Goal: Task Accomplishment & Management: Complete application form

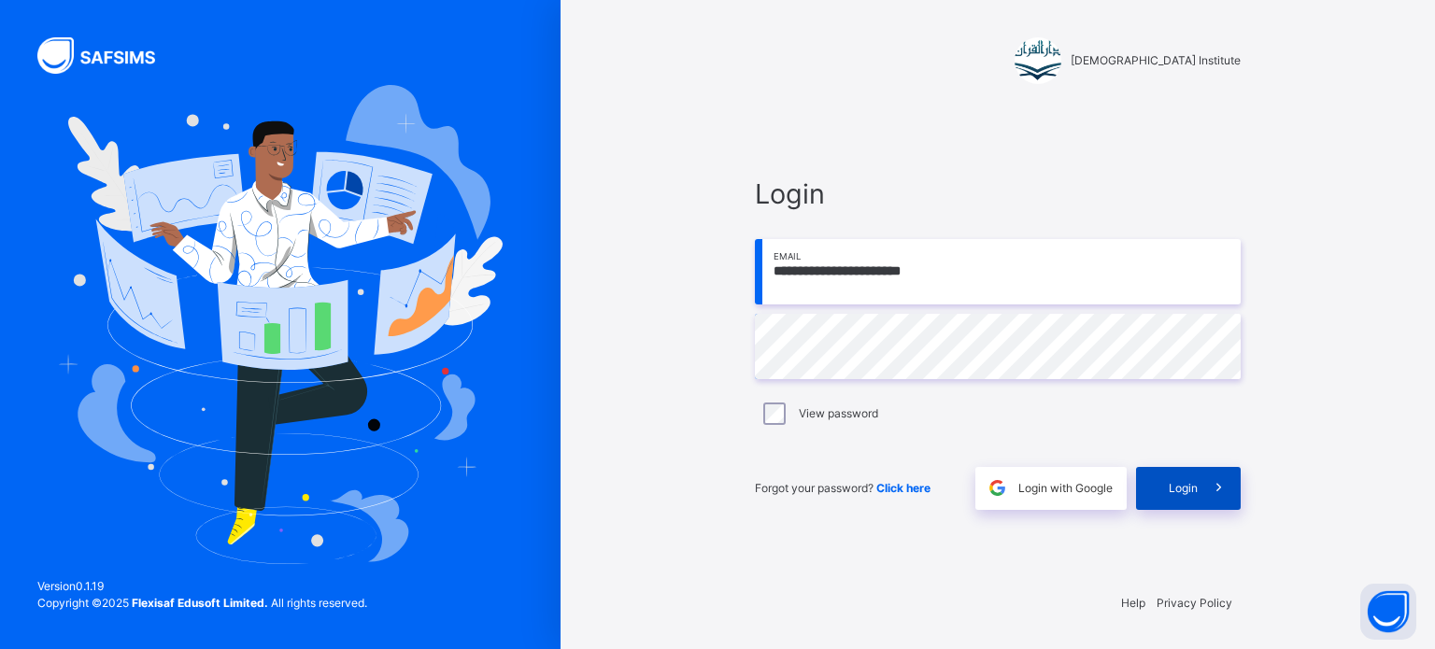
click at [1211, 481] on icon at bounding box center [1219, 487] width 20 height 21
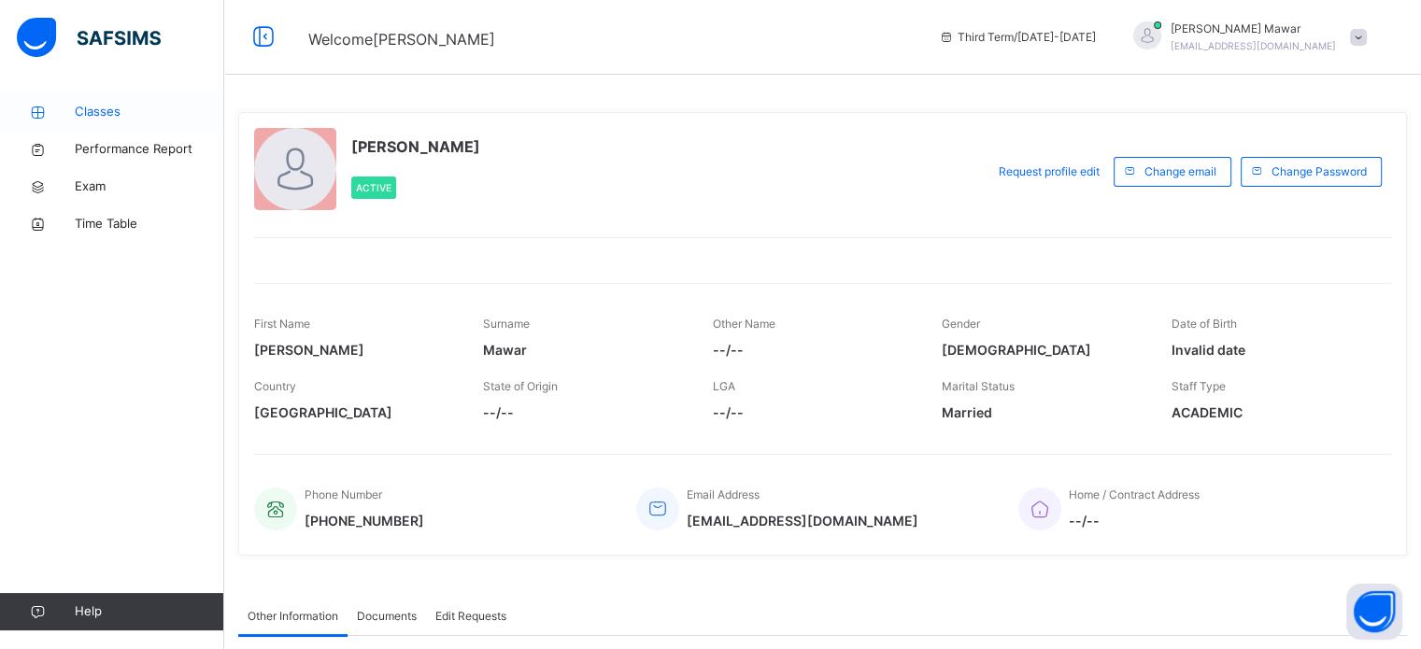
click at [118, 110] on span "Classes" at bounding box center [149, 112] width 149 height 19
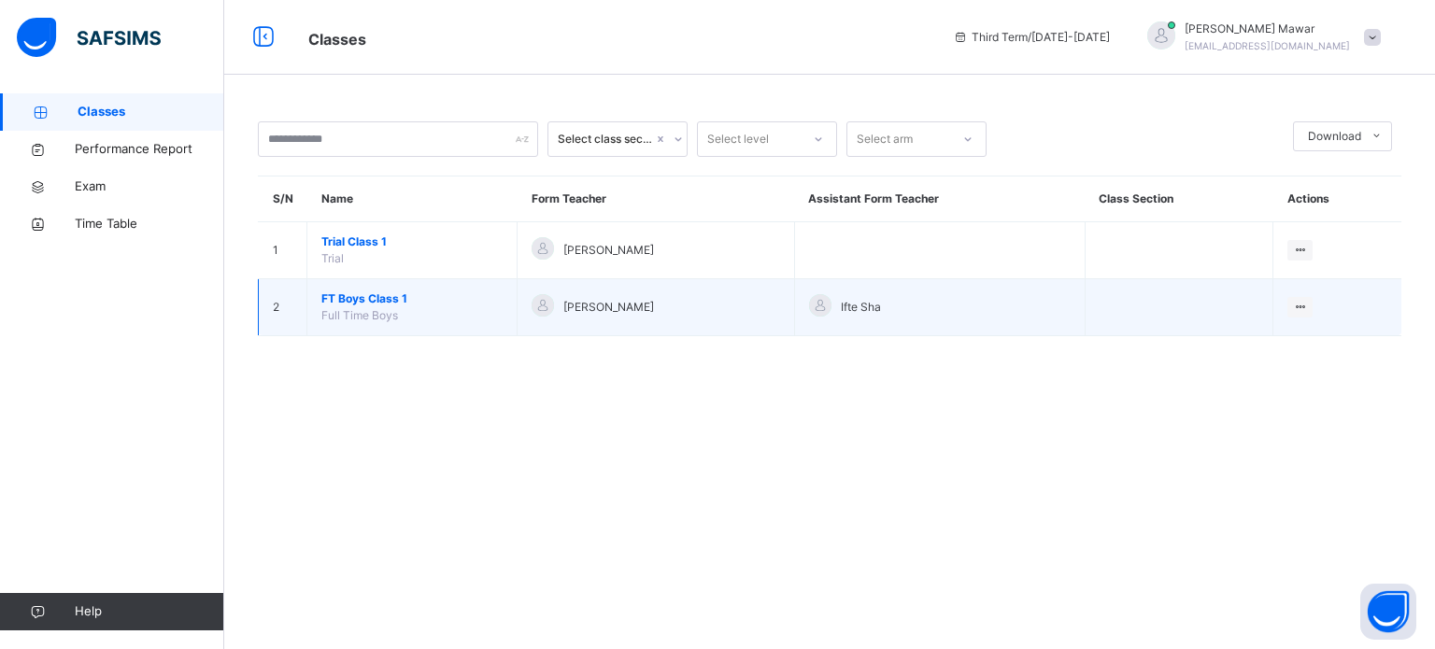
click at [398, 298] on span "FT Boys Class 1" at bounding box center [411, 299] width 181 height 17
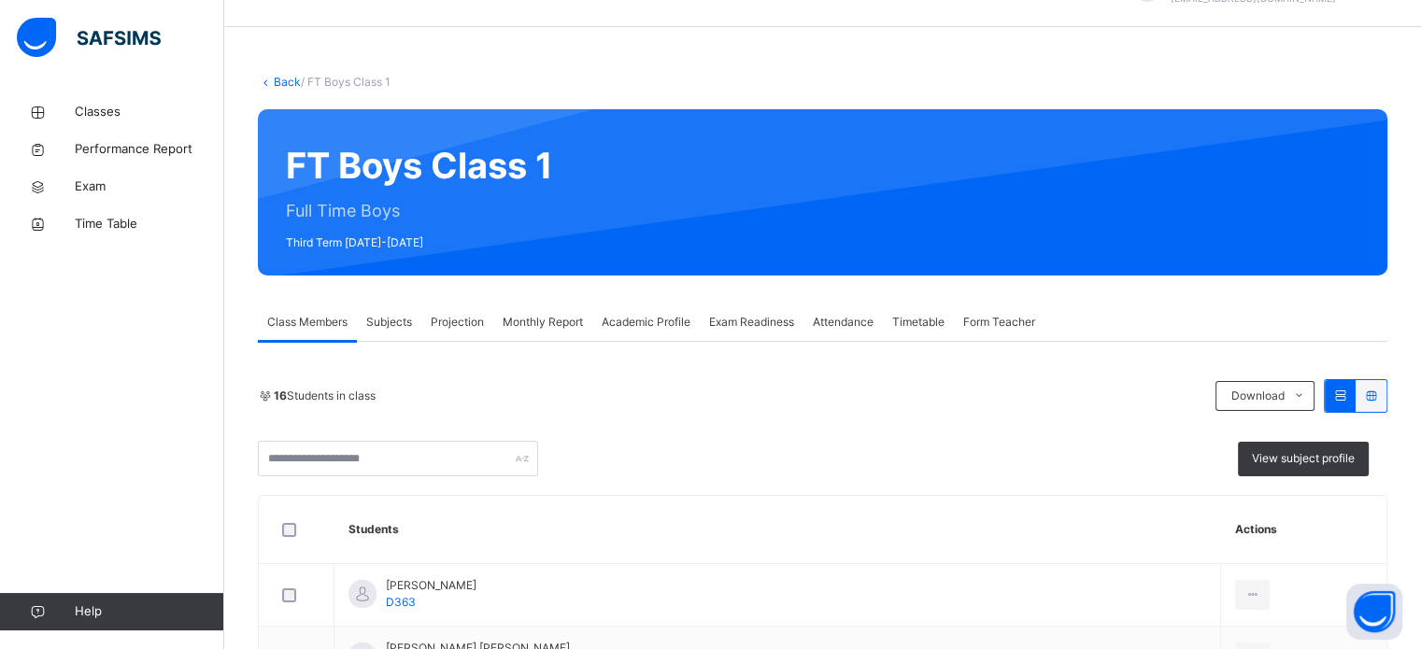
scroll to position [71, 0]
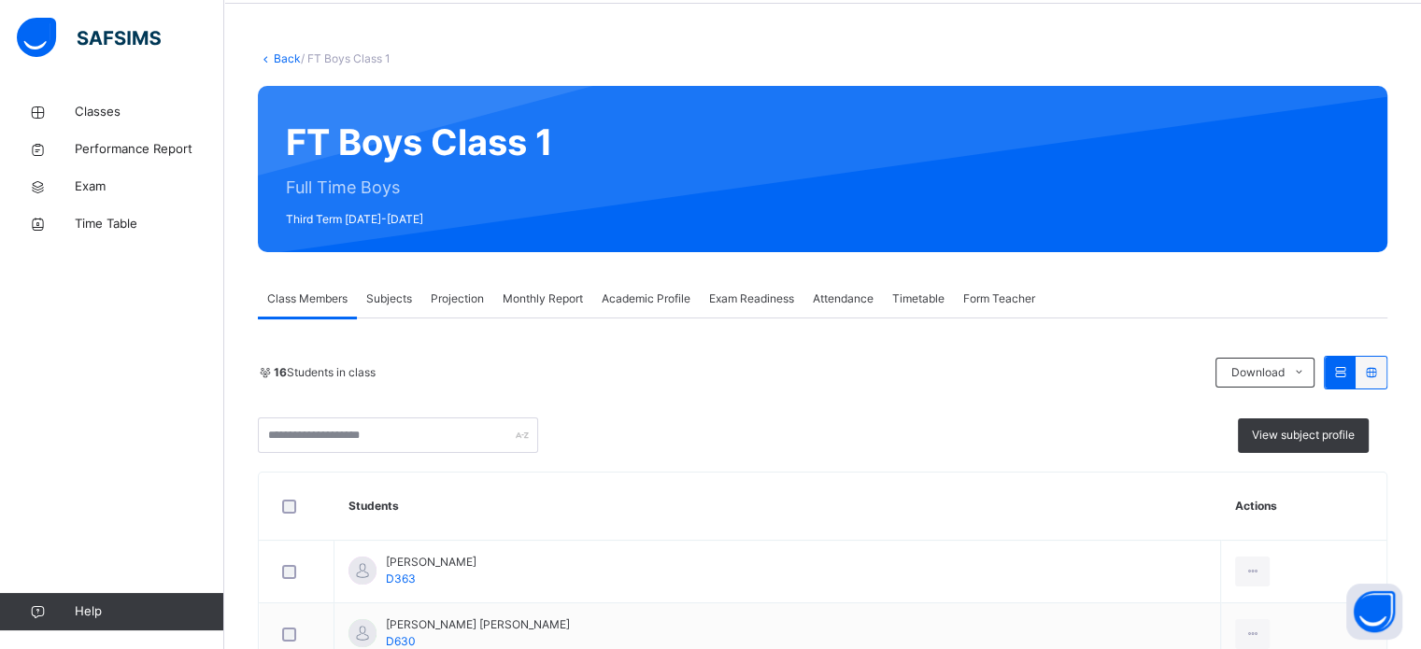
click at [476, 296] on span "Projection" at bounding box center [457, 299] width 53 height 17
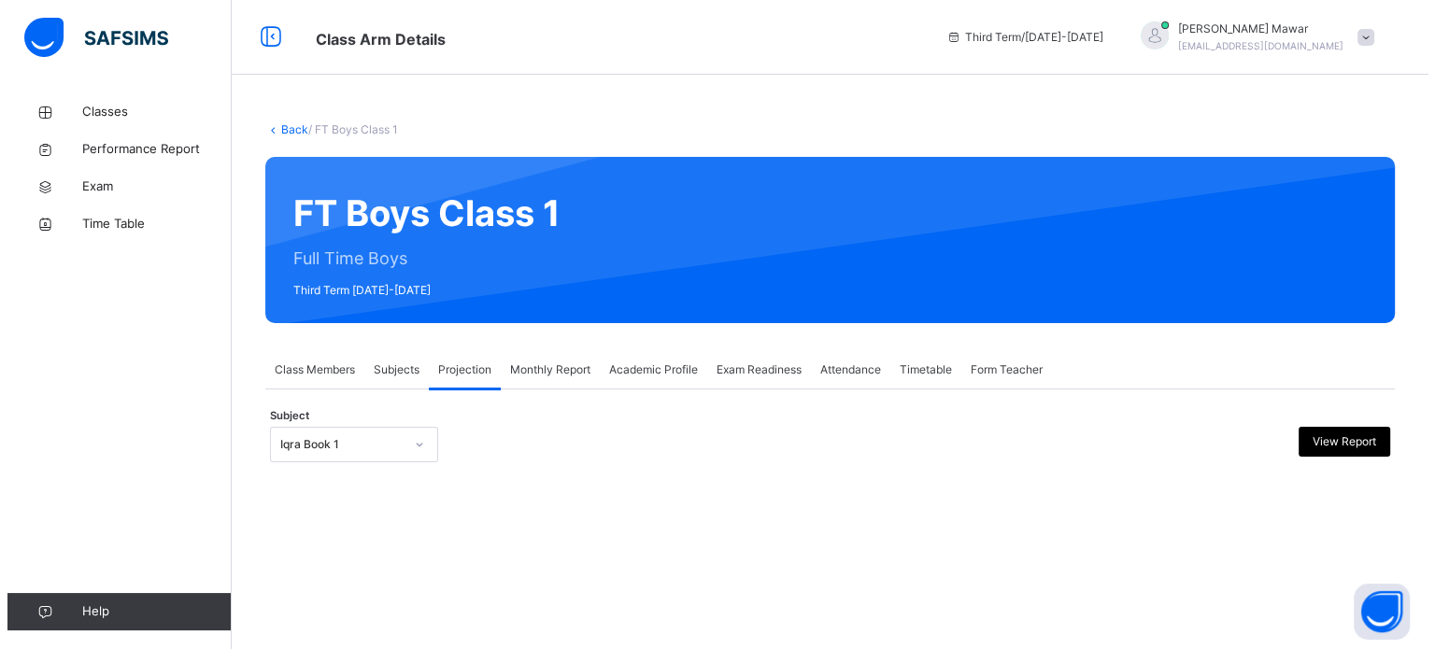
scroll to position [0, 0]
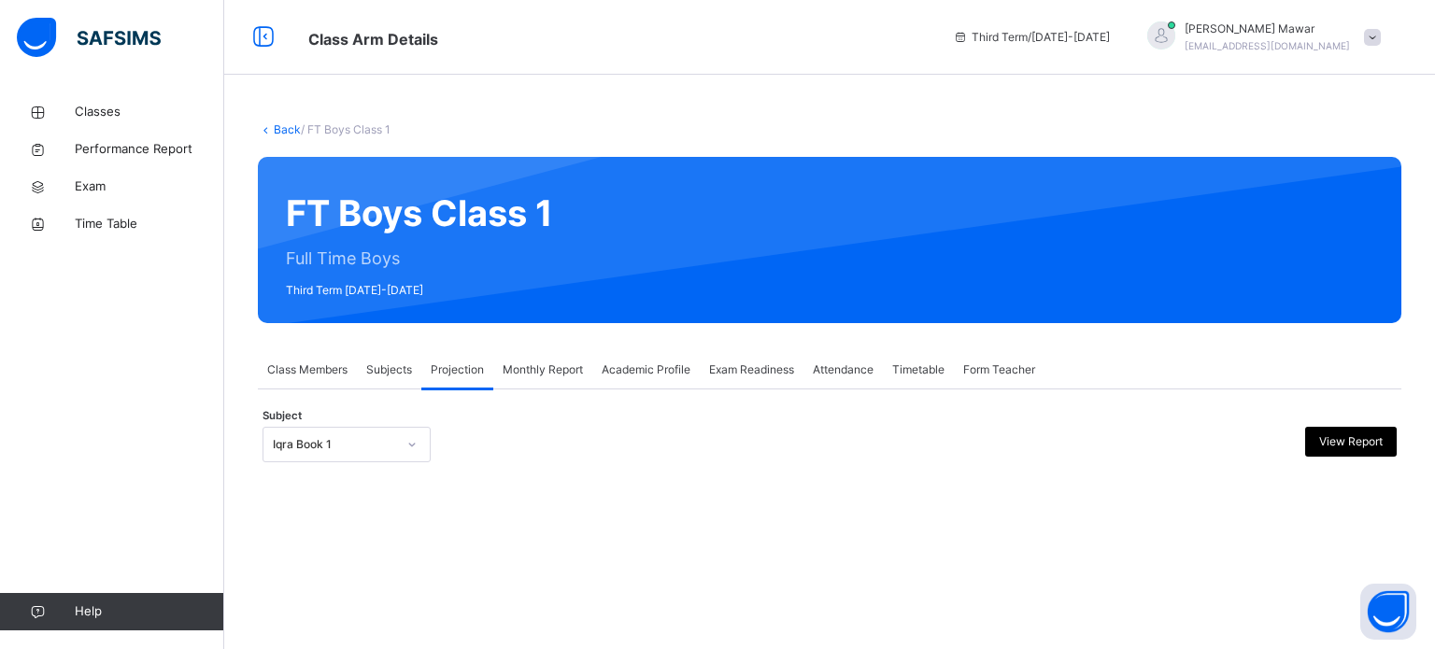
click at [377, 439] on div "Iqra Book 1" at bounding box center [334, 444] width 123 height 17
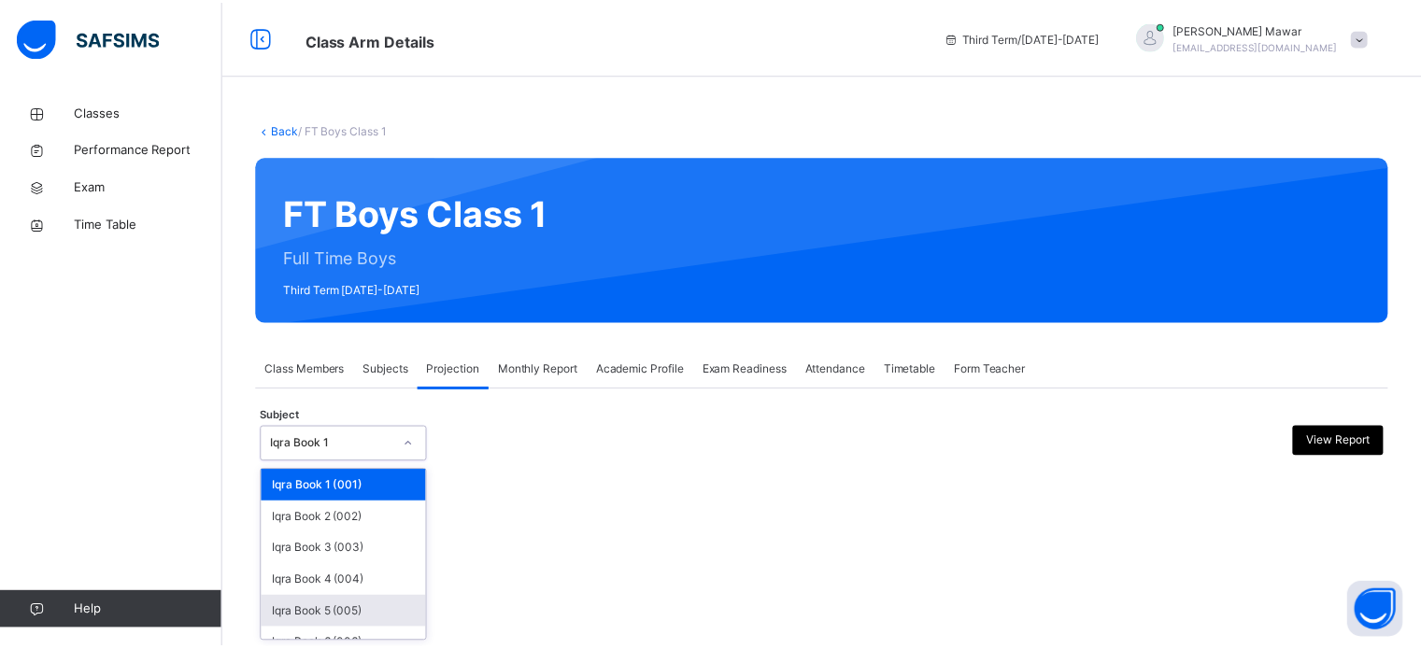
scroll to position [98, 0]
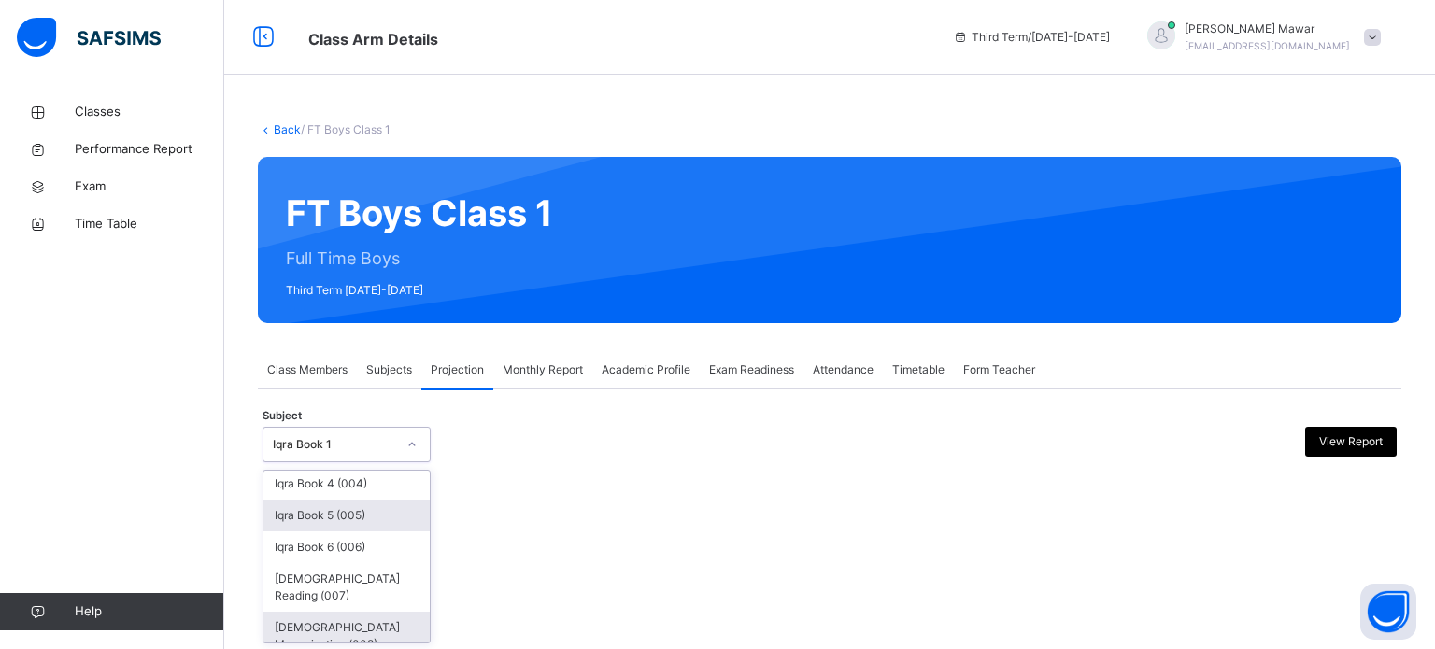
click at [370, 612] on div "[DEMOGRAPHIC_DATA] Memorisation (008)" at bounding box center [346, 636] width 166 height 49
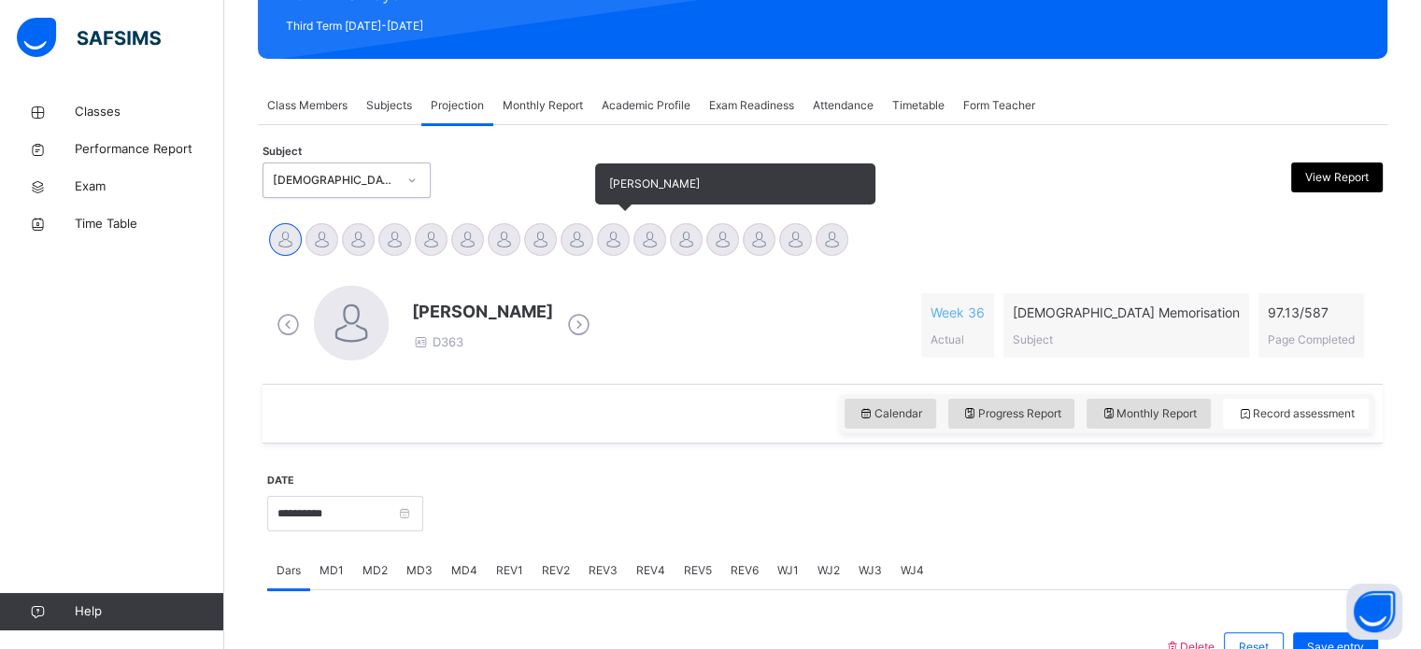
scroll to position [263, 0]
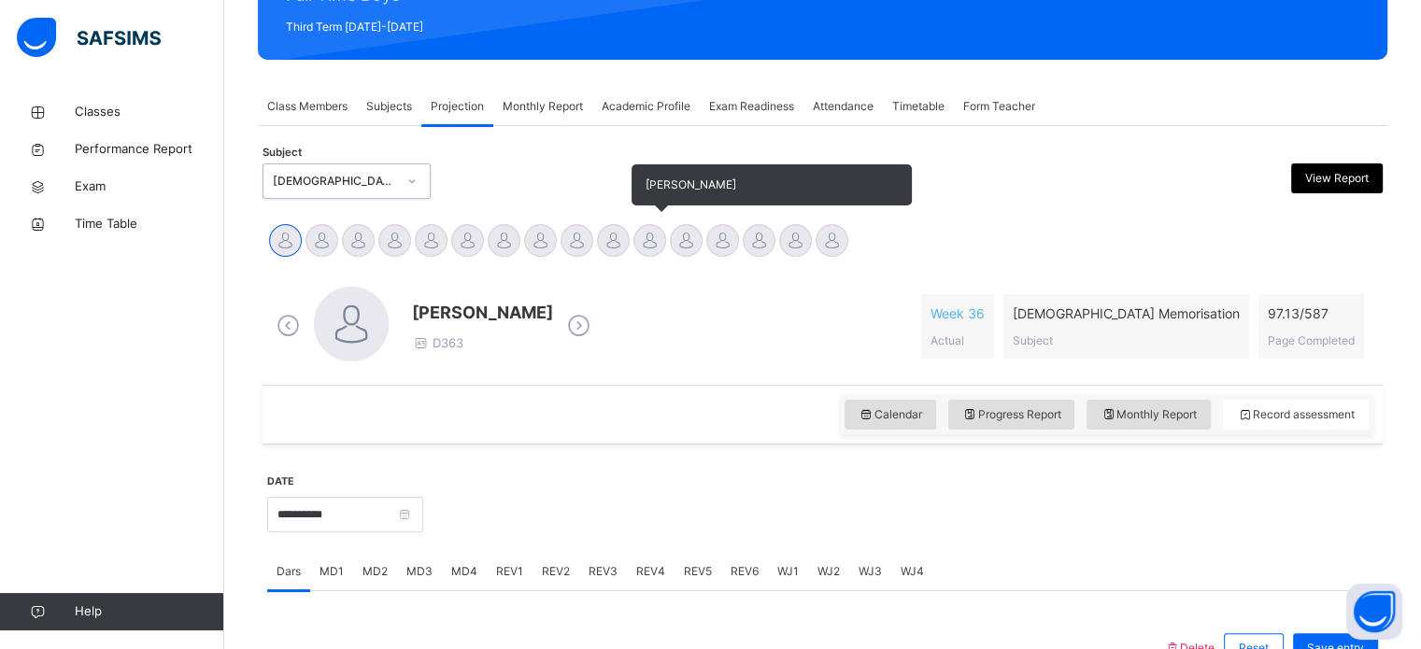
click at [663, 238] on div at bounding box center [649, 240] width 33 height 33
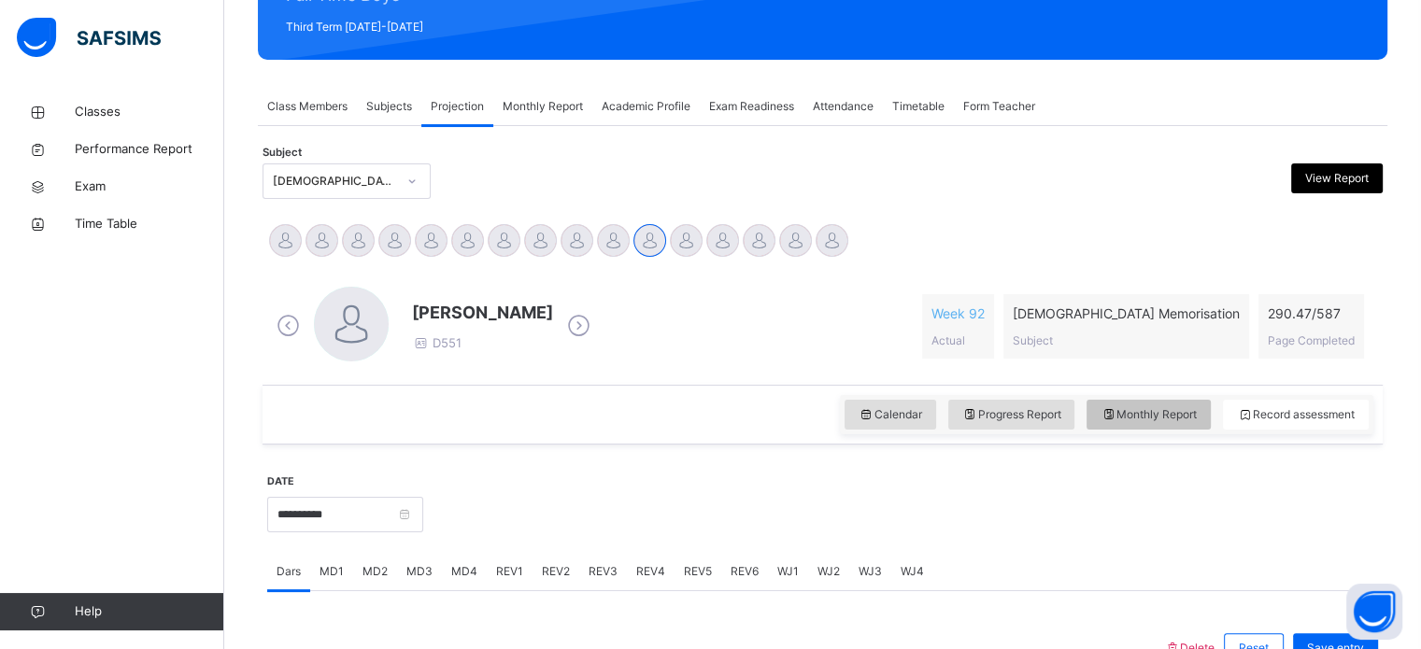
click at [1178, 420] on span "Monthly Report" at bounding box center [1149, 414] width 96 height 17
select select "****"
select select "*"
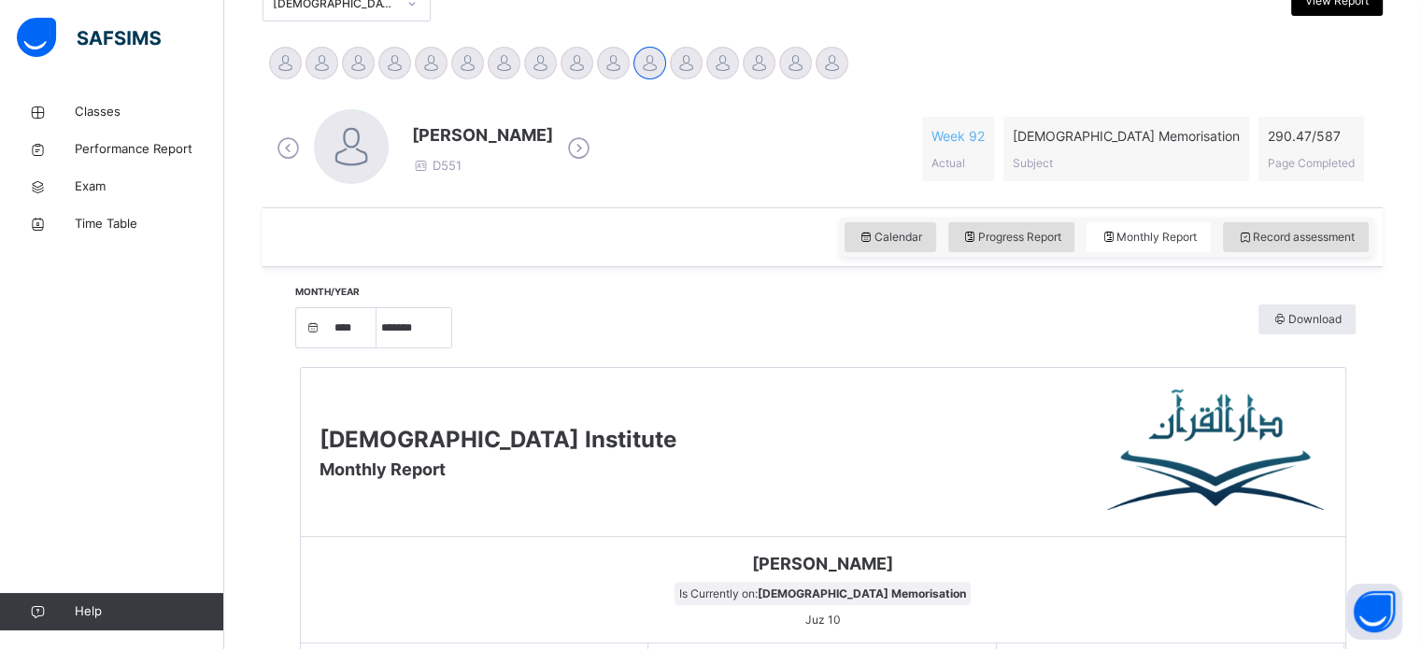
scroll to position [439, 0]
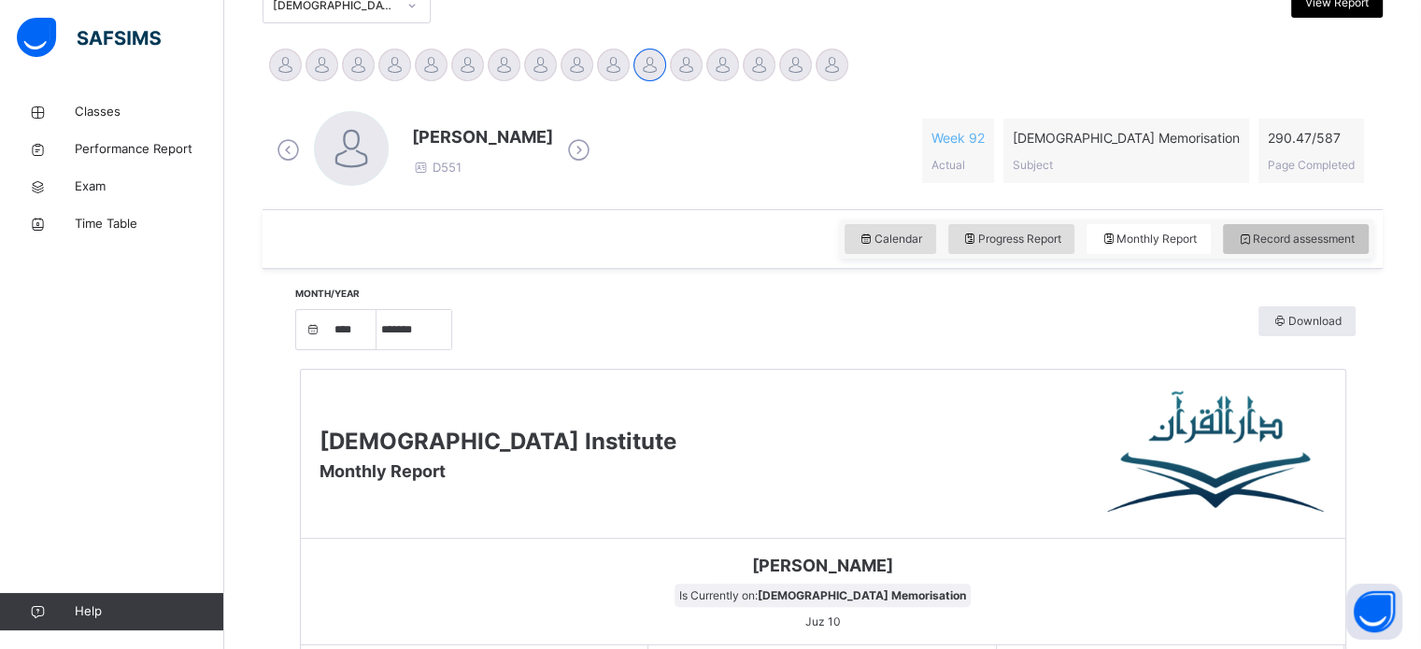
click at [1349, 235] on span "Record assessment" at bounding box center [1296, 239] width 118 height 17
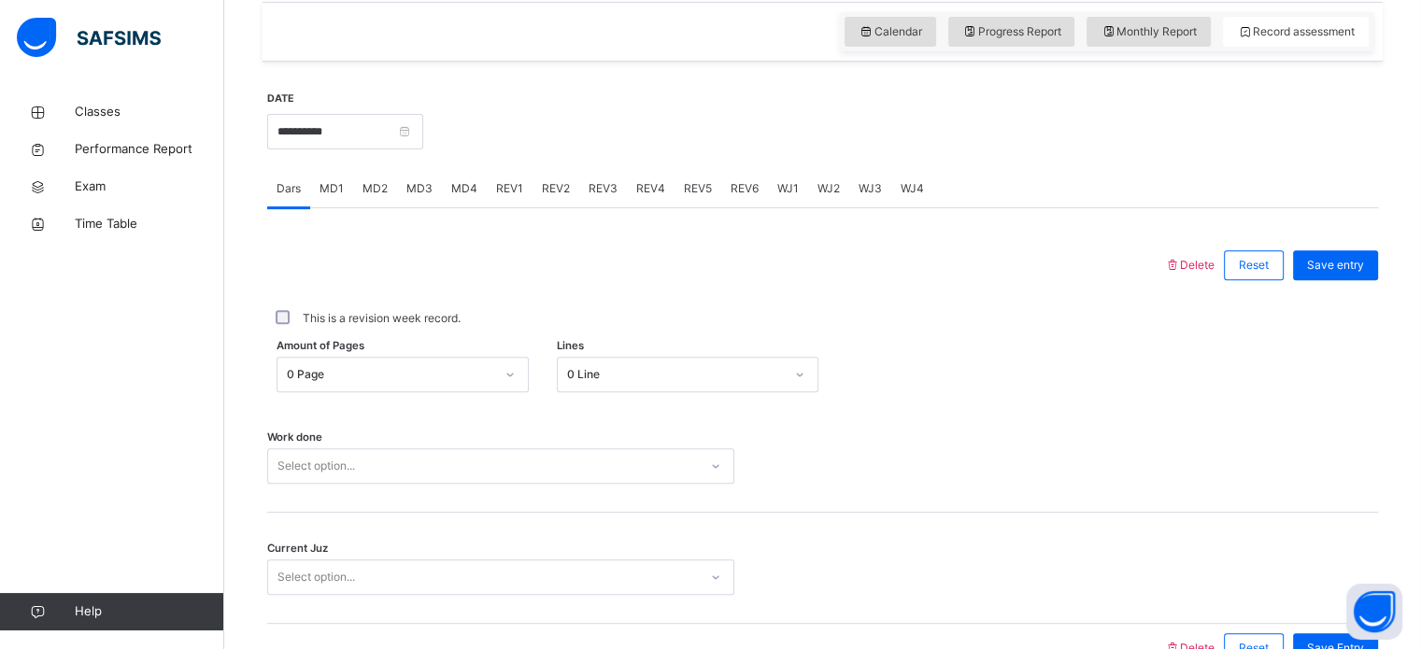
scroll to position [647, 0]
click at [363, 130] on input "**********" at bounding box center [345, 131] width 156 height 36
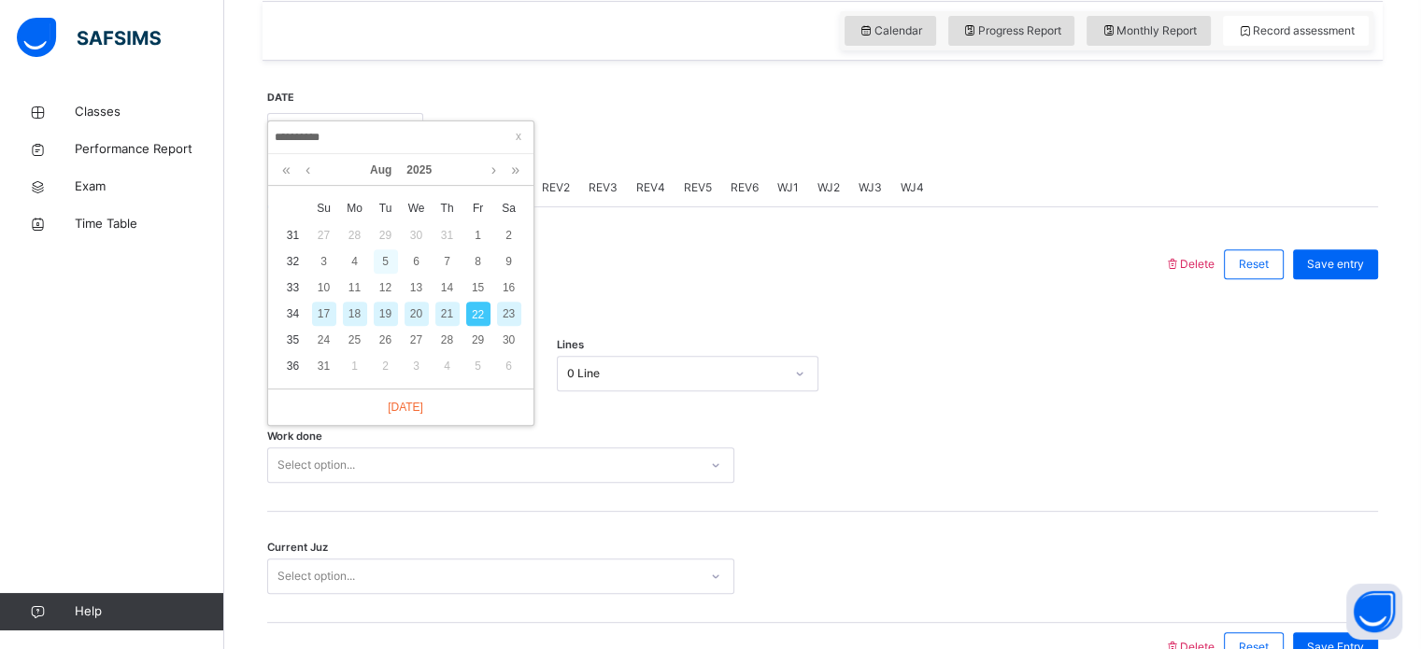
click at [382, 258] on div "5" at bounding box center [386, 261] width 24 height 24
type input "**********"
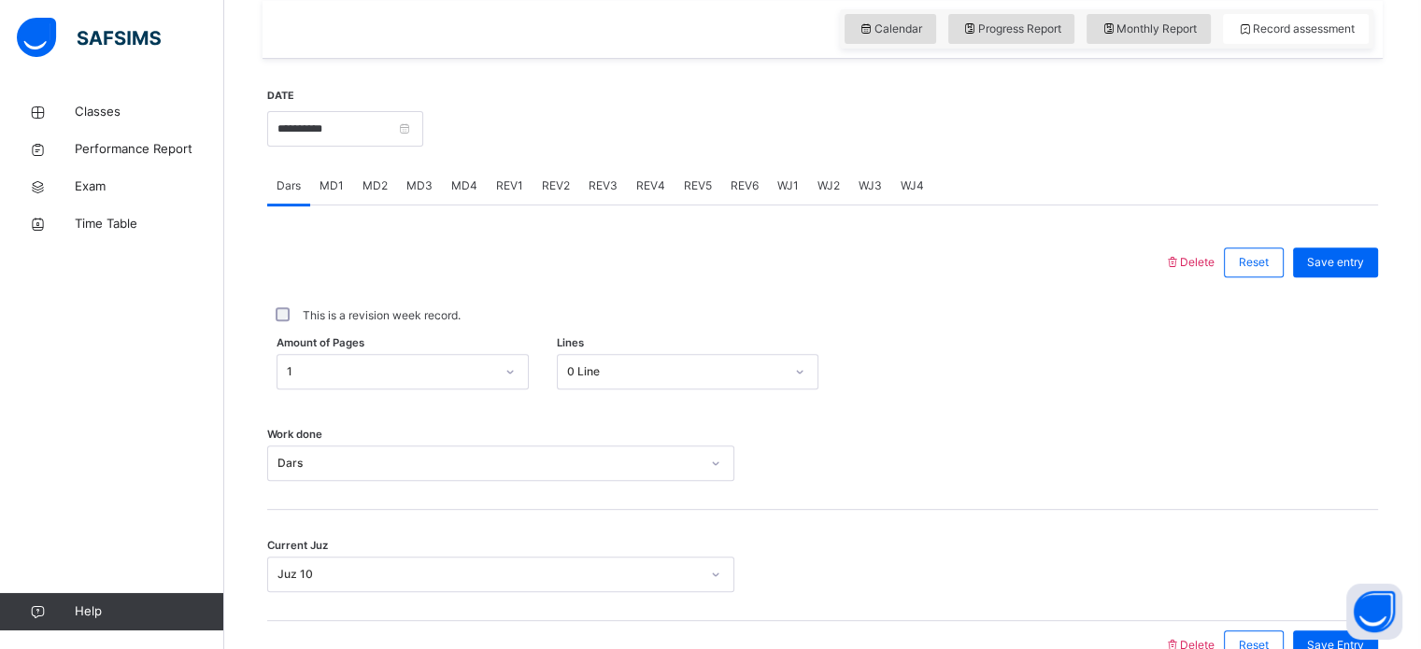
scroll to position [650, 0]
click at [390, 180] on div "MD2" at bounding box center [375, 184] width 44 height 37
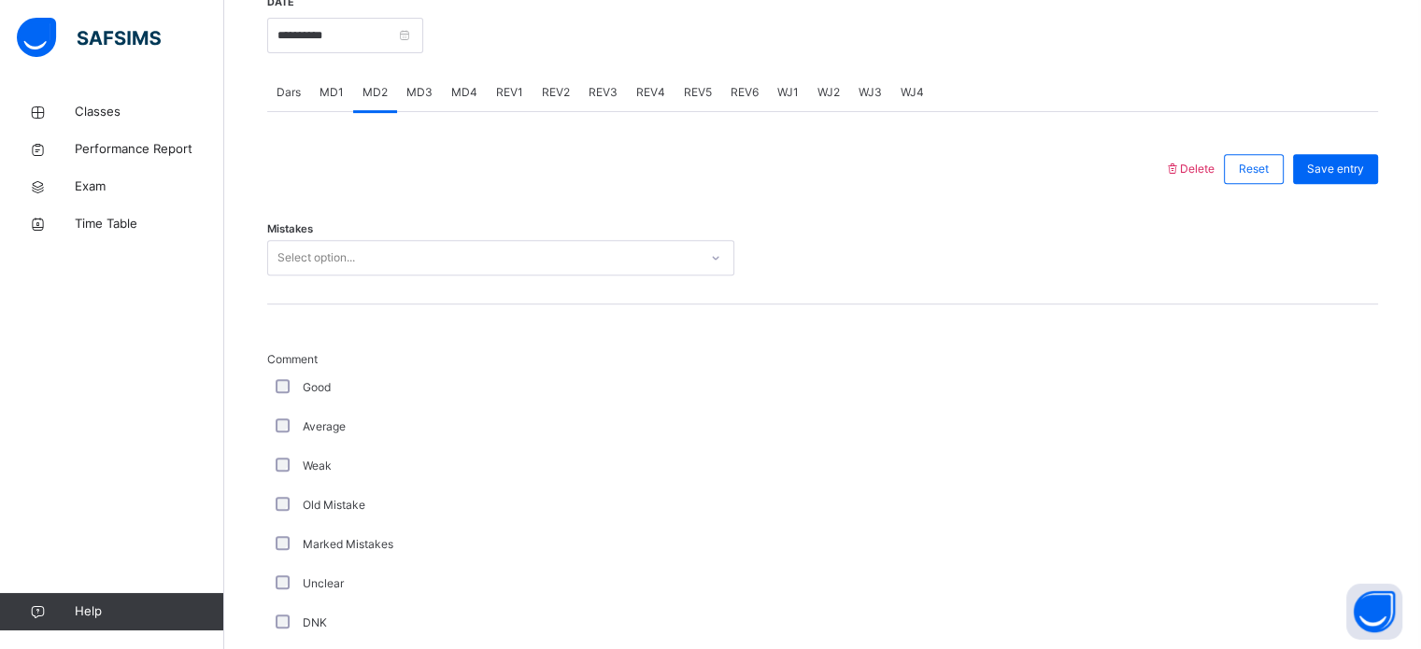
scroll to position [742, 0]
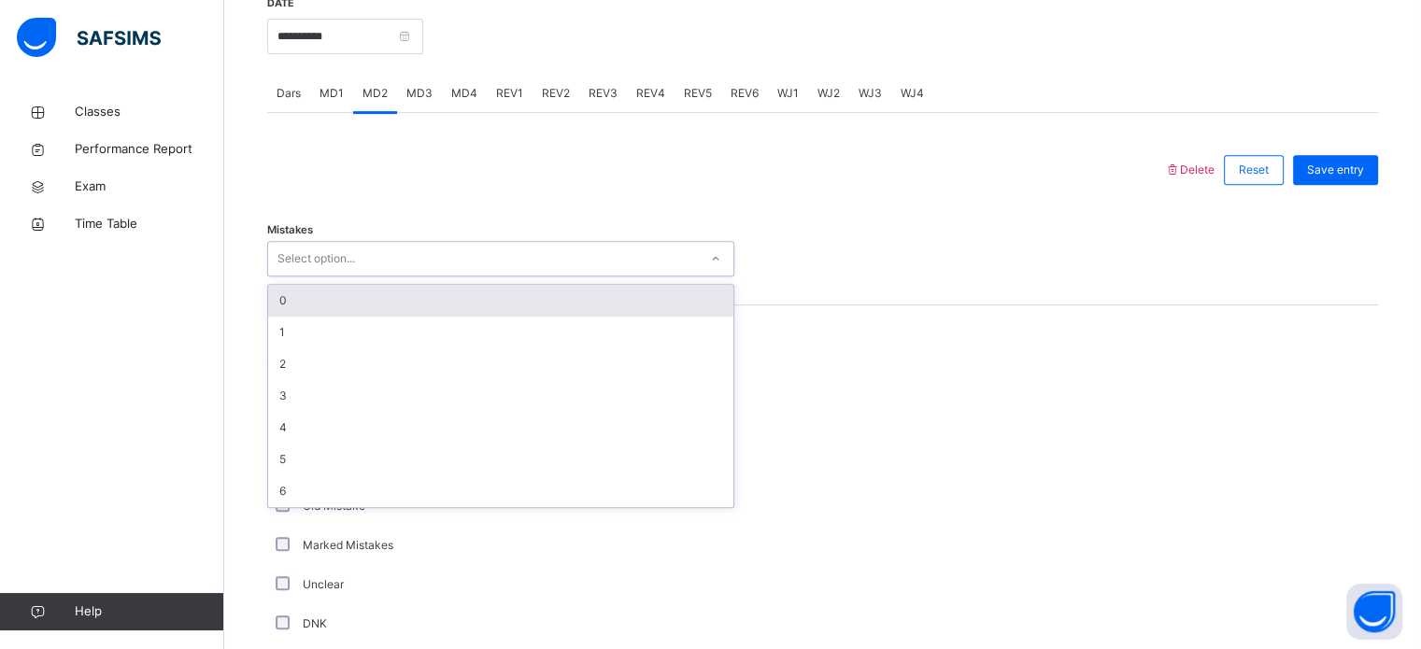
click at [441, 255] on div "Select option..." at bounding box center [483, 259] width 430 height 29
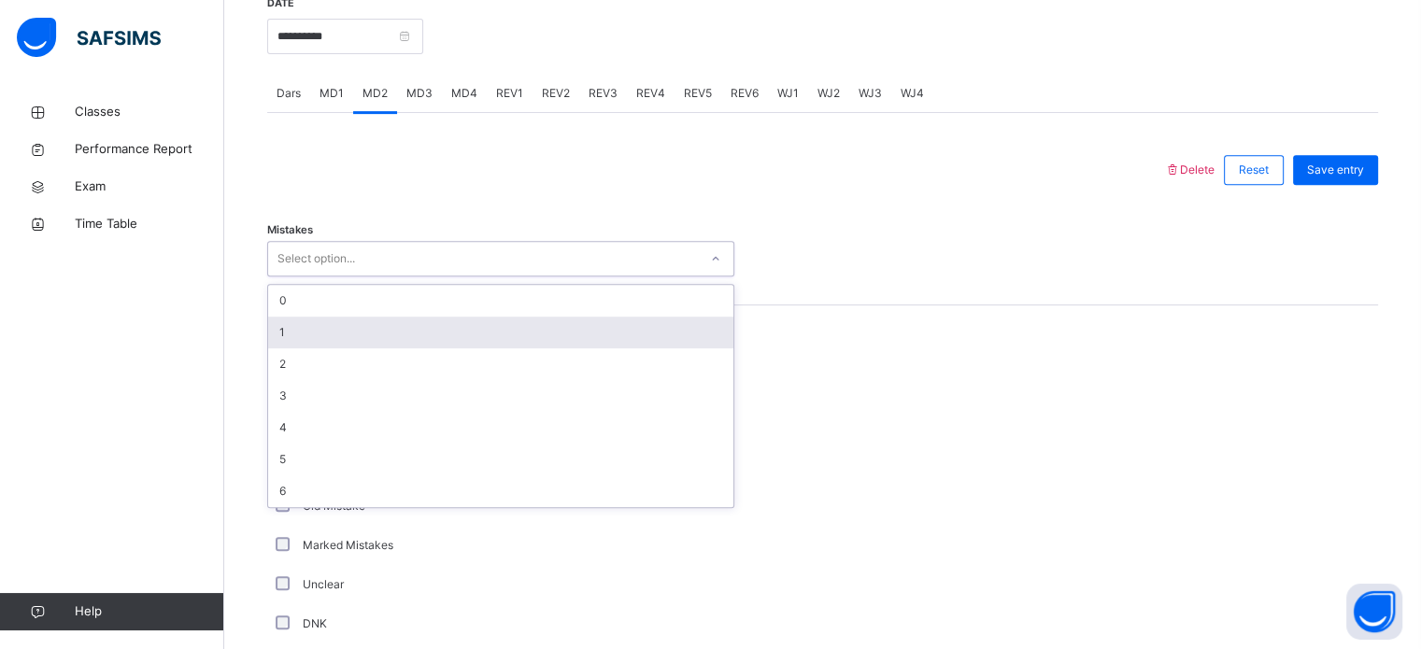
click at [378, 319] on div "1" at bounding box center [500, 333] width 465 height 32
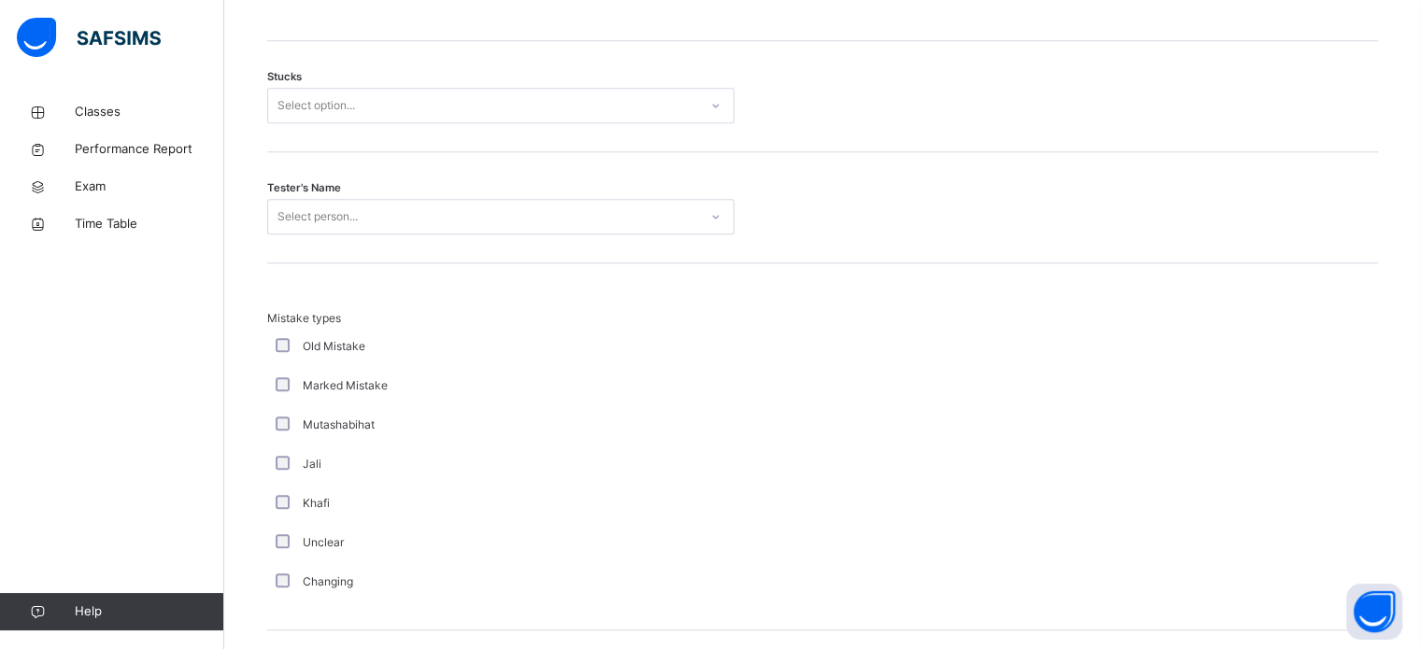
scroll to position [1610, 0]
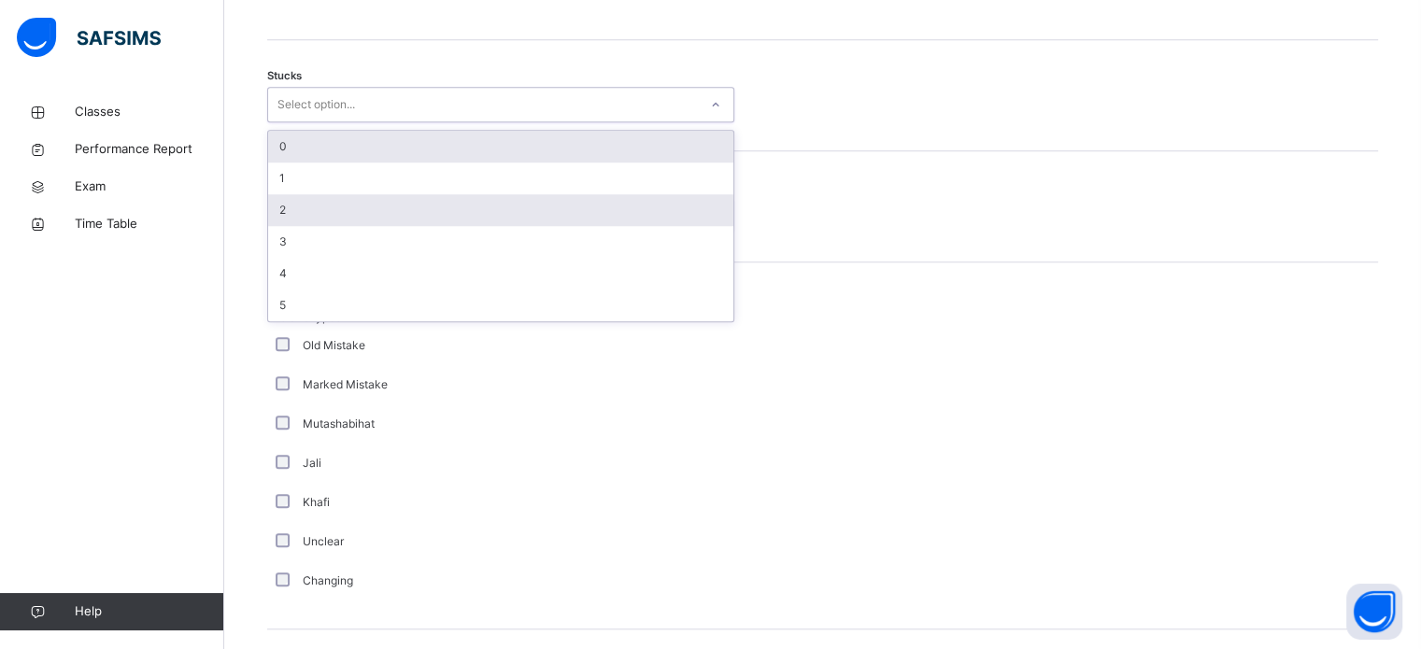
click at [330, 210] on div "2" at bounding box center [500, 210] width 465 height 32
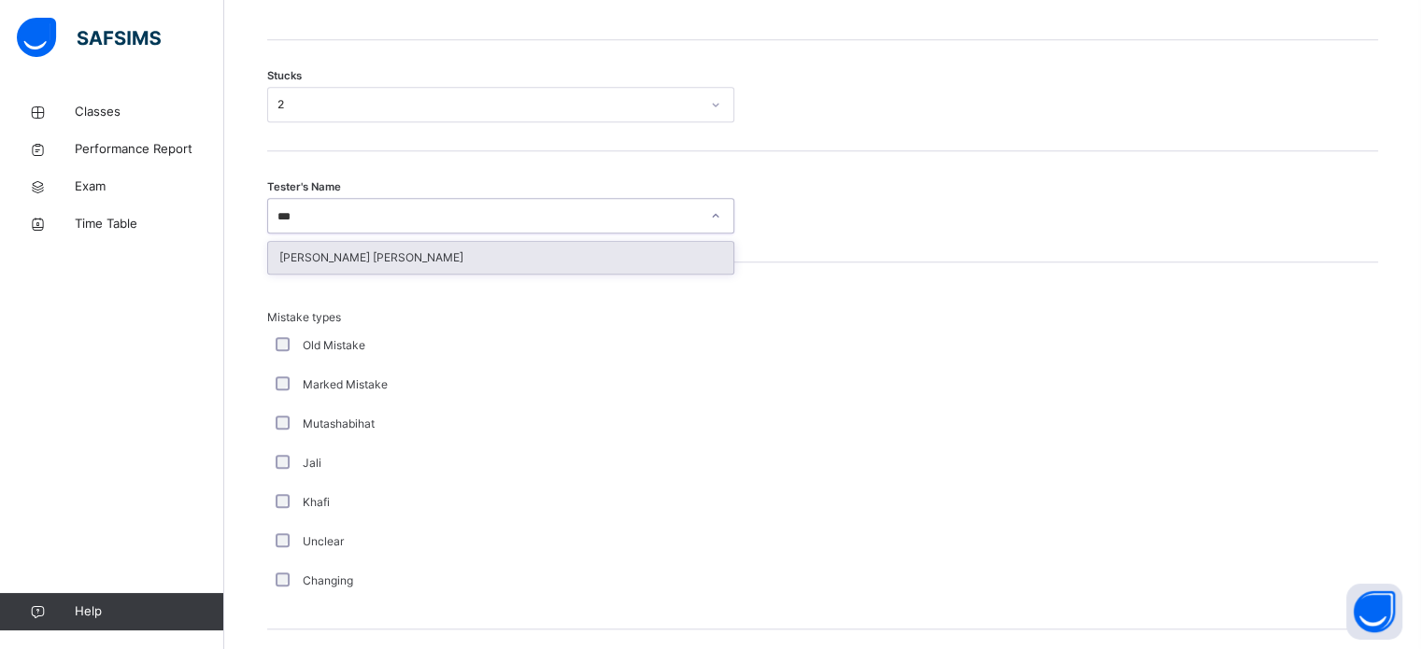
type input "****"
click at [448, 269] on div "[PERSON_NAME] [PERSON_NAME]" at bounding box center [500, 258] width 465 height 32
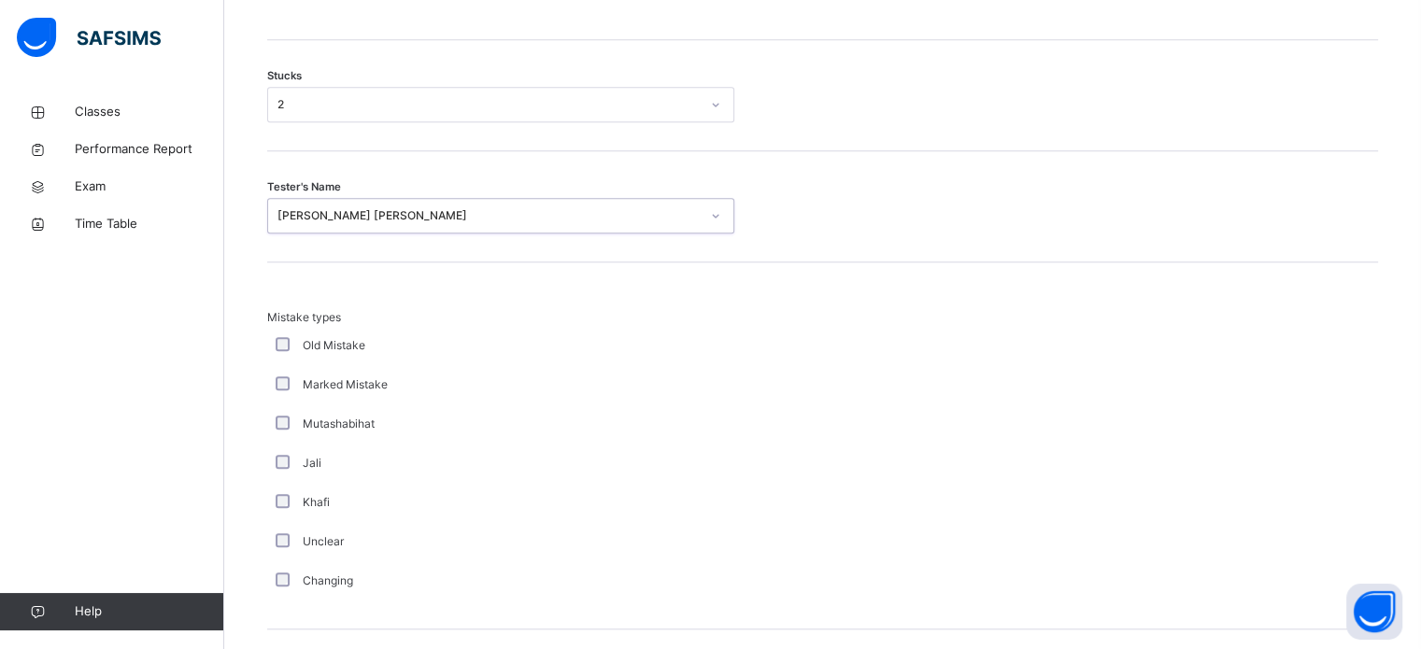
scroll to position [1832, 0]
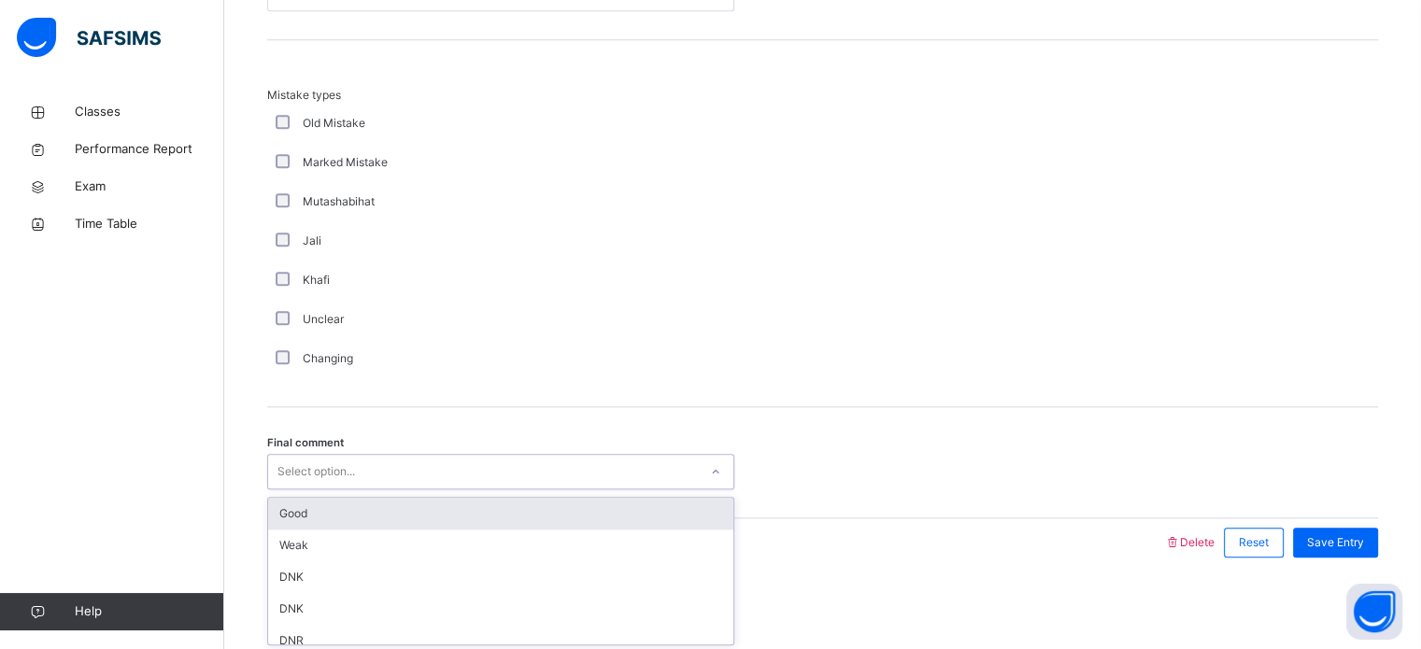
click at [350, 512] on div "Good" at bounding box center [500, 514] width 465 height 32
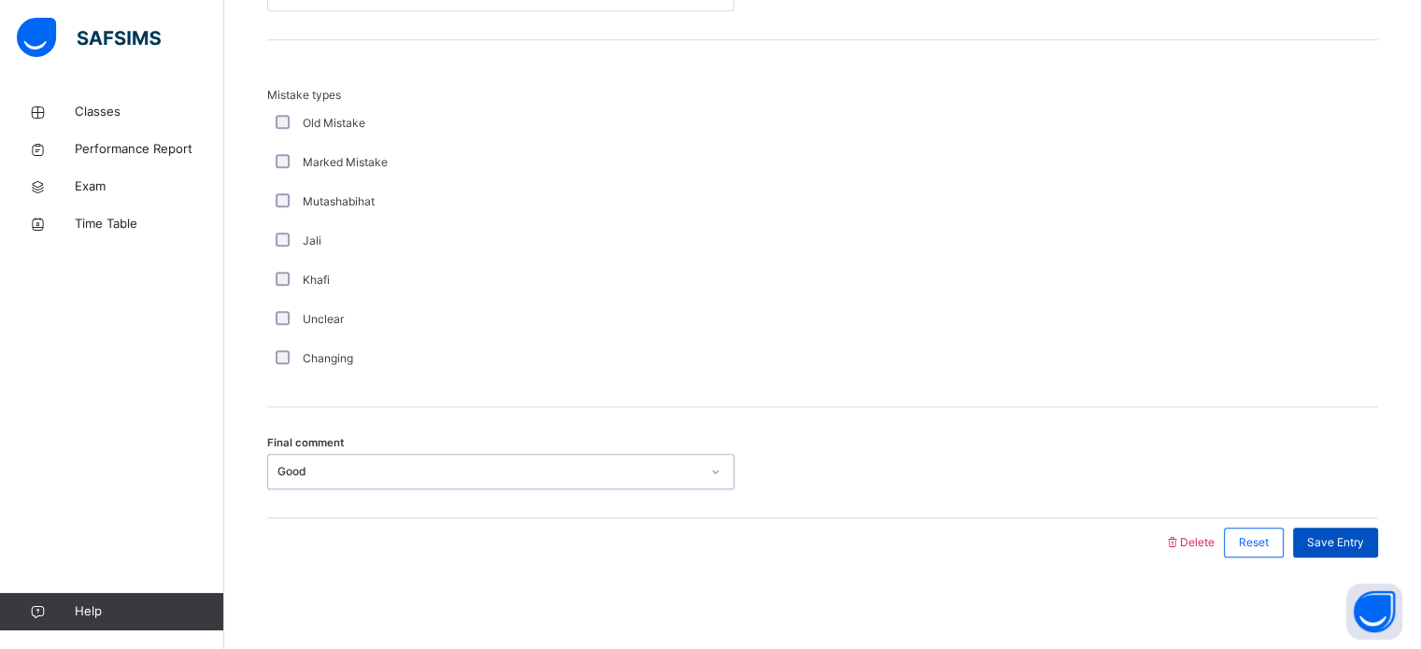
click at [1378, 549] on div "Save Entry" at bounding box center [1335, 543] width 85 height 30
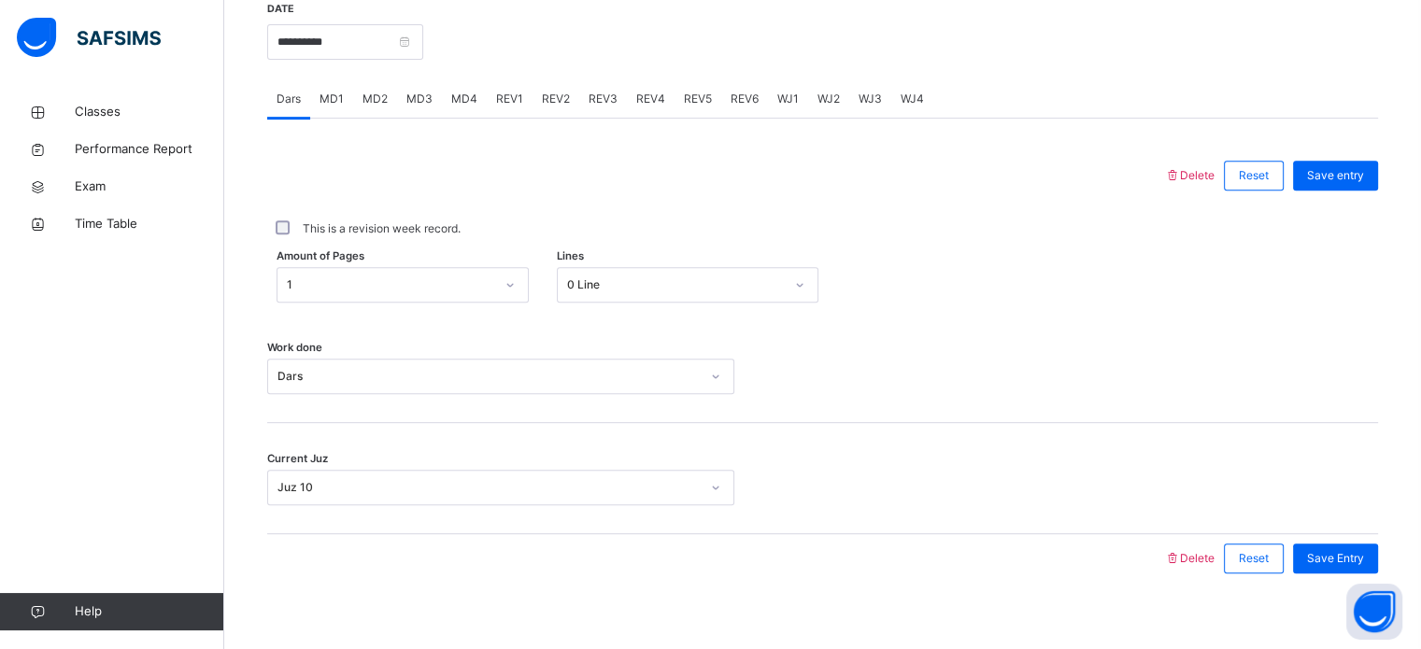
scroll to position [737, 0]
click at [381, 96] on span "MD2" at bounding box center [375, 98] width 25 height 17
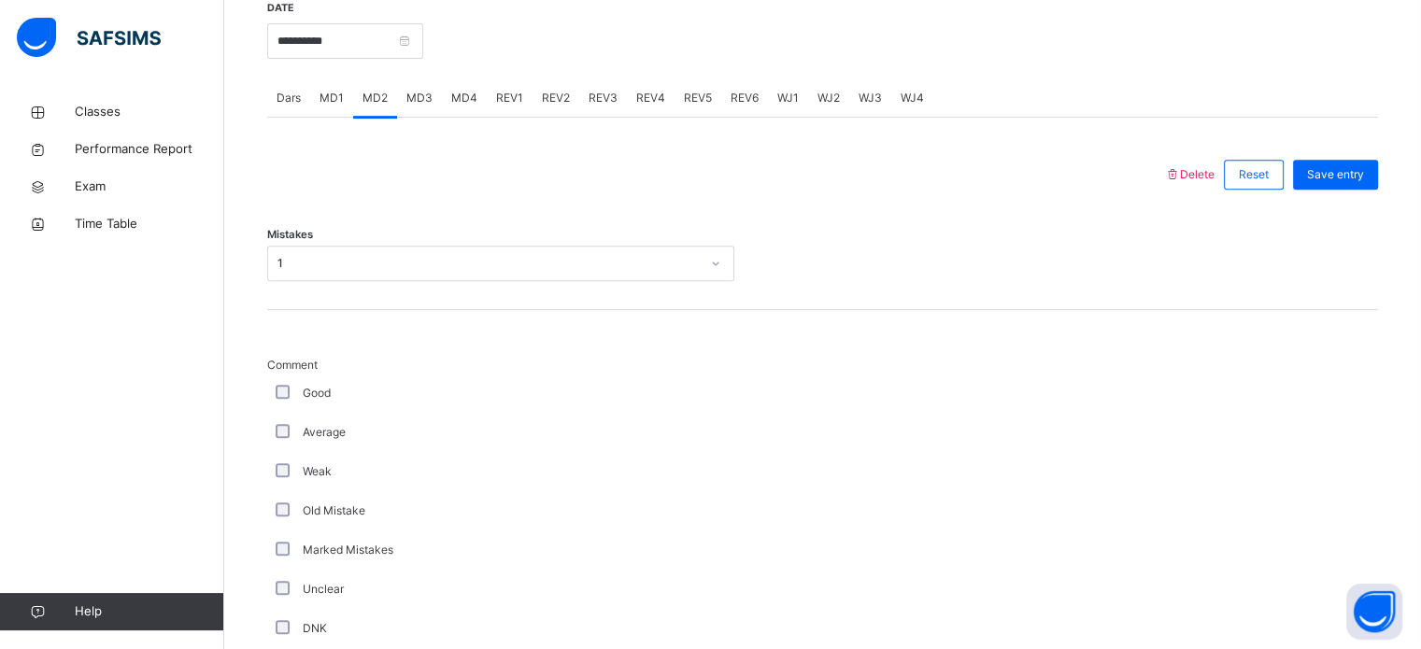
click at [473, 91] on span "MD4" at bounding box center [464, 98] width 26 height 17
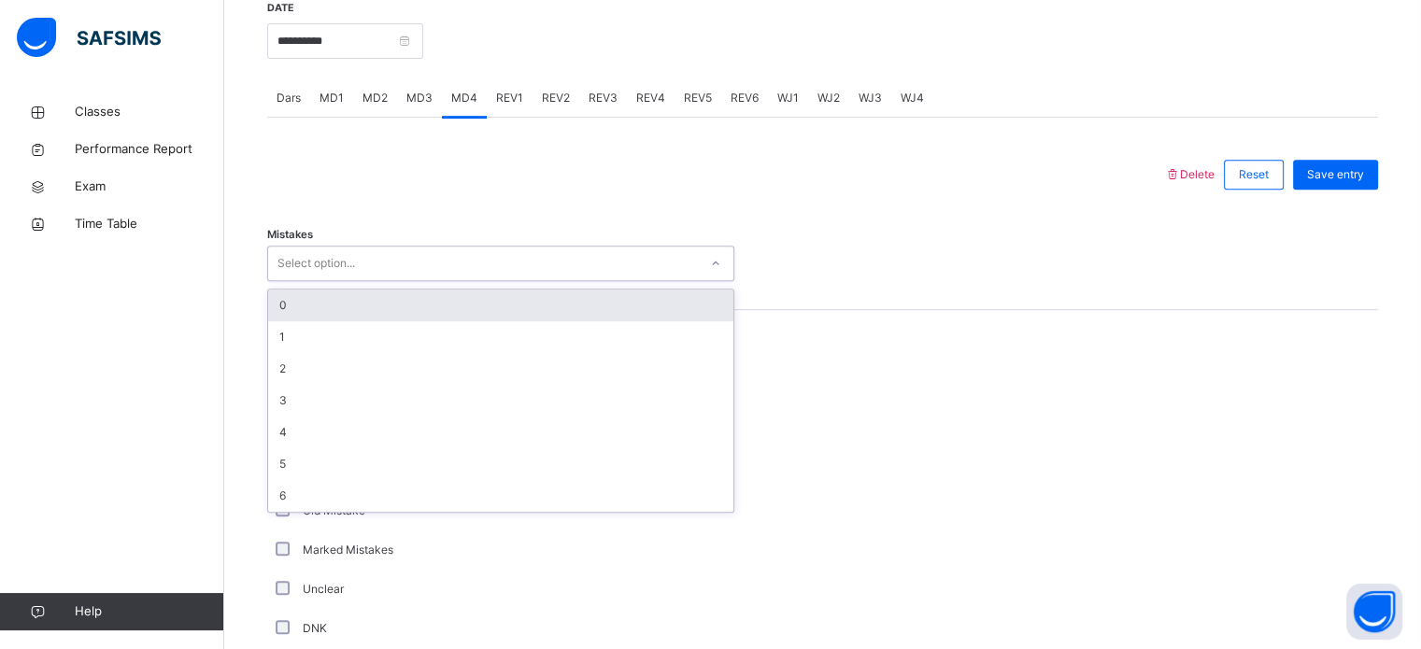
click at [376, 314] on div "0" at bounding box center [500, 306] width 465 height 32
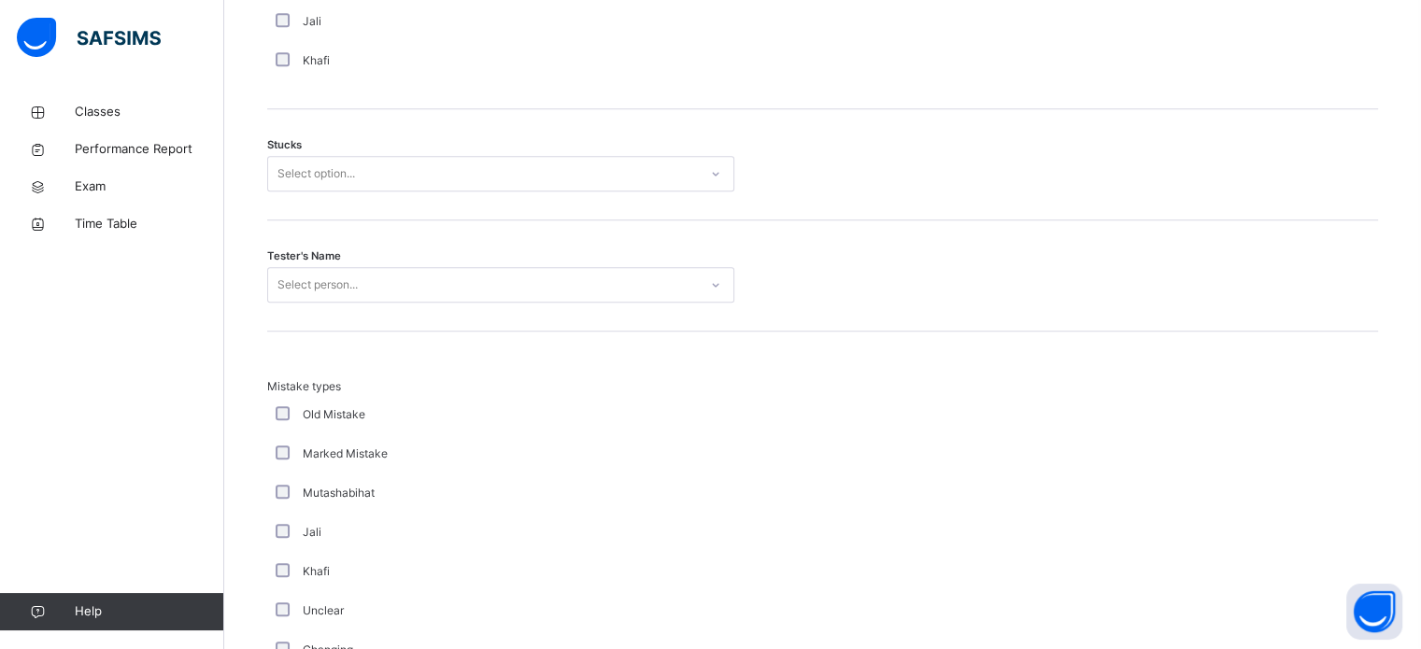
scroll to position [1543, 0]
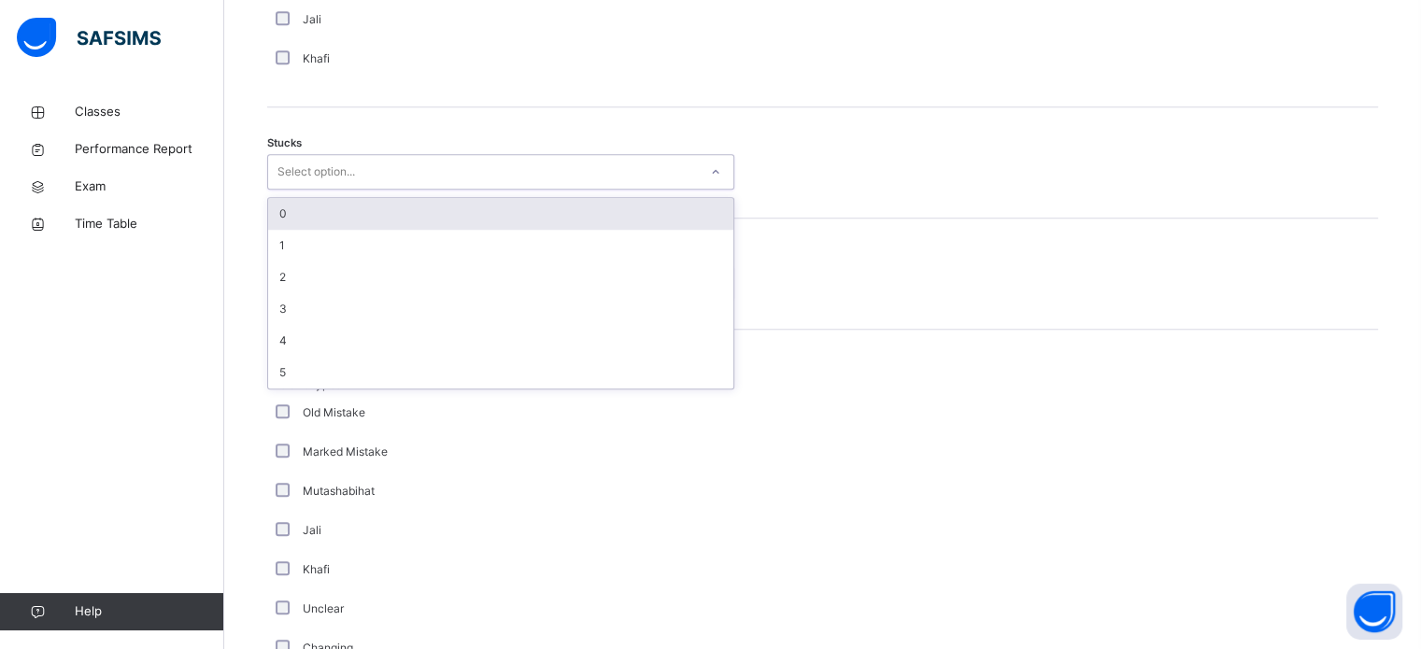
click at [347, 208] on div "0" at bounding box center [500, 214] width 465 height 32
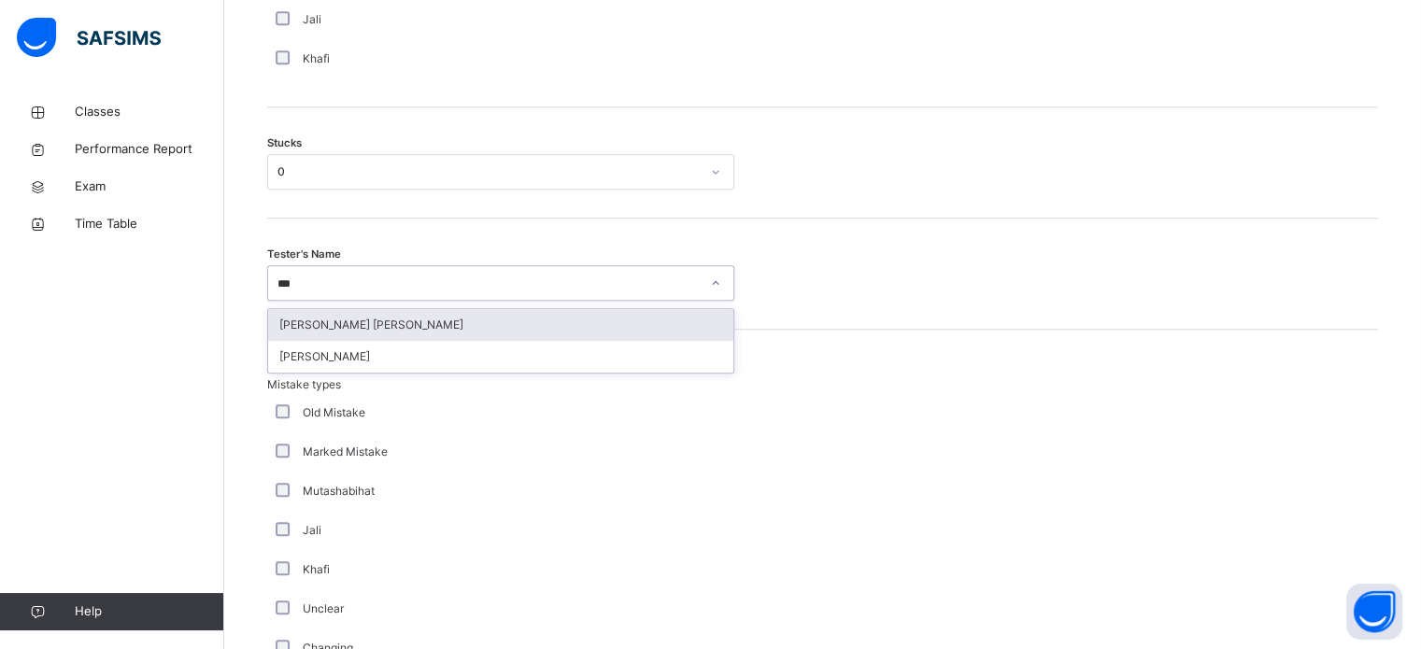
type input "****"
click at [445, 336] on div "[PERSON_NAME] [PERSON_NAME]" at bounding box center [500, 325] width 465 height 32
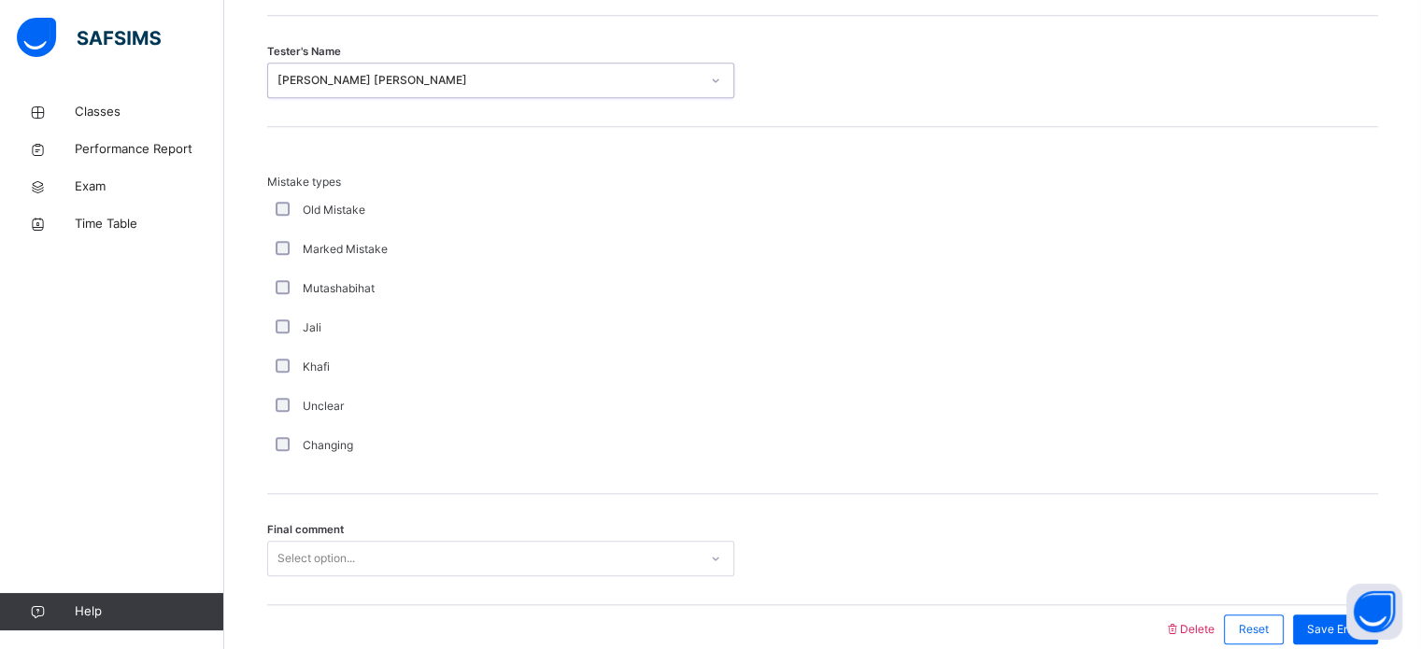
scroll to position [1832, 0]
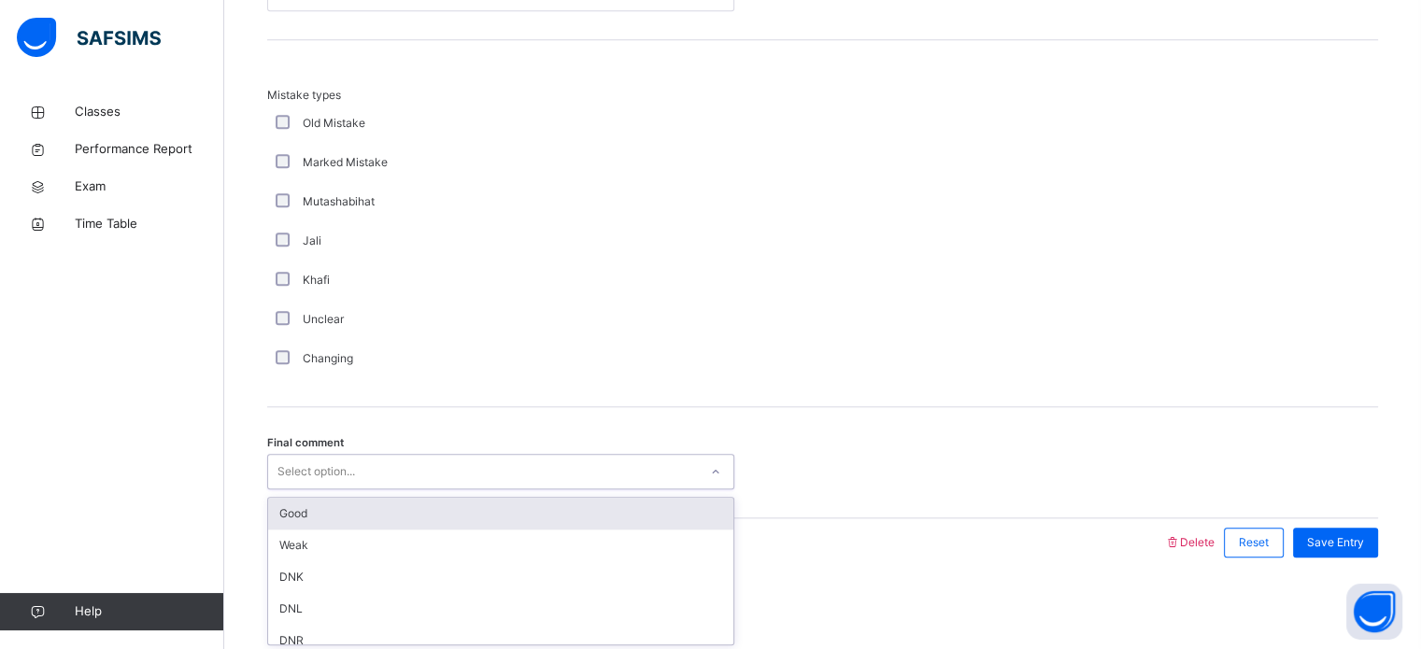
click at [422, 501] on div "Good" at bounding box center [500, 514] width 465 height 32
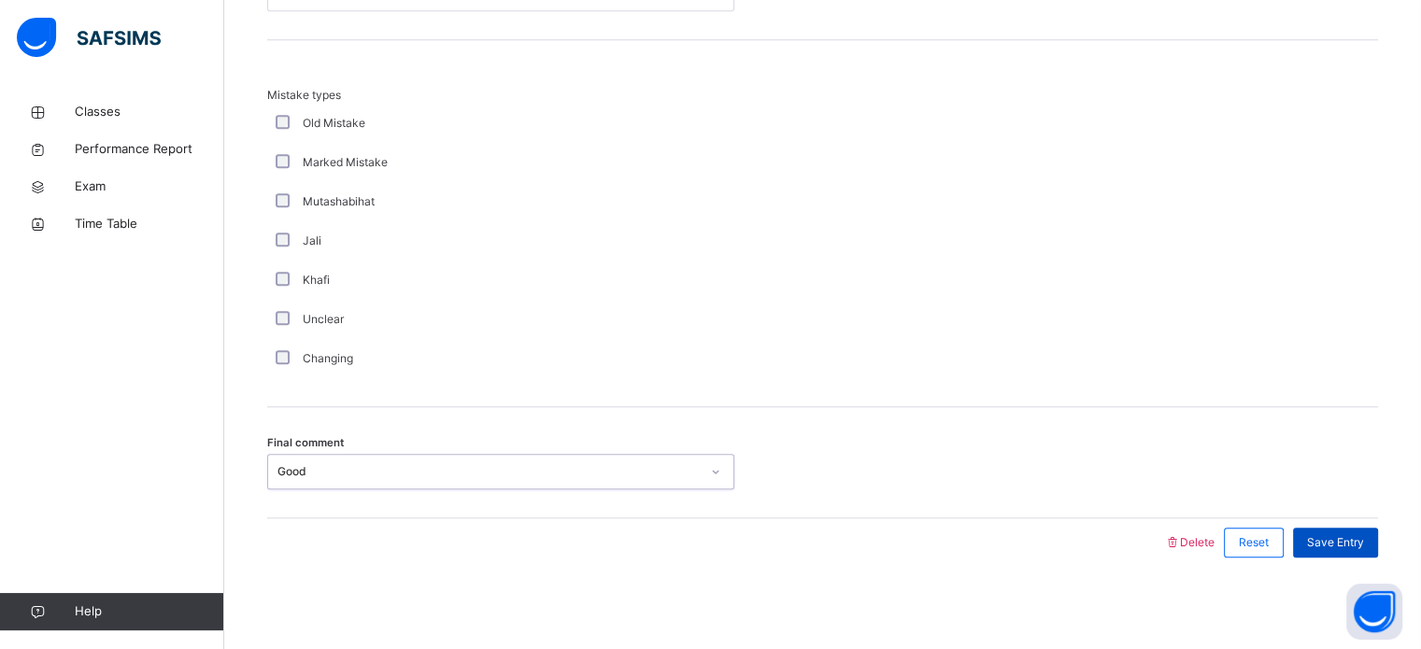
click at [1354, 544] on span "Save Entry" at bounding box center [1335, 542] width 57 height 17
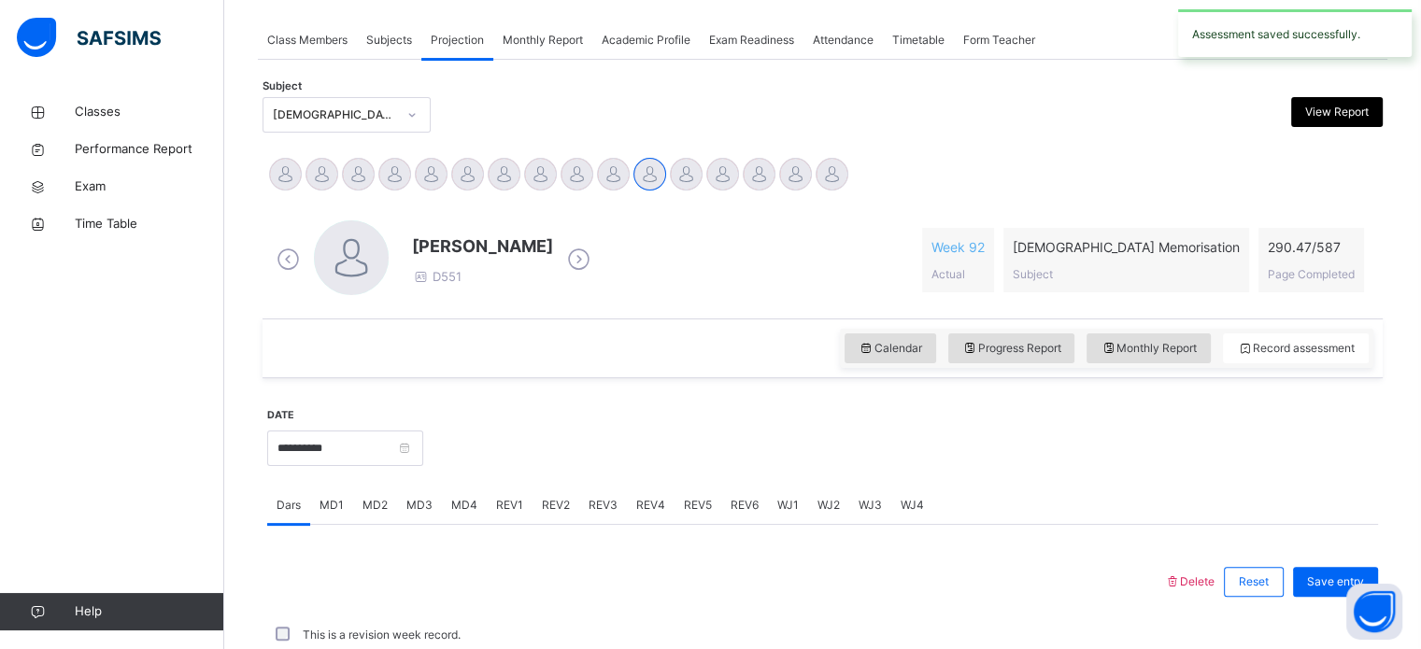
scroll to position [753, 0]
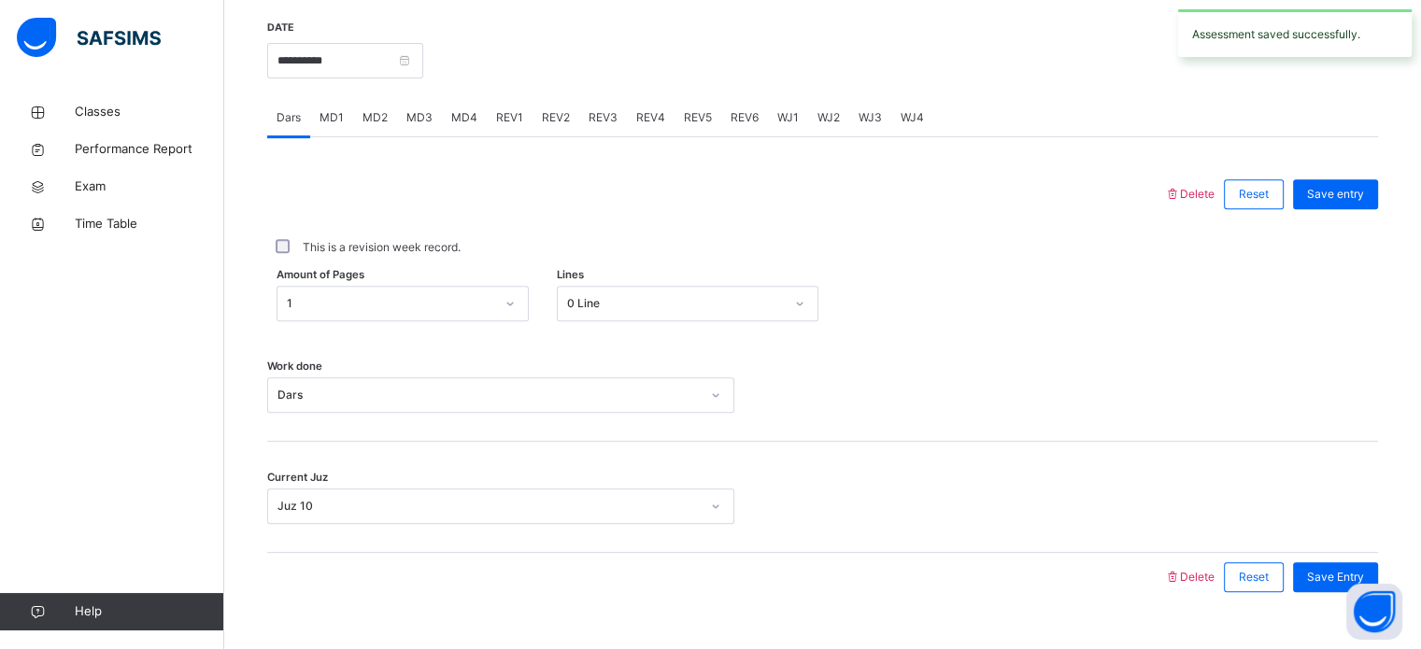
click at [512, 107] on div "REV1" at bounding box center [510, 117] width 46 height 37
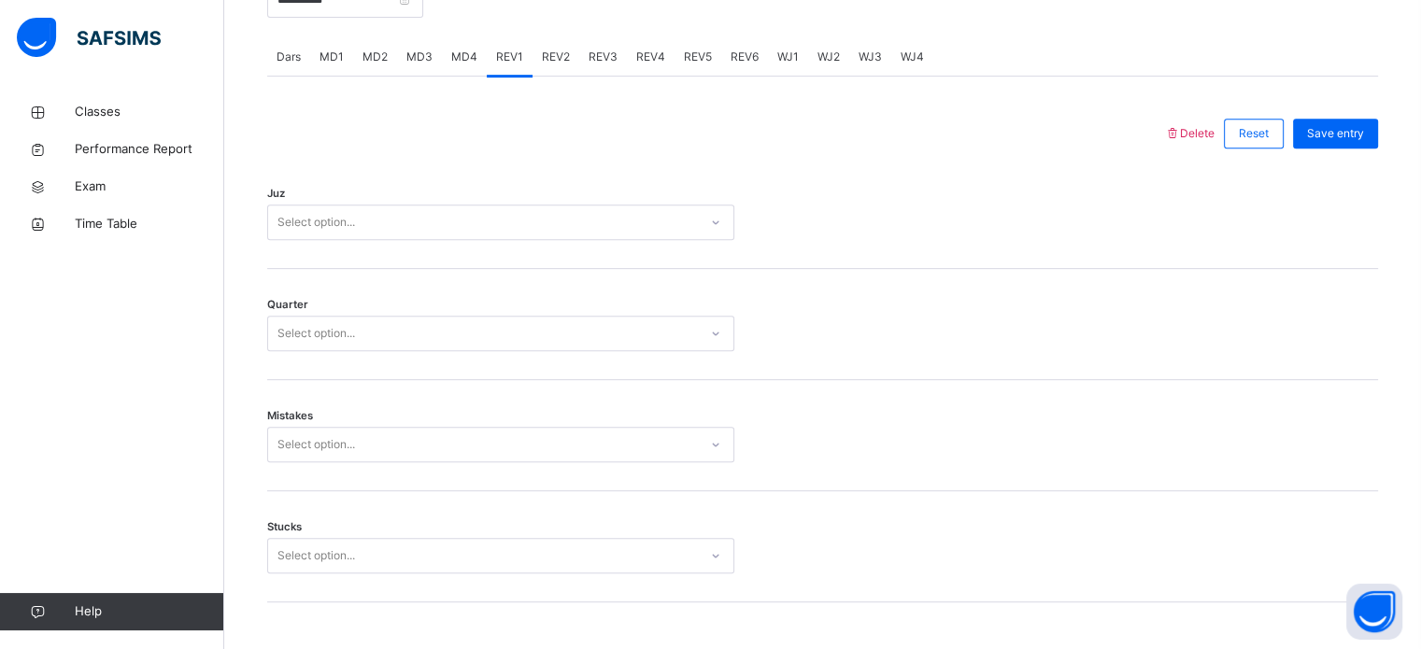
scroll to position [826, 0]
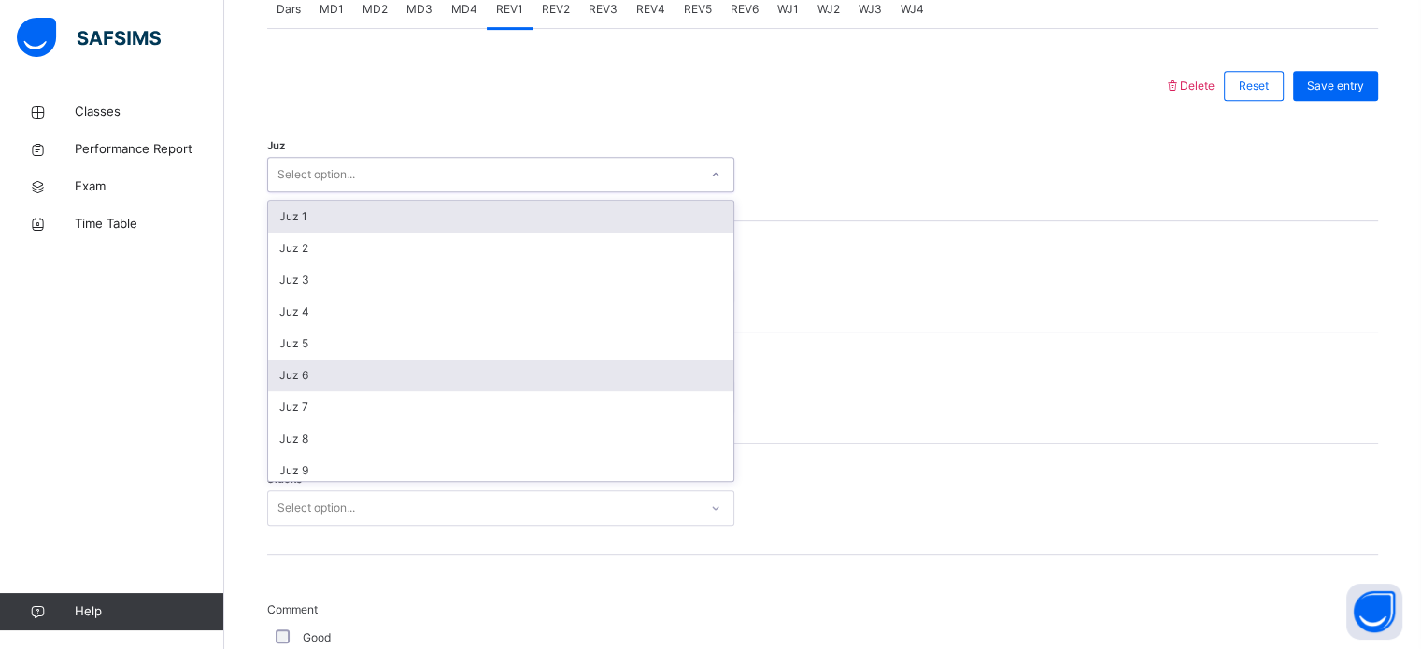
click at [345, 376] on div "Juz 6" at bounding box center [500, 376] width 465 height 32
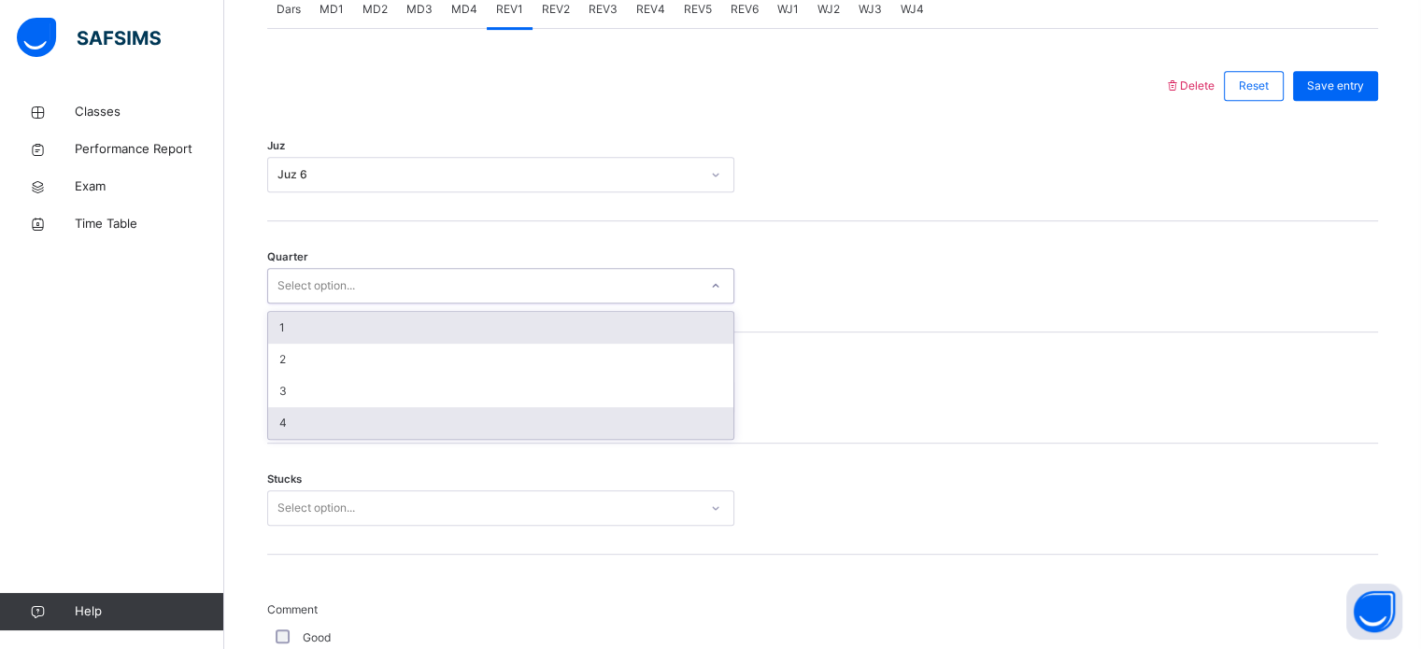
click at [325, 427] on div "4" at bounding box center [500, 423] width 465 height 32
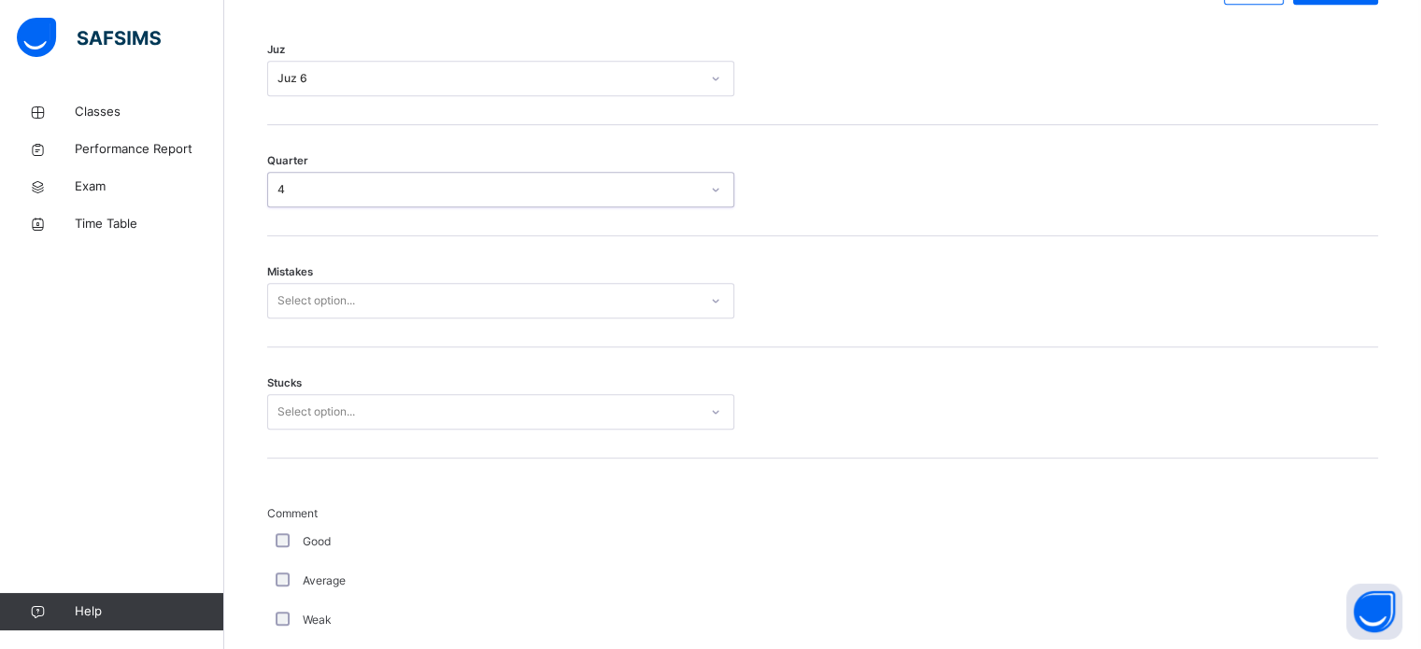
scroll to position [994, 0]
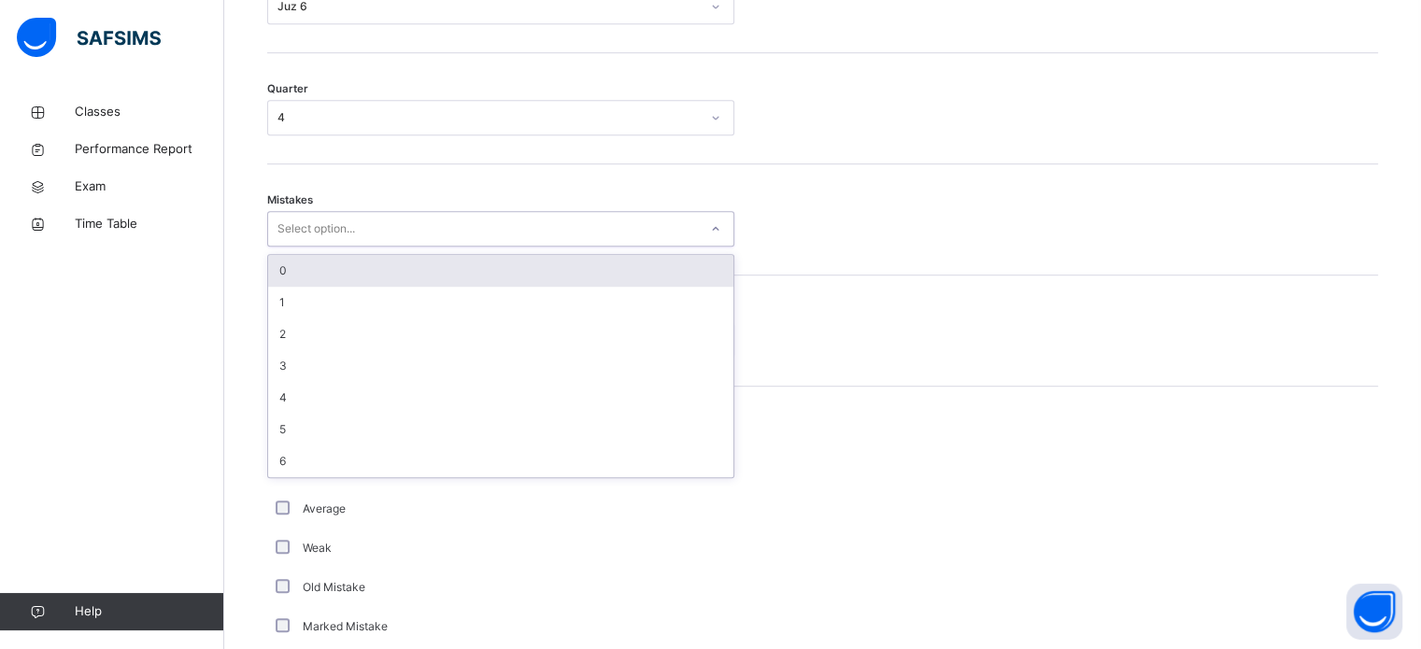
click at [322, 277] on div "0" at bounding box center [500, 271] width 465 height 32
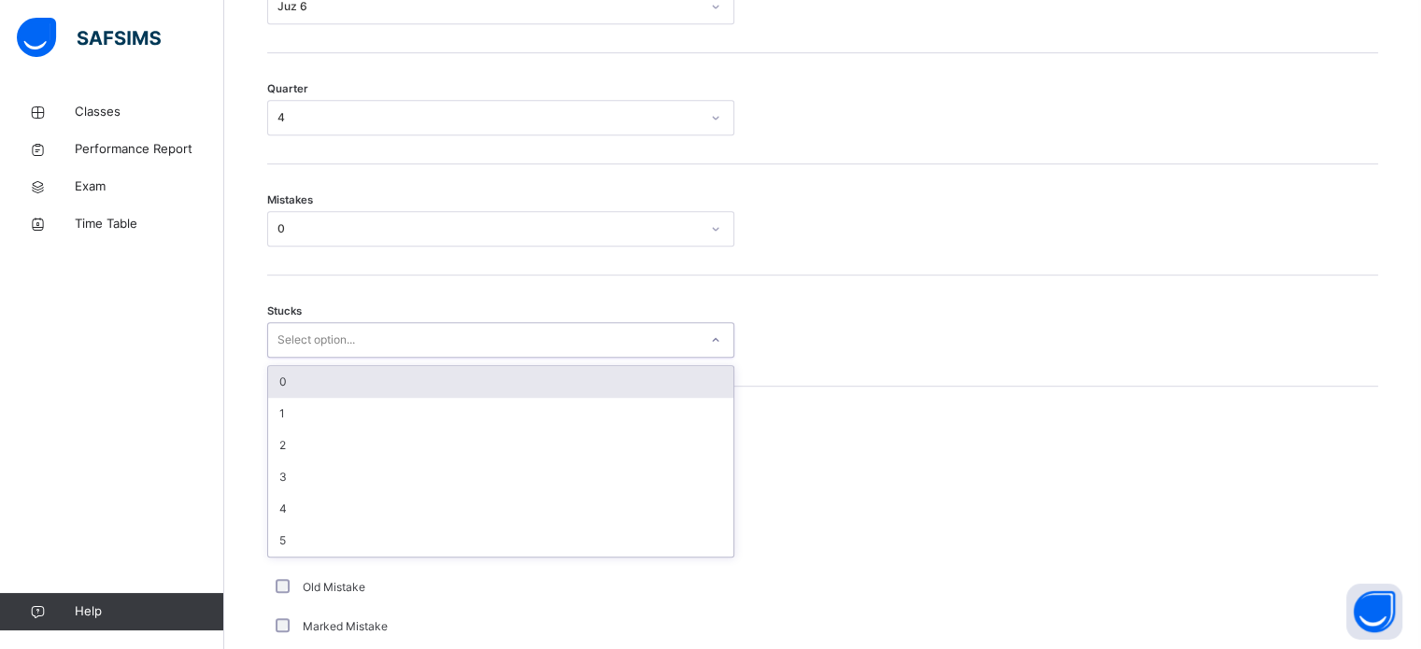
click at [317, 380] on div "0" at bounding box center [500, 382] width 465 height 32
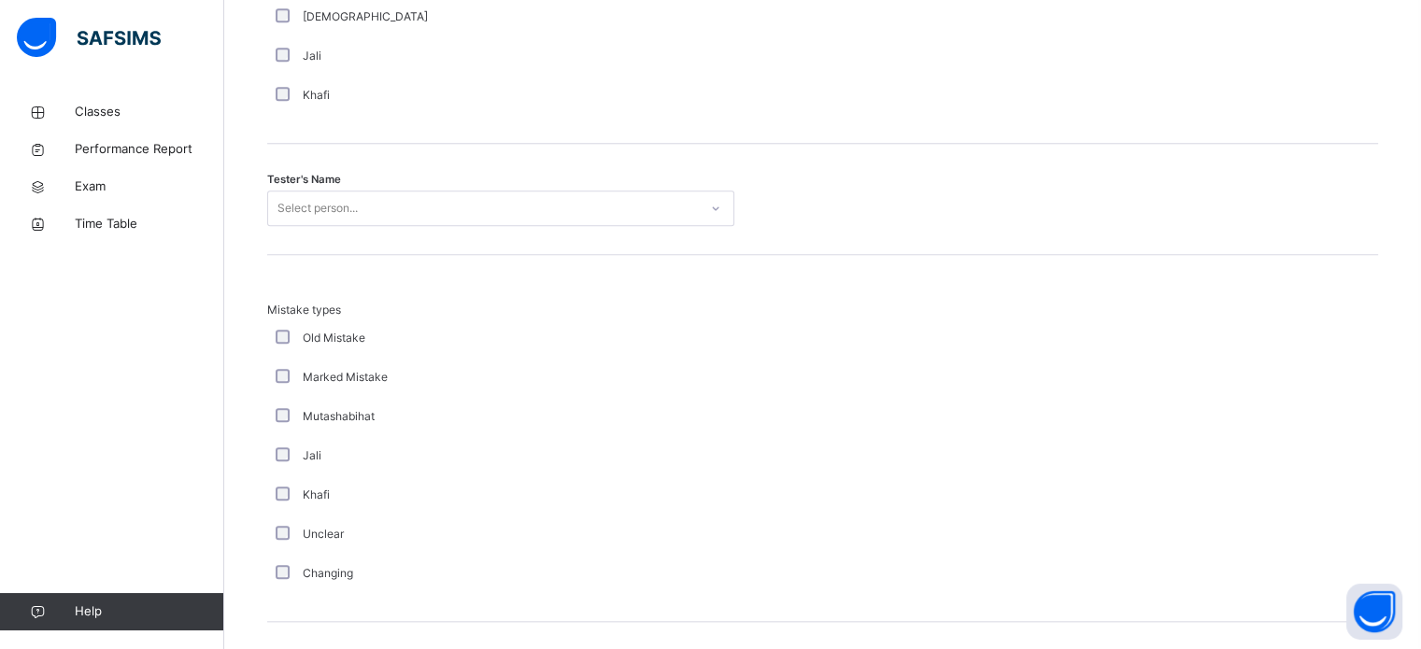
scroll to position [1841, 0]
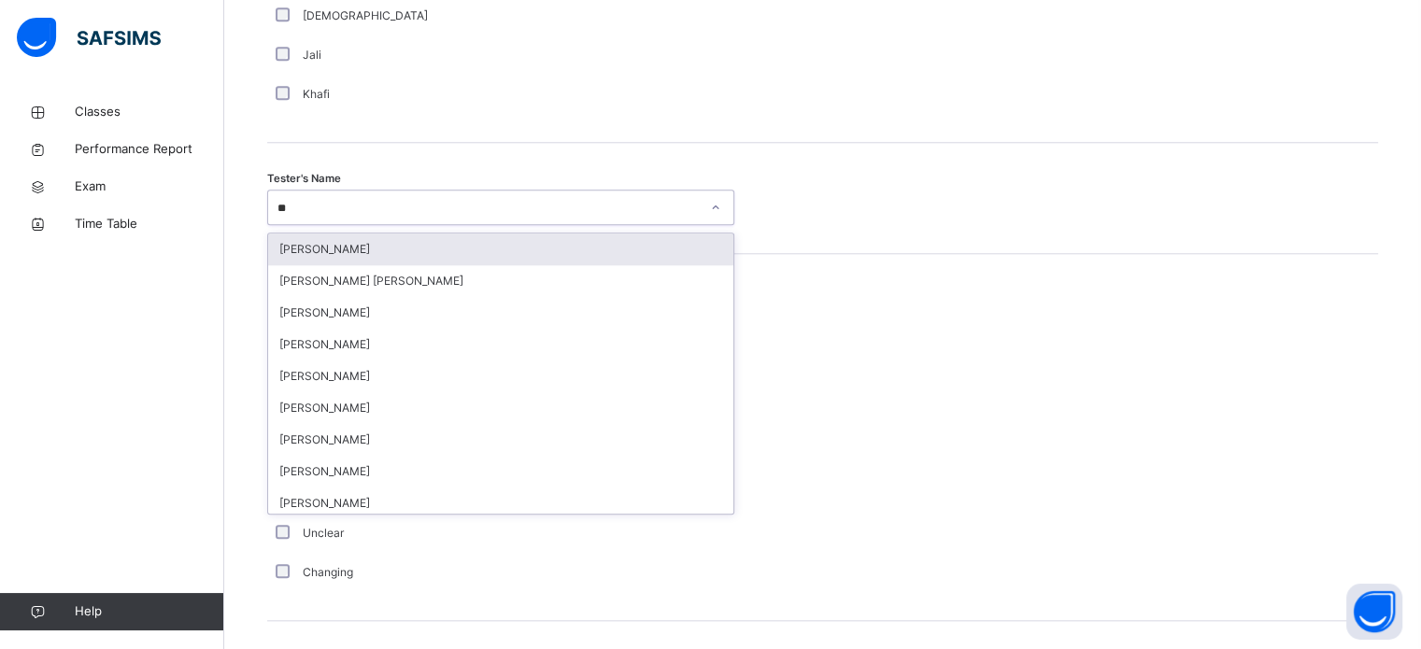
type input "***"
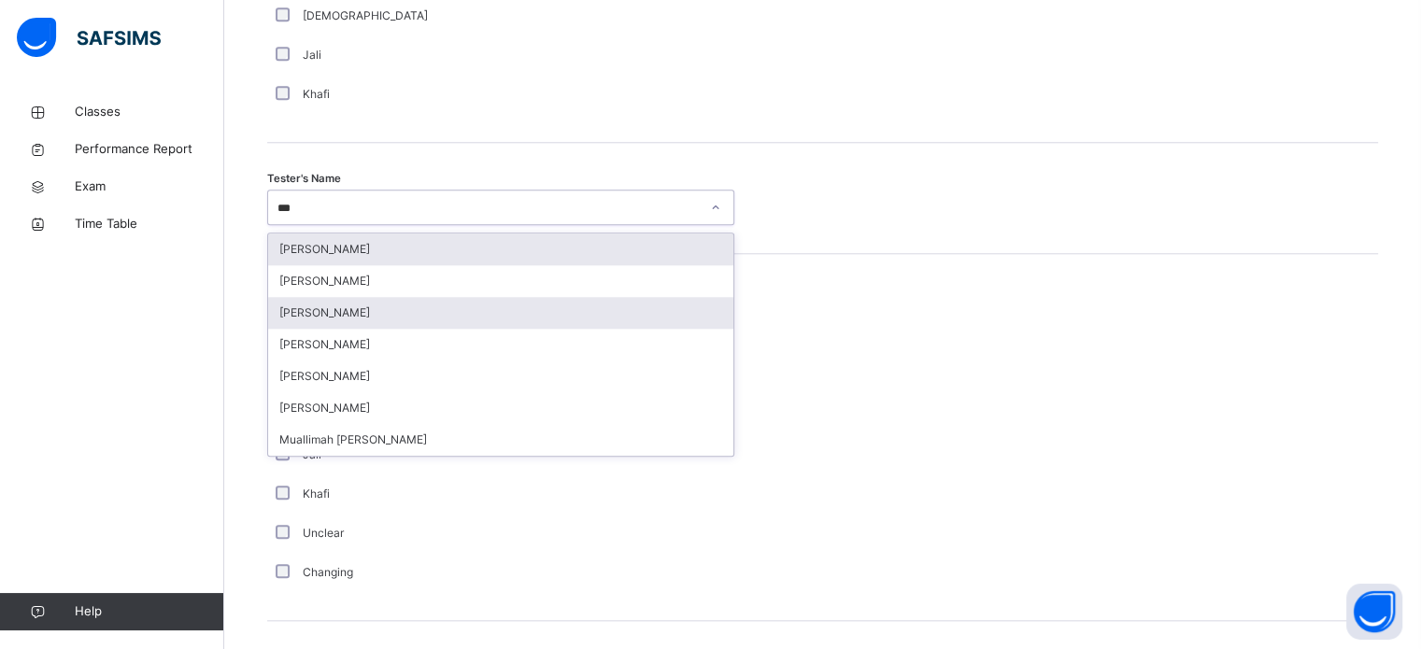
click at [356, 307] on div "[PERSON_NAME]" at bounding box center [500, 313] width 465 height 32
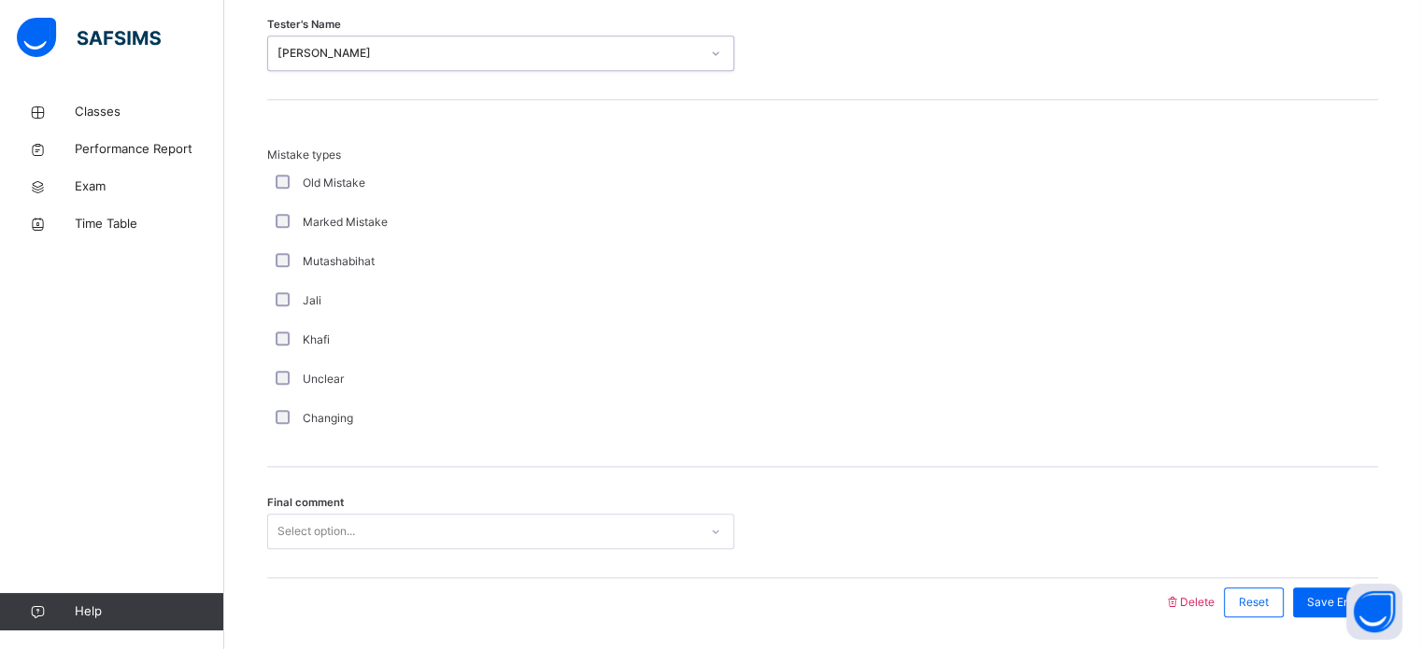
scroll to position [2055, 0]
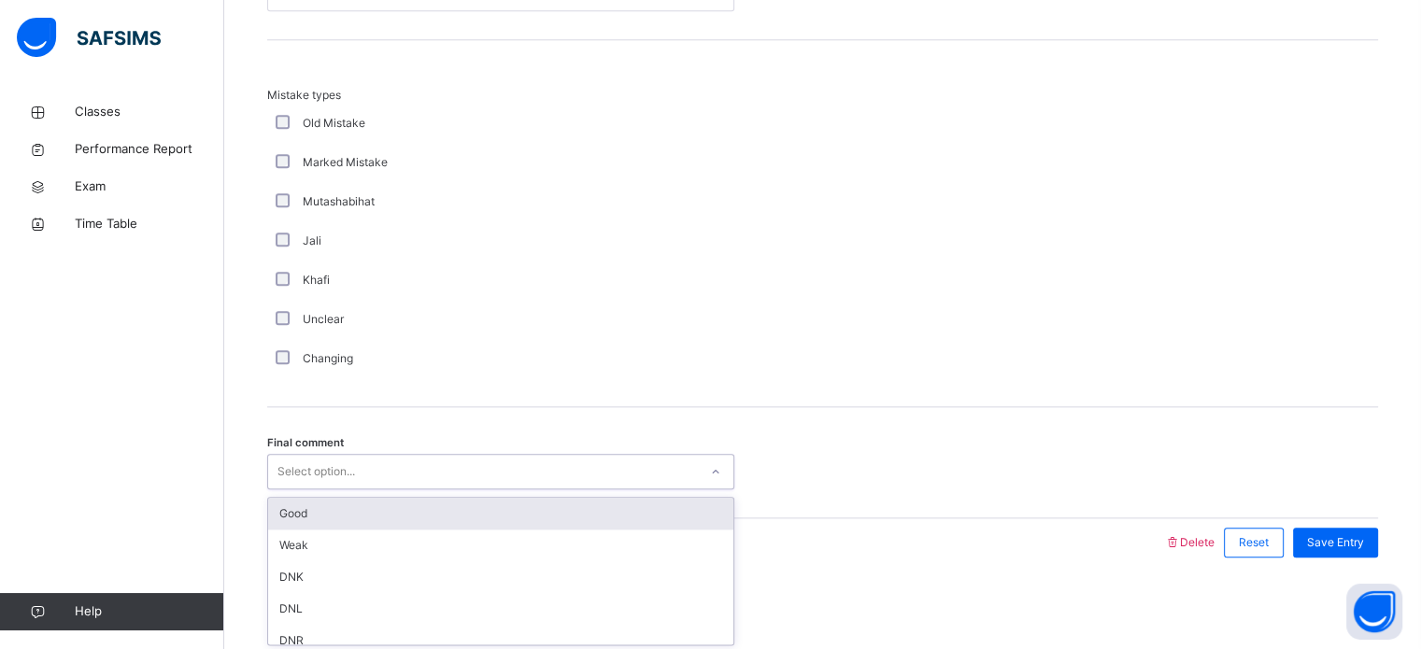
click at [389, 513] on div "Good" at bounding box center [500, 514] width 465 height 32
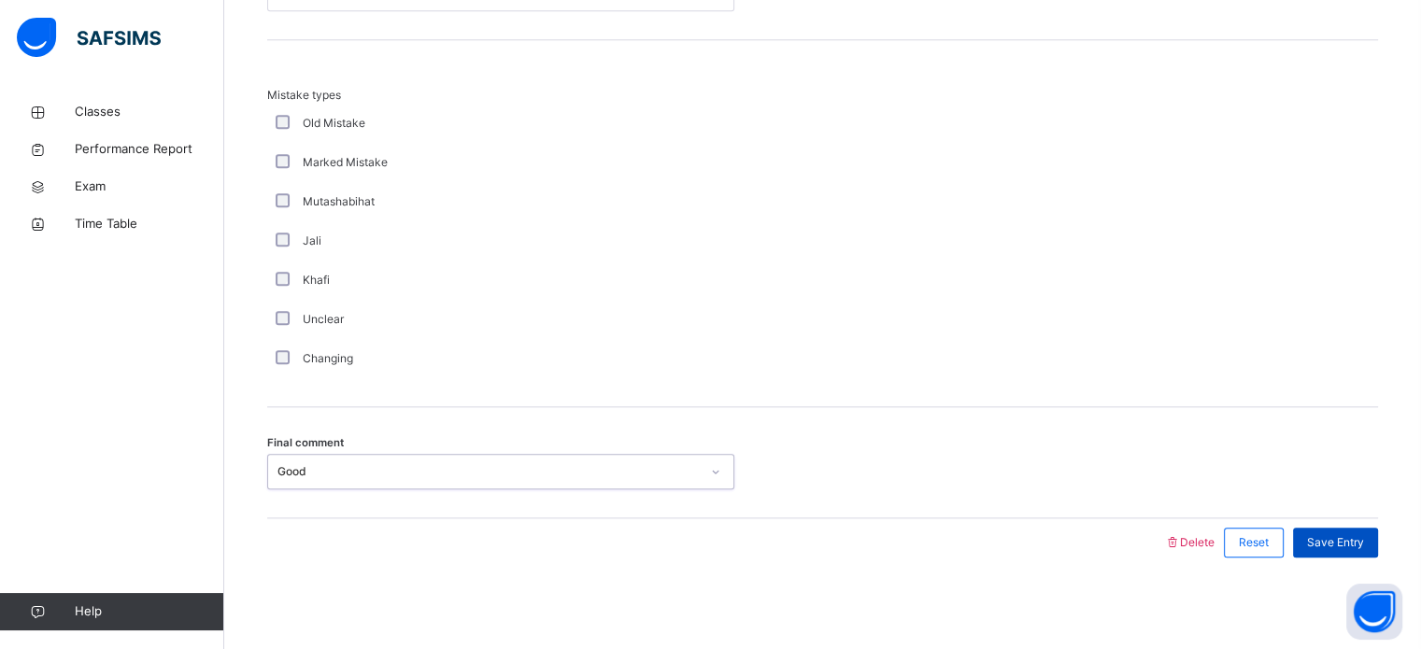
click at [1357, 528] on div "Save Entry" at bounding box center [1335, 543] width 85 height 30
click at [1364, 545] on span "Save Entry" at bounding box center [1335, 542] width 57 height 17
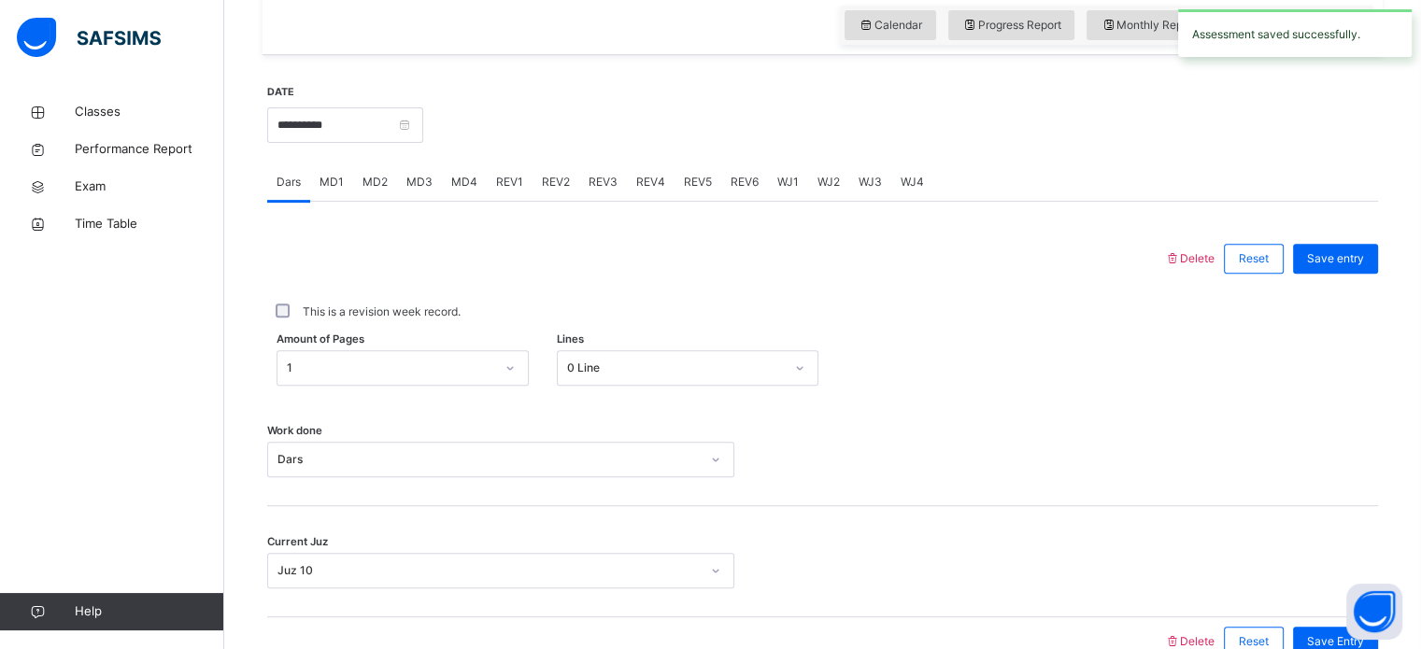
scroll to position [654, 0]
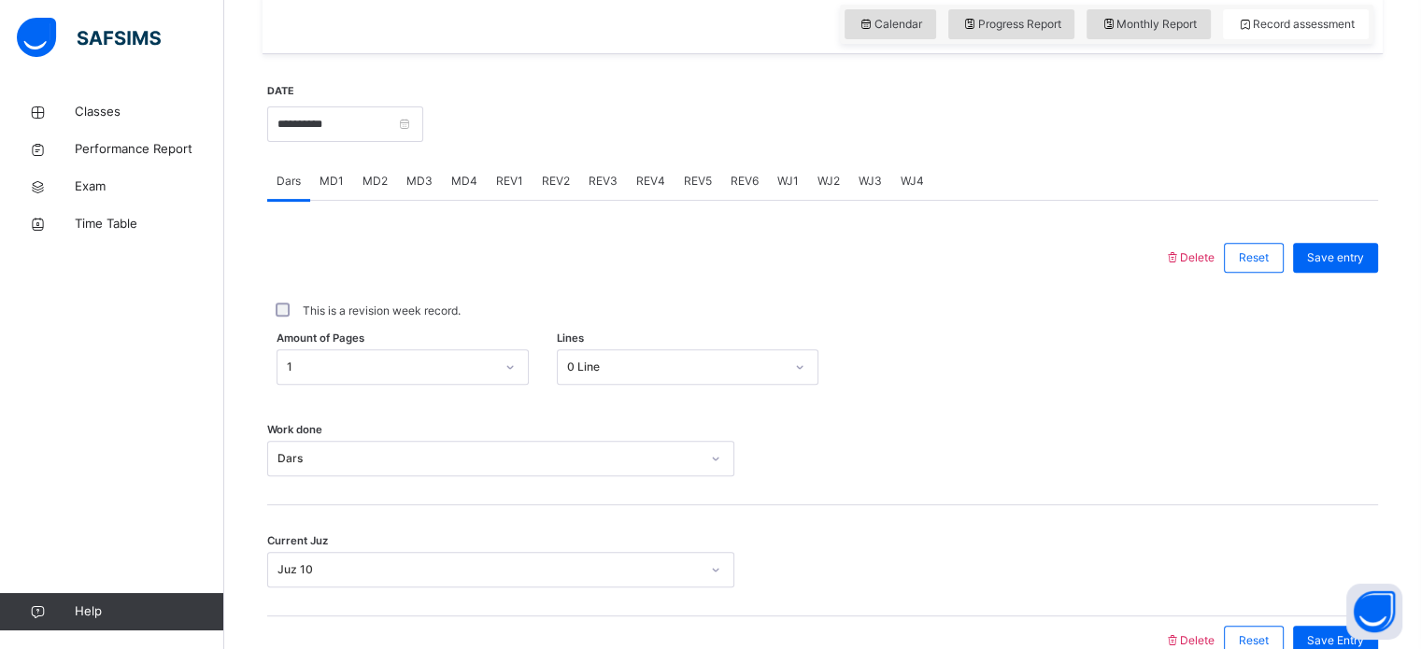
click at [551, 185] on span "REV2" at bounding box center [556, 181] width 28 height 17
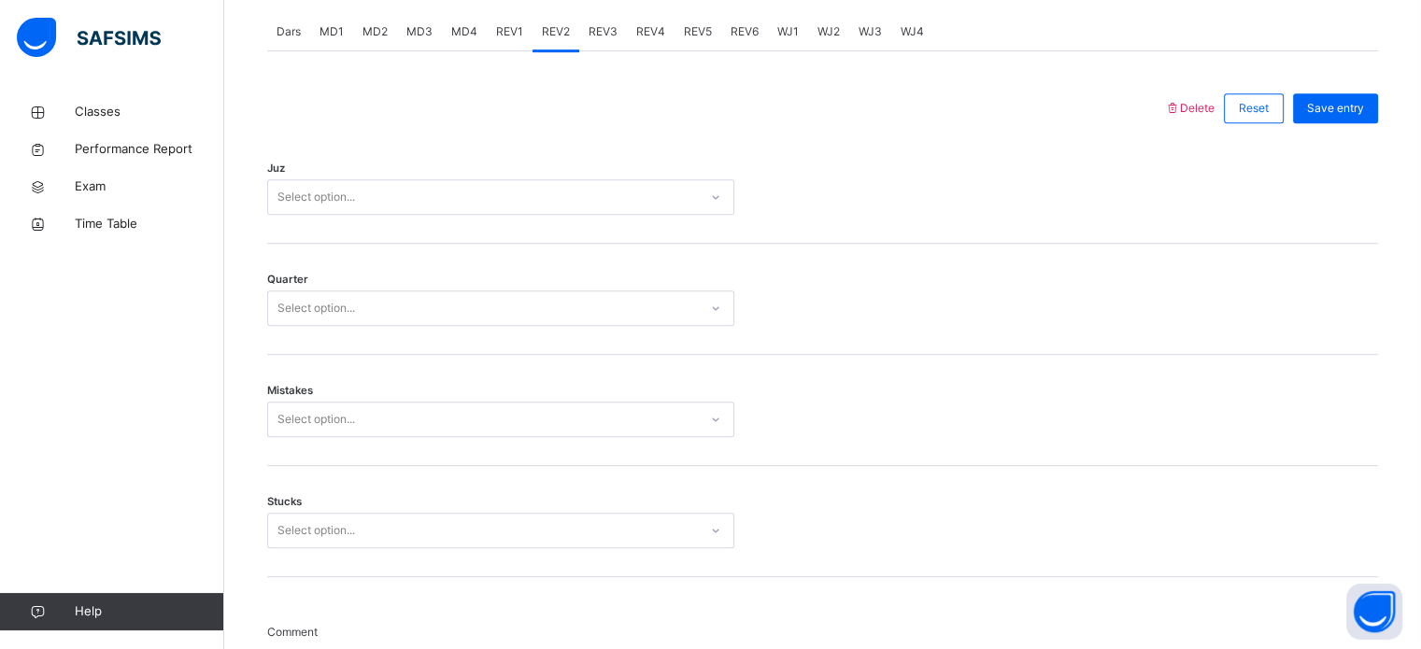
scroll to position [804, 0]
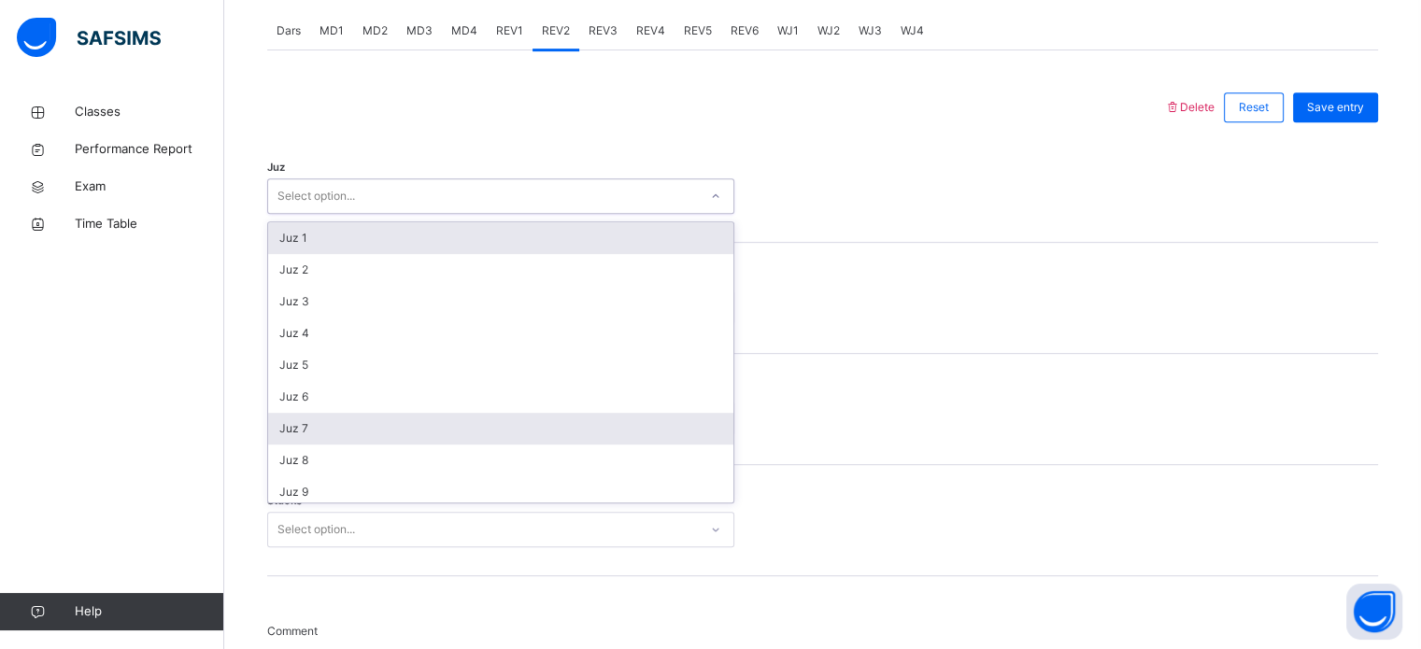
click at [347, 420] on div "Juz 7" at bounding box center [500, 429] width 465 height 32
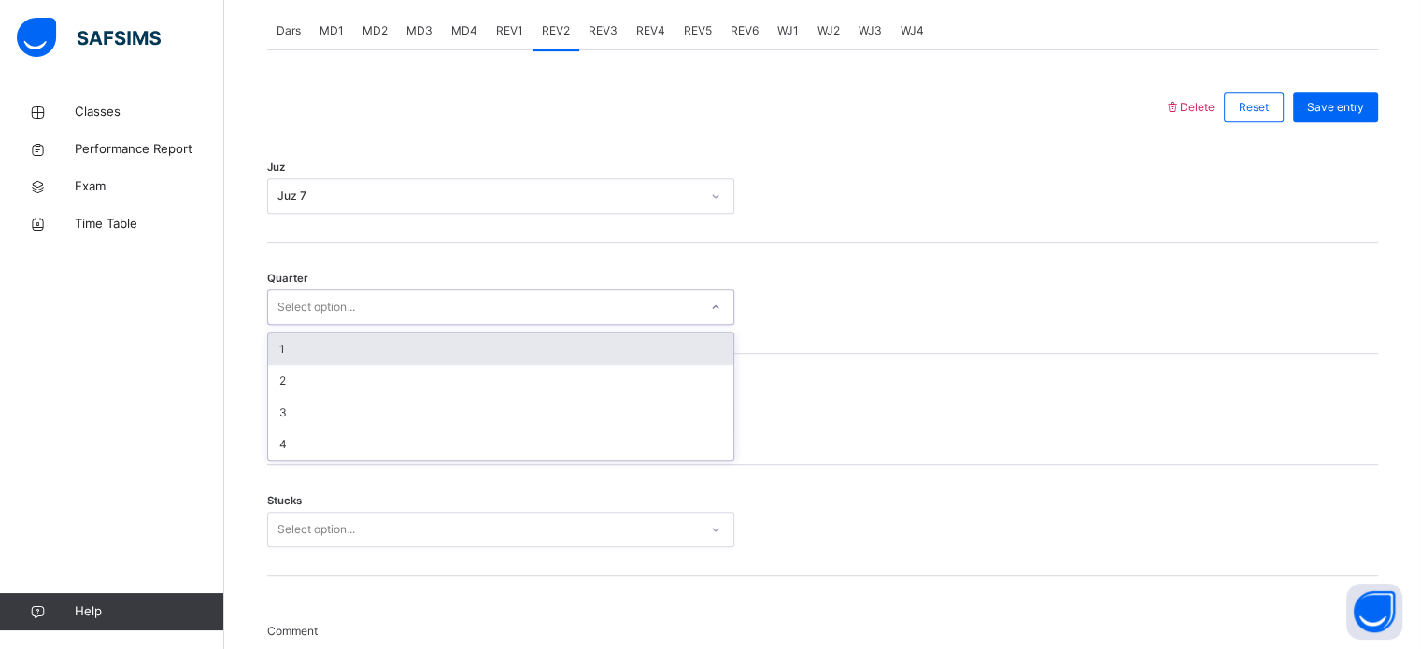
click at [348, 353] on div "1" at bounding box center [500, 350] width 465 height 32
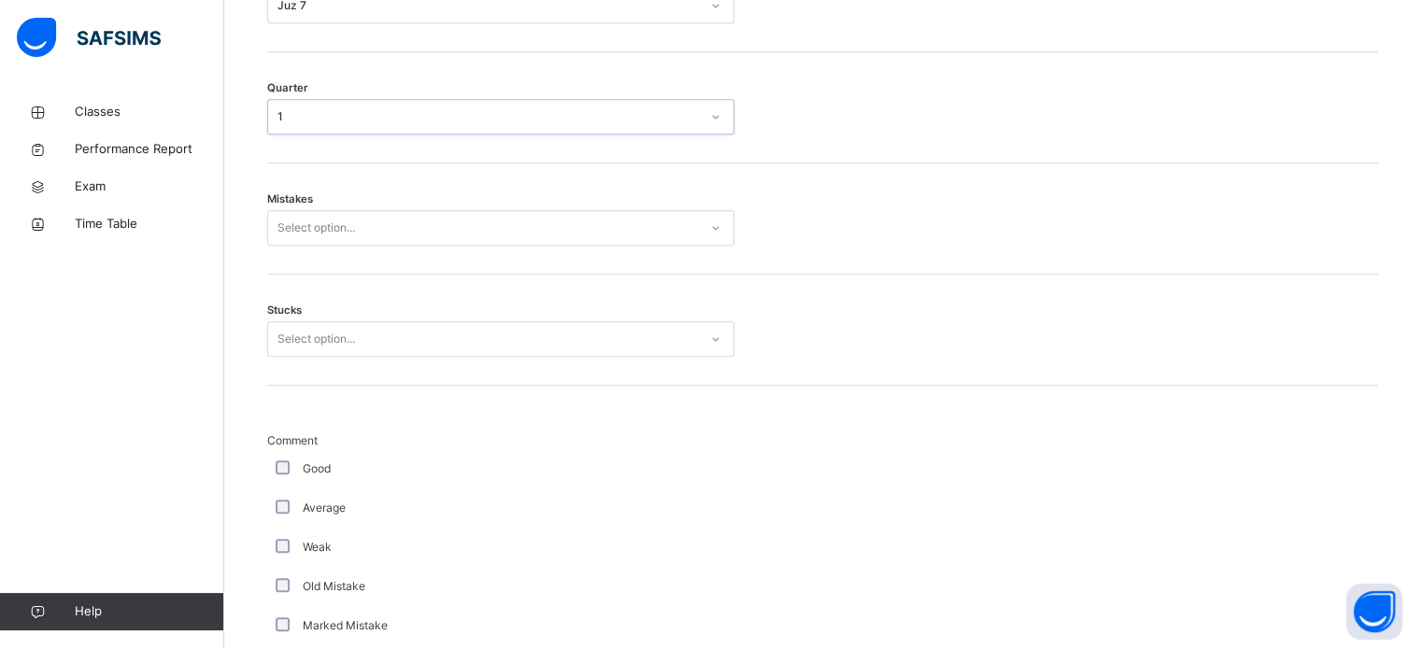
scroll to position [996, 0]
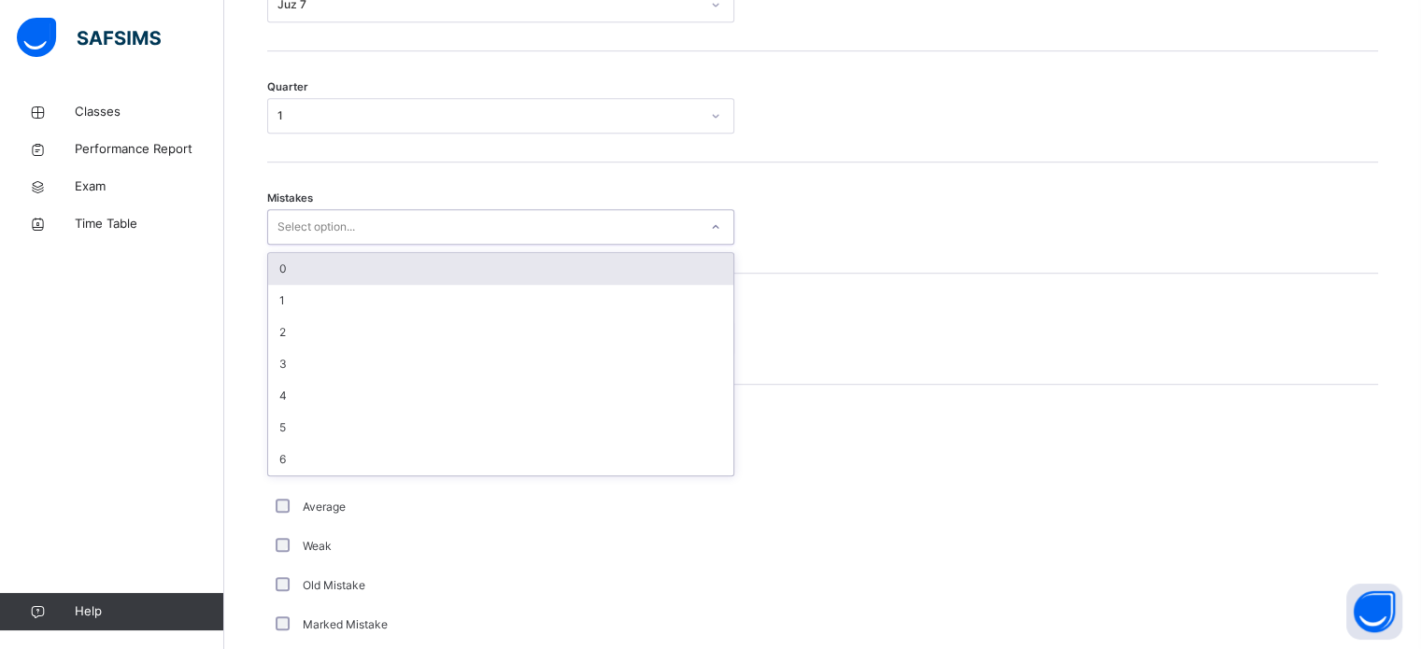
click at [344, 269] on div "0" at bounding box center [500, 269] width 465 height 32
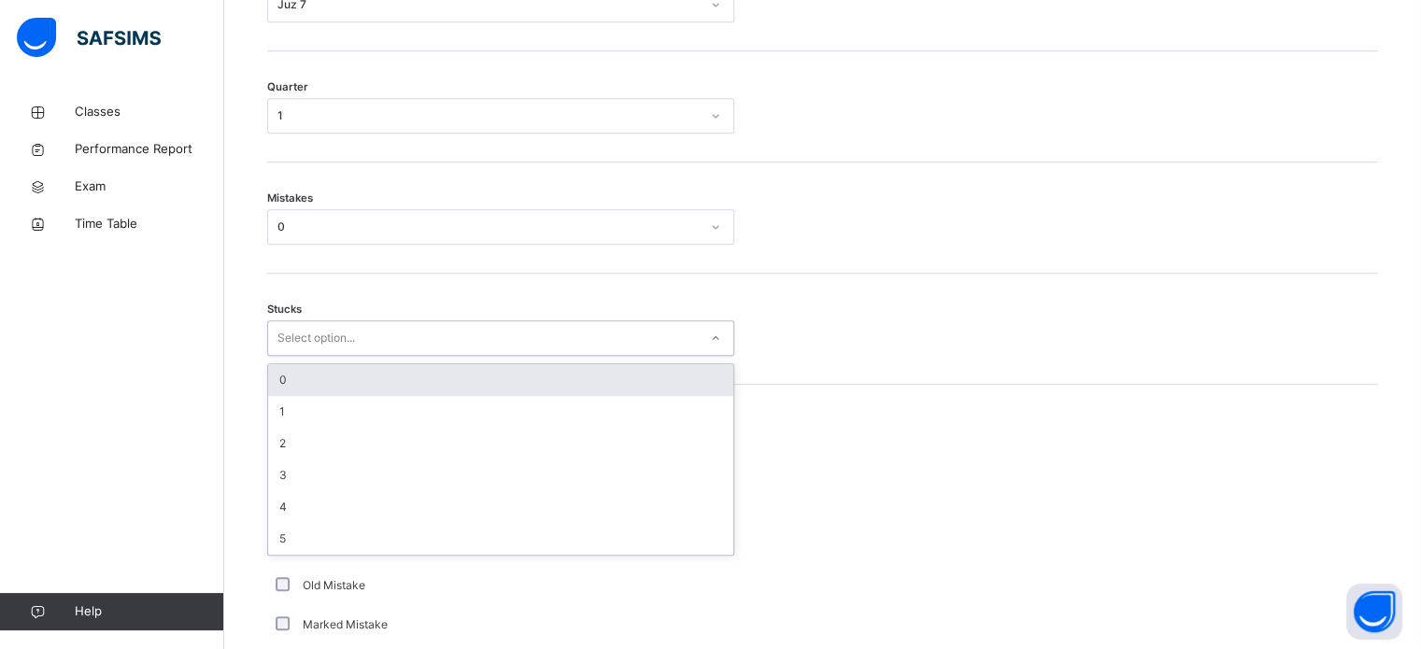
click at [344, 377] on div "0" at bounding box center [500, 380] width 465 height 32
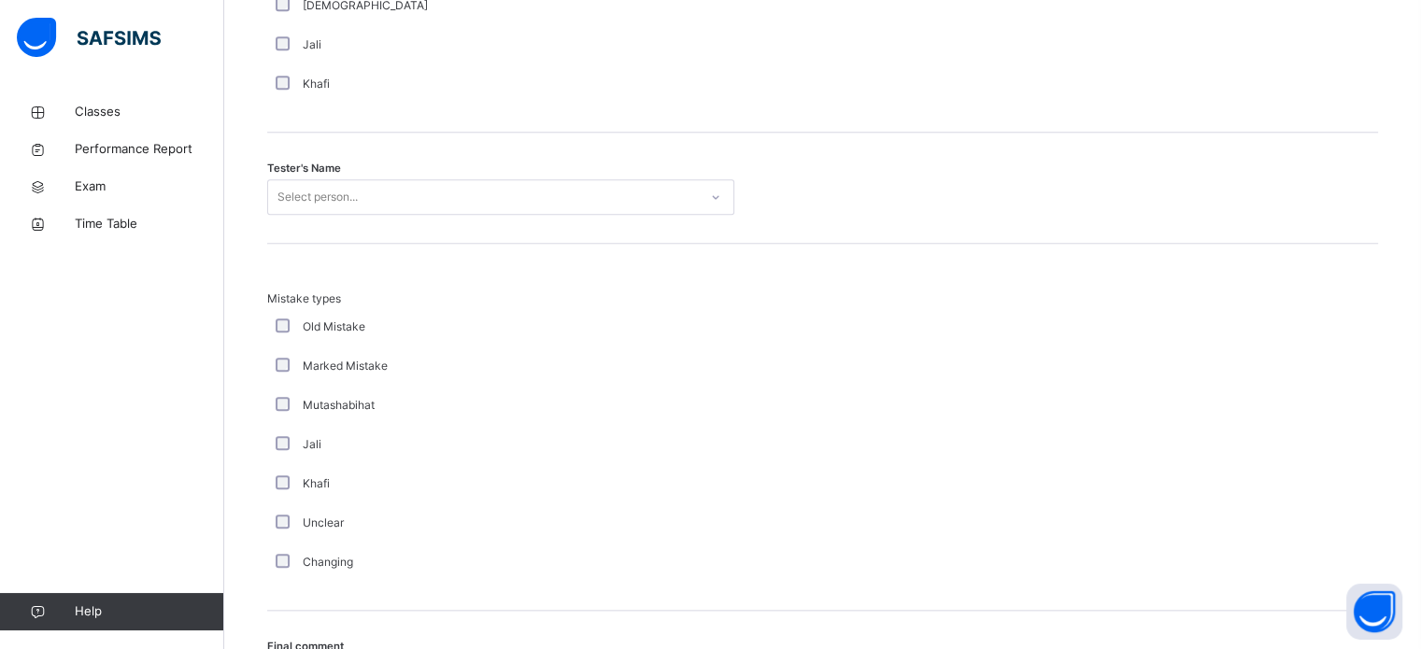
scroll to position [1860, 0]
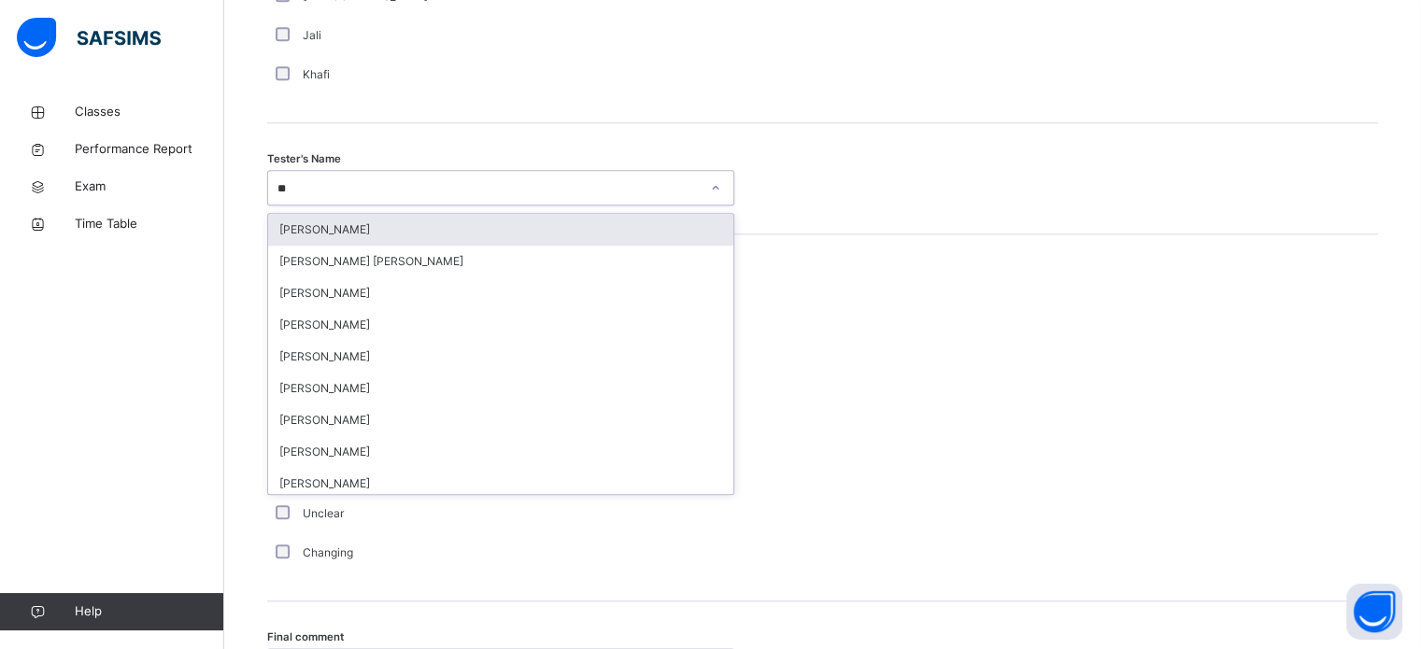
type input "***"
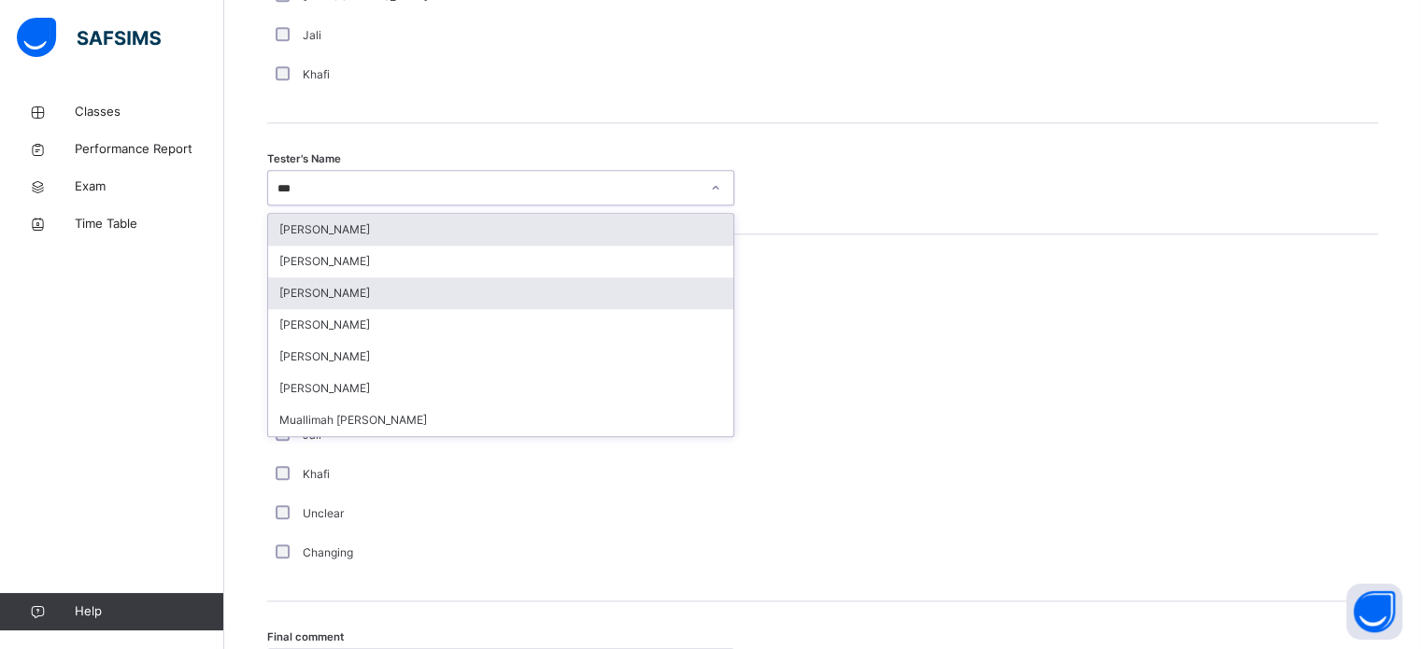
click at [366, 284] on div "[PERSON_NAME]" at bounding box center [500, 293] width 465 height 32
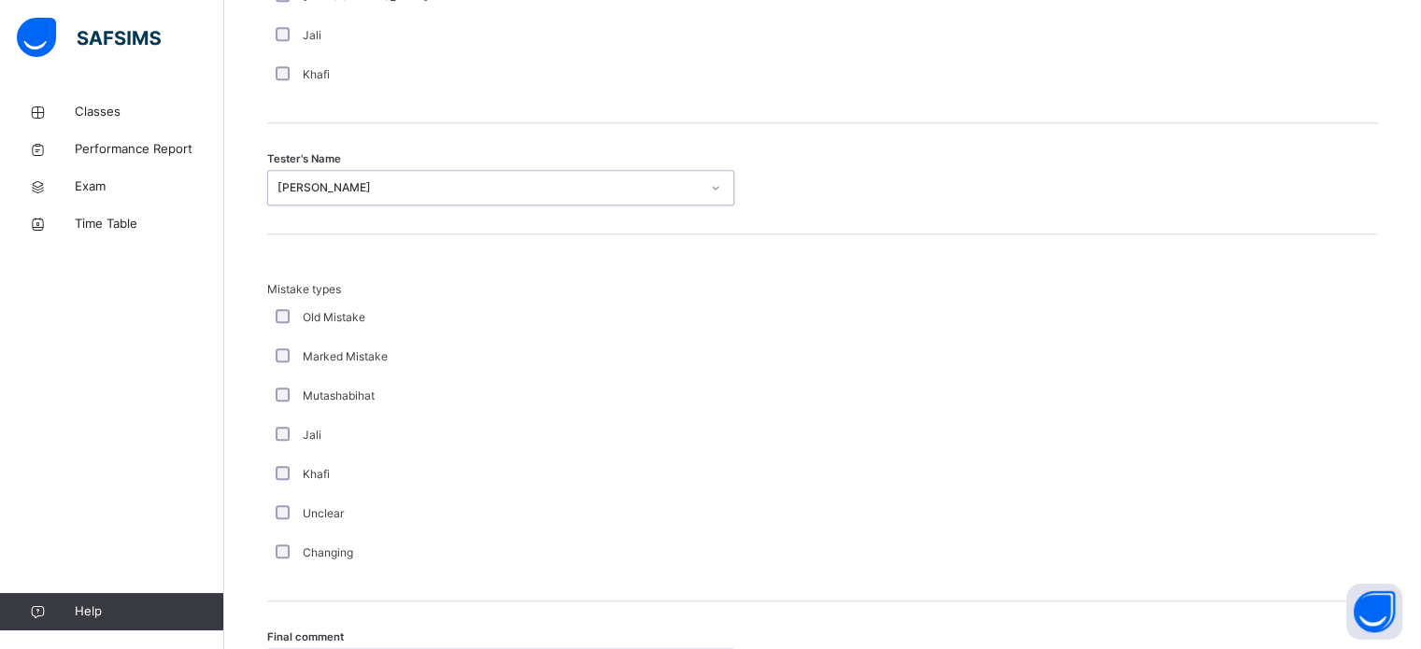
scroll to position [2055, 0]
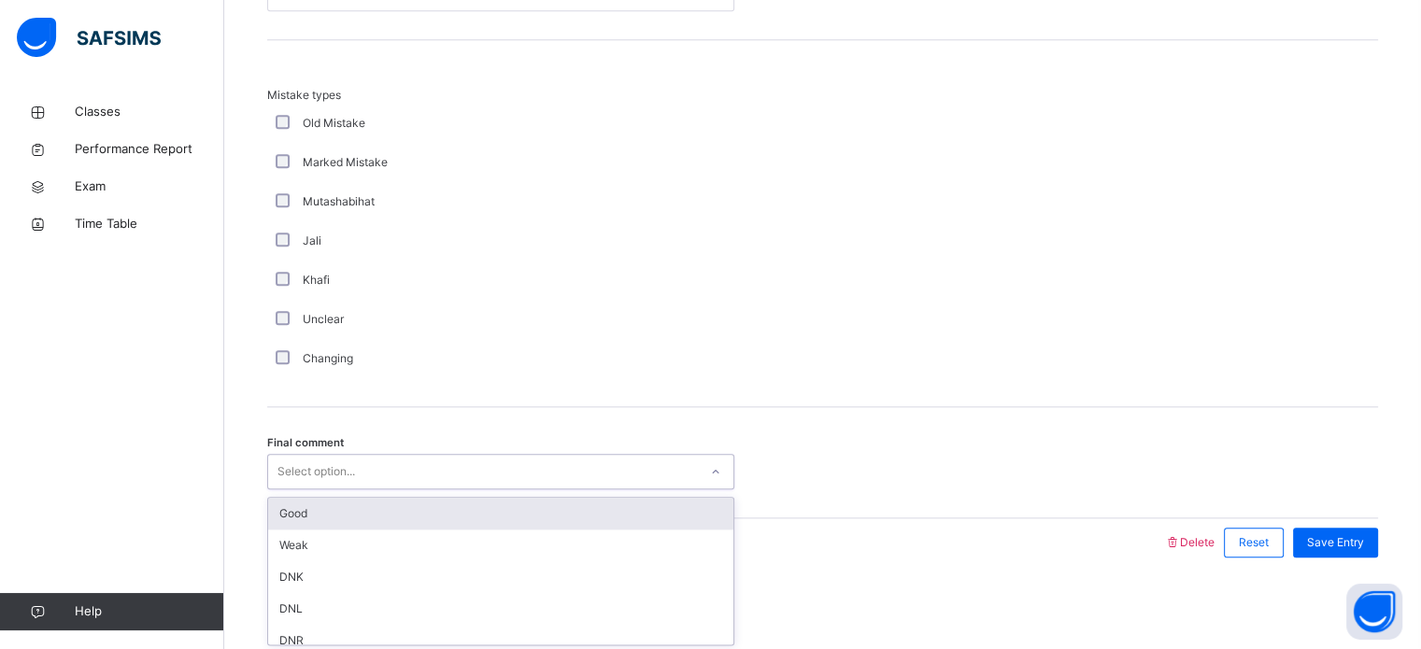
click at [395, 522] on div "Good" at bounding box center [500, 514] width 465 height 32
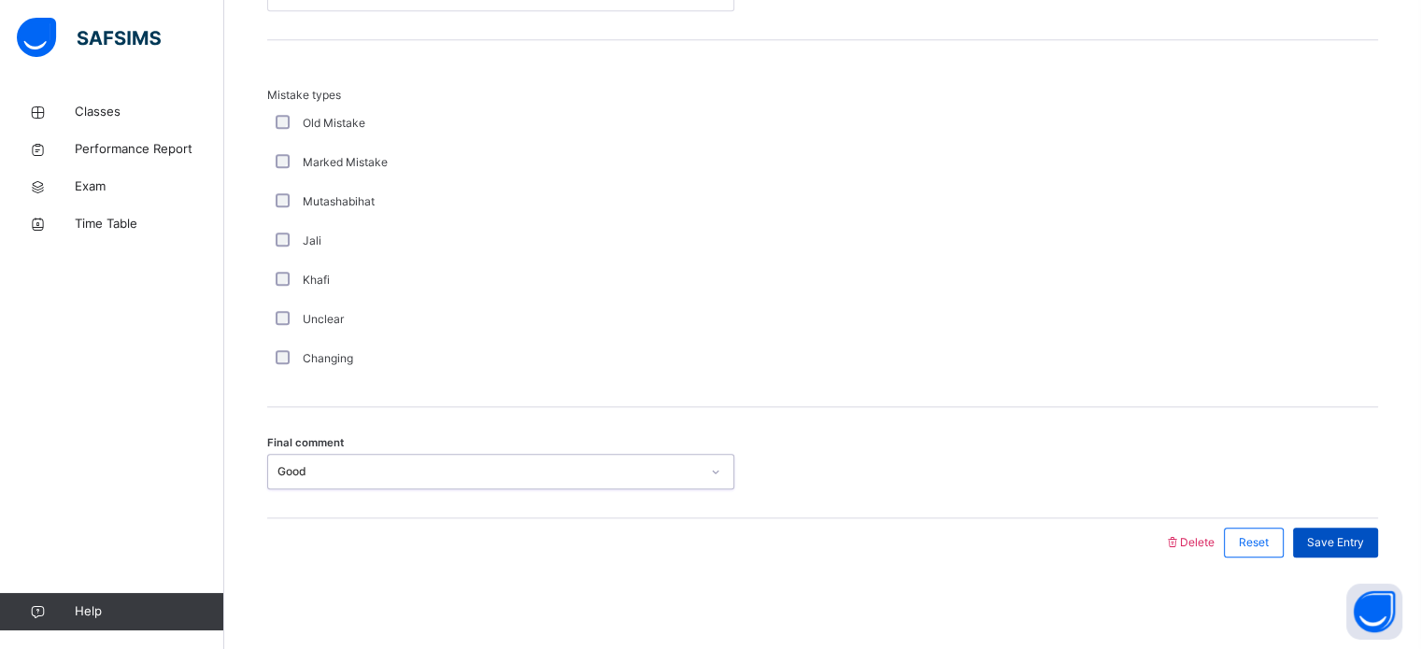
click at [1364, 546] on span "Save Entry" at bounding box center [1335, 542] width 57 height 17
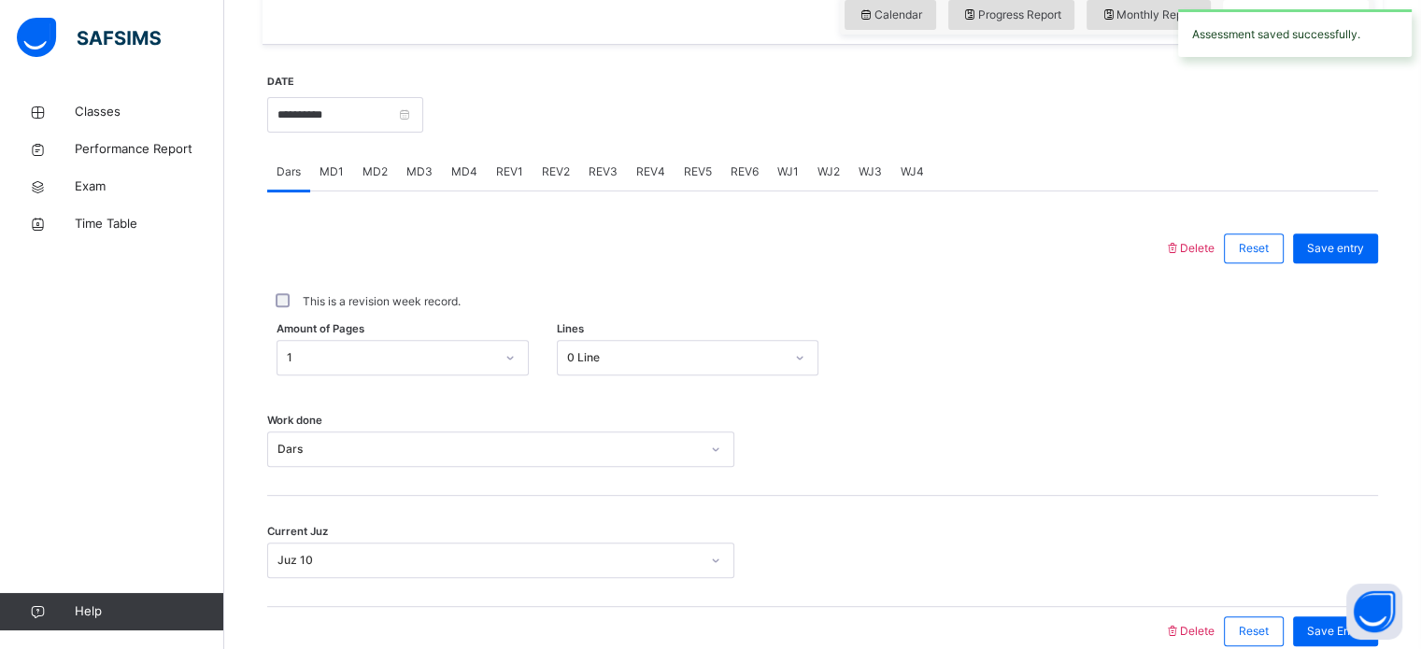
scroll to position [647, 0]
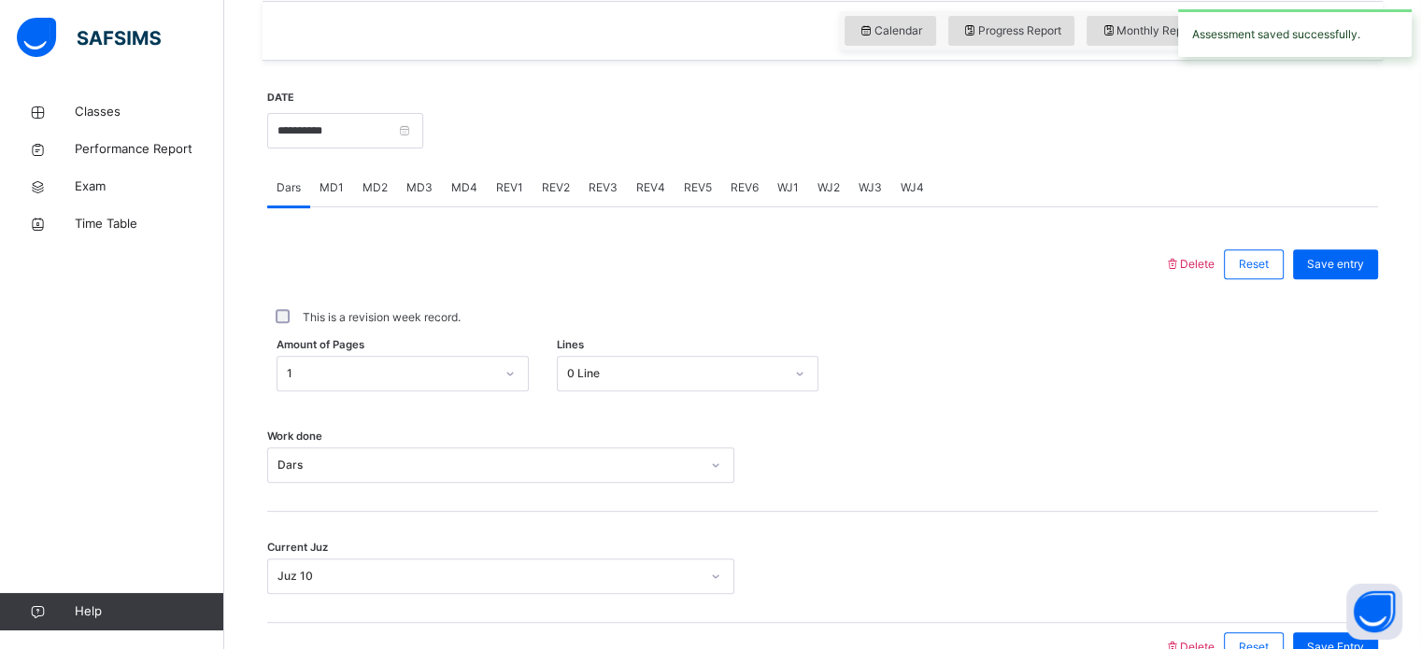
click at [604, 190] on span "REV3" at bounding box center [603, 187] width 29 height 17
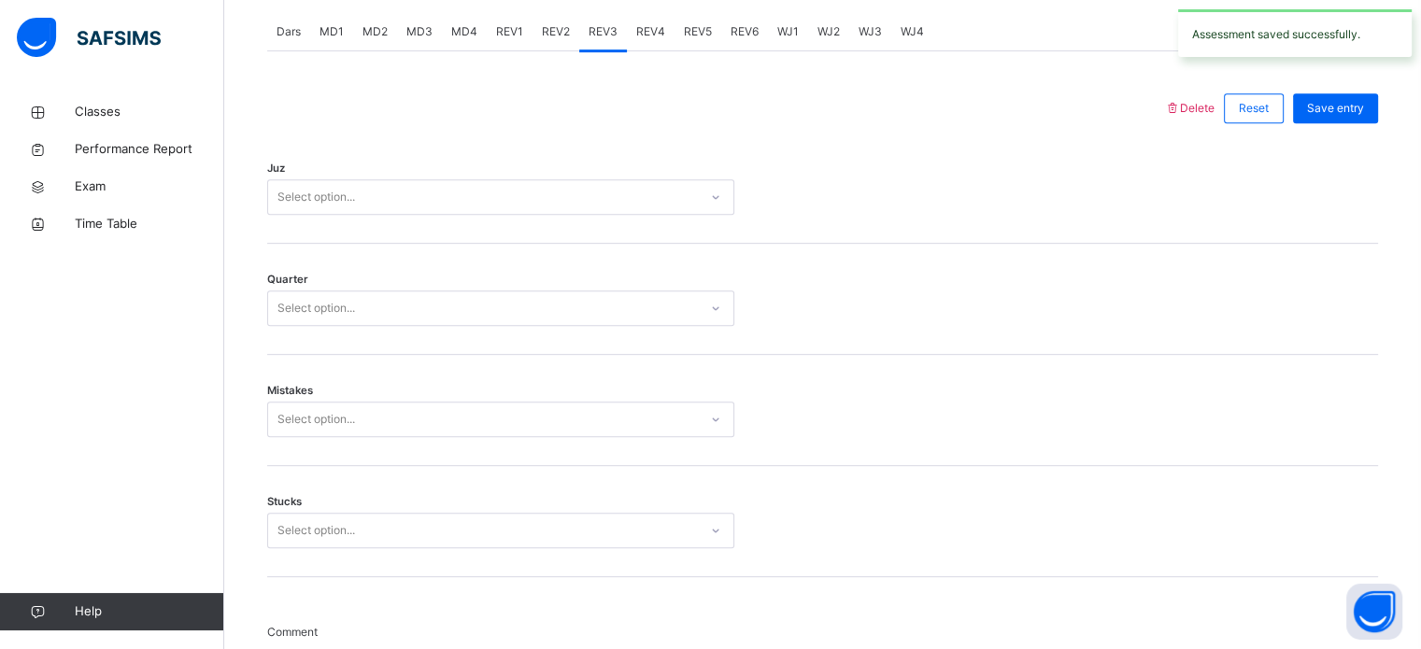
scroll to position [807, 0]
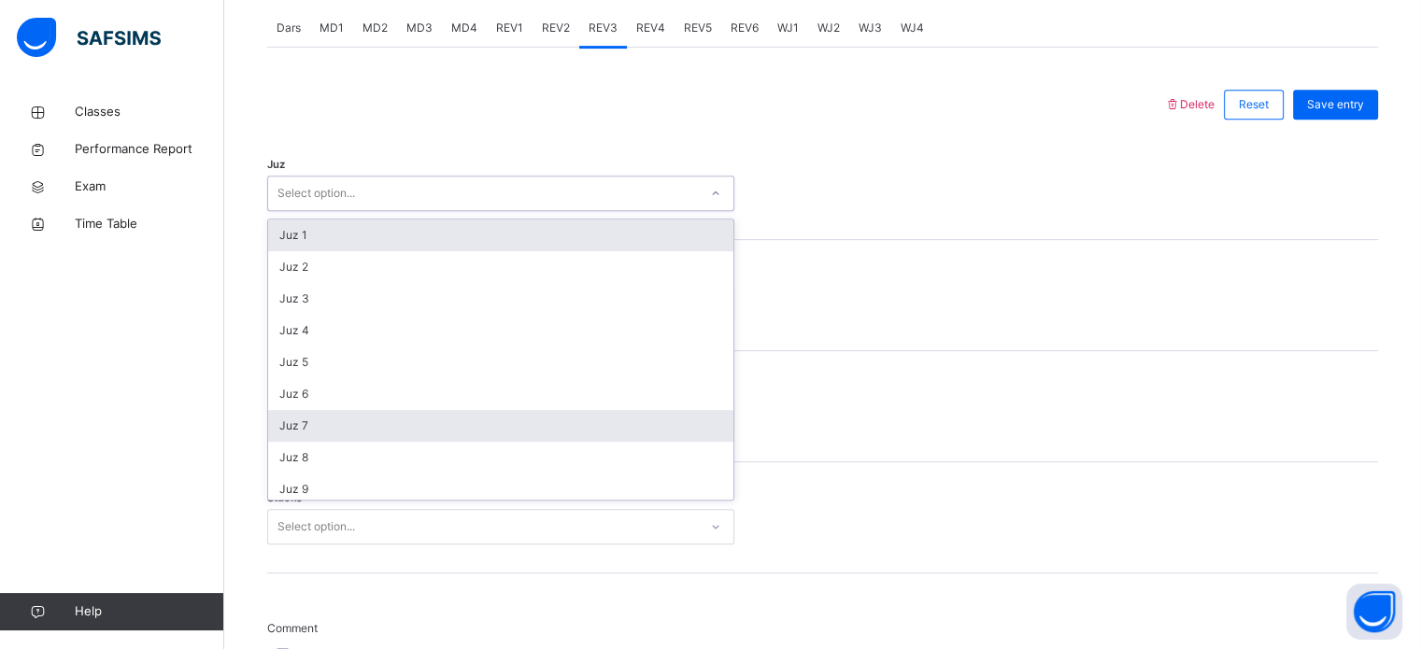
click at [359, 423] on div "Juz 7" at bounding box center [500, 426] width 465 height 32
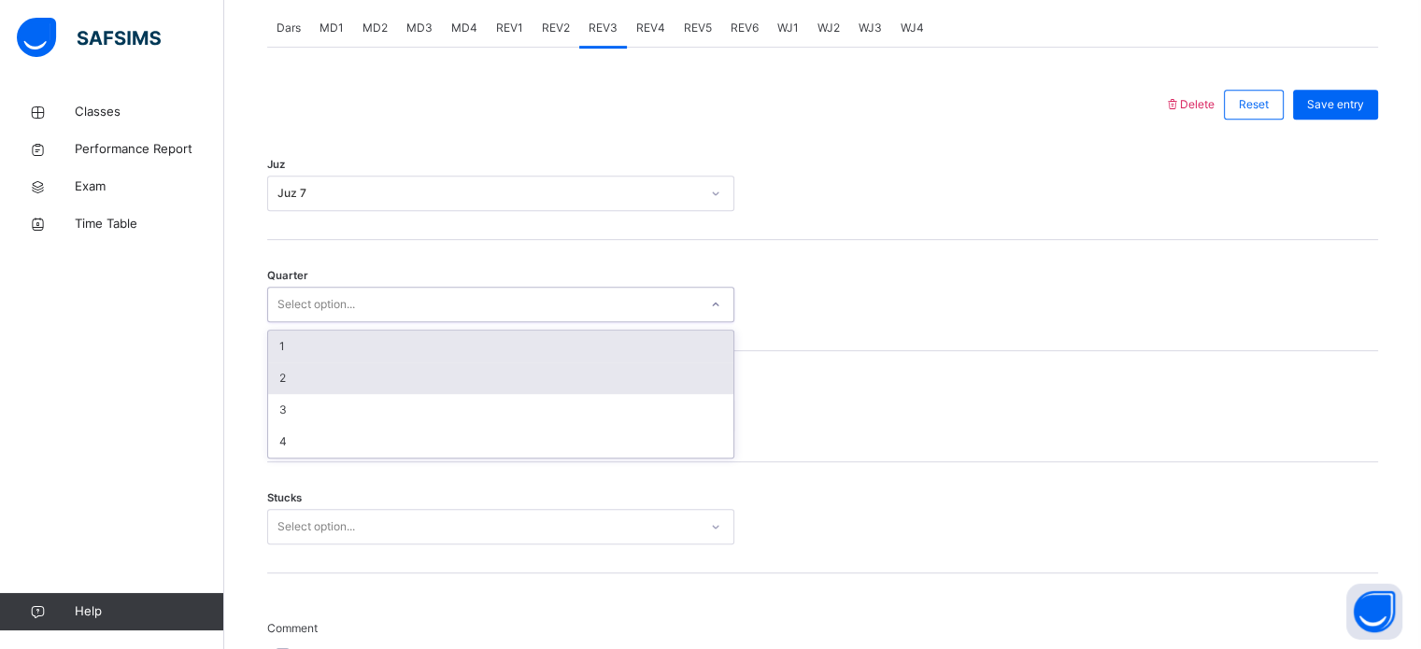
click at [323, 381] on div "2" at bounding box center [500, 379] width 465 height 32
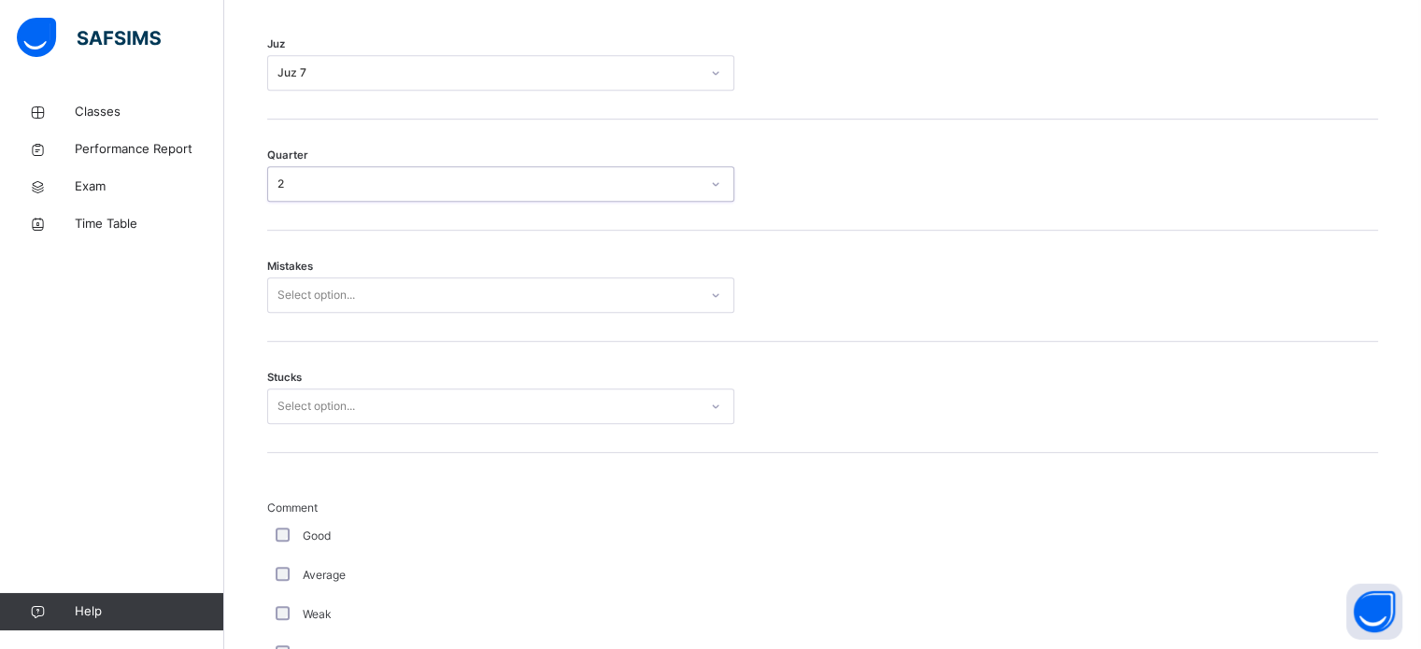
scroll to position [999, 0]
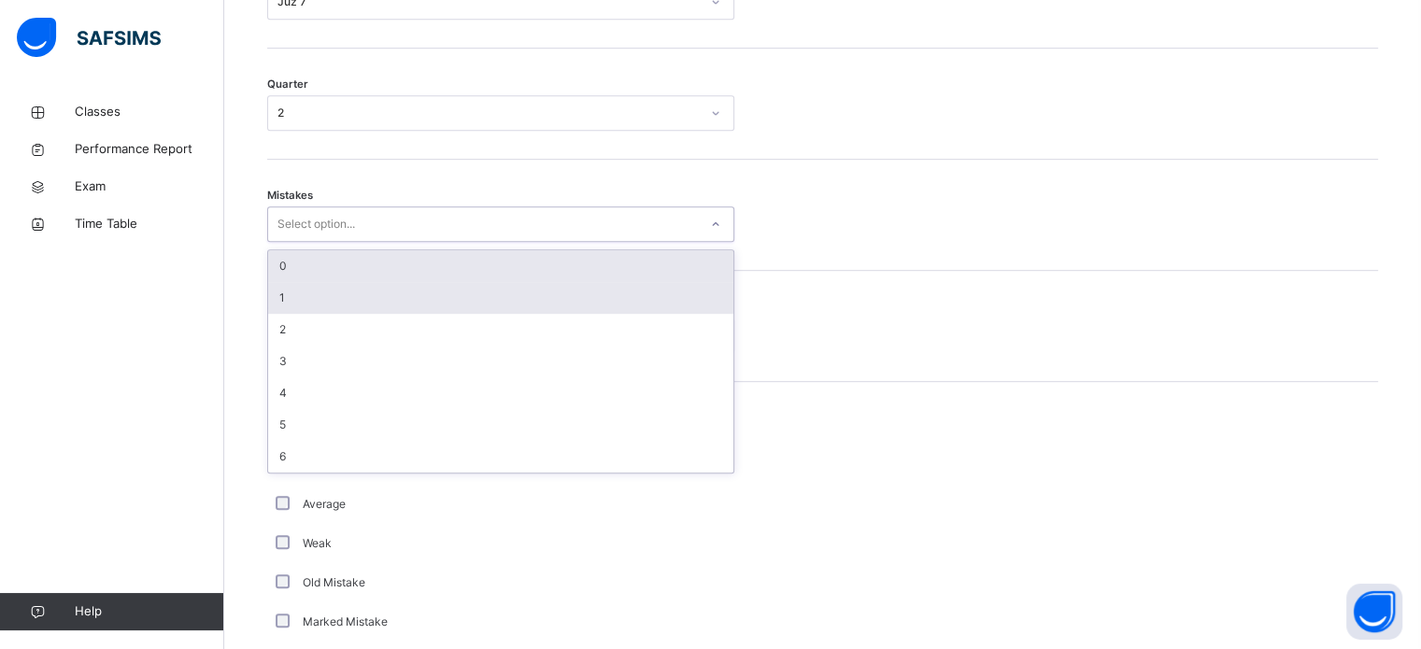
click at [332, 288] on div "1" at bounding box center [500, 298] width 465 height 32
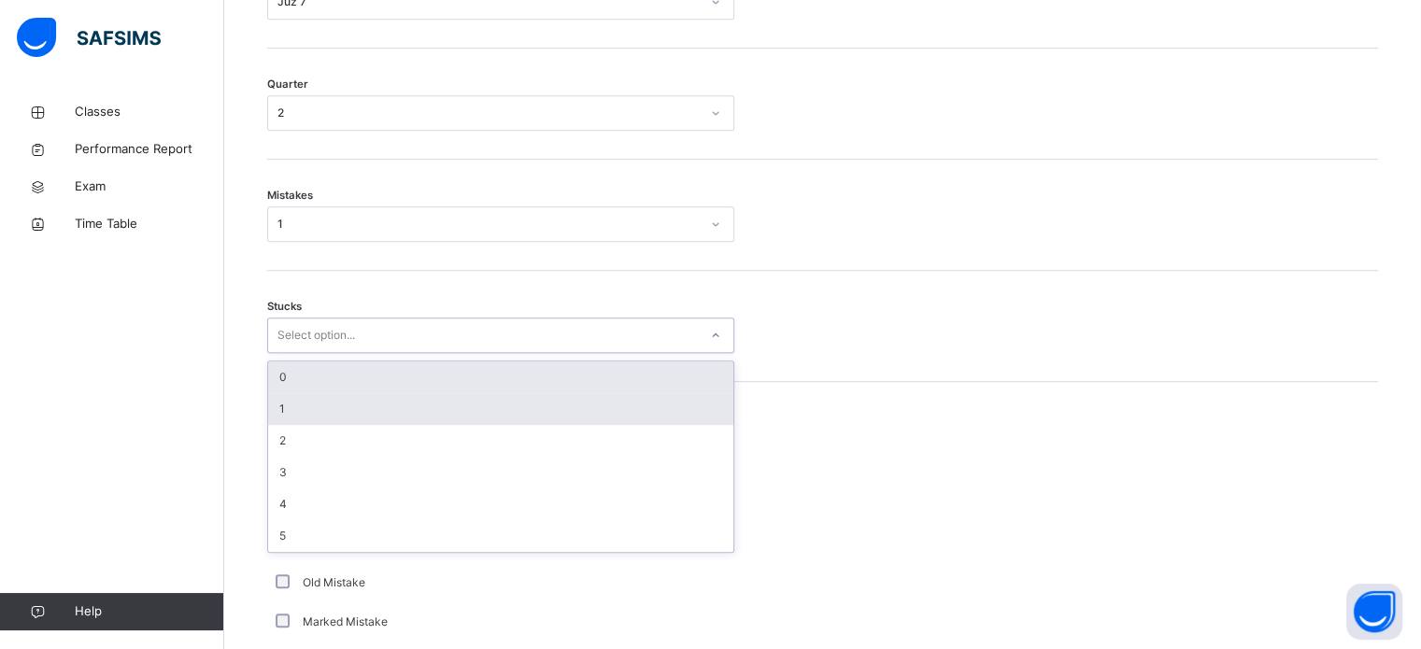
click at [319, 407] on div "1" at bounding box center [500, 409] width 465 height 32
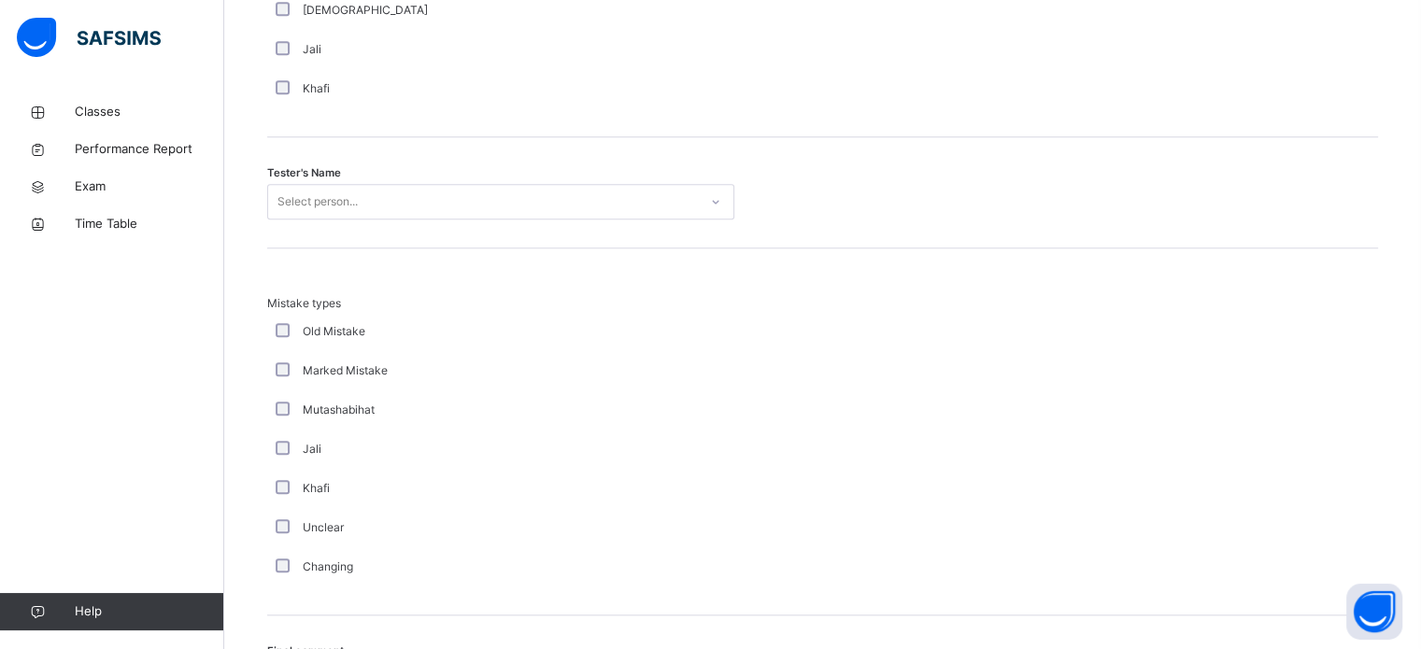
scroll to position [1856, 0]
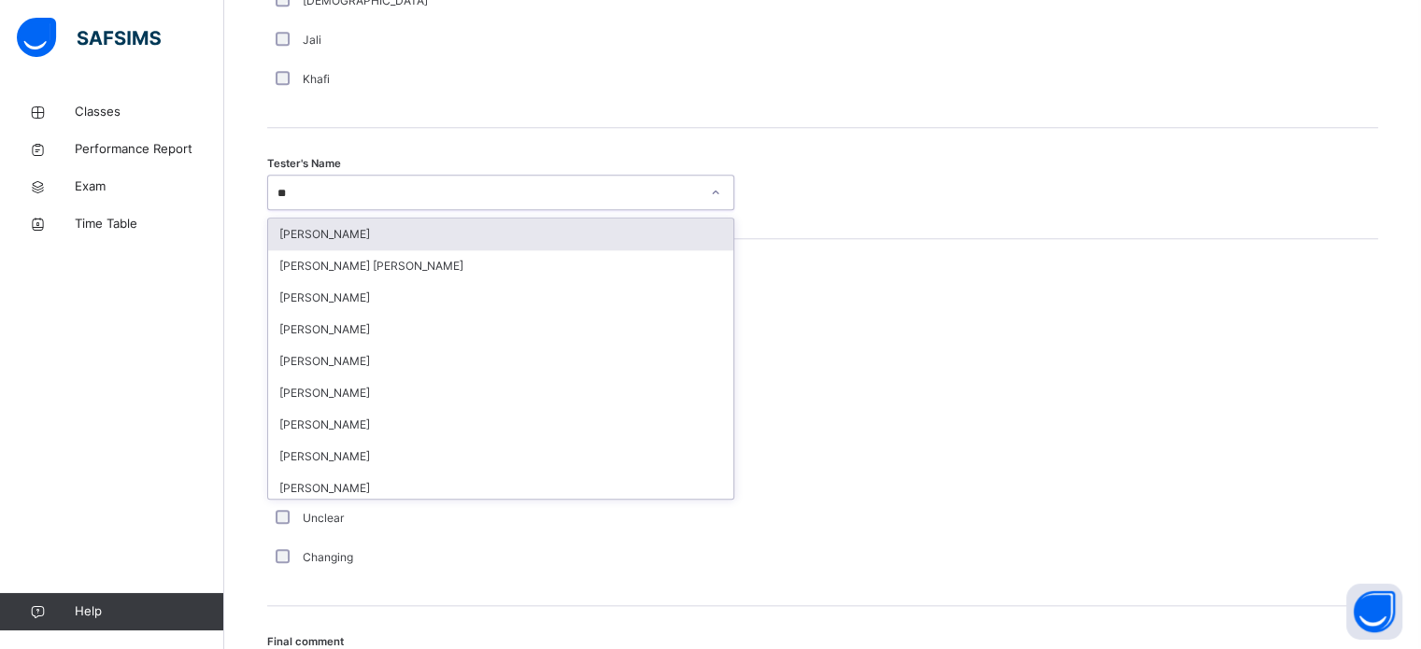
type input "***"
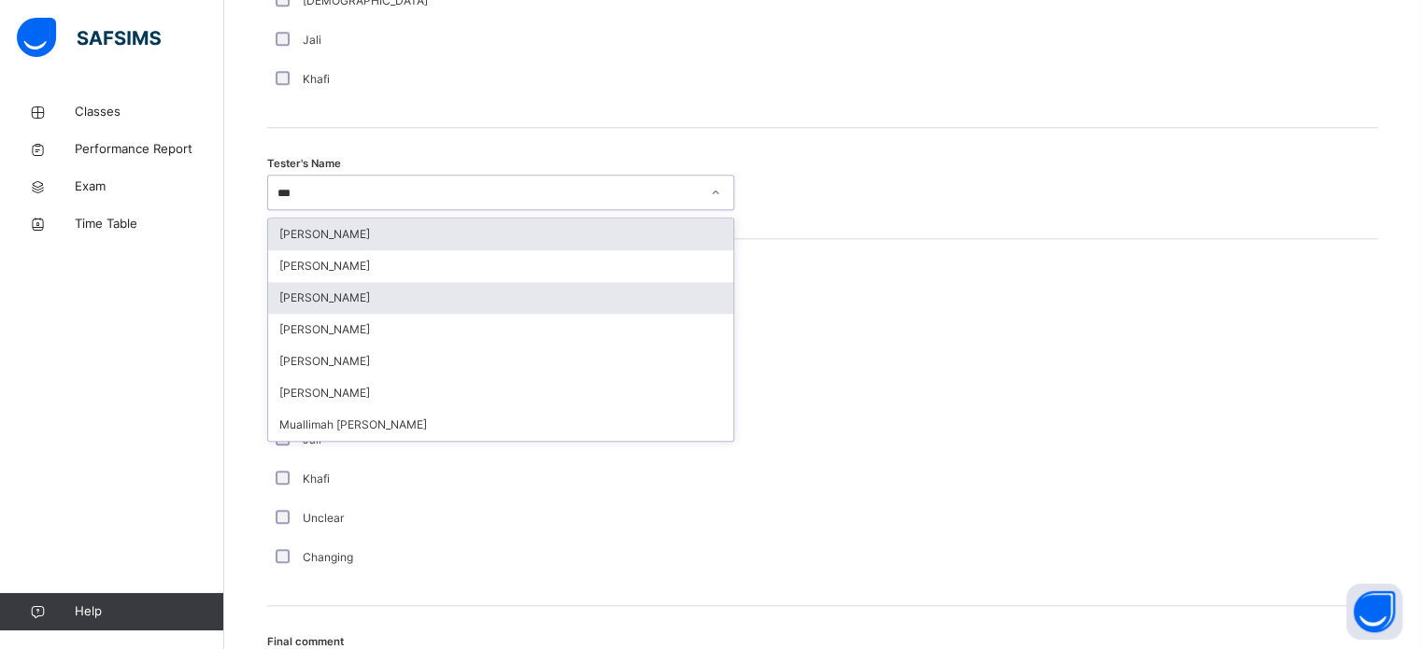
click at [362, 294] on div "[PERSON_NAME]" at bounding box center [500, 298] width 465 height 32
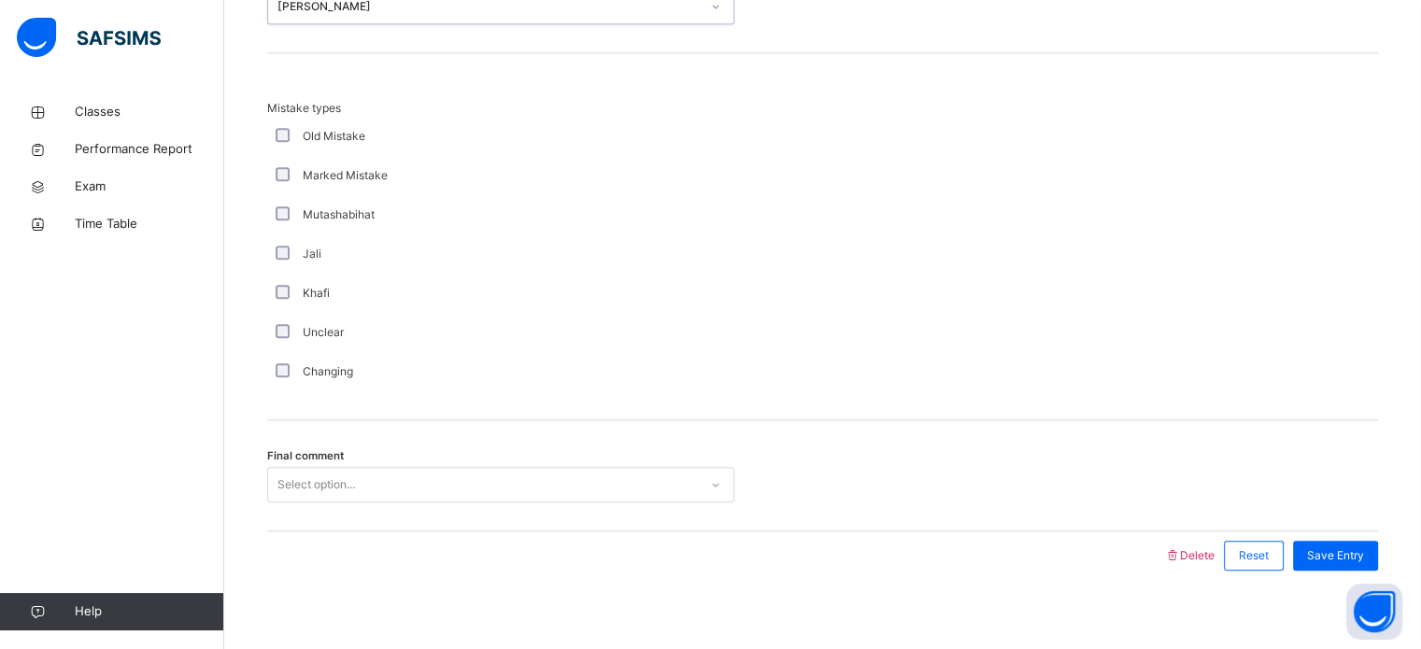
scroll to position [2055, 0]
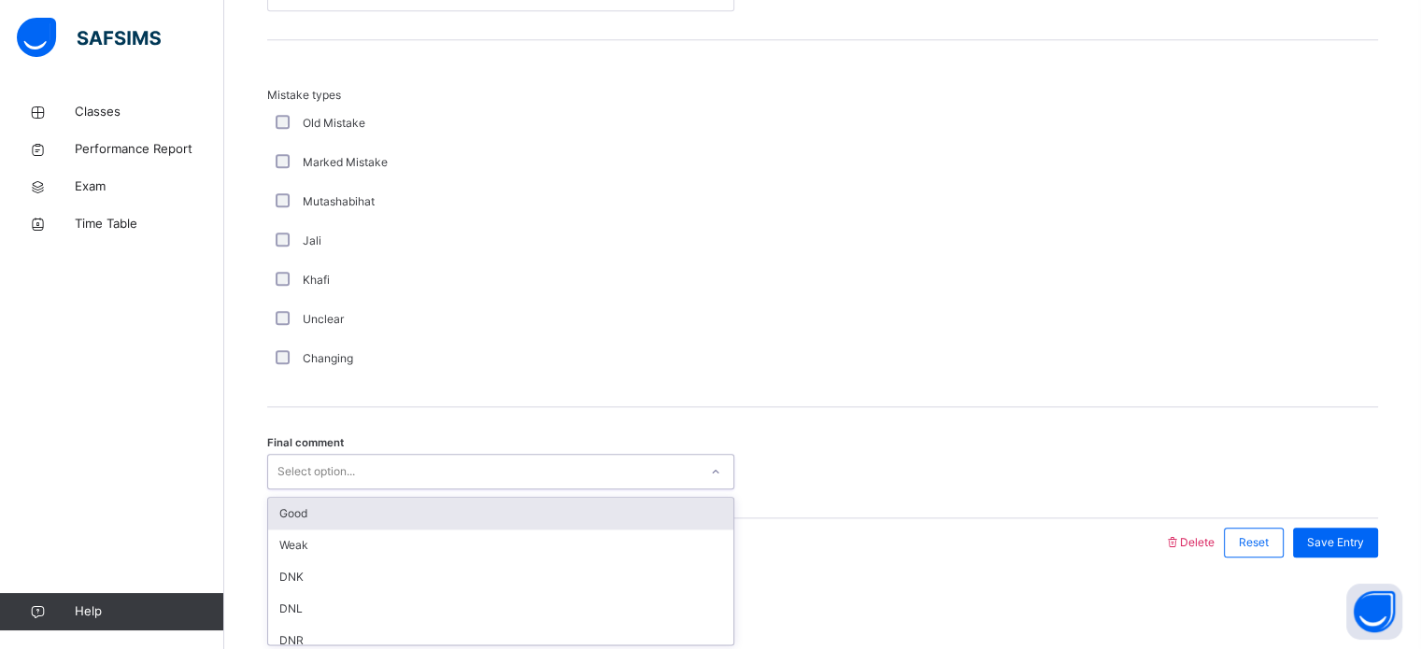
click at [398, 499] on div "Good" at bounding box center [500, 514] width 465 height 32
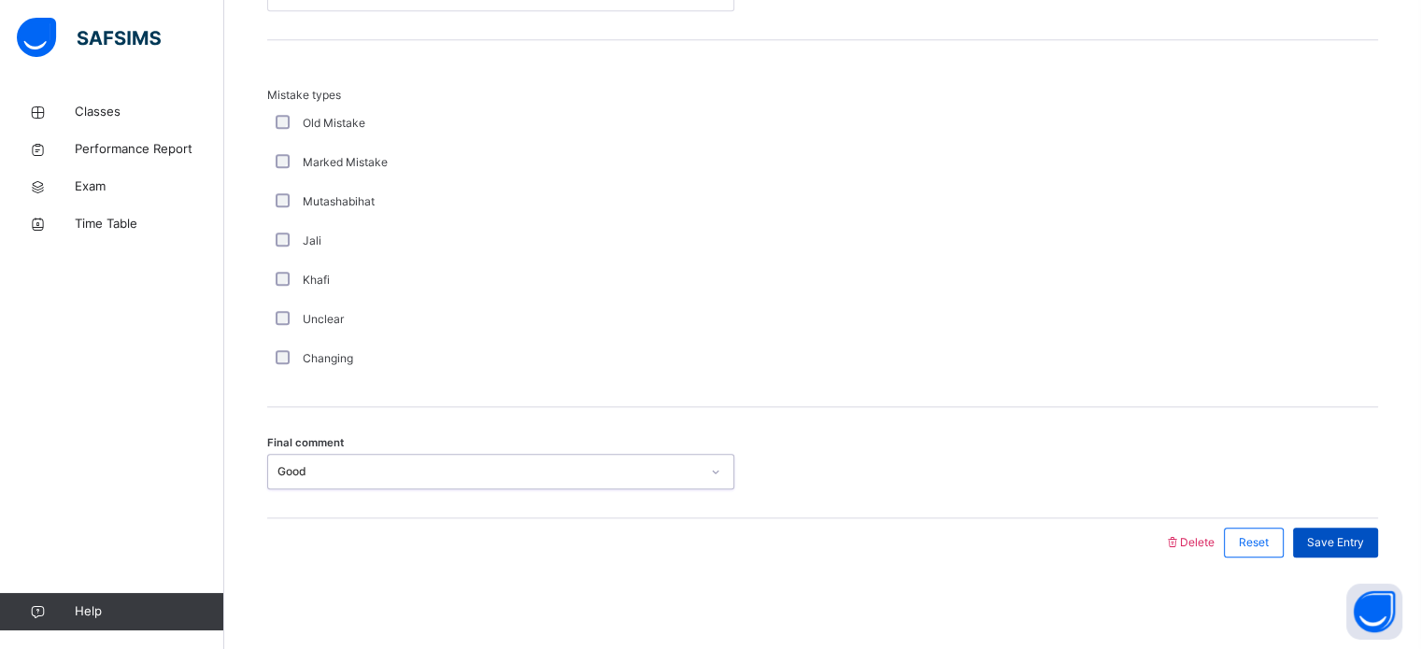
click at [1352, 537] on span "Save Entry" at bounding box center [1335, 542] width 57 height 17
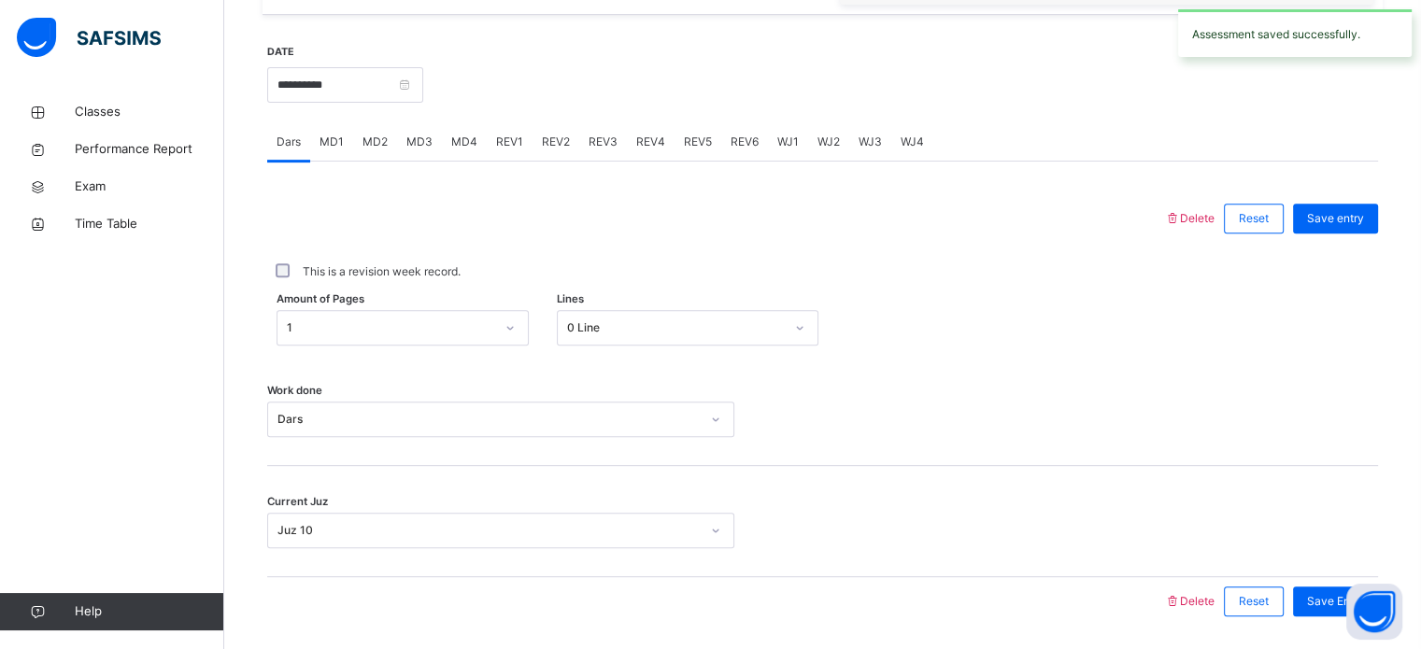
scroll to position [664, 0]
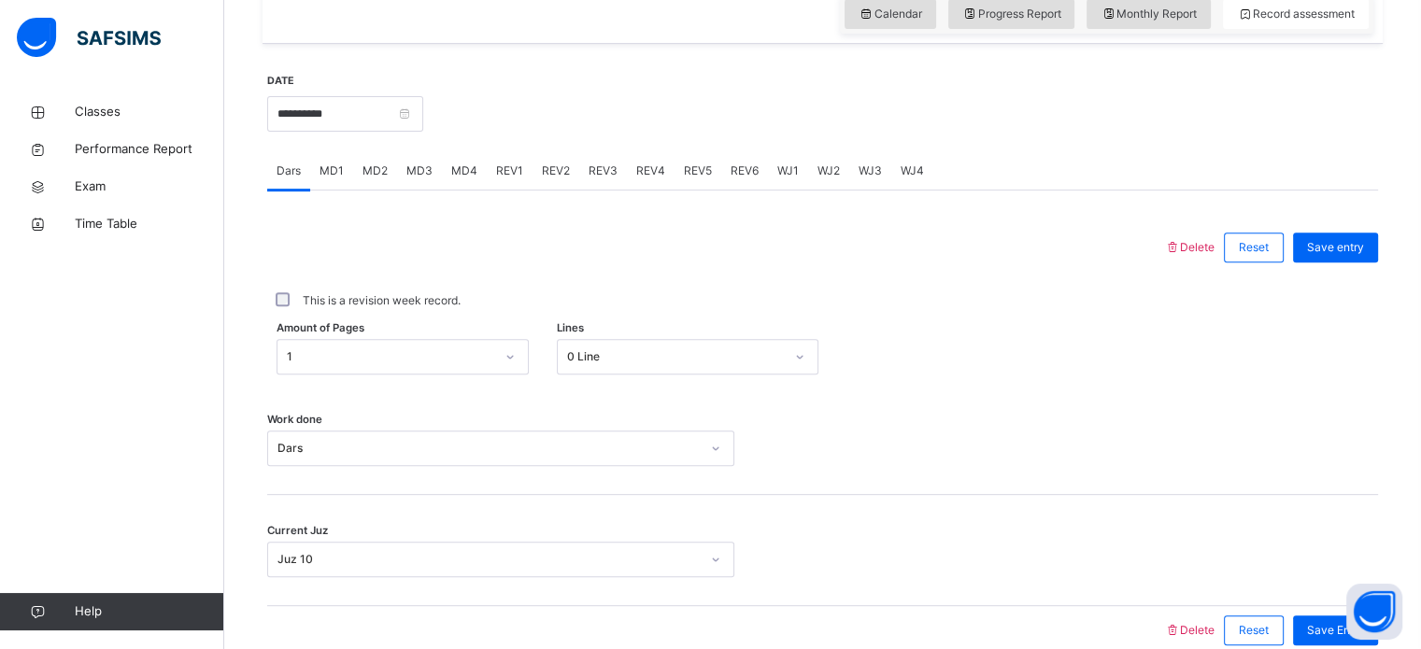
click at [654, 182] on div "REV4" at bounding box center [651, 170] width 48 height 37
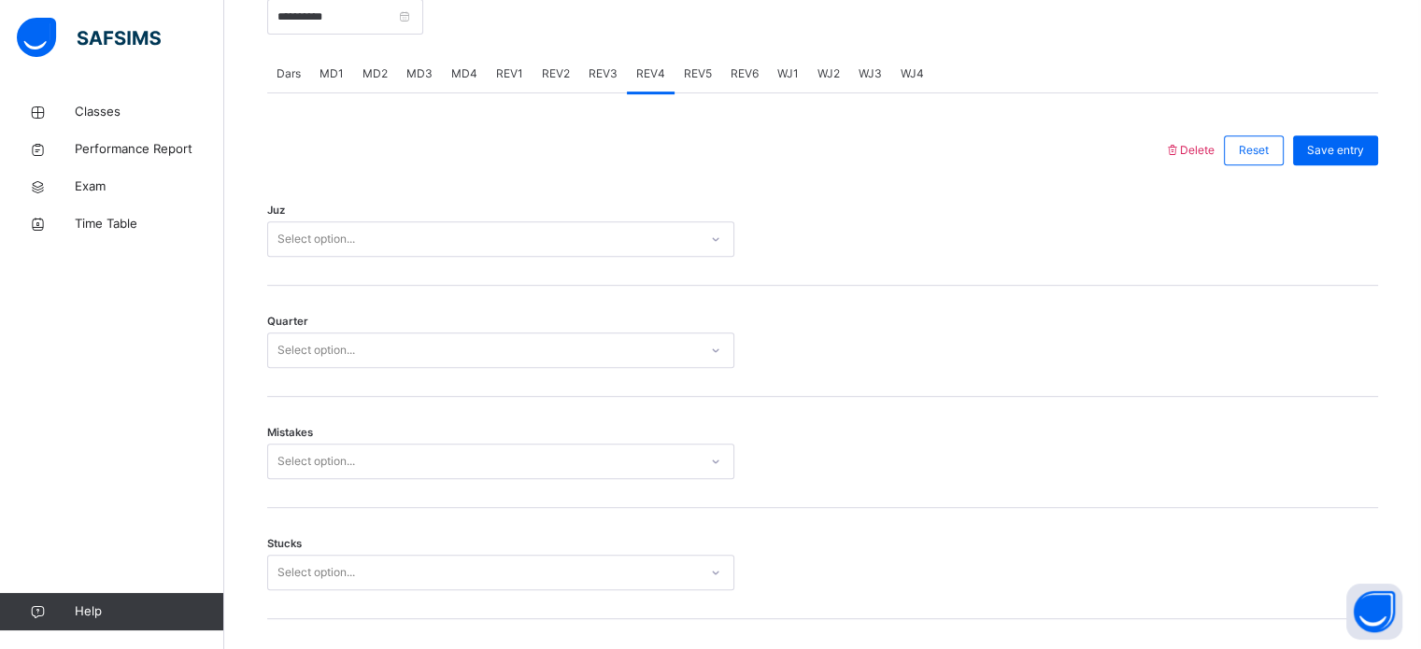
scroll to position [815, 0]
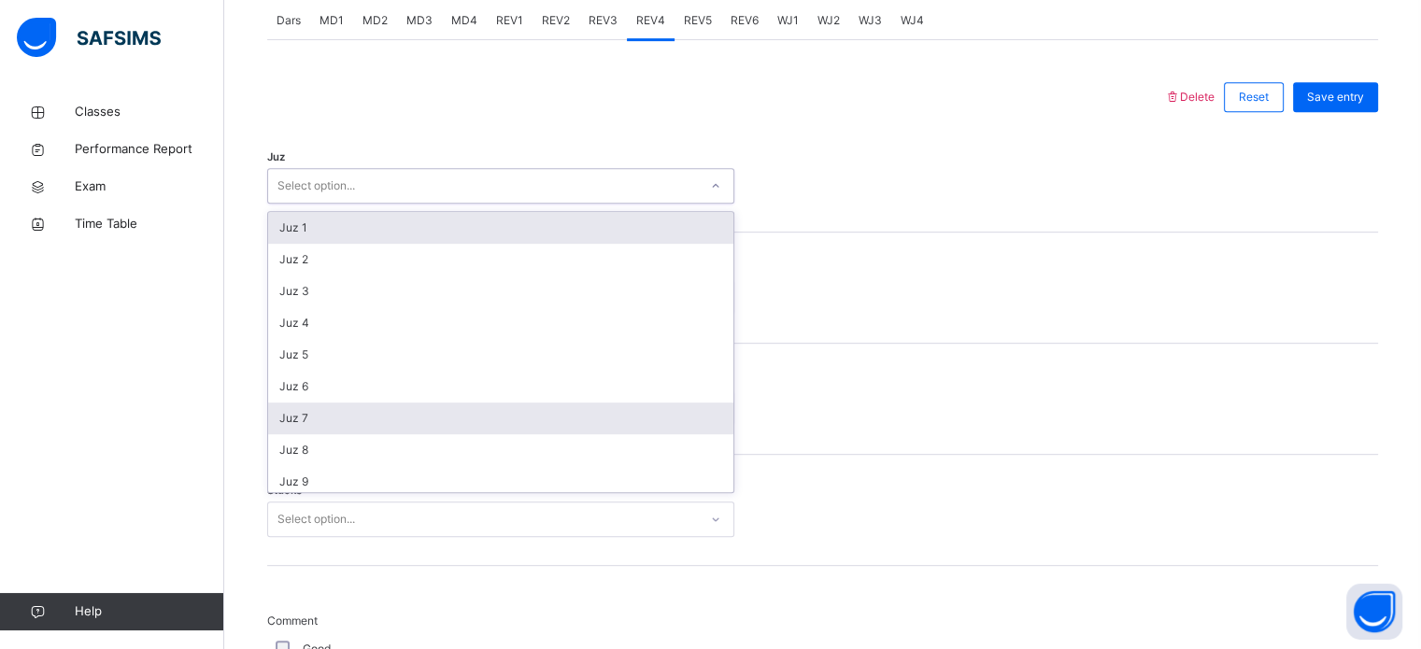
click at [344, 419] on div "Juz 7" at bounding box center [500, 419] width 465 height 32
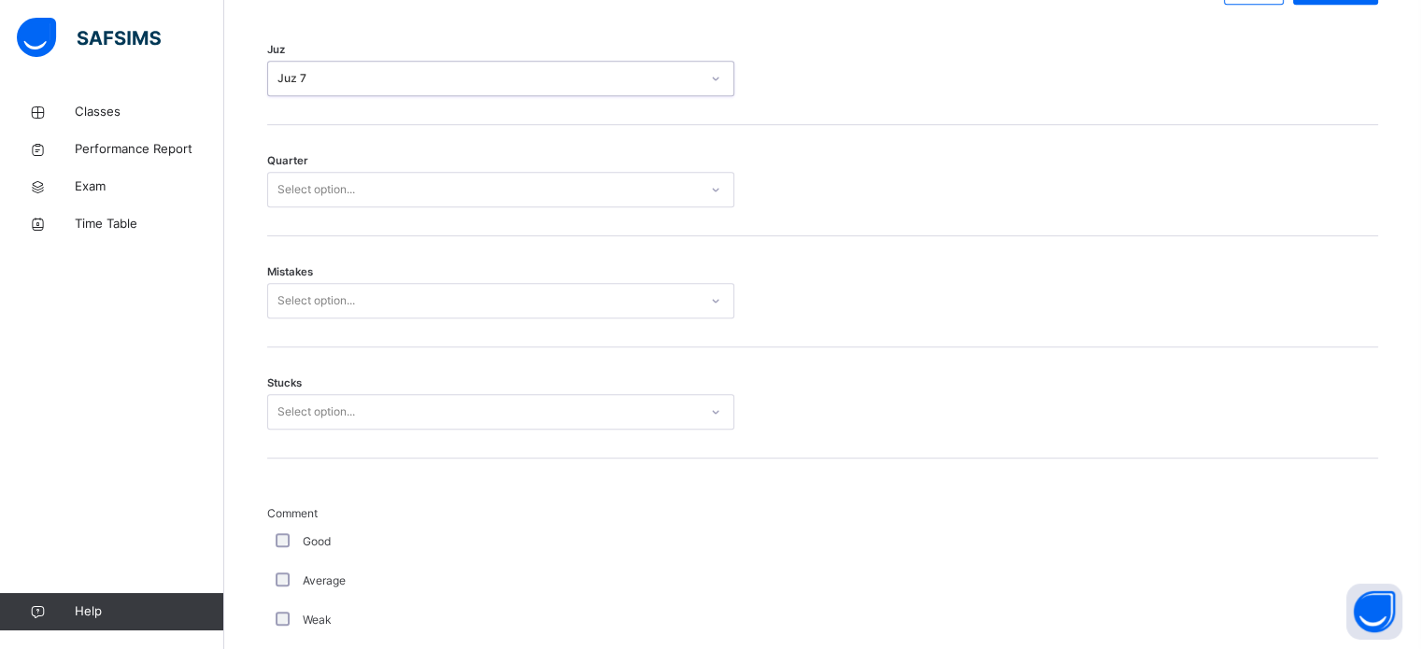
scroll to position [1013, 0]
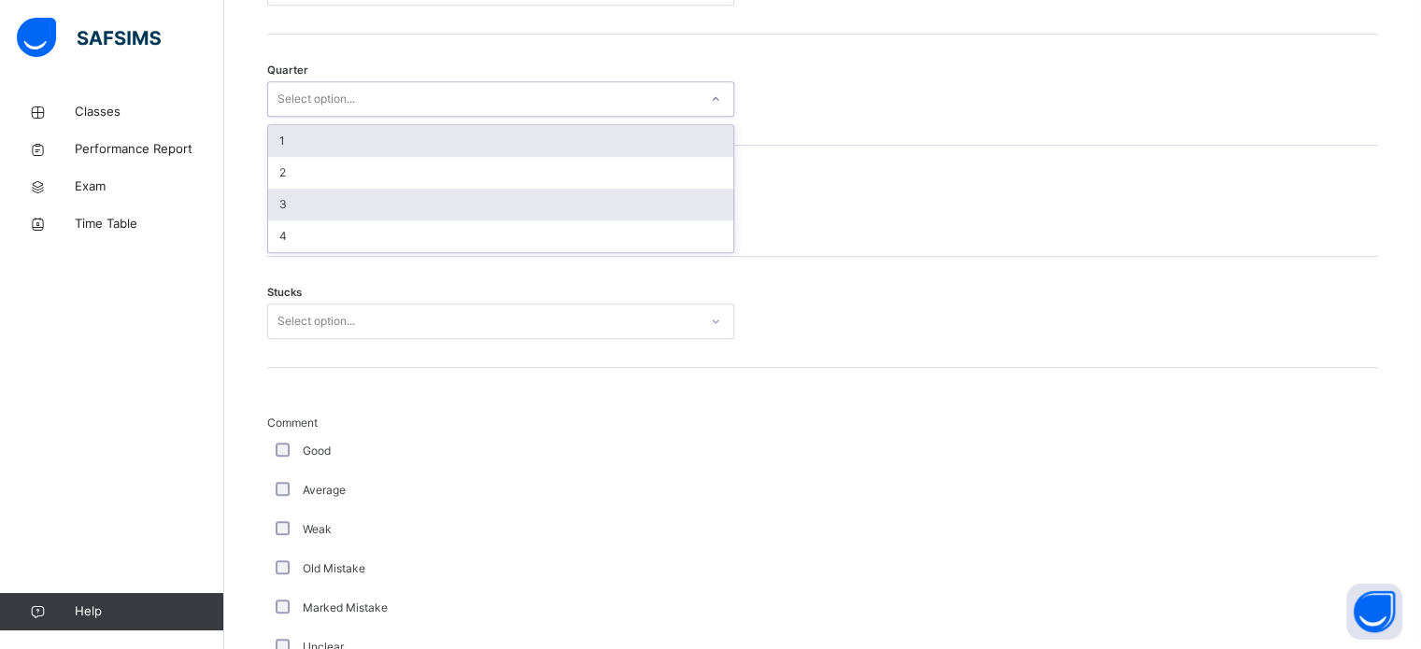
click at [344, 206] on div "3" at bounding box center [500, 205] width 465 height 32
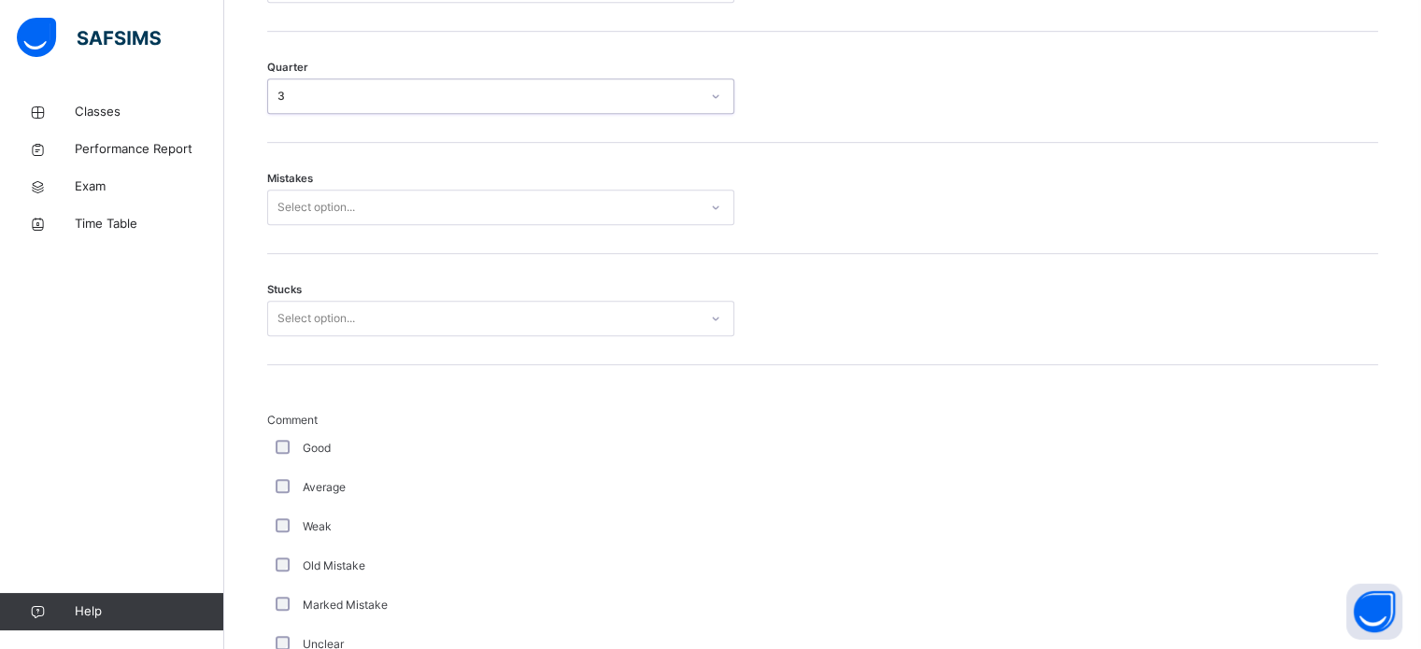
scroll to position [1006, 0]
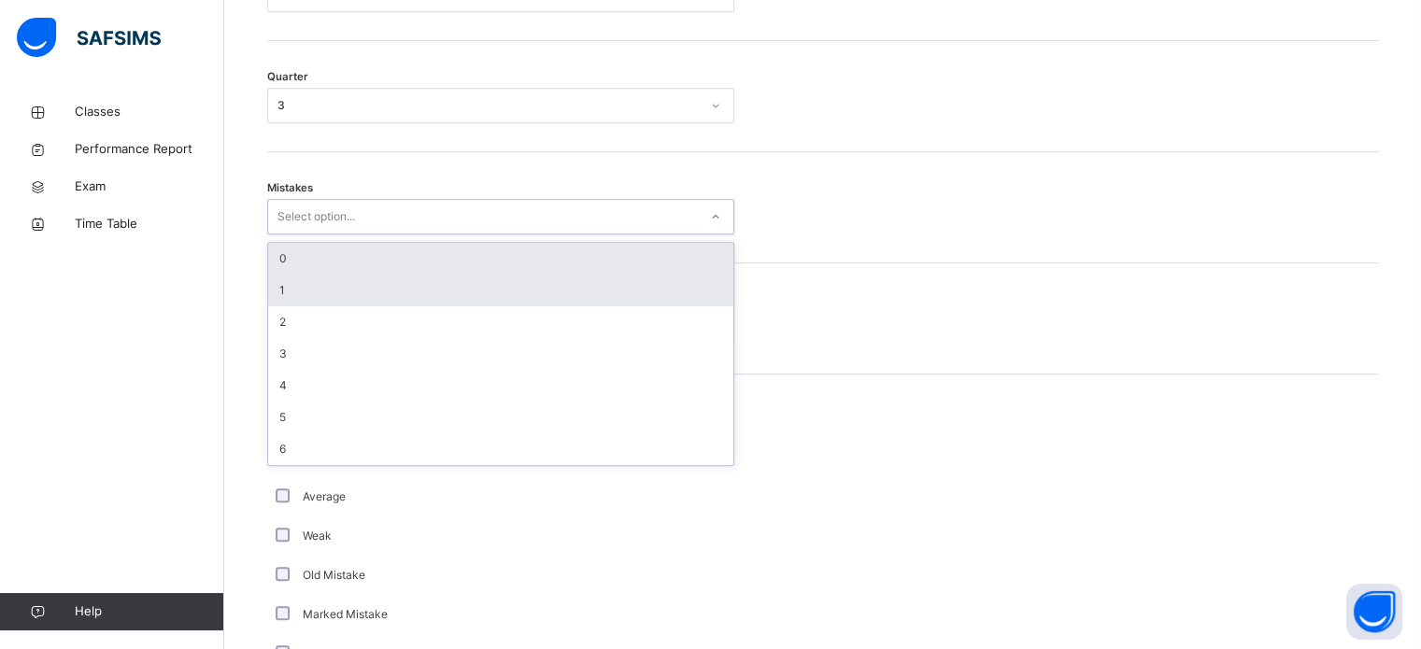
click at [330, 291] on div "1" at bounding box center [500, 291] width 465 height 32
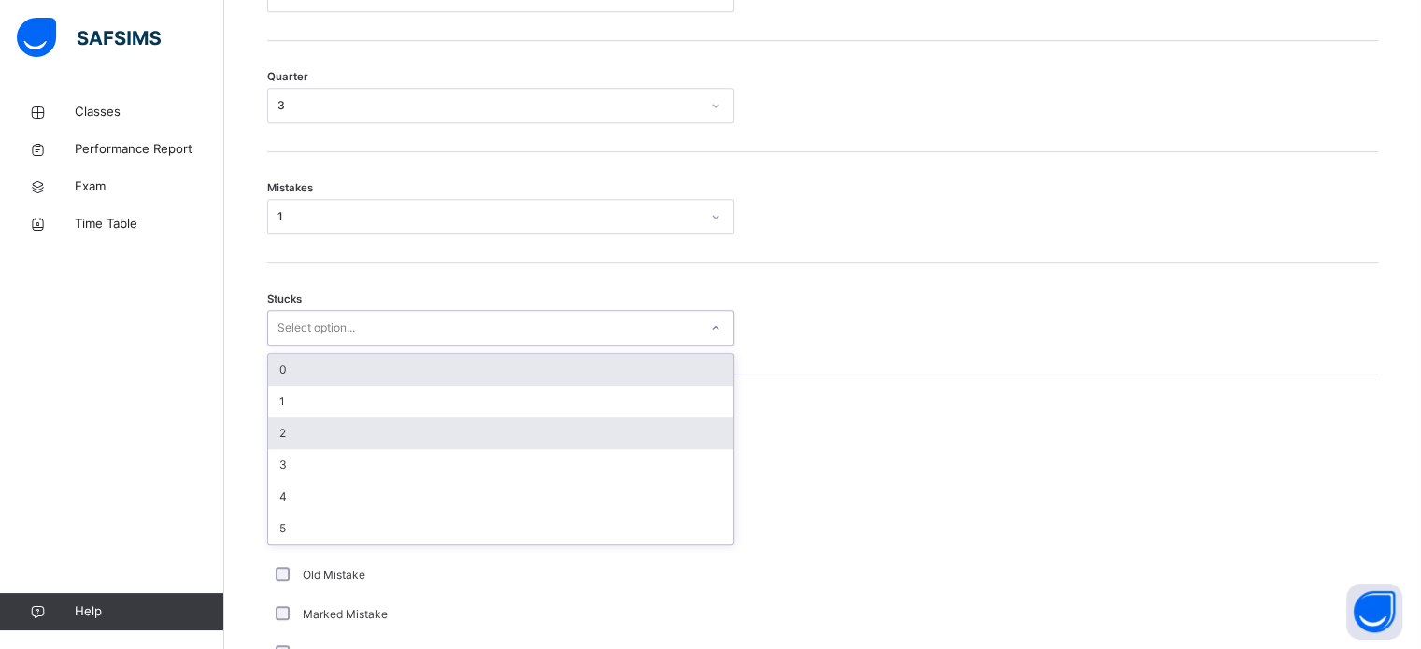
click at [324, 428] on div "2" at bounding box center [500, 434] width 465 height 32
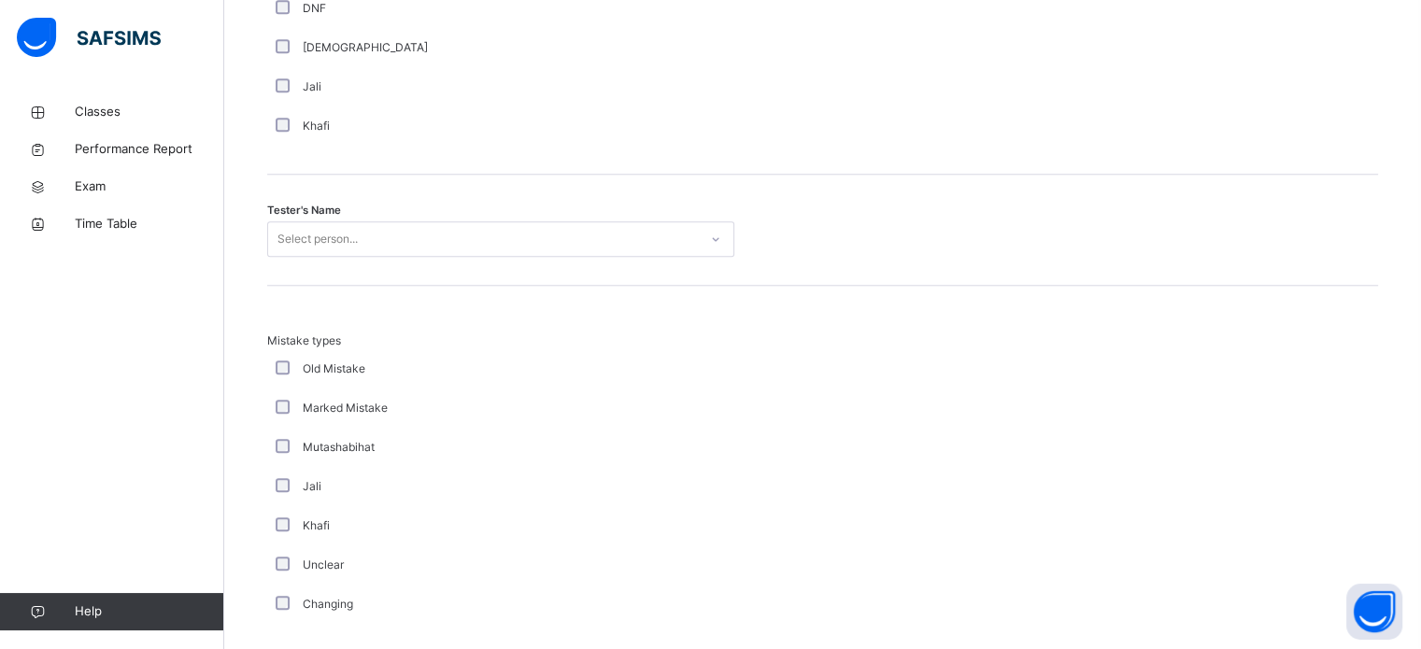
scroll to position [1833, 0]
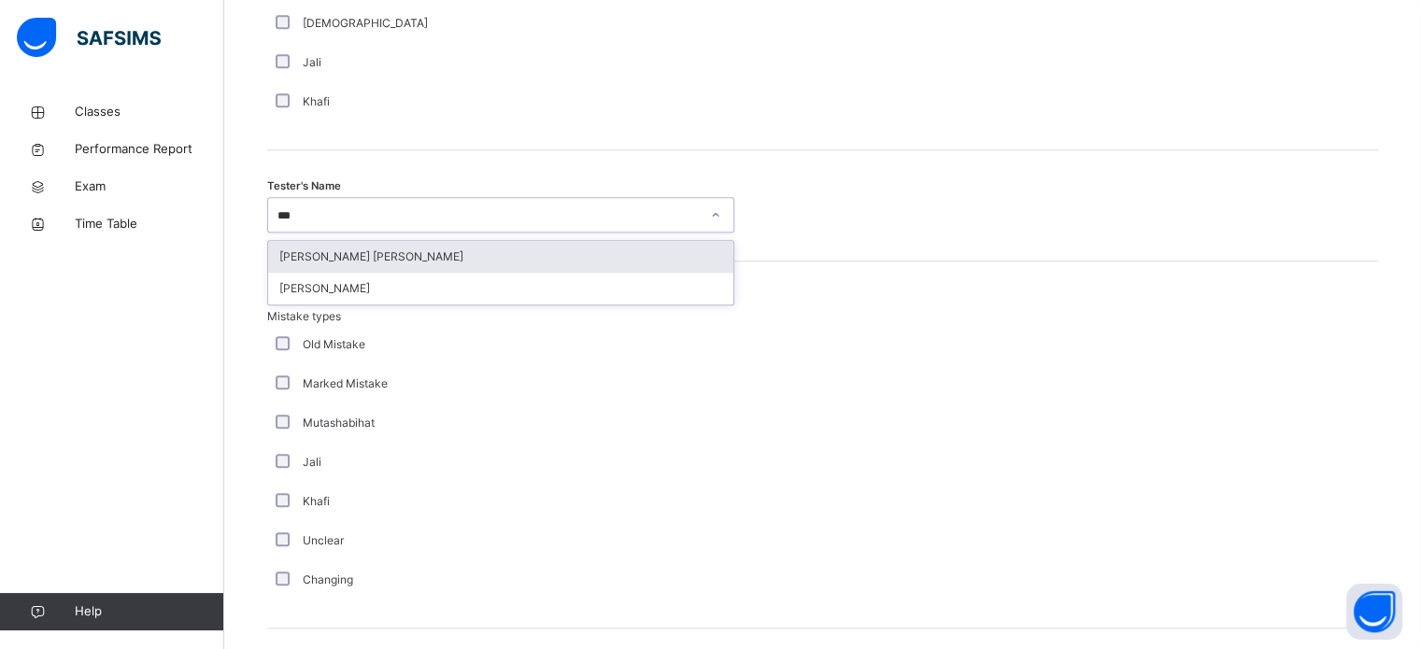
type input "****"
click at [448, 259] on div "[PERSON_NAME] [PERSON_NAME]" at bounding box center [500, 257] width 465 height 32
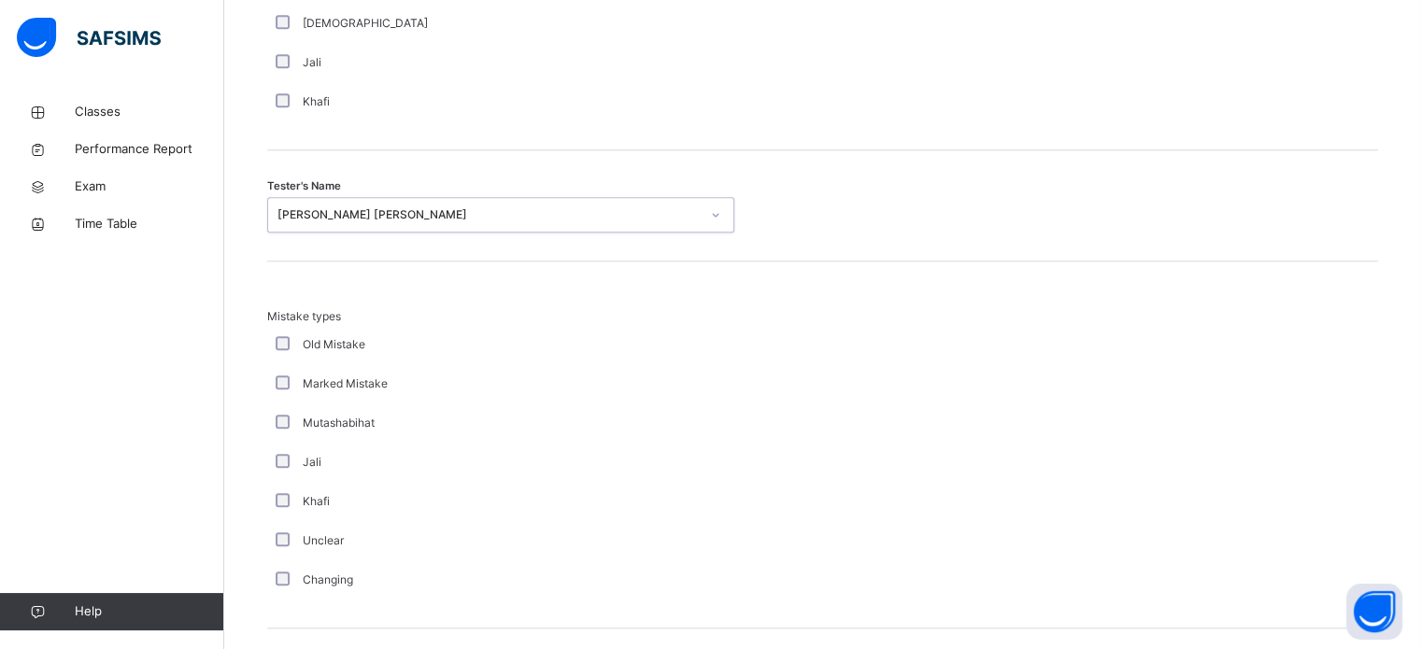
scroll to position [2055, 0]
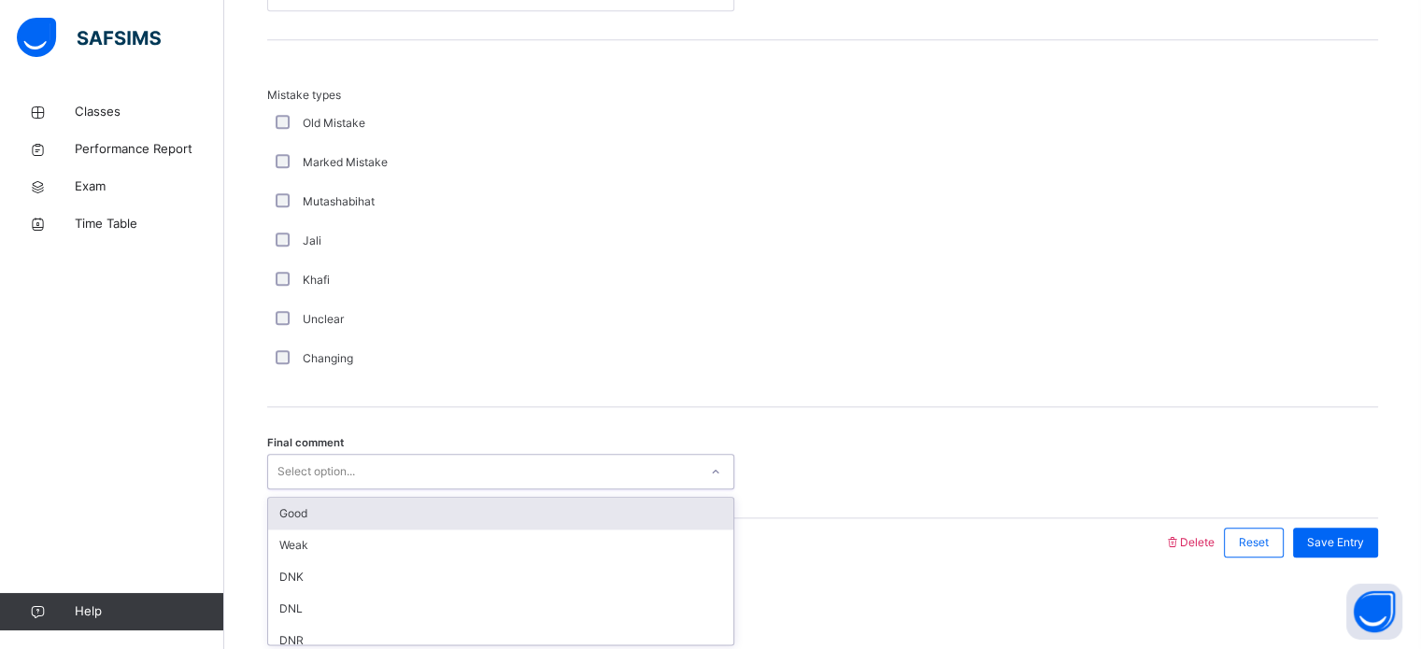
click at [401, 507] on div "Good" at bounding box center [500, 514] width 465 height 32
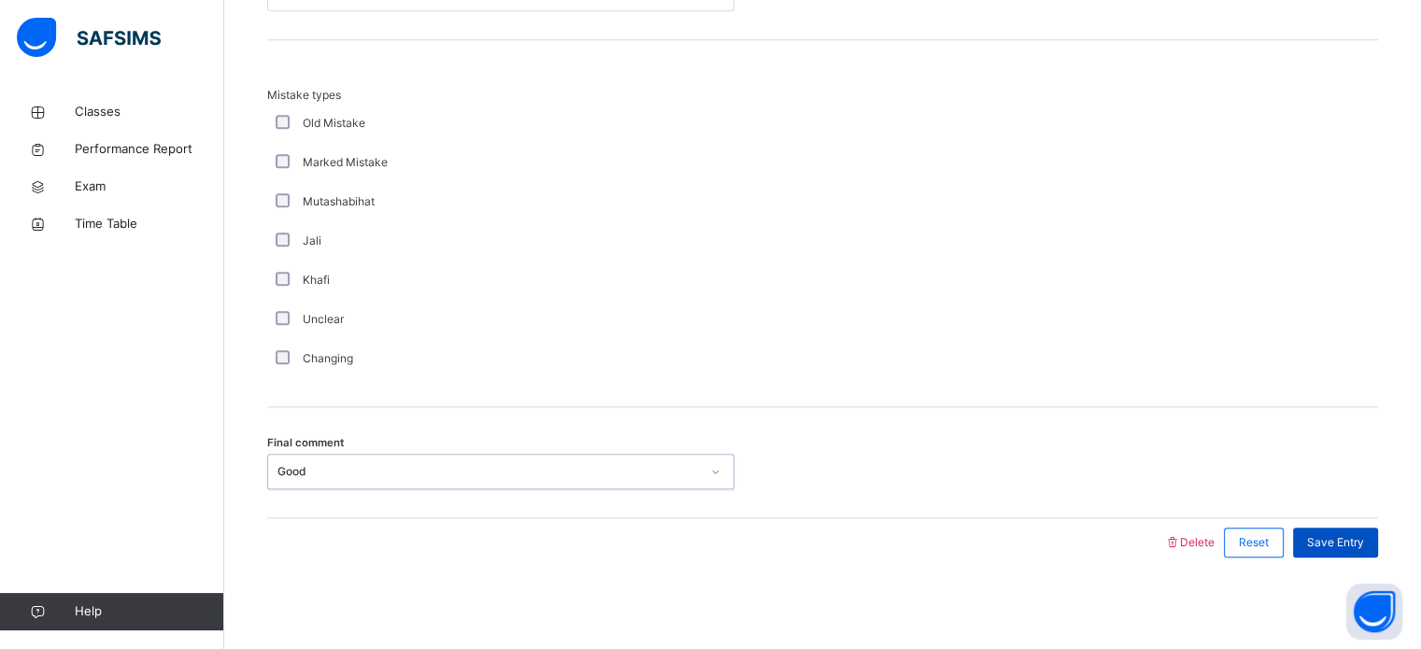
click at [1360, 529] on div "Save Entry" at bounding box center [1335, 543] width 85 height 30
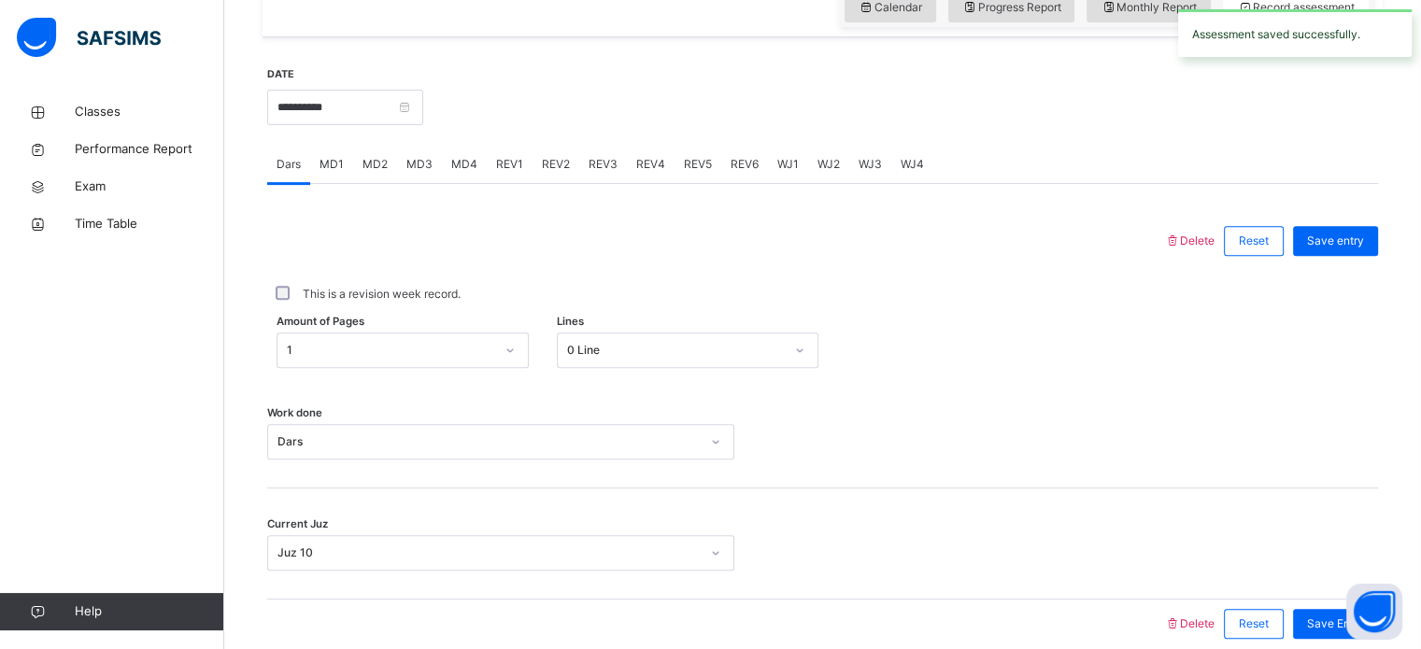
scroll to position [672, 0]
click at [376, 93] on input "**********" at bounding box center [345, 107] width 156 height 36
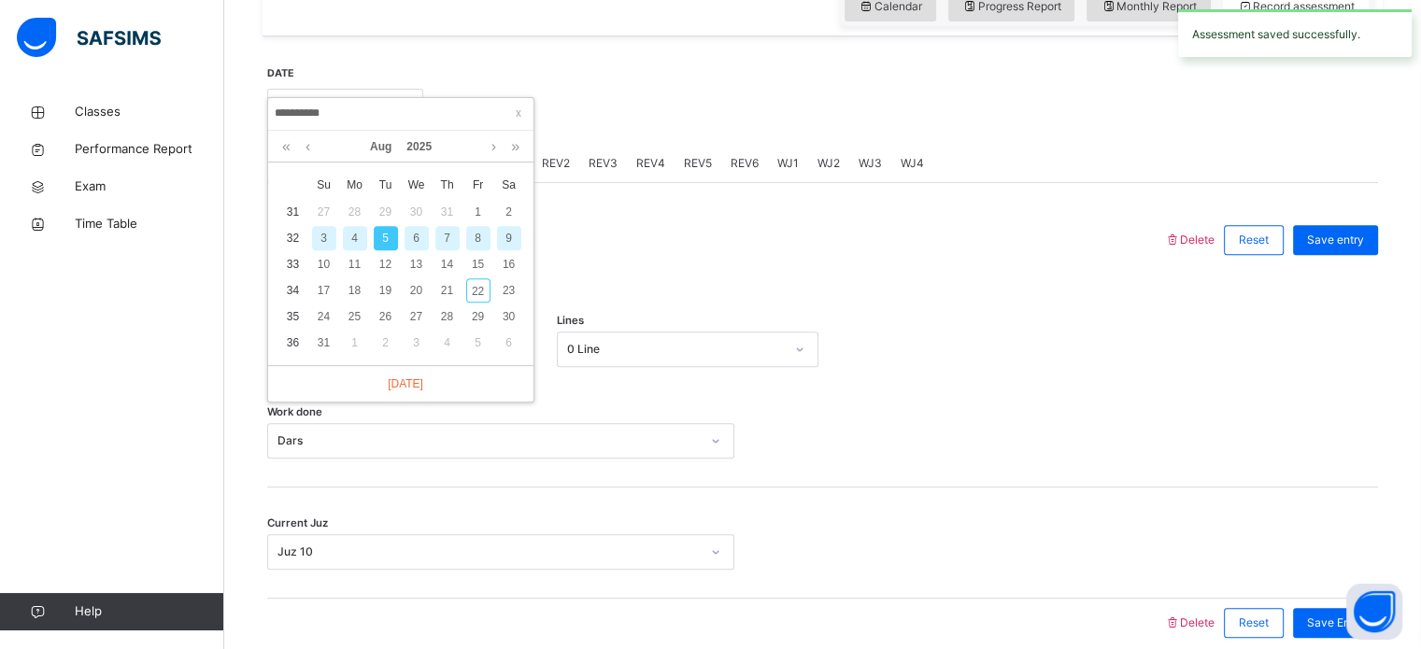
click at [426, 235] on div "6" at bounding box center [417, 238] width 24 height 24
type input "**********"
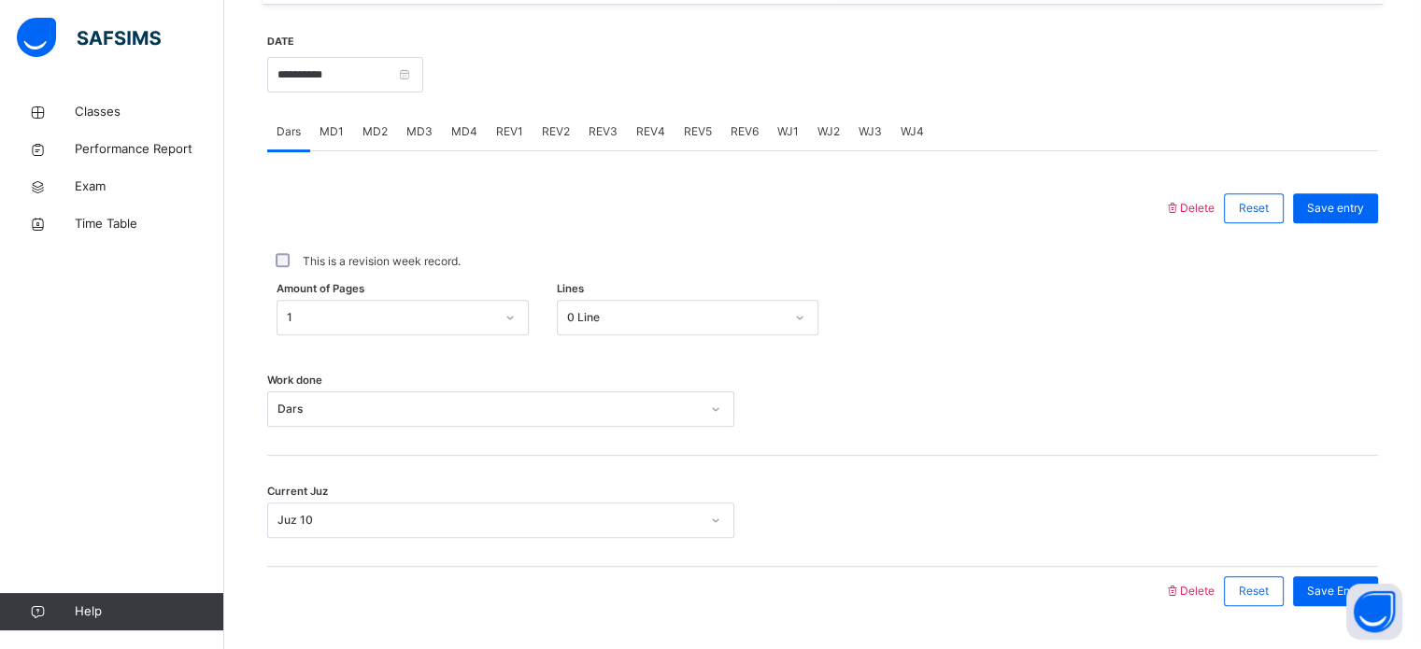
scroll to position [703, 0]
click at [328, 135] on span "MD1" at bounding box center [332, 132] width 24 height 17
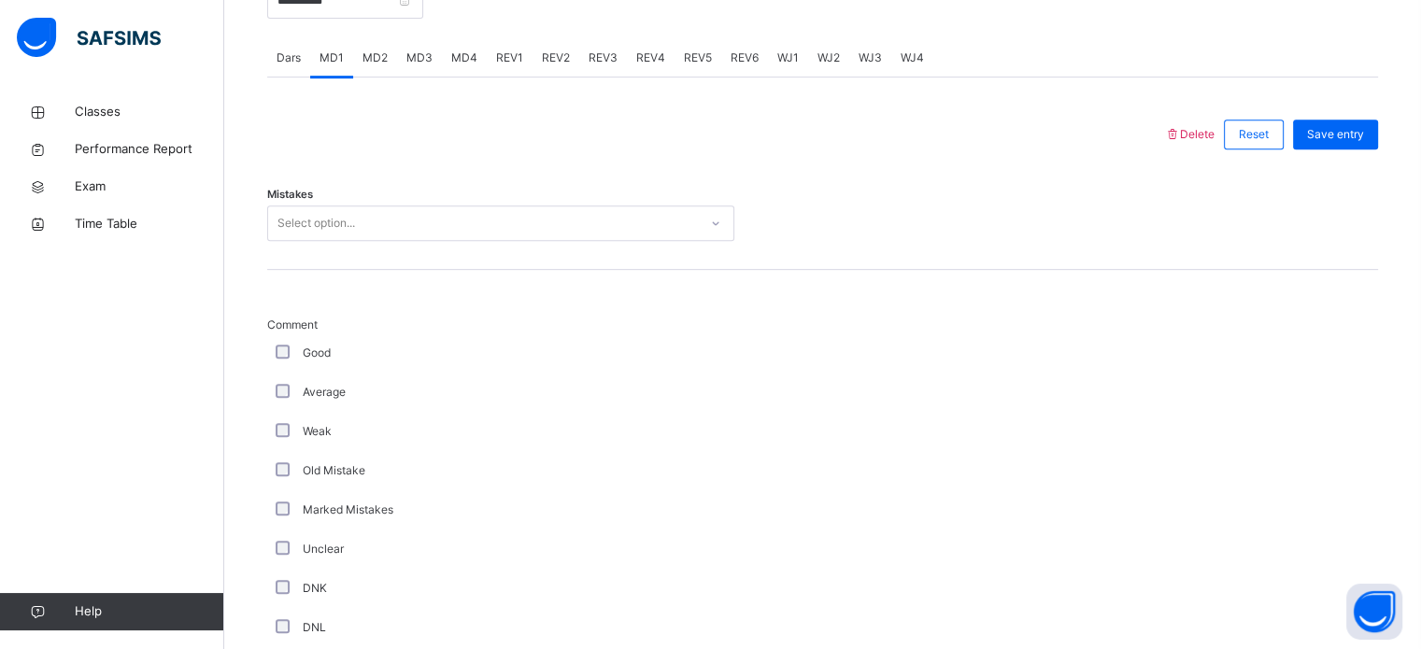
scroll to position [856, 0]
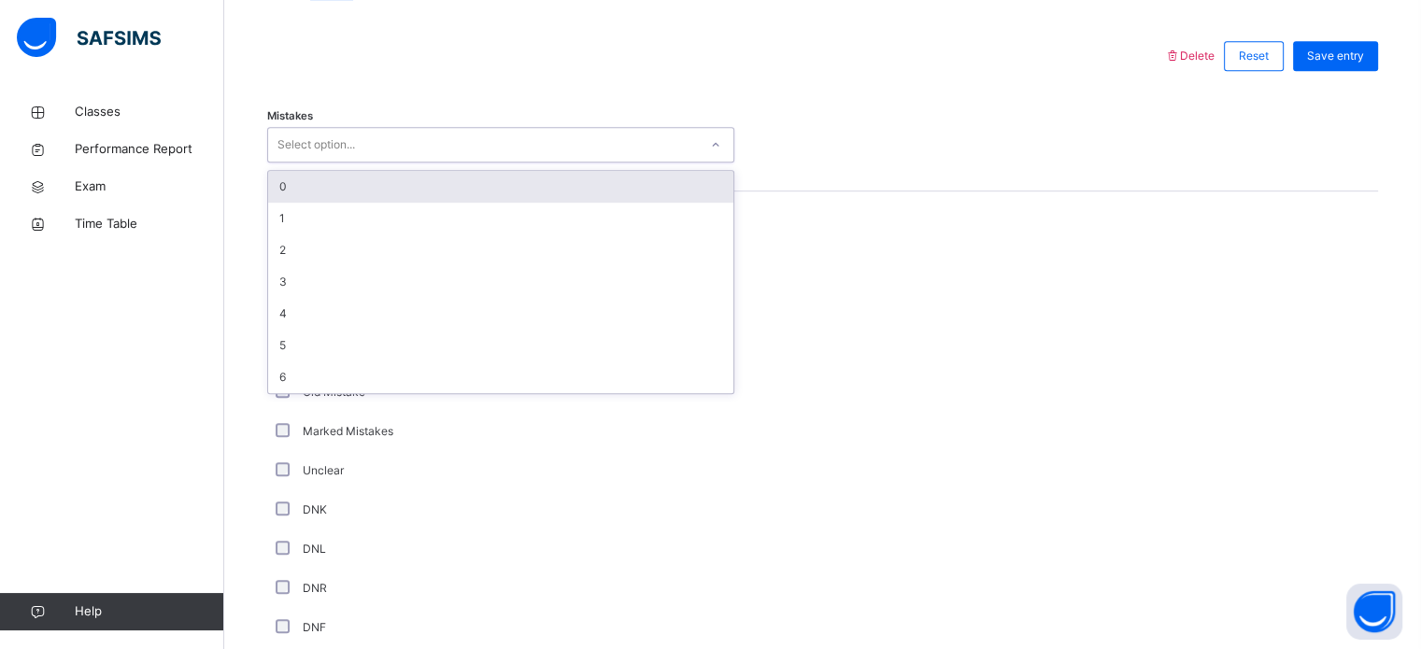
click at [363, 184] on div "0" at bounding box center [500, 187] width 465 height 32
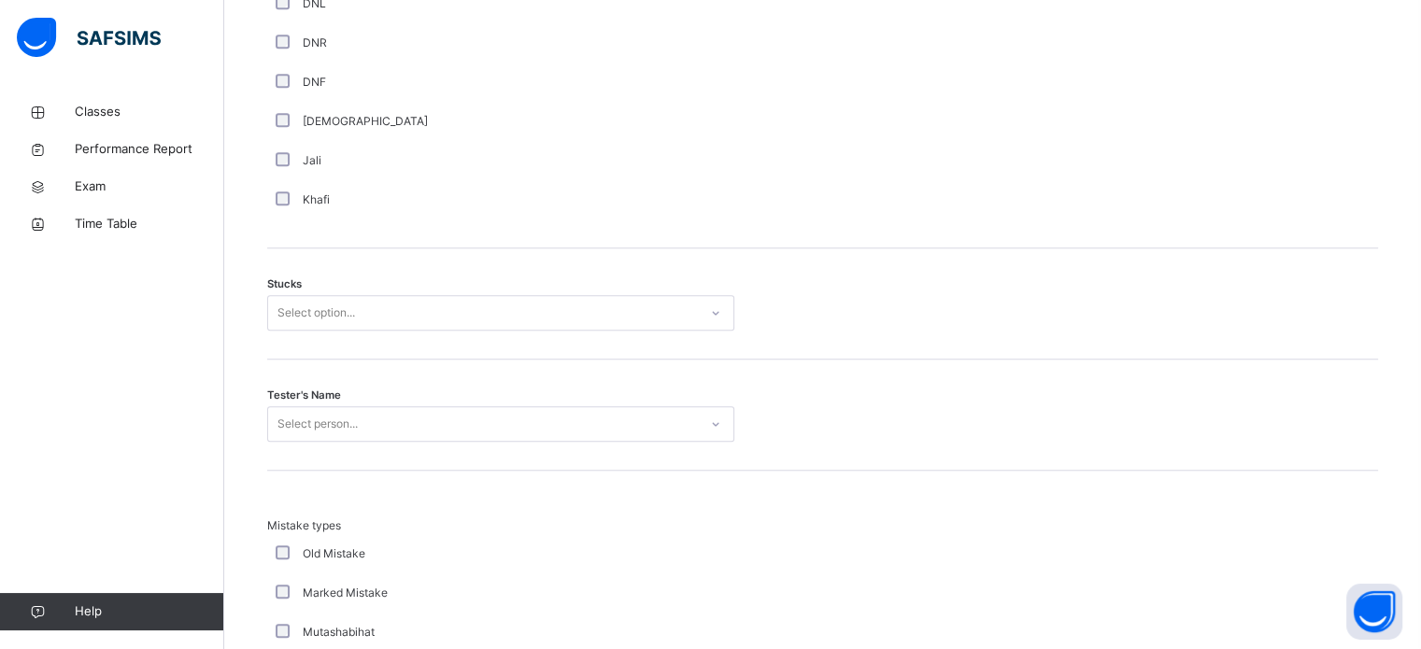
scroll to position [1403, 0]
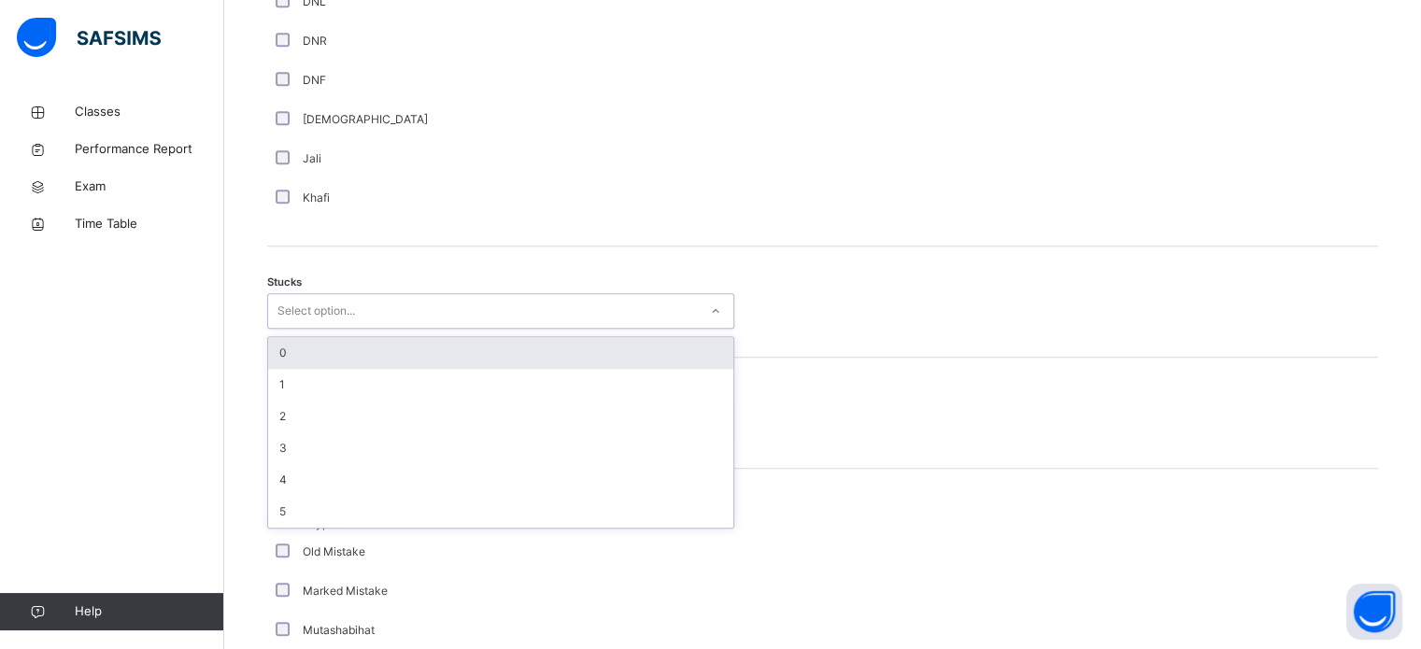
click at [345, 364] on div "0" at bounding box center [500, 353] width 465 height 32
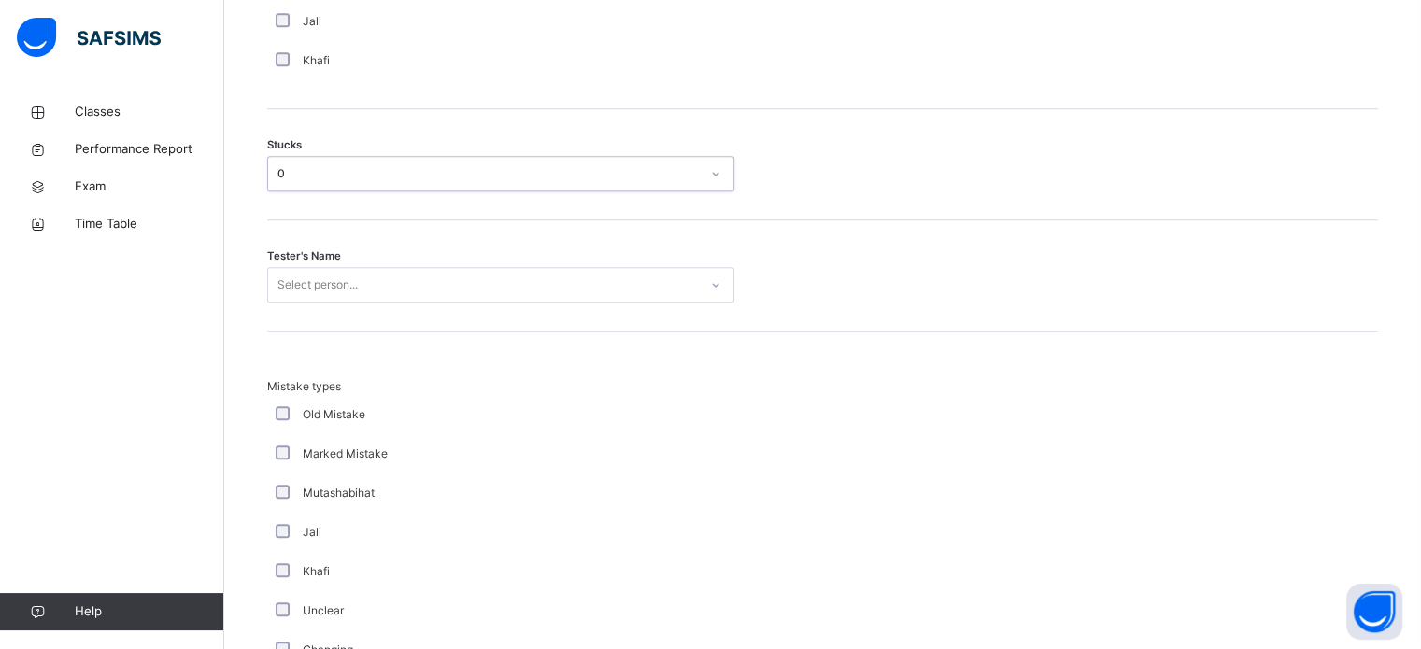
scroll to position [1560, 0]
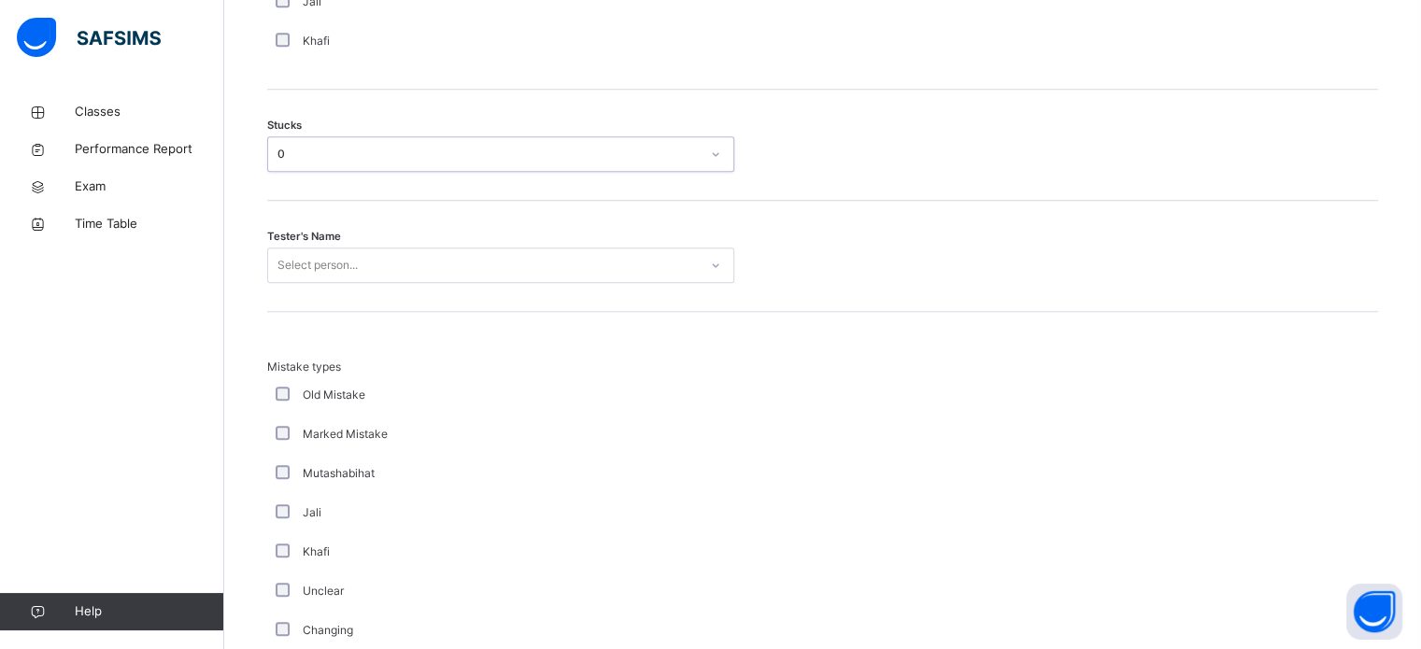
click at [415, 228] on div "Tester's Name Select person..." at bounding box center [822, 256] width 1111 height 111
type input "*"
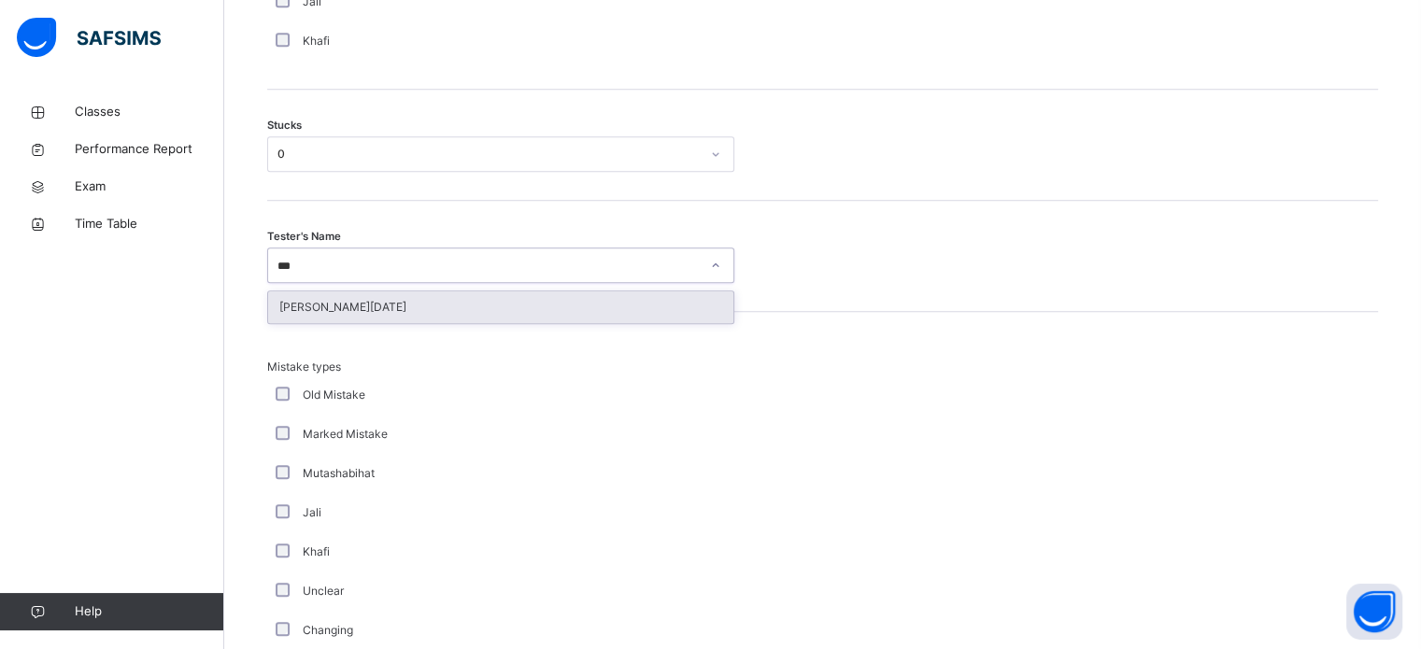
type input "****"
click at [391, 298] on div "[PERSON_NAME][DATE]" at bounding box center [500, 308] width 465 height 32
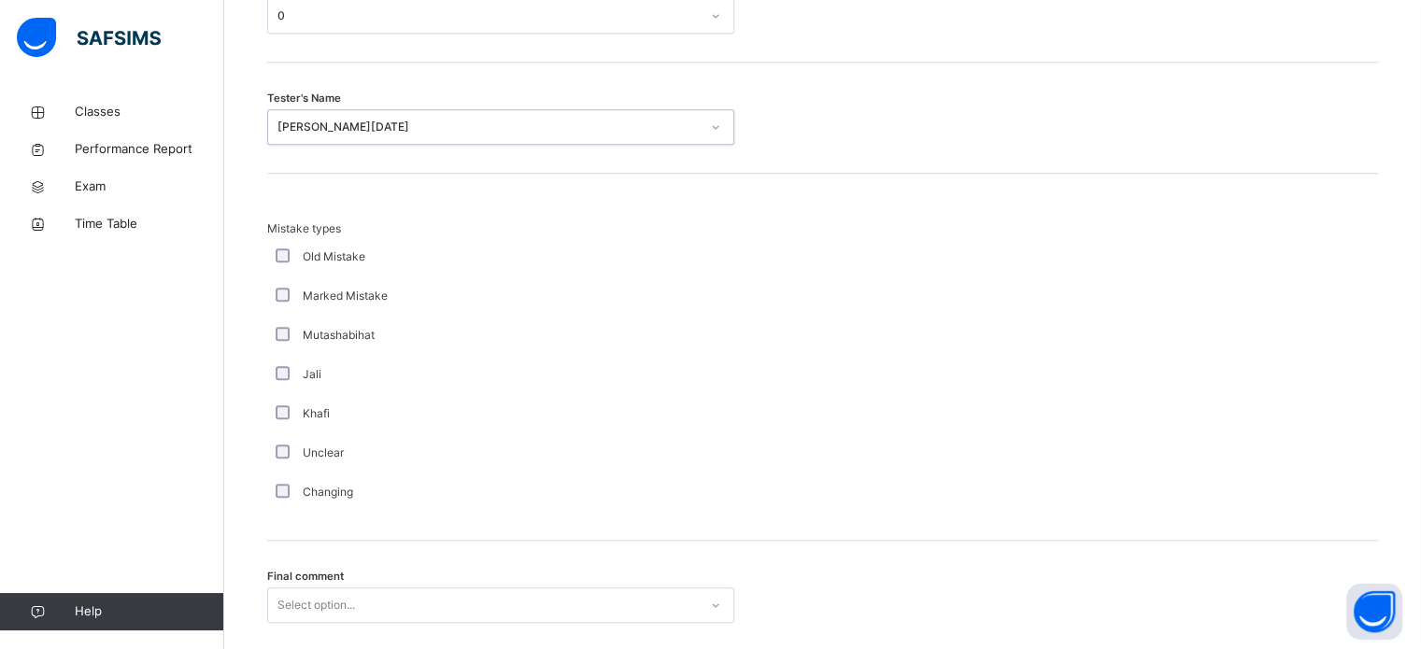
scroll to position [1832, 0]
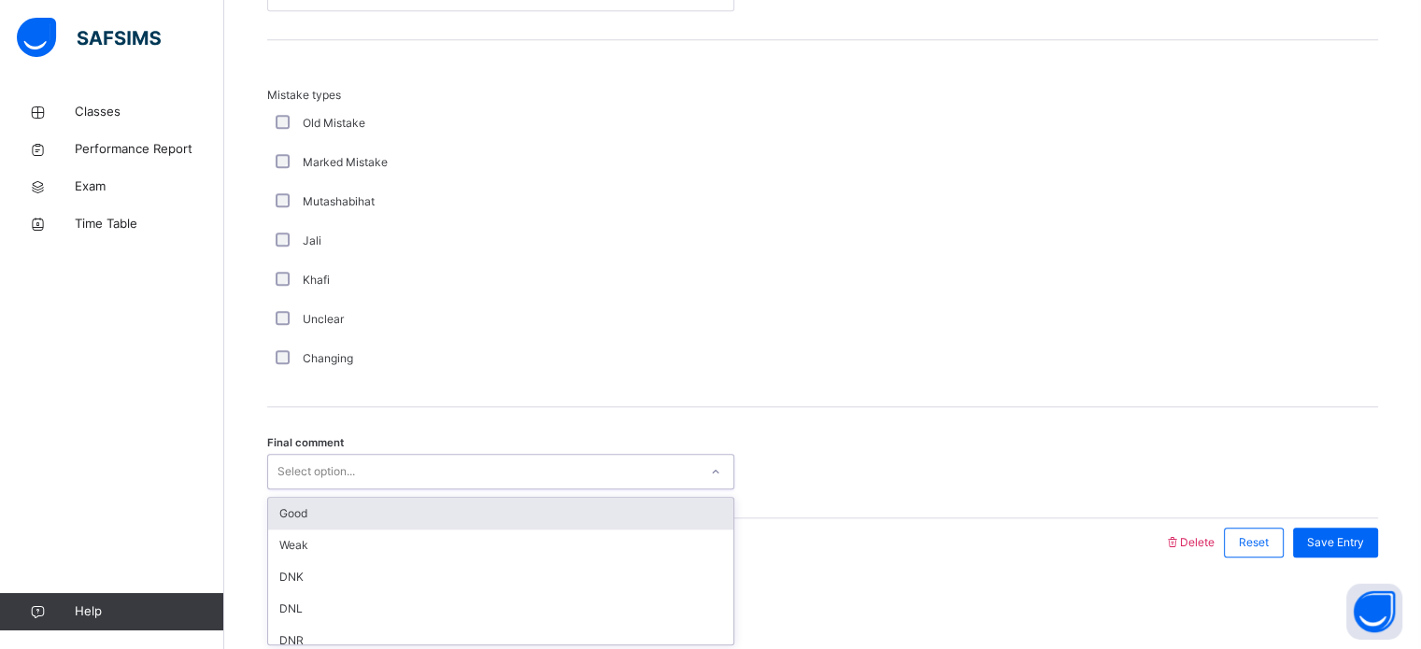
click at [391, 519] on div "Good" at bounding box center [500, 514] width 465 height 32
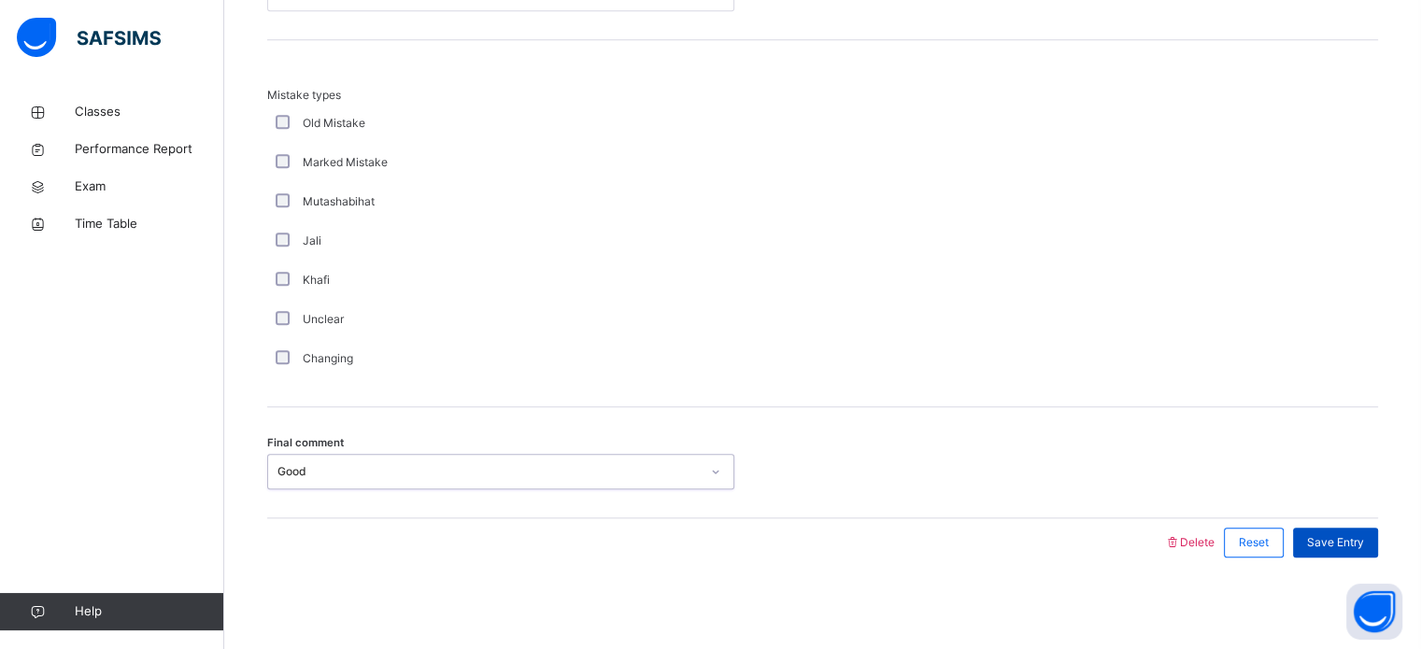
click at [1363, 550] on div "Save Entry" at bounding box center [1335, 543] width 85 height 30
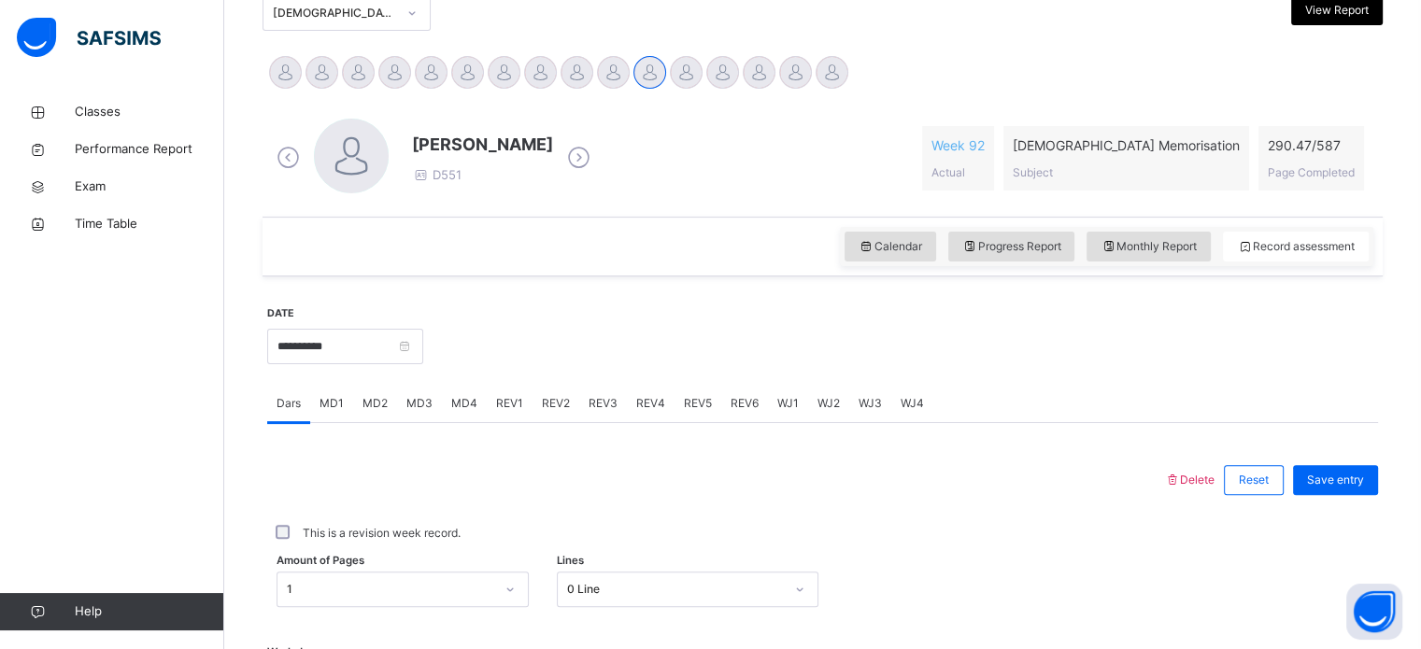
scroll to position [428, 0]
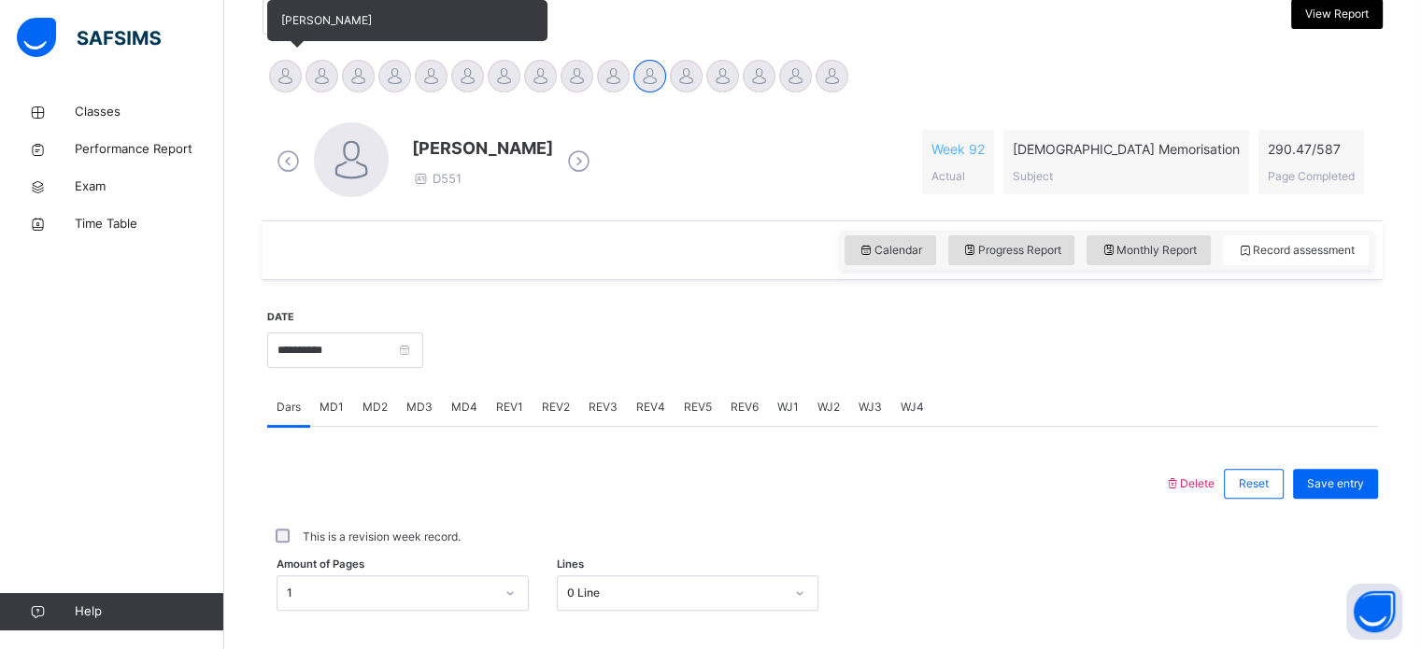
click at [277, 70] on div at bounding box center [285, 76] width 33 height 33
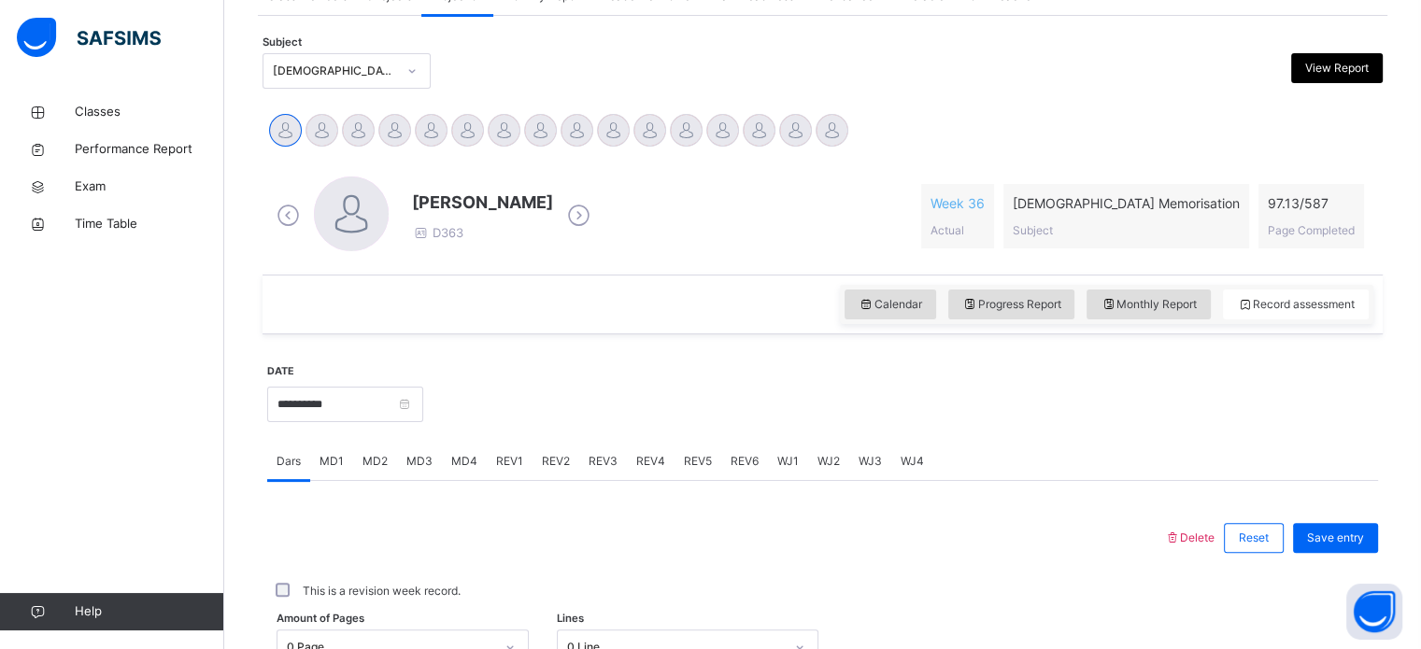
scroll to position [378, 0]
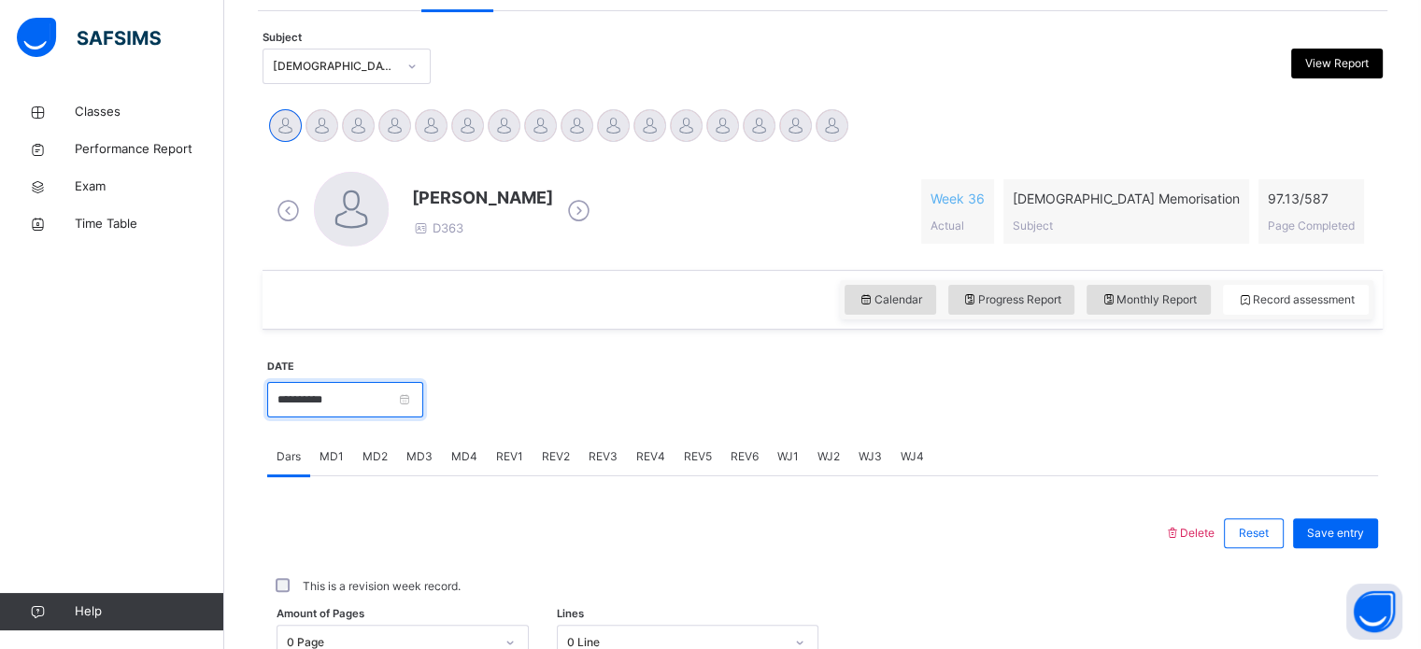
click at [408, 394] on input "**********" at bounding box center [345, 400] width 156 height 36
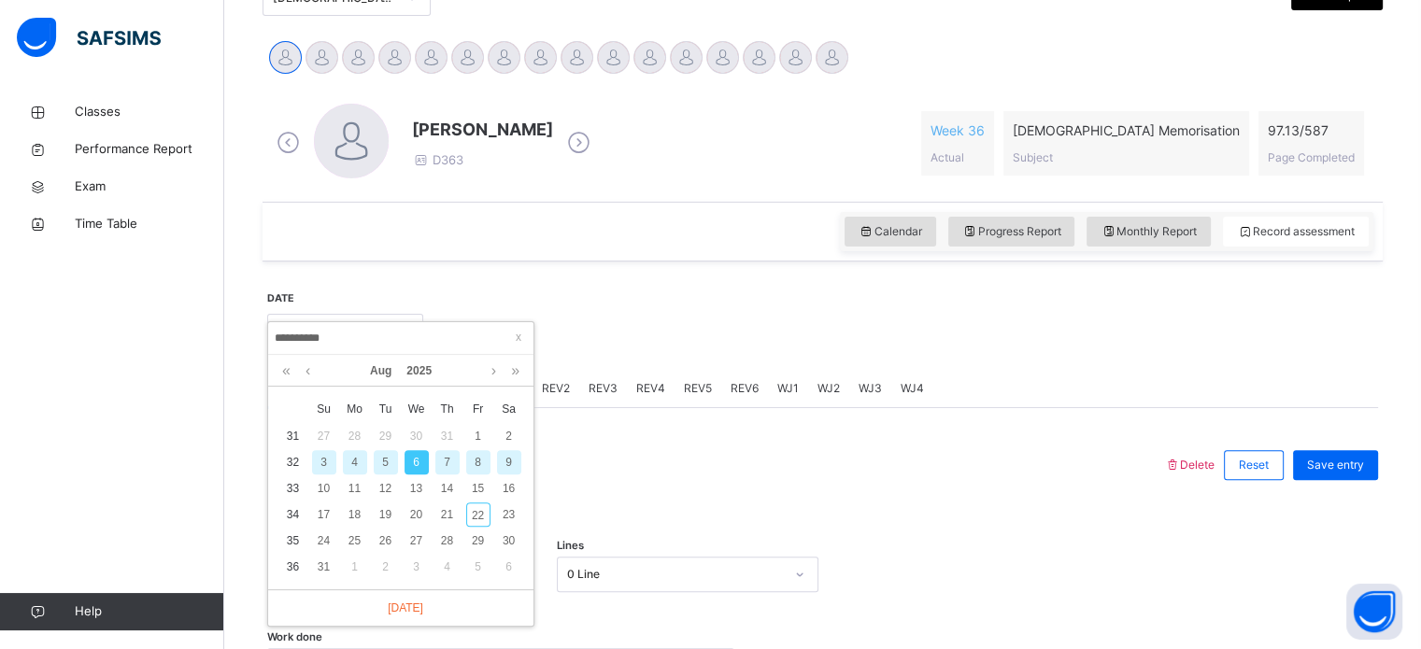
scroll to position [451, 0]
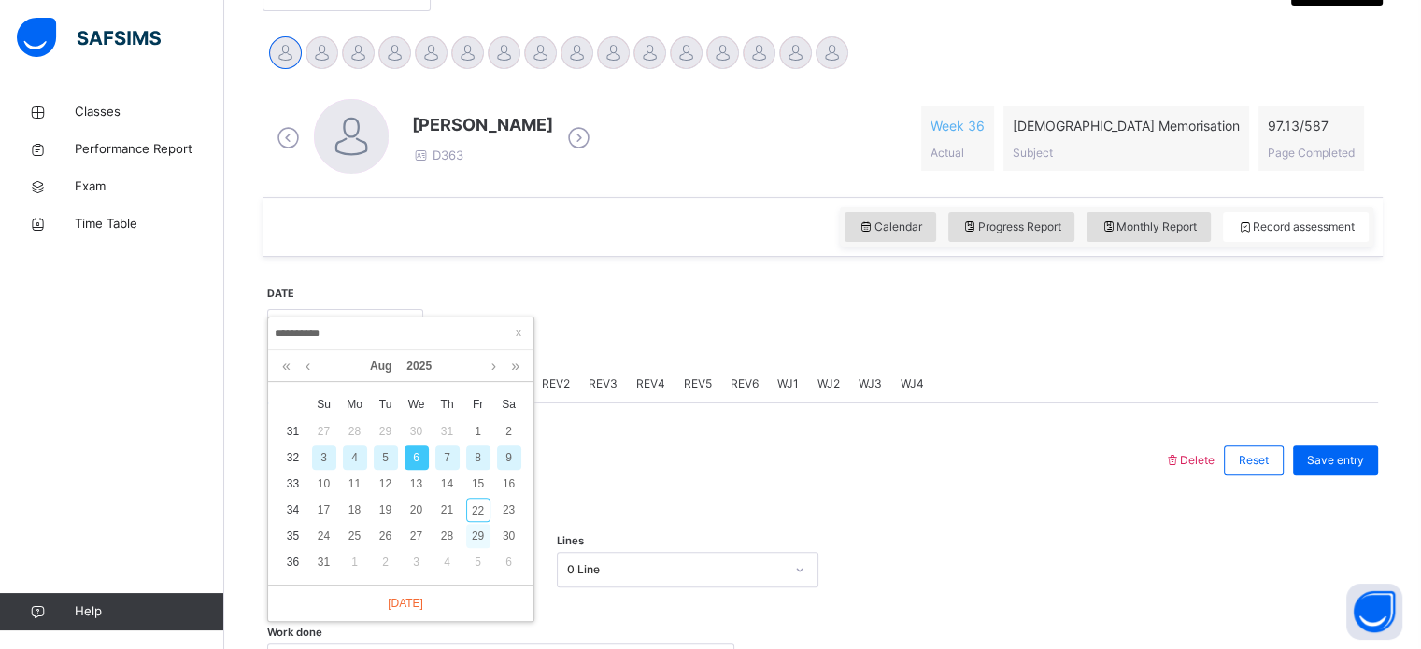
click at [477, 526] on div "29" at bounding box center [478, 536] width 24 height 24
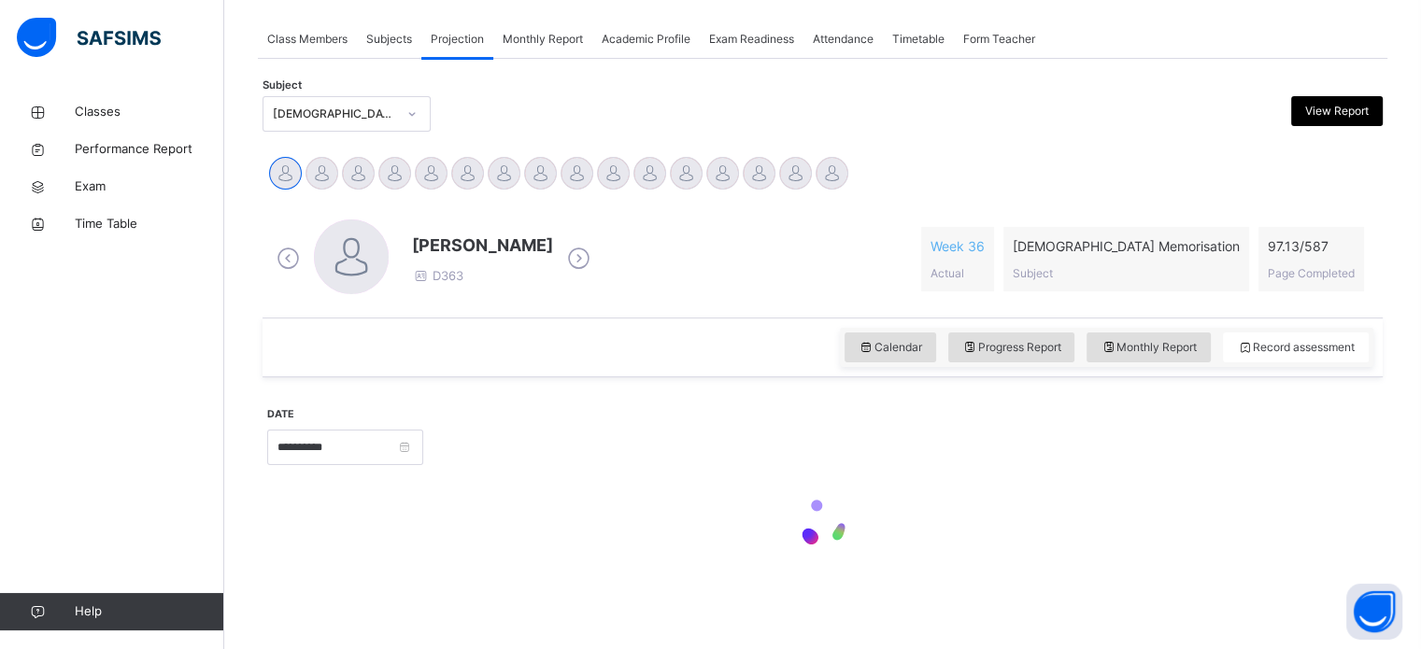
scroll to position [330, 0]
click at [414, 459] on input "**********" at bounding box center [345, 449] width 156 height 36
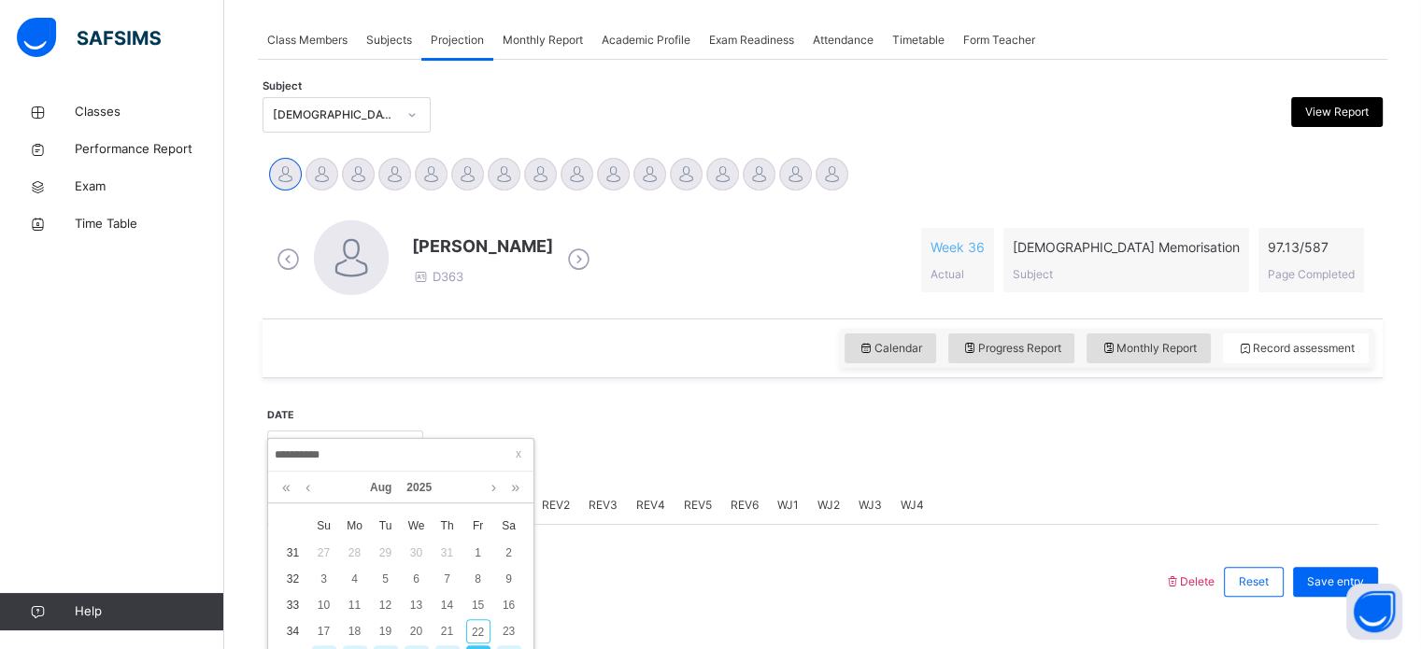
click at [480, 344] on div "Calendar Progress Report Monthly Report Record assessment" at bounding box center [823, 349] width 1120 height 60
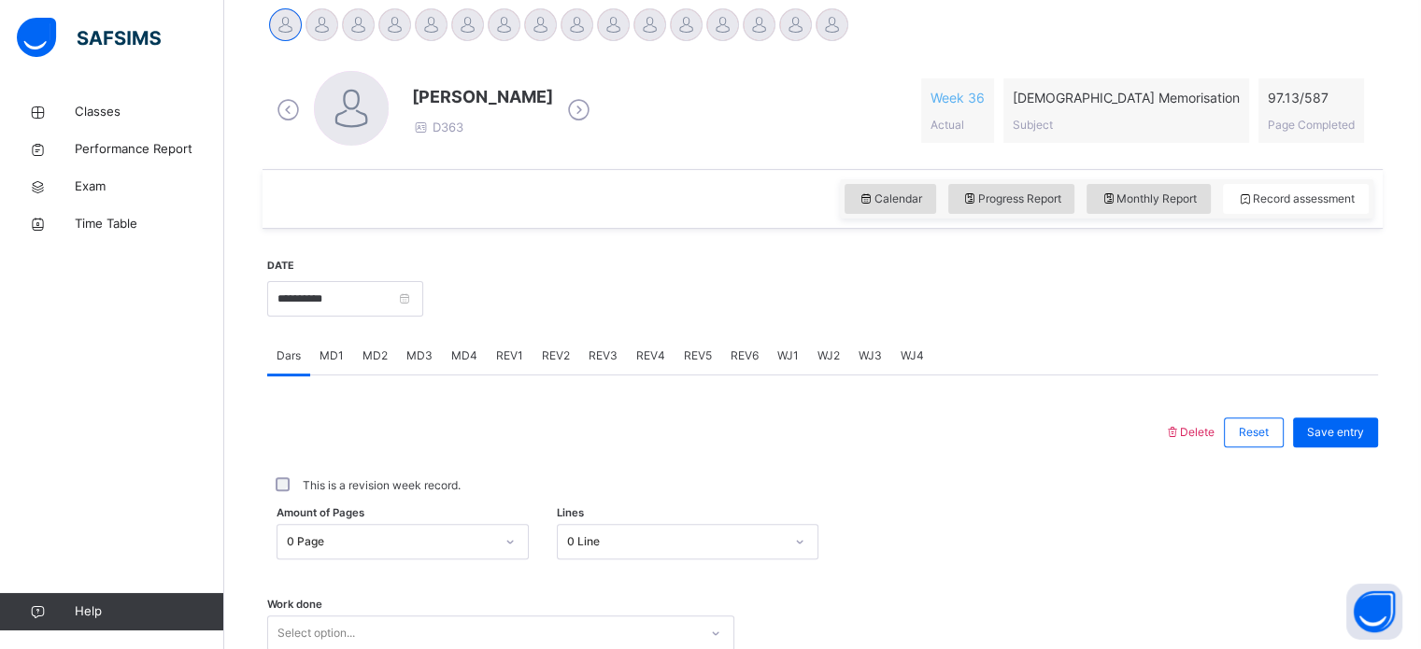
scroll to position [482, 0]
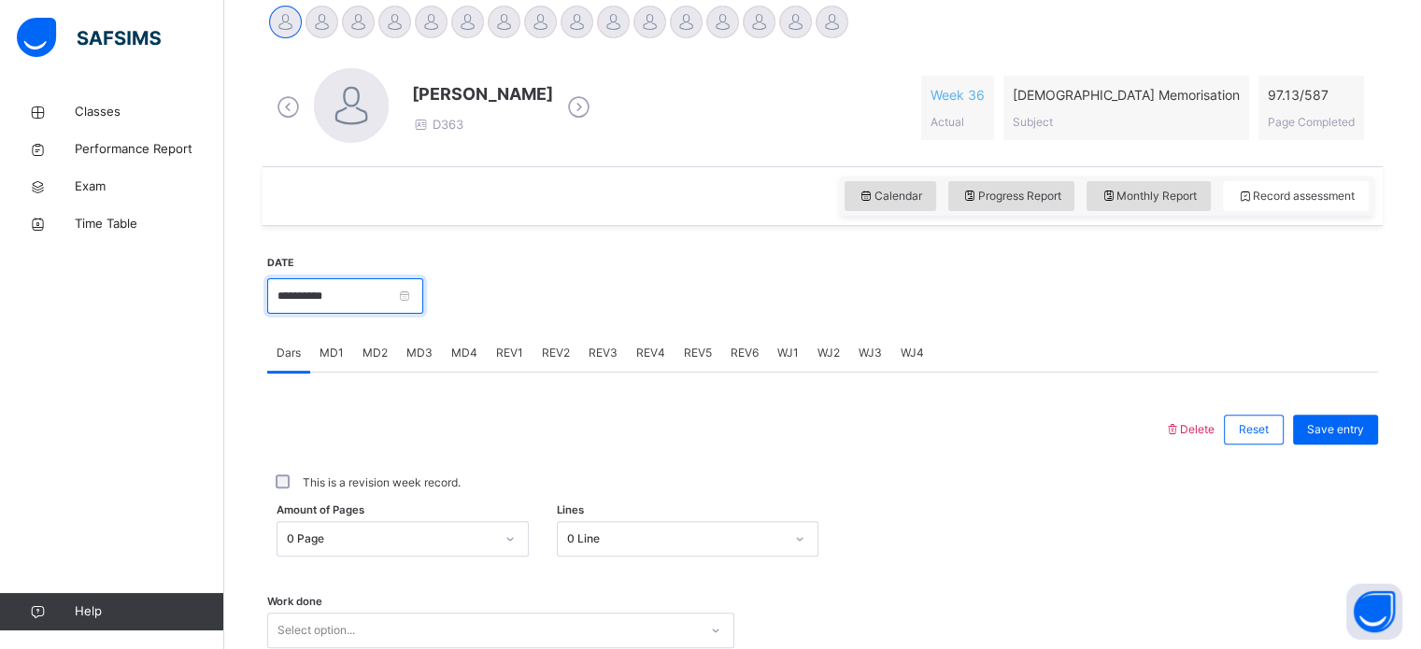
click at [423, 291] on input "**********" at bounding box center [345, 296] width 156 height 36
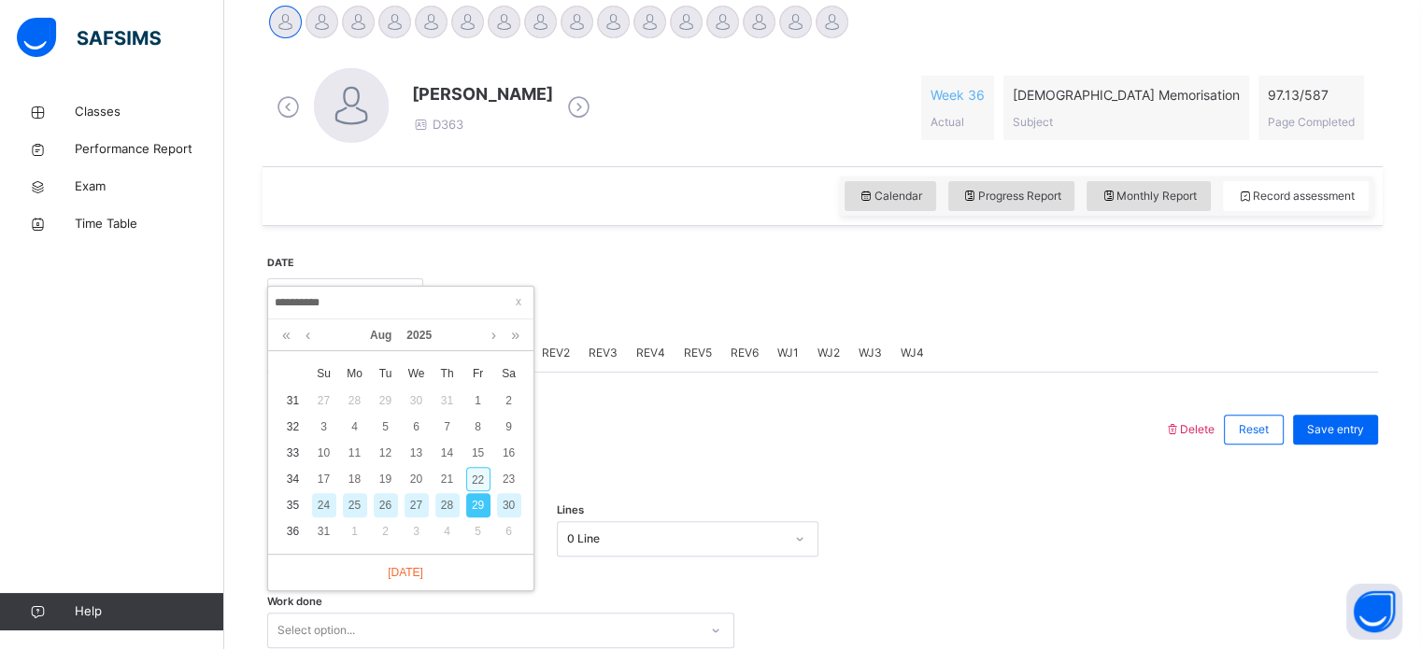
click at [474, 481] on div "22" at bounding box center [478, 479] width 24 height 24
type input "**********"
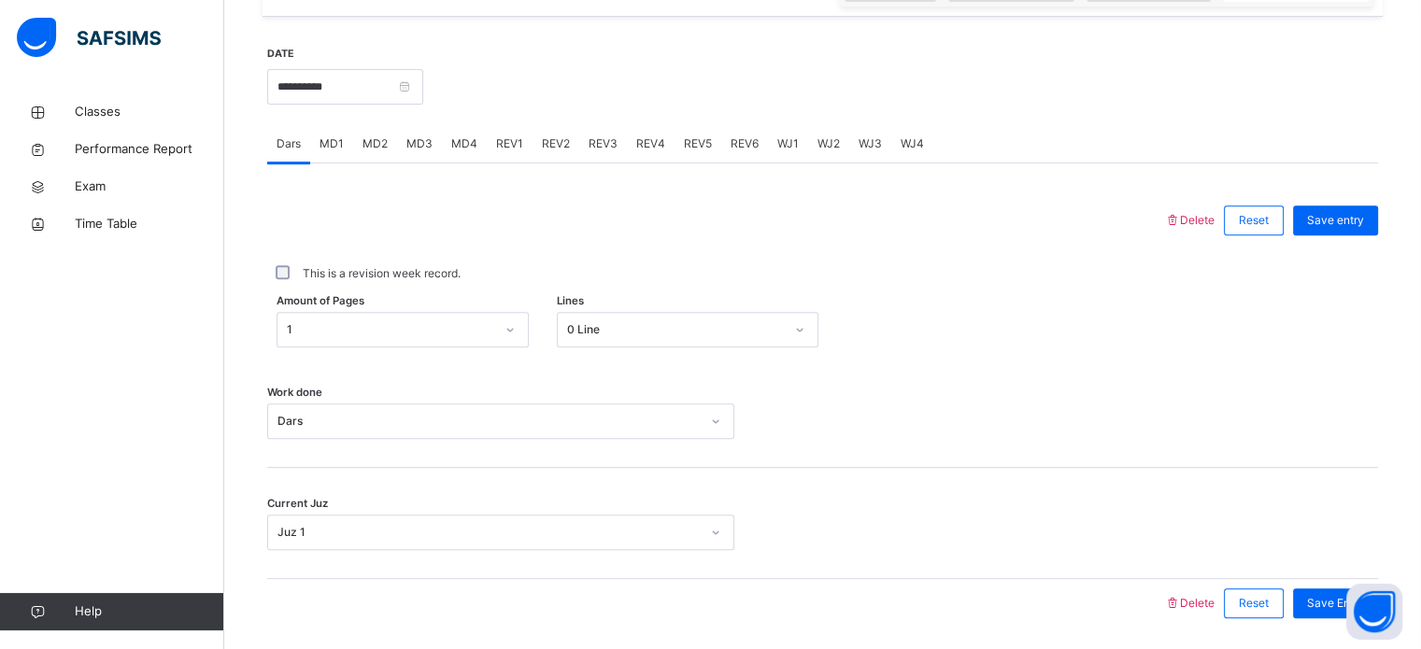
scroll to position [690, 0]
click at [468, 145] on span "MD4" at bounding box center [464, 144] width 26 height 17
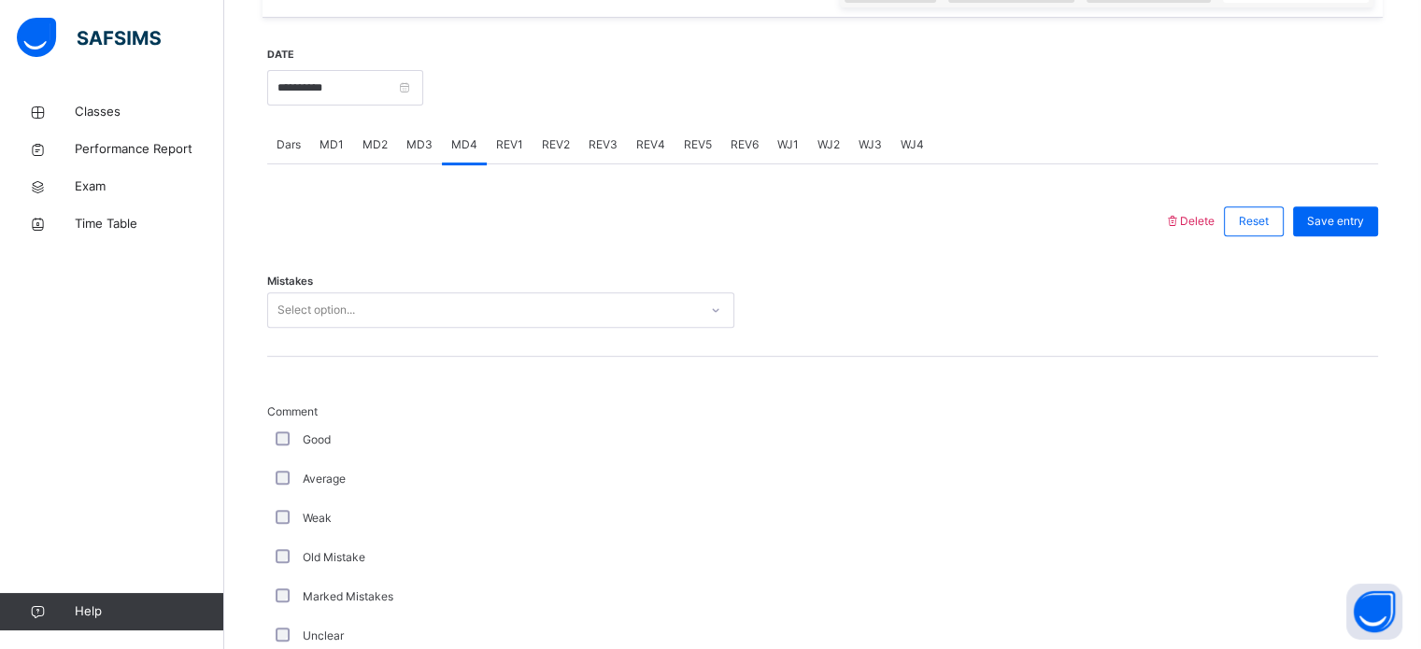
click at [401, 157] on div "MD3" at bounding box center [419, 144] width 45 height 37
click at [385, 144] on span "MD2" at bounding box center [375, 144] width 25 height 17
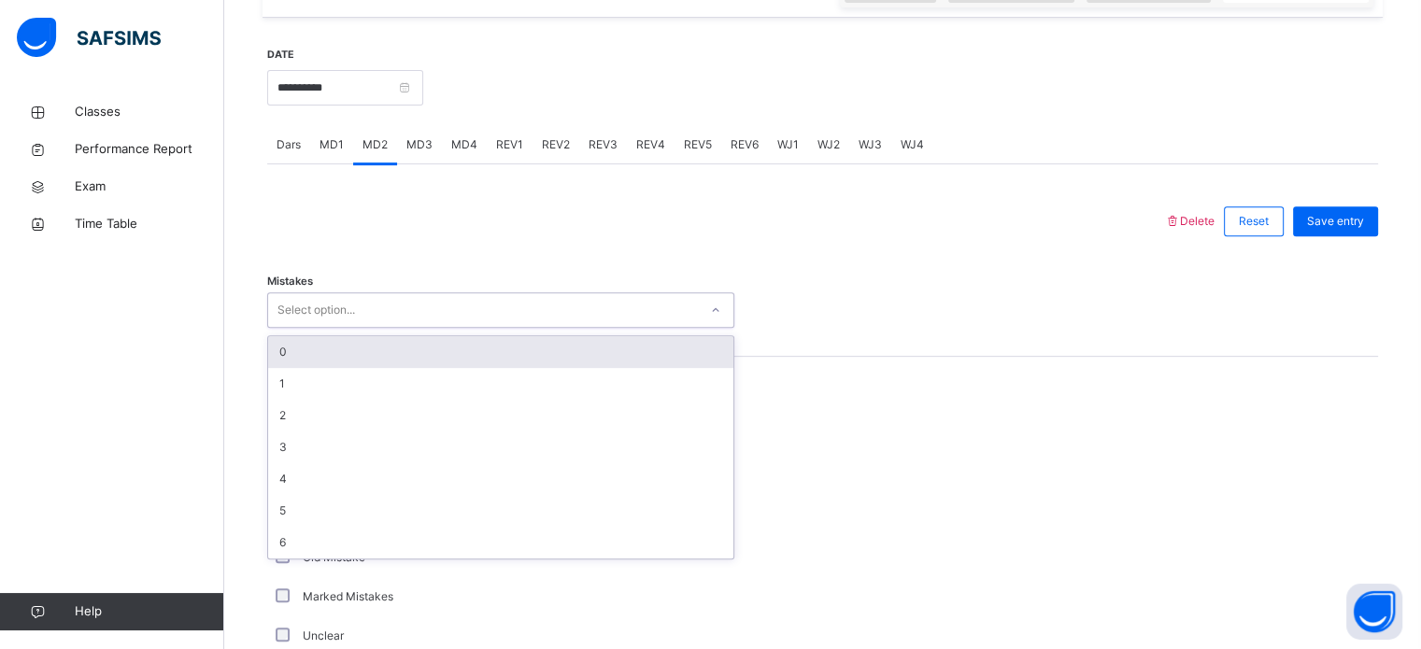
click at [371, 343] on div "0" at bounding box center [500, 352] width 465 height 32
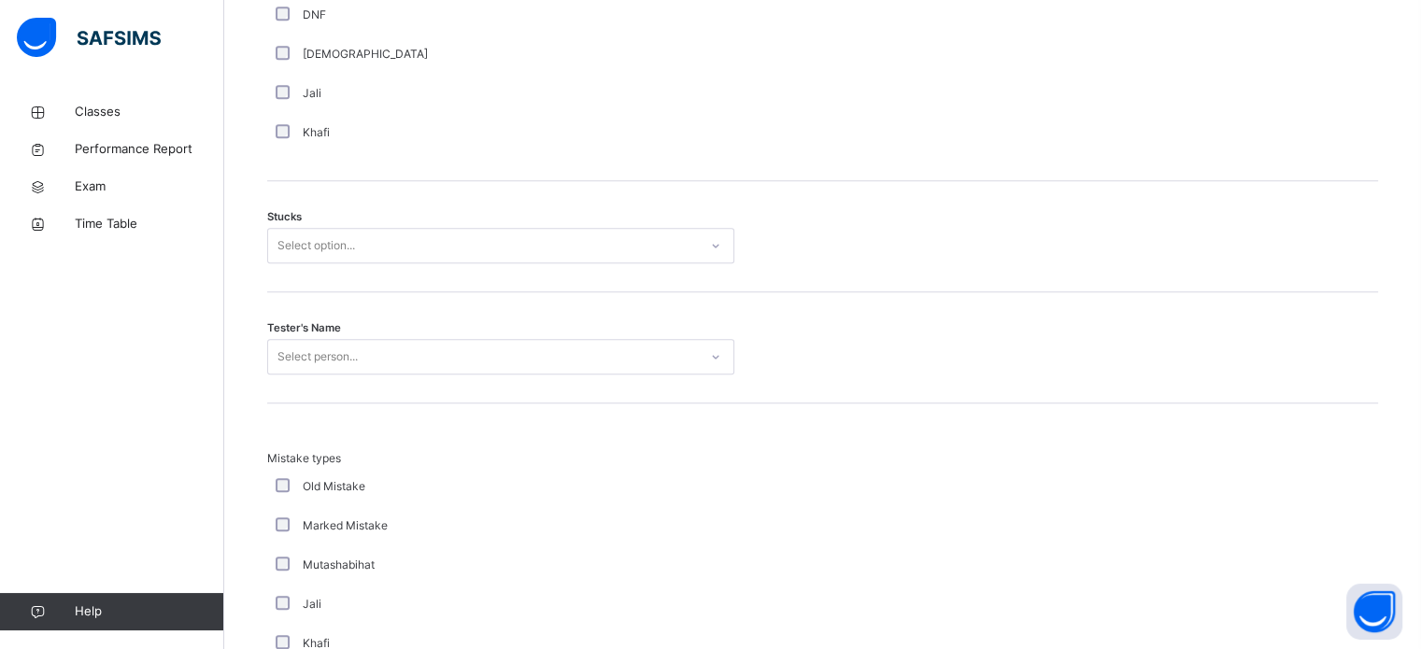
scroll to position [1466, 0]
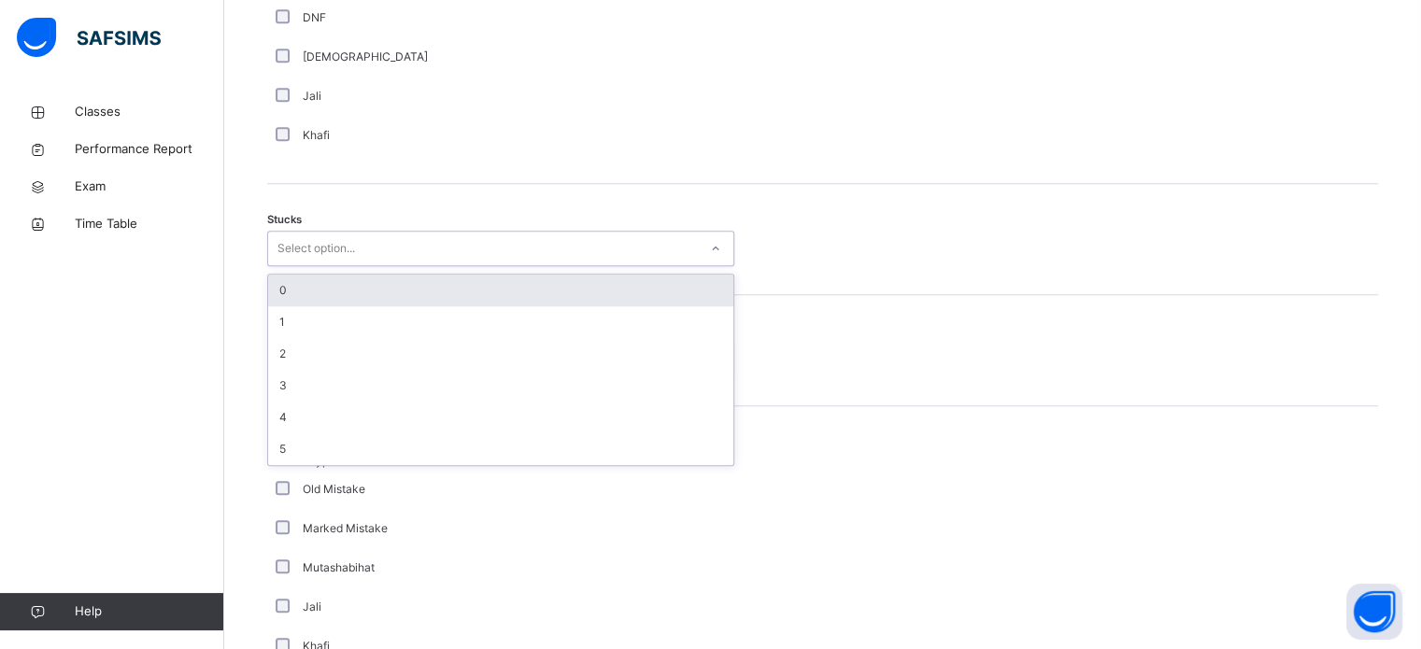
click at [401, 292] on div "0" at bounding box center [500, 291] width 465 height 32
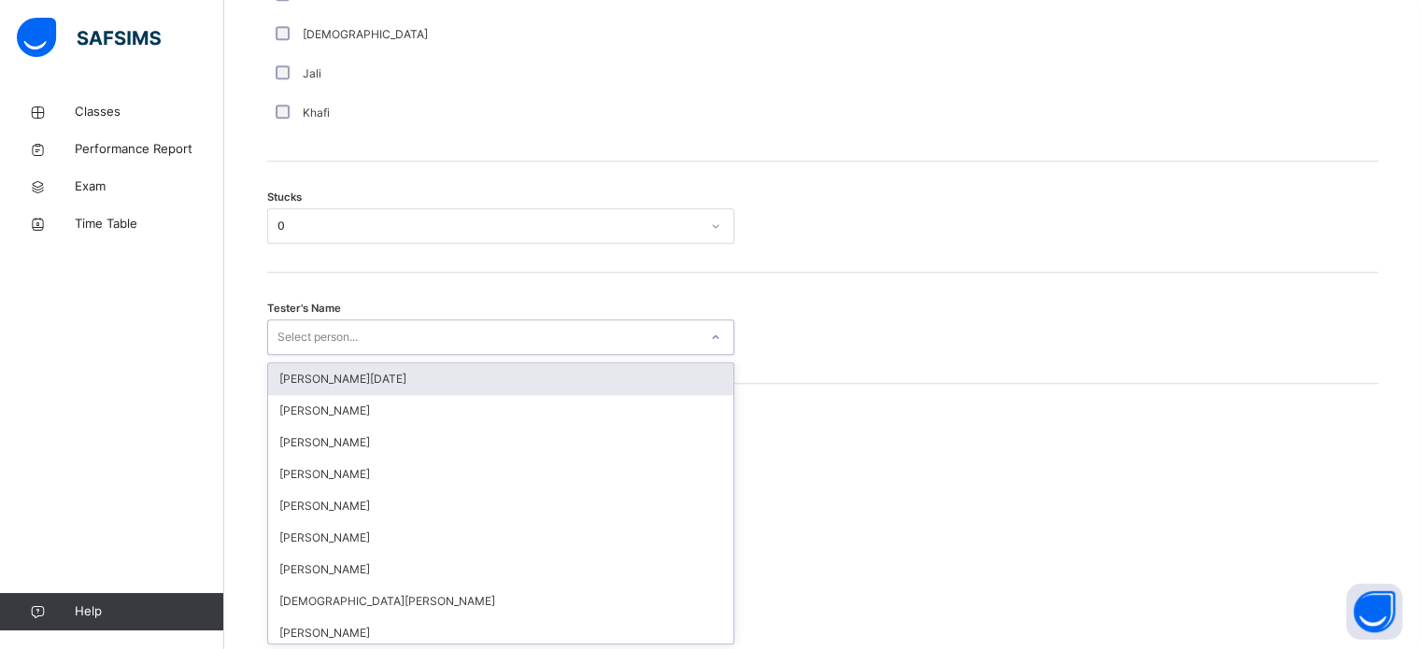
scroll to position [1489, 0]
type input "***"
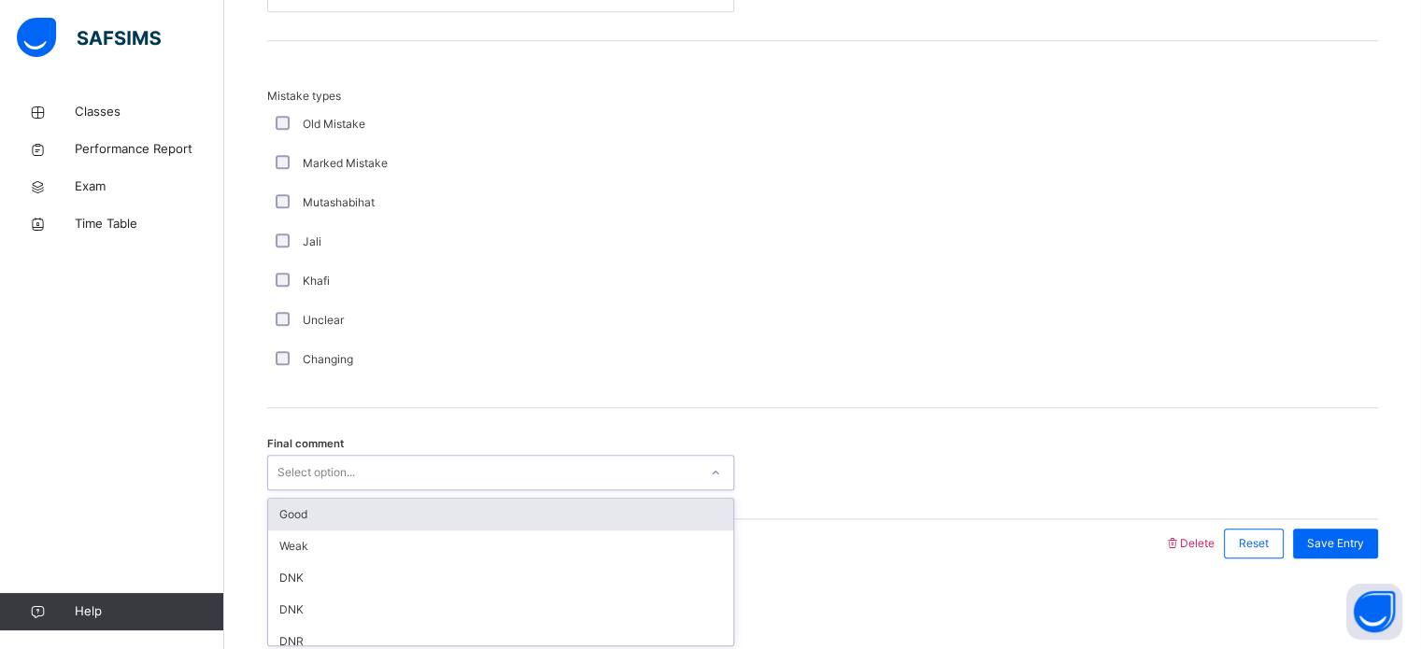
scroll to position [1832, 0]
click at [397, 510] on div "Good" at bounding box center [500, 514] width 465 height 32
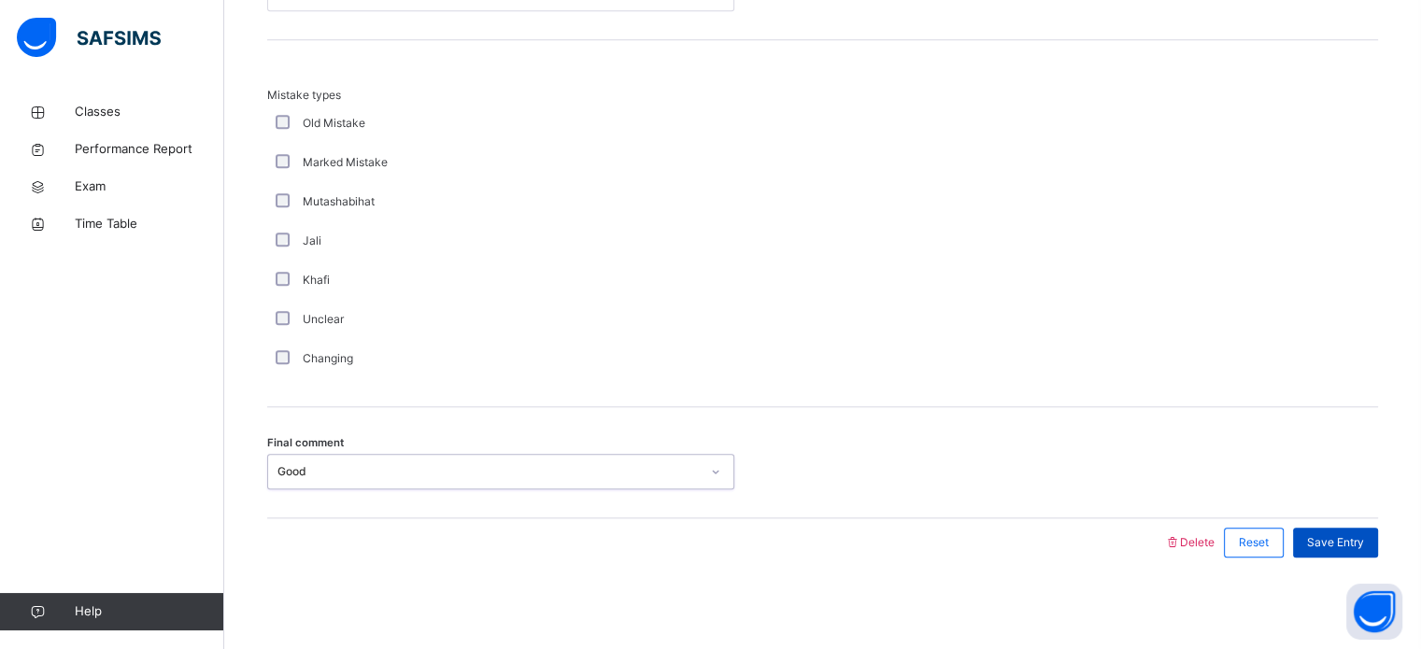
click at [1350, 541] on span "Save Entry" at bounding box center [1335, 542] width 57 height 17
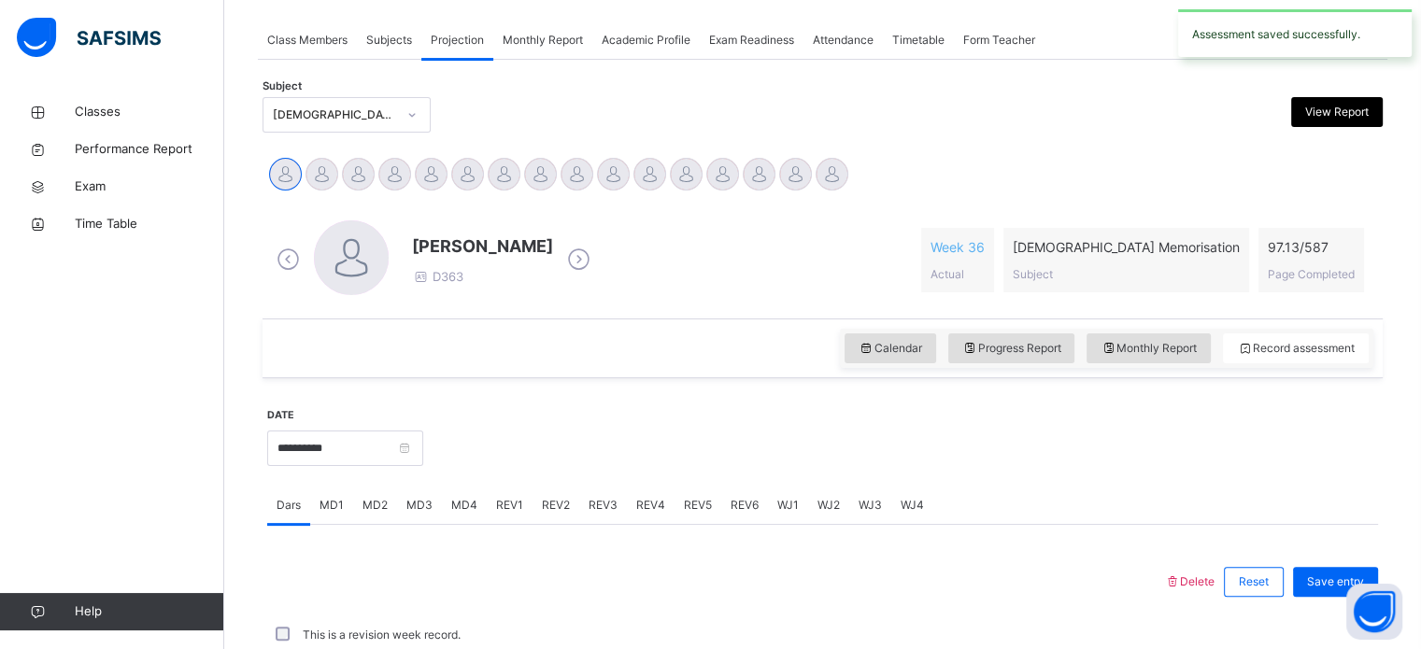
scroll to position [753, 0]
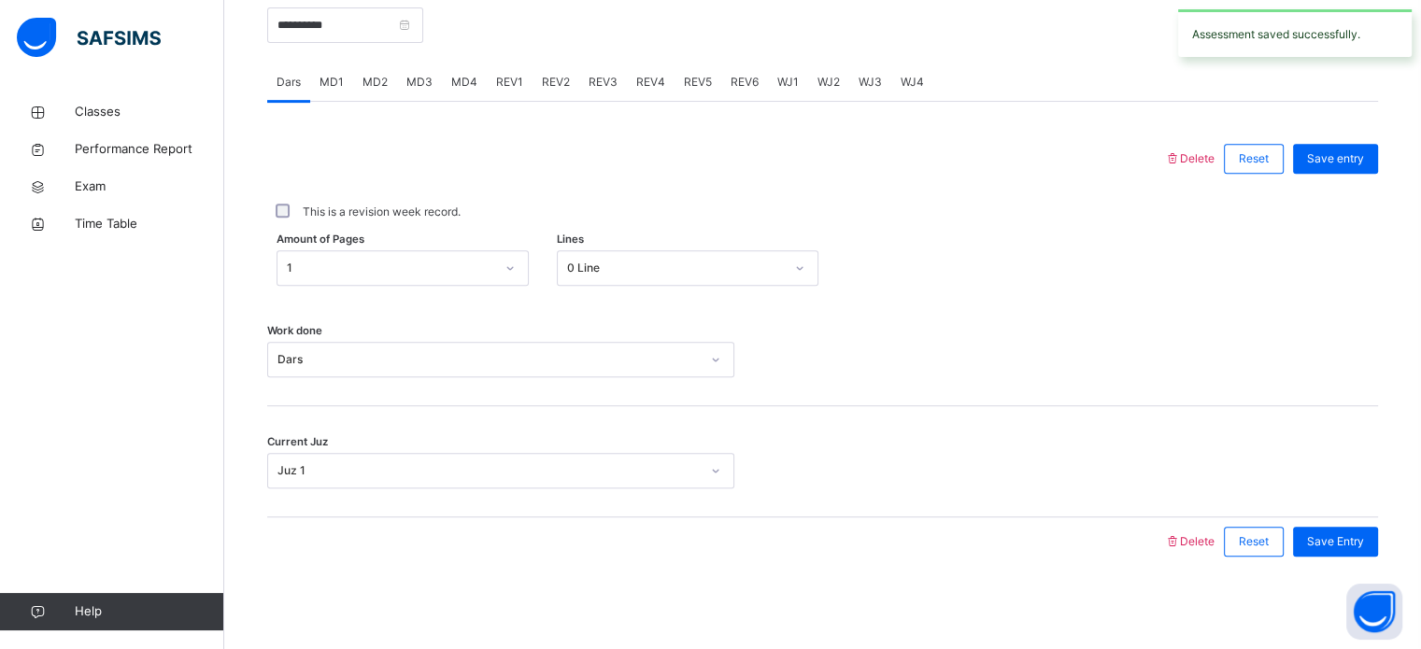
click at [497, 78] on span "REV1" at bounding box center [509, 82] width 27 height 17
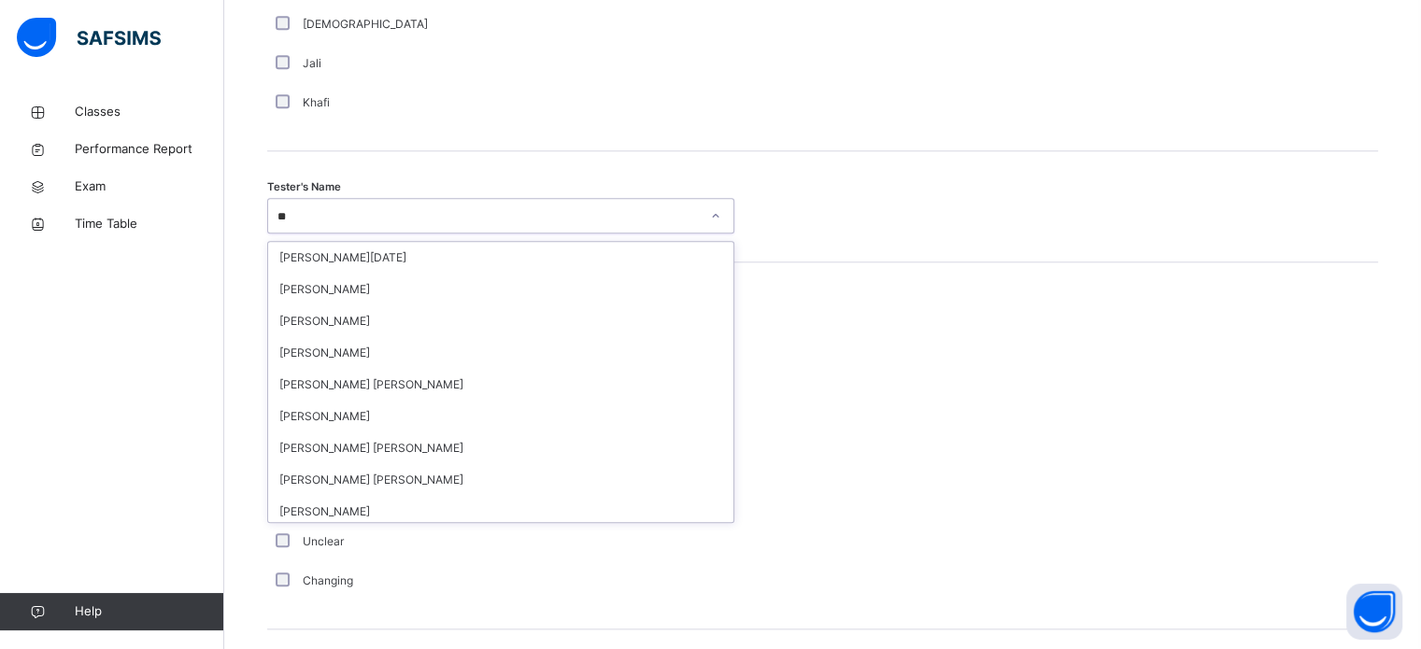
type input "*"
type input "***"
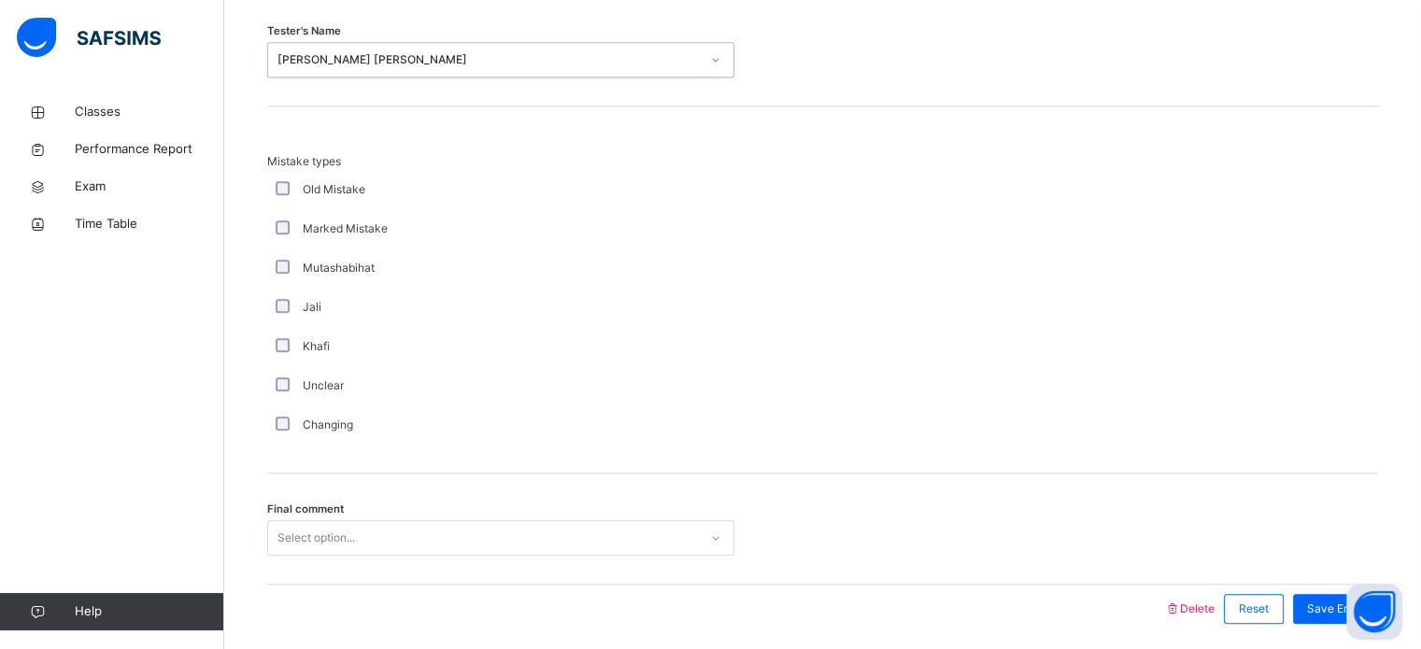
scroll to position [2055, 0]
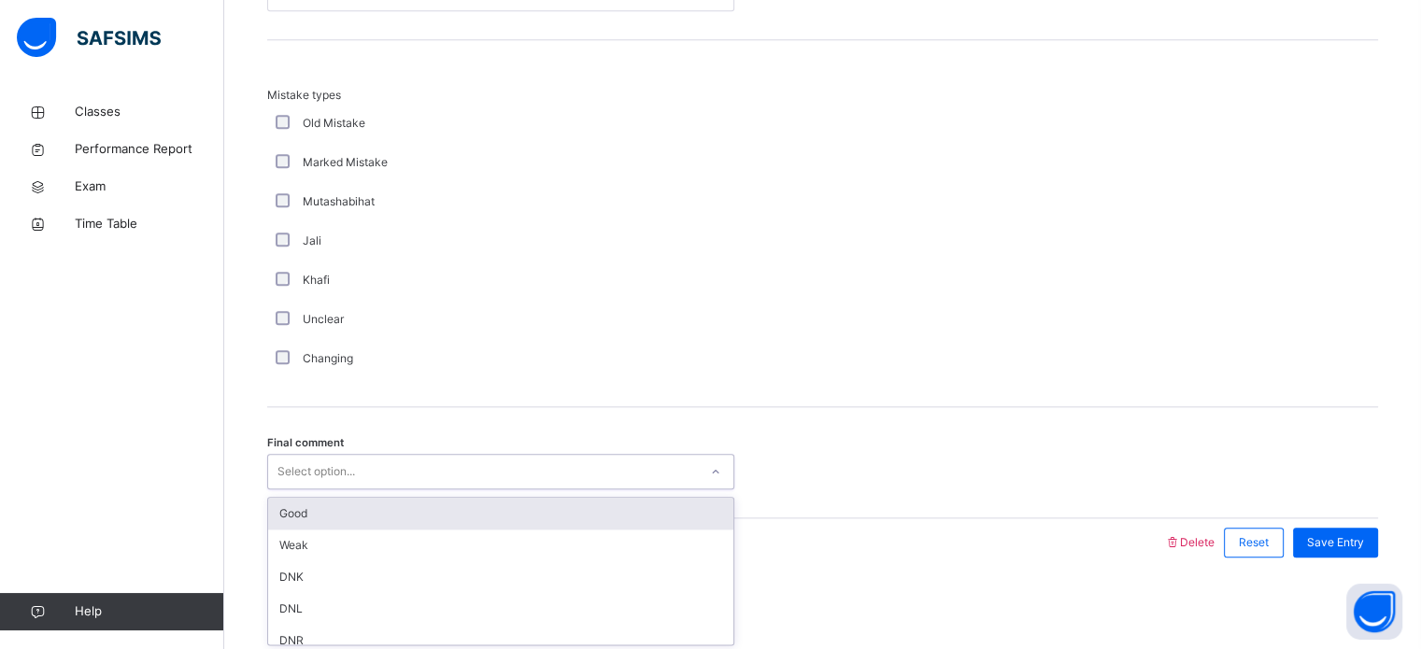
click at [304, 517] on div "Good" at bounding box center [500, 514] width 465 height 32
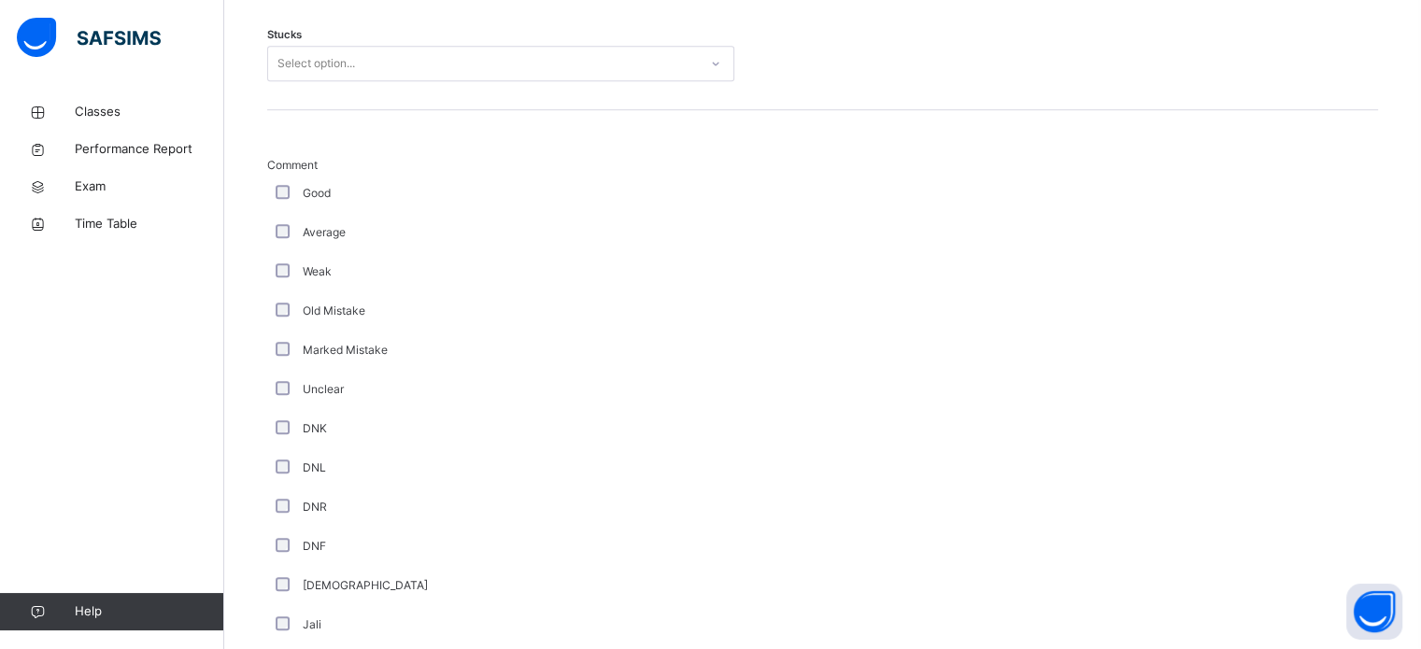
scroll to position [1265, 0]
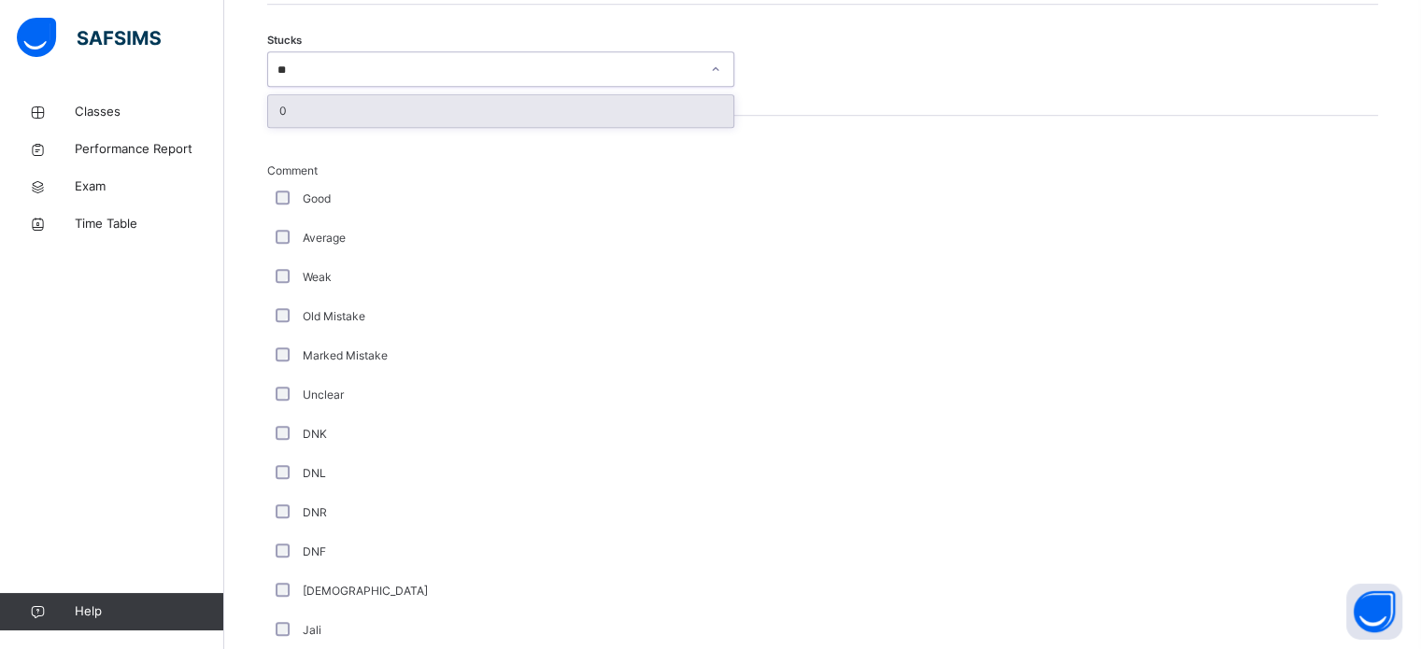
type input "*"
click at [287, 107] on div "0" at bounding box center [500, 111] width 465 height 32
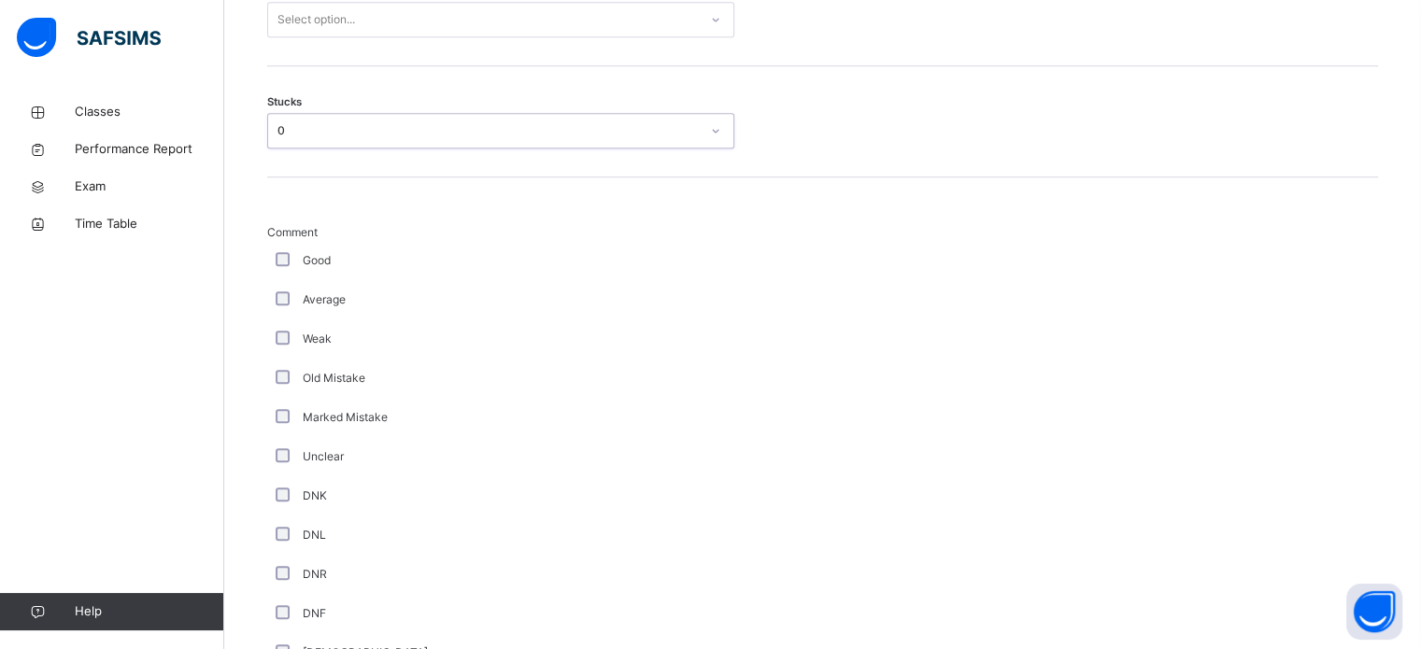
scroll to position [1205, 0]
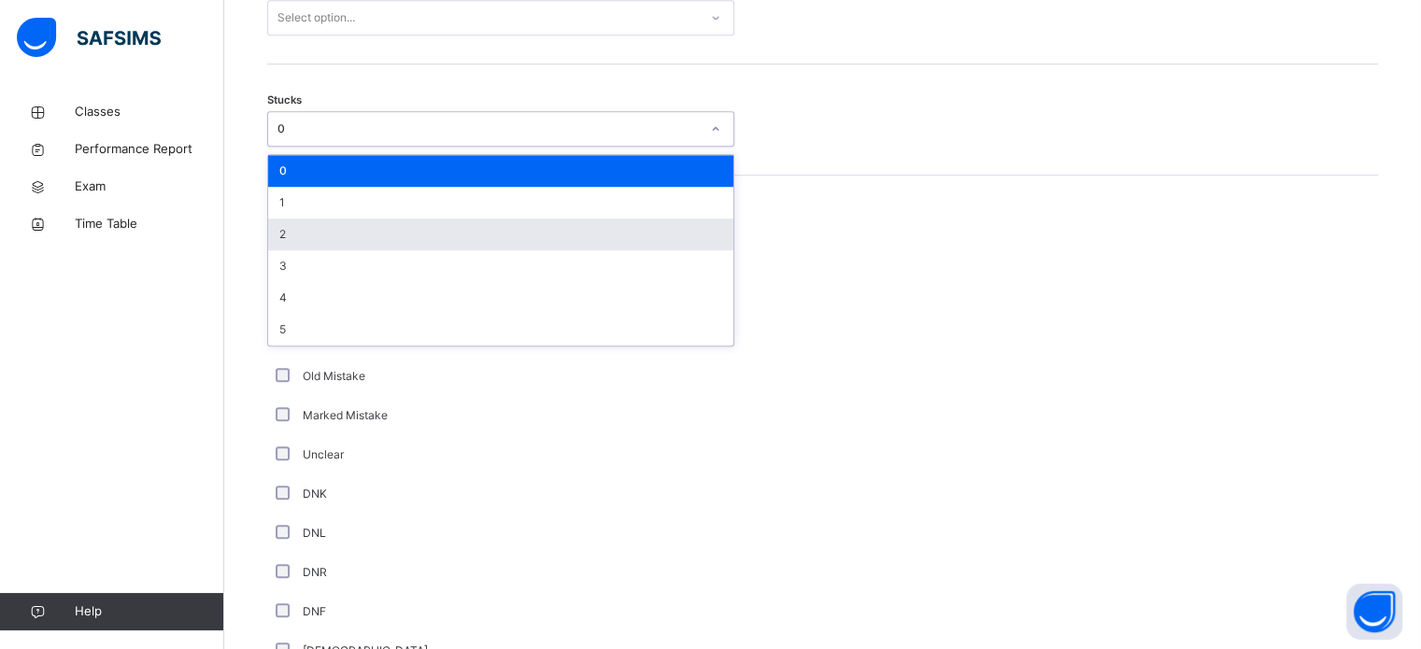
click at [288, 220] on div "2" at bounding box center [500, 235] width 465 height 32
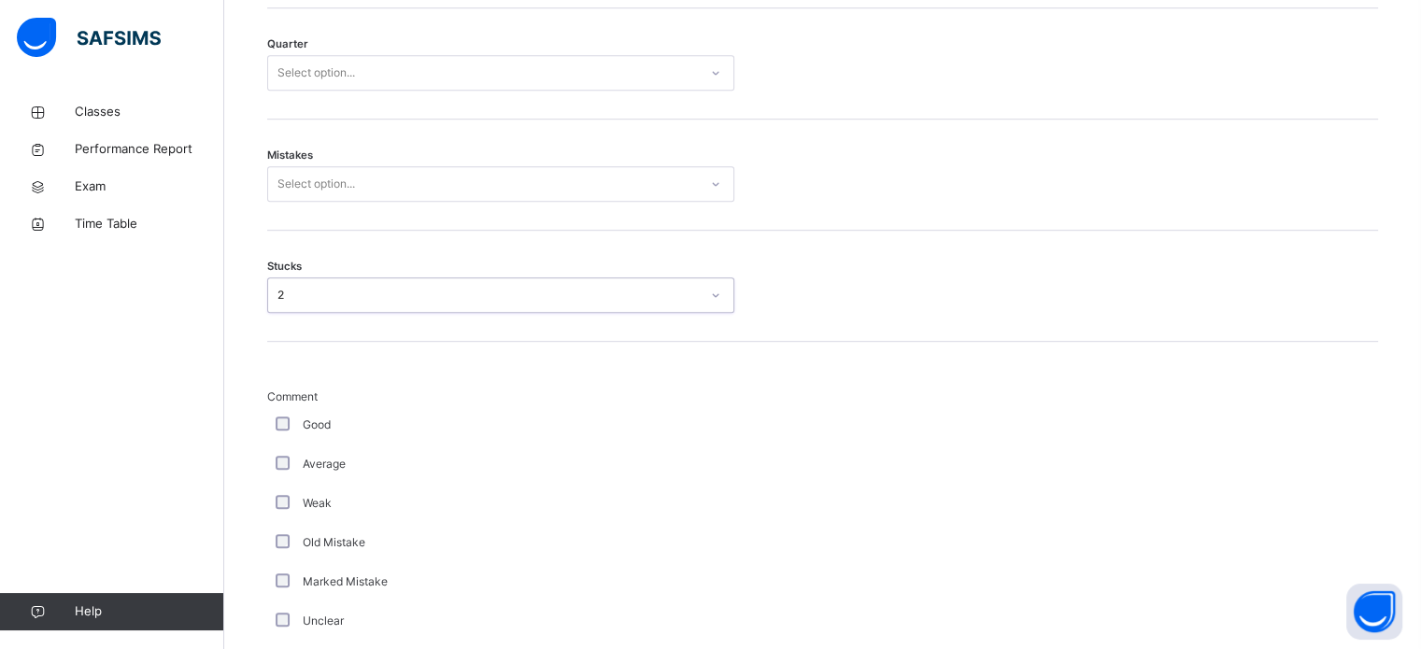
scroll to position [999, 0]
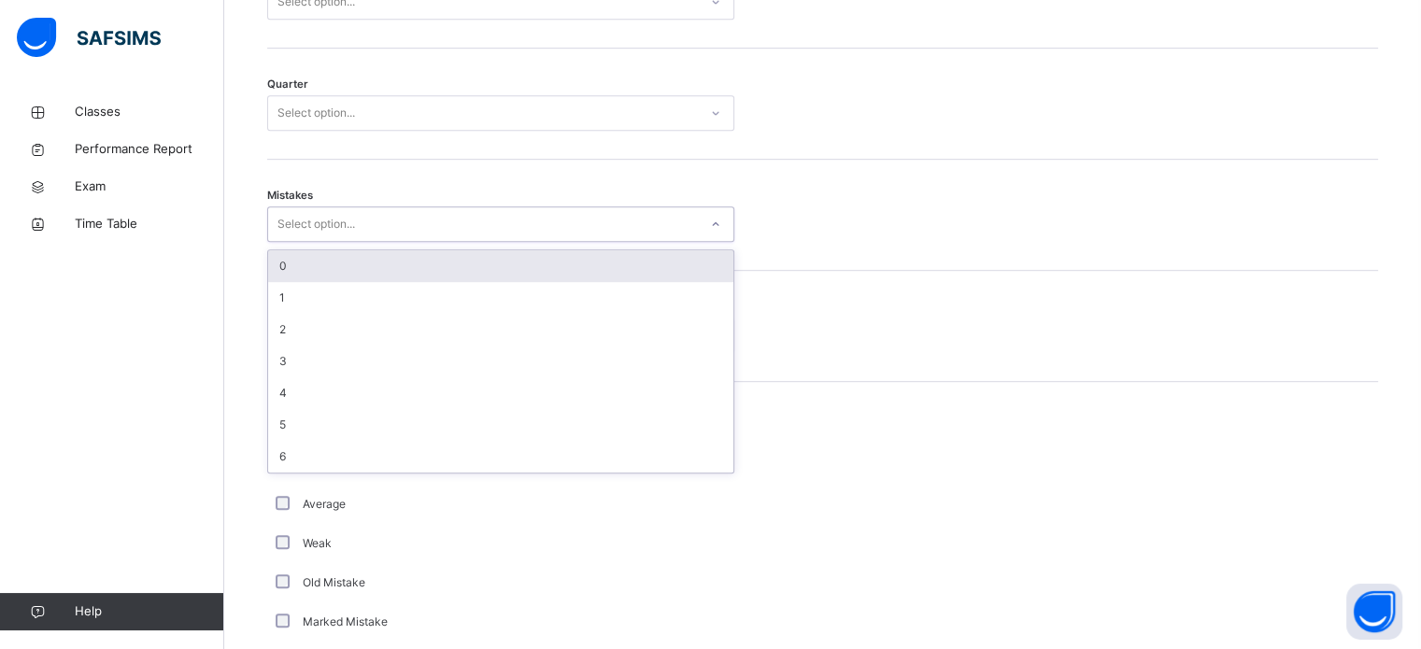
click at [300, 250] on div "0" at bounding box center [500, 266] width 465 height 32
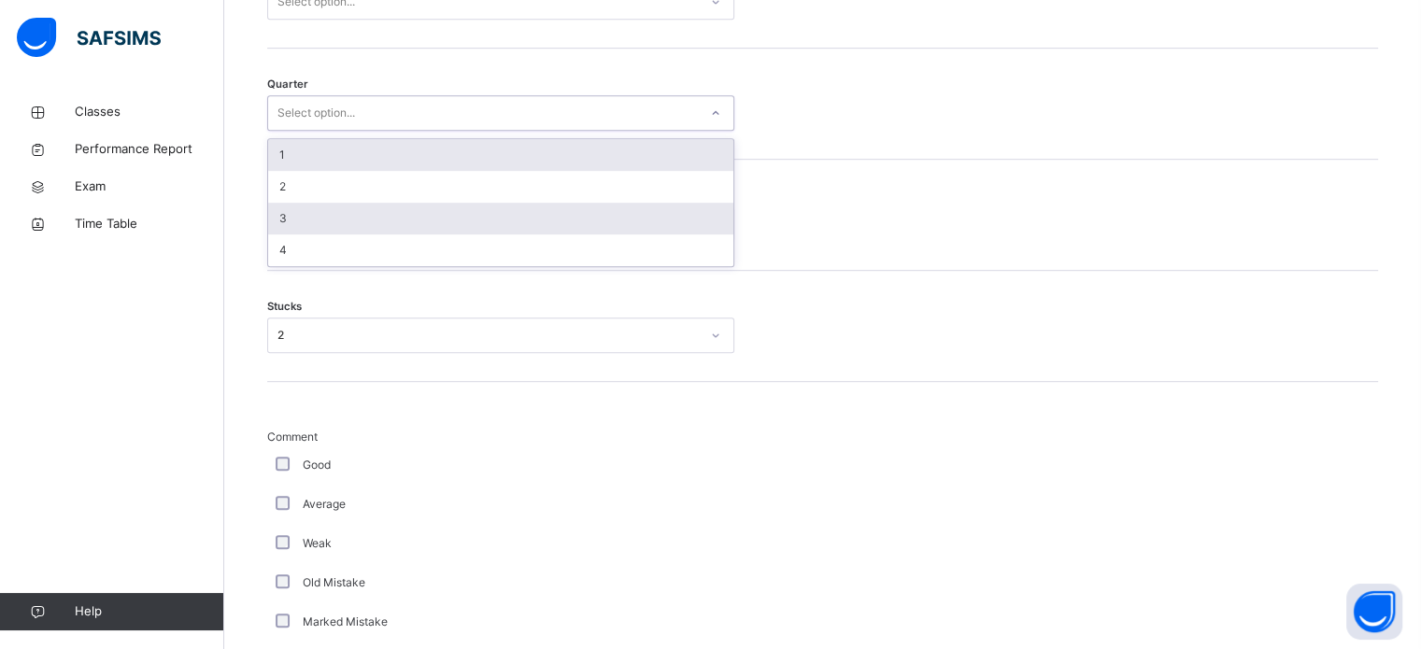
click at [285, 220] on div "3" at bounding box center [500, 219] width 465 height 32
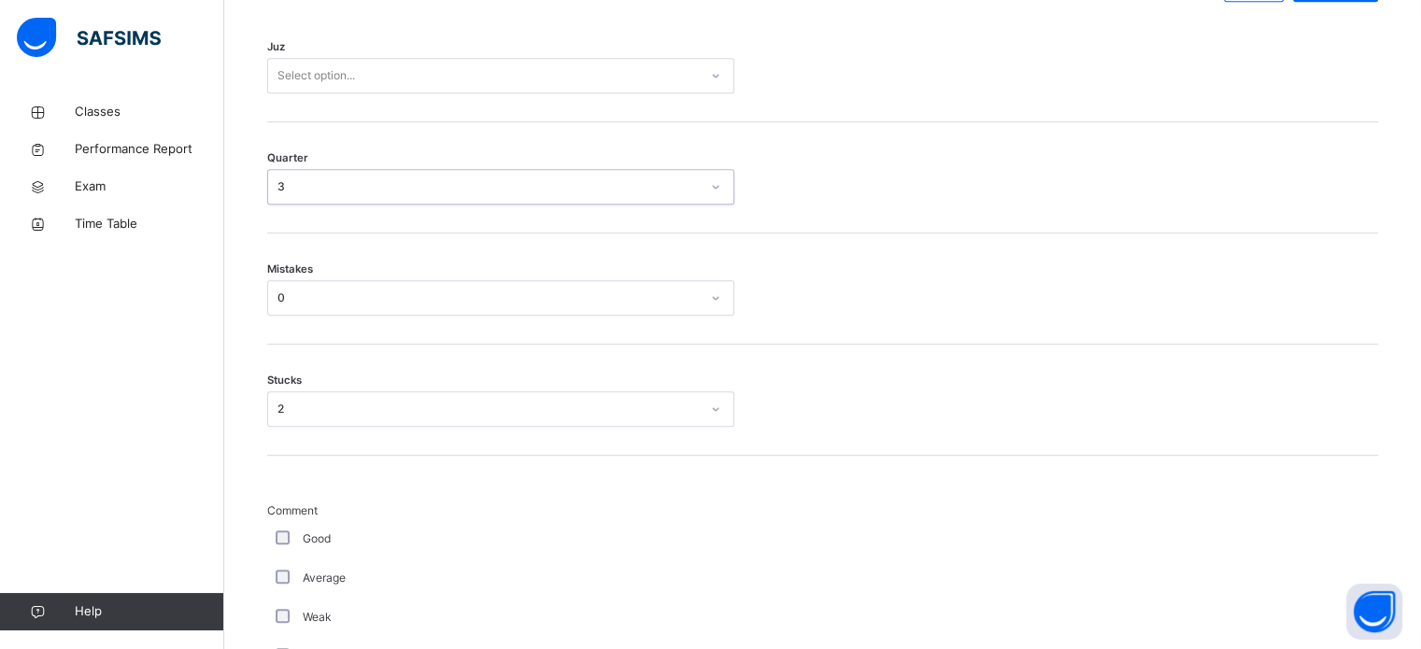
scroll to position [833, 0]
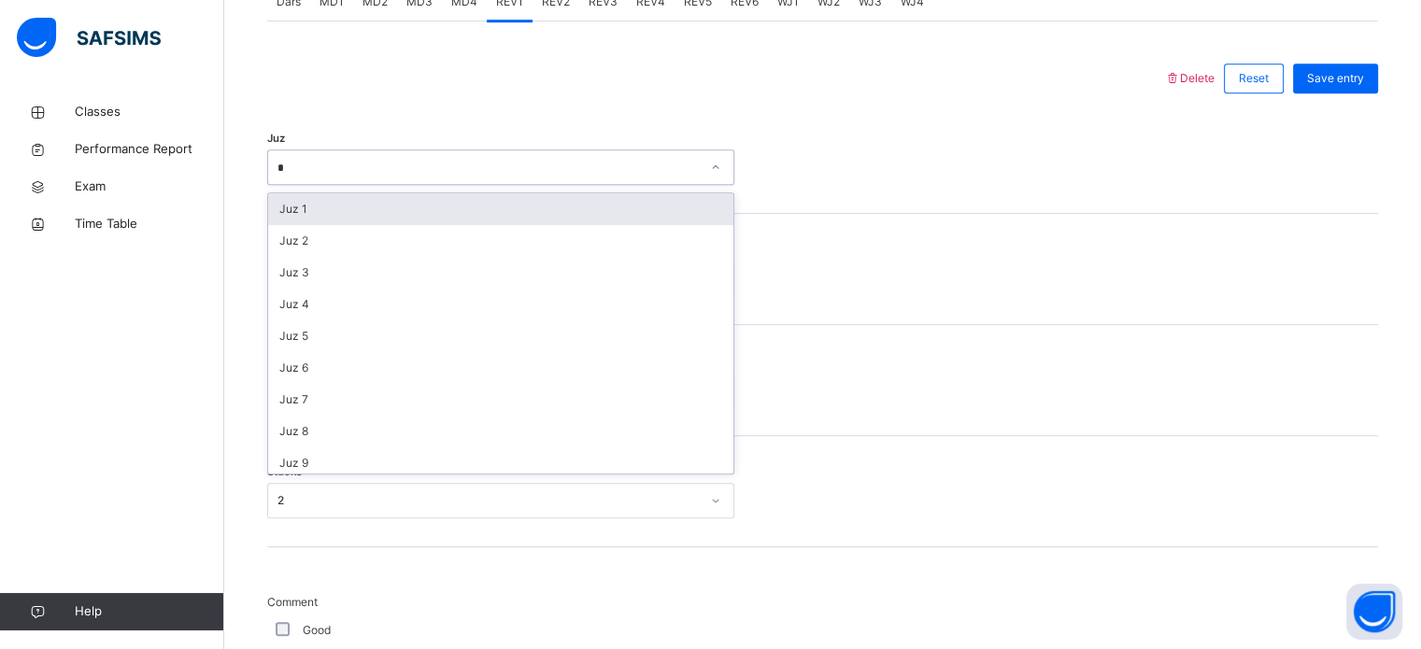
type input "**"
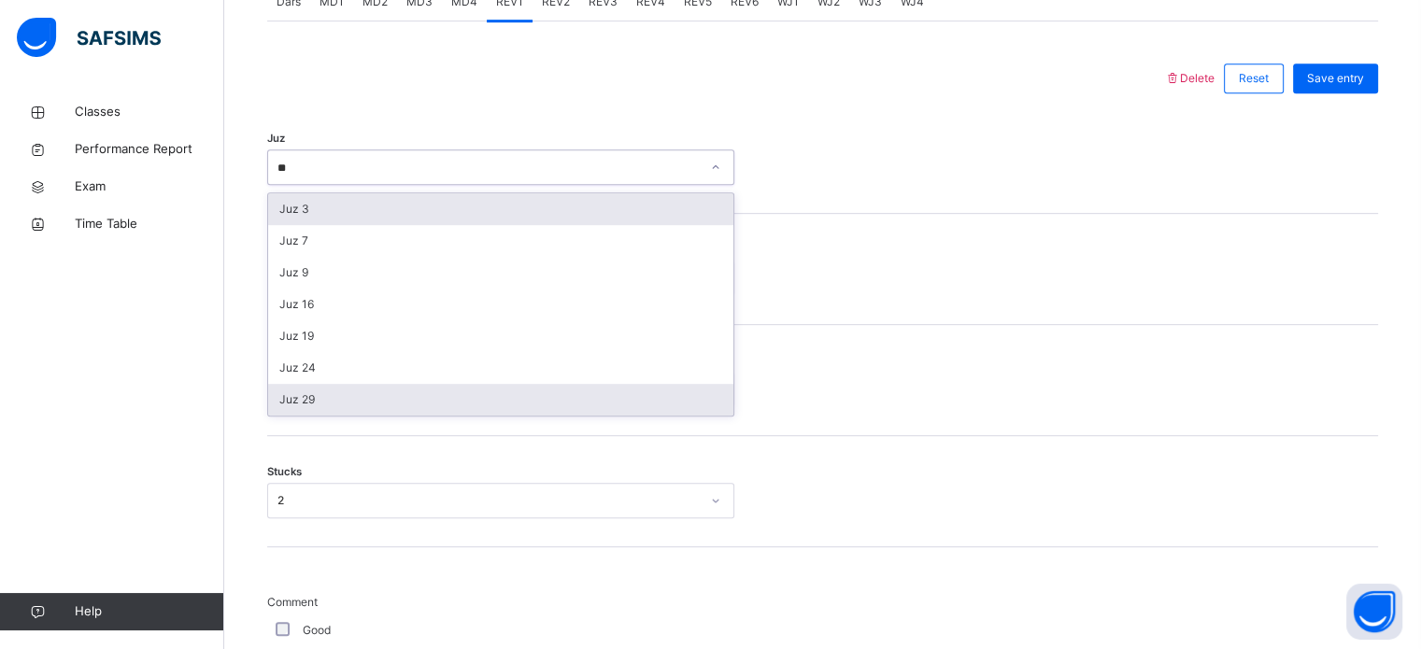
click at [298, 407] on div "Juz 29" at bounding box center [500, 400] width 465 height 32
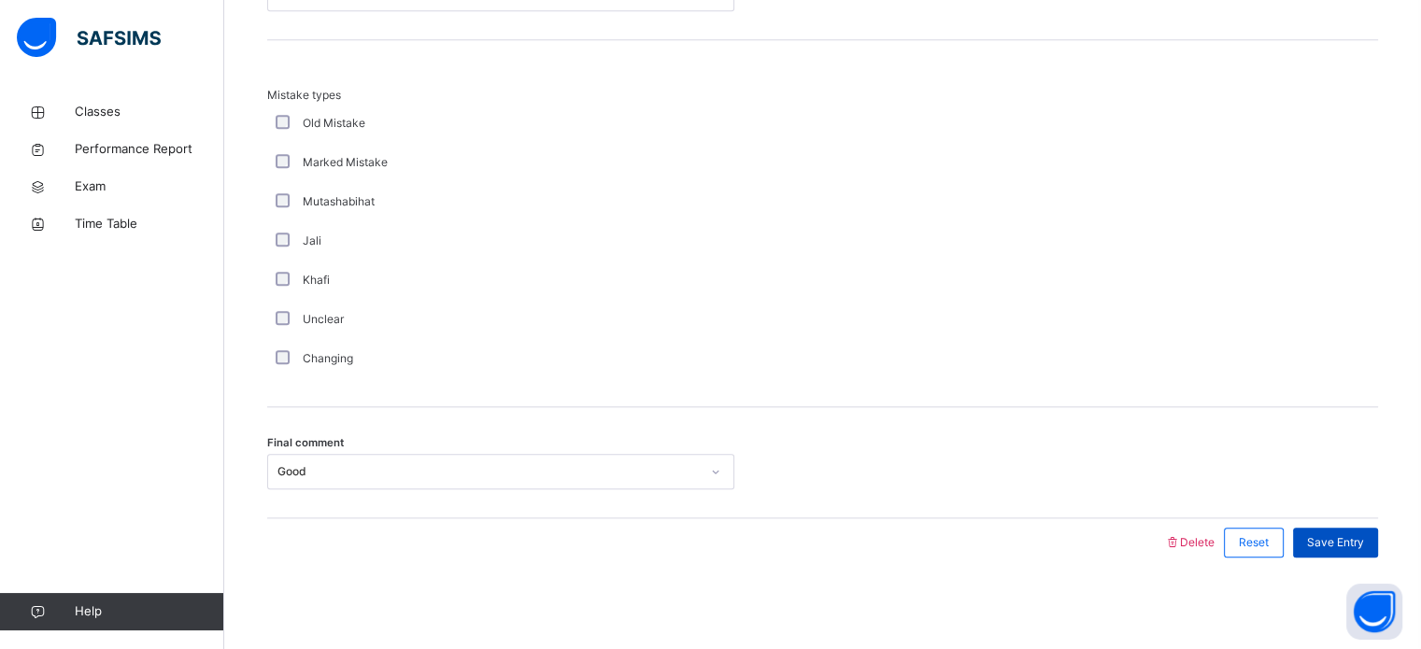
click at [1344, 549] on div "Save Entry" at bounding box center [1335, 543] width 85 height 30
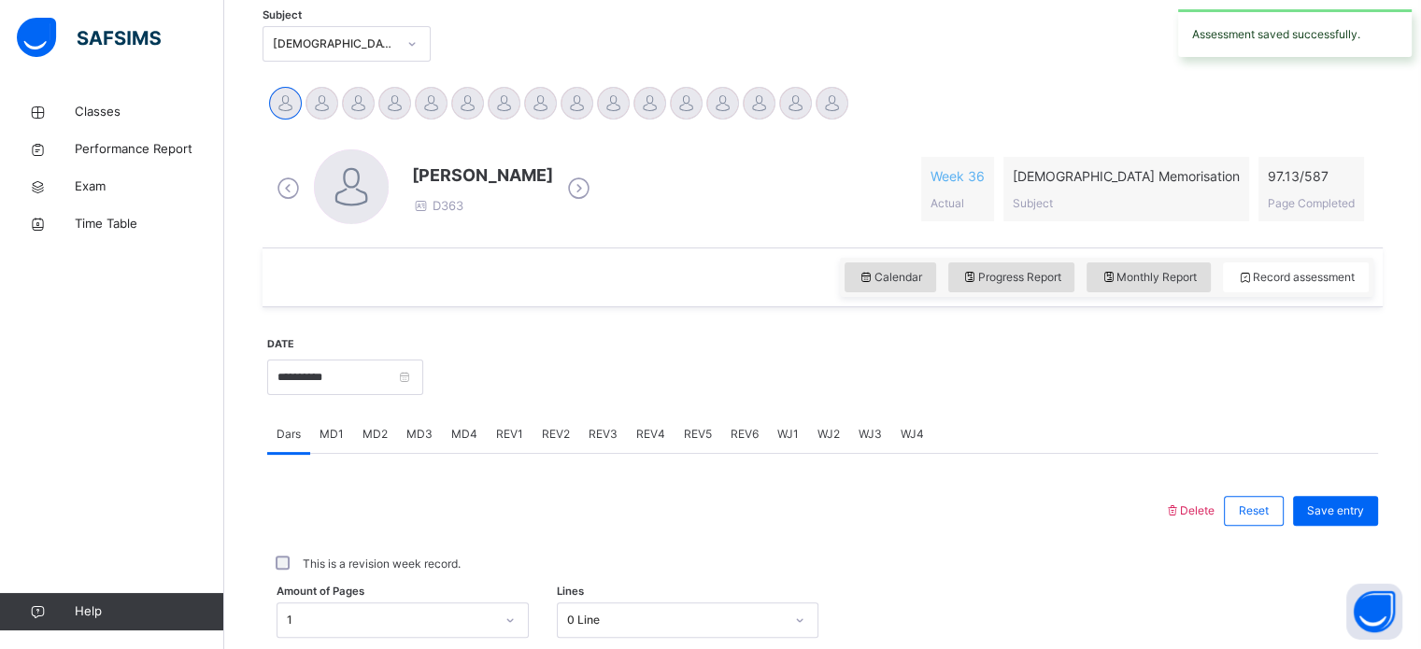
scroll to position [415, 0]
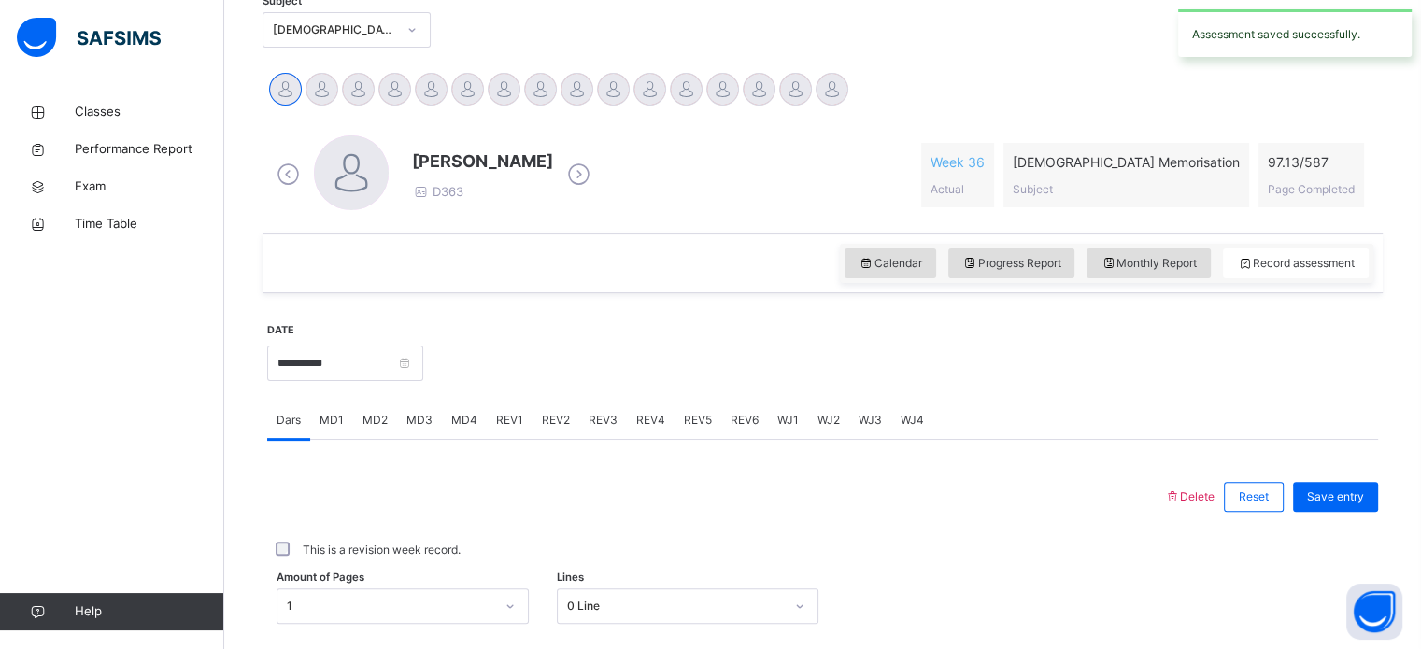
click at [553, 420] on span "REV2" at bounding box center [556, 420] width 28 height 17
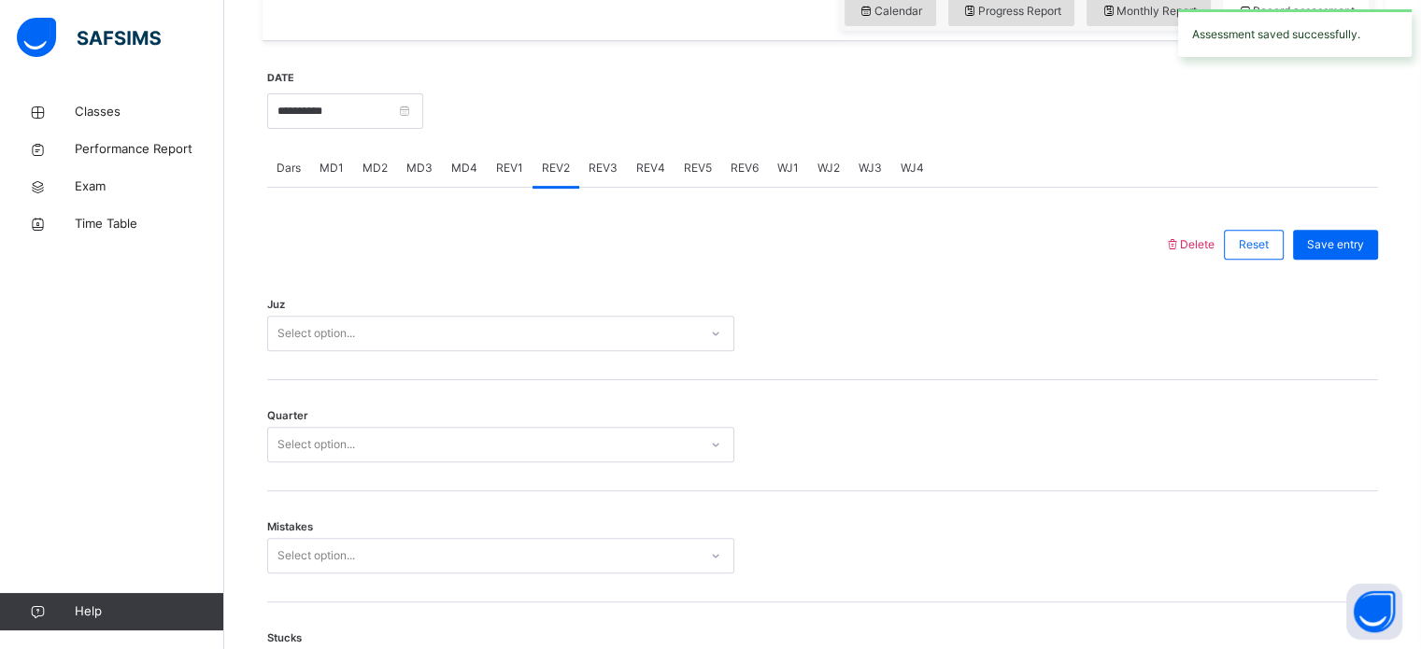
scroll to position [669, 0]
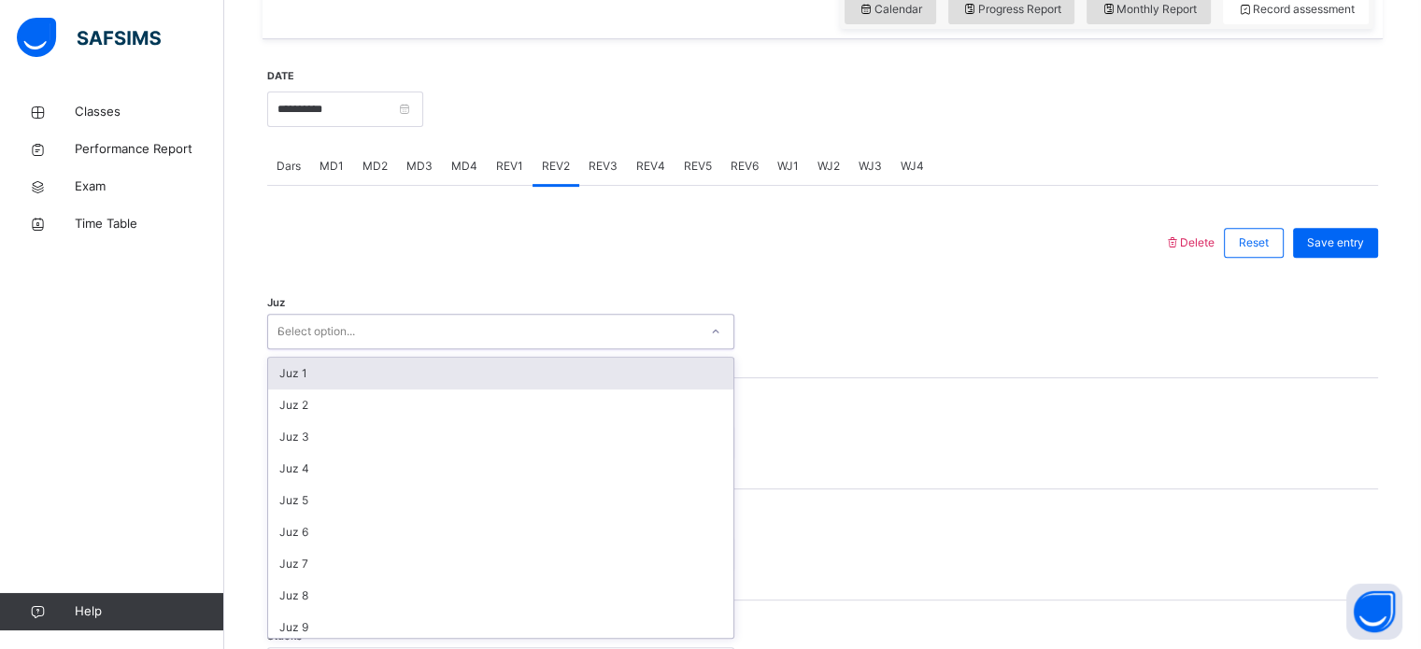
type input "**"
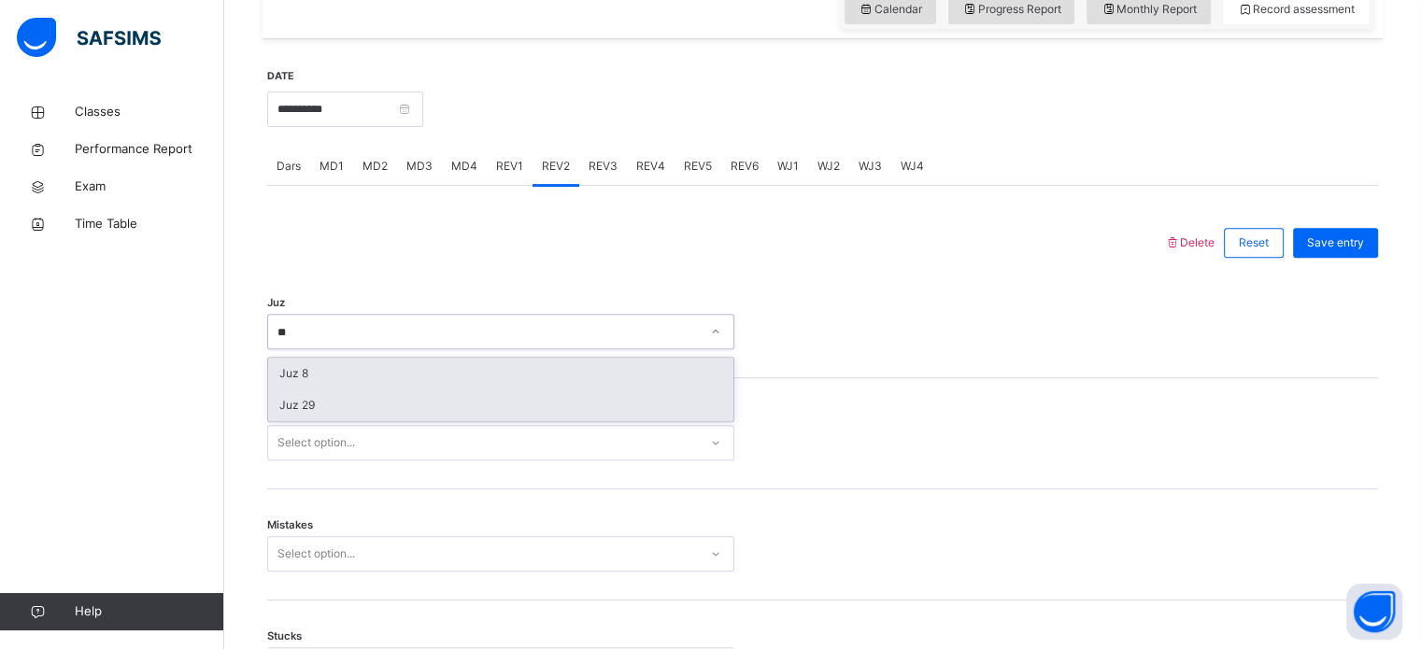
click at [288, 406] on div "Juz 29" at bounding box center [500, 406] width 465 height 32
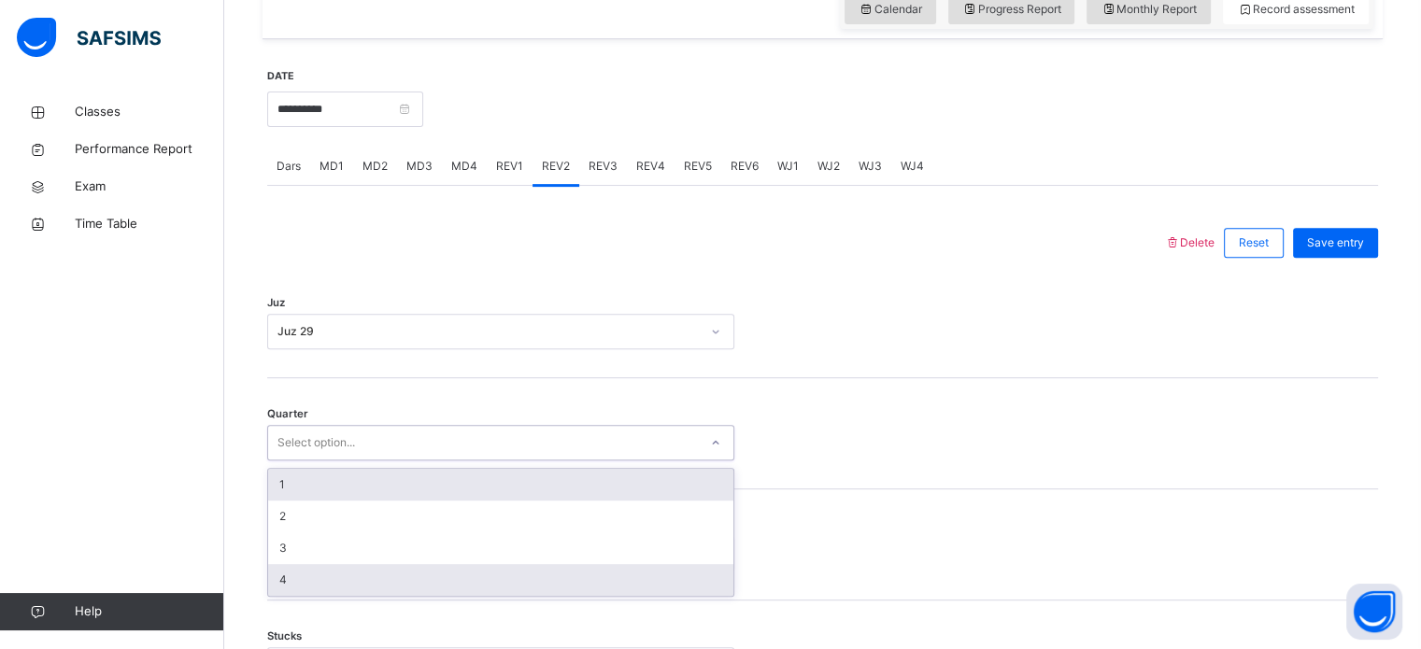
click at [272, 571] on div "4" at bounding box center [500, 580] width 465 height 32
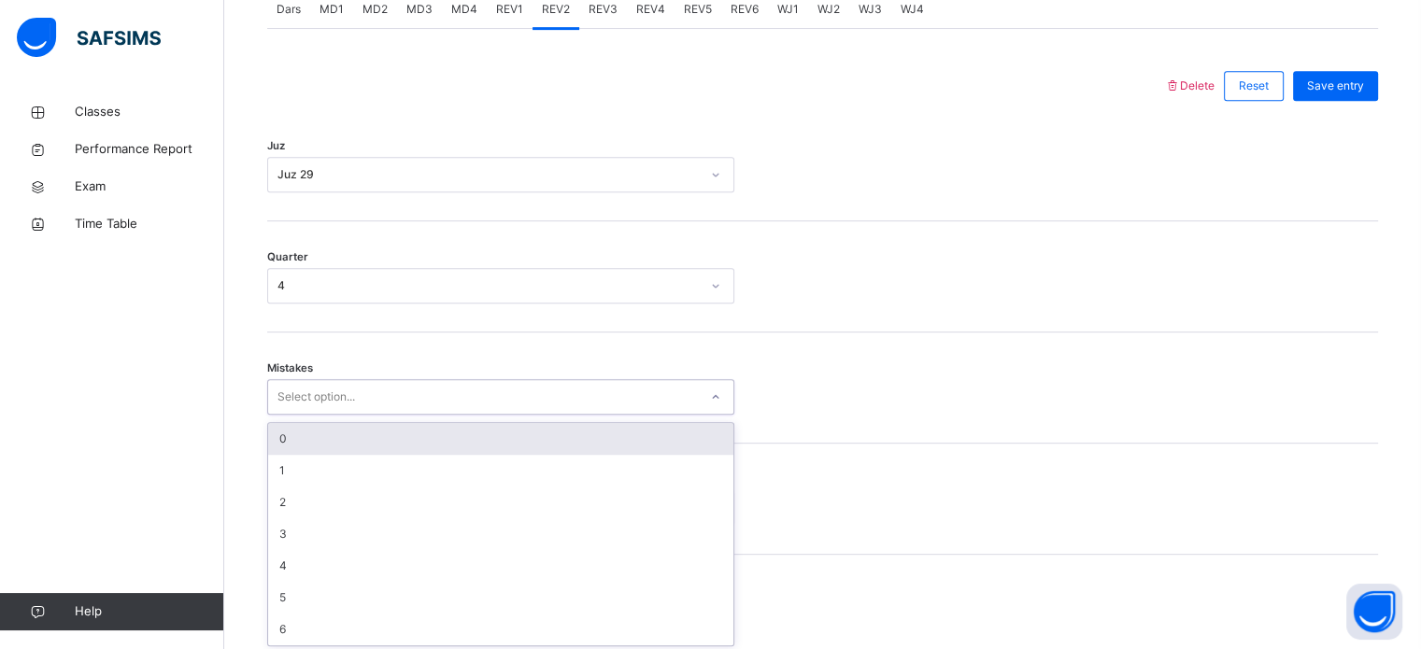
scroll to position [830, 0]
click at [294, 427] on div "0" at bounding box center [500, 436] width 465 height 32
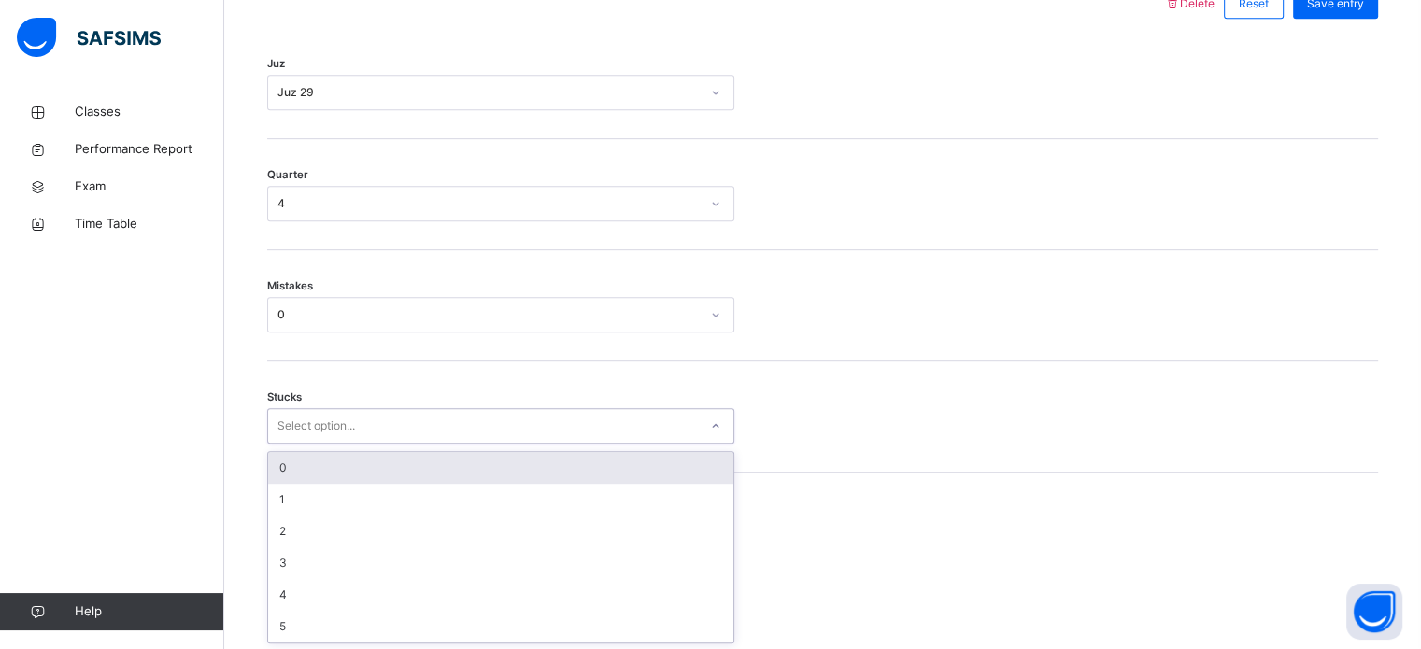
click at [289, 463] on div "0" at bounding box center [500, 468] width 465 height 32
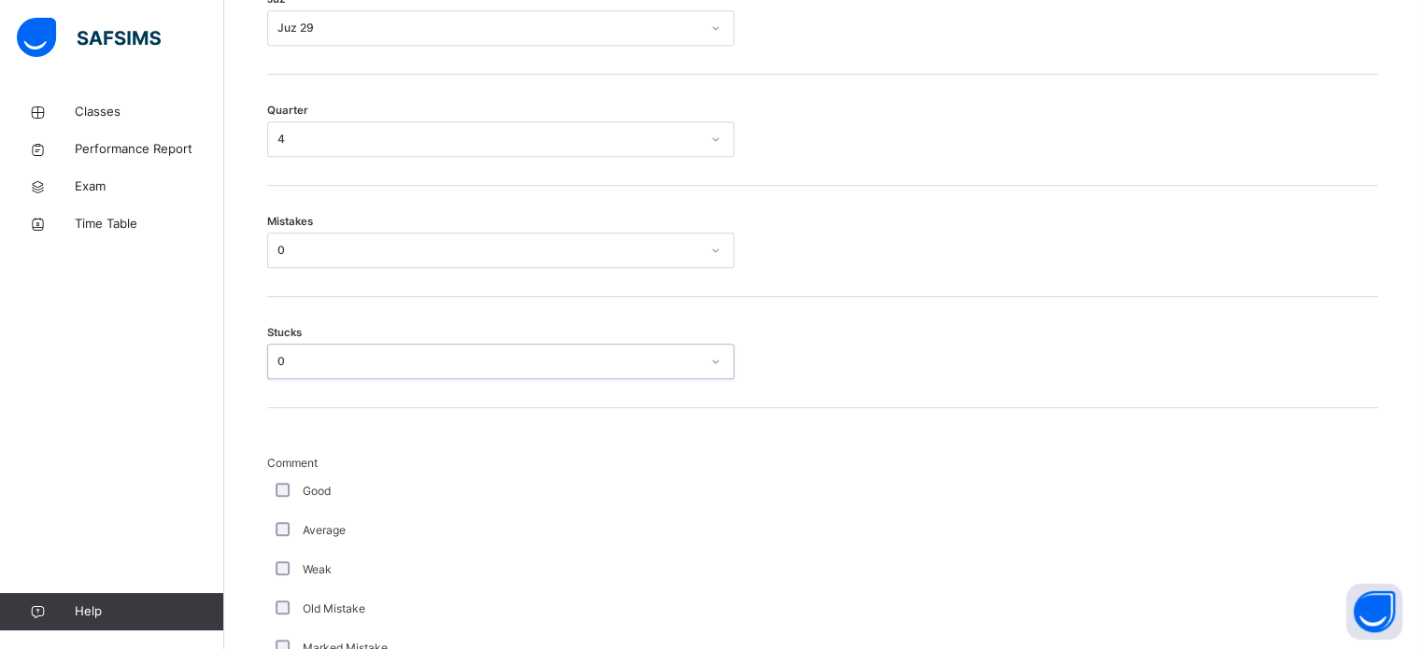
scroll to position [979, 0]
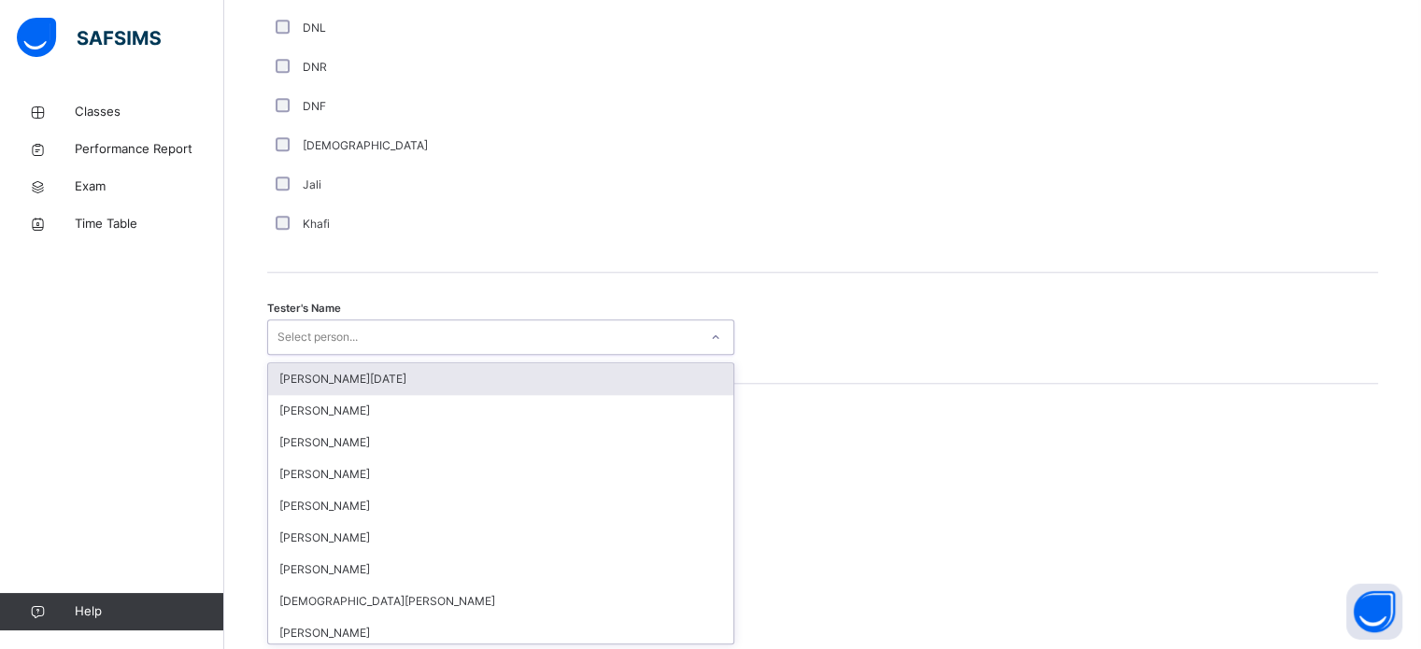
scroll to position [1712, 0]
type input "***"
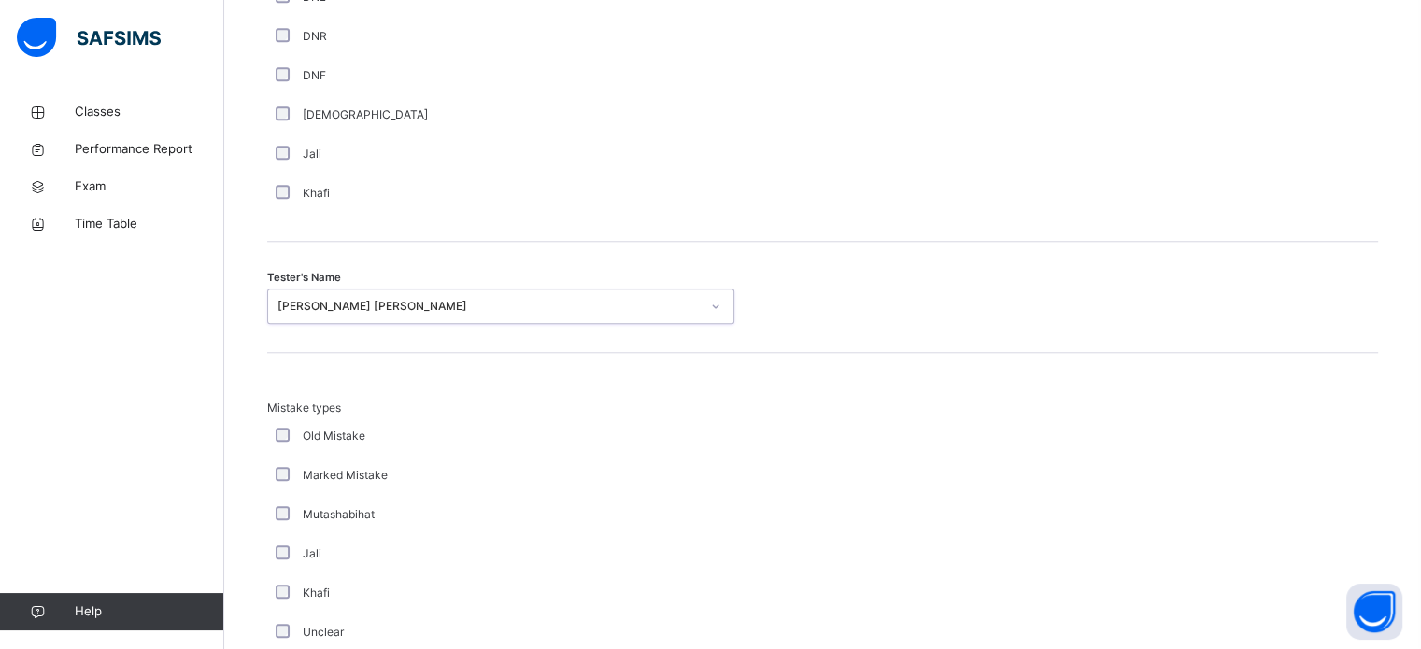
scroll to position [2055, 0]
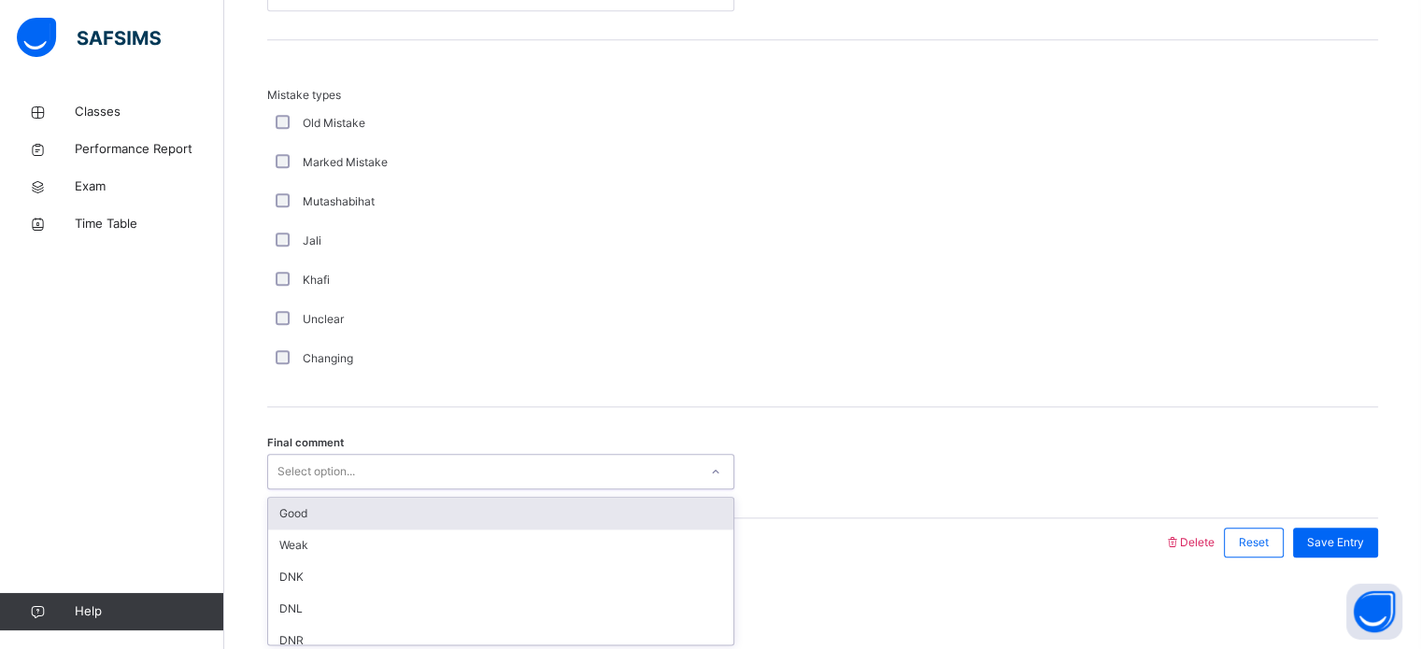
click at [294, 516] on div "Good" at bounding box center [500, 514] width 465 height 32
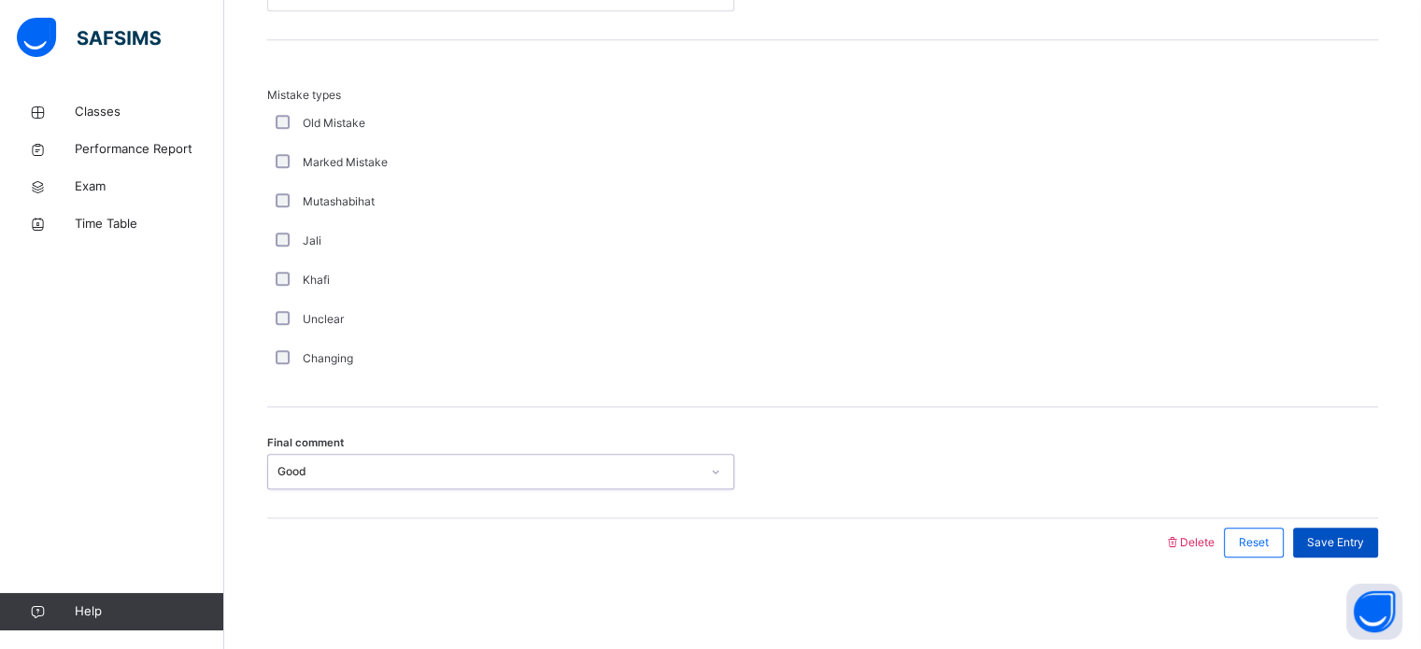
click at [1346, 540] on span "Save Entry" at bounding box center [1335, 542] width 57 height 17
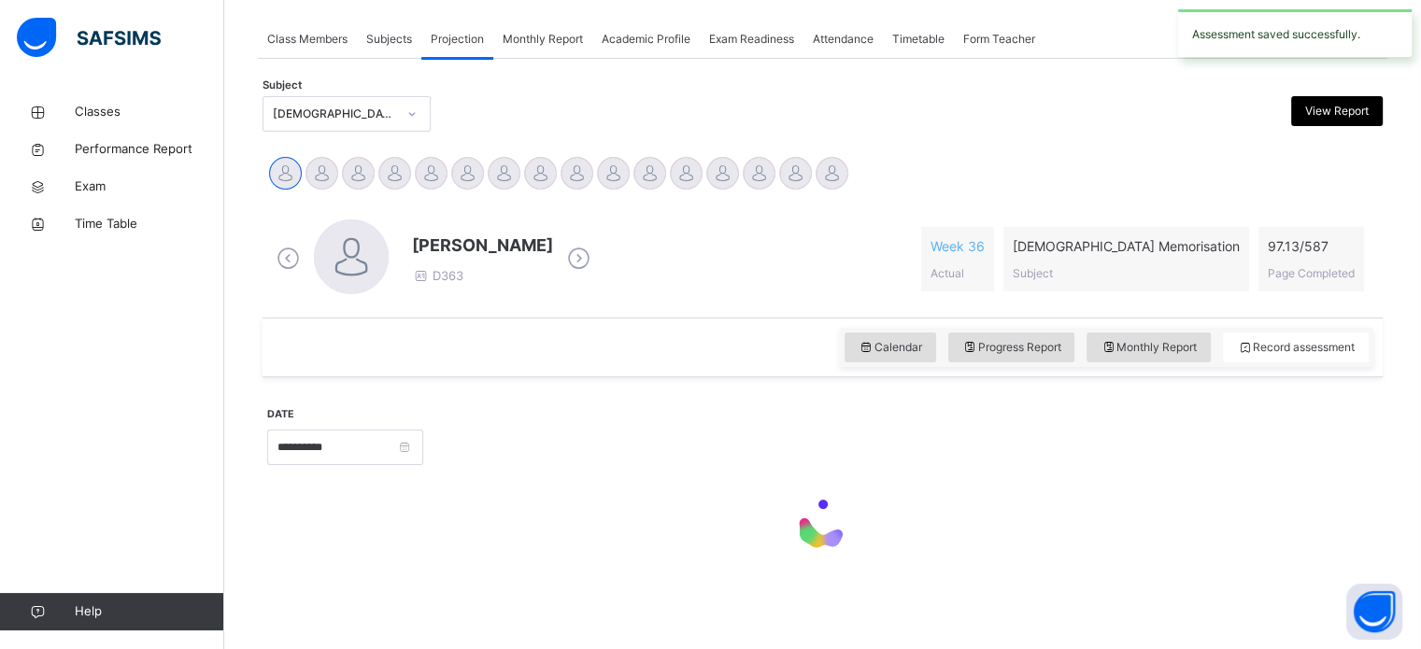
scroll to position [330, 0]
click at [0, 444] on div "Classes Performance Report Exam Time Table Help" at bounding box center [112, 362] width 224 height 575
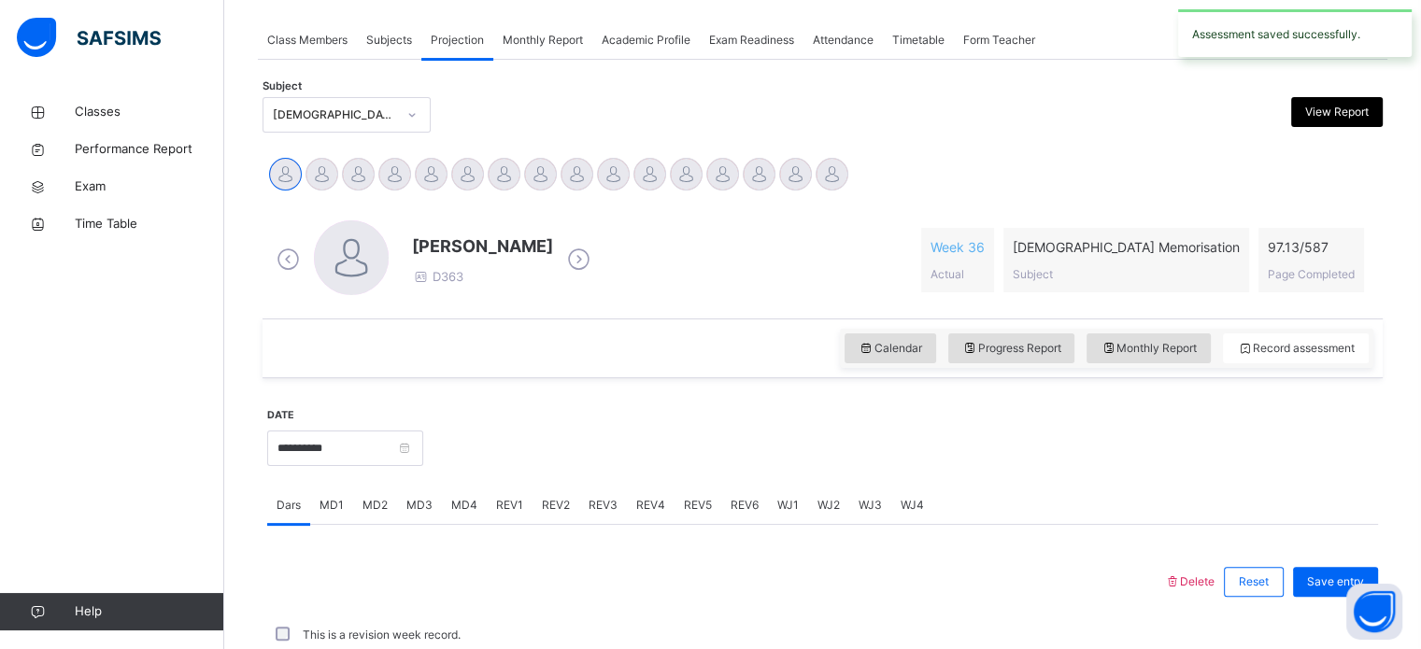
scroll to position [753, 0]
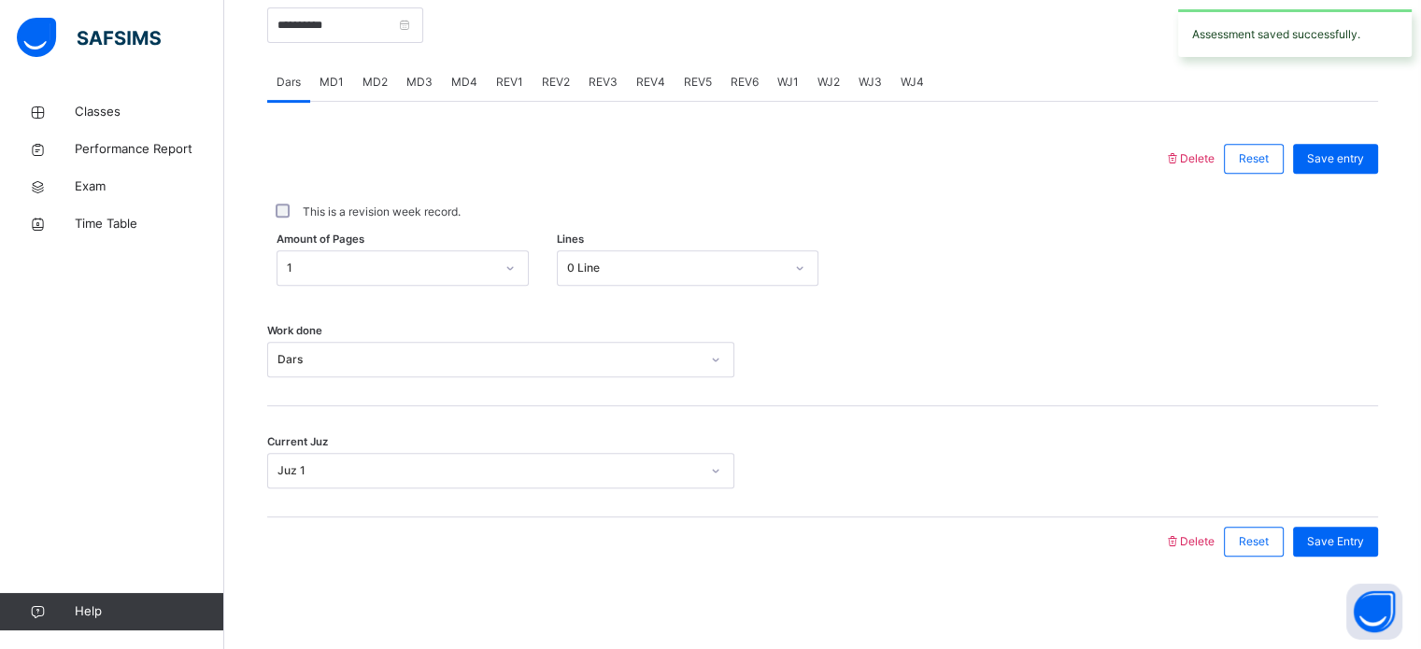
click at [1216, 434] on div "Current Juz Juz 1" at bounding box center [822, 461] width 1111 height 111
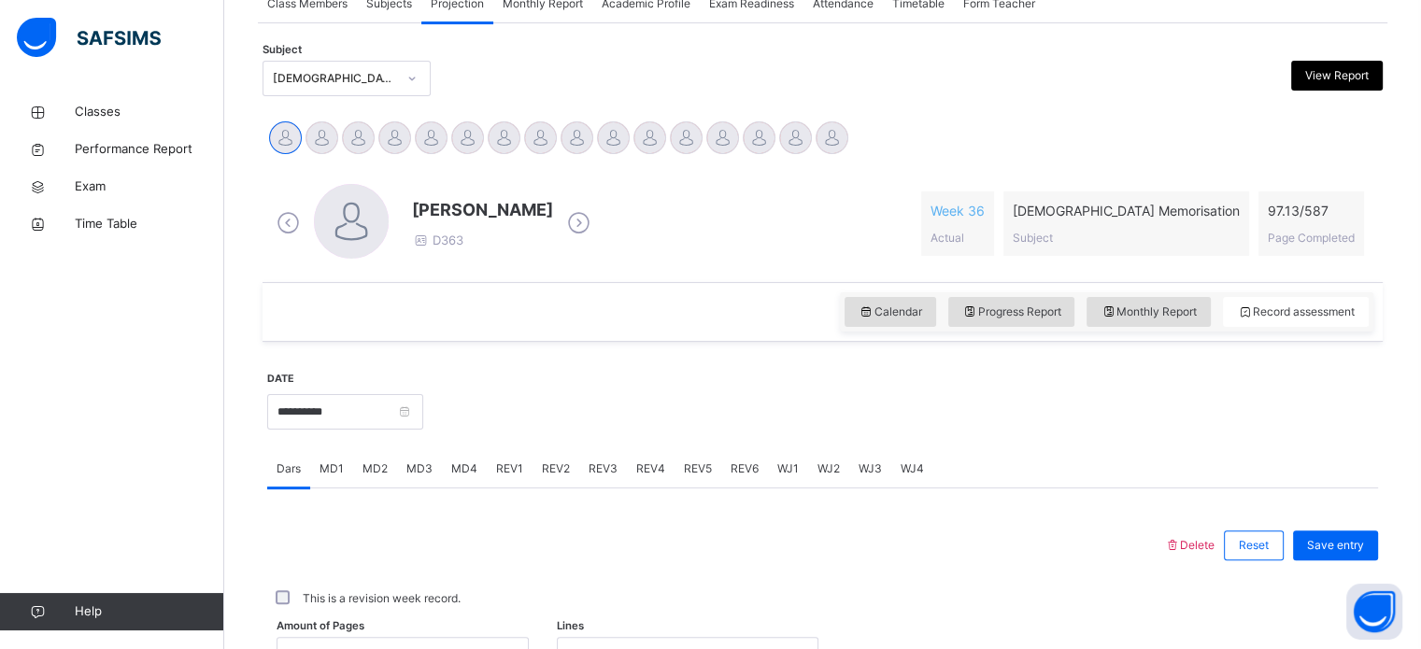
scroll to position [364, 0]
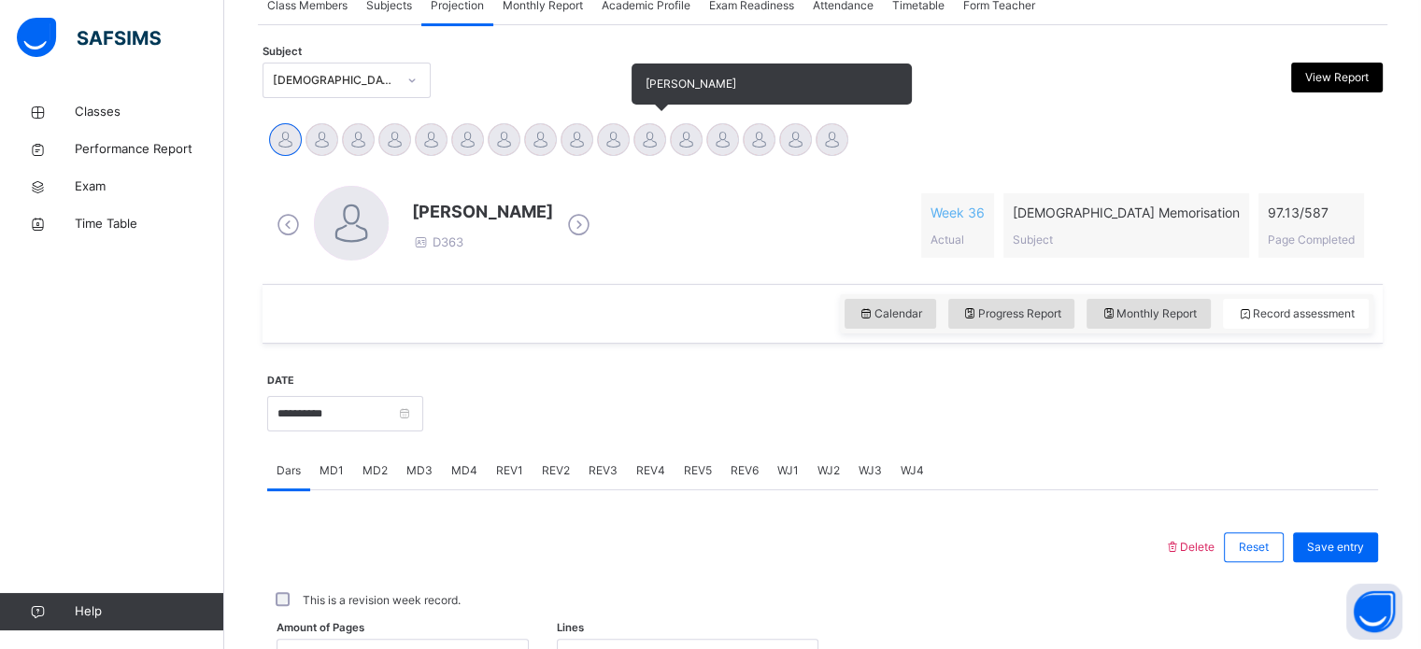
click at [652, 135] on div at bounding box center [649, 139] width 33 height 33
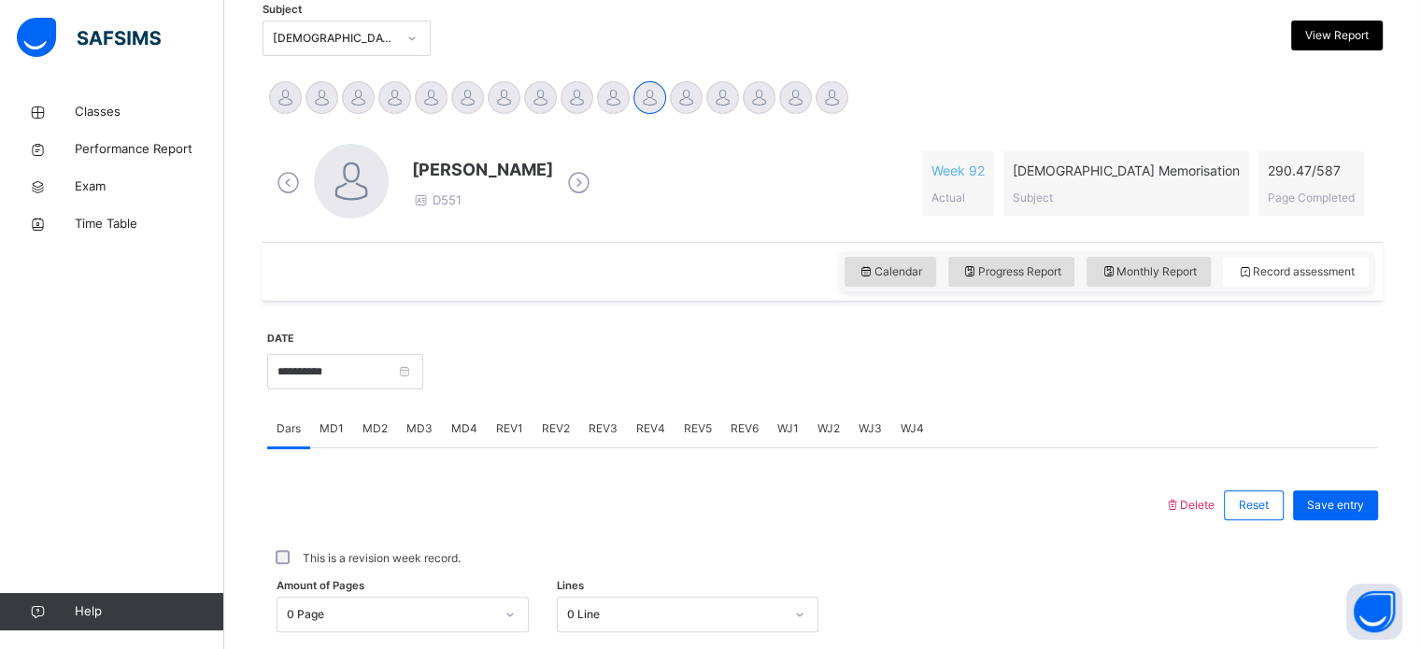
scroll to position [348, 0]
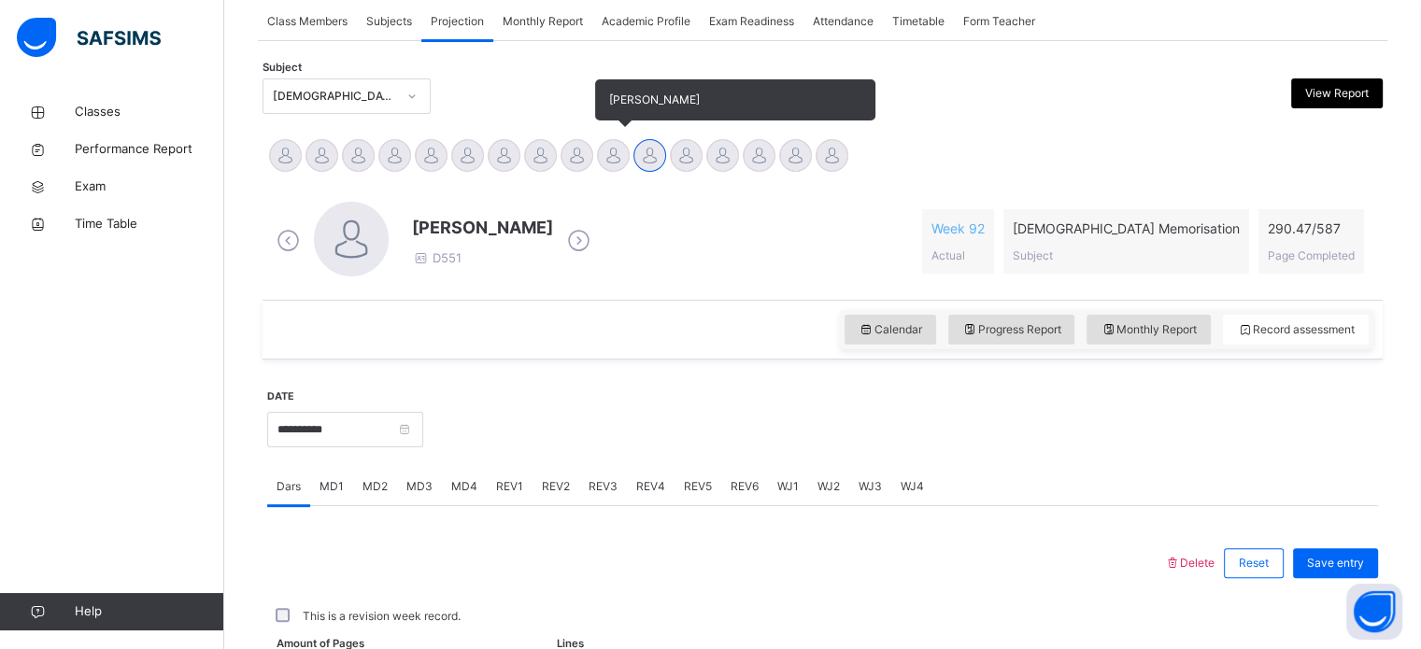
click at [614, 156] on div at bounding box center [613, 155] width 33 height 33
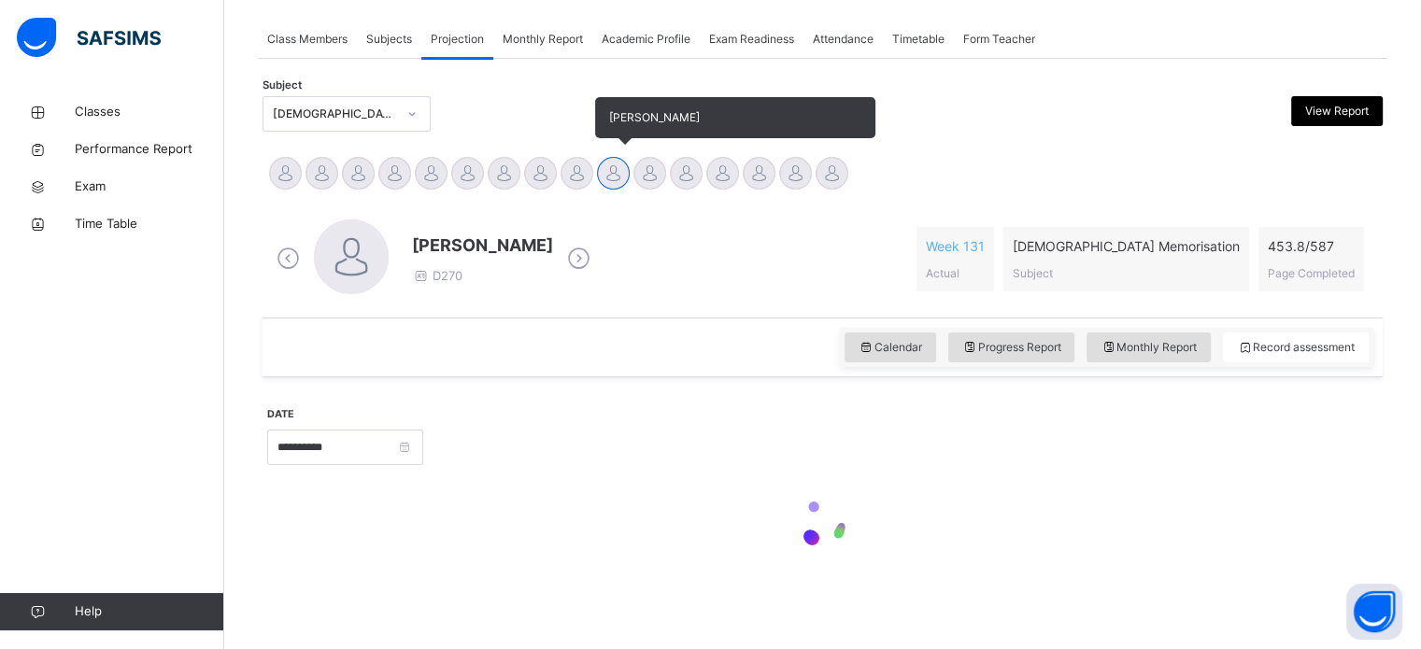
scroll to position [330, 0]
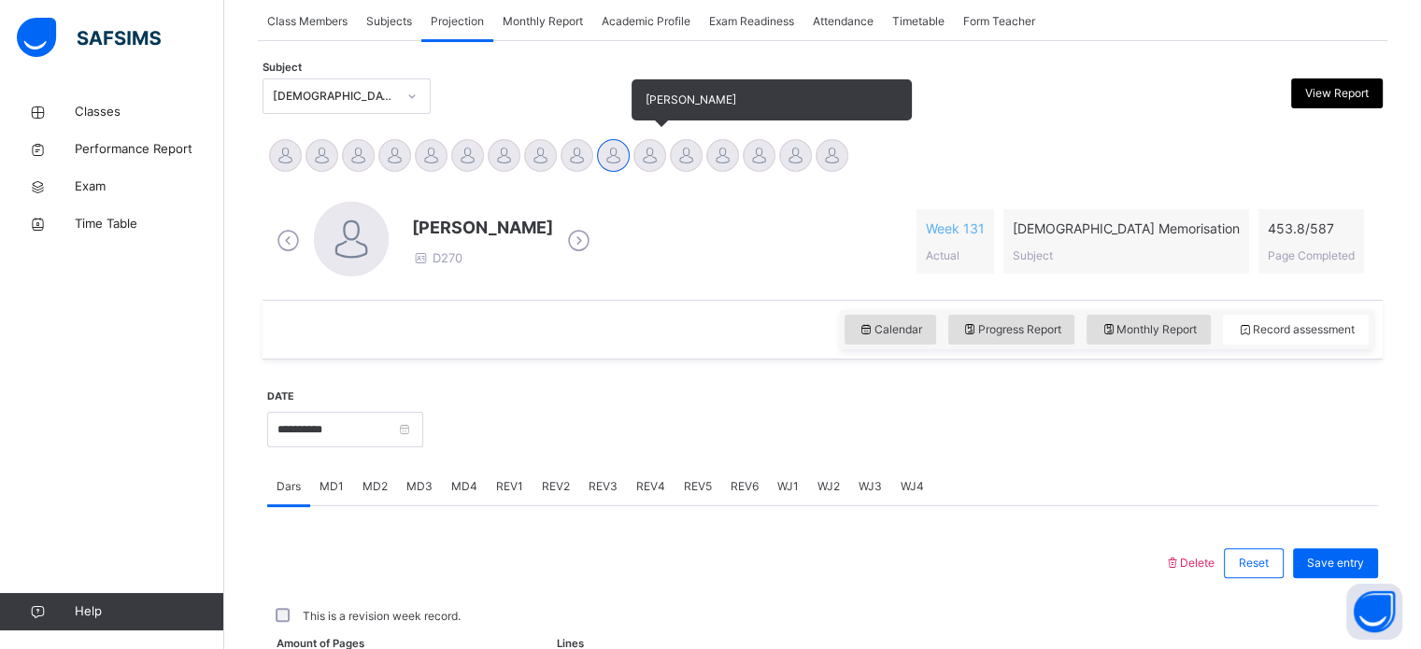
click at [643, 164] on div at bounding box center [649, 155] width 33 height 33
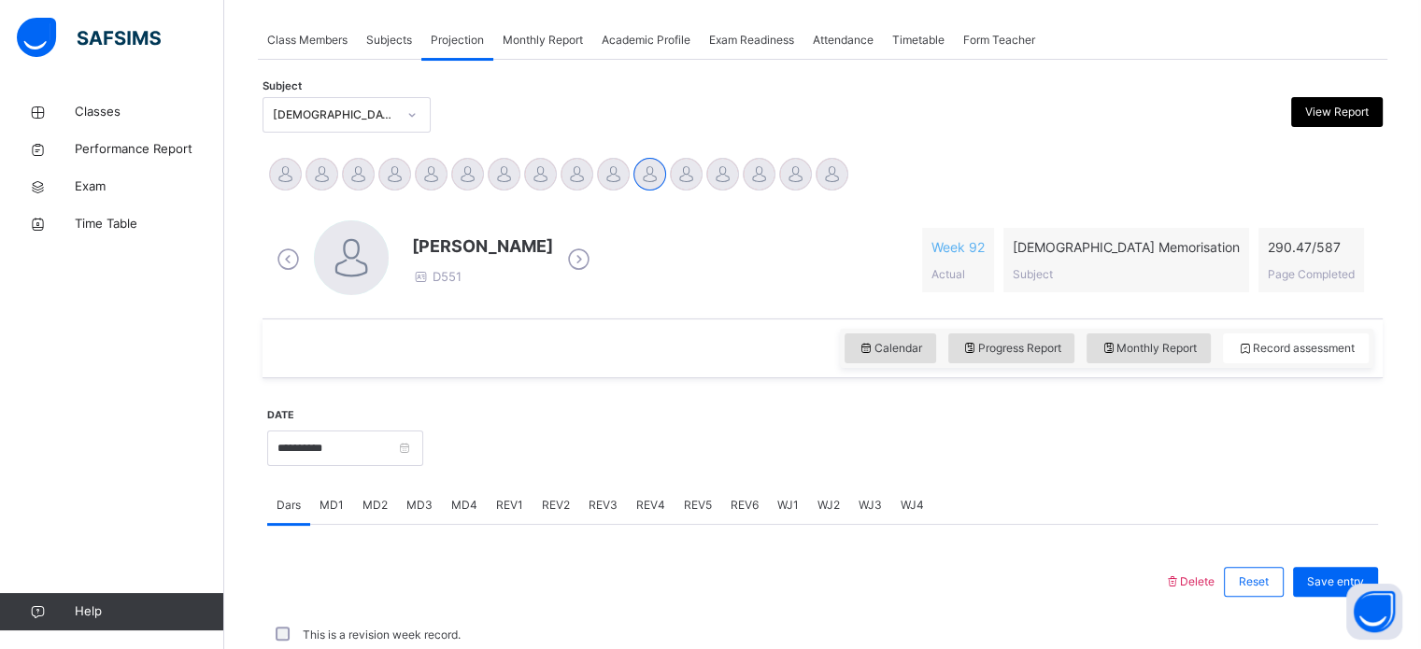
scroll to position [348, 0]
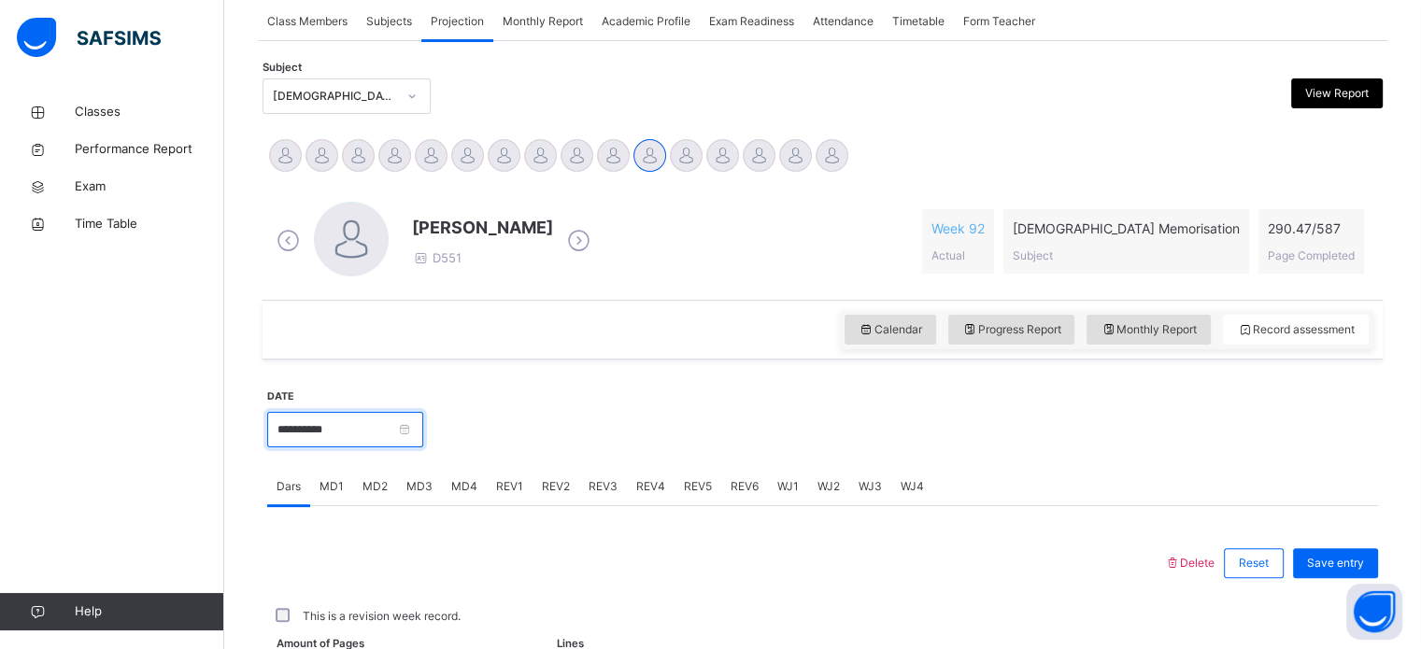
click at [407, 424] on input "**********" at bounding box center [345, 430] width 156 height 36
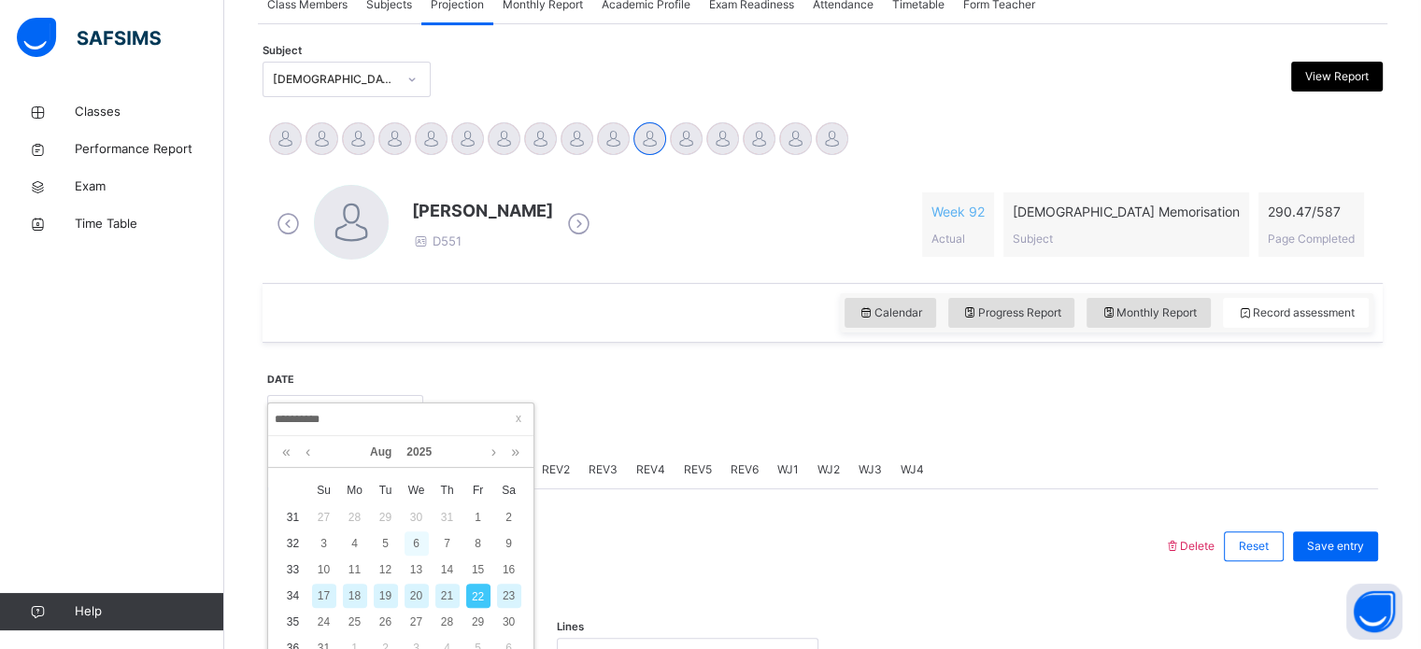
scroll to position [367, 0]
click at [422, 538] on div "6" at bounding box center [417, 542] width 24 height 24
type input "**********"
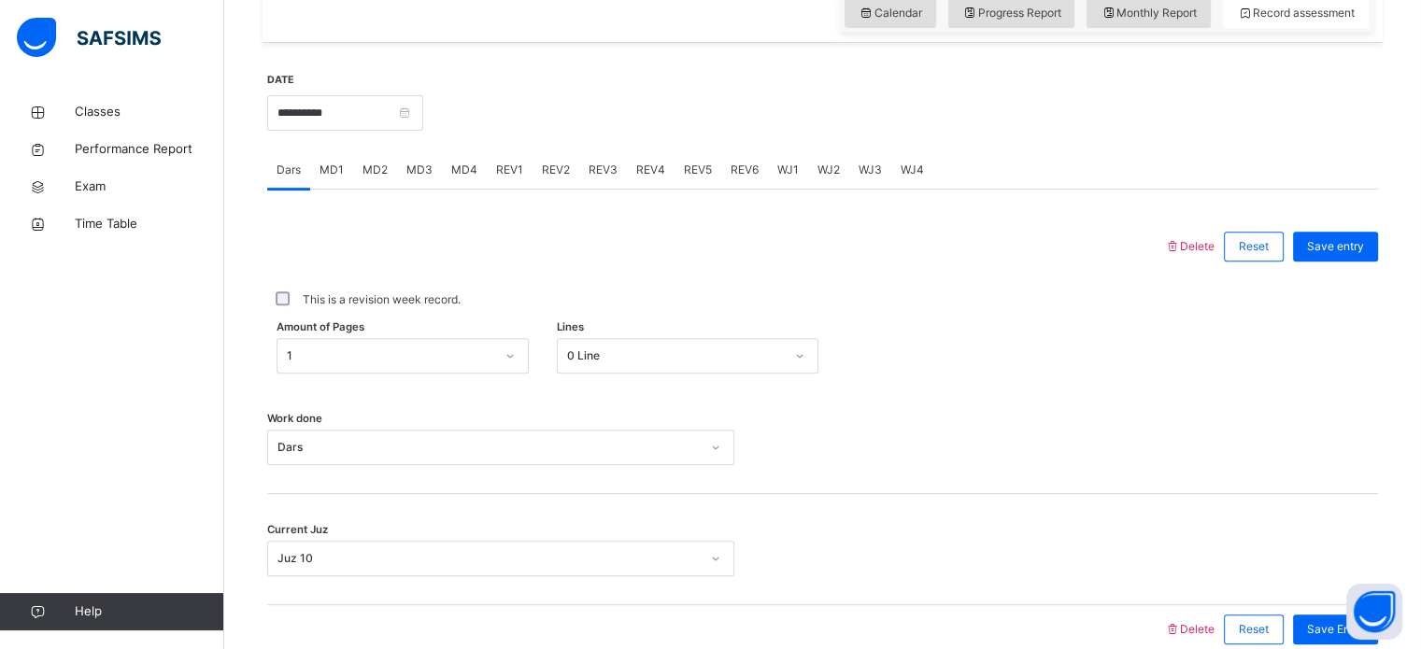
scroll to position [666, 0]
click at [336, 165] on span "MD1" at bounding box center [332, 169] width 24 height 17
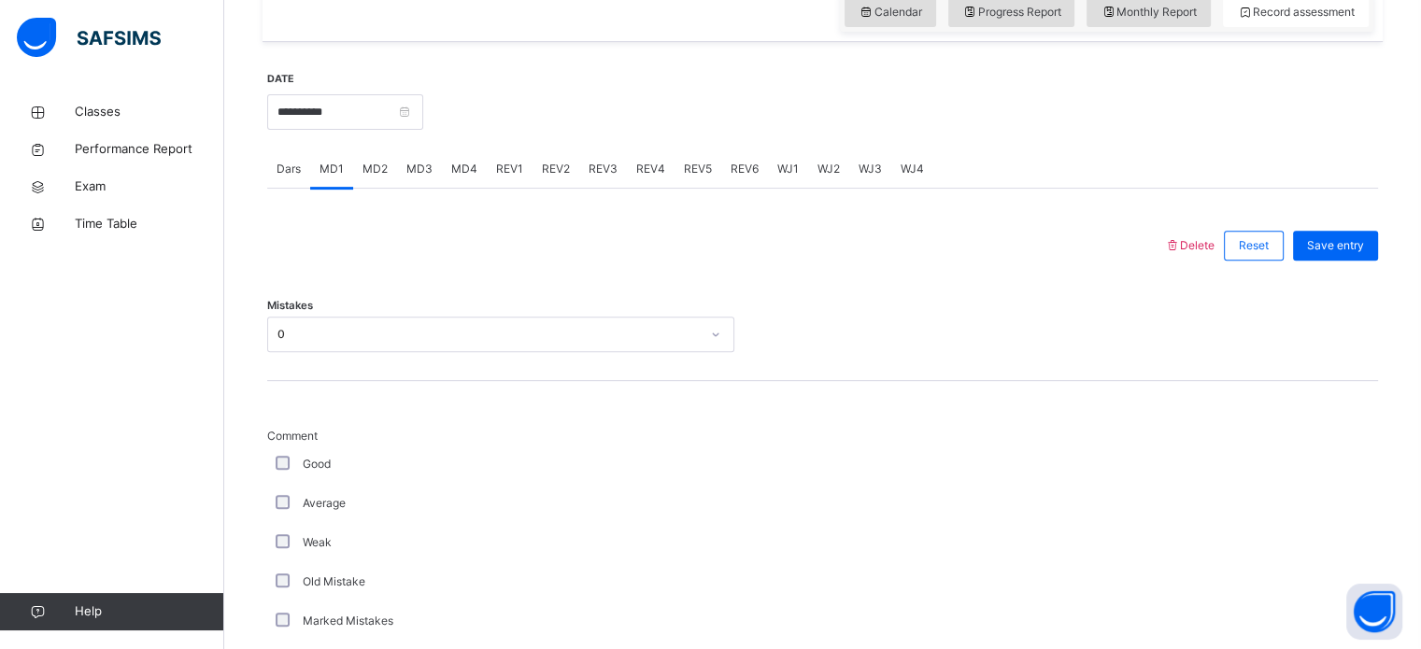
click at [460, 163] on span "MD4" at bounding box center [464, 169] width 26 height 17
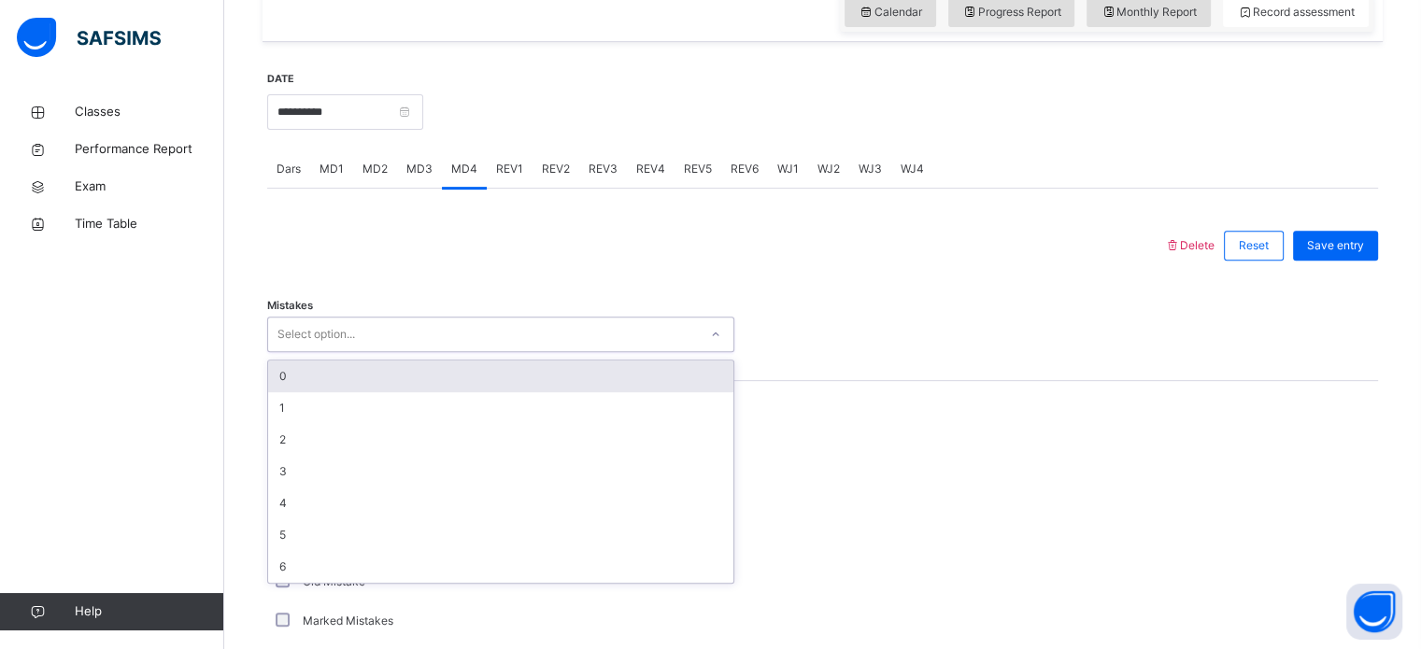
click at [419, 345] on div "Select option..." at bounding box center [483, 334] width 430 height 29
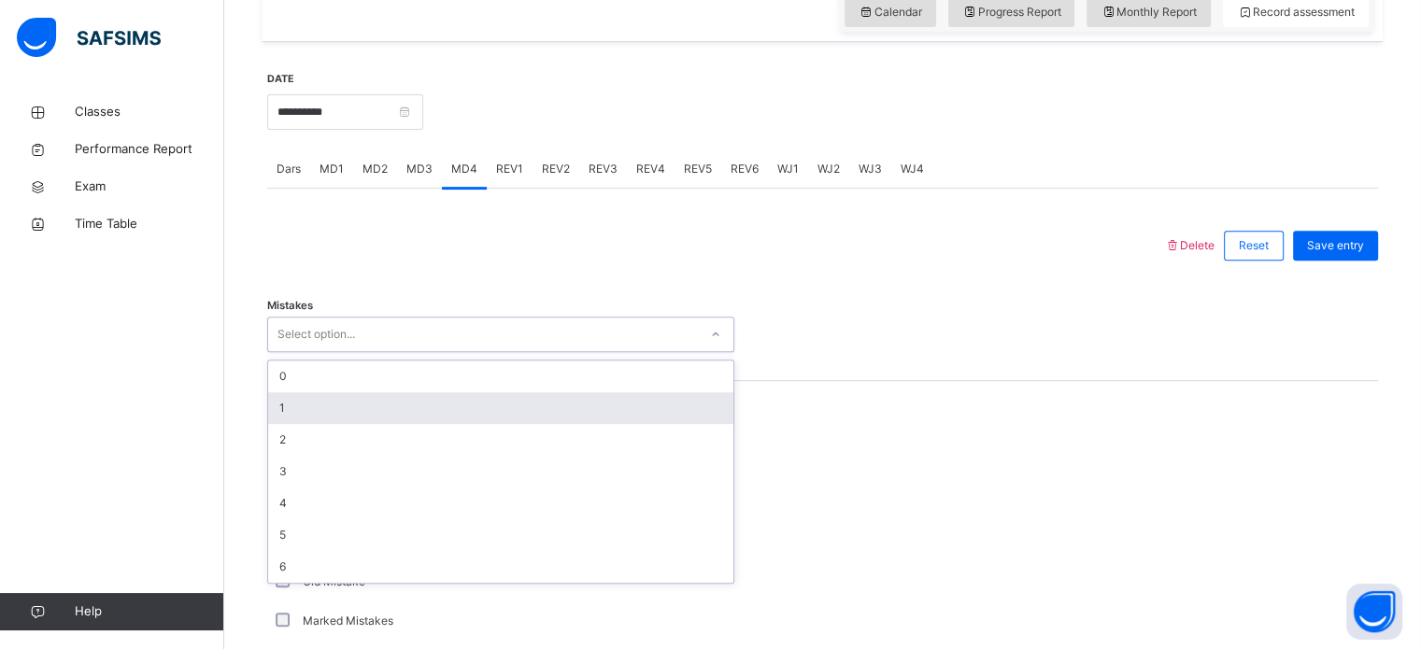
click at [349, 392] on div "1" at bounding box center [500, 408] width 465 height 32
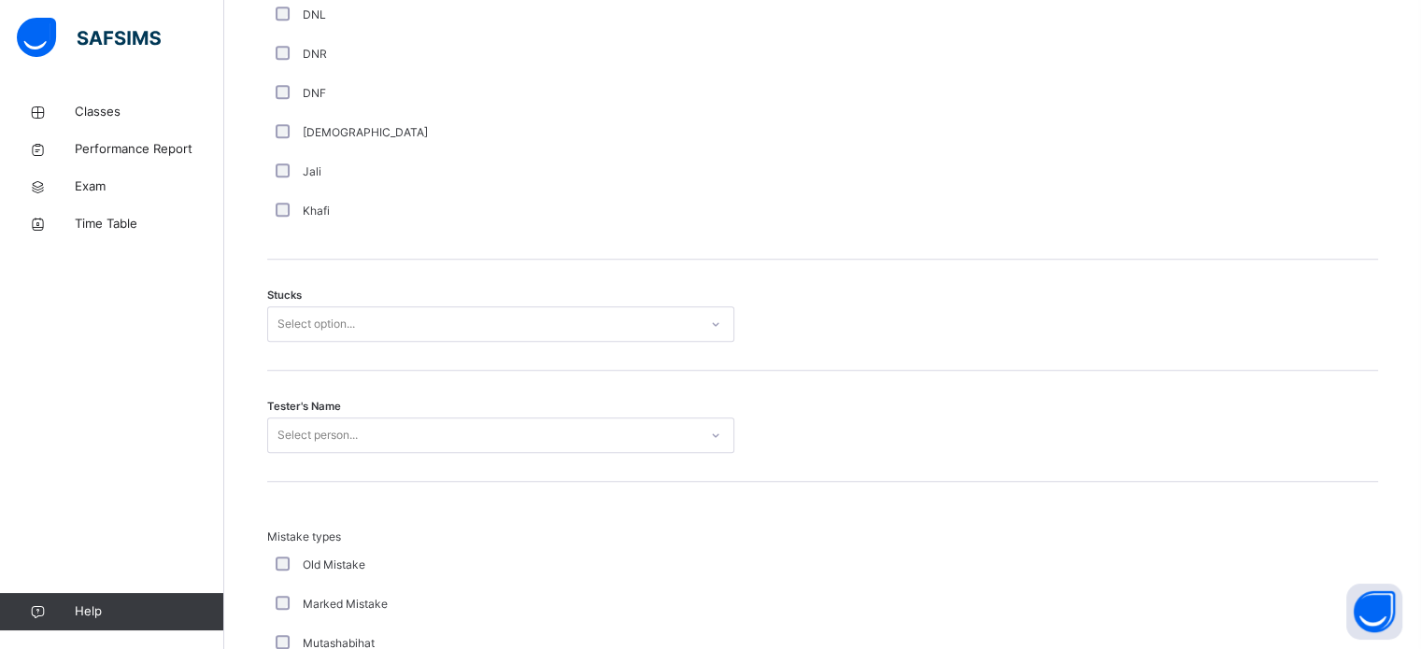
scroll to position [1391, 0]
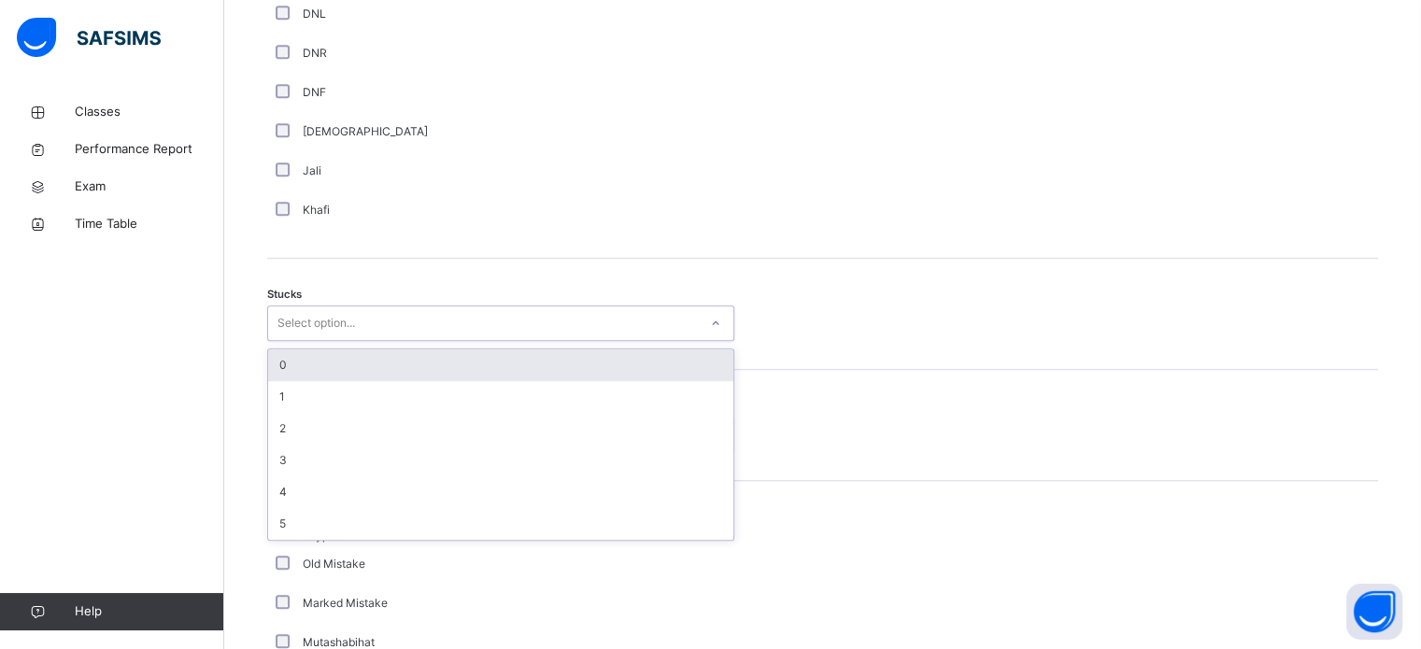
click at [382, 365] on div "0" at bounding box center [500, 365] width 465 height 32
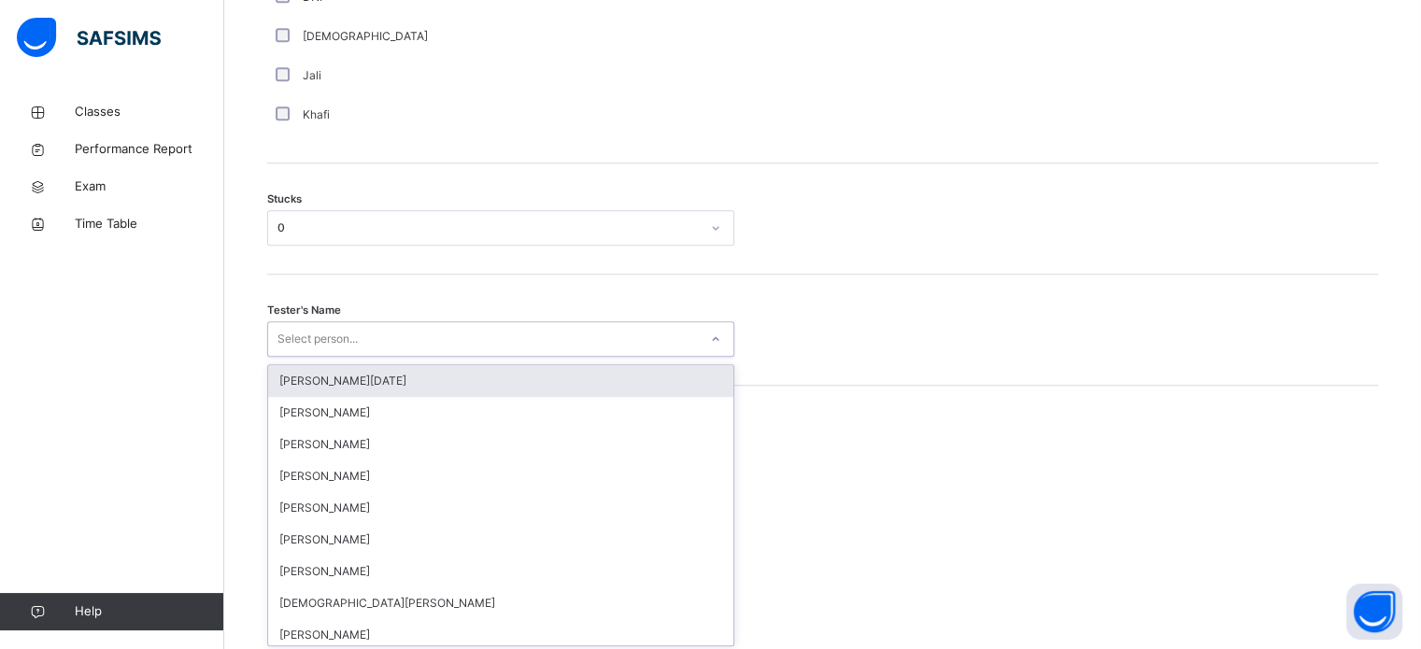
scroll to position [1489, 0]
type input "****"
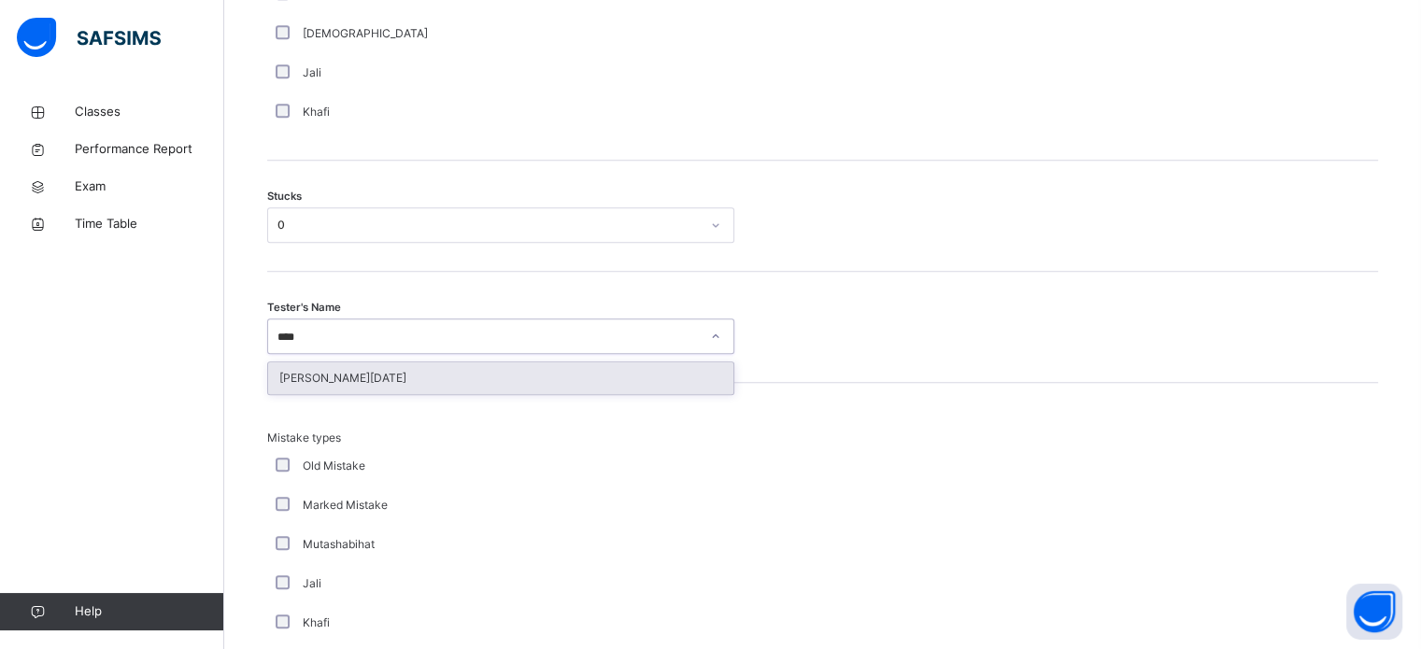
click at [436, 373] on div "[PERSON_NAME][DATE]" at bounding box center [500, 379] width 465 height 32
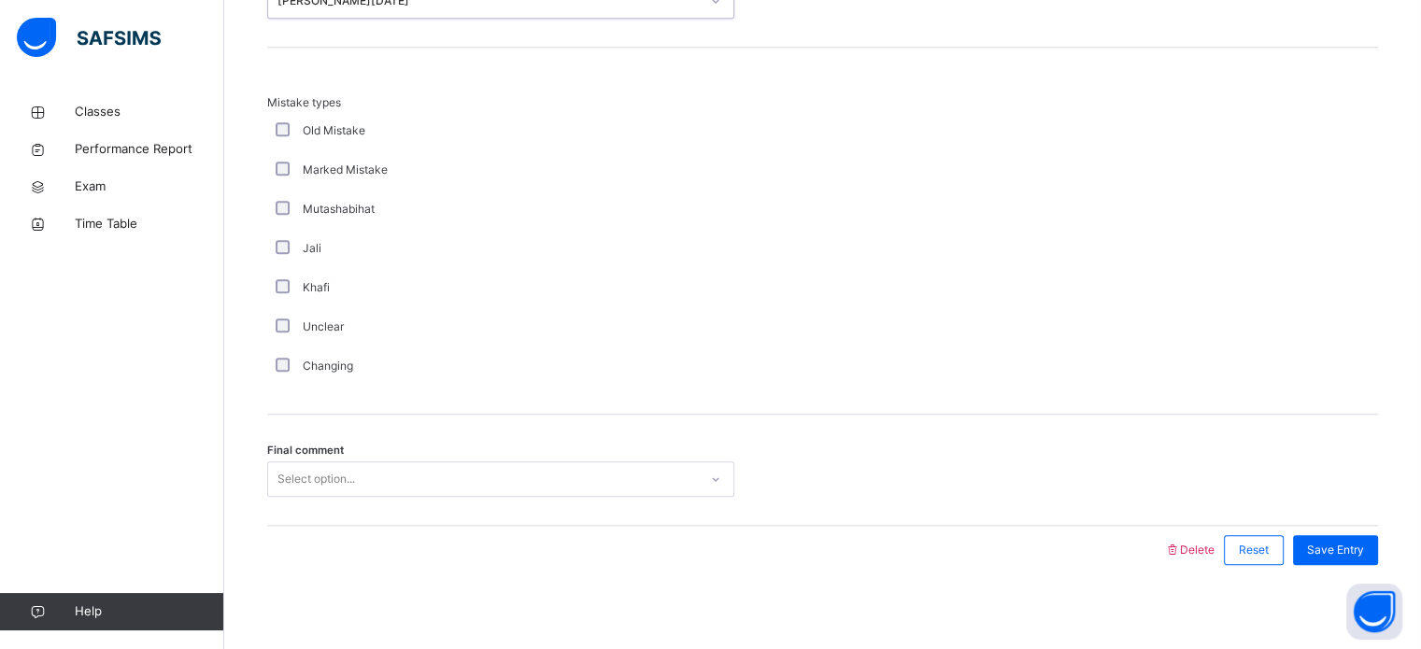
scroll to position [1832, 0]
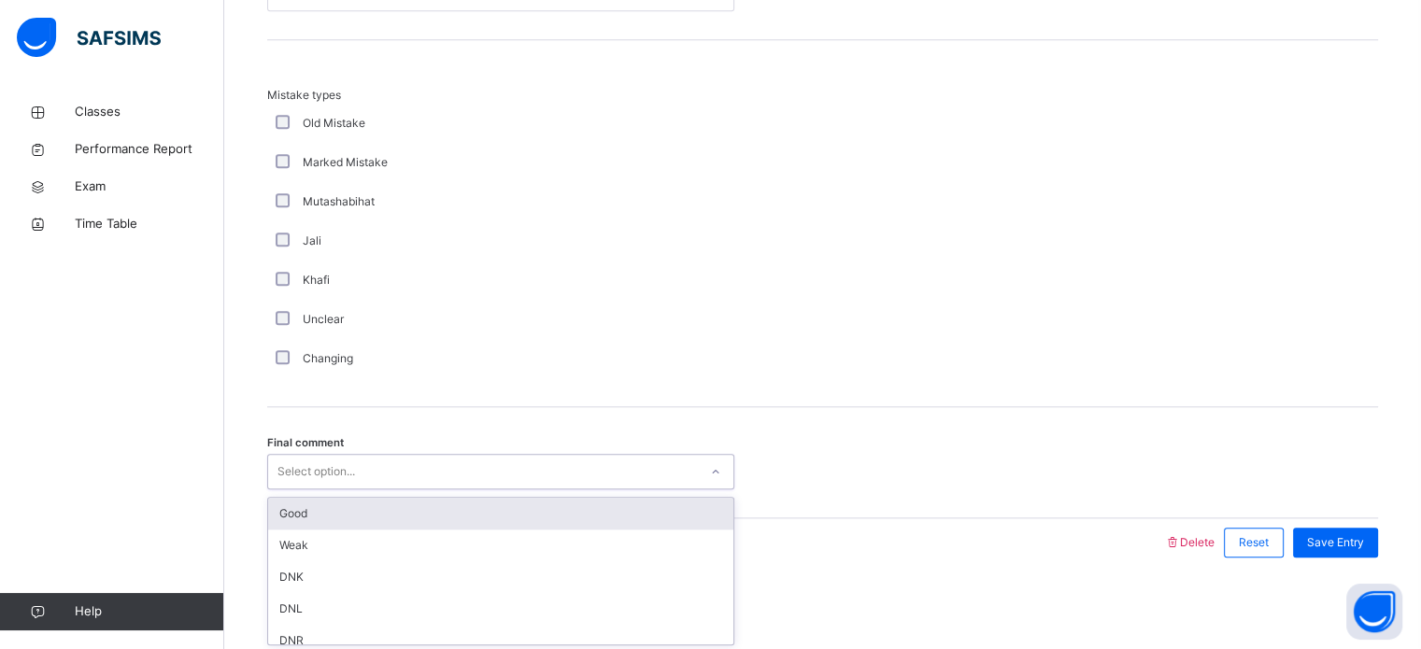
click at [370, 516] on div "Good" at bounding box center [500, 514] width 465 height 32
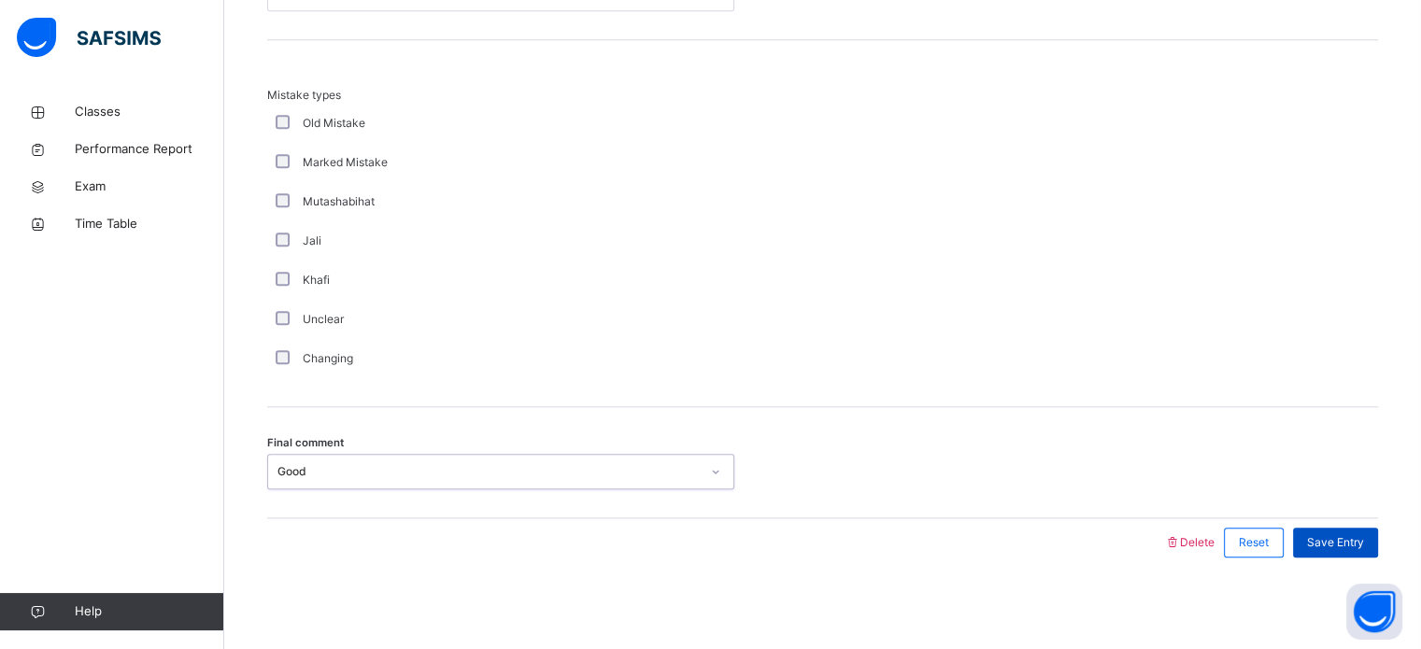
click at [1364, 542] on span "Save Entry" at bounding box center [1335, 542] width 57 height 17
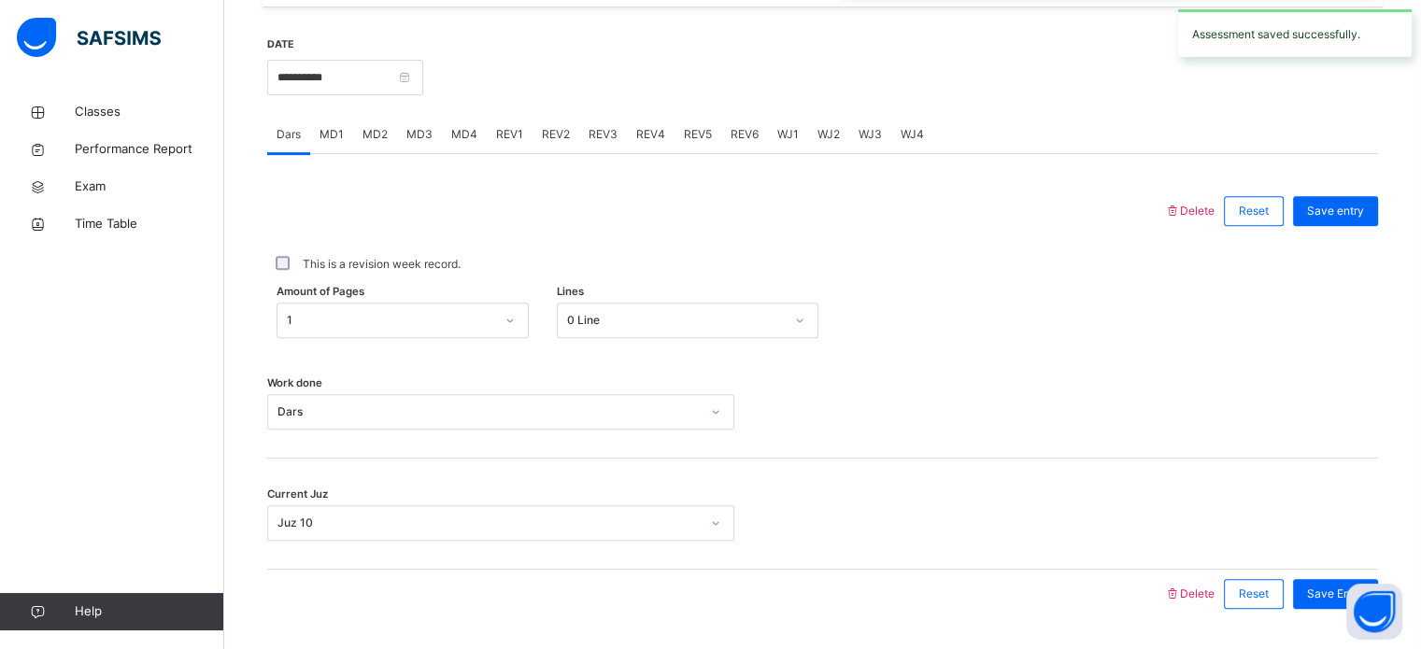
scroll to position [645, 0]
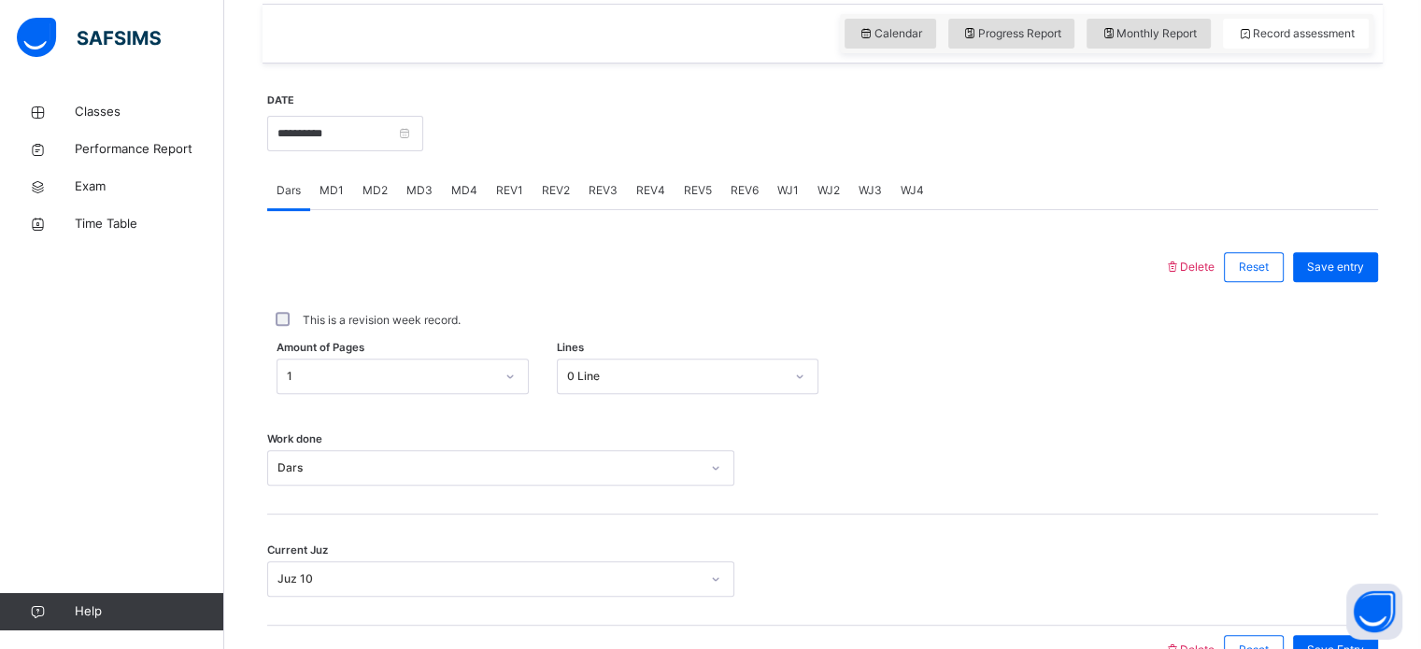
click at [520, 194] on div "REV1" at bounding box center [510, 190] width 46 height 37
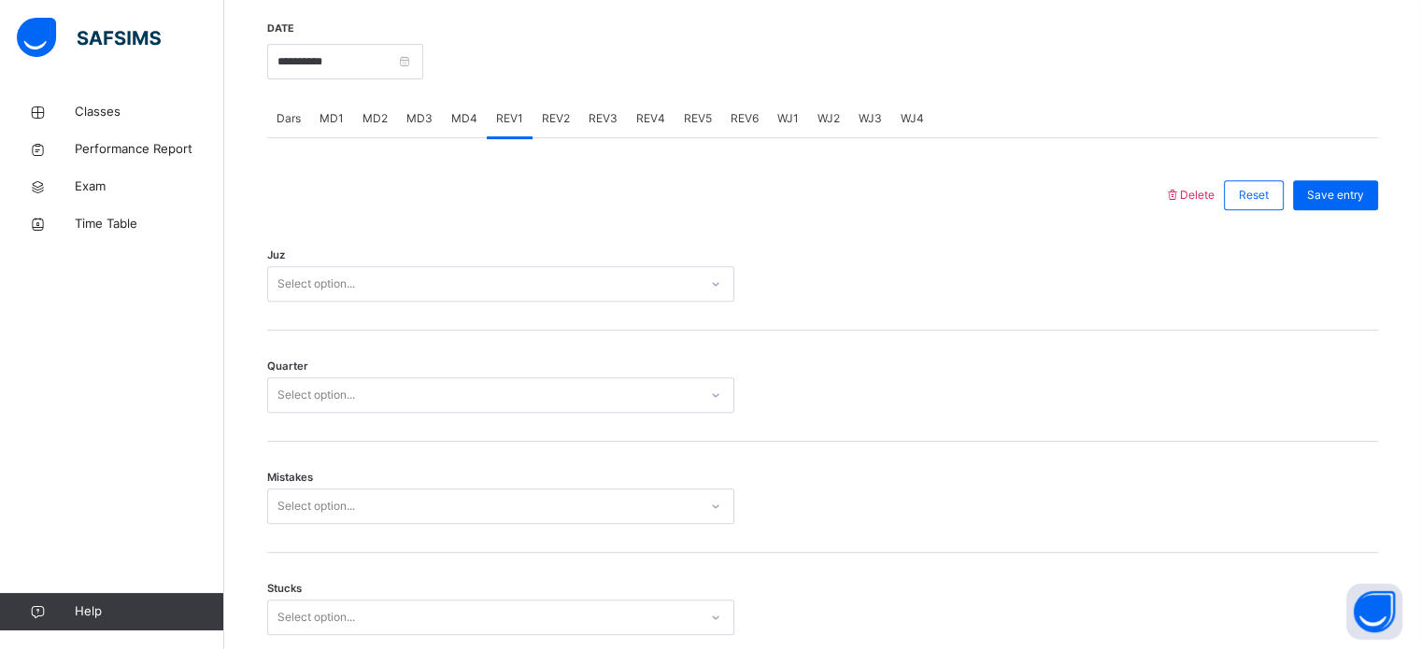
scroll to position [751, 0]
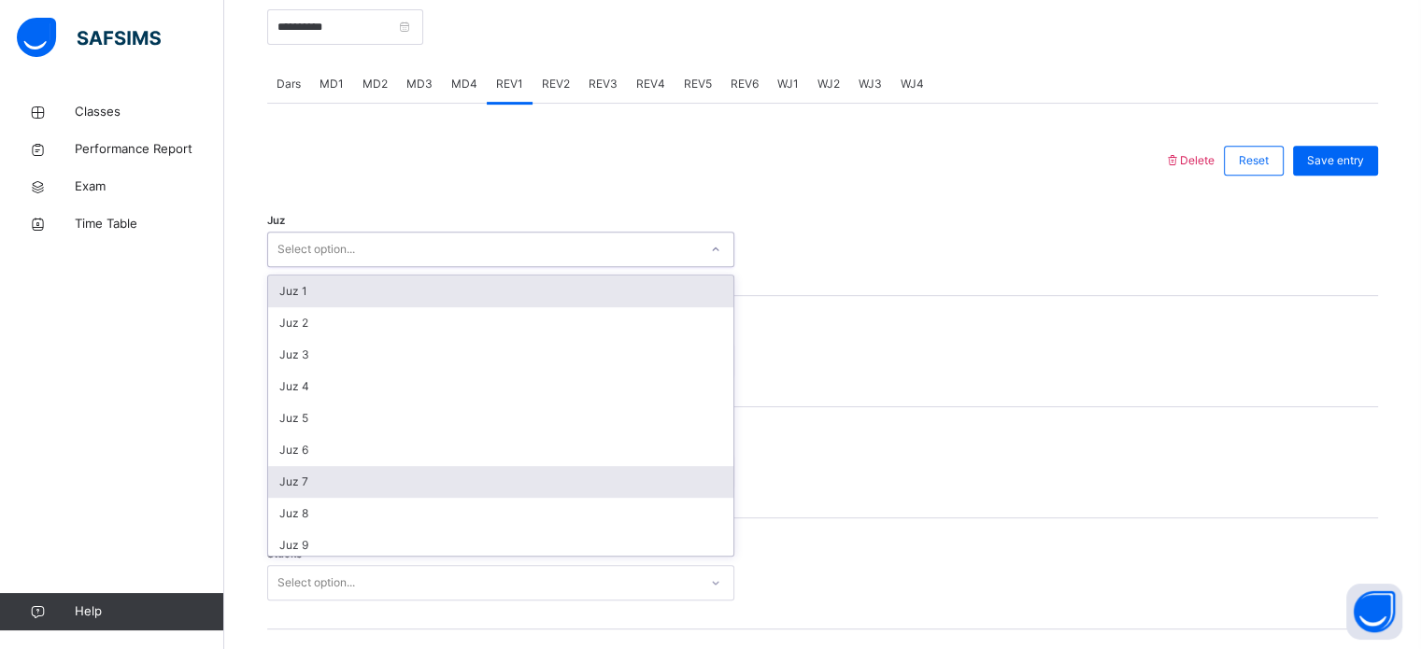
click at [344, 476] on div "Juz 7" at bounding box center [500, 482] width 465 height 32
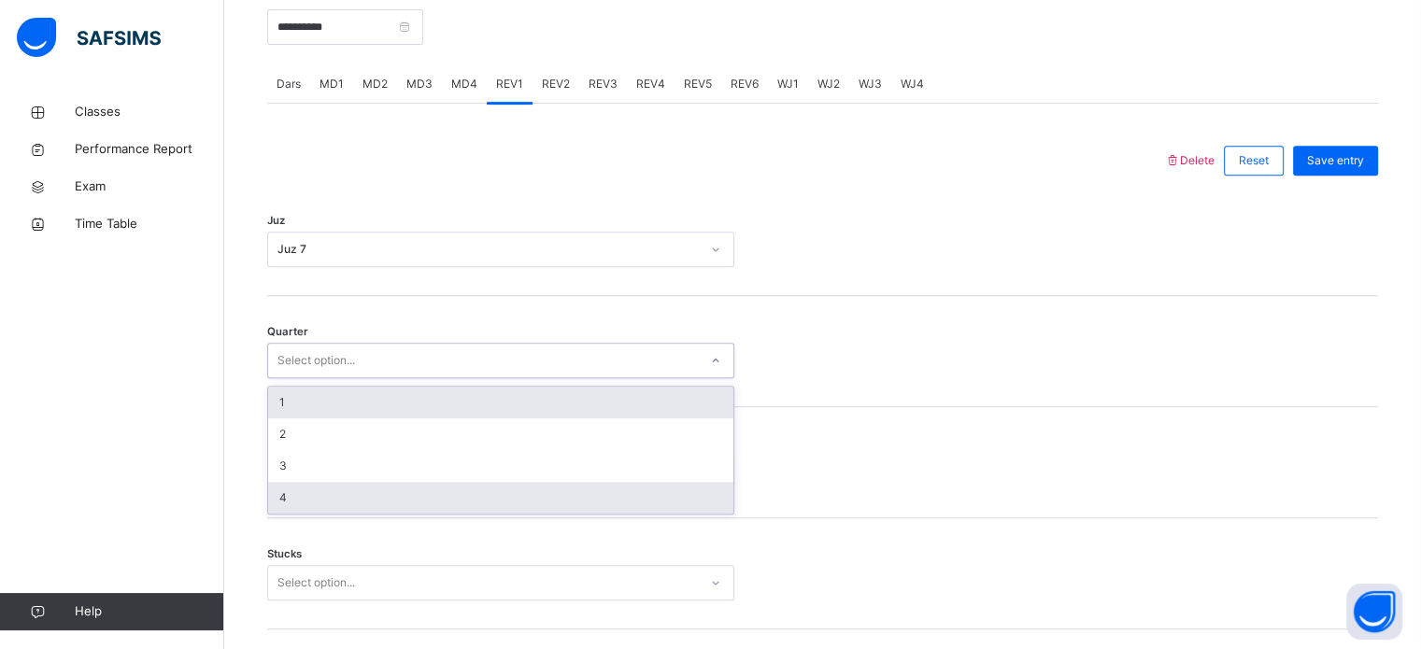
click at [314, 489] on div "4" at bounding box center [500, 498] width 465 height 32
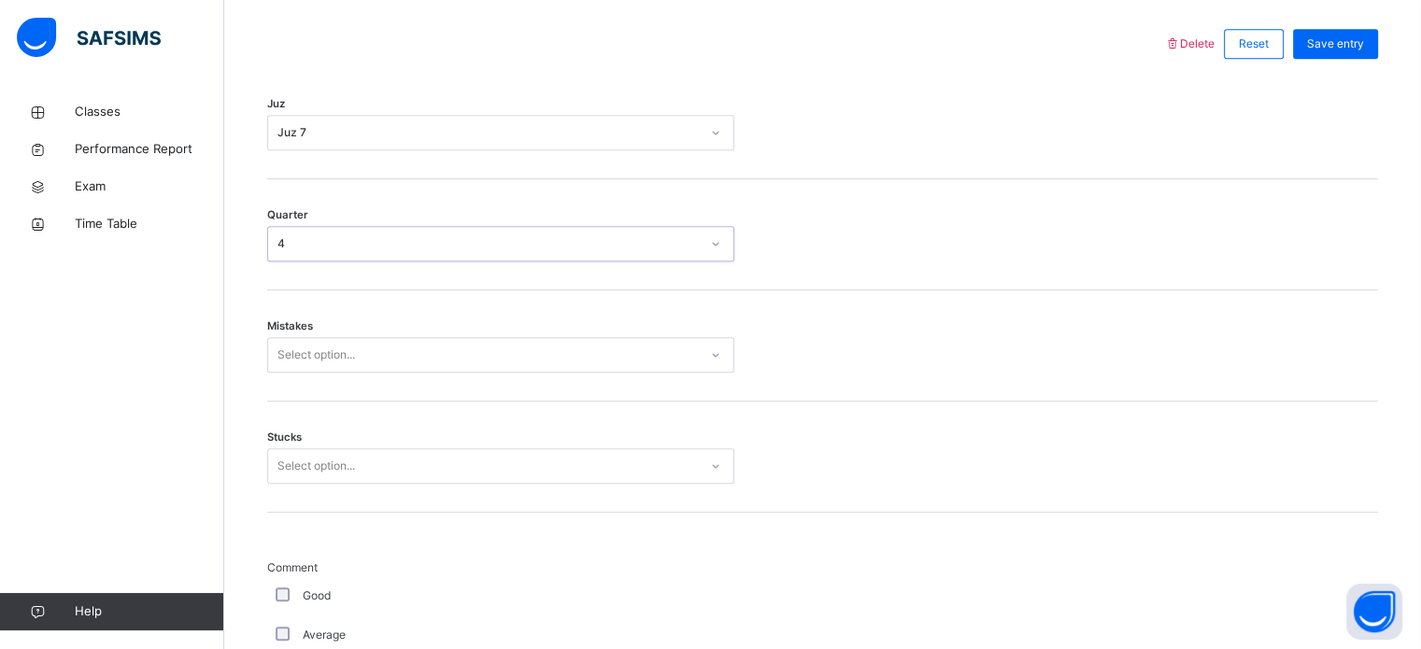
scroll to position [893, 0]
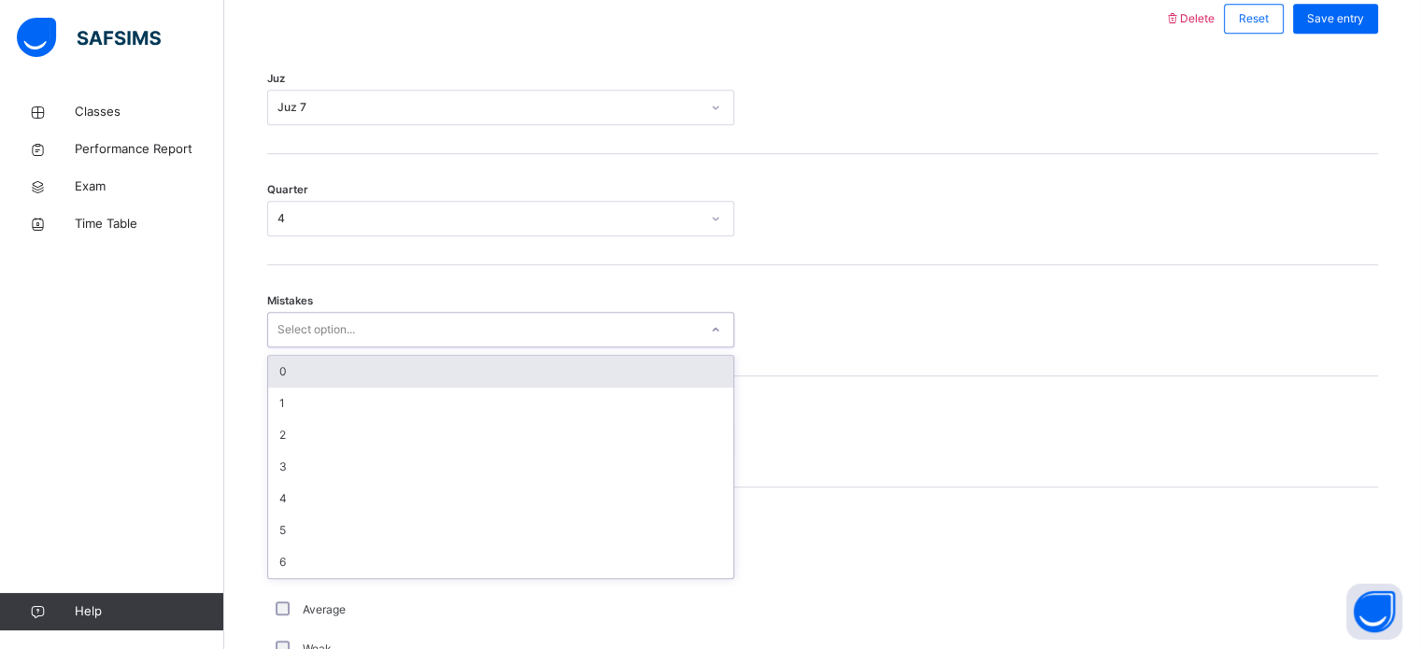
click at [351, 374] on div "0" at bounding box center [500, 372] width 465 height 32
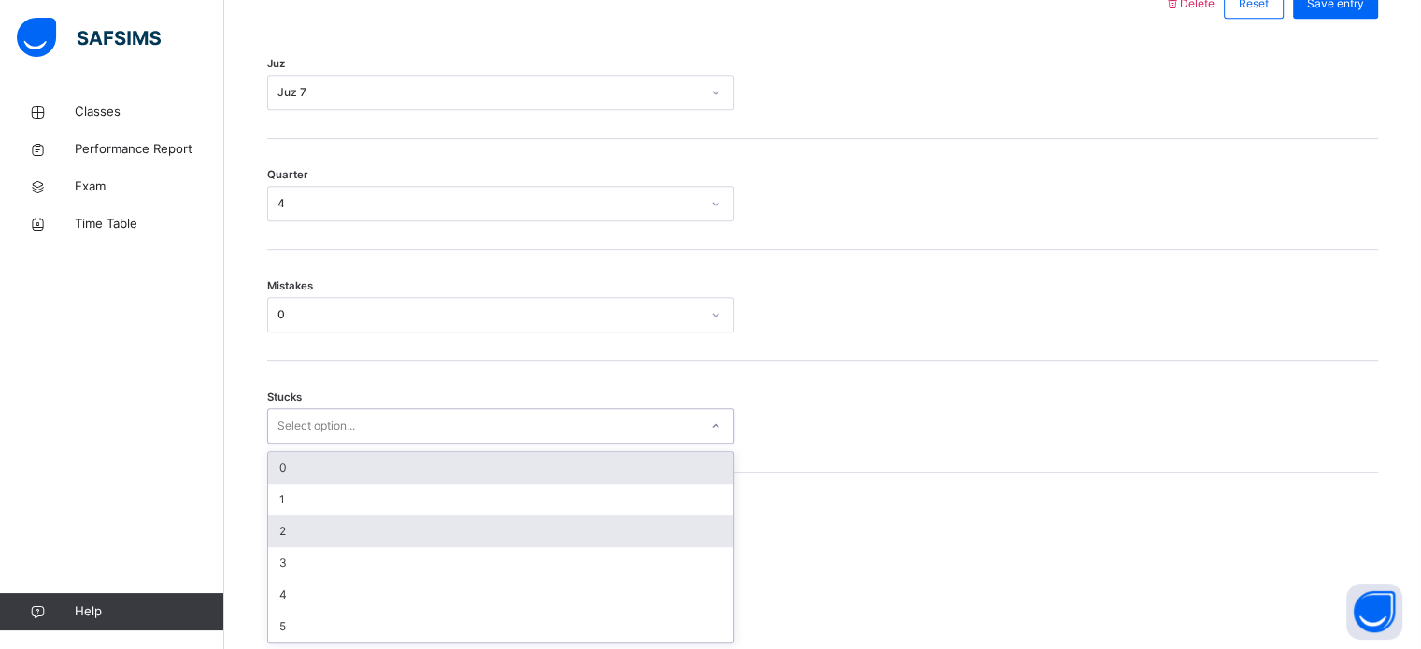
click at [325, 519] on div "2" at bounding box center [500, 532] width 465 height 32
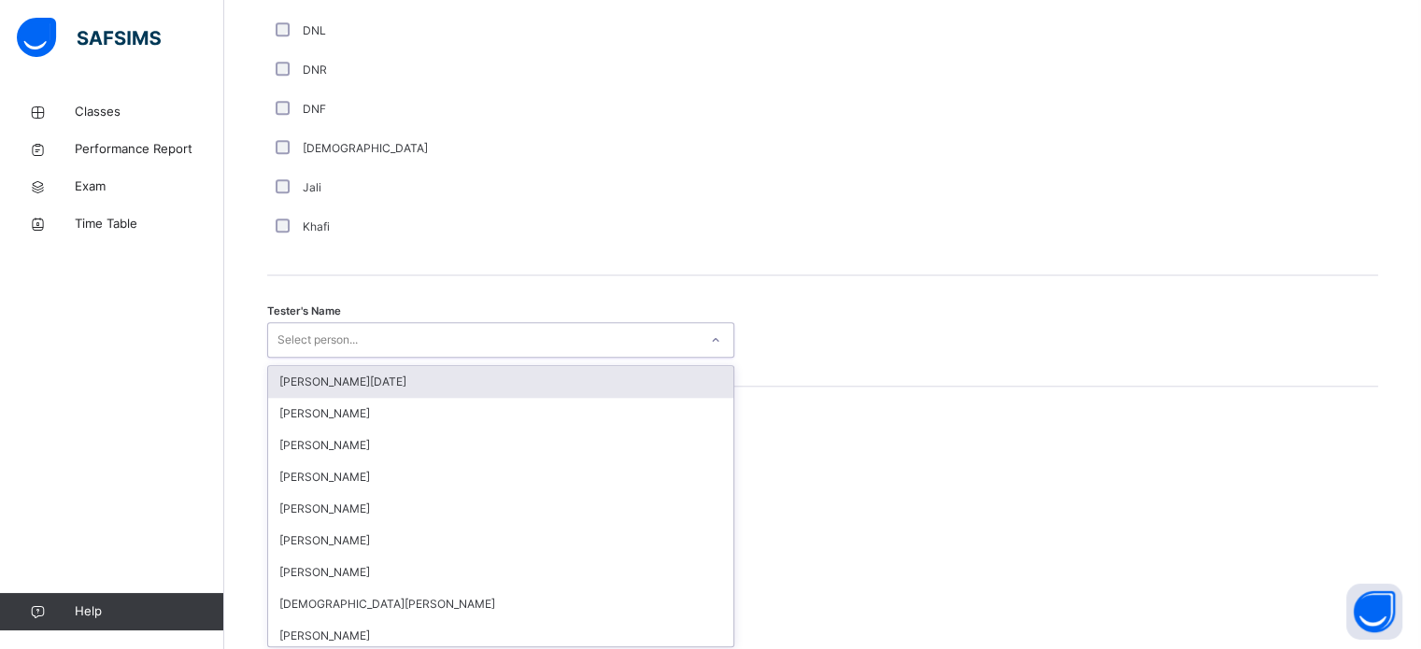
scroll to position [1712, 0]
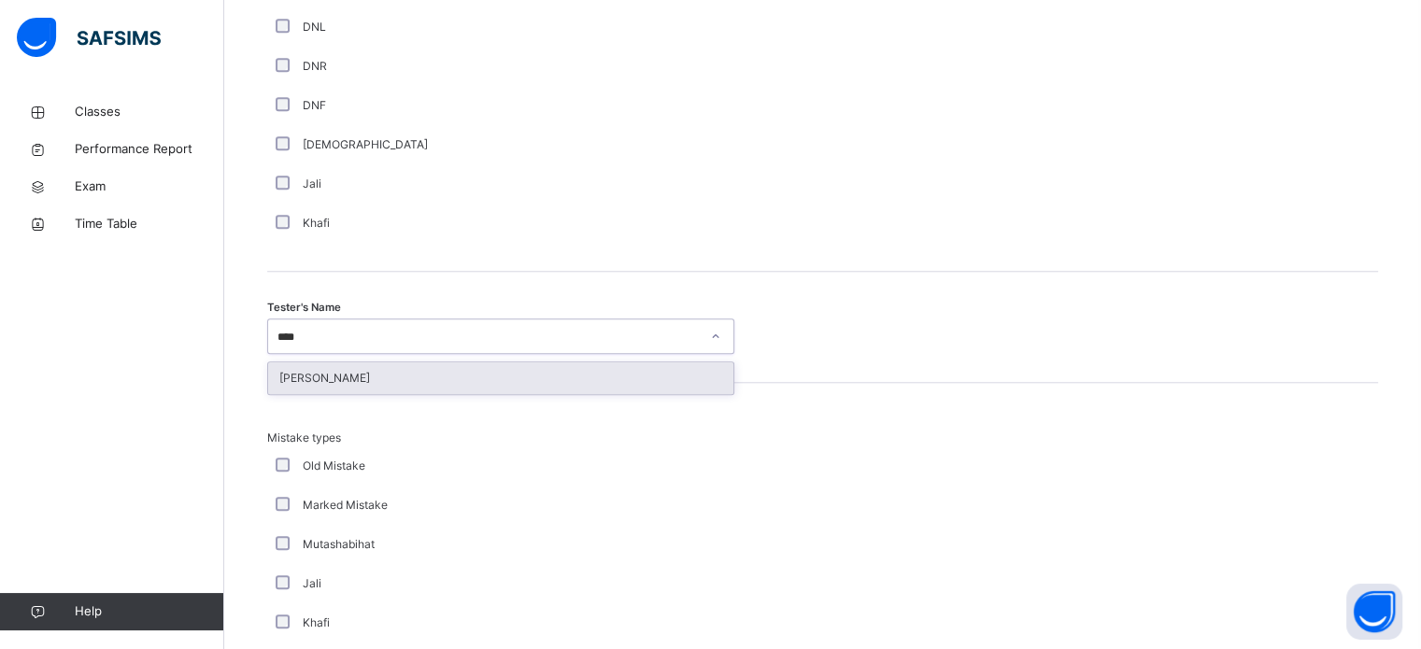
type input "*****"
click at [456, 365] on div "[PERSON_NAME]" at bounding box center [500, 379] width 465 height 32
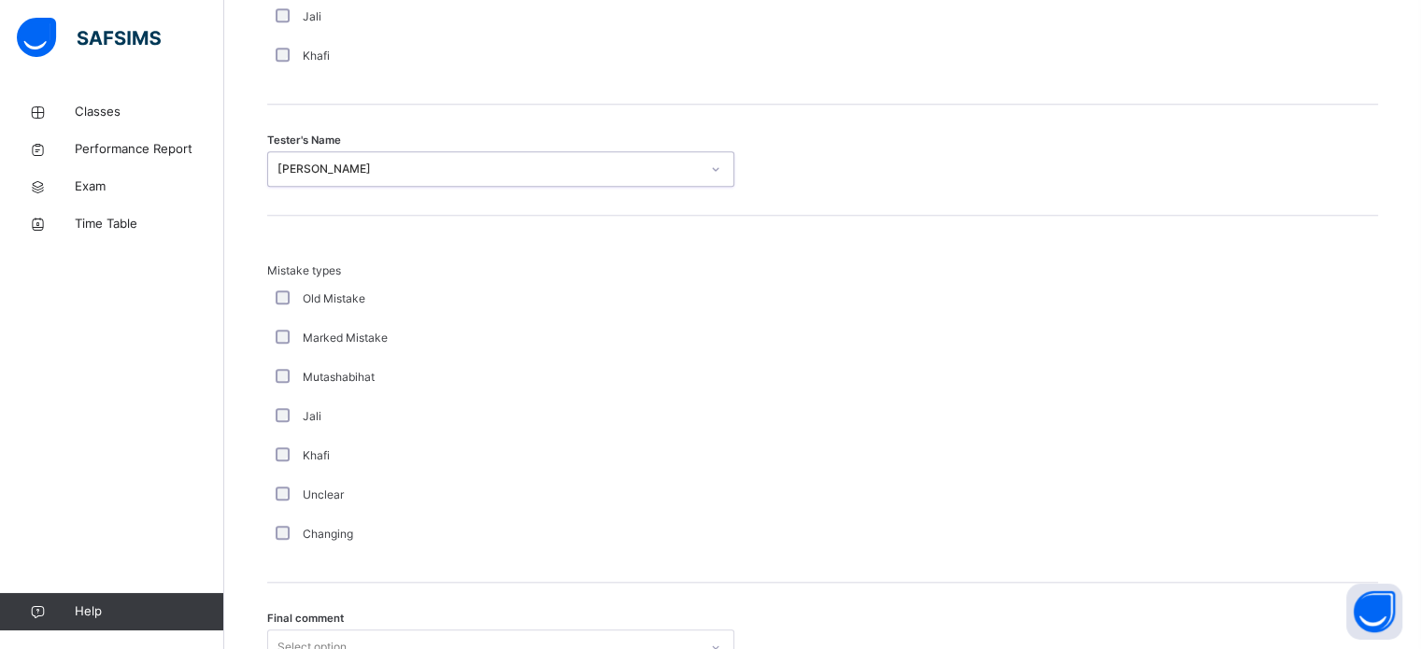
scroll to position [2055, 0]
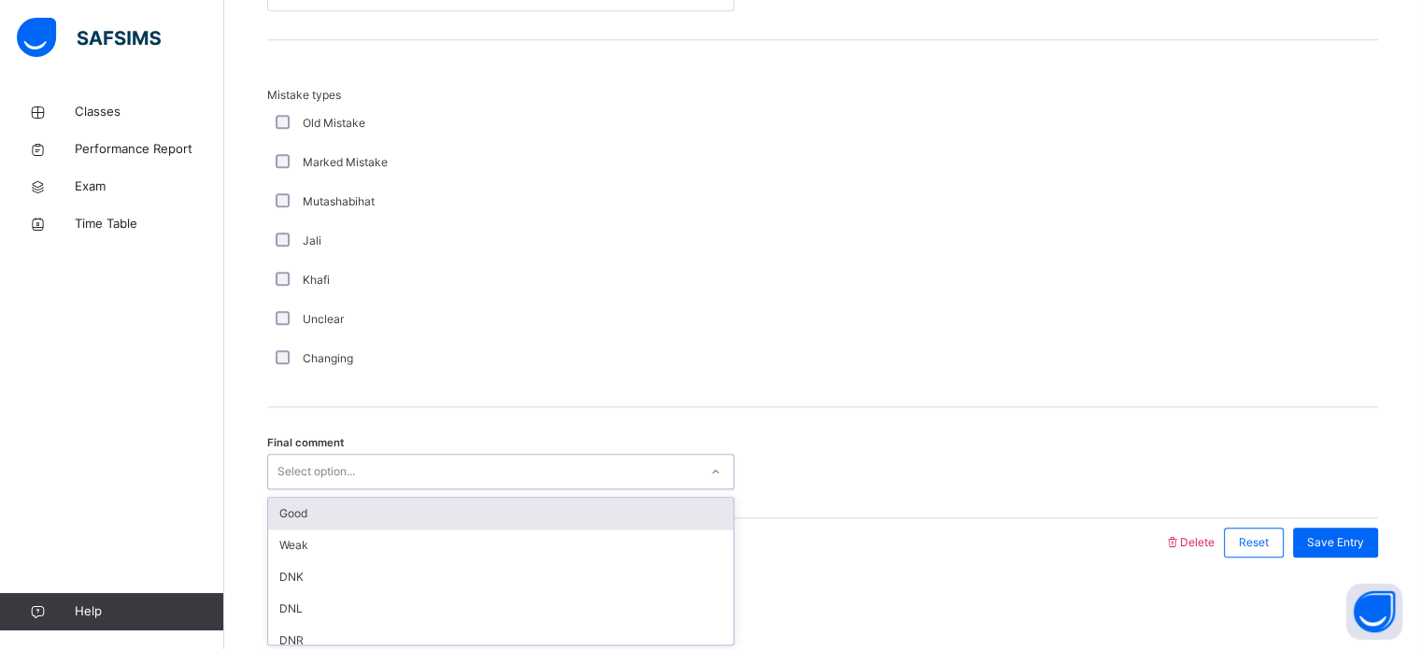
click at [367, 520] on div "Good" at bounding box center [500, 514] width 465 height 32
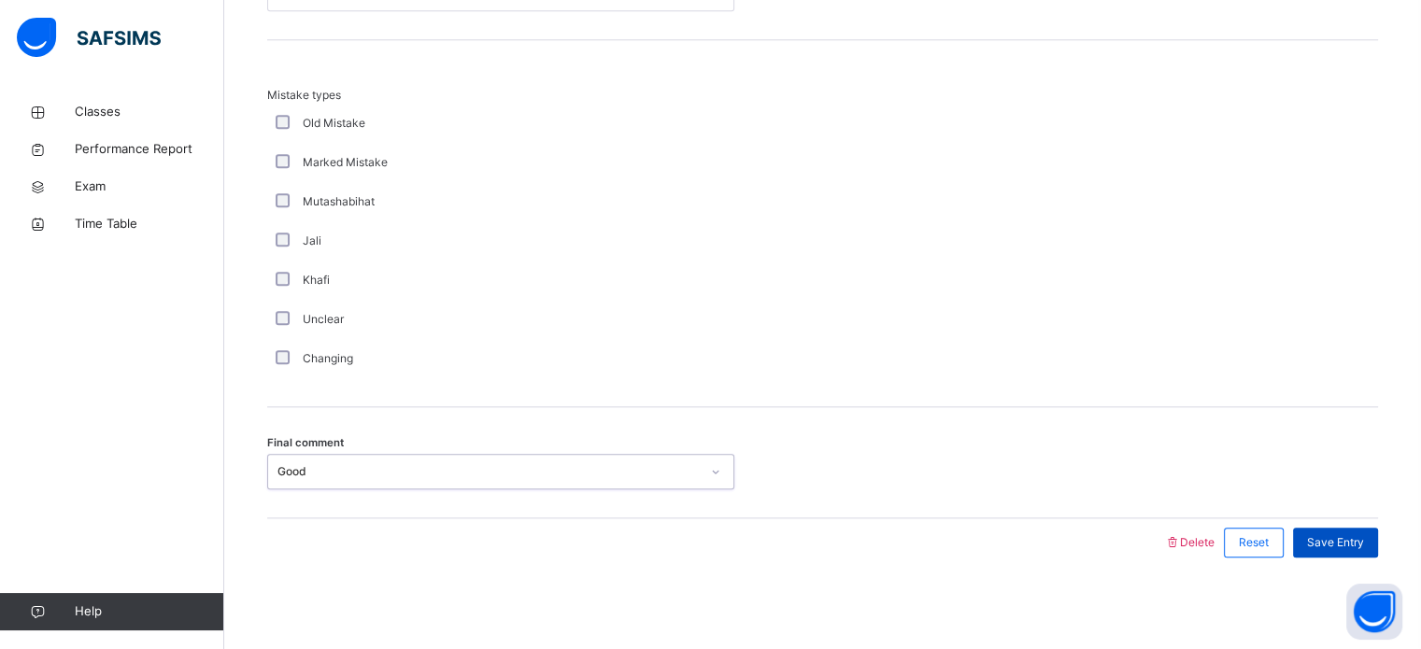
click at [1359, 550] on div "Save Entry" at bounding box center [1335, 543] width 85 height 30
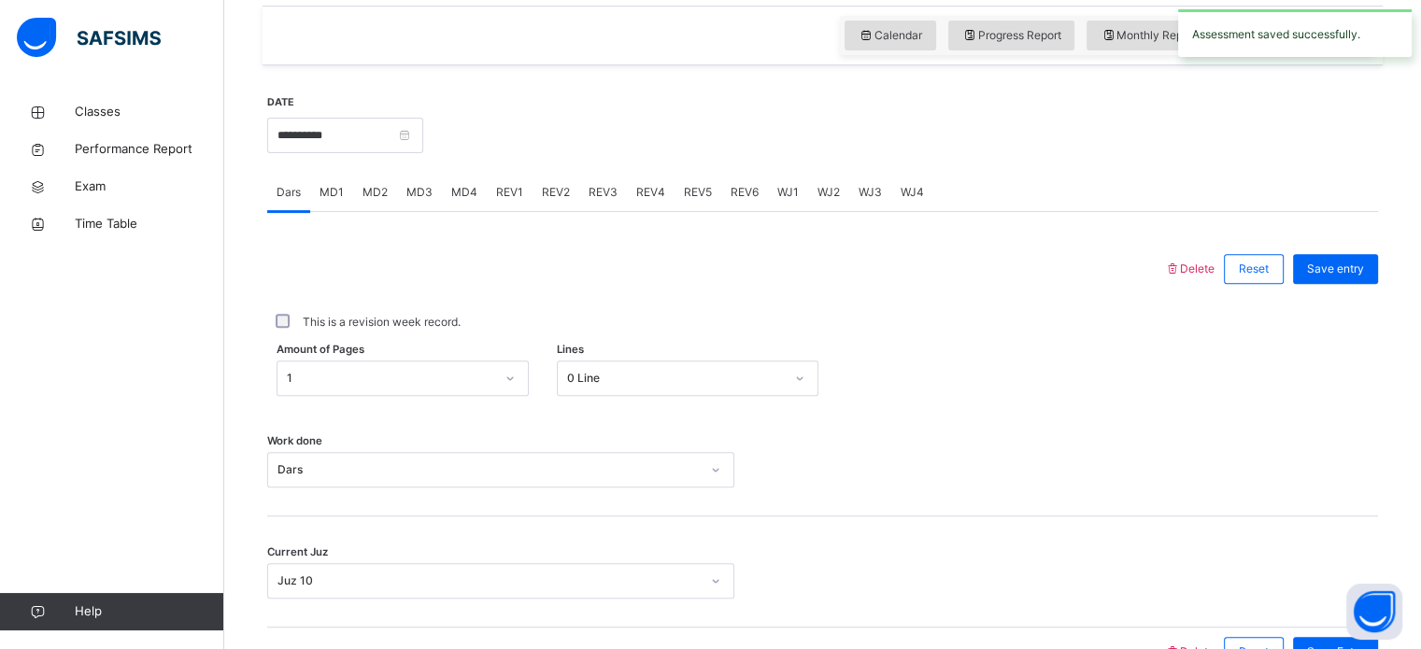
scroll to position [640, 0]
click at [567, 202] on div "REV2" at bounding box center [556, 195] width 47 height 37
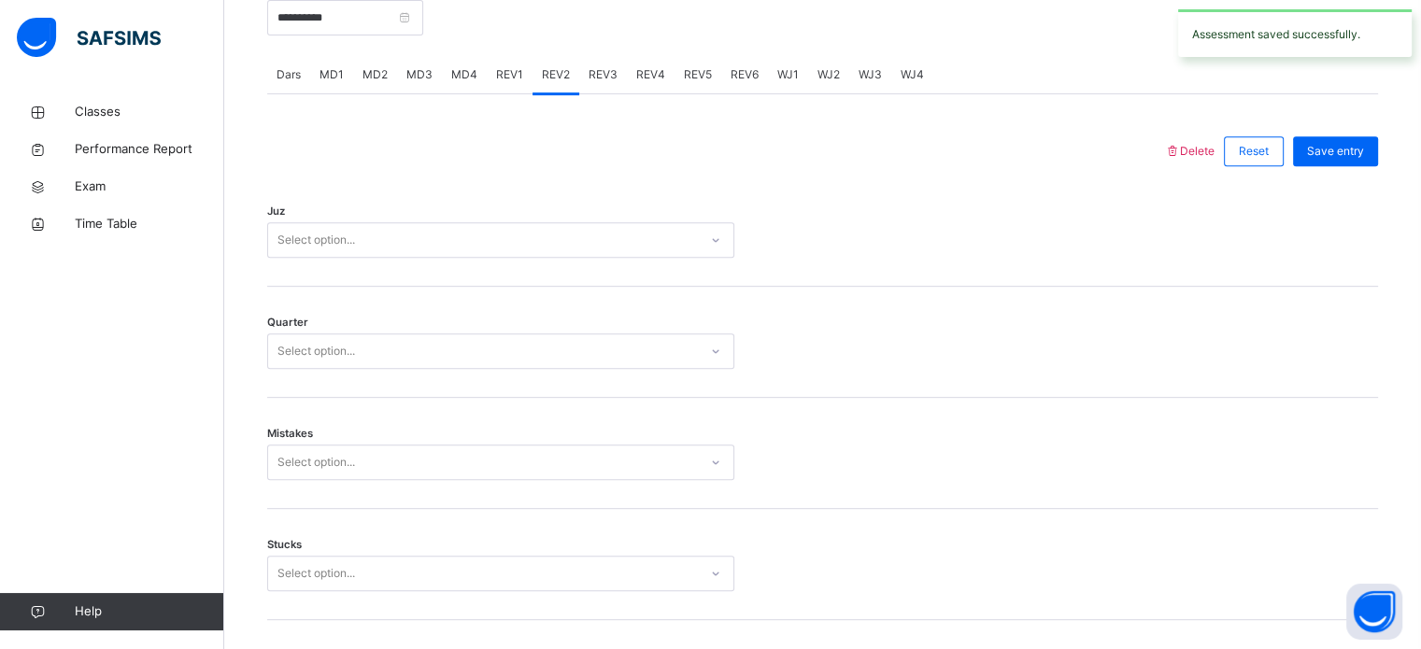
scroll to position [785, 0]
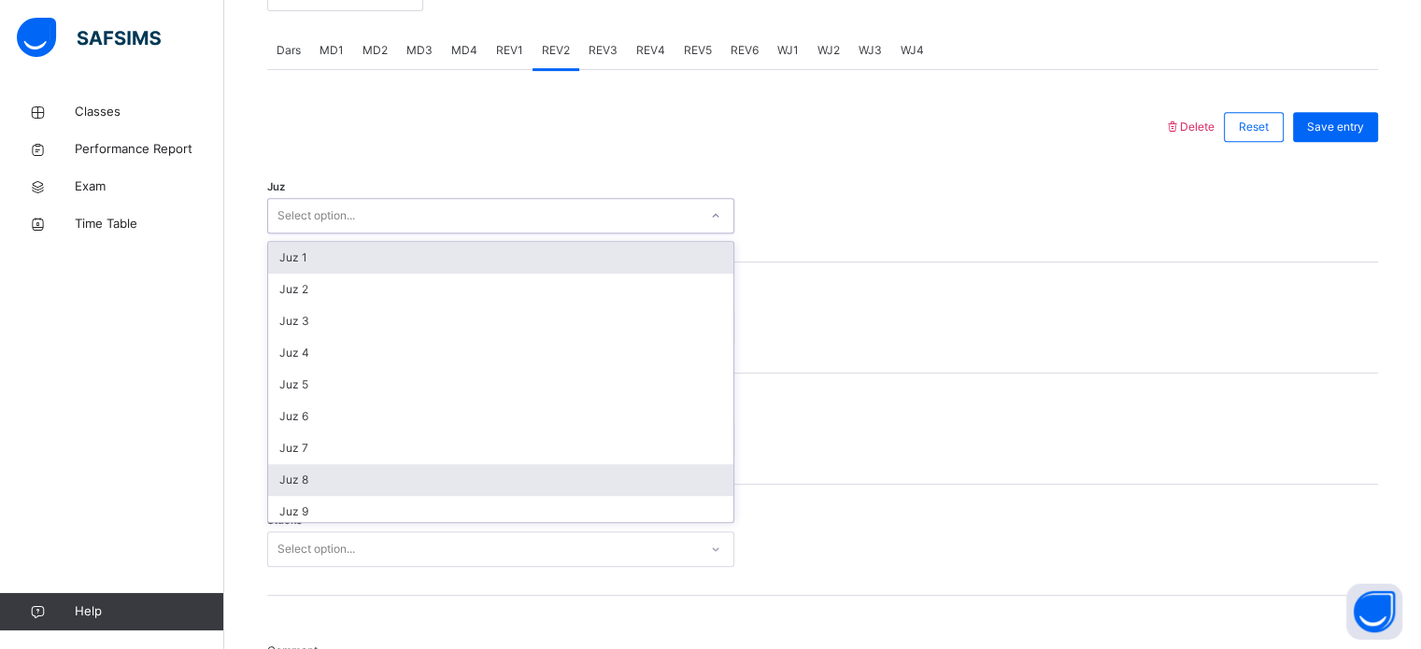
click at [335, 478] on div "Juz 8" at bounding box center [500, 480] width 465 height 32
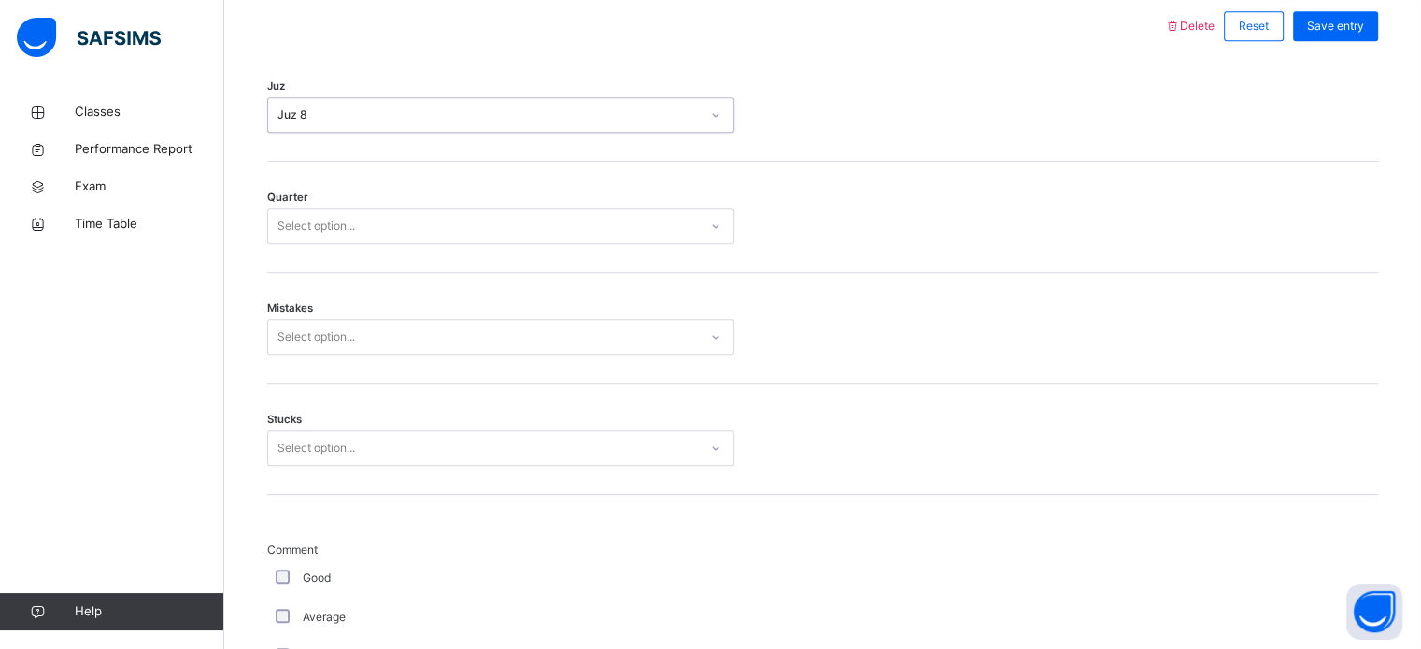
scroll to position [949, 0]
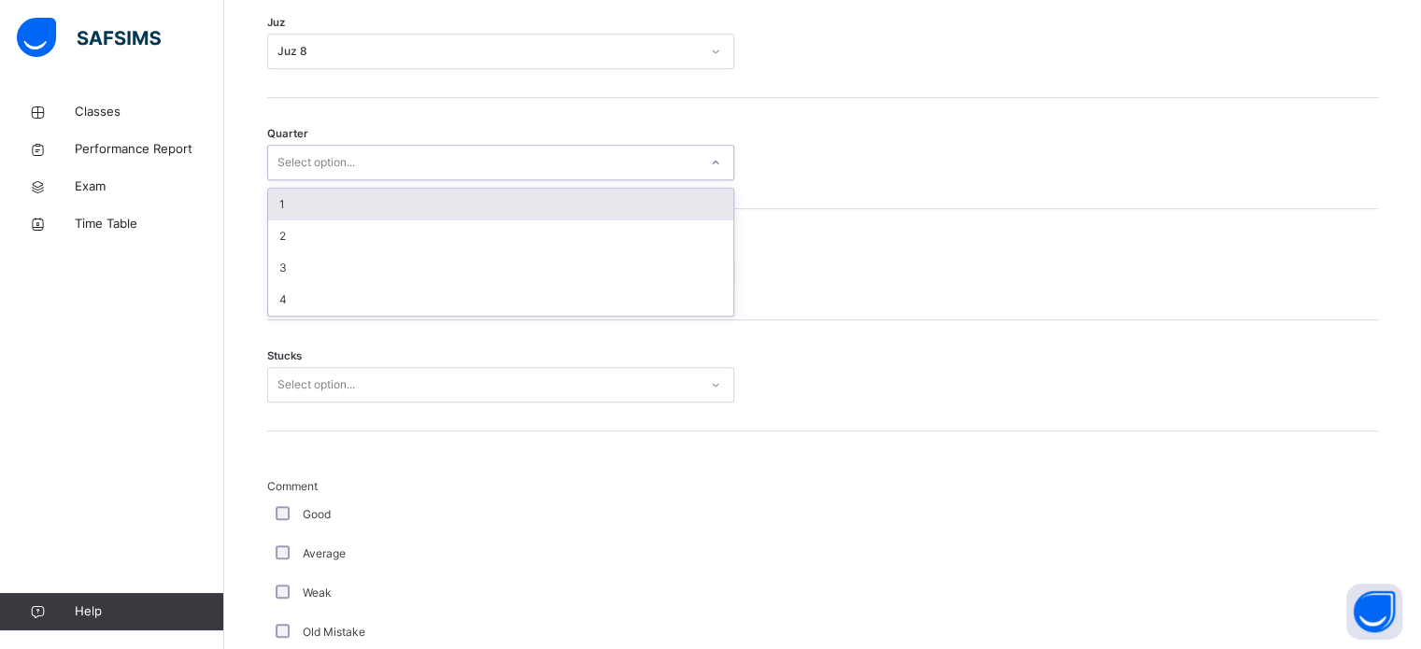
click at [322, 209] on div "1" at bounding box center [500, 205] width 465 height 32
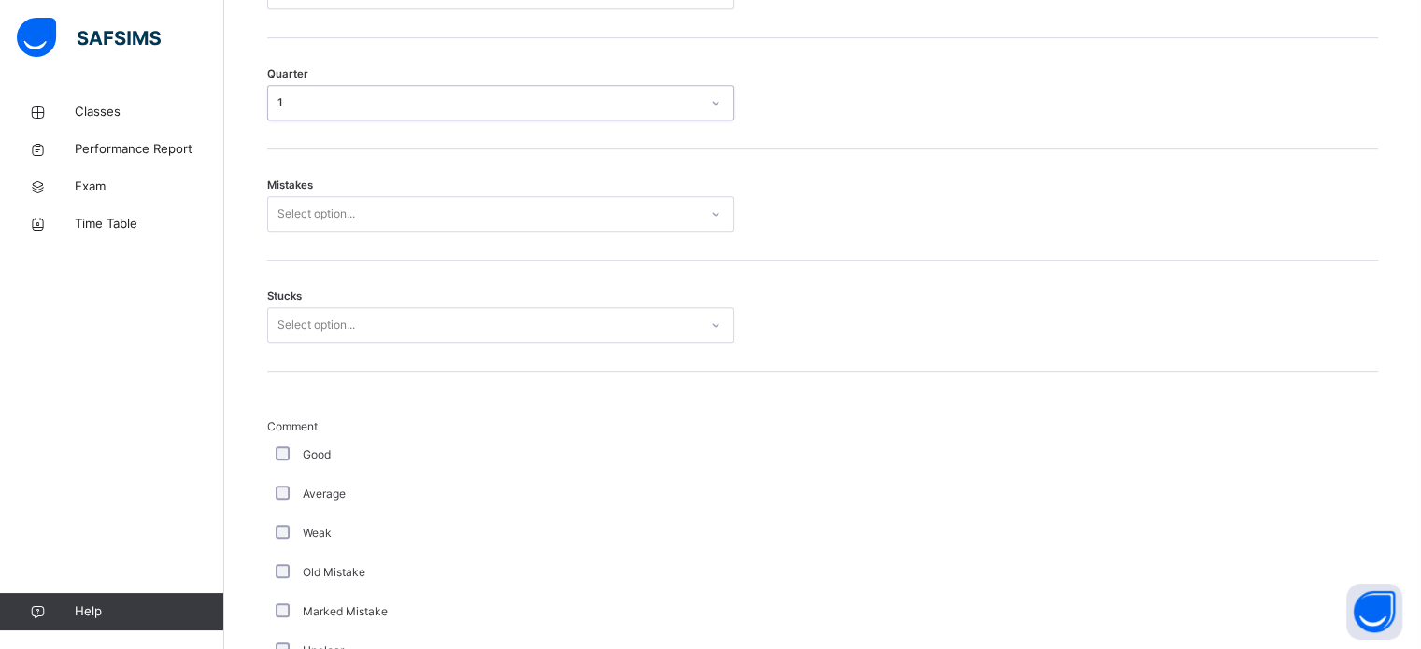
scroll to position [1028, 0]
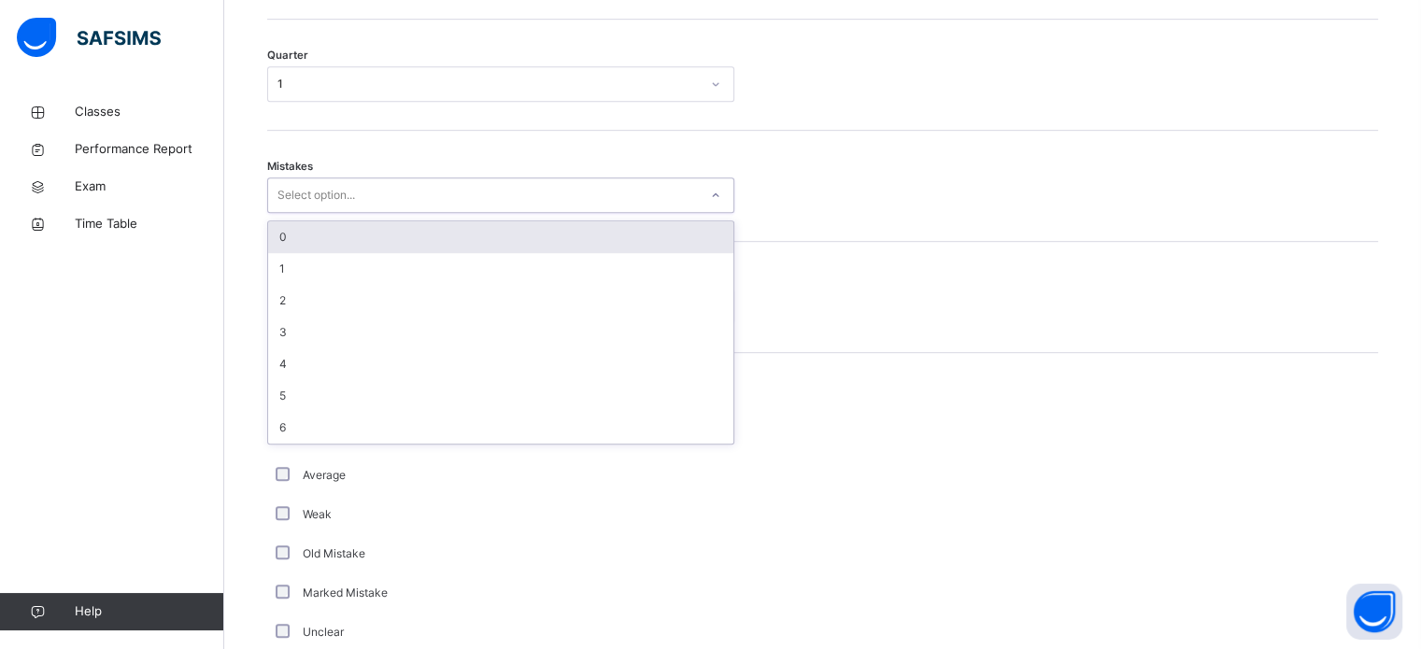
click at [367, 237] on div "0" at bounding box center [500, 237] width 465 height 32
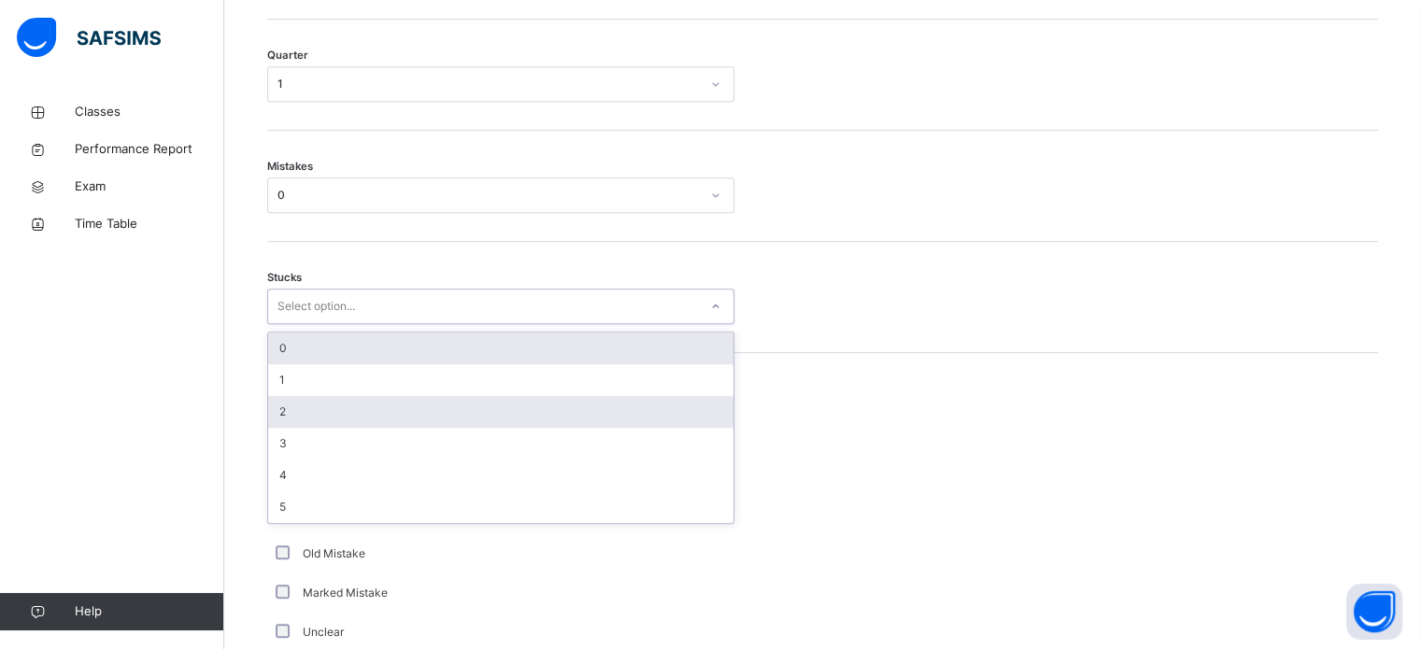
click at [323, 415] on div "2" at bounding box center [500, 412] width 465 height 32
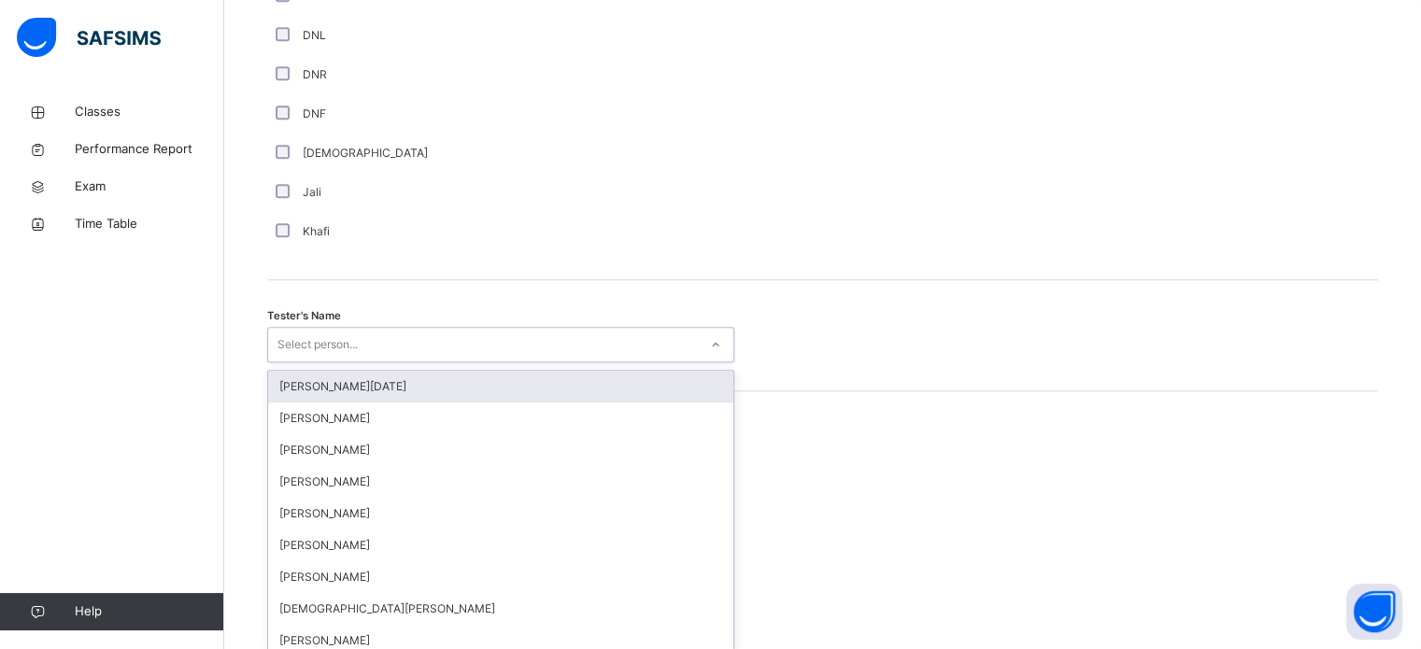
scroll to position [1712, 0]
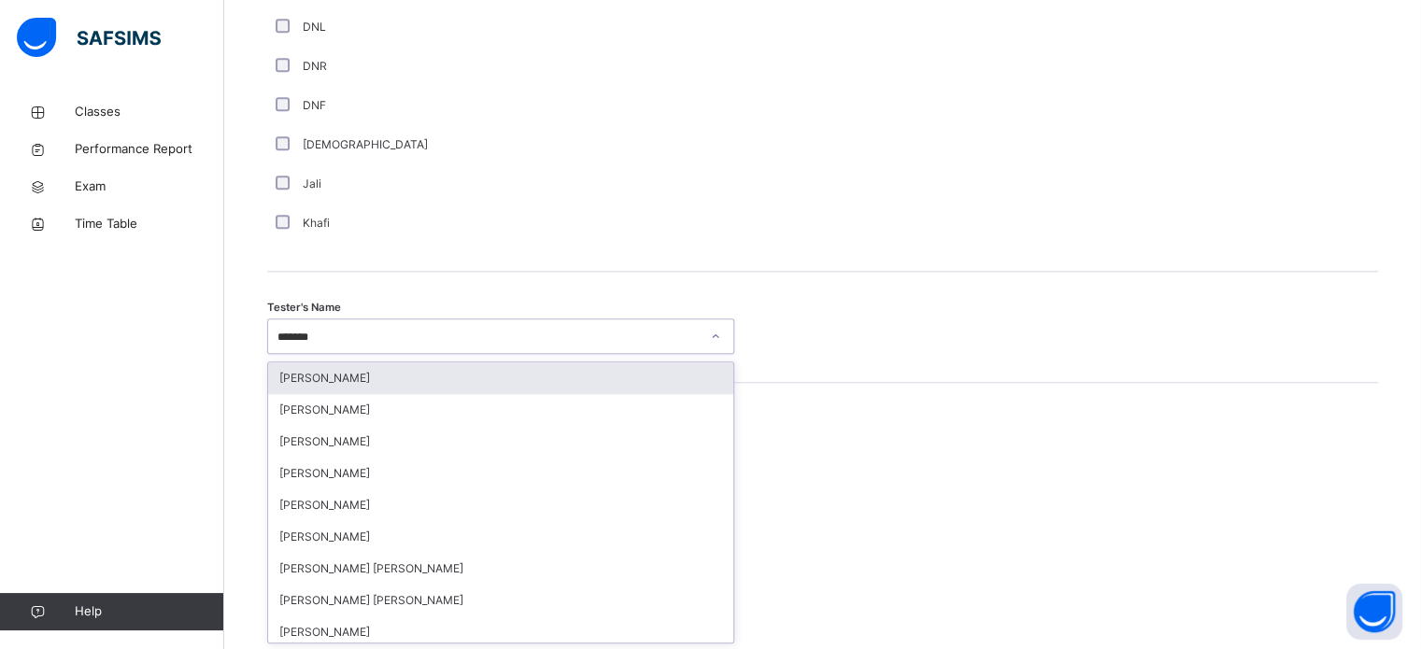
type input "********"
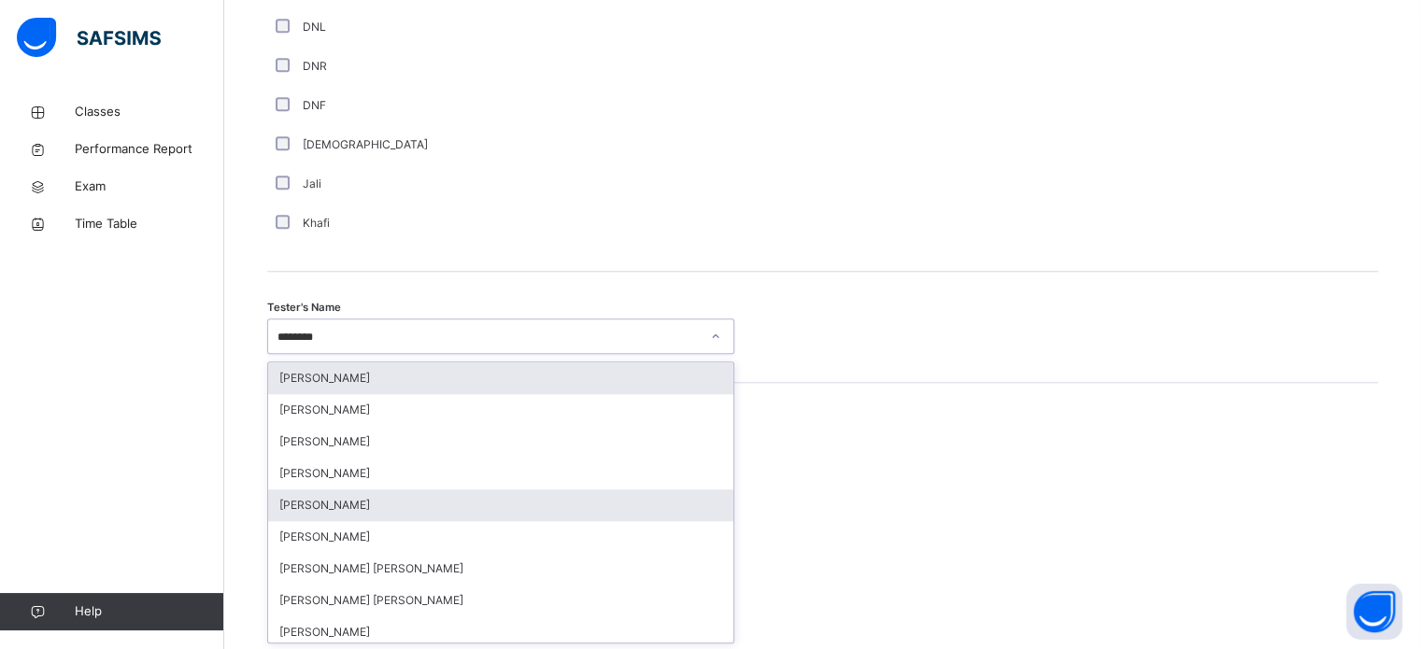
click at [387, 502] on div "[PERSON_NAME]" at bounding box center [500, 506] width 465 height 32
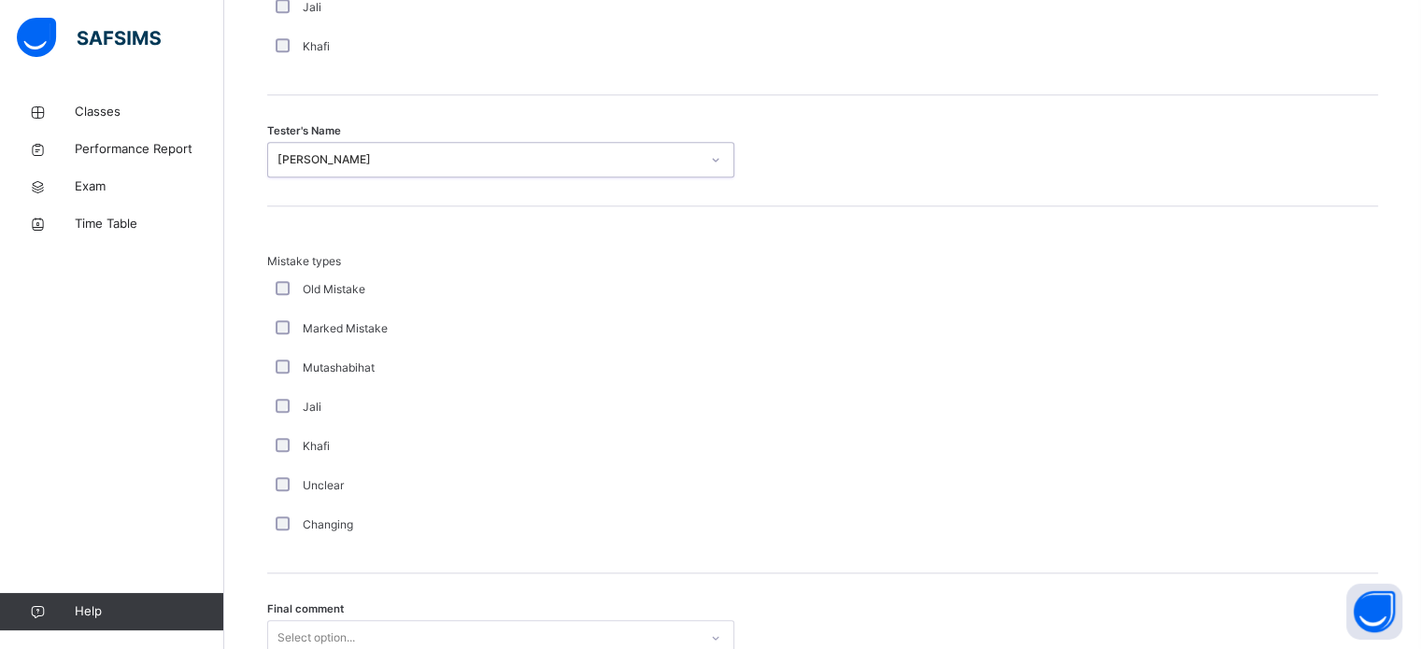
scroll to position [2055, 0]
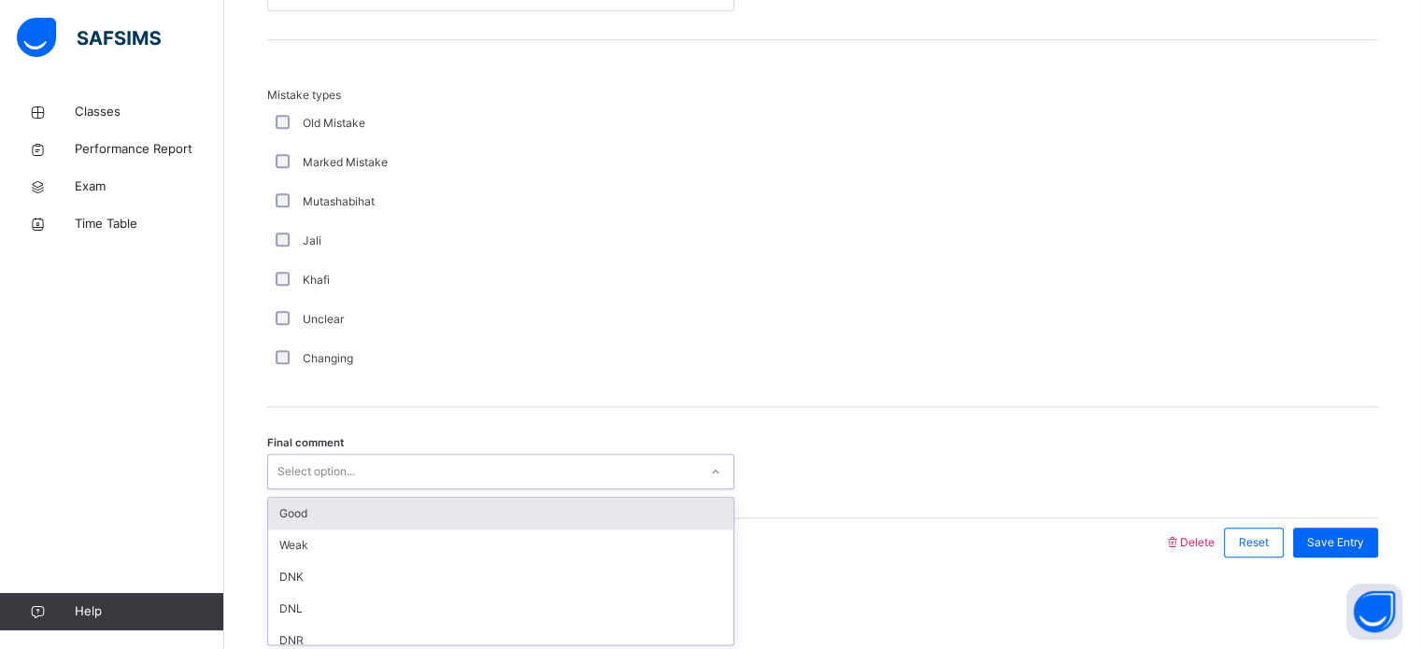
click at [377, 519] on div "Good" at bounding box center [500, 514] width 465 height 32
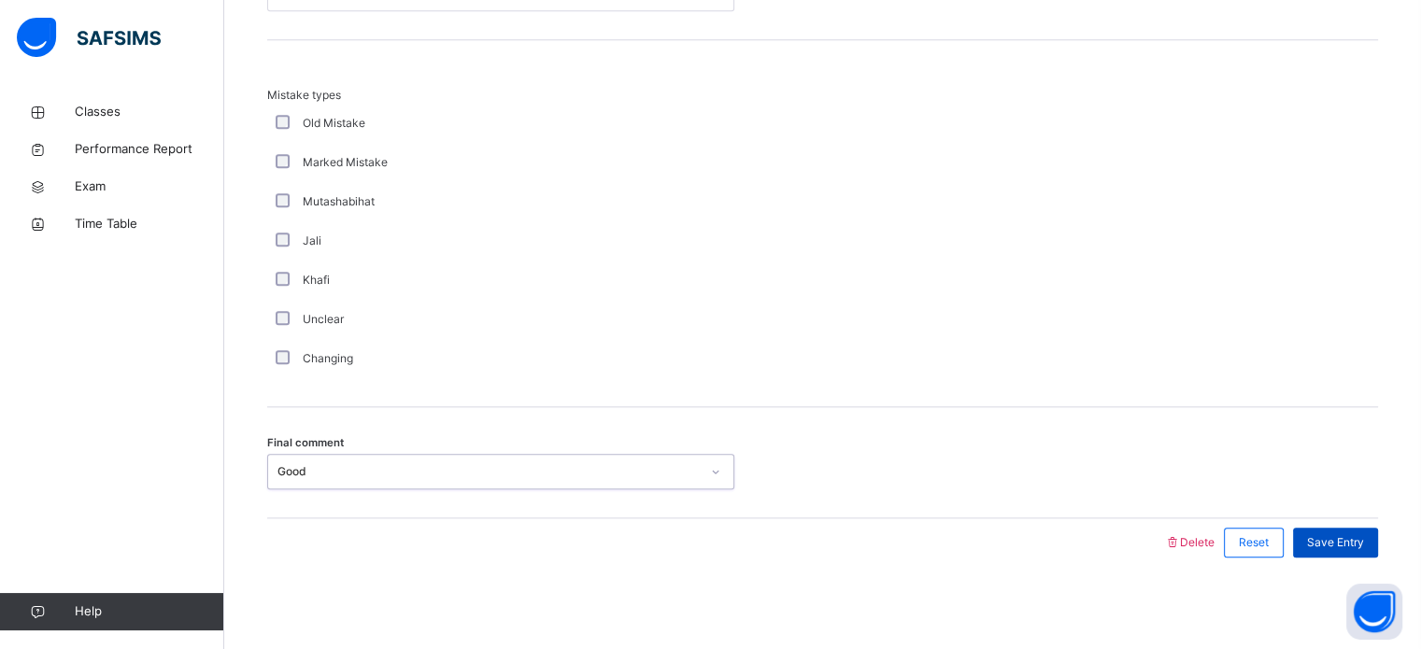
click at [1375, 549] on div "Save Entry" at bounding box center [1335, 543] width 85 height 30
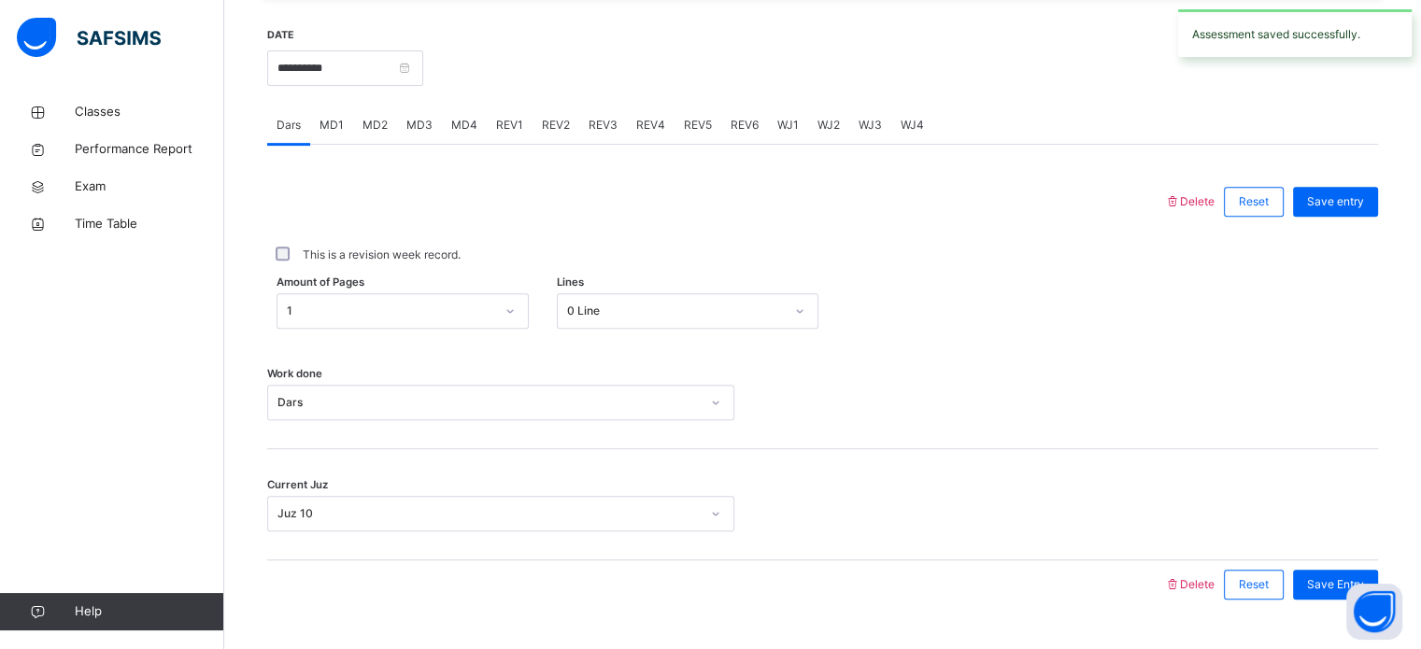
scroll to position [690, 0]
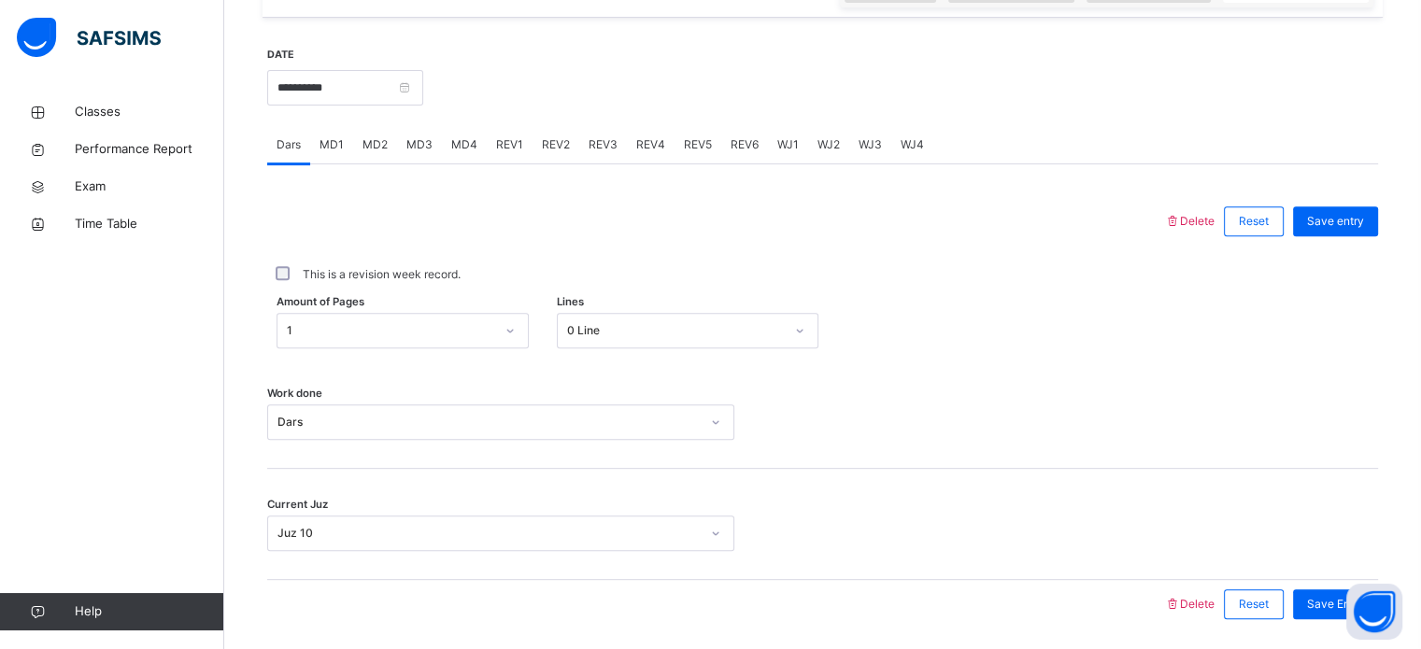
click at [331, 158] on div "MD1" at bounding box center [331, 144] width 43 height 37
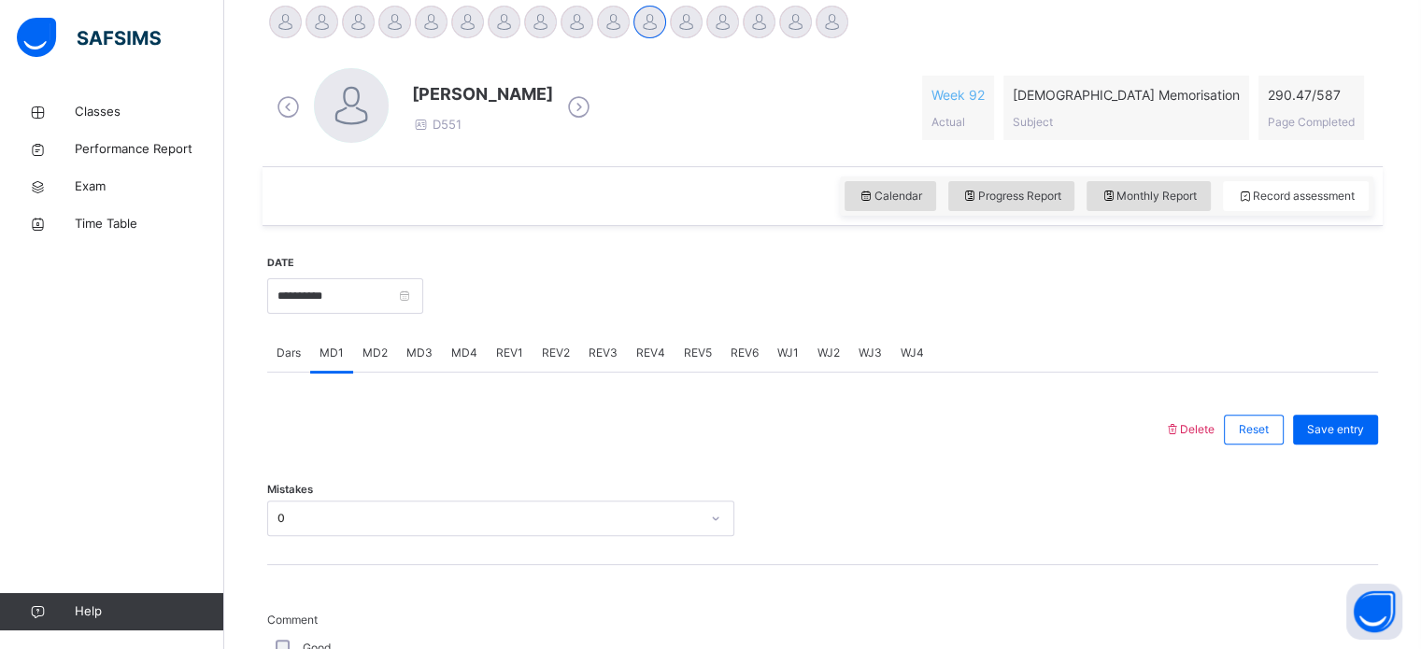
scroll to position [483, 0]
click at [386, 292] on input "**********" at bounding box center [345, 295] width 156 height 36
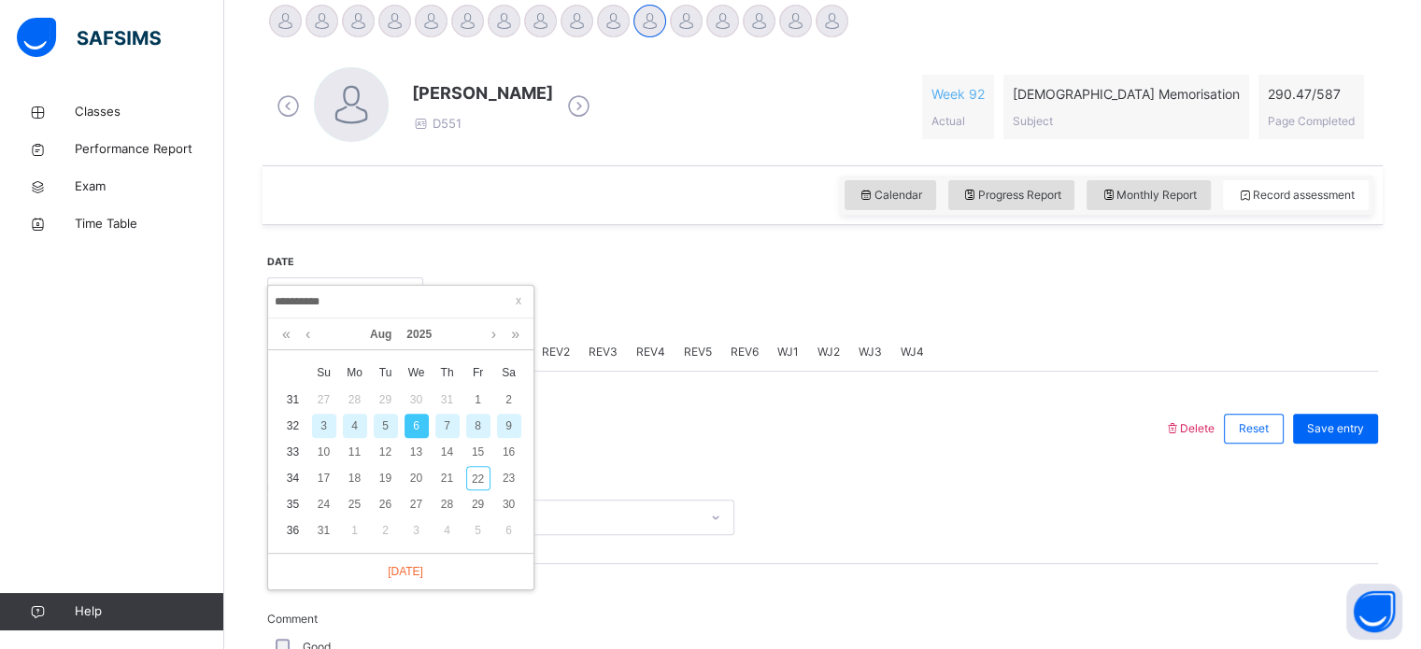
click at [449, 431] on div "7" at bounding box center [447, 426] width 24 height 24
type input "**********"
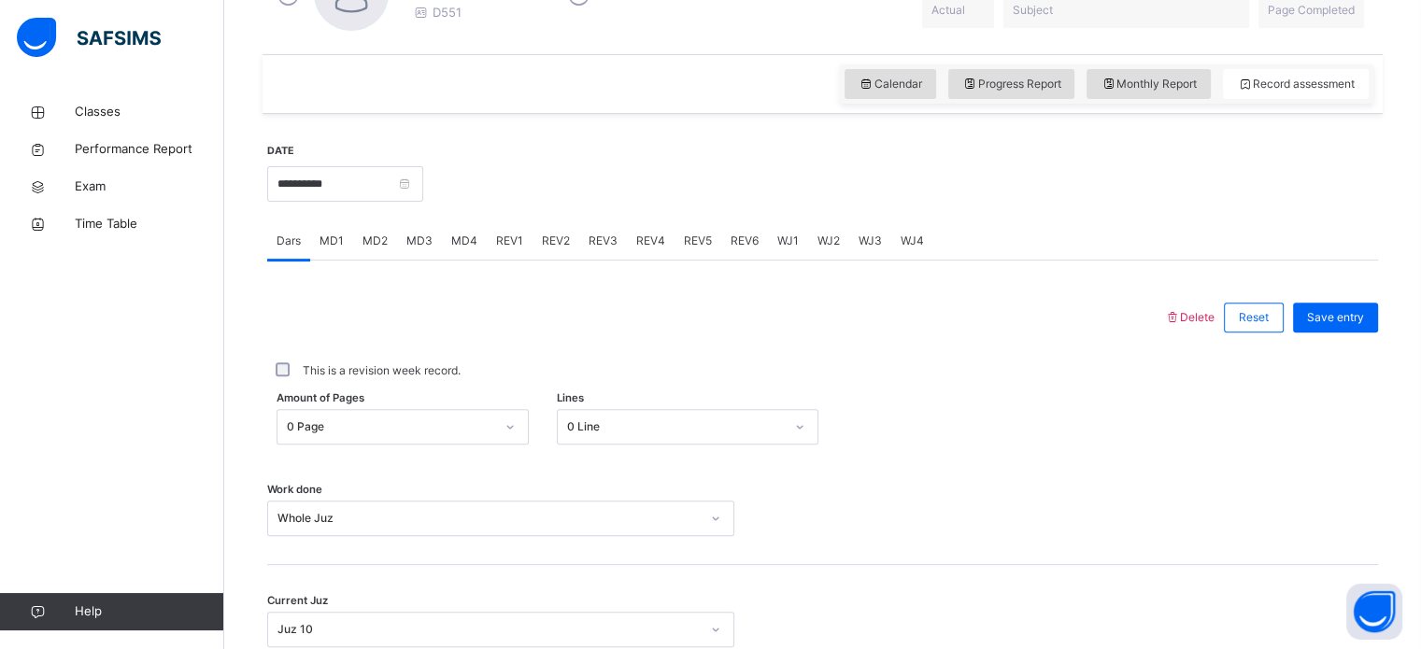
scroll to position [609, 0]
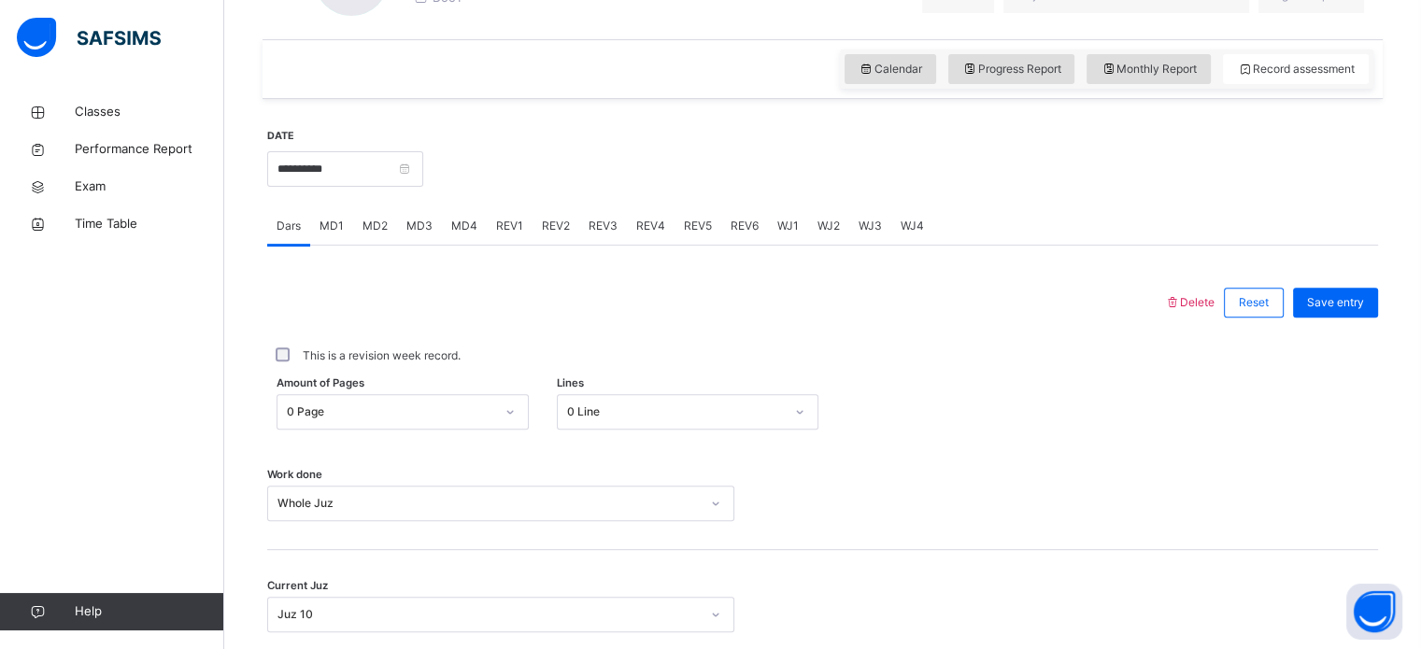
click at [778, 225] on span "WJ1" at bounding box center [787, 226] width 21 height 17
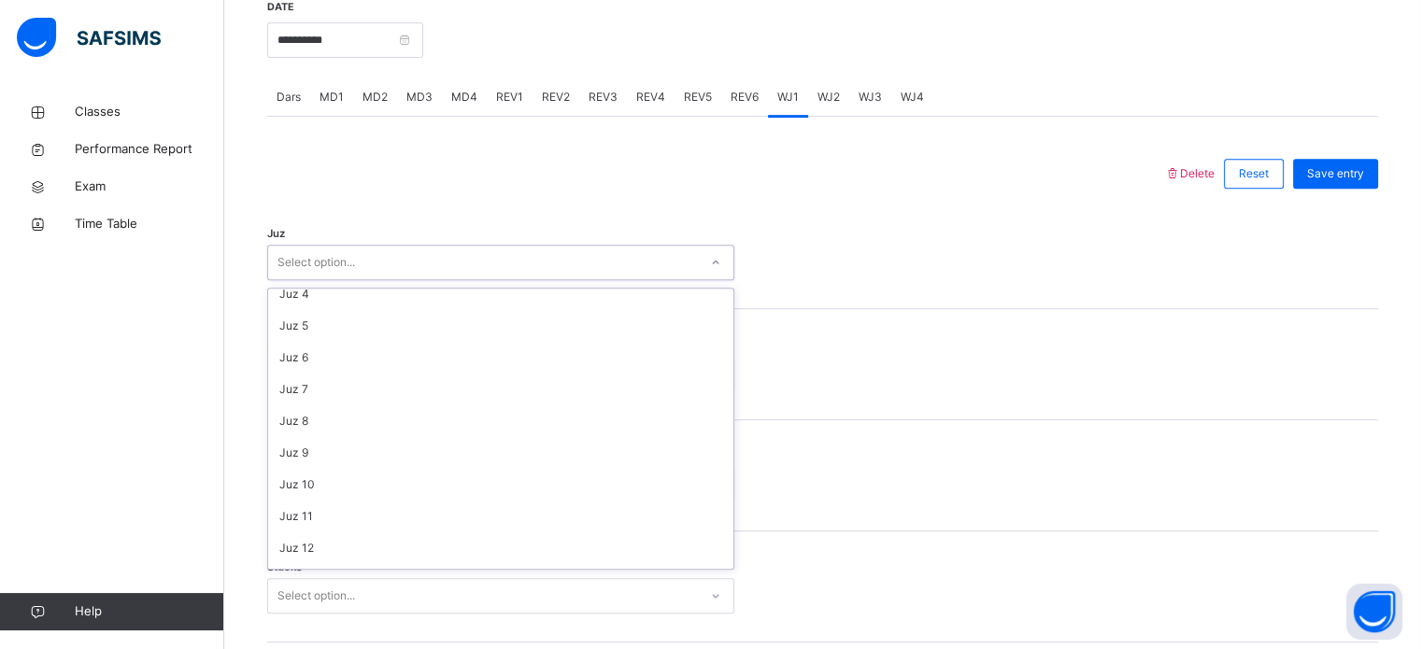
scroll to position [111, 0]
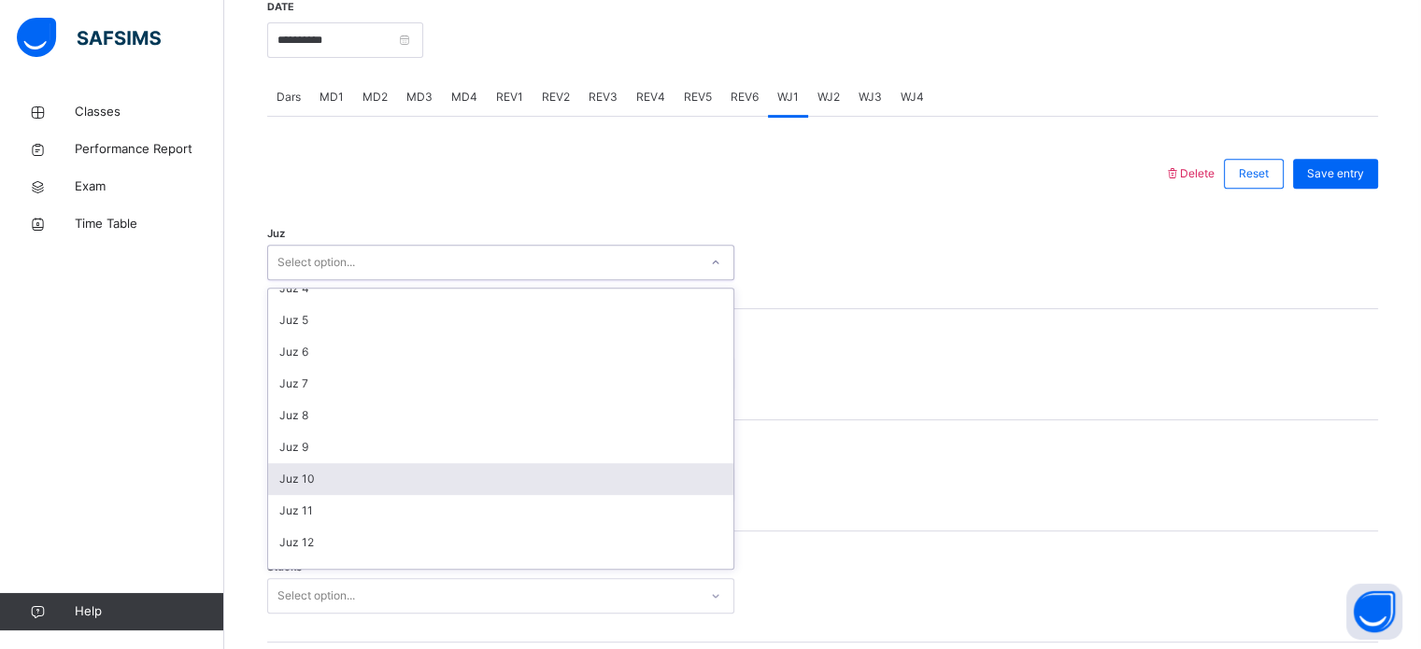
click at [358, 463] on div "Juz 10" at bounding box center [500, 479] width 465 height 32
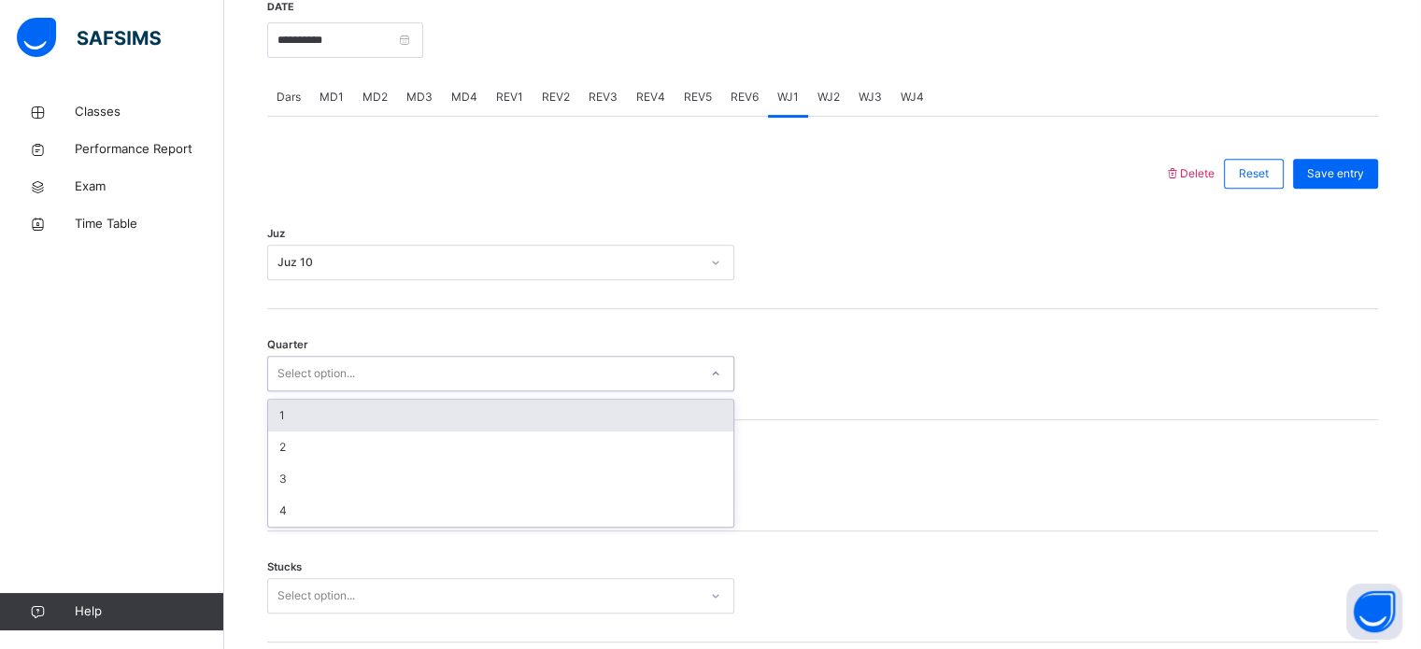
click at [358, 409] on div "1" at bounding box center [500, 416] width 465 height 32
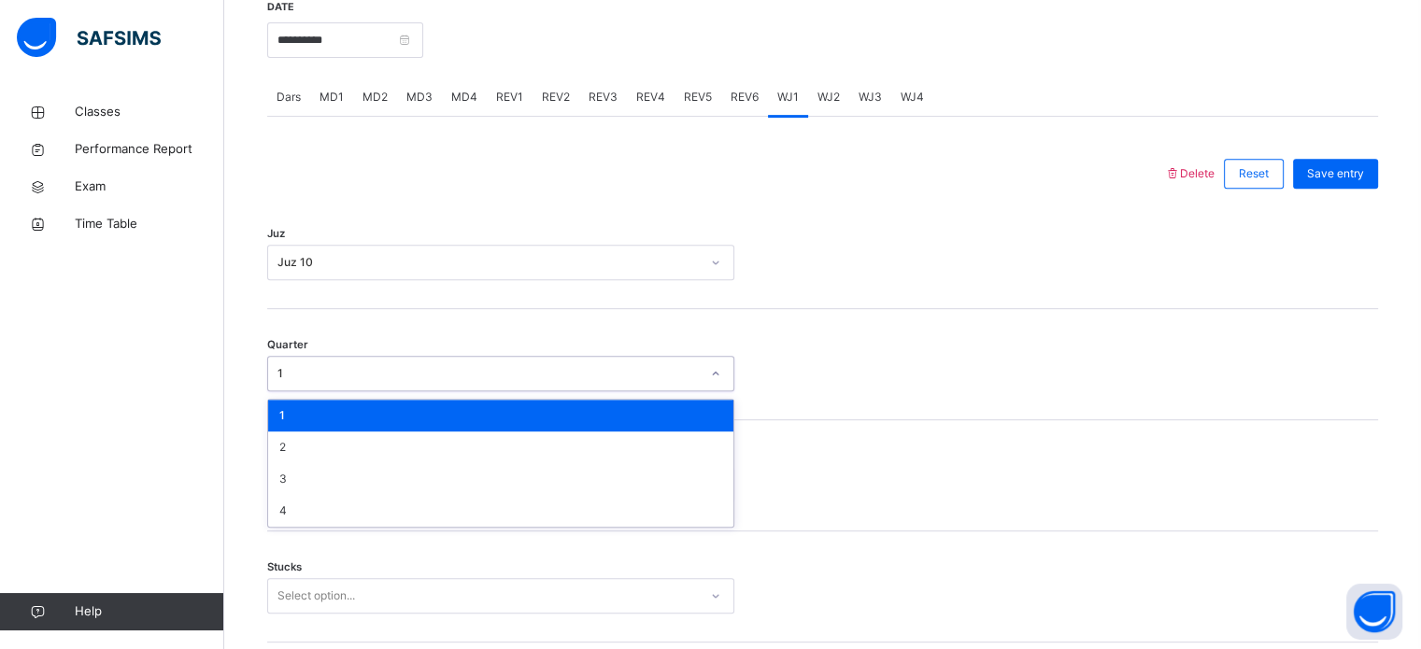
click at [336, 414] on div "1" at bounding box center [500, 416] width 465 height 32
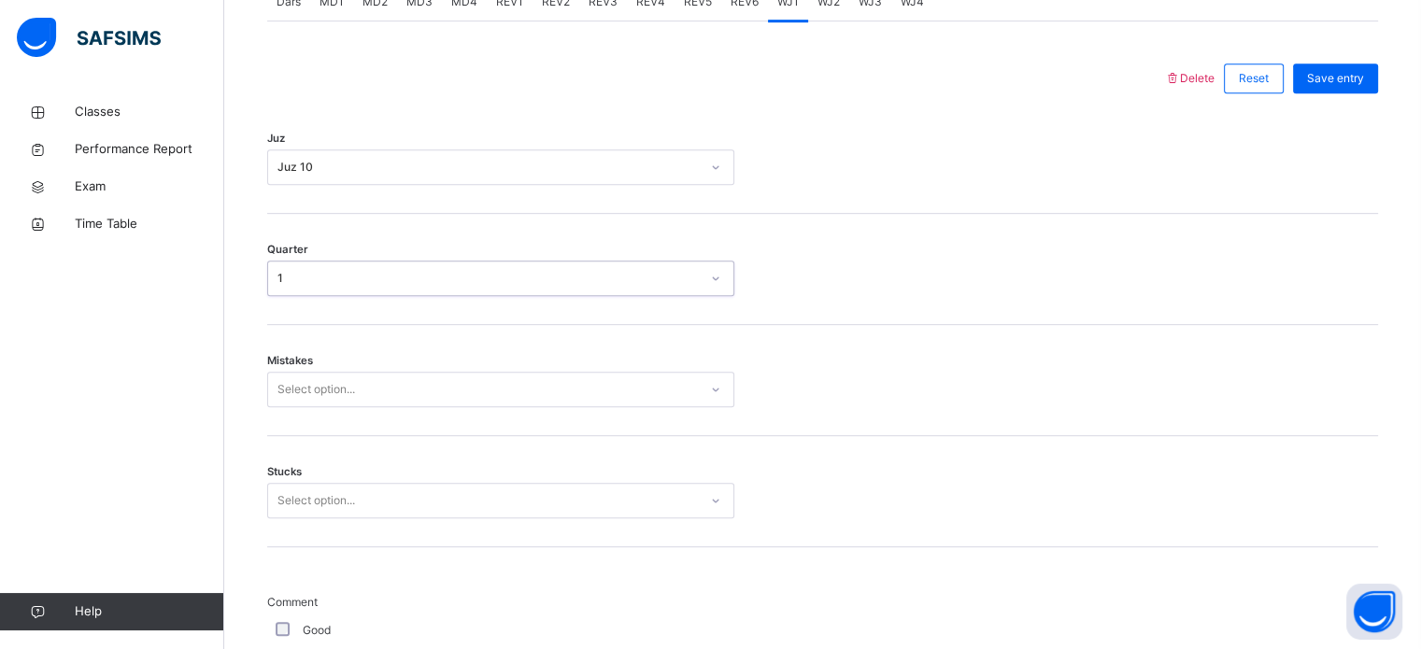
scroll to position [880, 0]
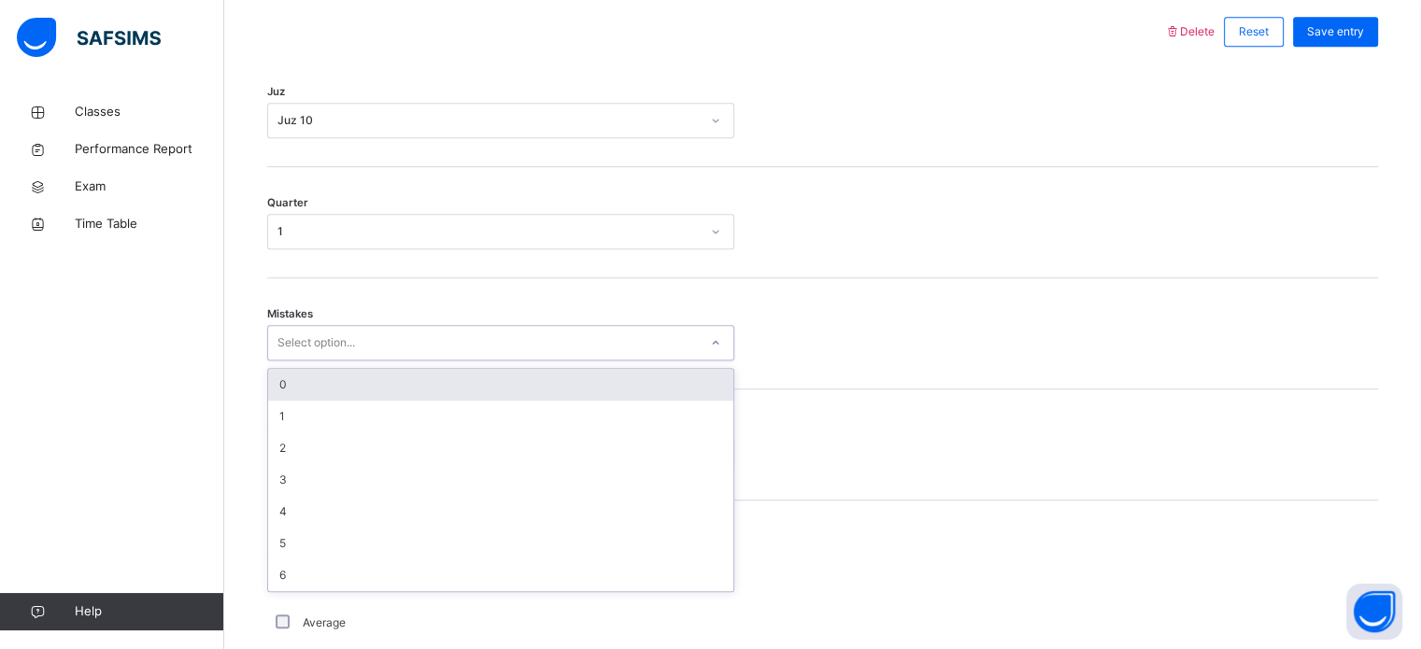
click at [365, 384] on div "0" at bounding box center [500, 385] width 465 height 32
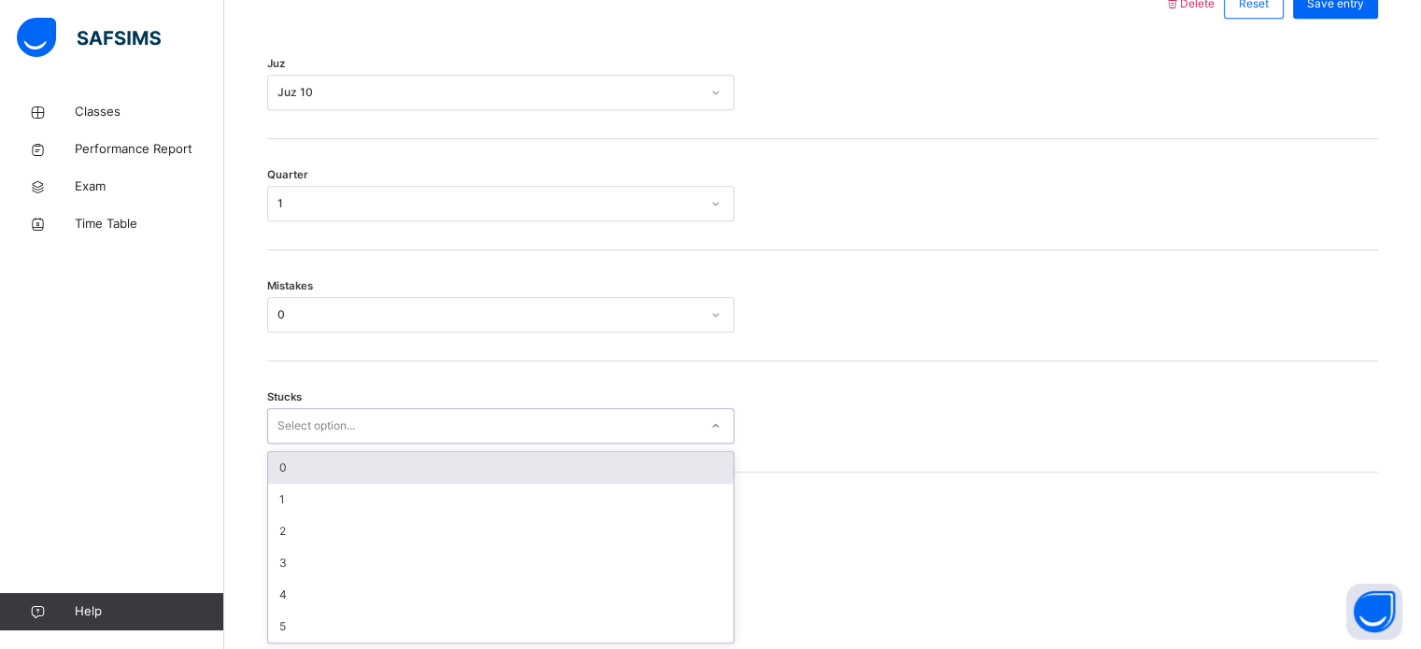
click at [335, 469] on div "0" at bounding box center [500, 468] width 465 height 32
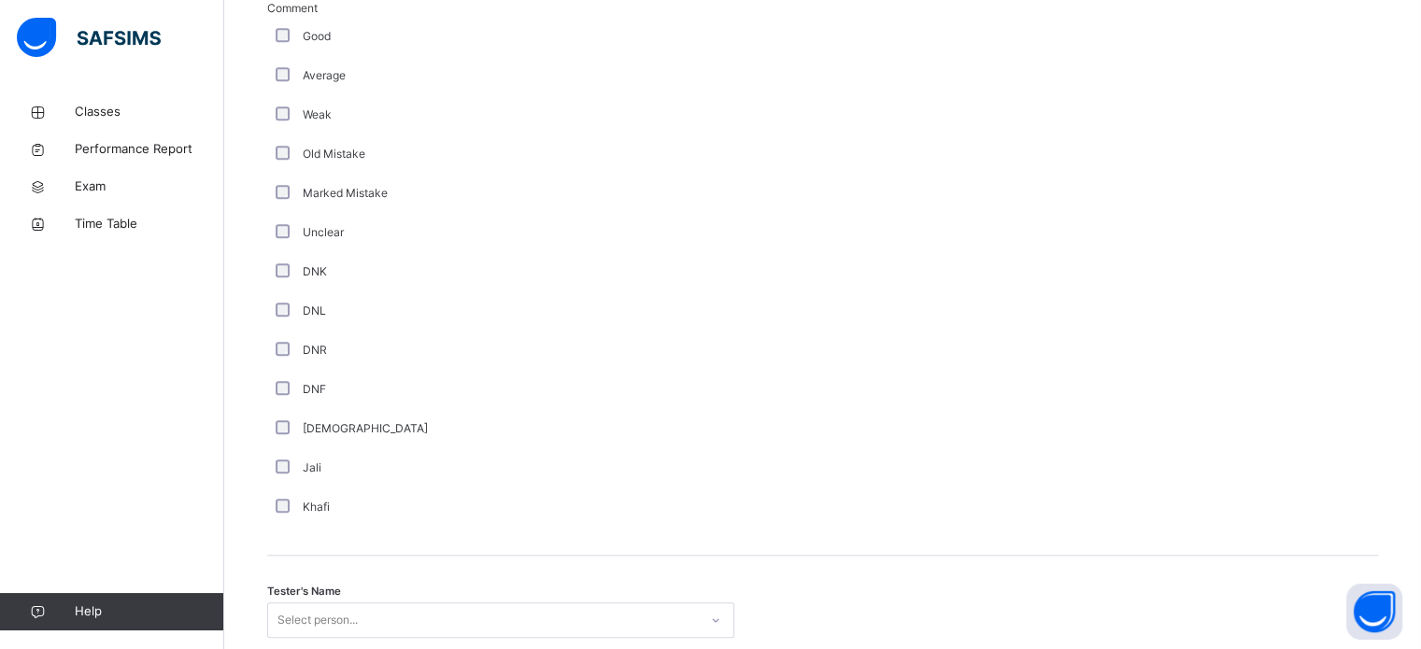
scroll to position [1687, 0]
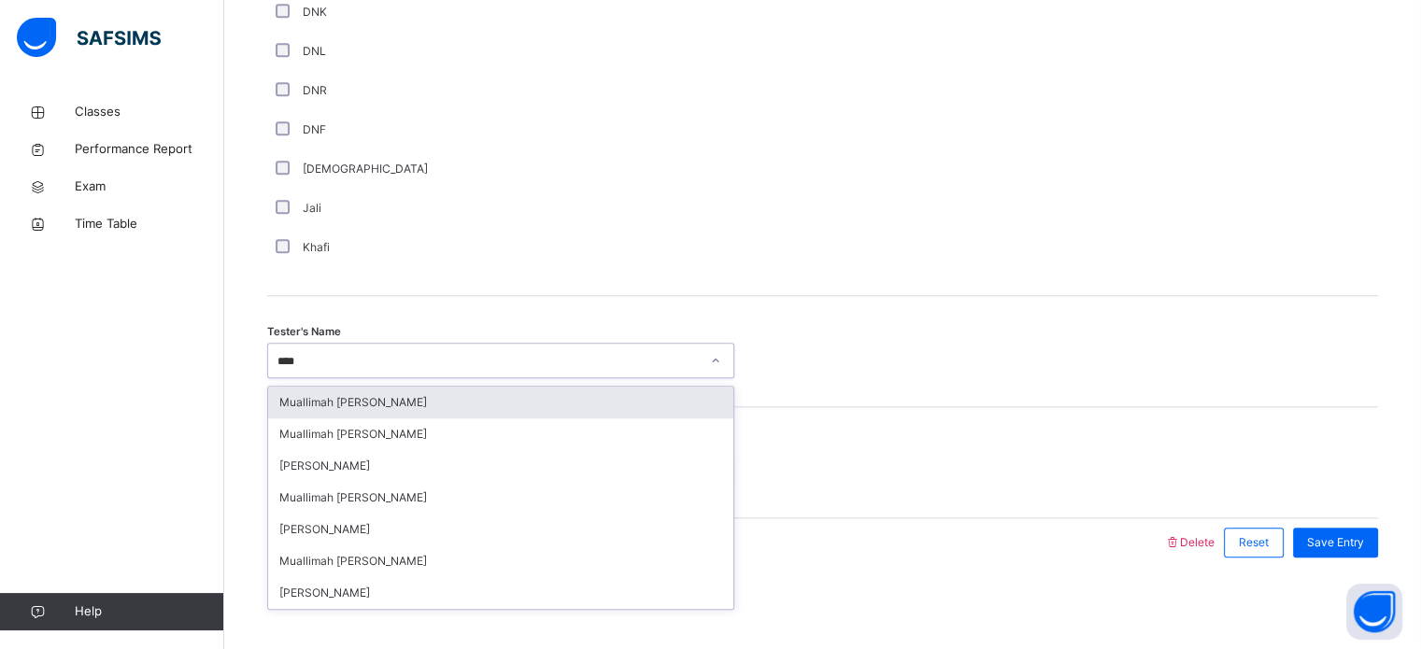
type input "*****"
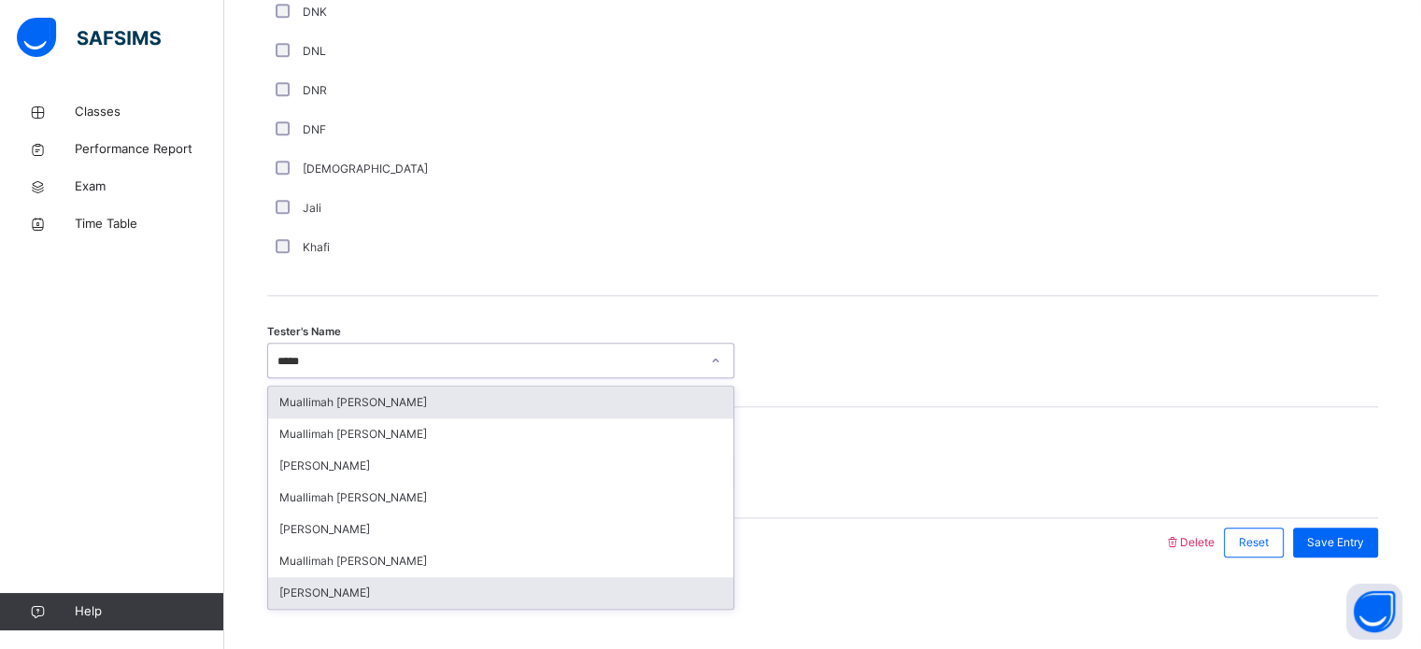
click at [404, 596] on div "[PERSON_NAME]" at bounding box center [500, 593] width 465 height 32
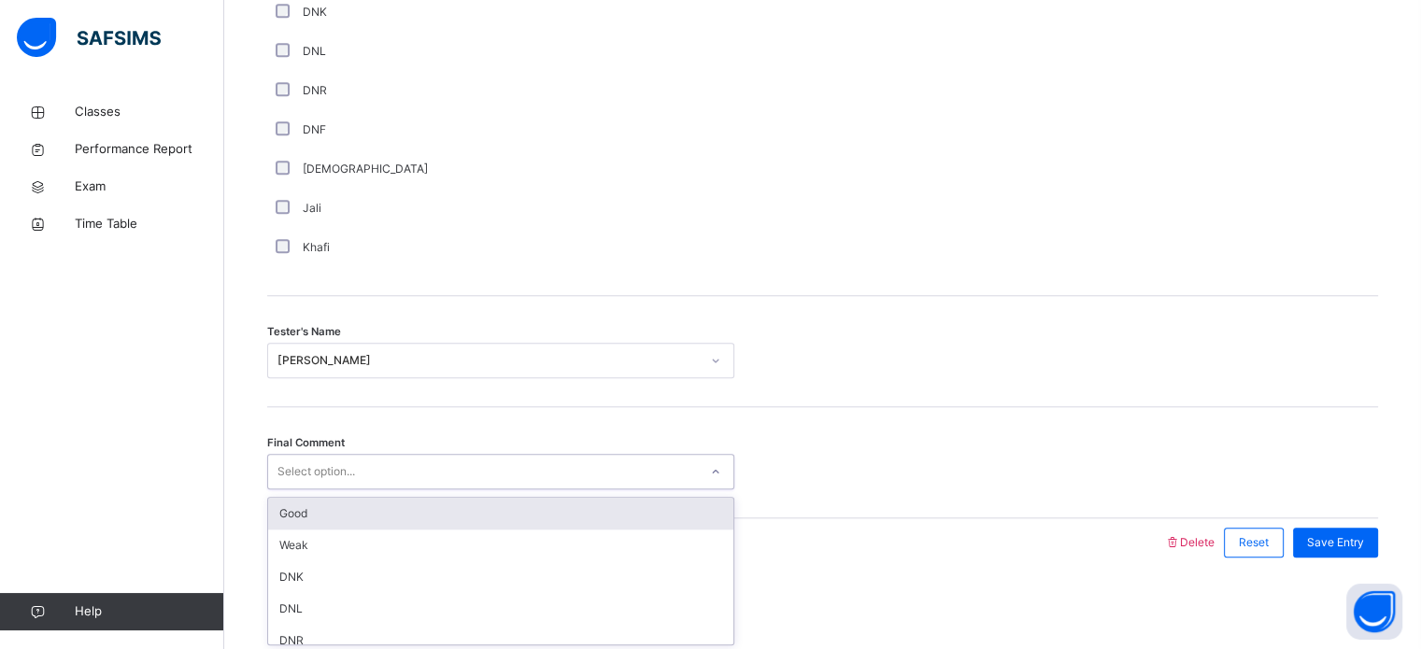
click at [347, 519] on div "Good" at bounding box center [500, 514] width 465 height 32
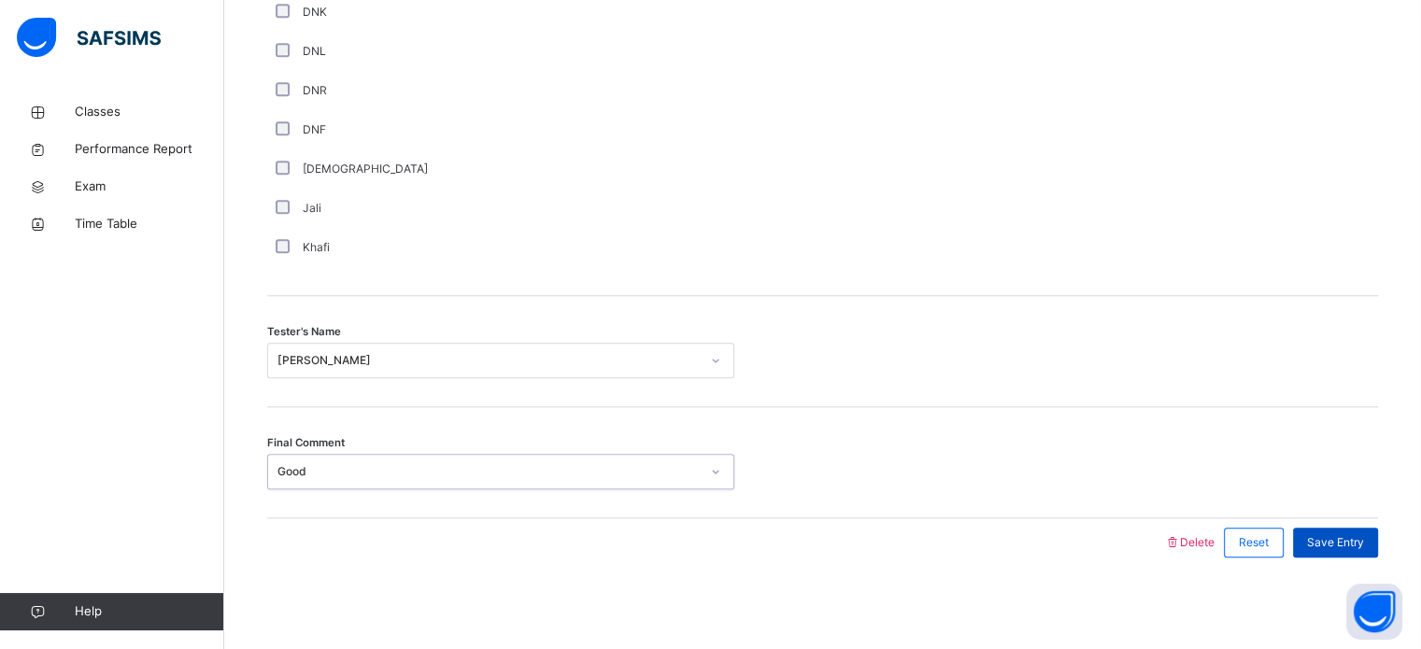
click at [1346, 551] on div "Save Entry" at bounding box center [1335, 543] width 85 height 30
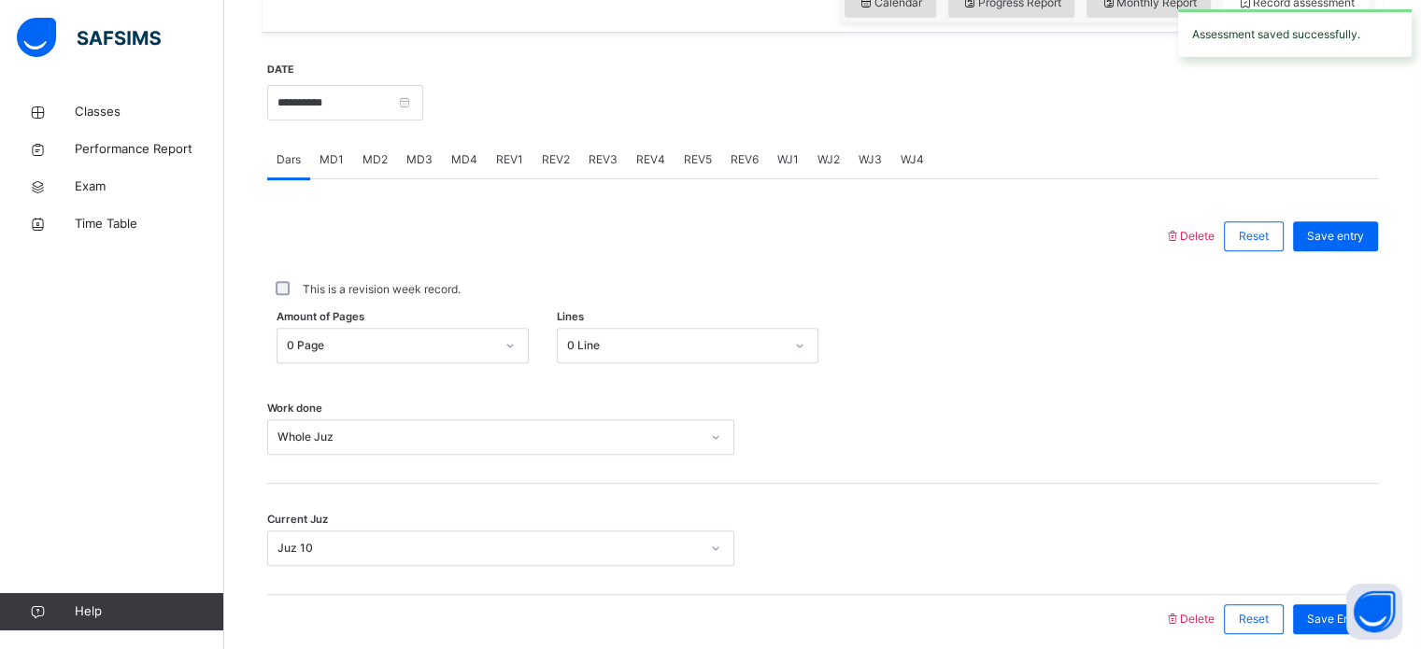
scroll to position [676, 0]
click at [371, 152] on span "MD2" at bounding box center [375, 158] width 25 height 17
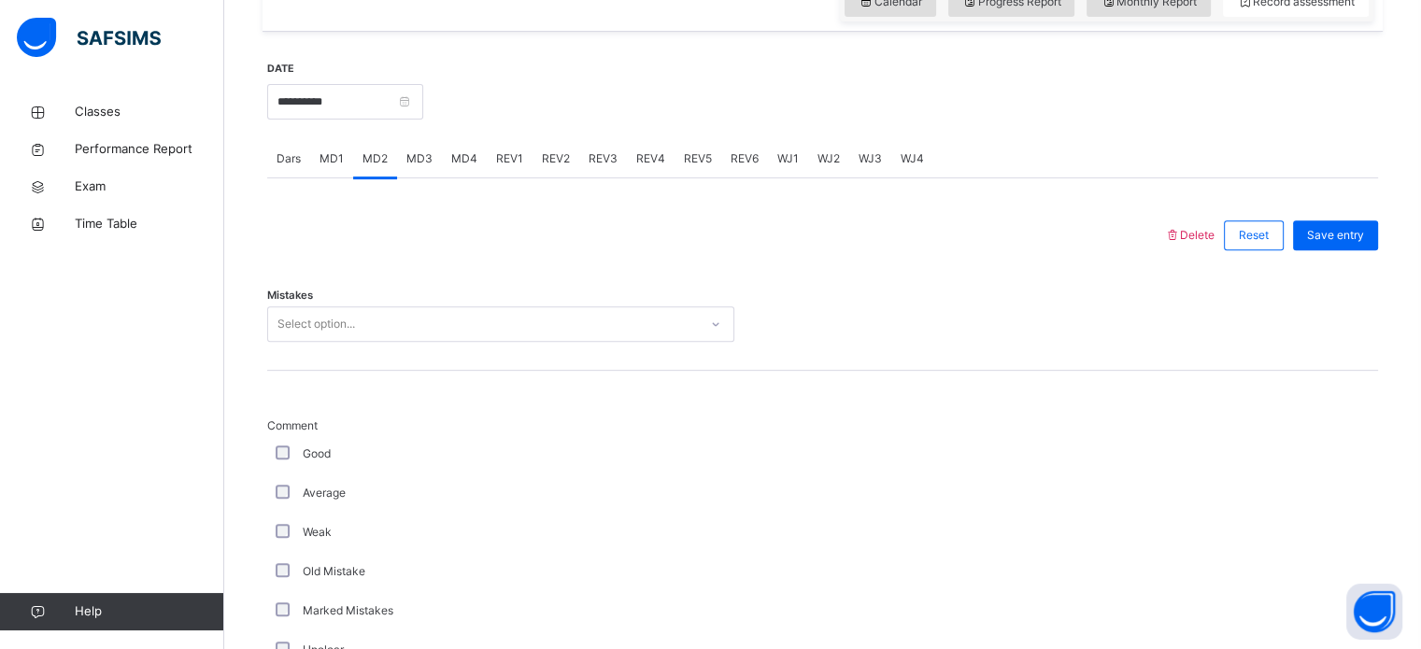
click at [822, 161] on span "WJ2" at bounding box center [829, 158] width 22 height 17
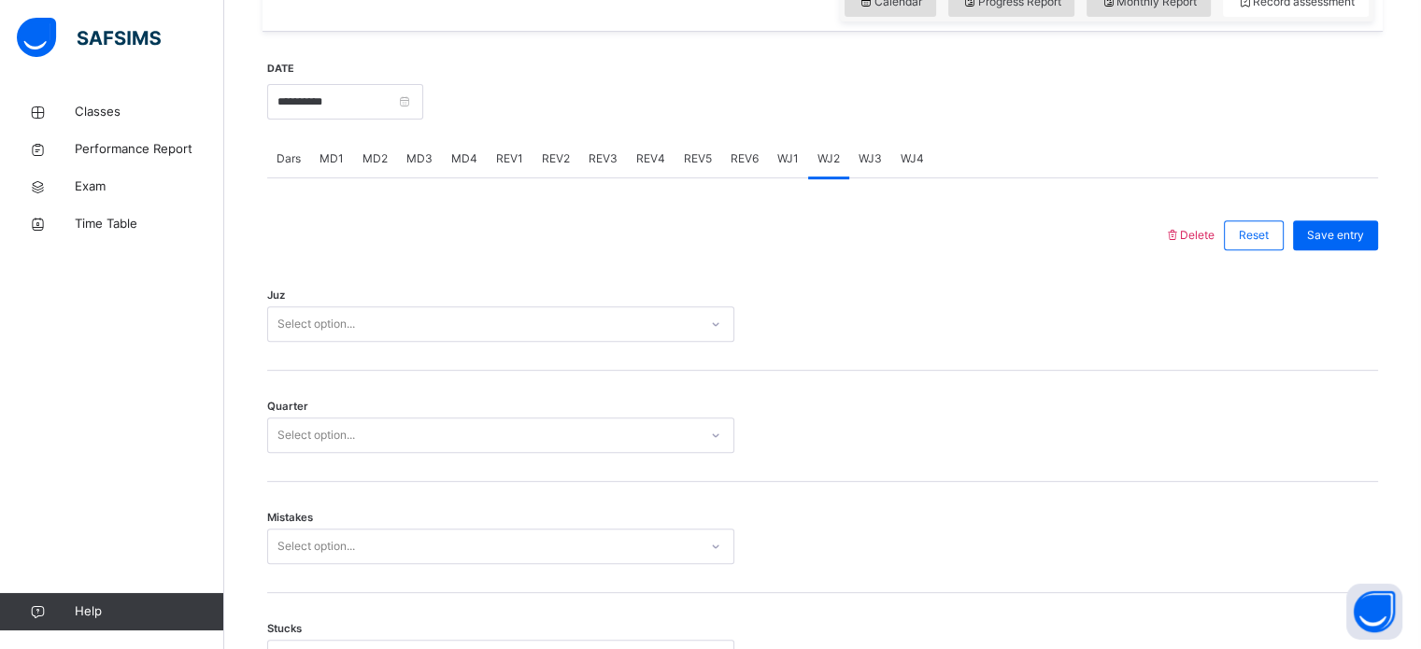
click at [782, 166] on span "WJ1" at bounding box center [787, 158] width 21 height 17
click at [837, 159] on div "WJ2" at bounding box center [828, 158] width 41 height 37
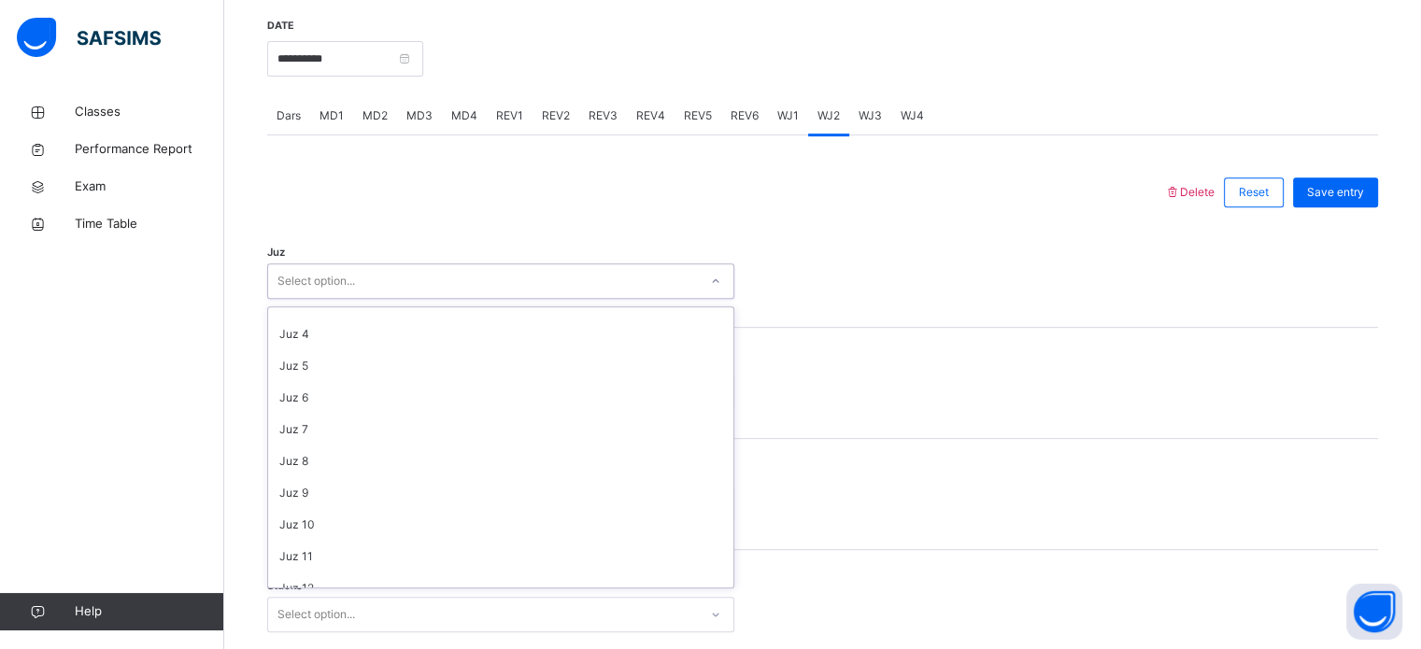
scroll to position [90, 0]
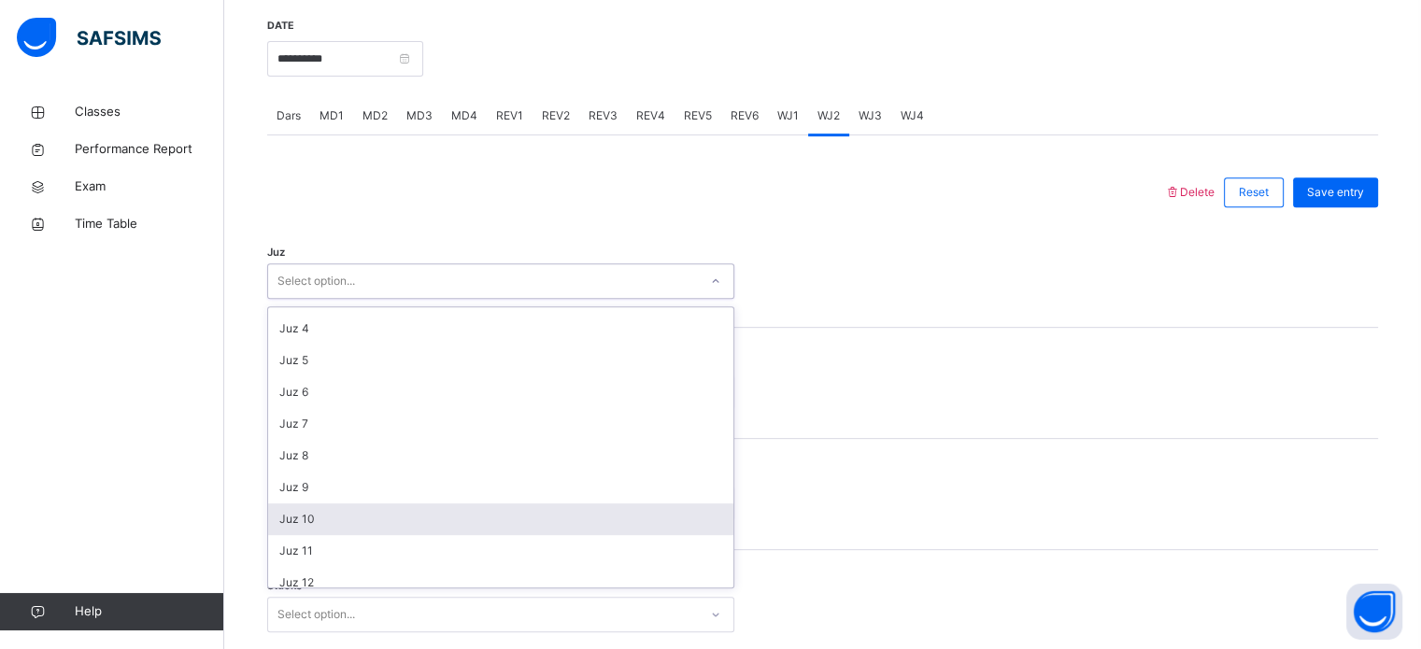
click at [347, 519] on div "Juz 10" at bounding box center [500, 520] width 465 height 32
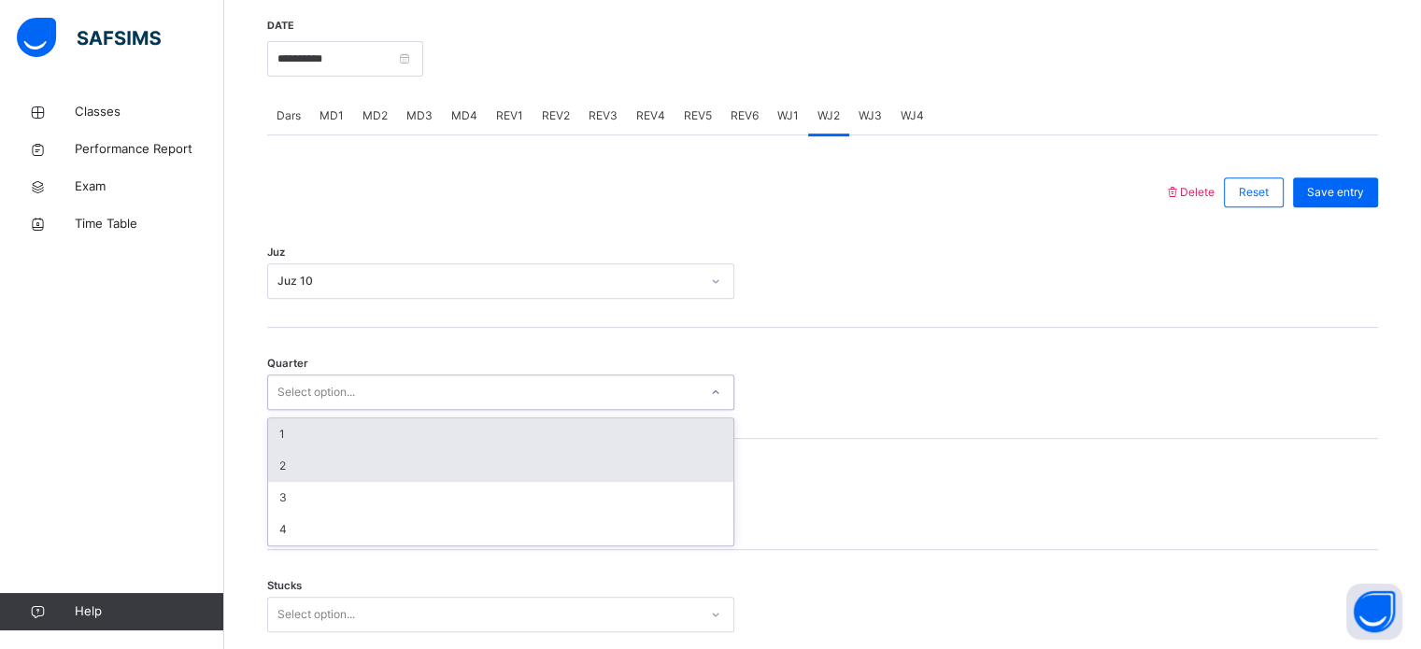
click at [328, 464] on div "2" at bounding box center [500, 466] width 465 height 32
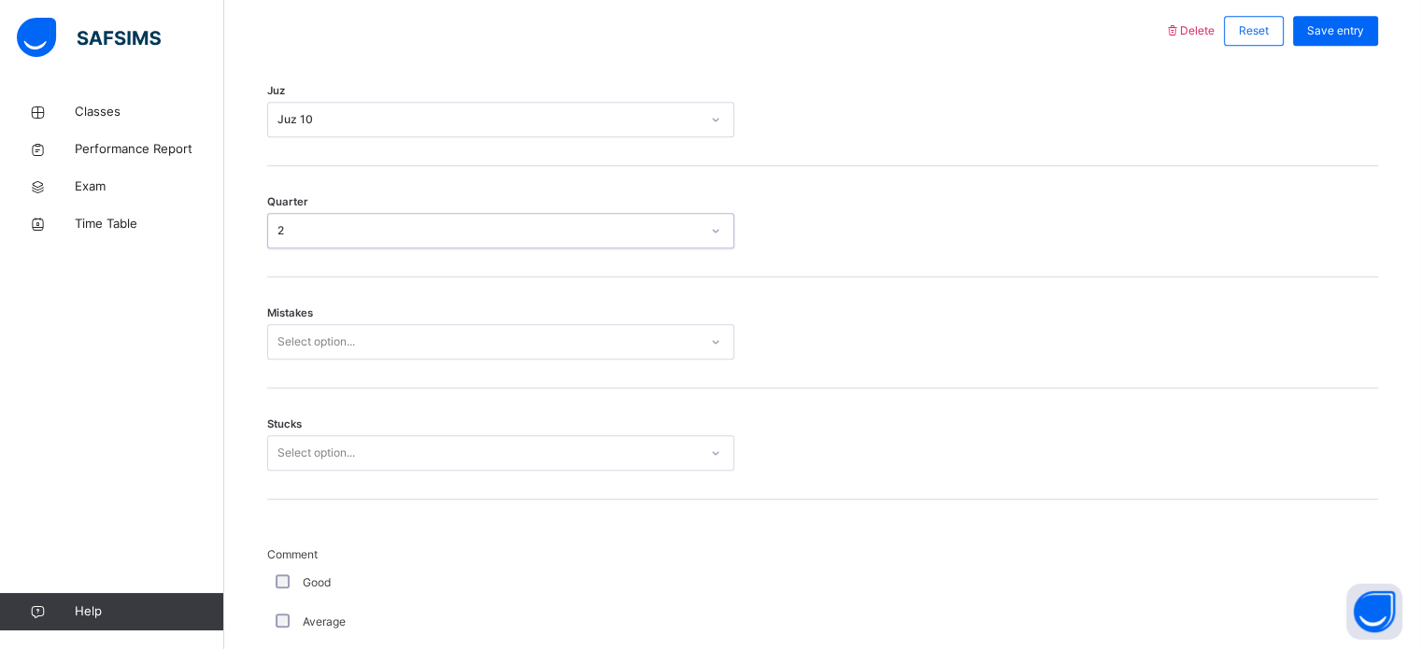
scroll to position [897, 0]
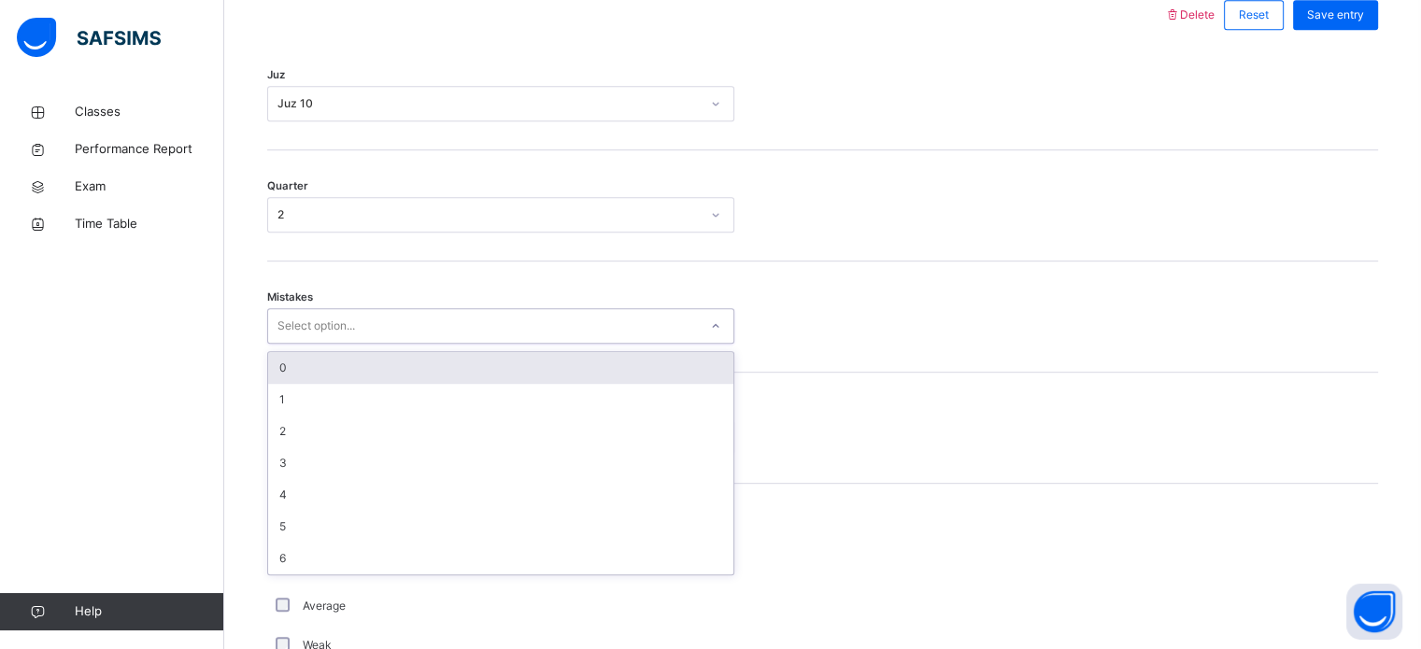
click at [340, 366] on div "0" at bounding box center [500, 368] width 465 height 32
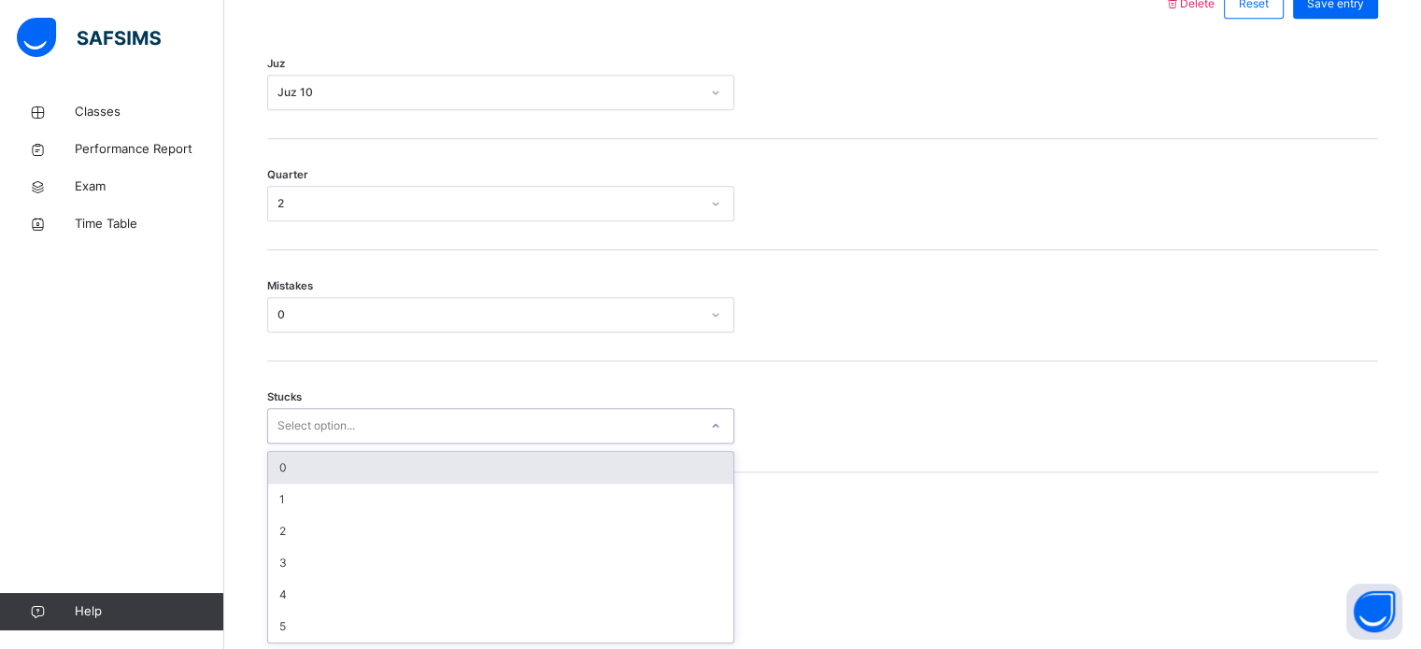
click at [340, 467] on div "0" at bounding box center [500, 468] width 465 height 32
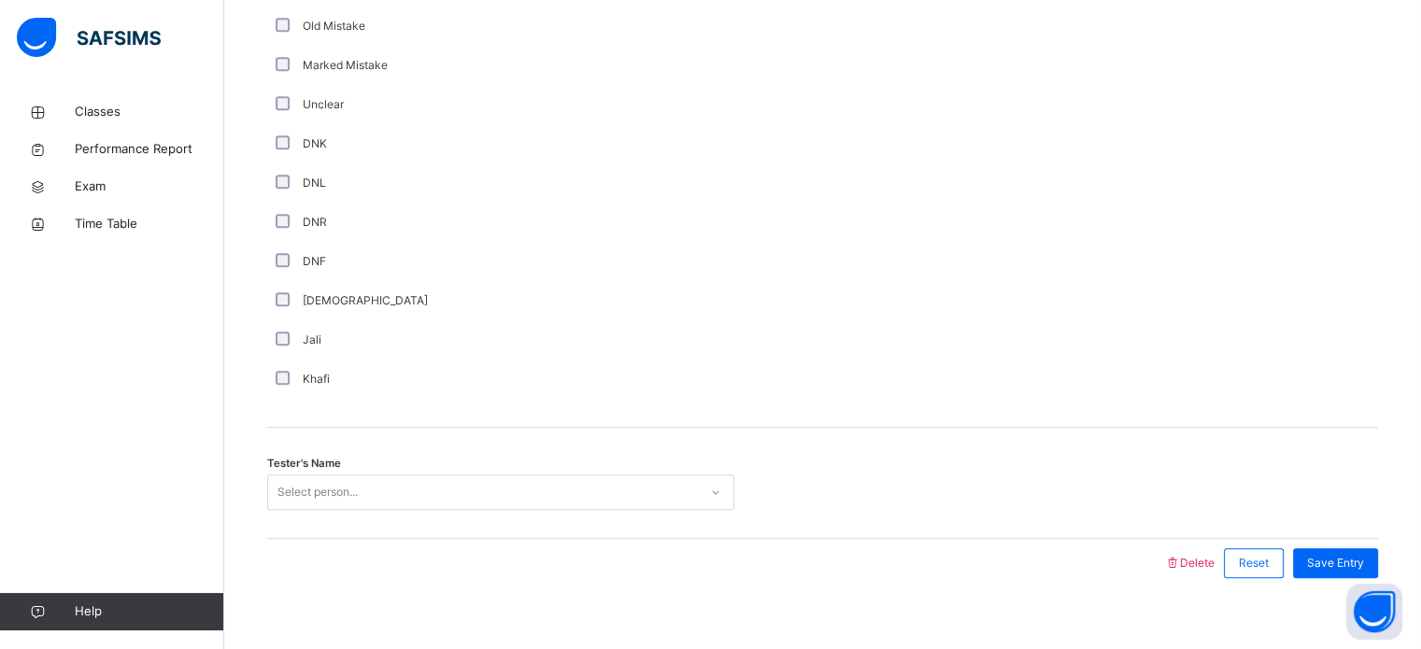
scroll to position [1576, 0]
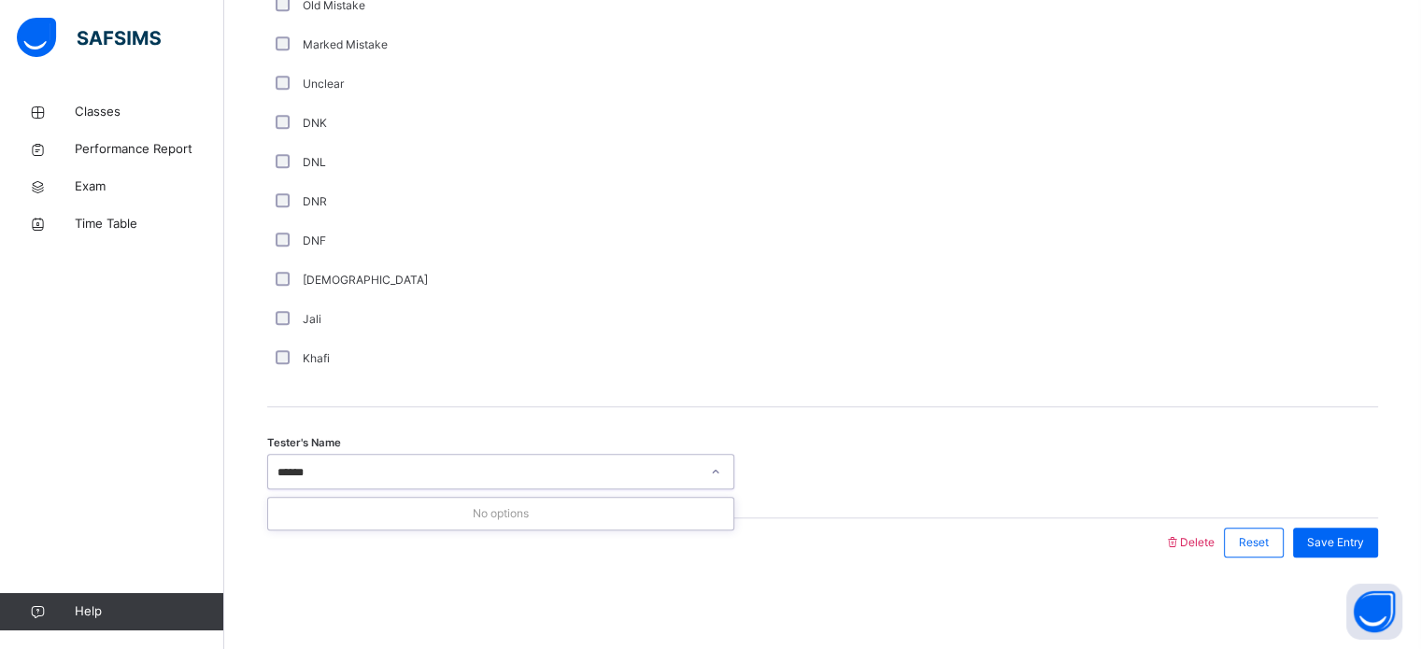
type input "*****"
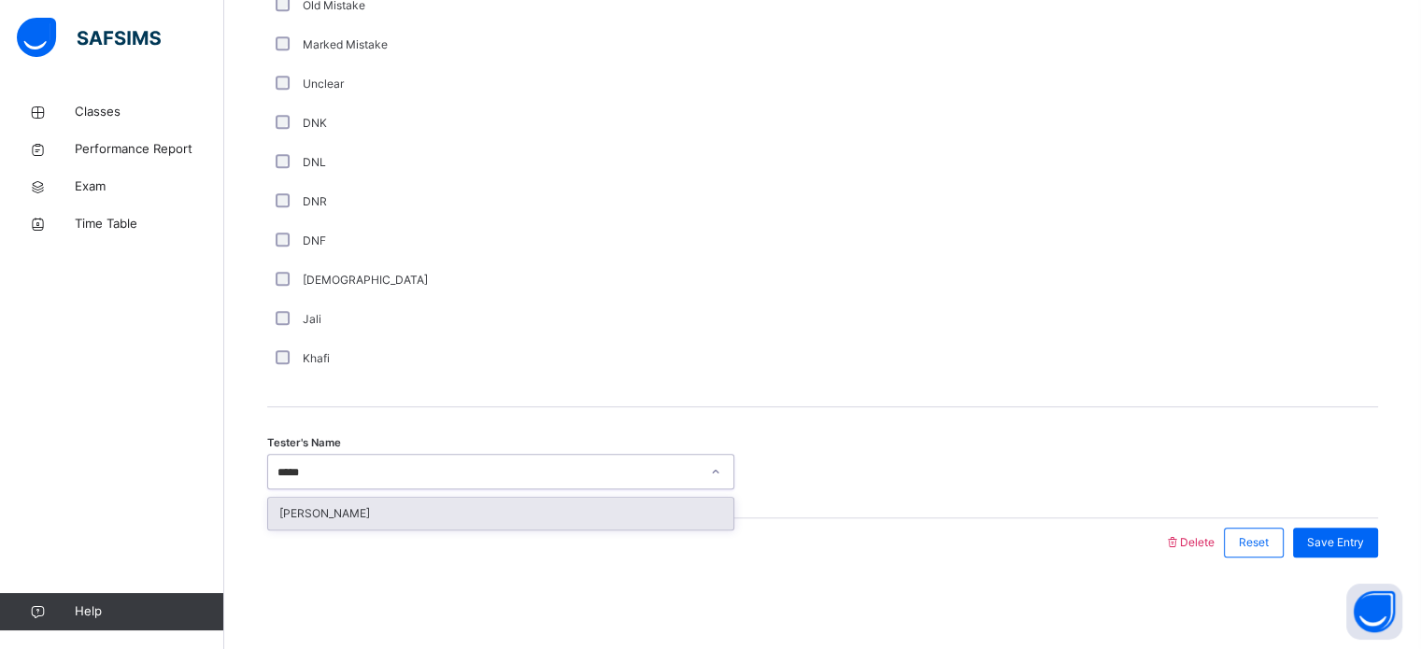
click at [537, 515] on div "[PERSON_NAME]" at bounding box center [500, 514] width 465 height 32
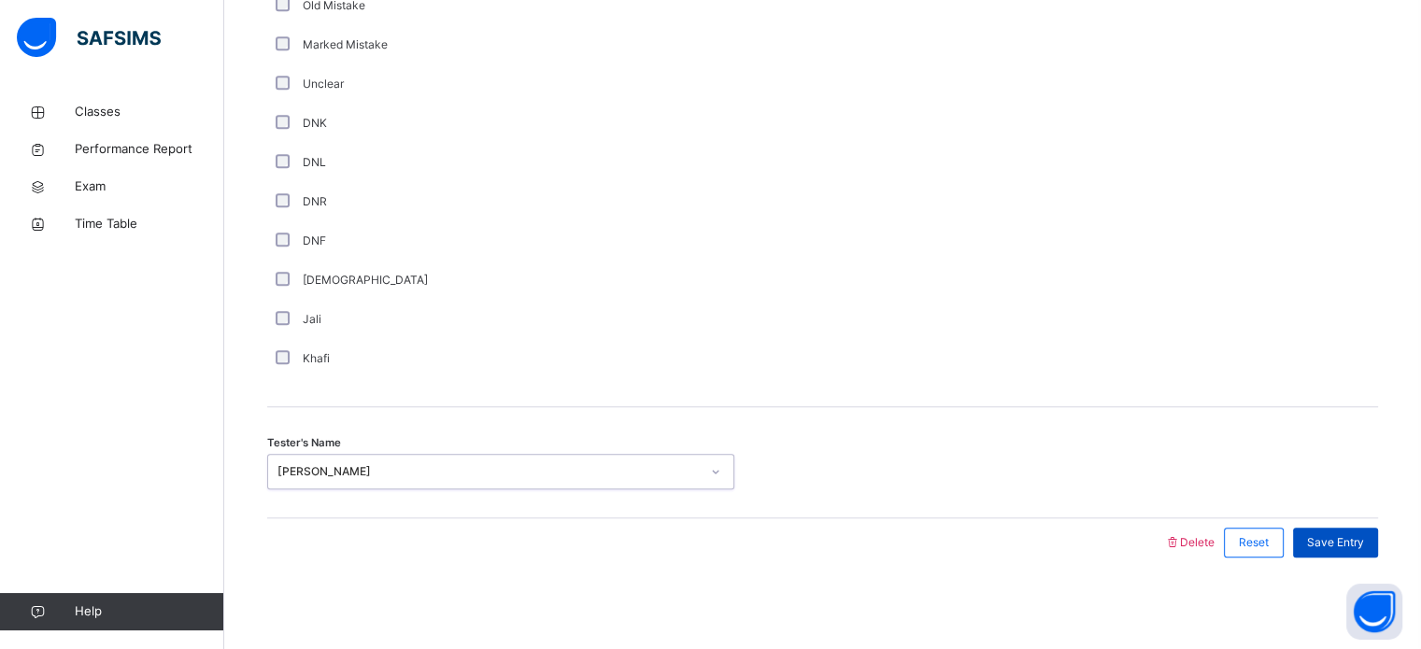
click at [1362, 544] on span "Save Entry" at bounding box center [1335, 542] width 57 height 17
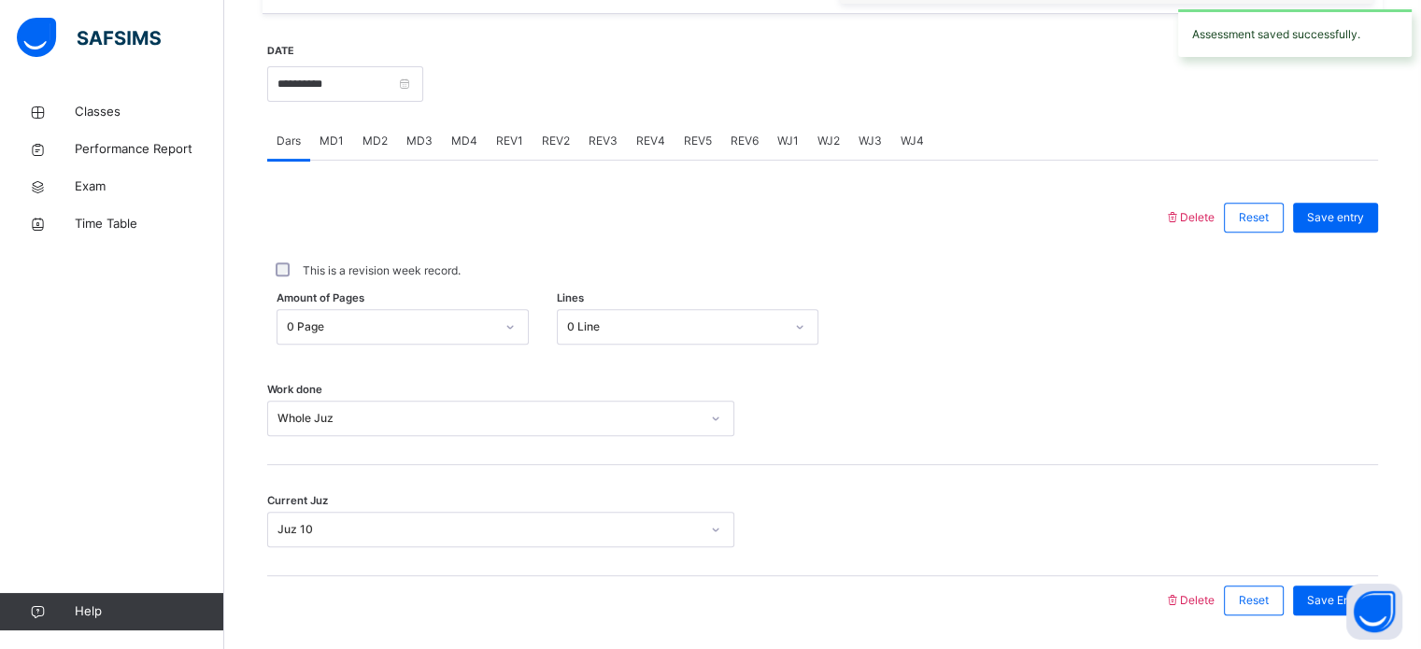
scroll to position [698, 0]
click at [425, 148] on div "MD3" at bounding box center [419, 137] width 45 height 37
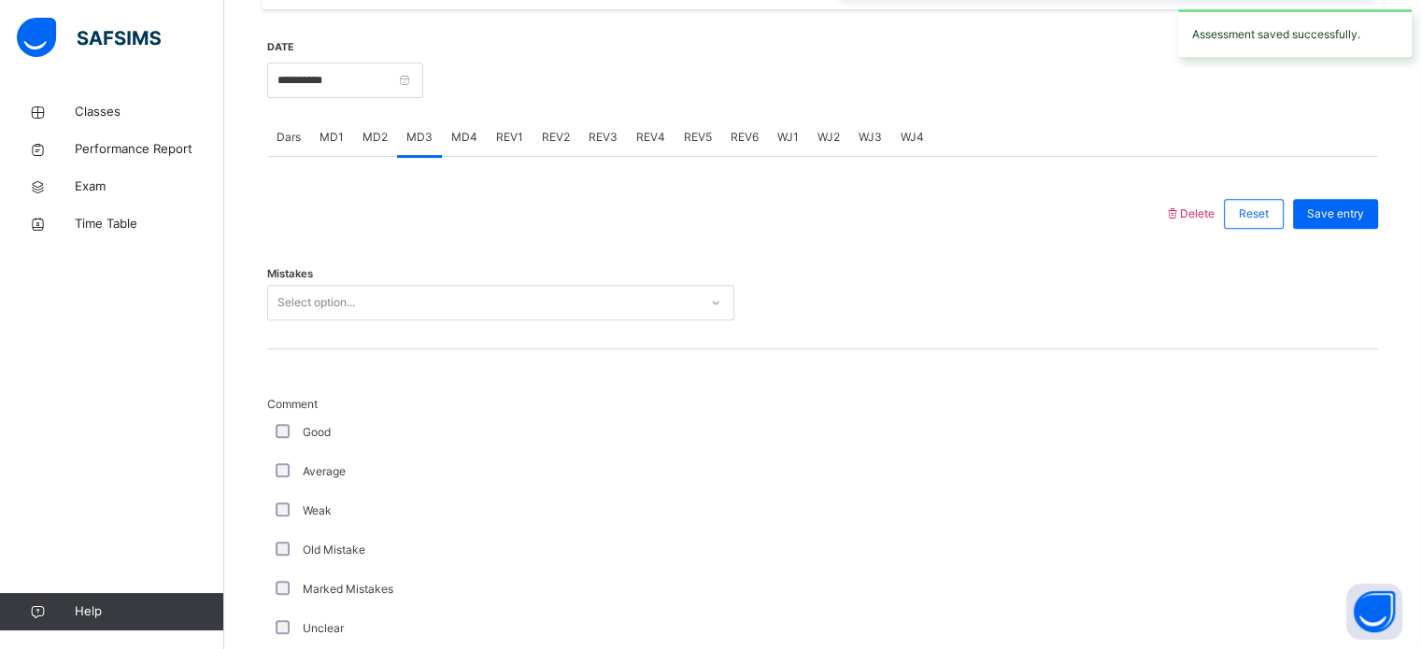
click at [872, 140] on span "WJ3" at bounding box center [870, 137] width 23 height 17
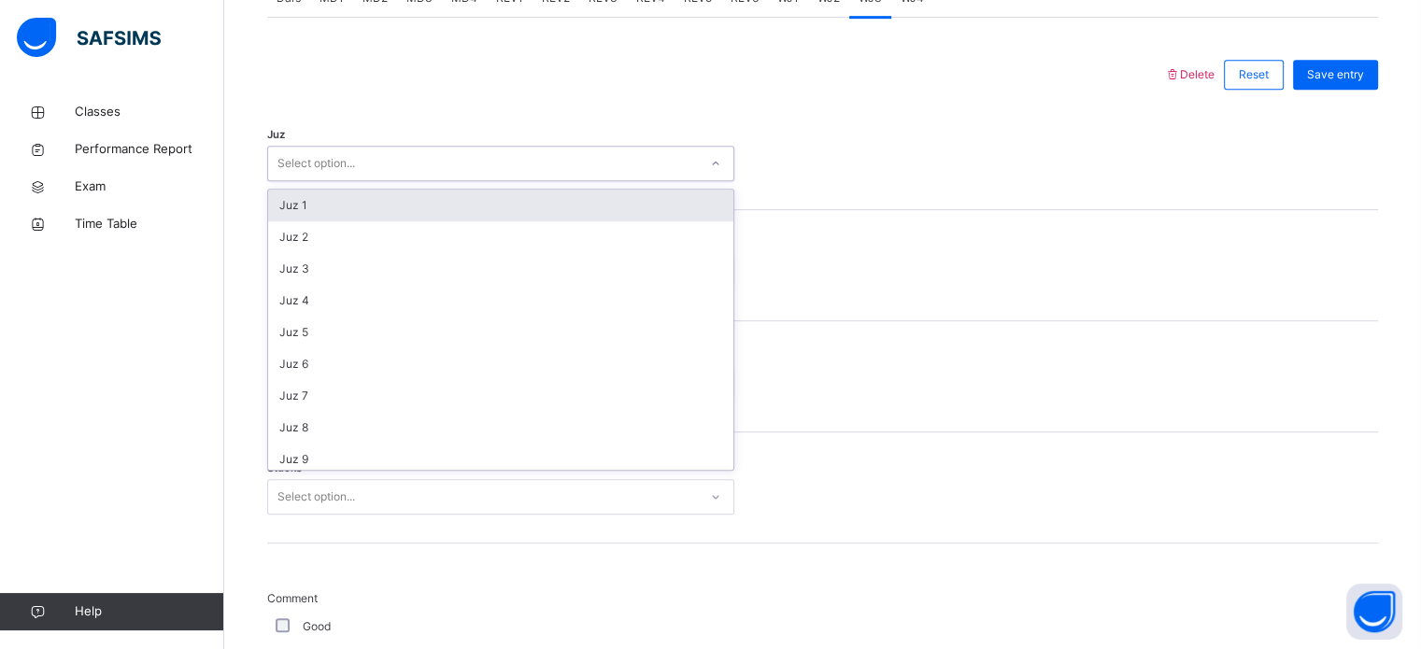
scroll to position [102, 0]
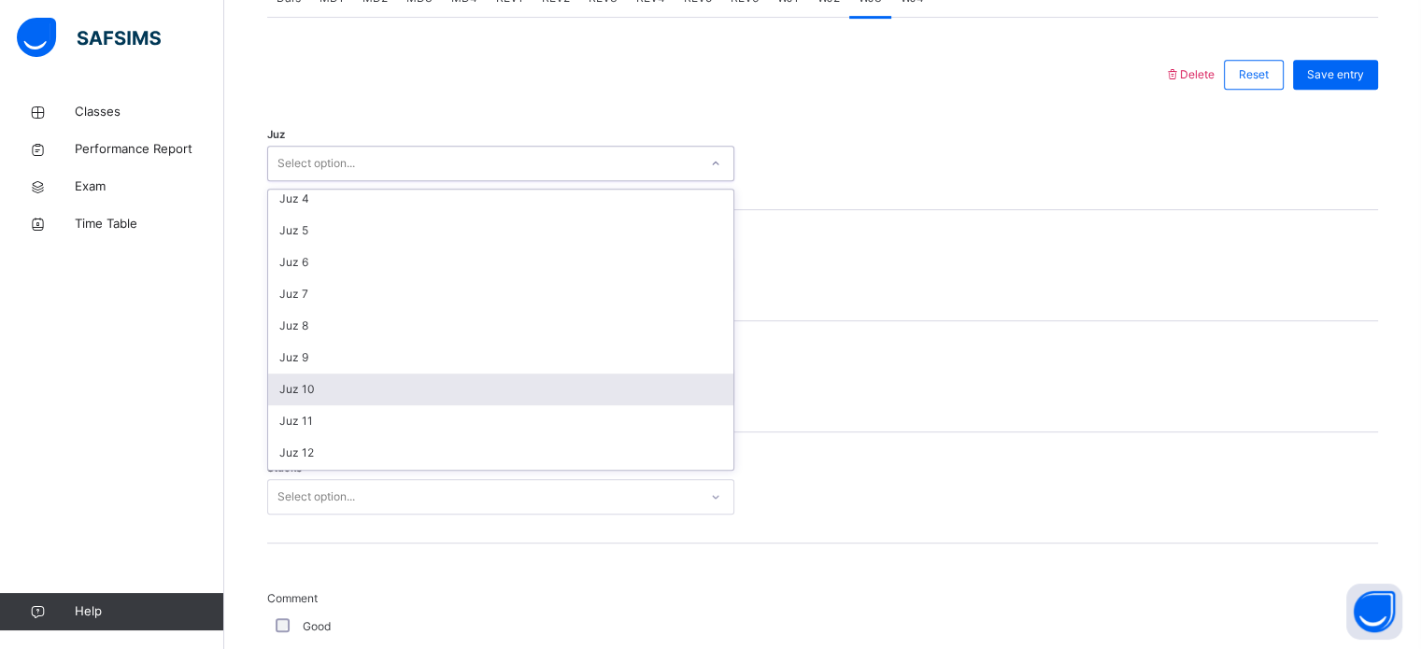
click at [360, 388] on div "Juz 10" at bounding box center [500, 390] width 465 height 32
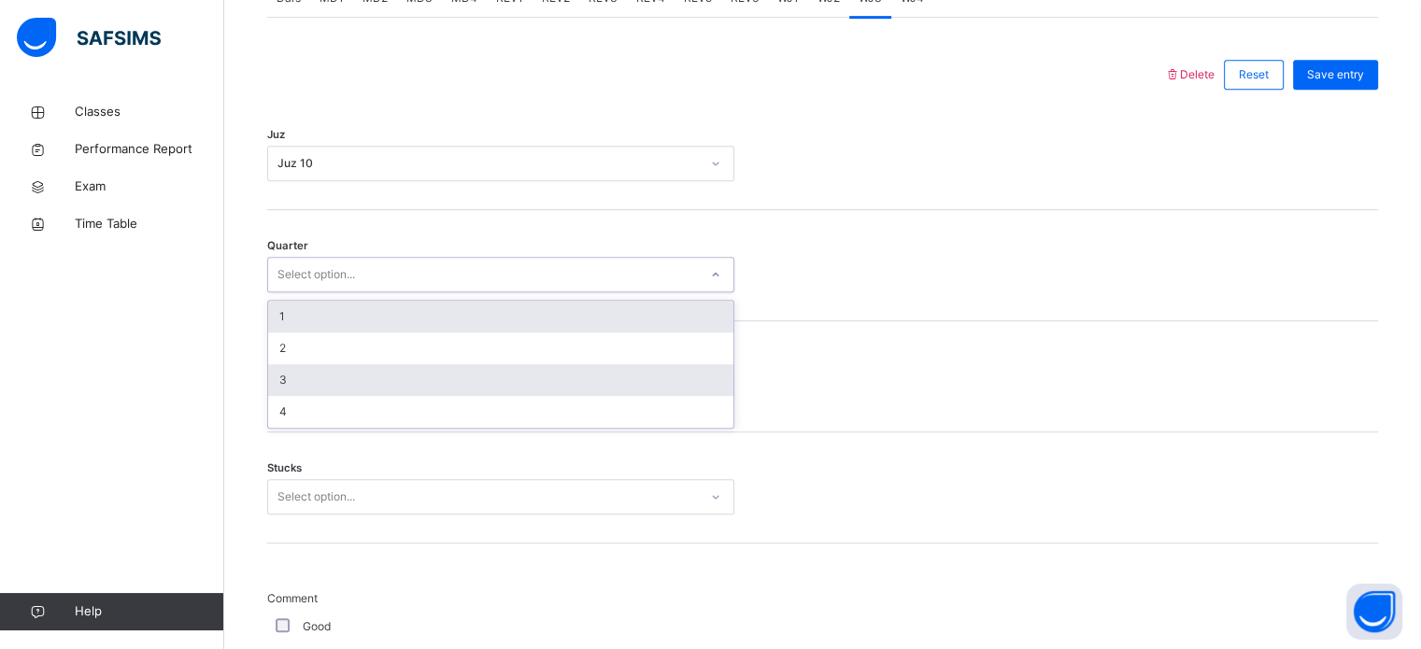
click at [328, 373] on div "3" at bounding box center [500, 380] width 465 height 32
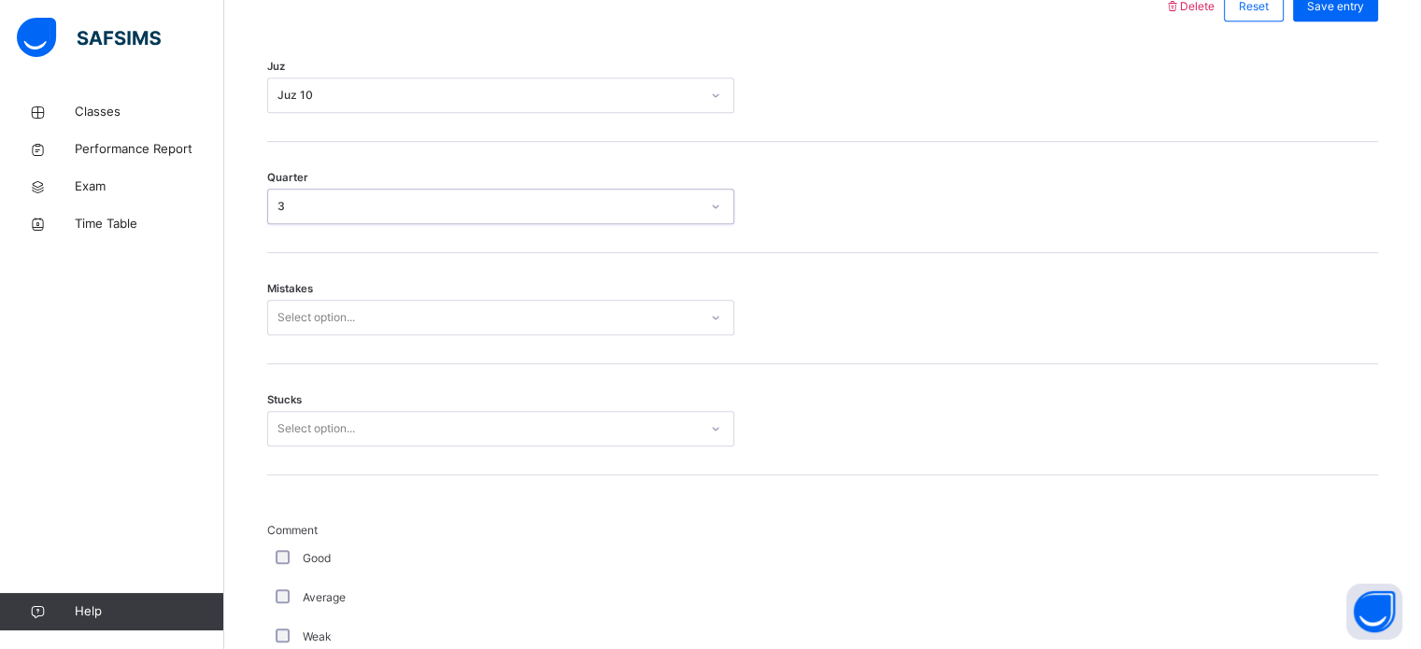
scroll to position [1003, 0]
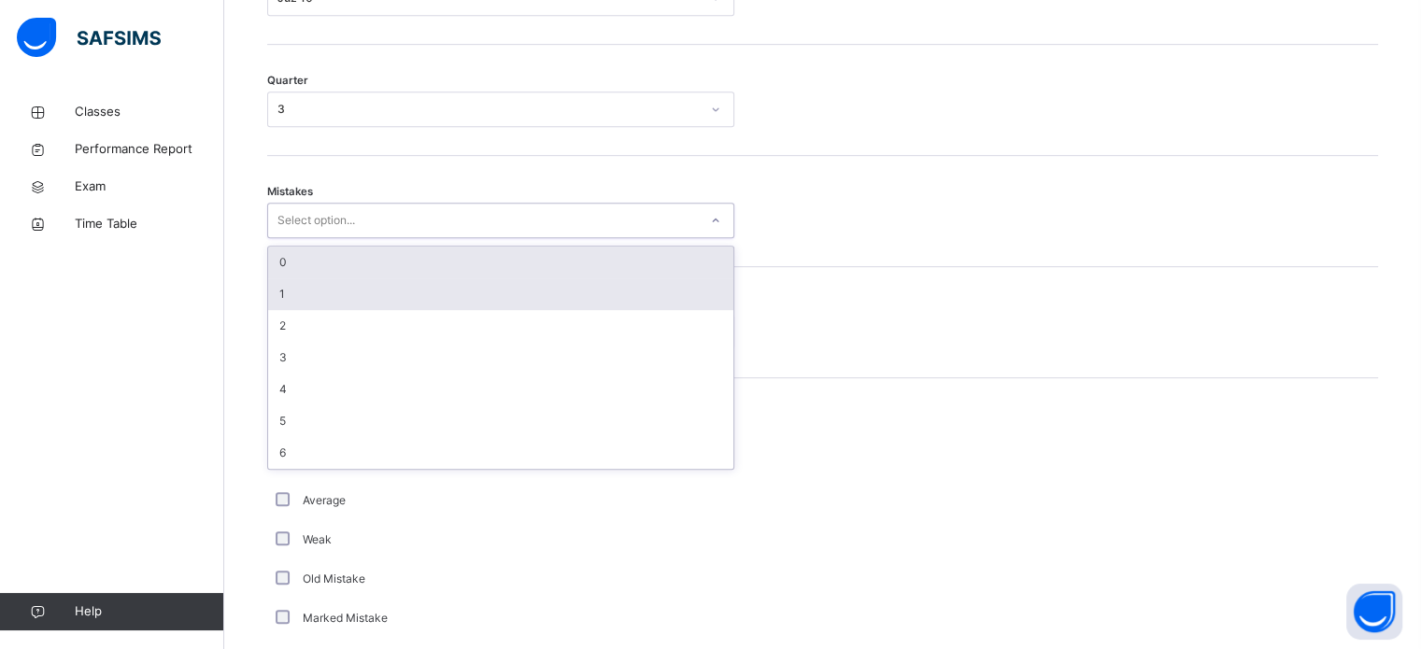
click at [329, 299] on div "1" at bounding box center [500, 294] width 465 height 32
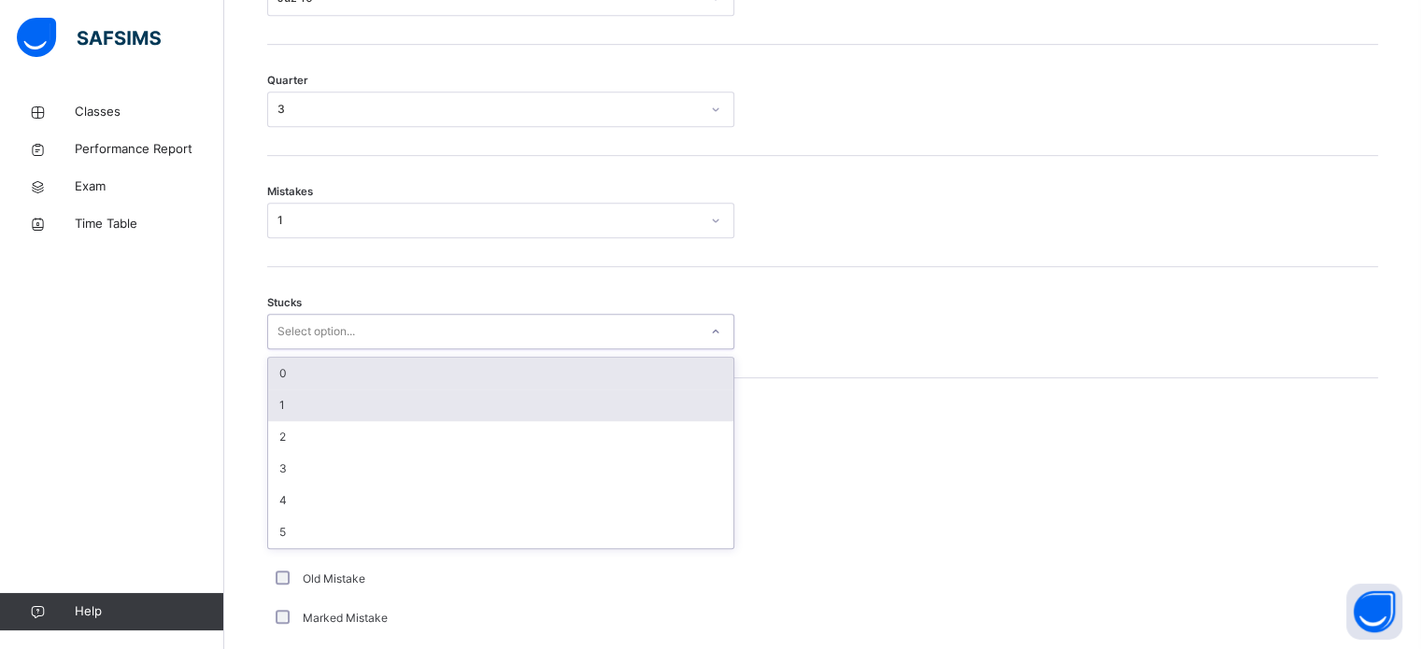
click at [325, 401] on div "1" at bounding box center [500, 406] width 465 height 32
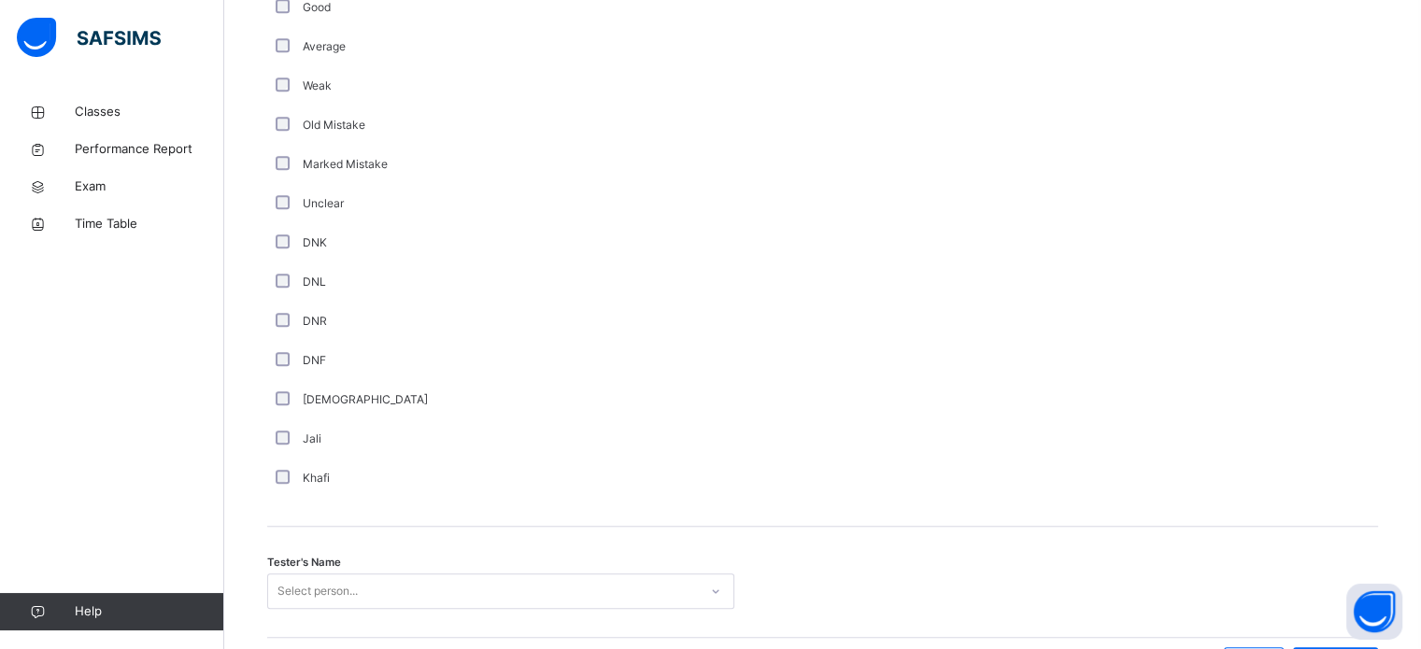
scroll to position [1576, 0]
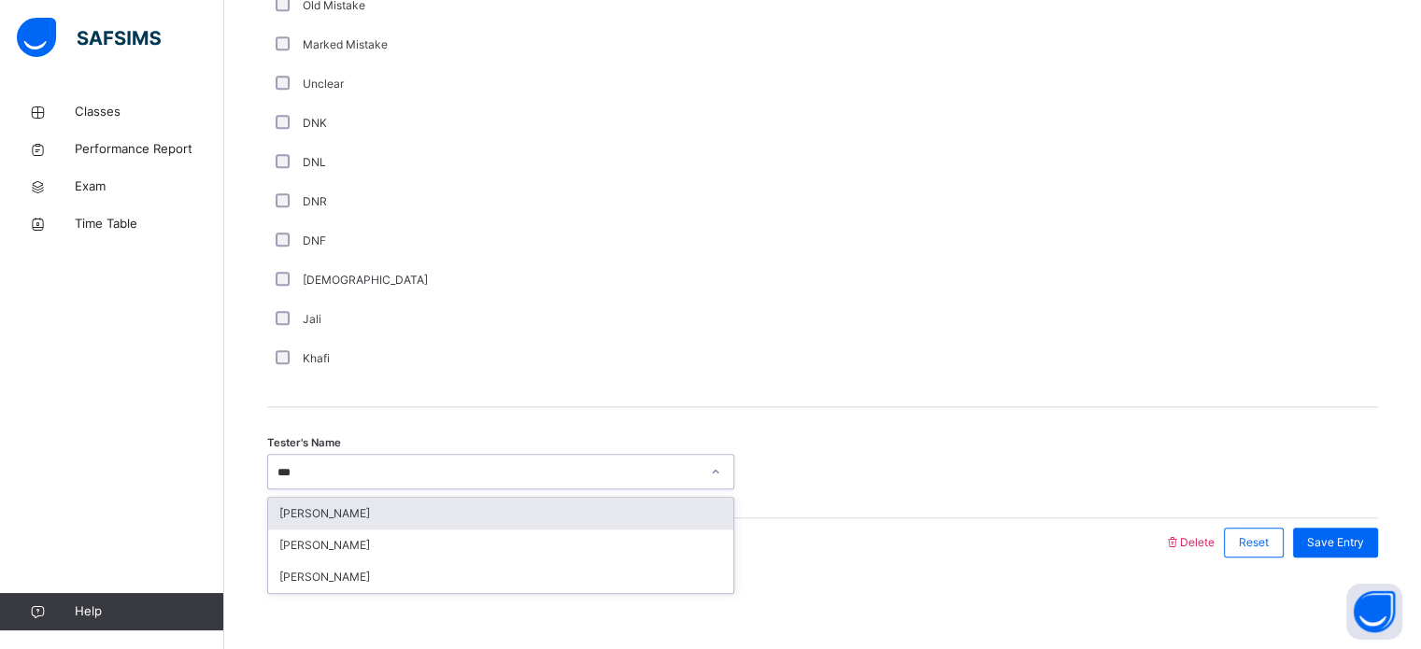
type input "****"
click at [500, 506] on div "[PERSON_NAME]" at bounding box center [500, 514] width 465 height 32
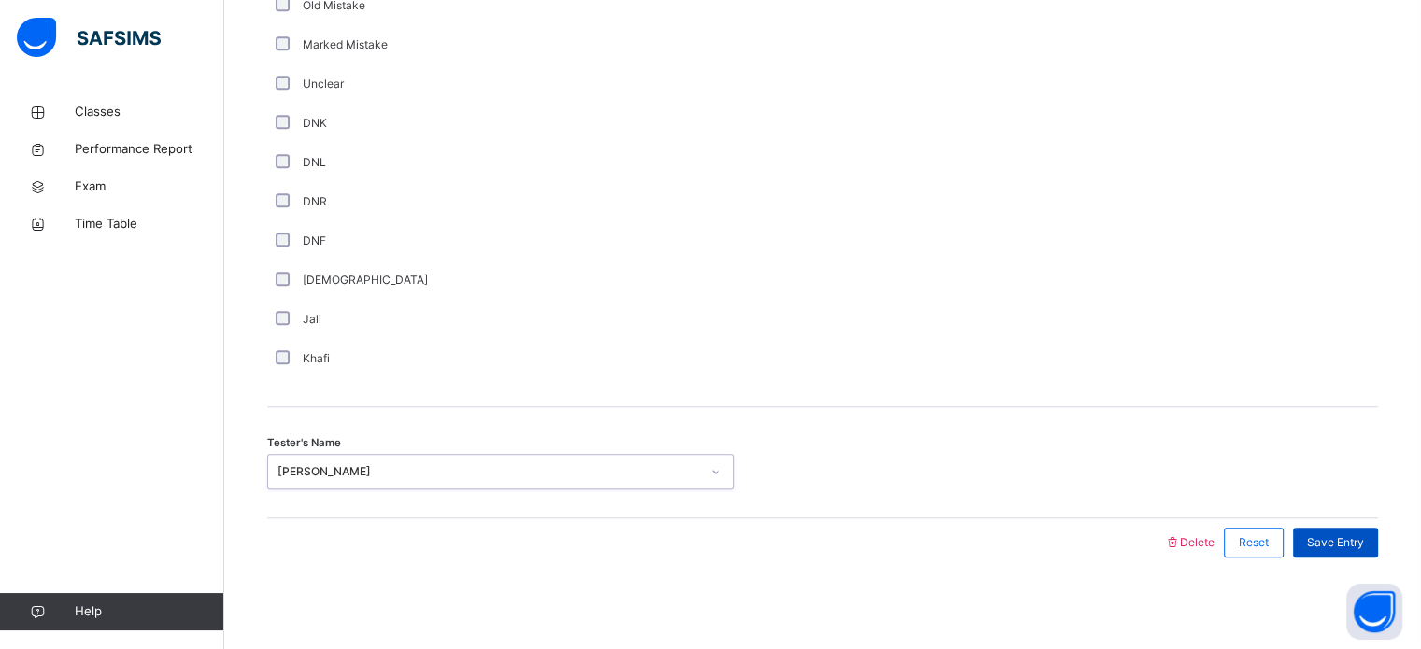
click at [1349, 537] on span "Save Entry" at bounding box center [1335, 542] width 57 height 17
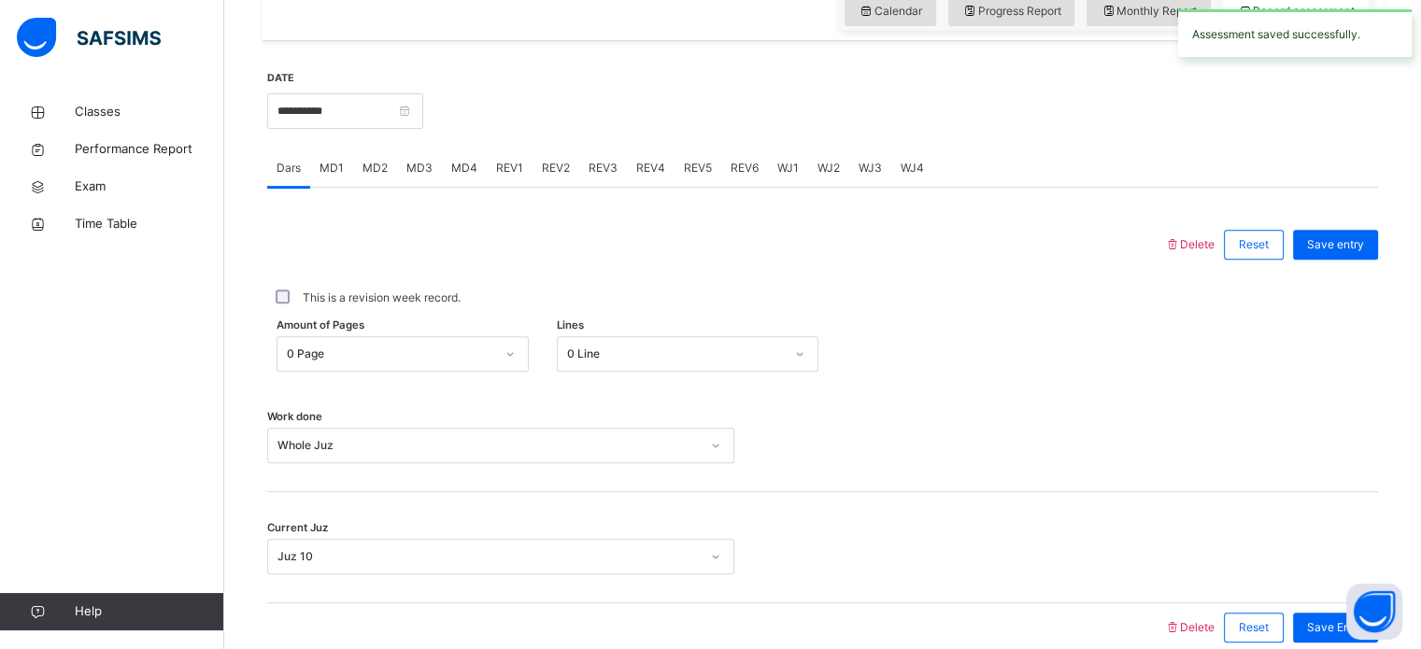
scroll to position [669, 0]
click at [509, 174] on span "REV1" at bounding box center [509, 166] width 27 height 17
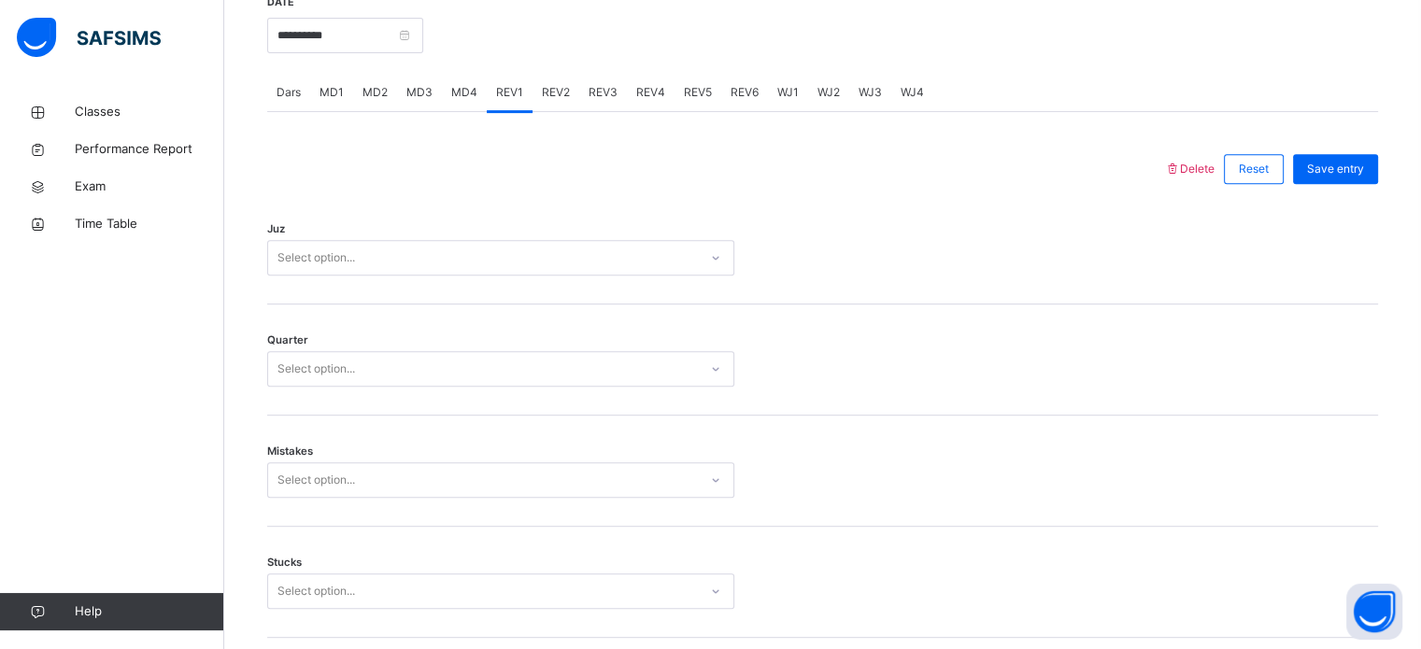
scroll to position [747, 0]
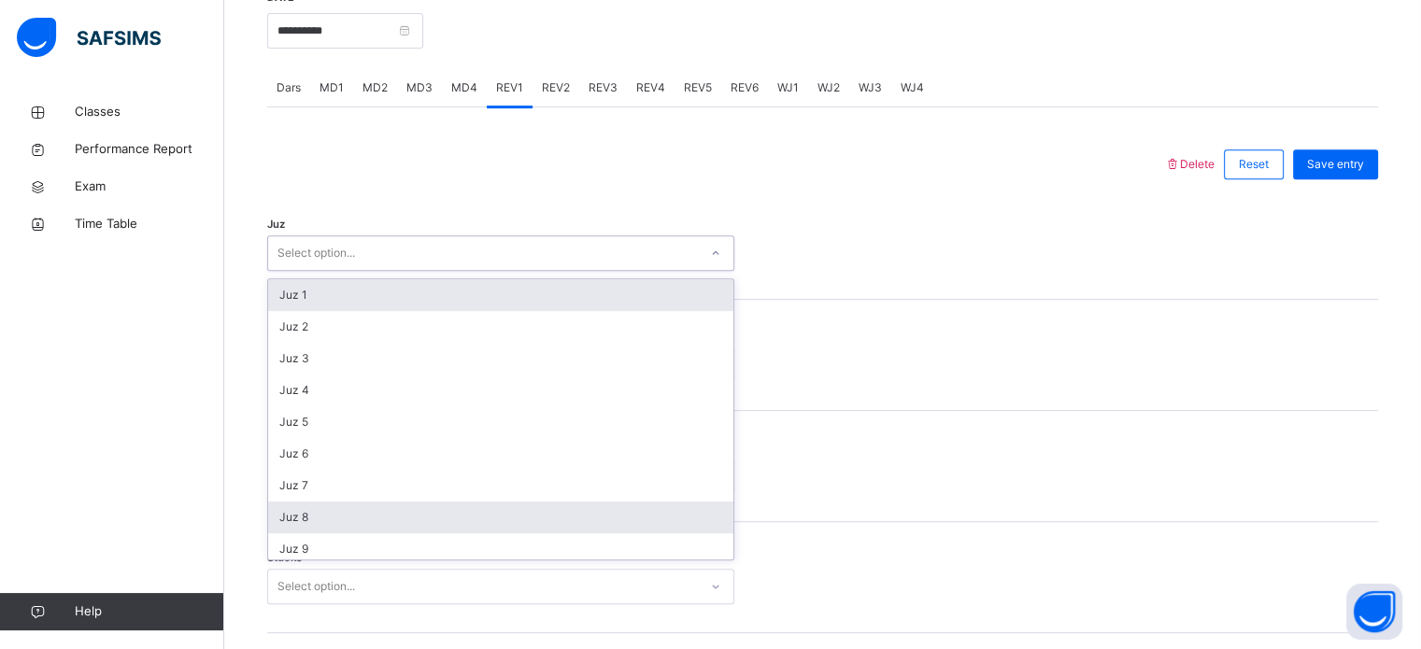
click at [361, 528] on div "Juz 8" at bounding box center [500, 518] width 465 height 32
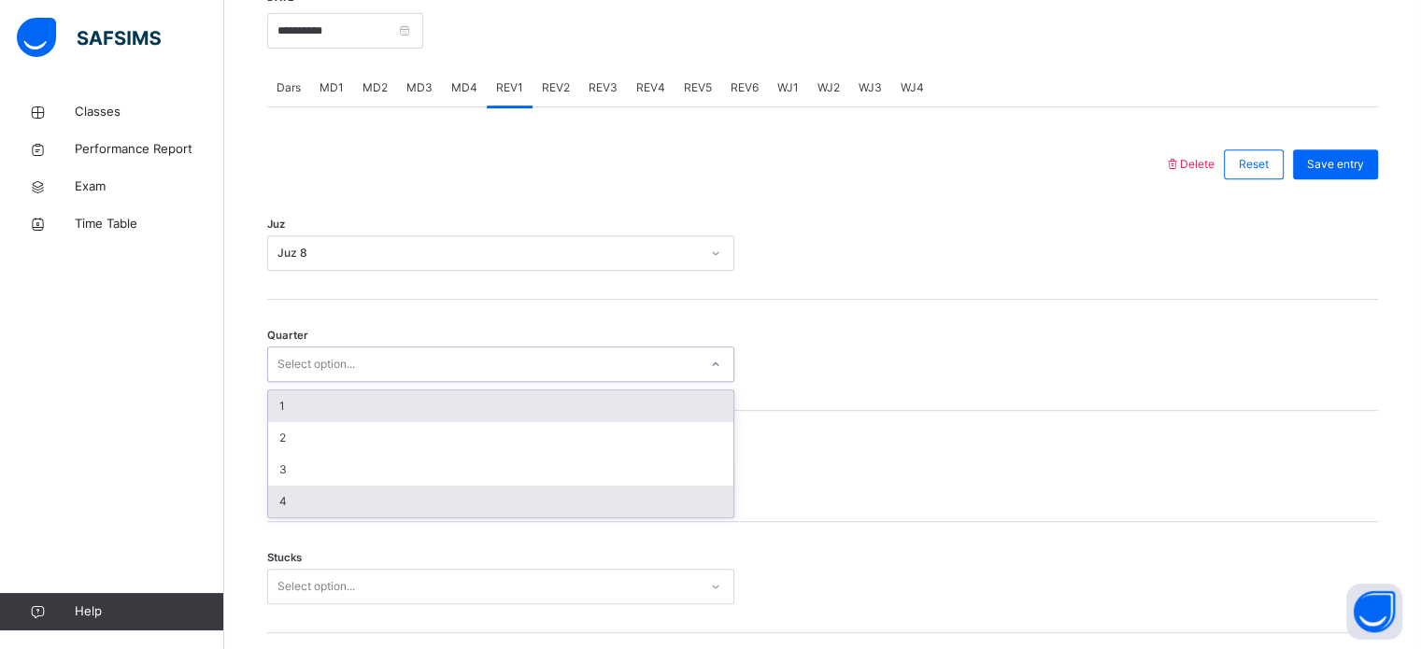
click at [347, 492] on div "4" at bounding box center [500, 502] width 465 height 32
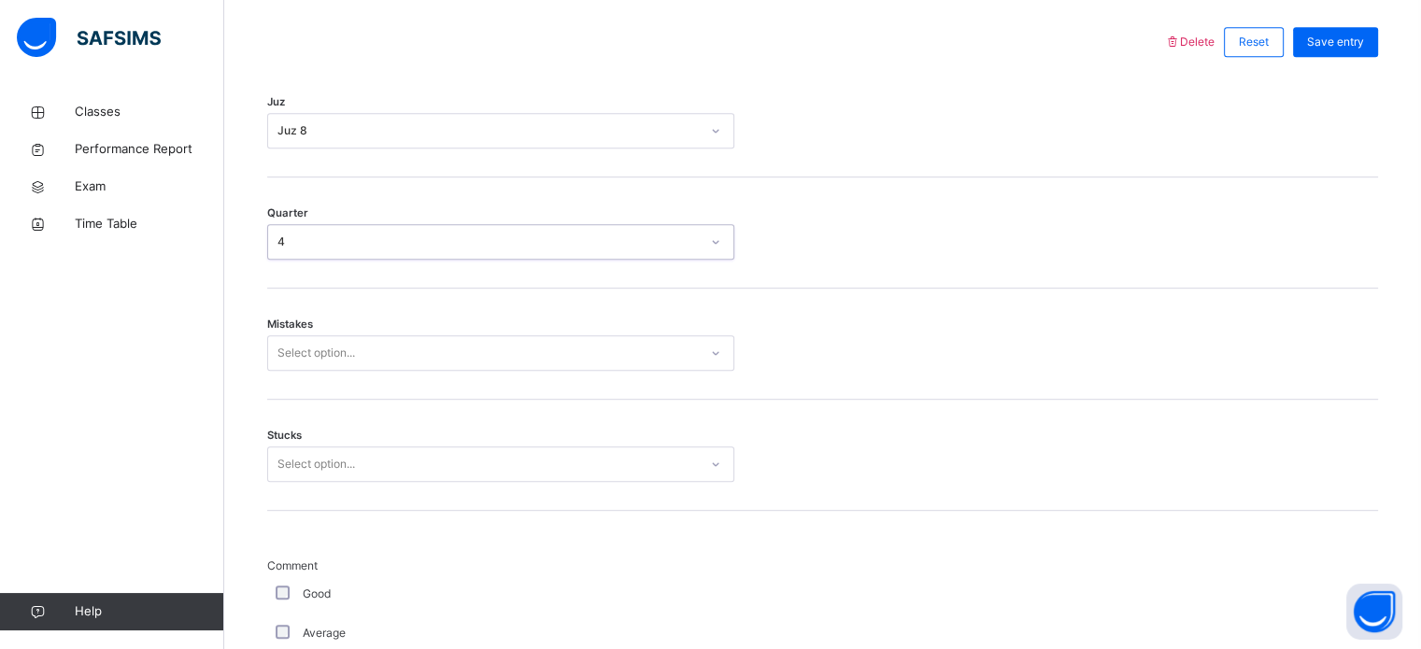
scroll to position [913, 0]
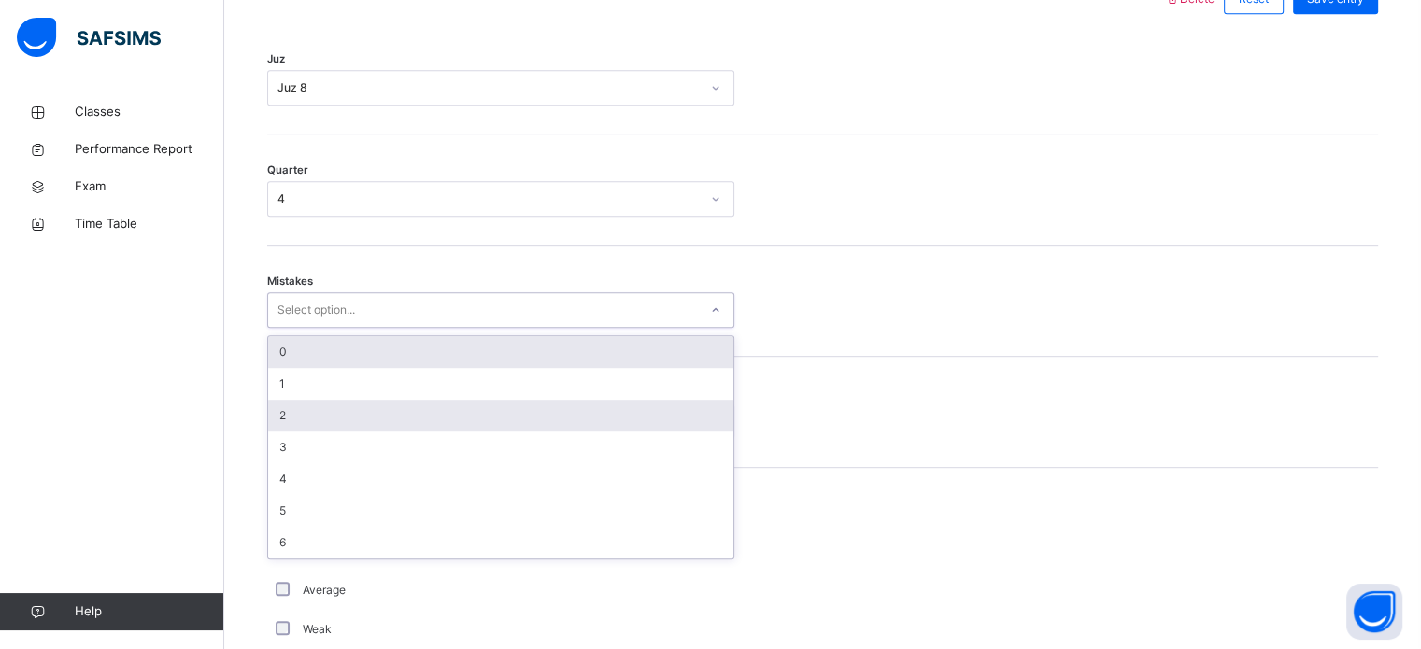
click at [324, 411] on div "2" at bounding box center [500, 416] width 465 height 32
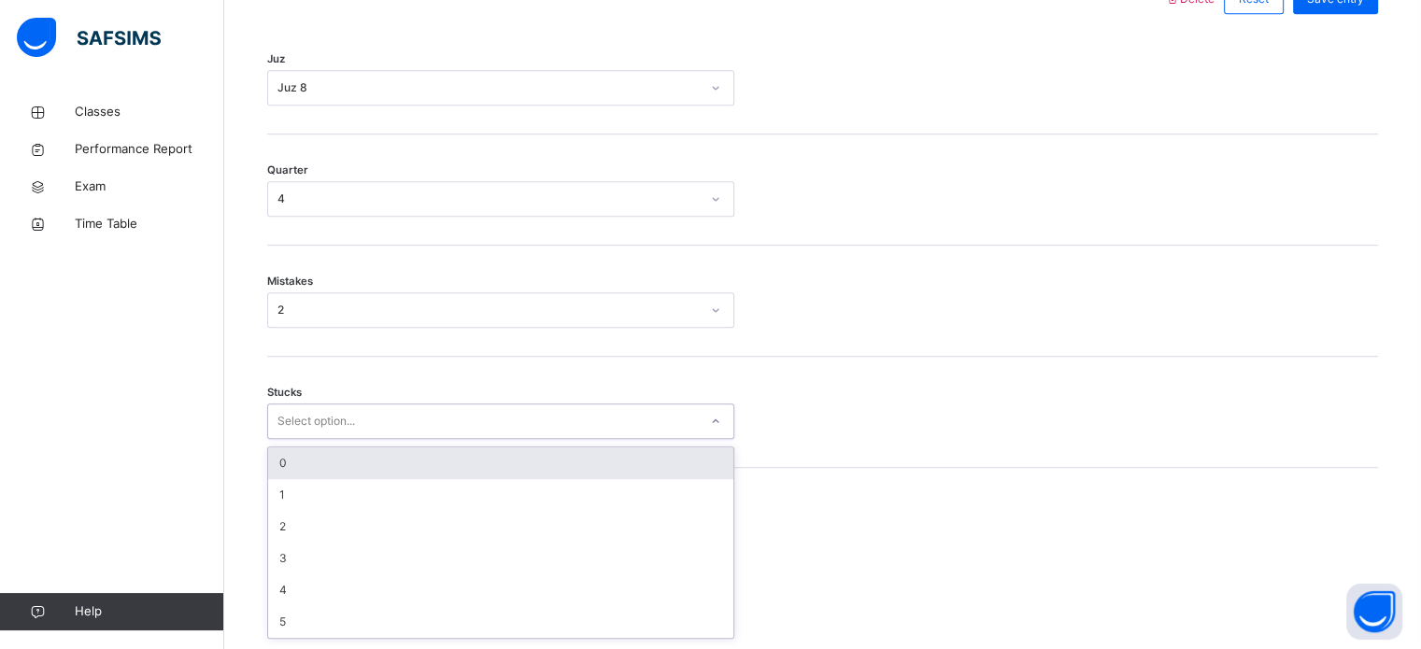
click at [335, 464] on div "0" at bounding box center [500, 464] width 465 height 32
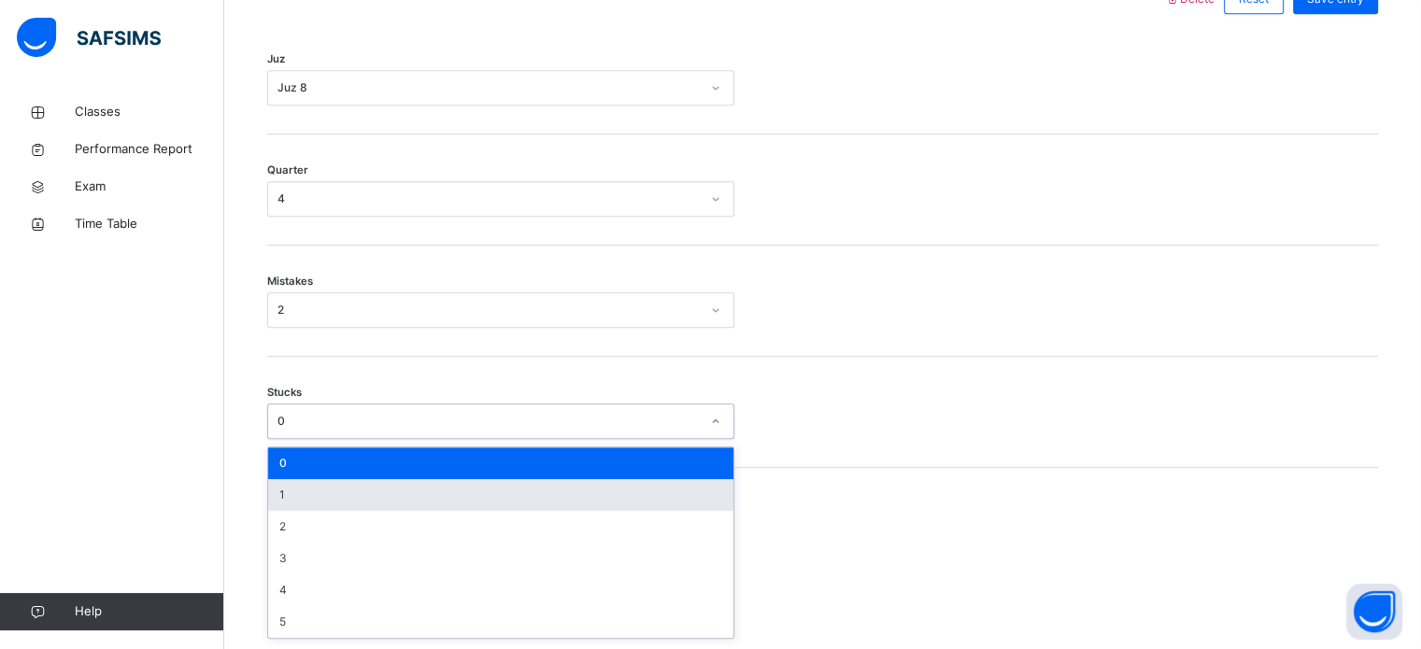
click at [334, 493] on div "1" at bounding box center [500, 495] width 465 height 32
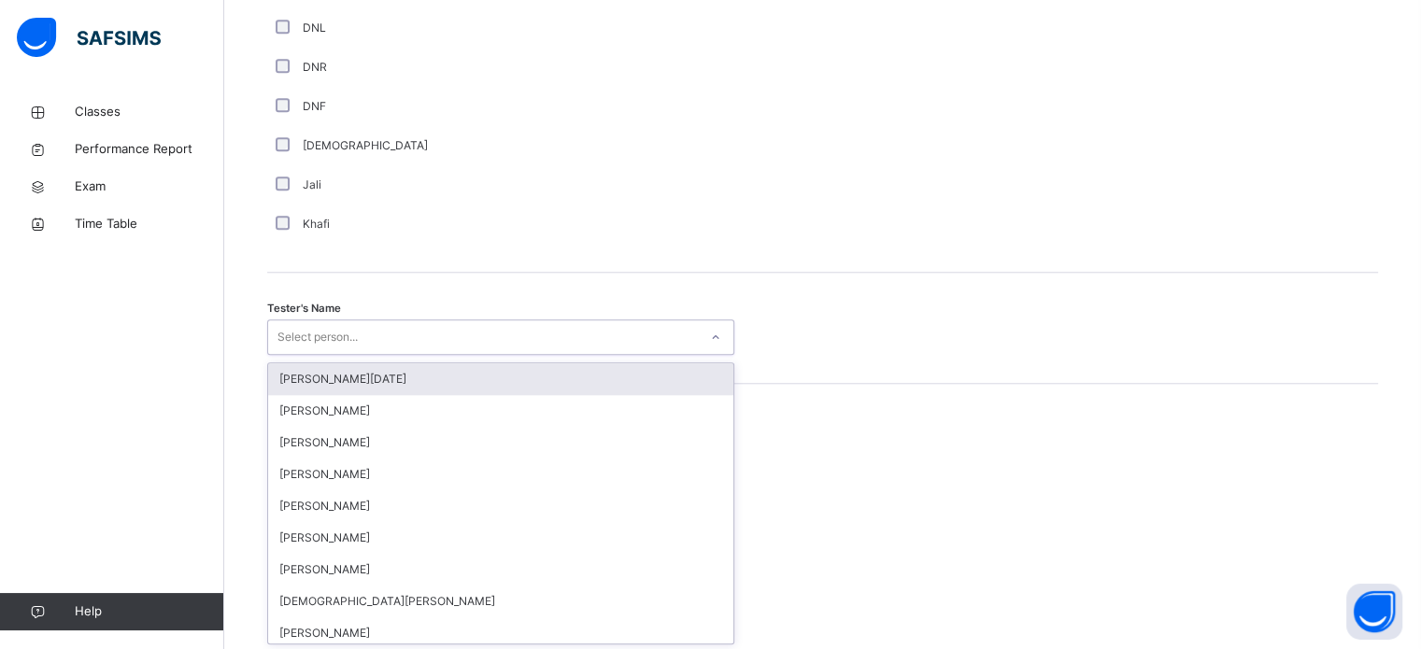
scroll to position [1712, 0]
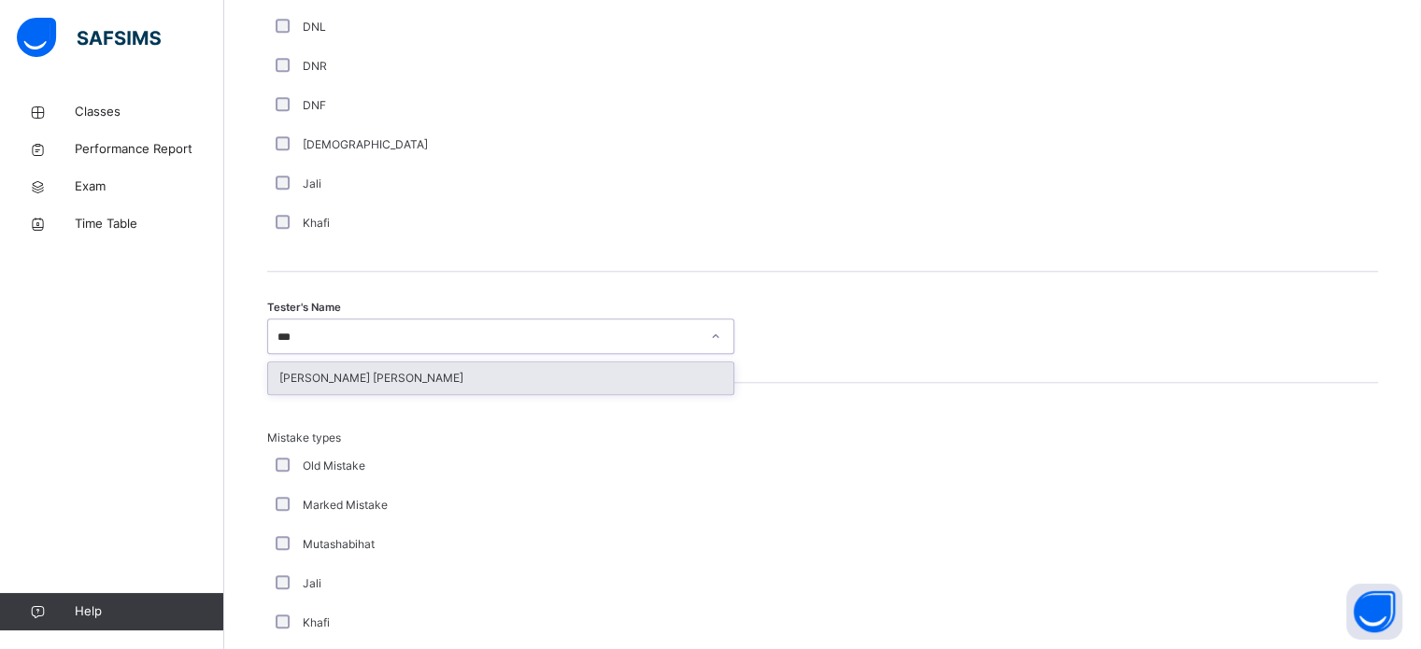
type input "****"
click at [452, 385] on div "[PERSON_NAME] [PERSON_NAME]" at bounding box center [500, 379] width 465 height 32
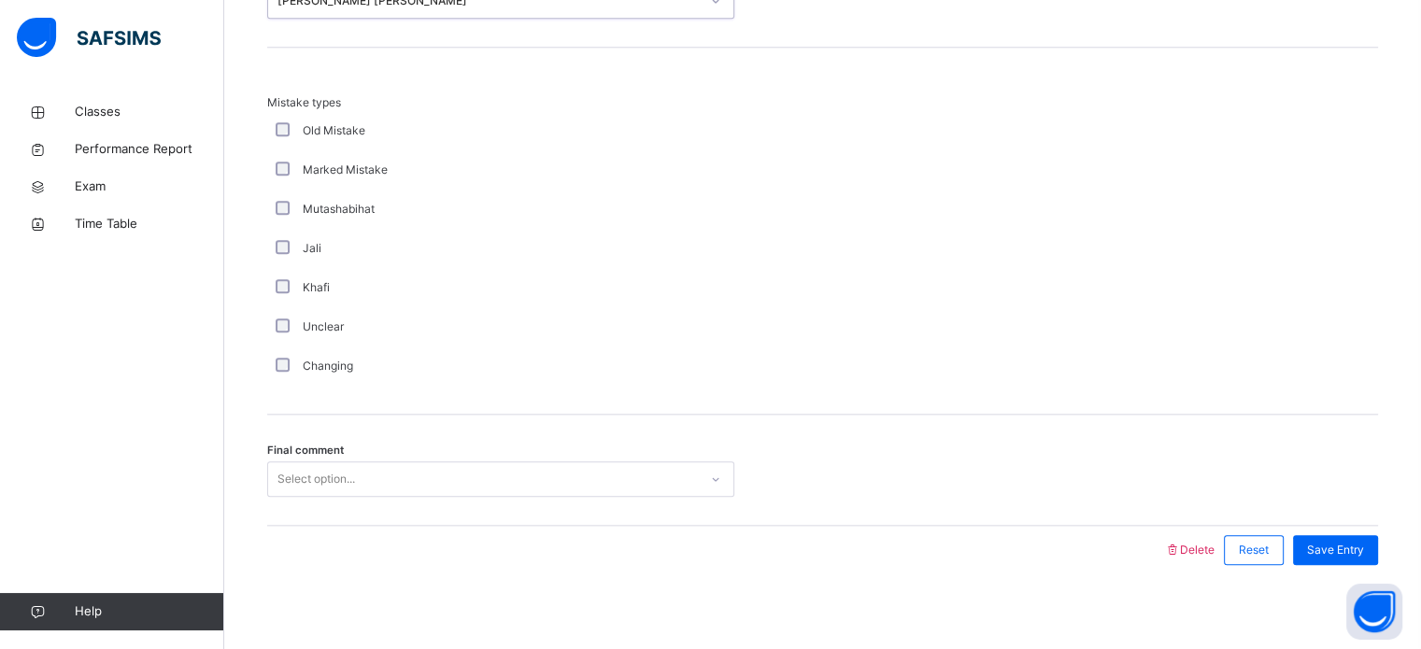
scroll to position [2055, 0]
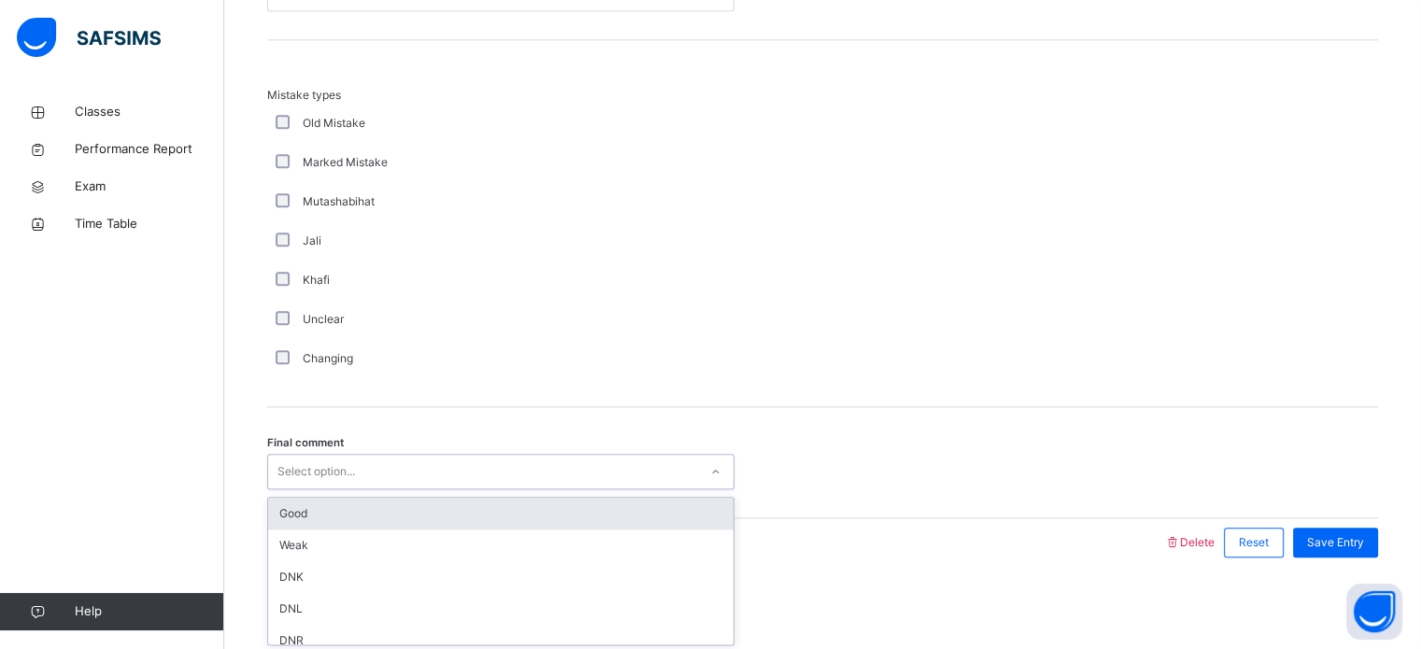
click at [374, 526] on div "Good" at bounding box center [500, 514] width 465 height 32
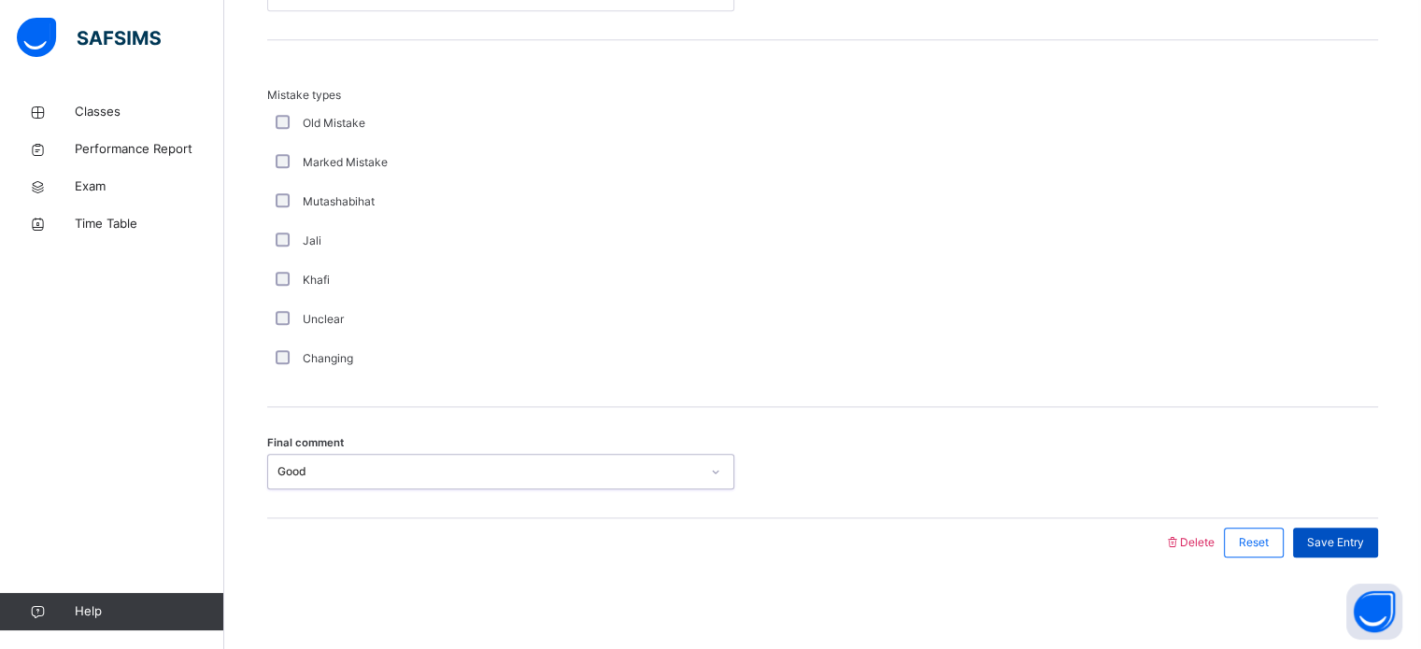
click at [1357, 539] on span "Save Entry" at bounding box center [1335, 542] width 57 height 17
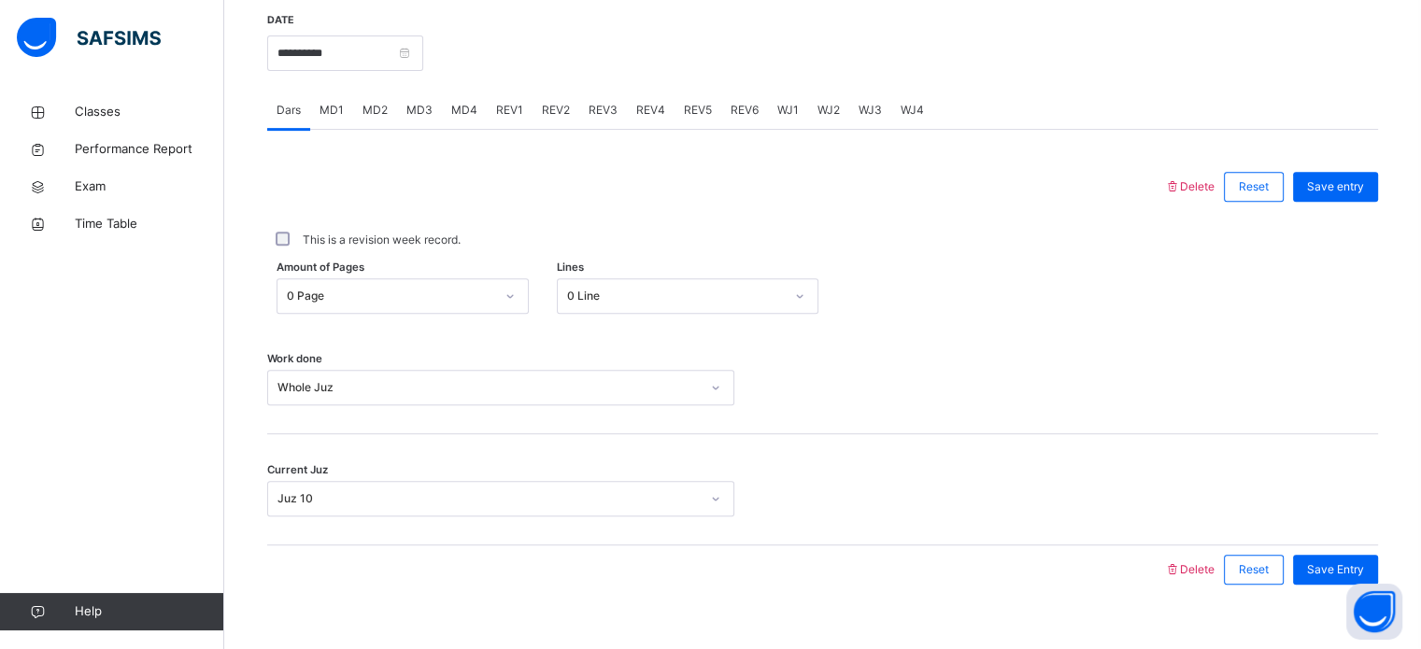
scroll to position [726, 0]
click at [564, 104] on span "REV2" at bounding box center [556, 109] width 28 height 17
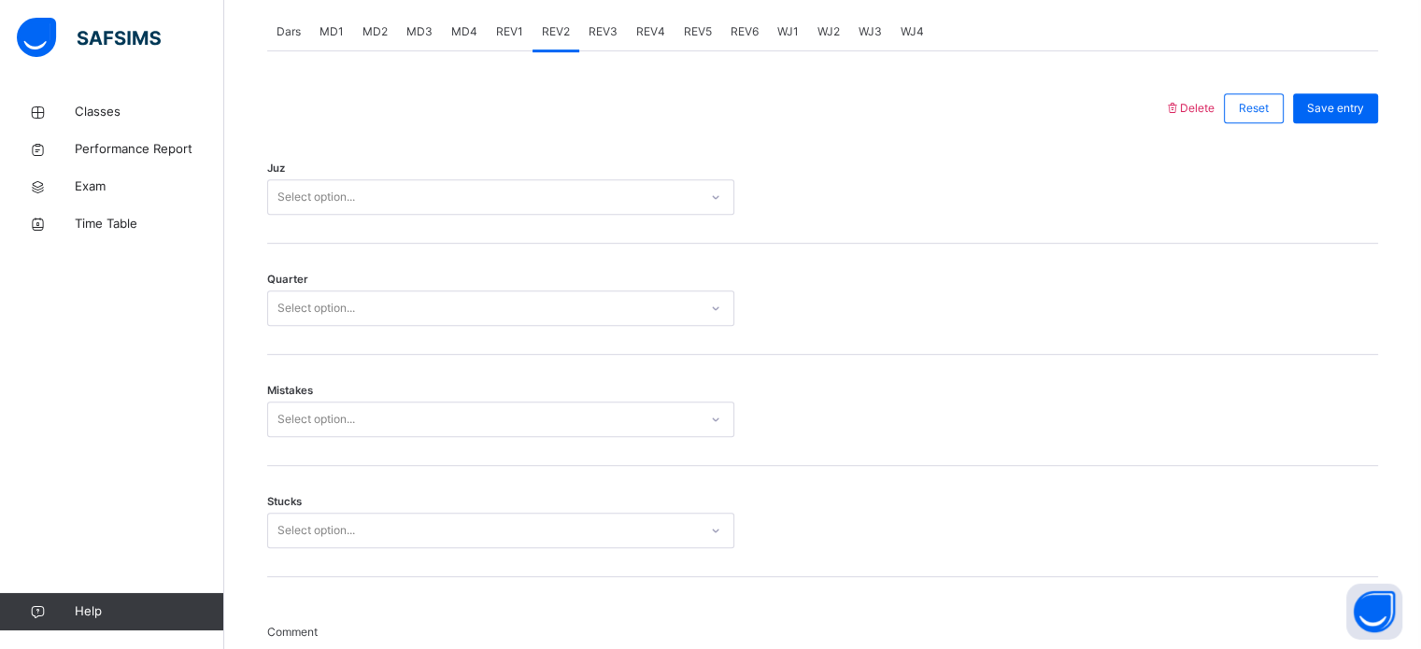
scroll to position [816, 0]
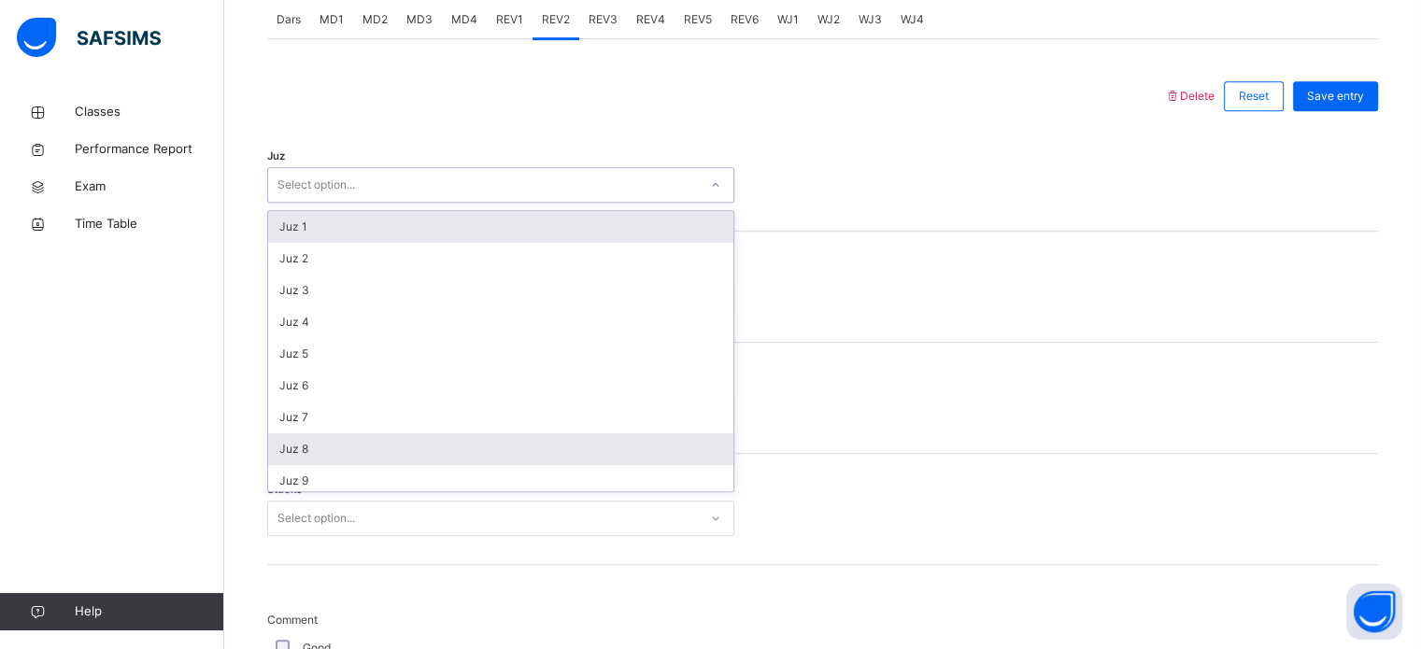
click at [342, 449] on div "Juz 8" at bounding box center [500, 450] width 465 height 32
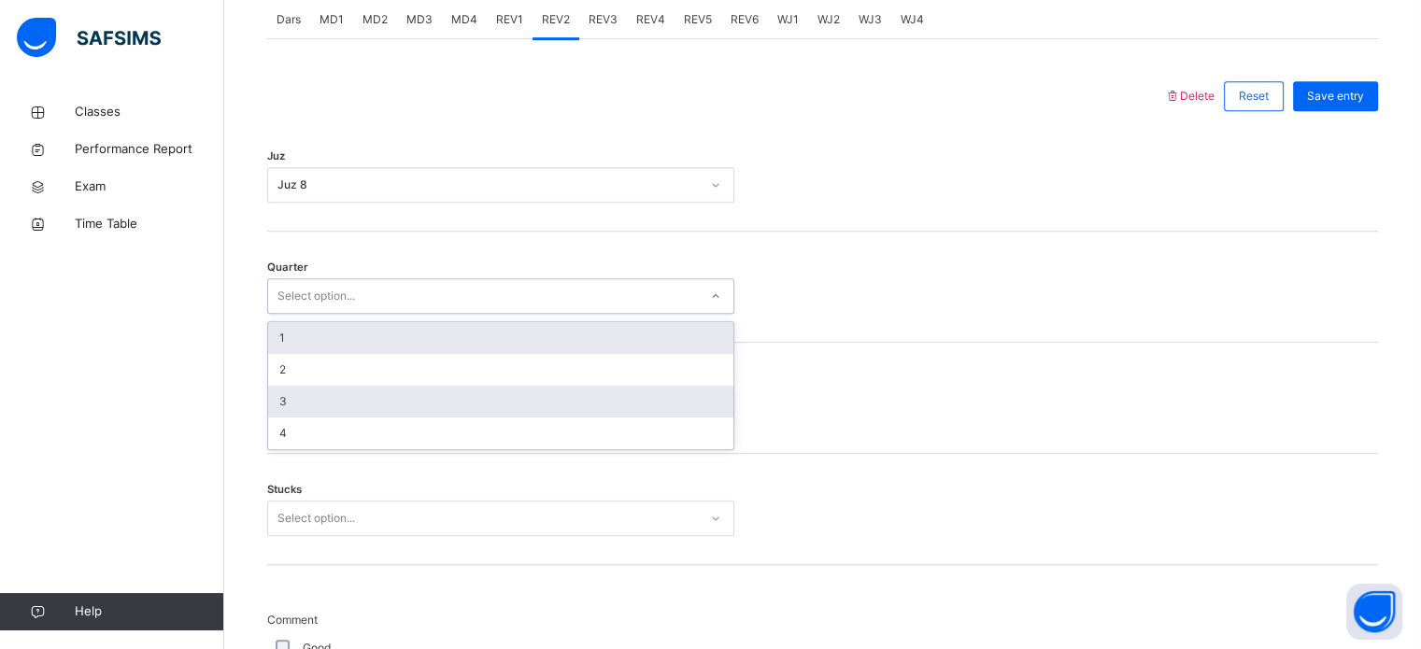
click at [319, 398] on div "3" at bounding box center [500, 402] width 465 height 32
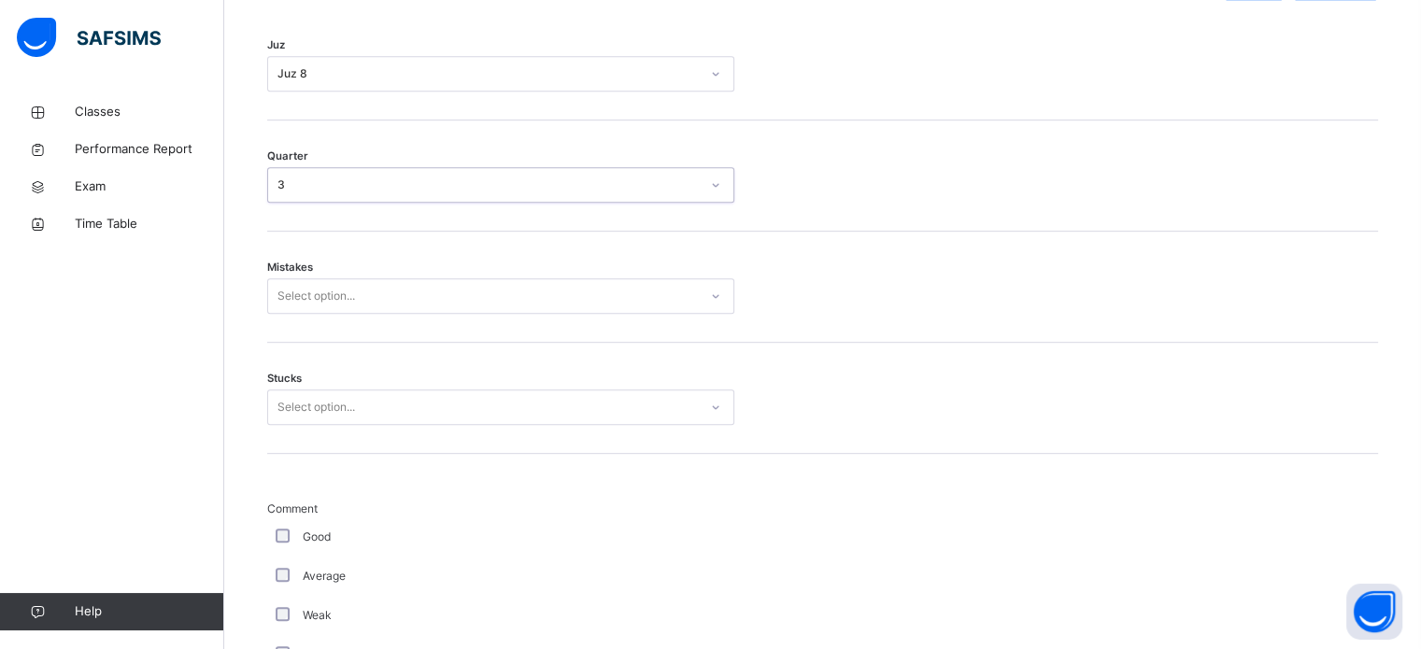
scroll to position [975, 0]
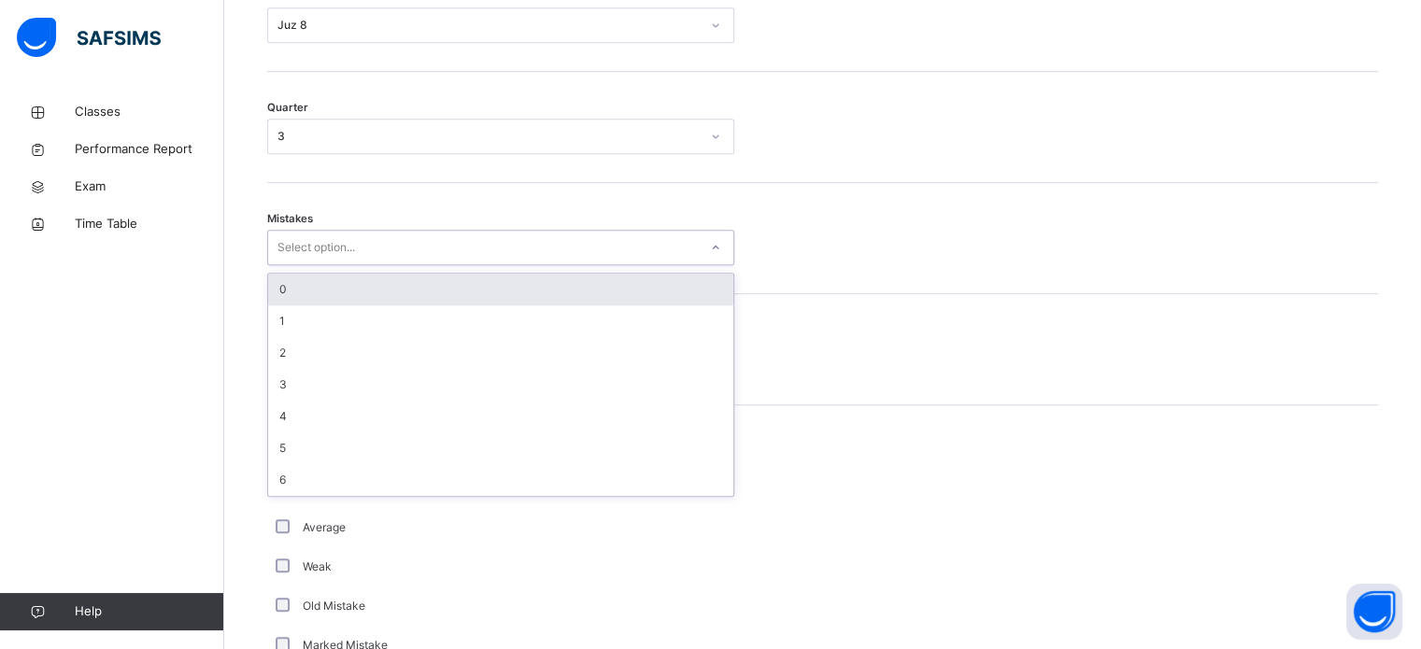
click at [342, 292] on div "0" at bounding box center [500, 290] width 465 height 32
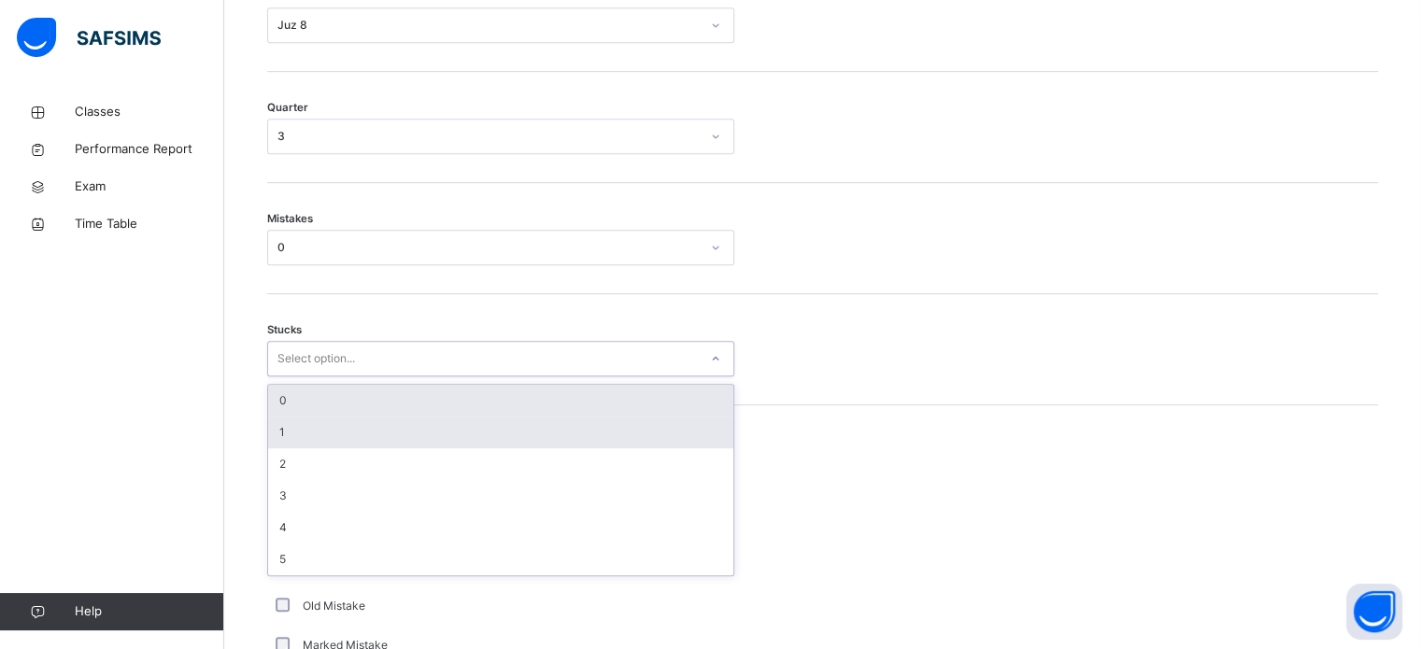
click at [325, 436] on div "1" at bounding box center [500, 433] width 465 height 32
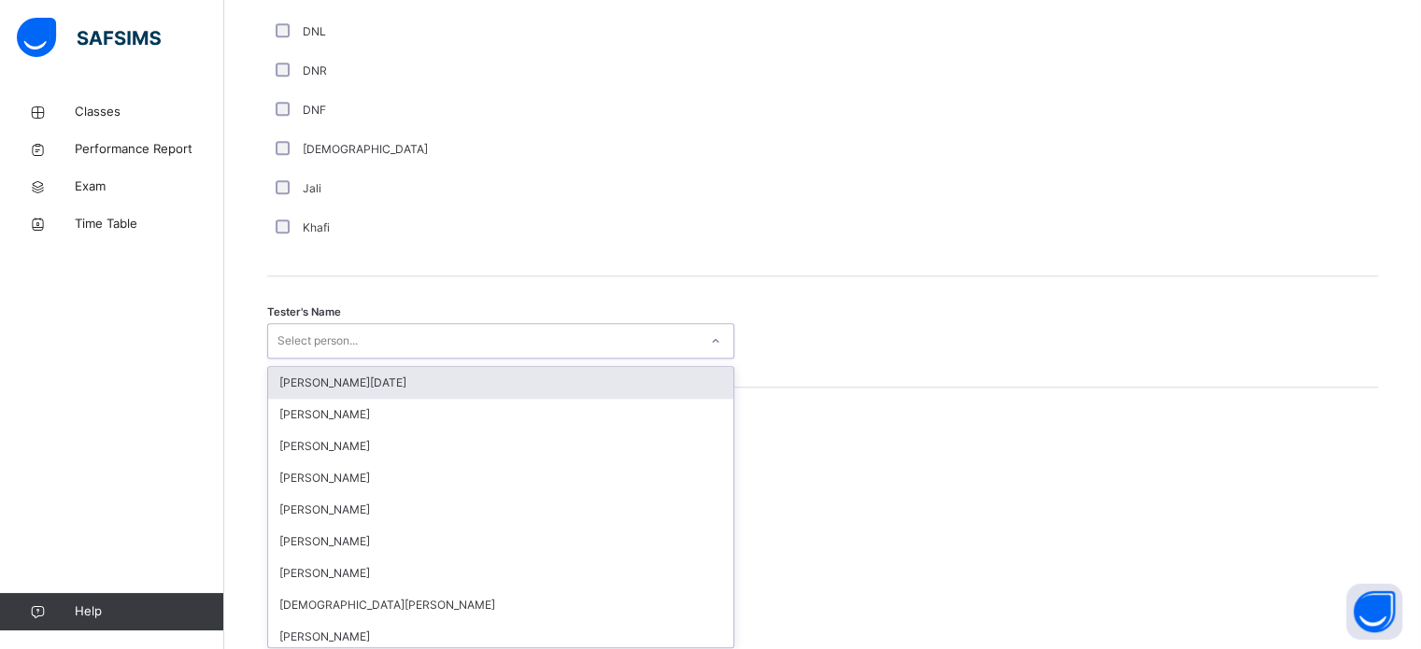
scroll to position [1712, 0]
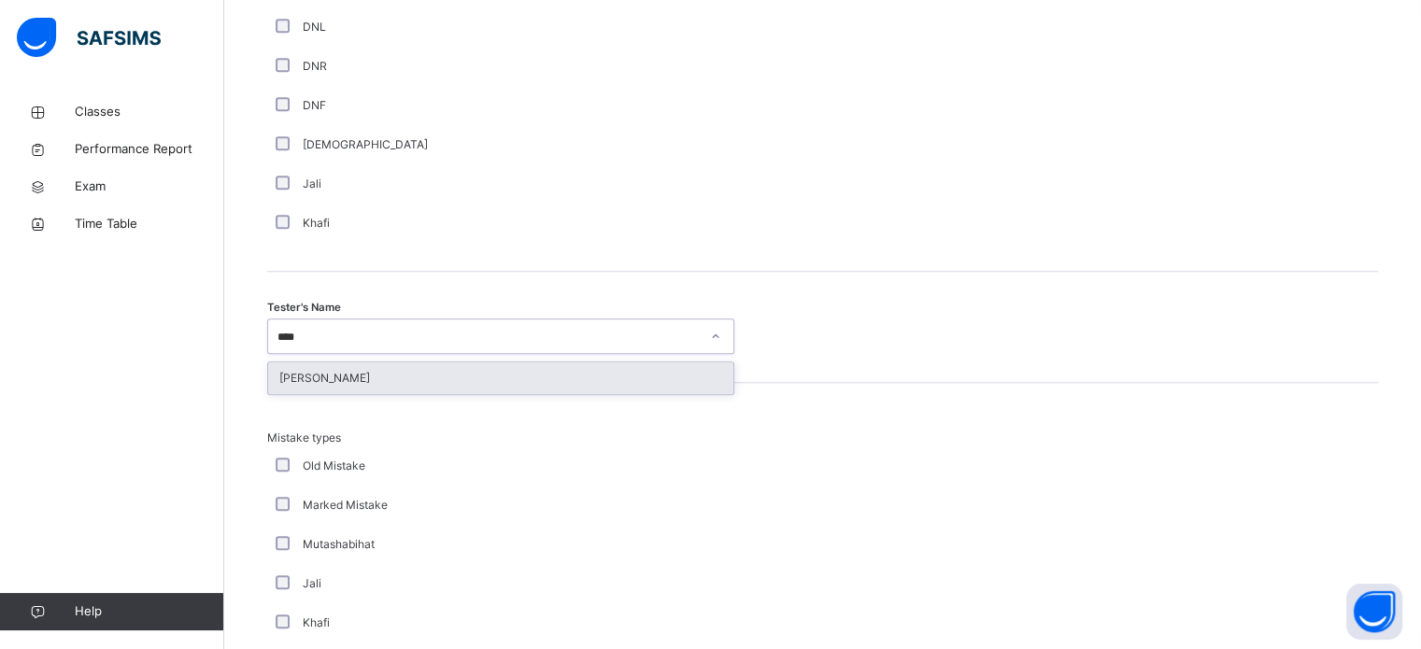
type input "*****"
click at [475, 376] on div "[PERSON_NAME]" at bounding box center [500, 379] width 465 height 32
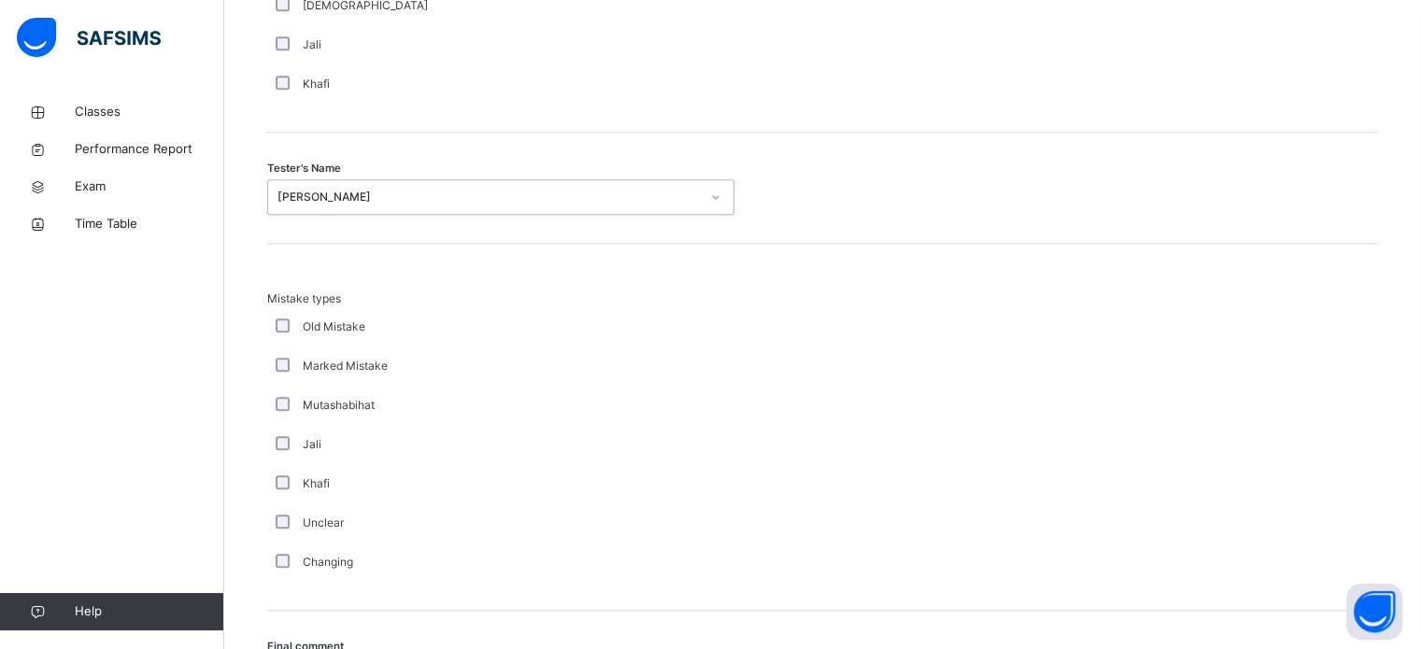
scroll to position [2055, 0]
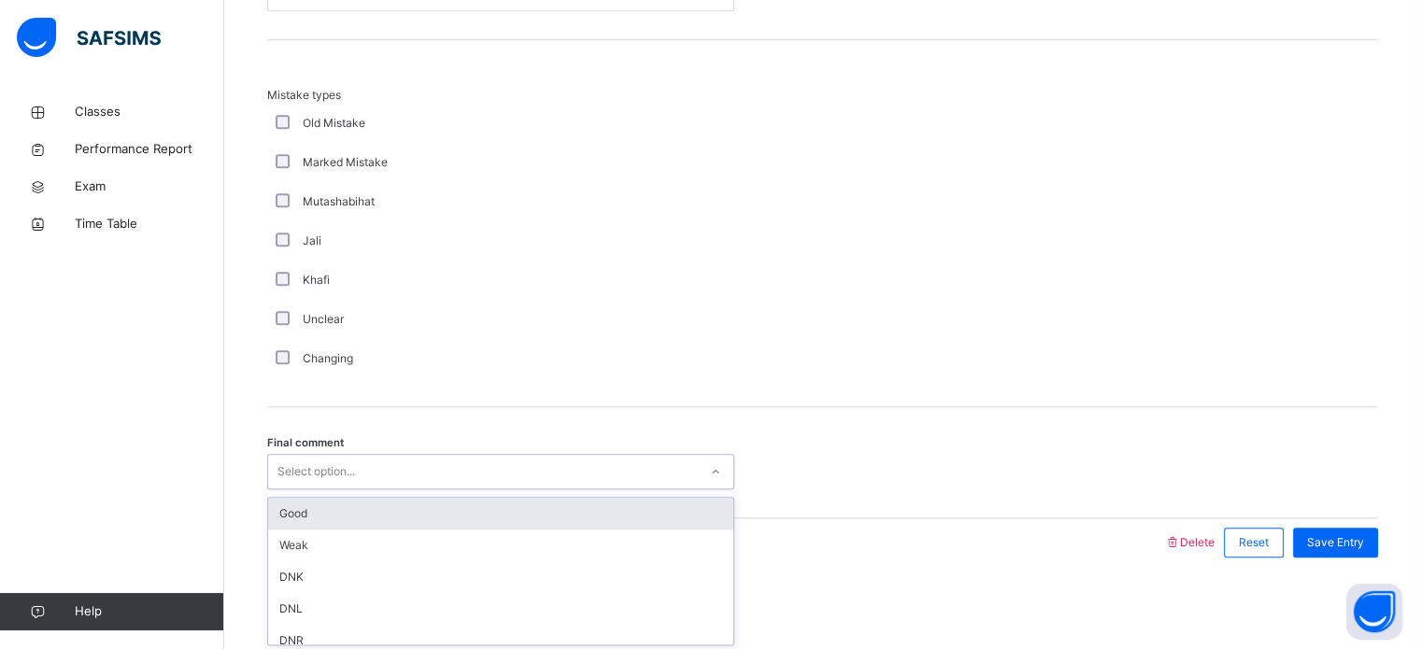
click at [400, 519] on div "Good" at bounding box center [500, 514] width 465 height 32
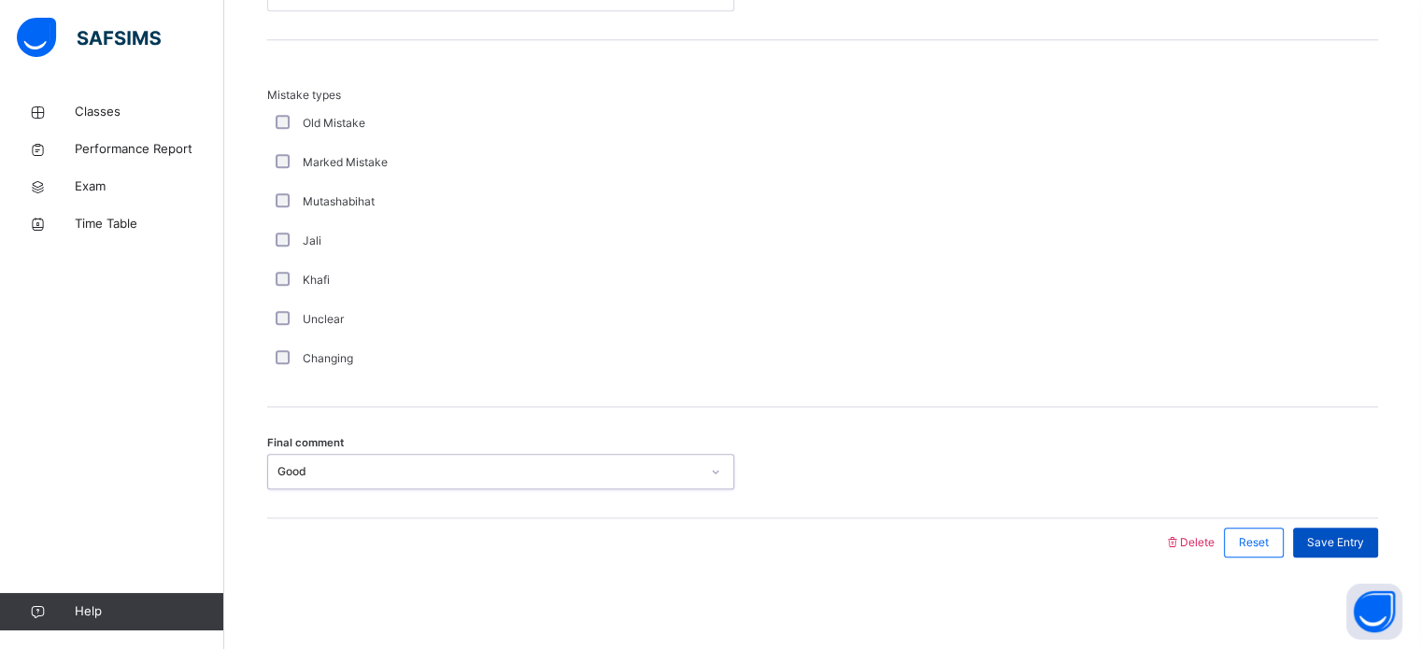
click at [1364, 544] on span "Save Entry" at bounding box center [1335, 542] width 57 height 17
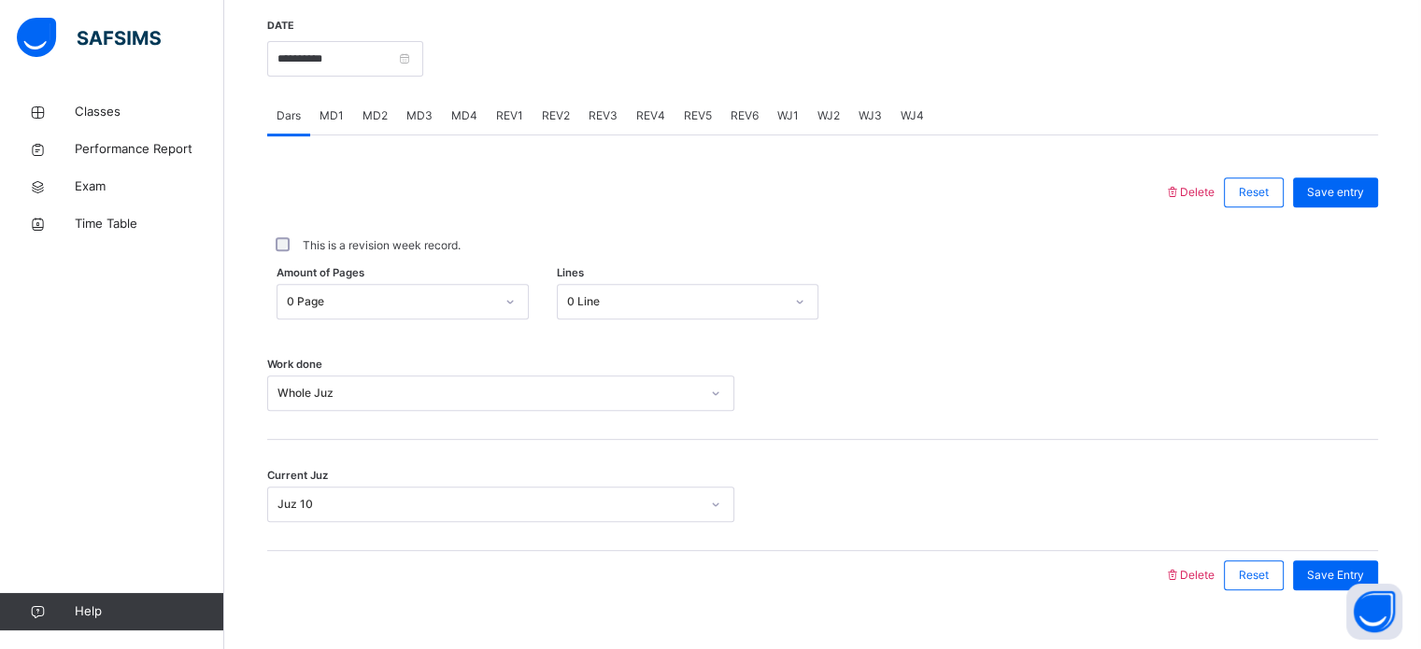
scroll to position [720, 0]
click at [389, 56] on input "**********" at bounding box center [345, 58] width 156 height 36
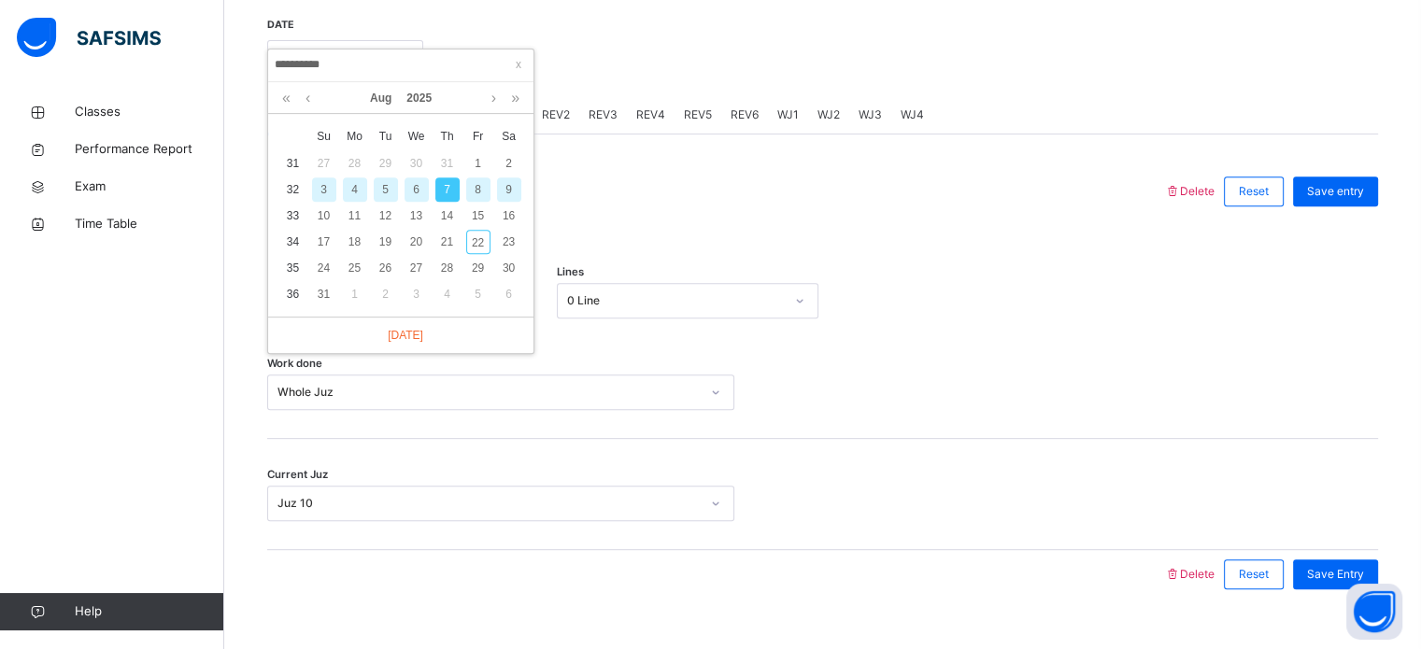
click at [477, 190] on div "8" at bounding box center [478, 190] width 24 height 24
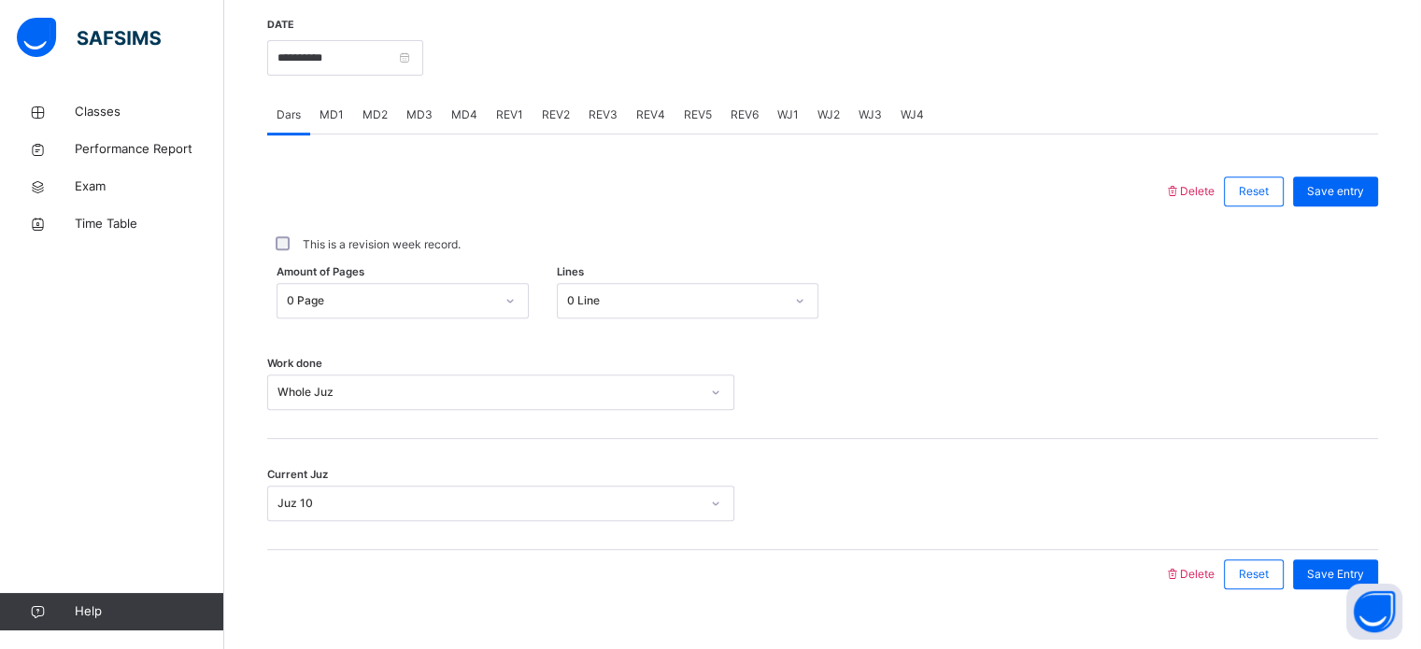
click at [776, 98] on div "WJ1" at bounding box center [788, 114] width 40 height 37
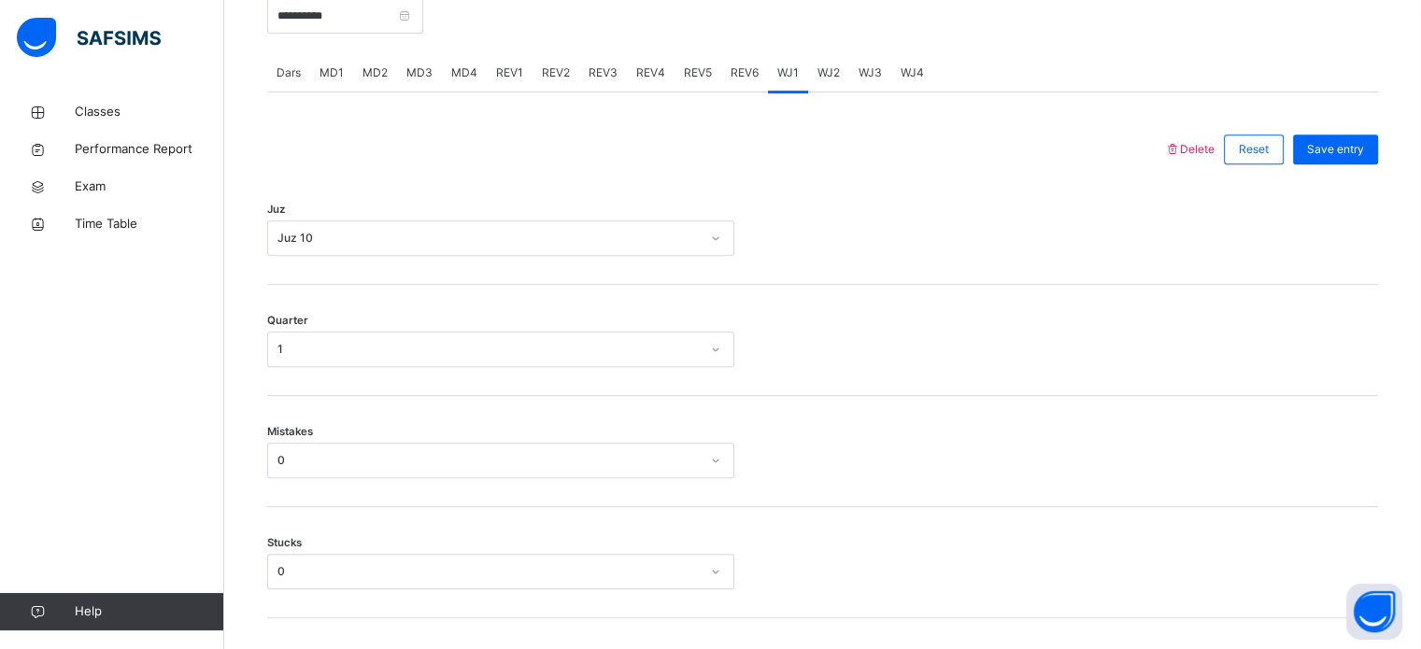
scroll to position [761, 0]
click at [836, 80] on div "WJ2" at bounding box center [828, 73] width 41 height 37
click at [873, 80] on span "WJ3" at bounding box center [870, 73] width 23 height 17
click at [913, 79] on span "WJ4" at bounding box center [912, 73] width 23 height 17
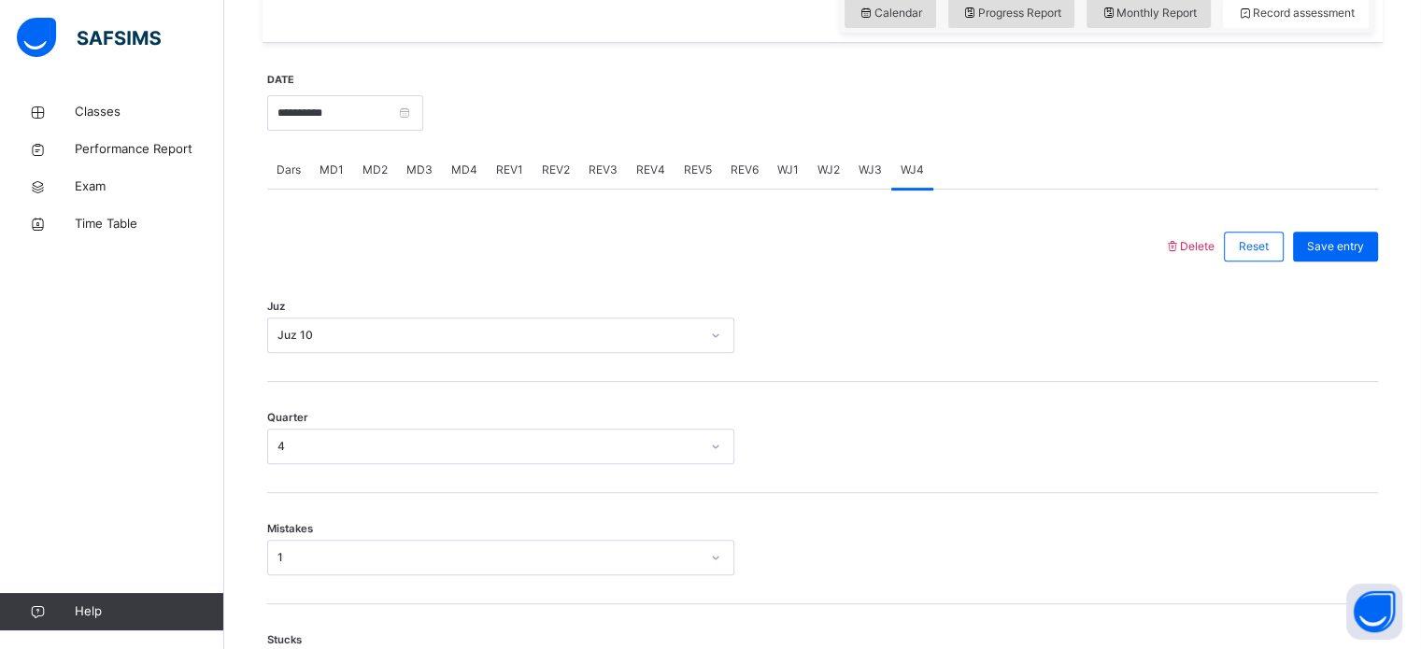
scroll to position [600, 0]
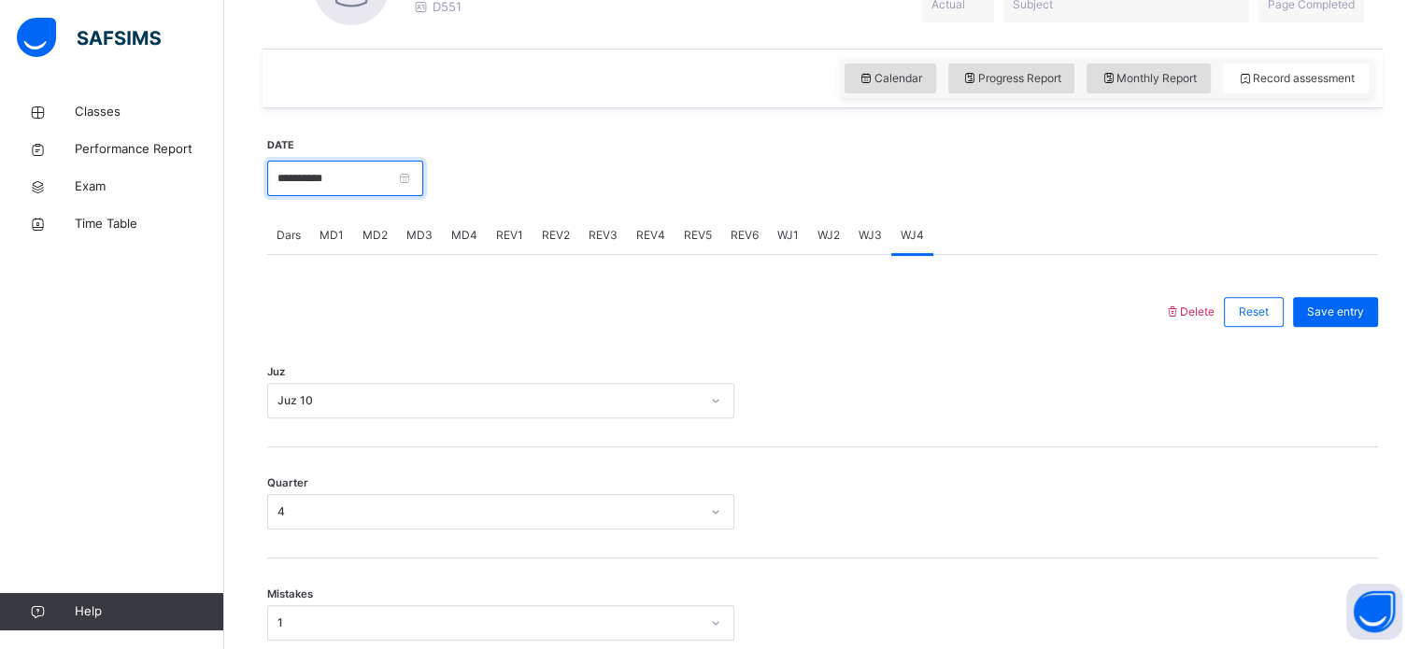
click at [364, 176] on input "**********" at bounding box center [345, 179] width 156 height 36
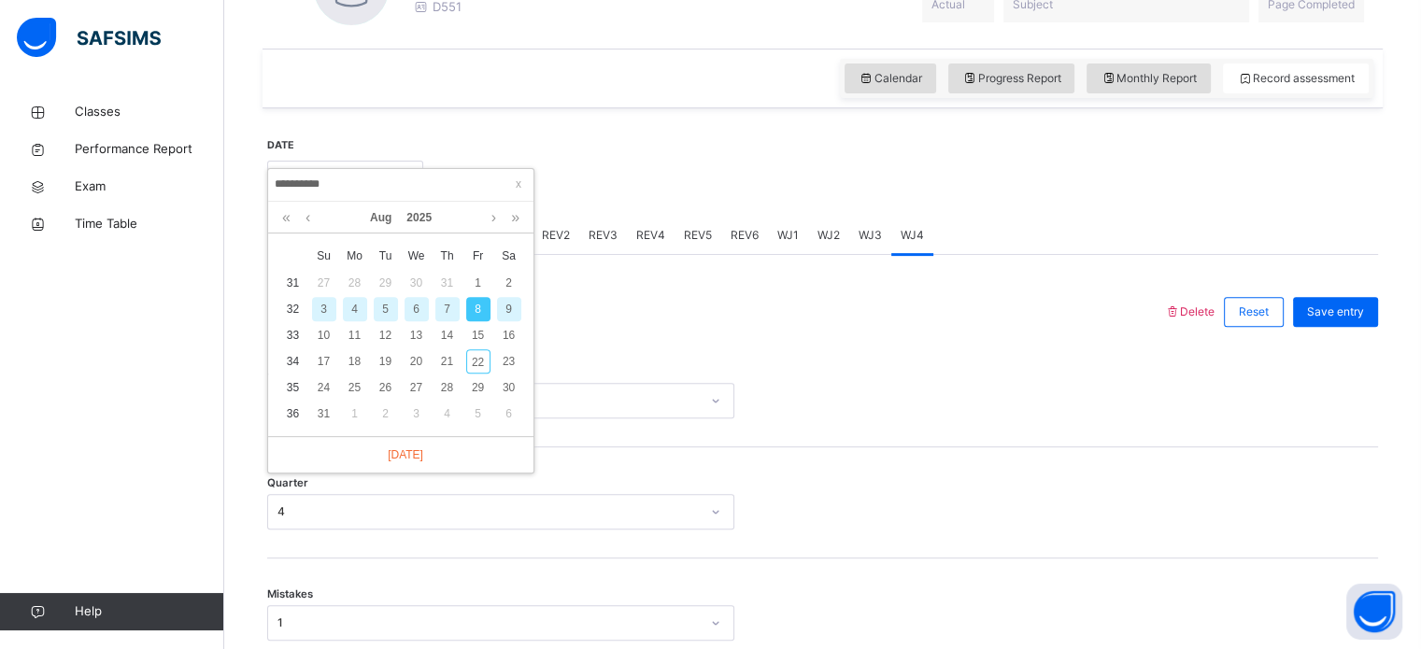
click at [508, 307] on div "9" at bounding box center [509, 309] width 24 height 24
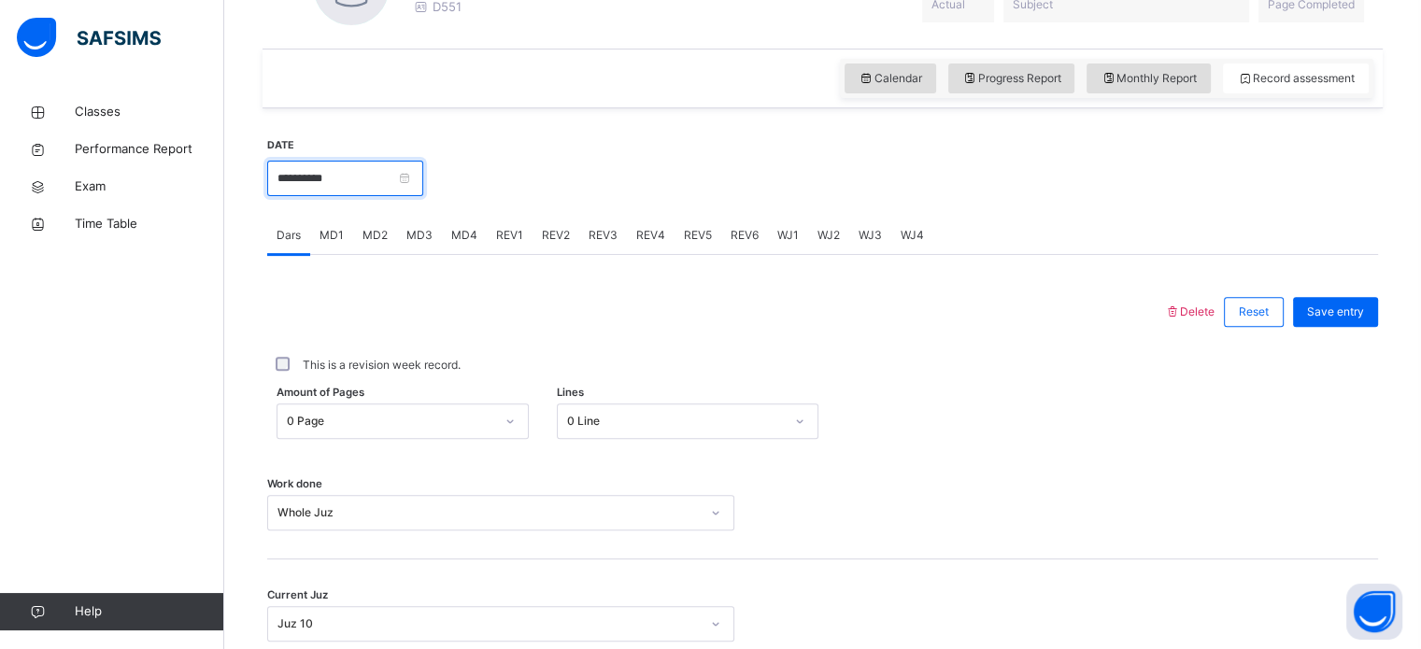
click at [385, 166] on input "**********" at bounding box center [345, 179] width 156 height 36
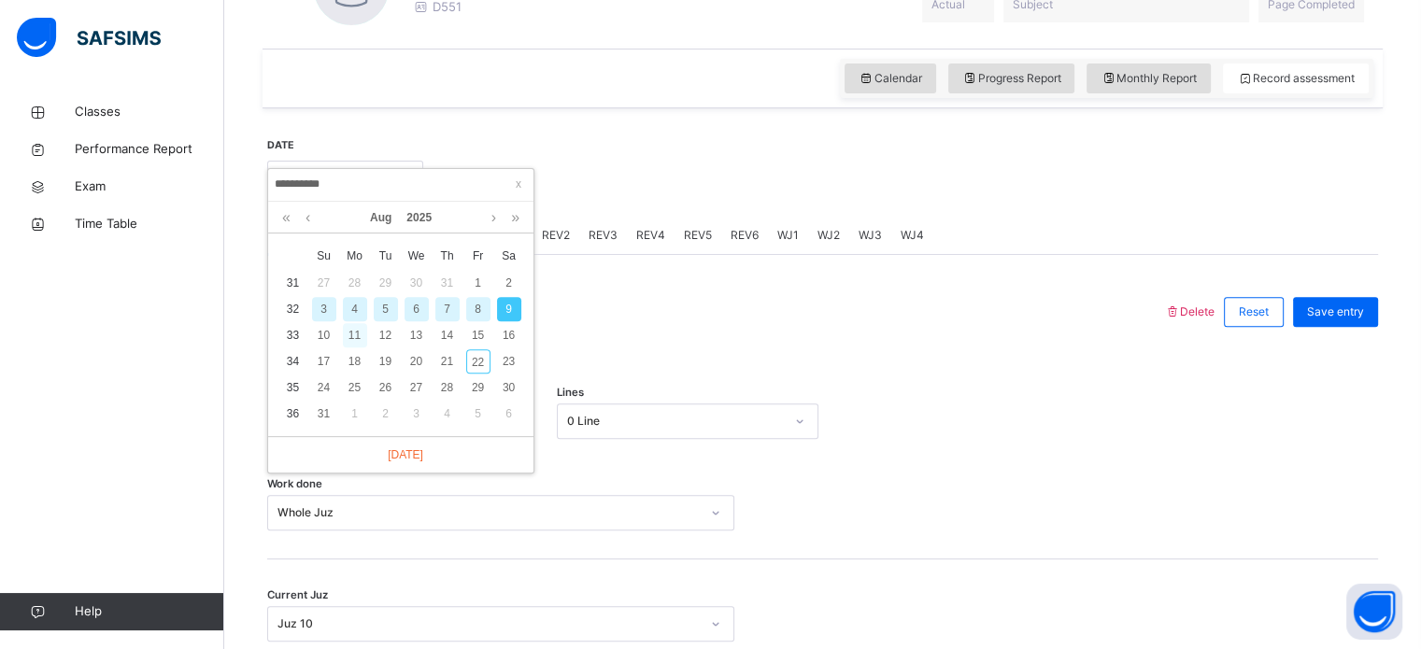
click at [363, 342] on div "11" at bounding box center [355, 335] width 24 height 24
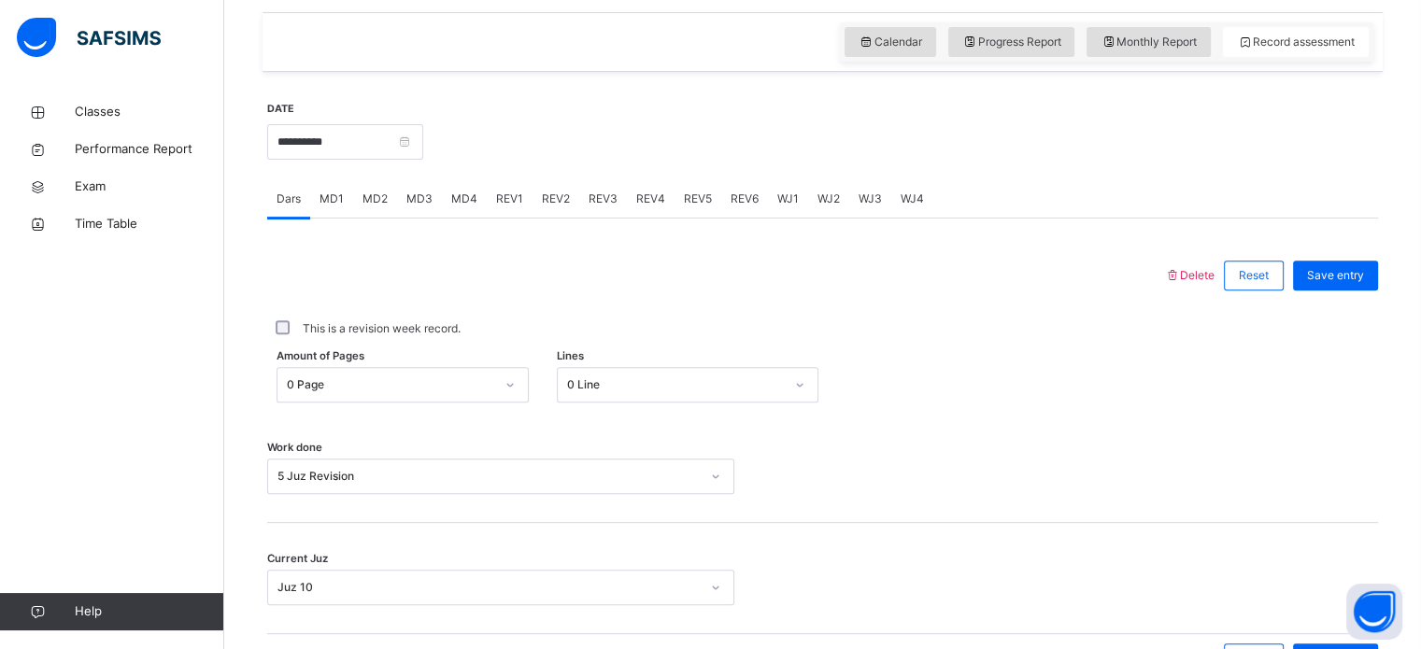
scroll to position [637, 0]
click at [514, 195] on span "REV1" at bounding box center [509, 198] width 27 height 17
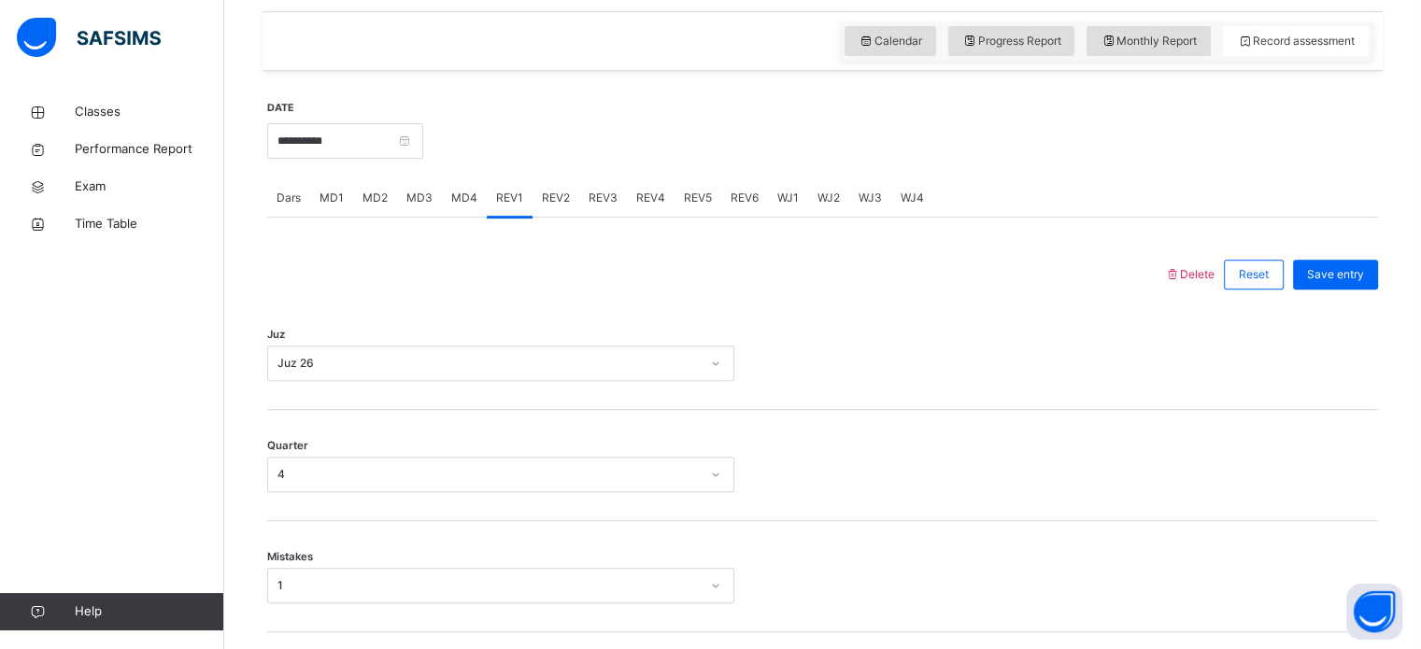
click at [562, 204] on span "REV2" at bounding box center [556, 198] width 28 height 17
click at [605, 194] on span "REV3" at bounding box center [603, 198] width 29 height 17
click at [652, 197] on span "REV4" at bounding box center [650, 198] width 29 height 17
click at [363, 139] on input "**********" at bounding box center [345, 141] width 156 height 36
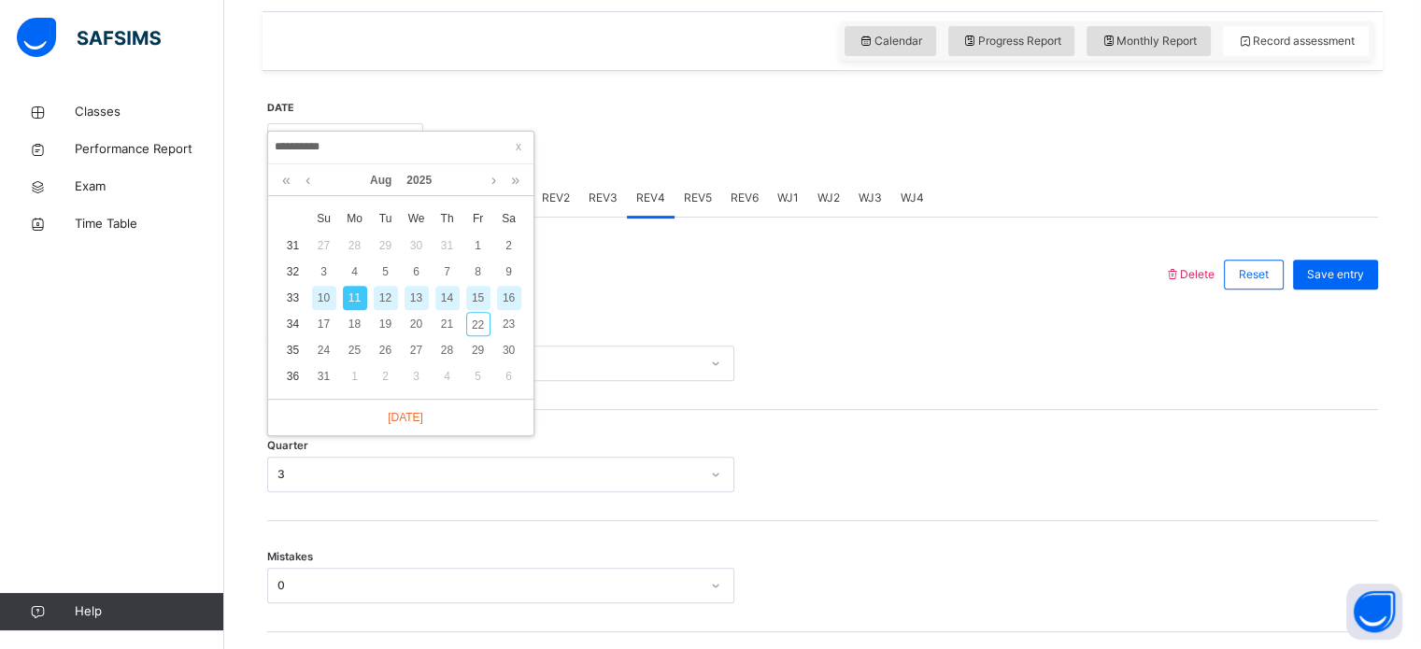
click at [389, 292] on div "12" at bounding box center [386, 298] width 24 height 24
type input "**********"
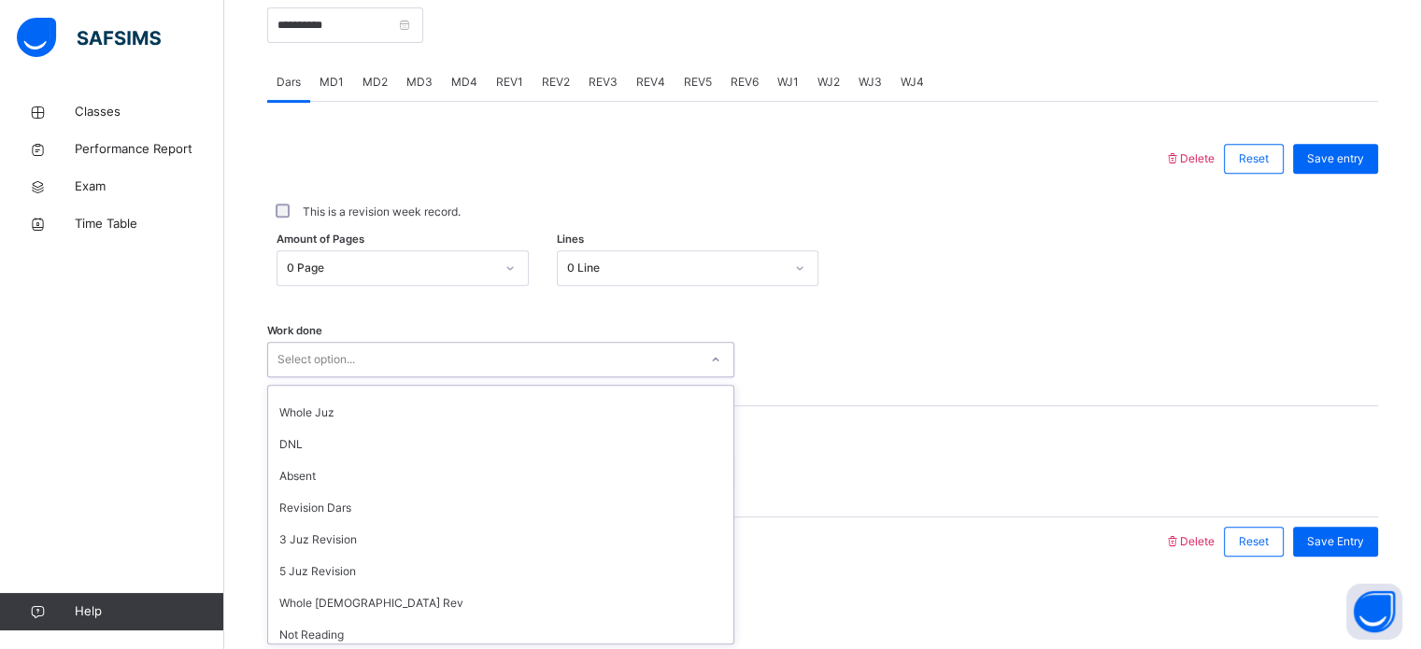
scroll to position [99, 0]
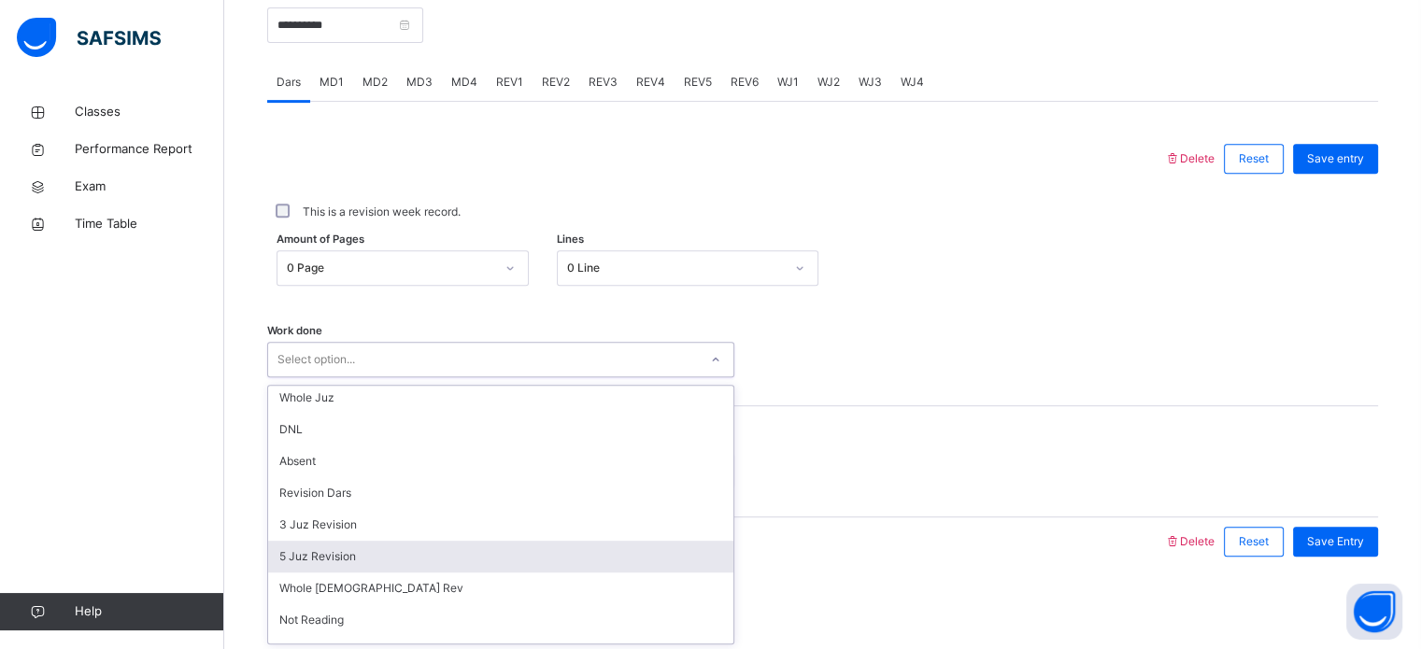
click at [375, 561] on div "5 Juz Revision" at bounding box center [500, 557] width 465 height 32
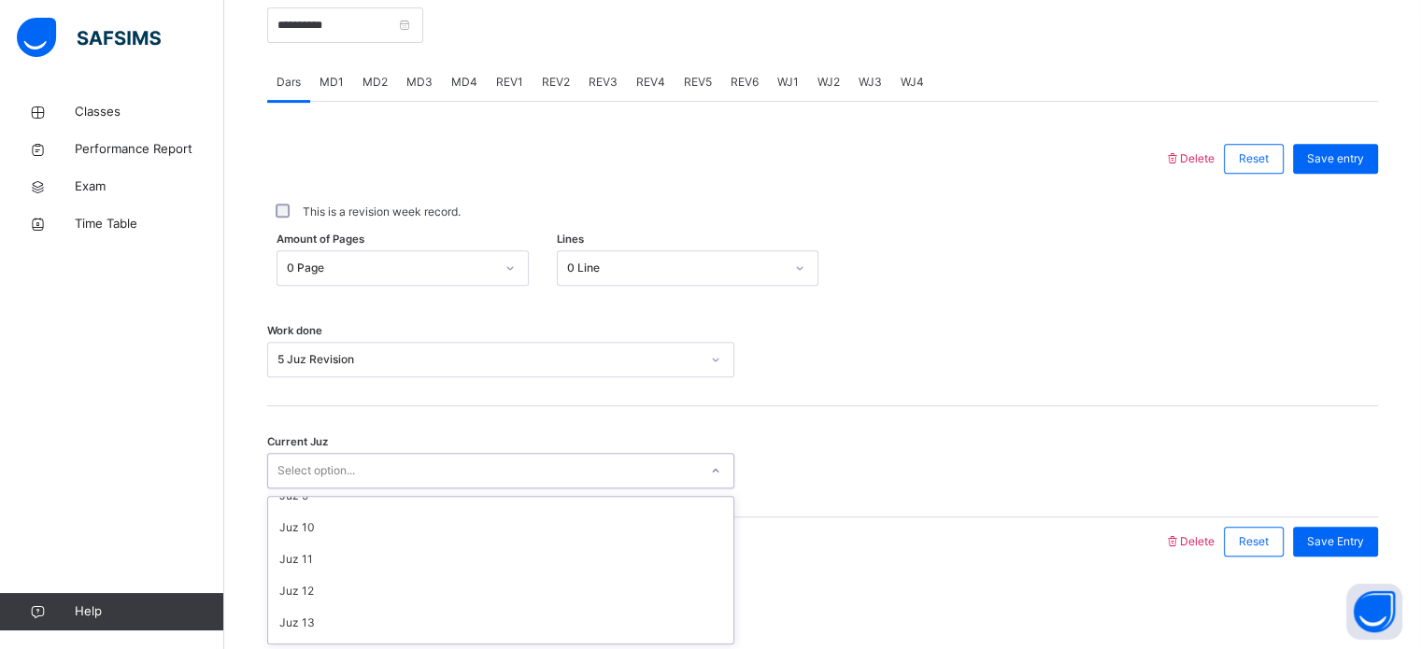
scroll to position [280, 0]
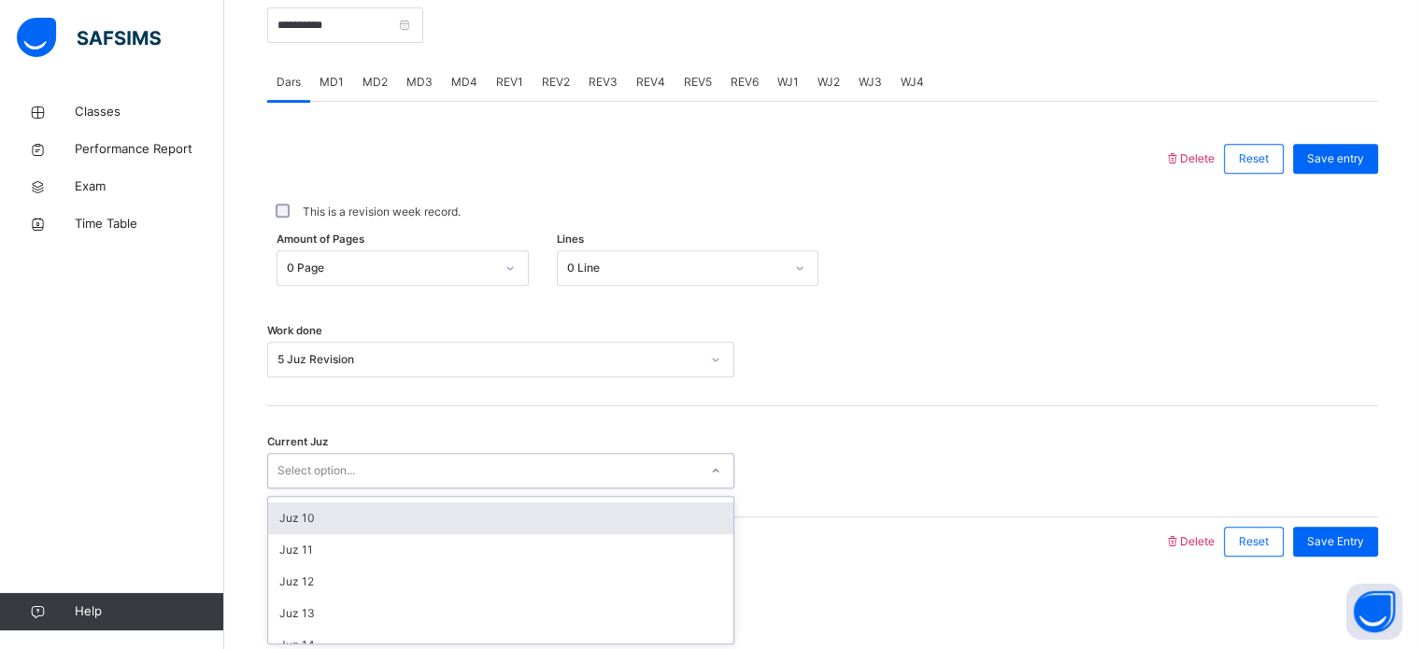
click at [344, 523] on div "Juz 10" at bounding box center [500, 519] width 465 height 32
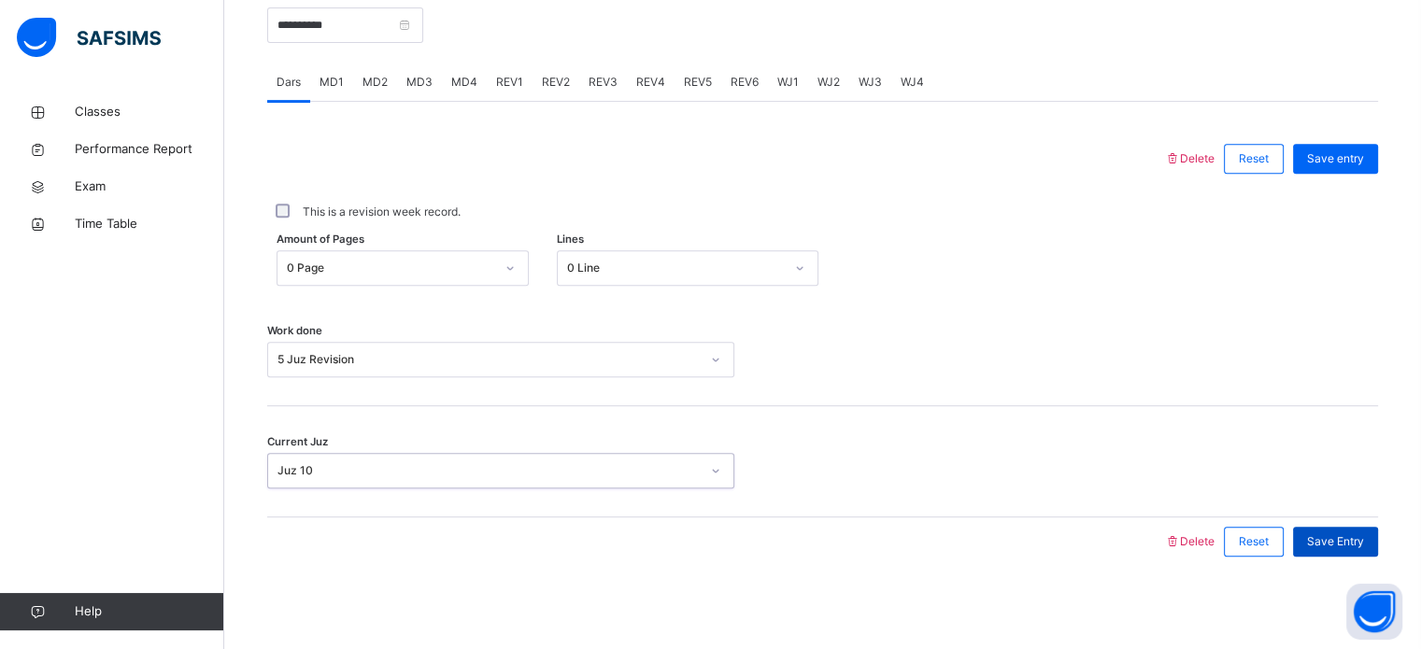
click at [1341, 538] on span "Save Entry" at bounding box center [1335, 541] width 57 height 17
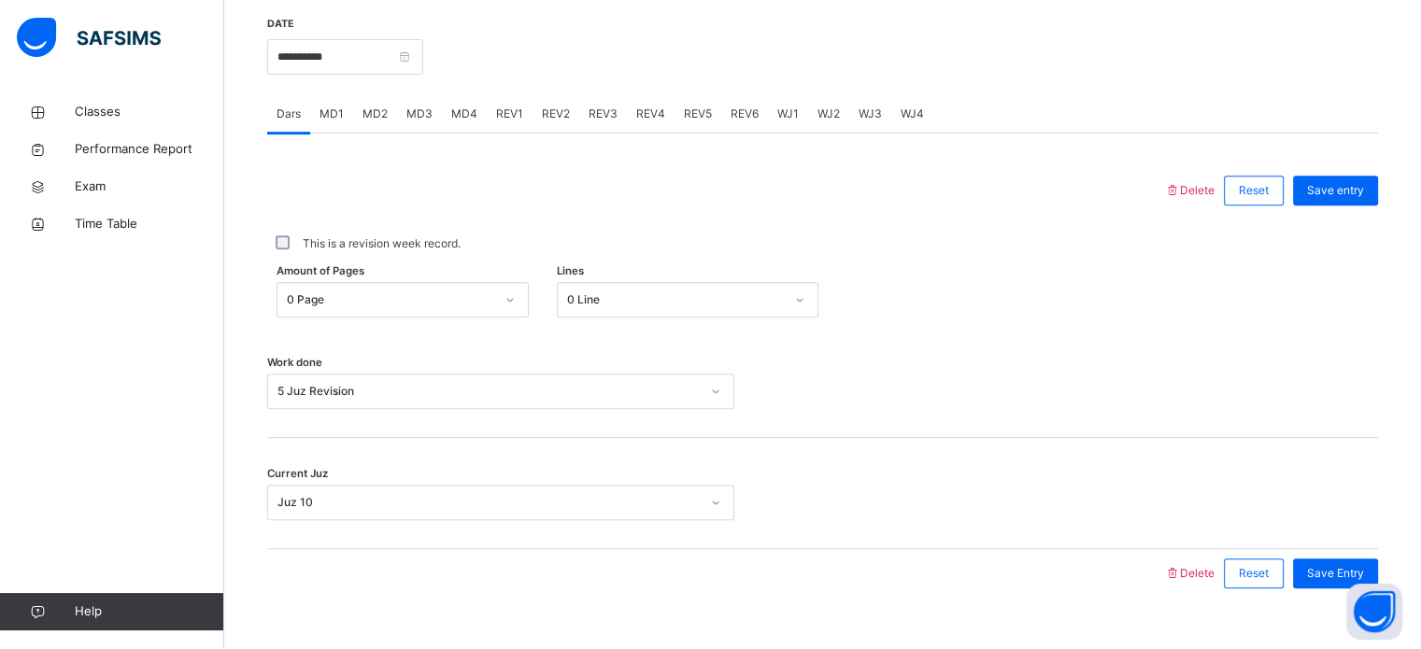
click at [493, 125] on div "REV1" at bounding box center [510, 113] width 46 height 37
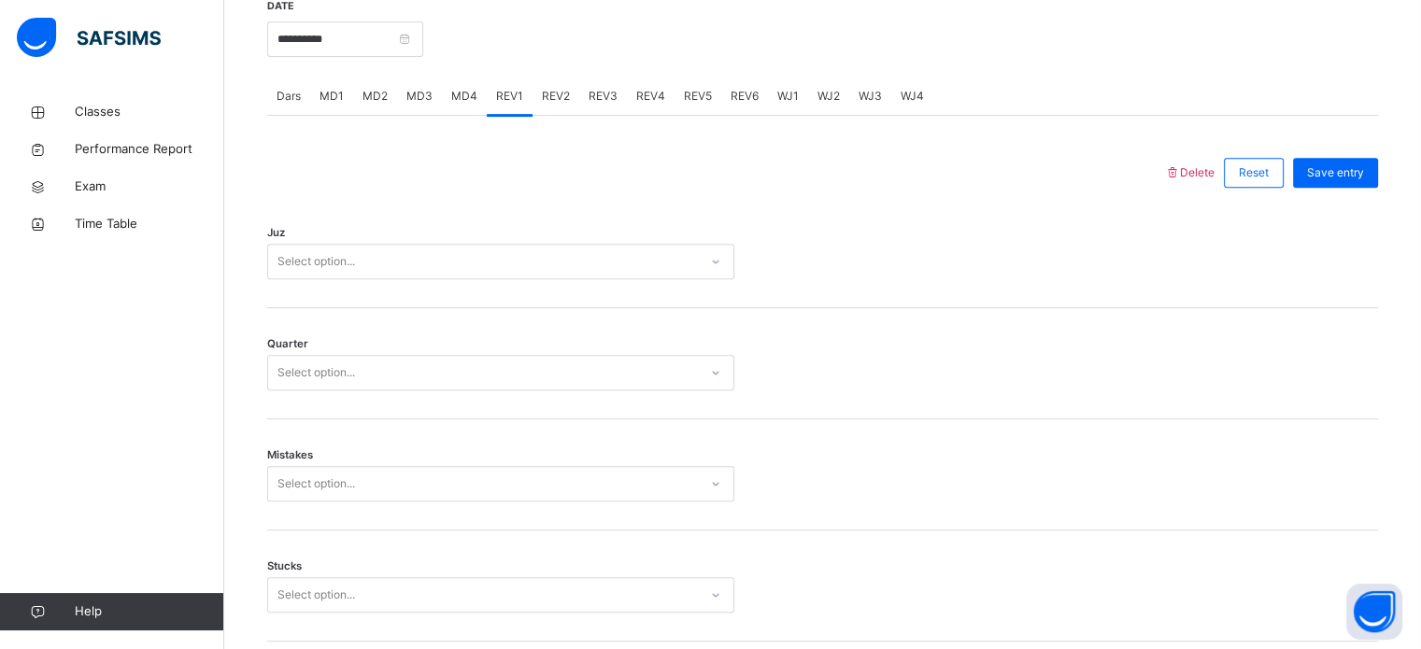
scroll to position [723, 0]
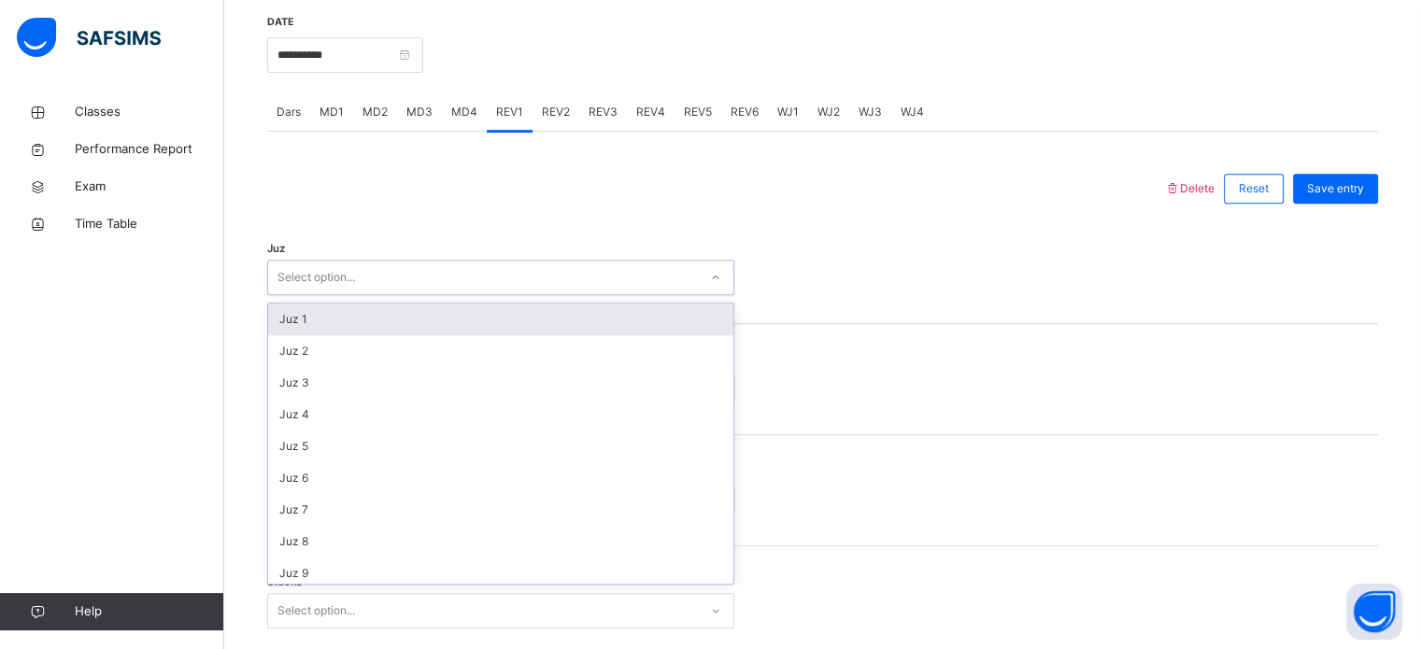
click at [353, 281] on div "Select option..." at bounding box center [316, 278] width 78 height 36
type input "**"
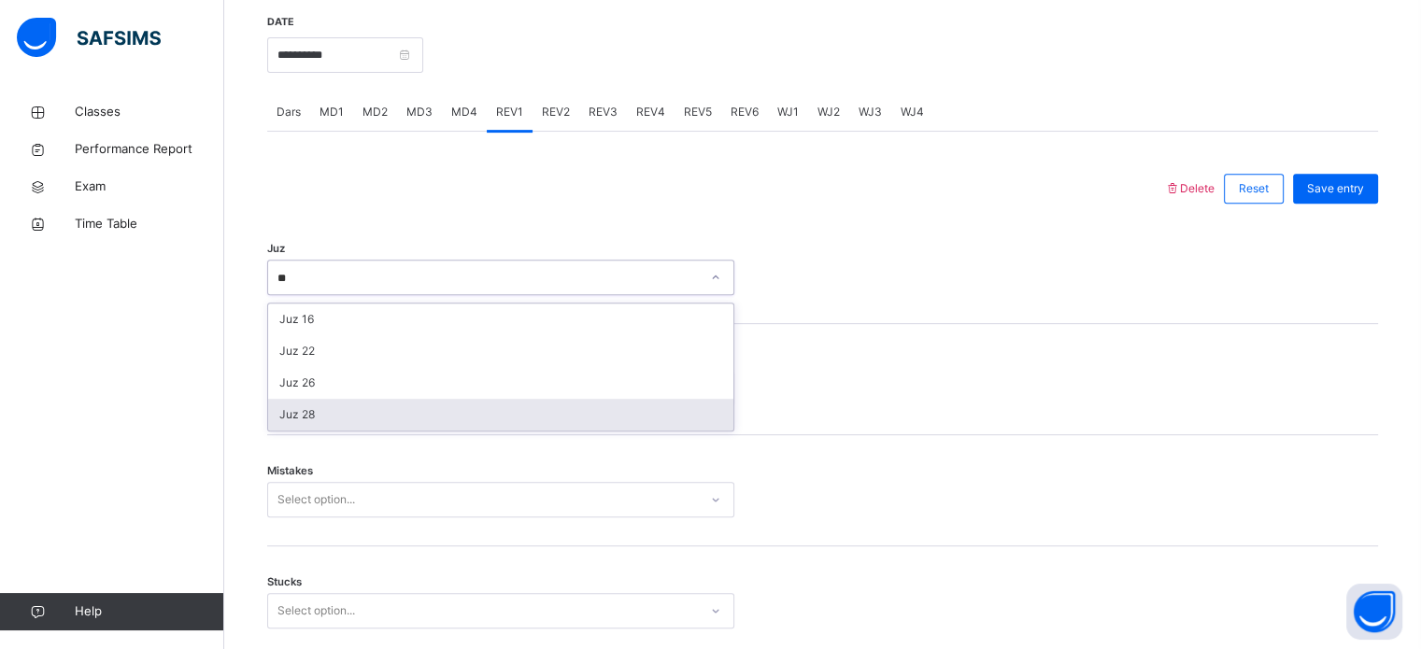
click at [329, 420] on div "Juz 28" at bounding box center [500, 415] width 465 height 32
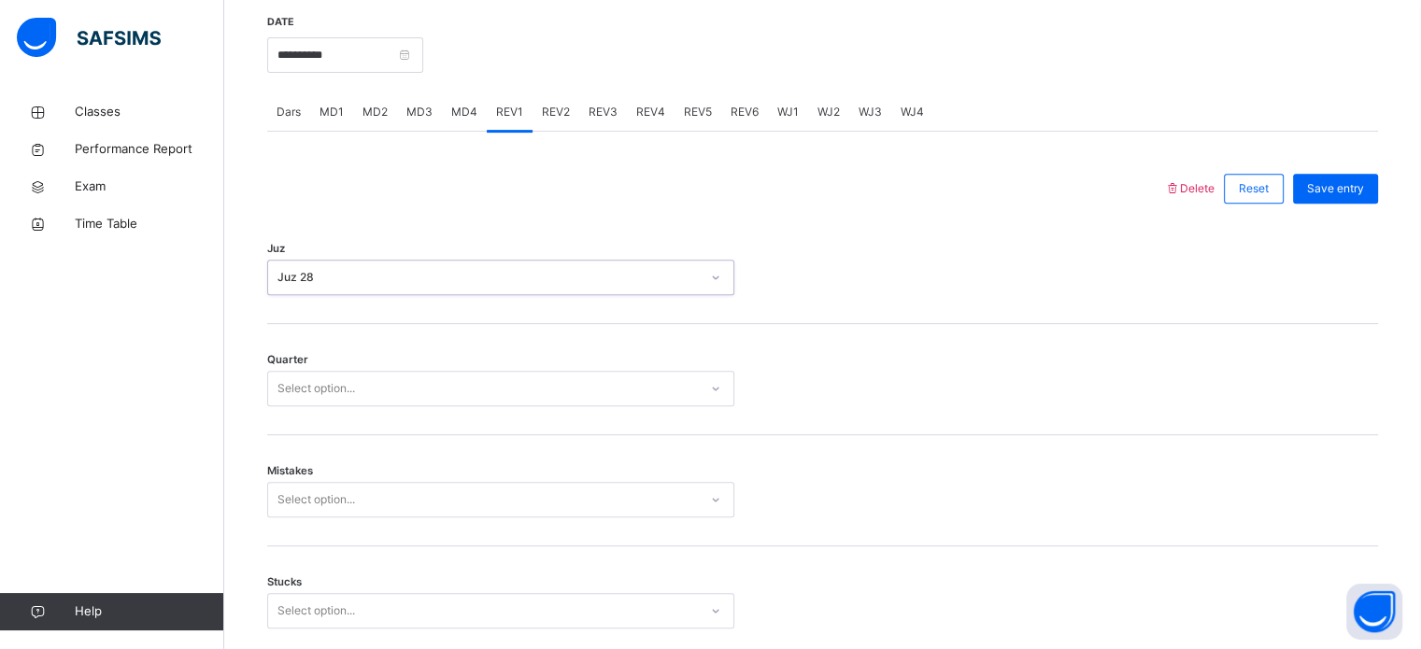
scroll to position [787, 0]
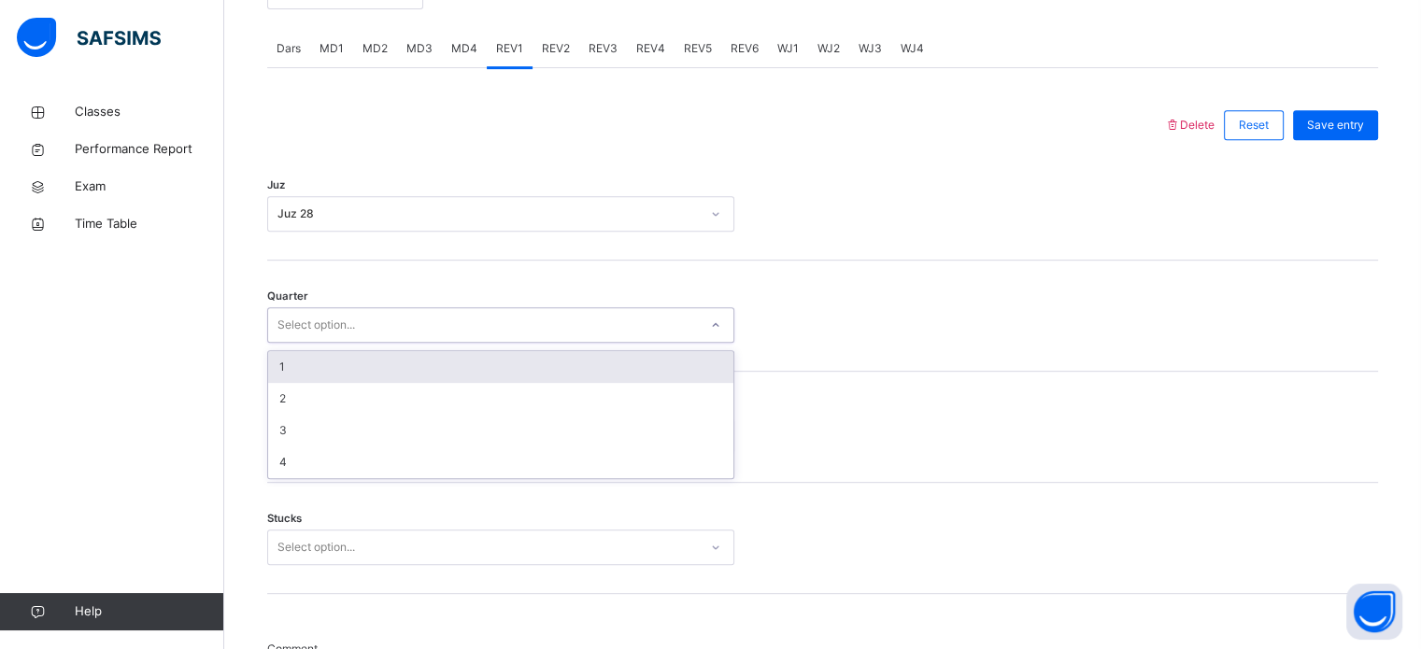
click at [332, 313] on div "Select option..." at bounding box center [316, 325] width 78 height 36
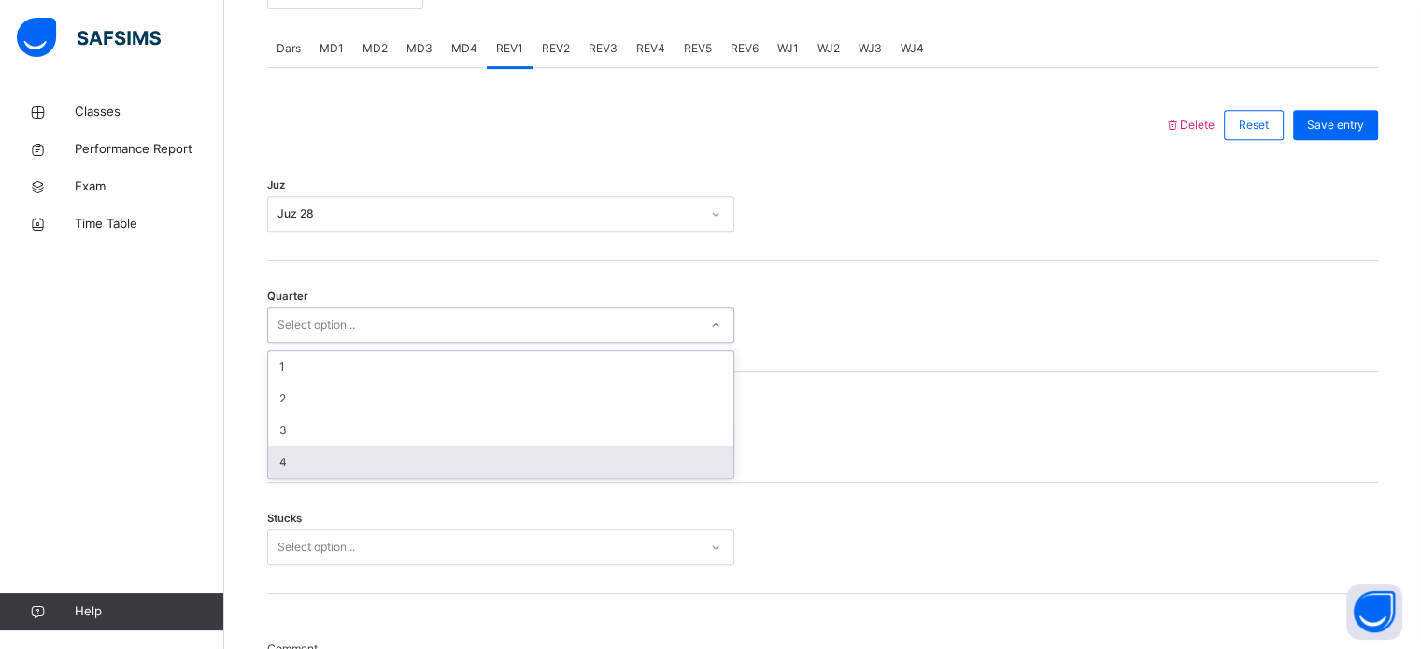
click at [326, 450] on div "4" at bounding box center [500, 463] width 465 height 32
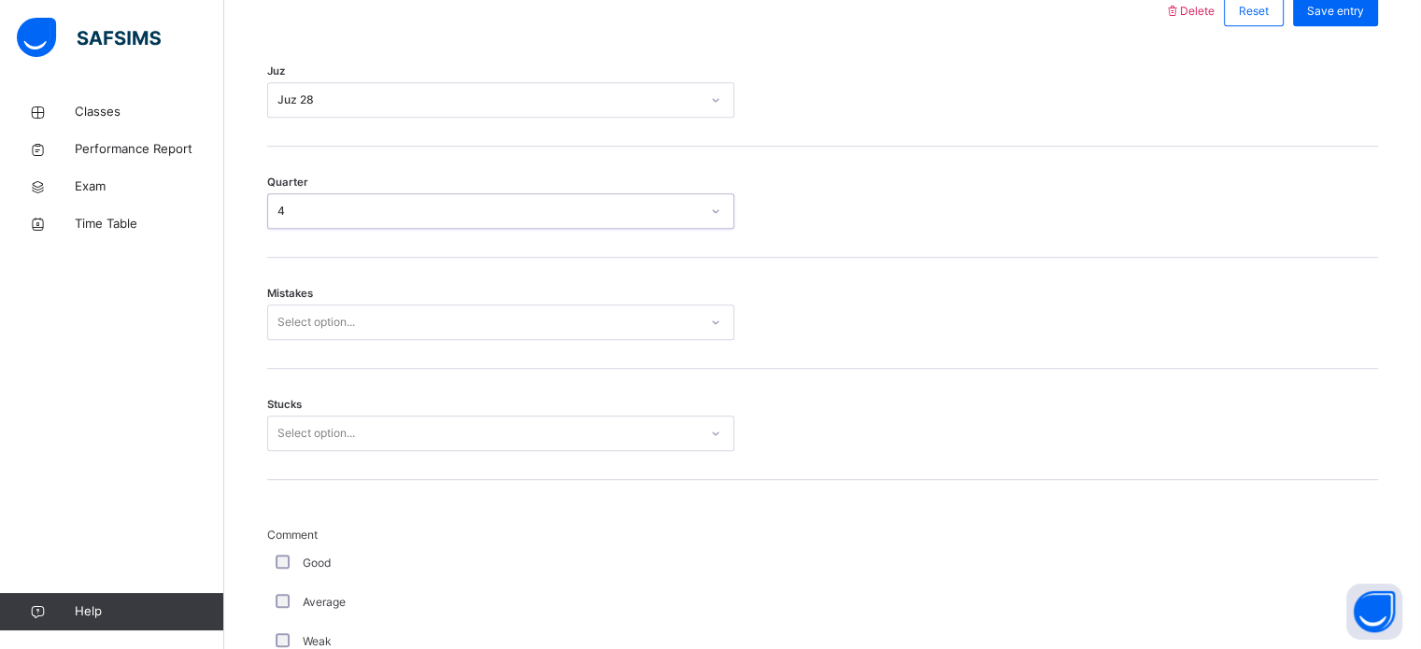
scroll to position [904, 0]
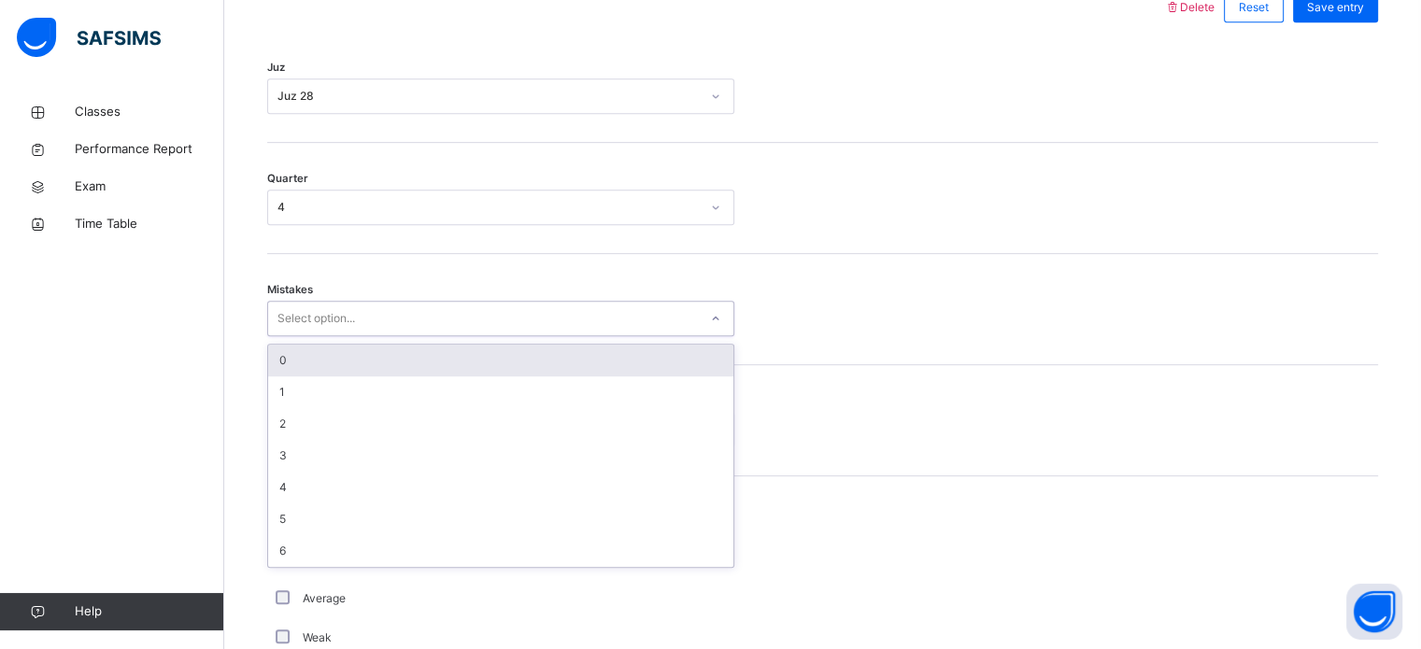
click at [355, 360] on div "0" at bounding box center [500, 361] width 465 height 32
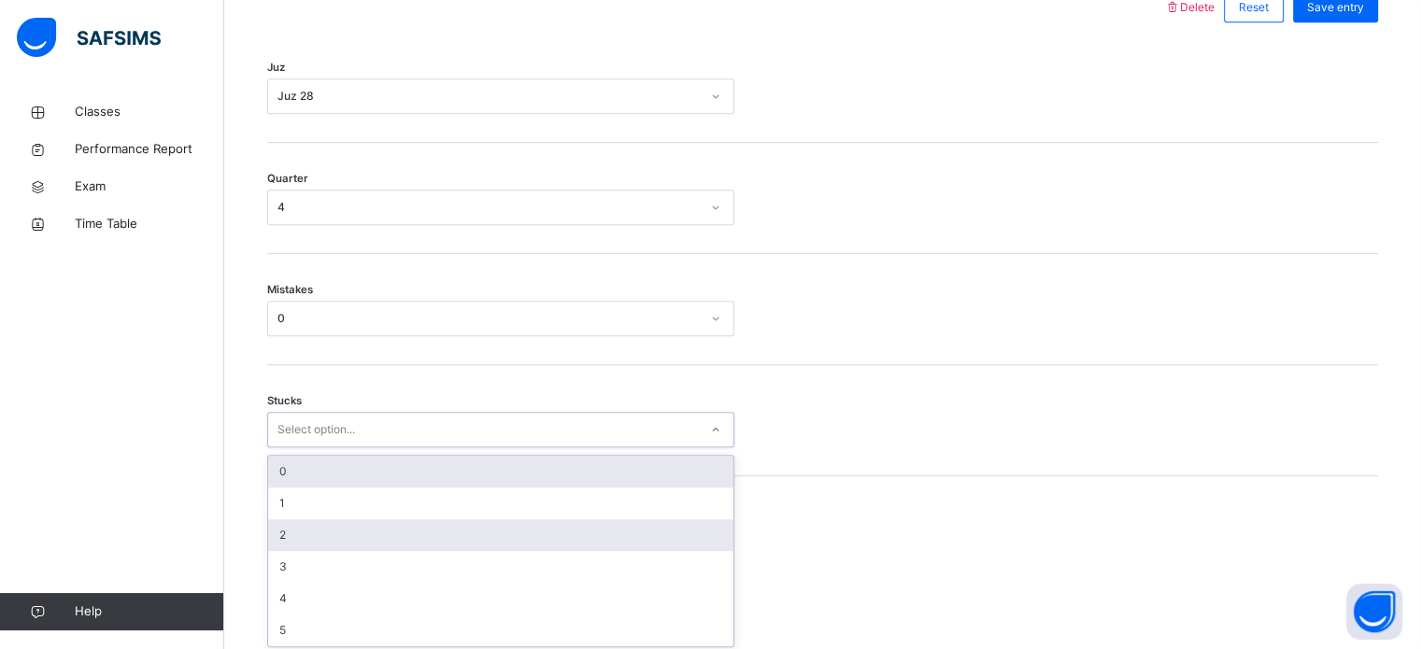
click at [325, 540] on div "2" at bounding box center [500, 535] width 465 height 32
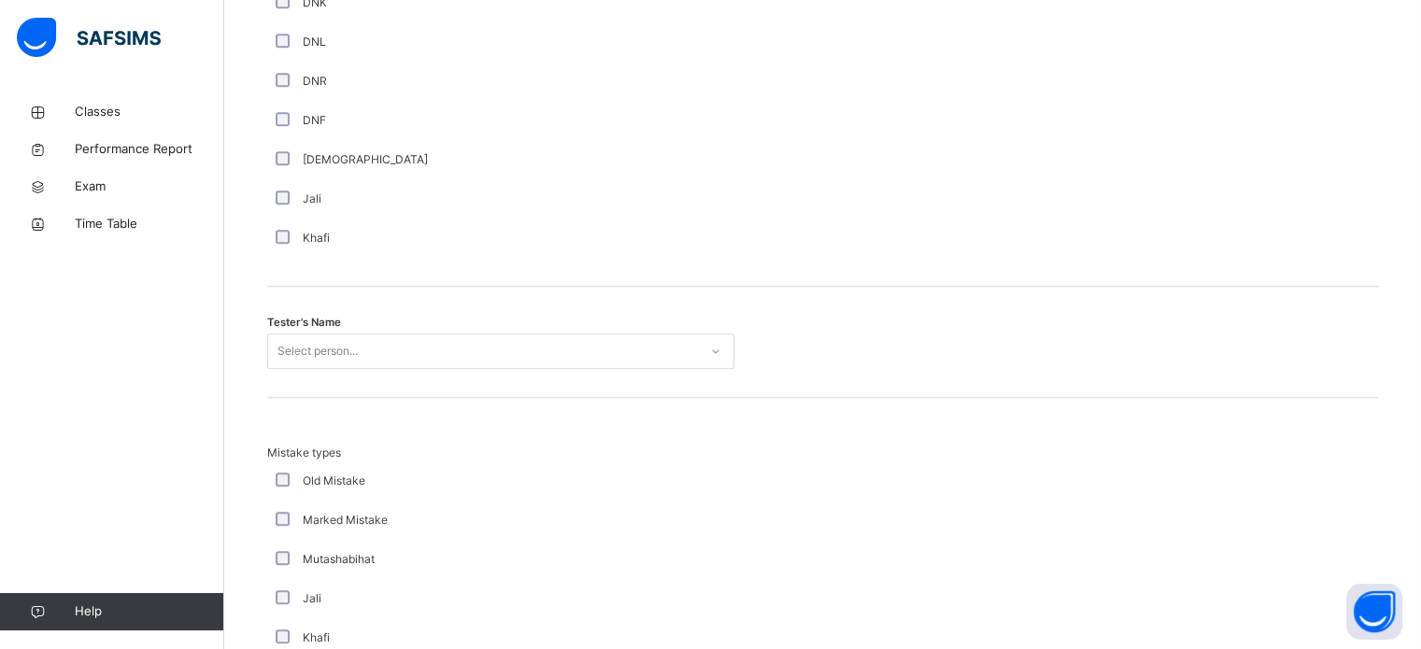
scroll to position [1753, 0]
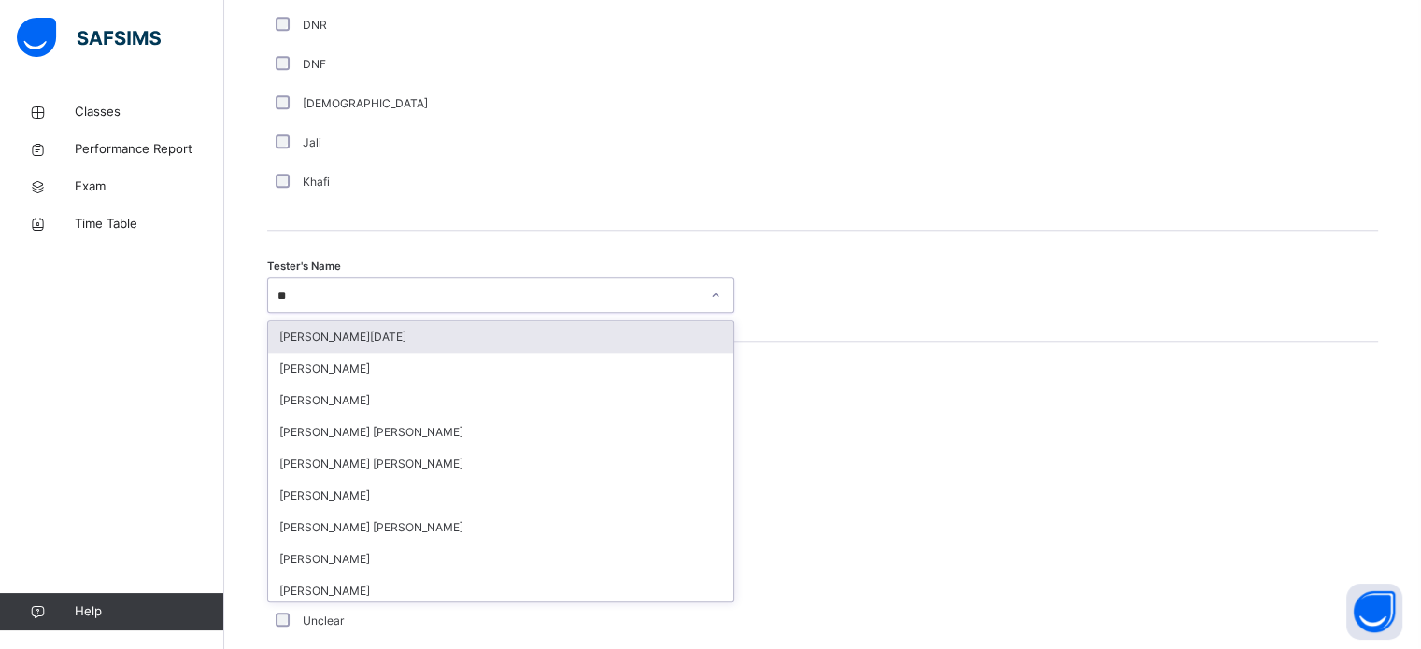
type input "*"
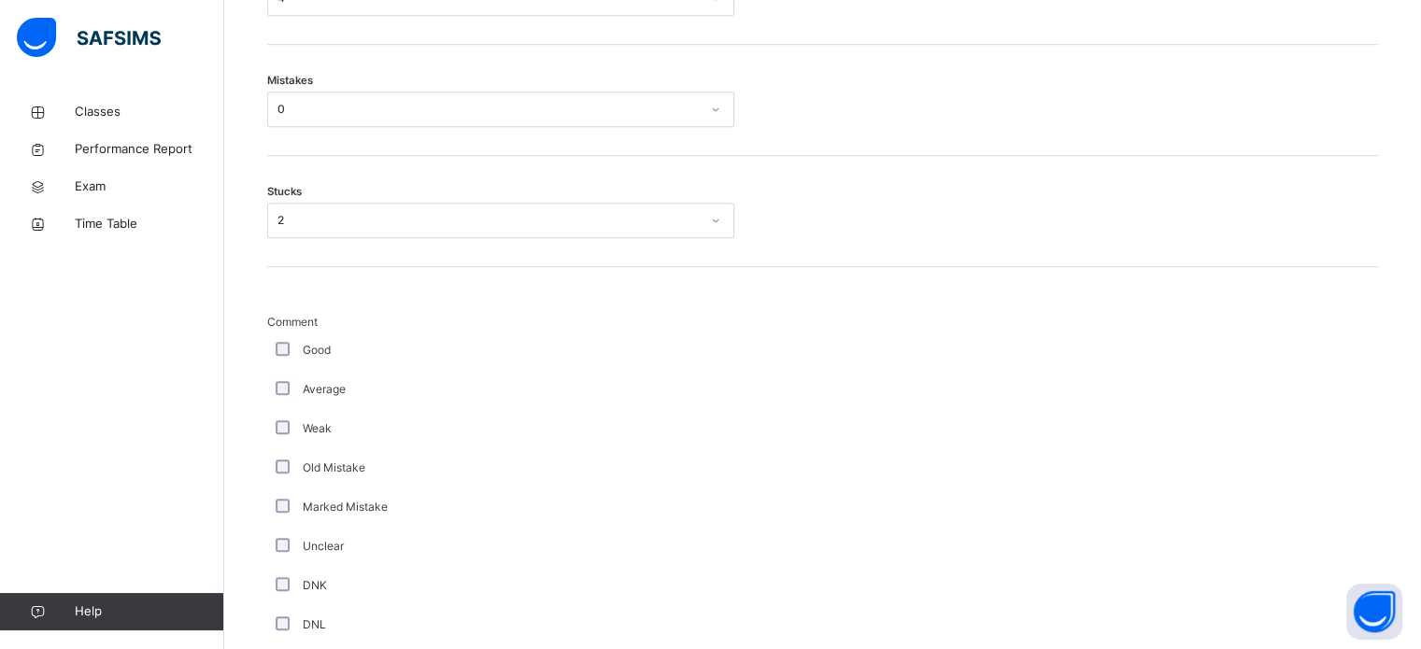
scroll to position [1114, 0]
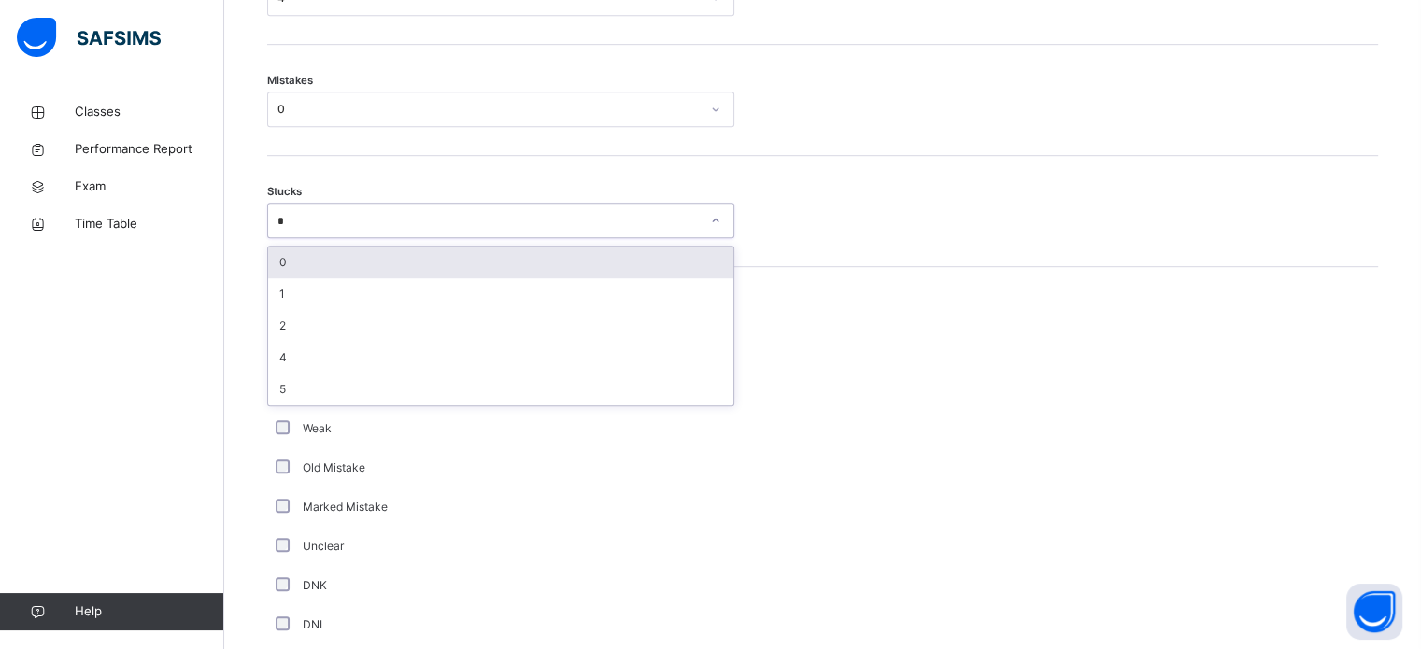
type input "*"
click at [833, 281] on div "Comment Good Average Weak Old Mistake Marked Mistake Unclear DNK DNL DNR DNF Mu…" at bounding box center [822, 568] width 1111 height 603
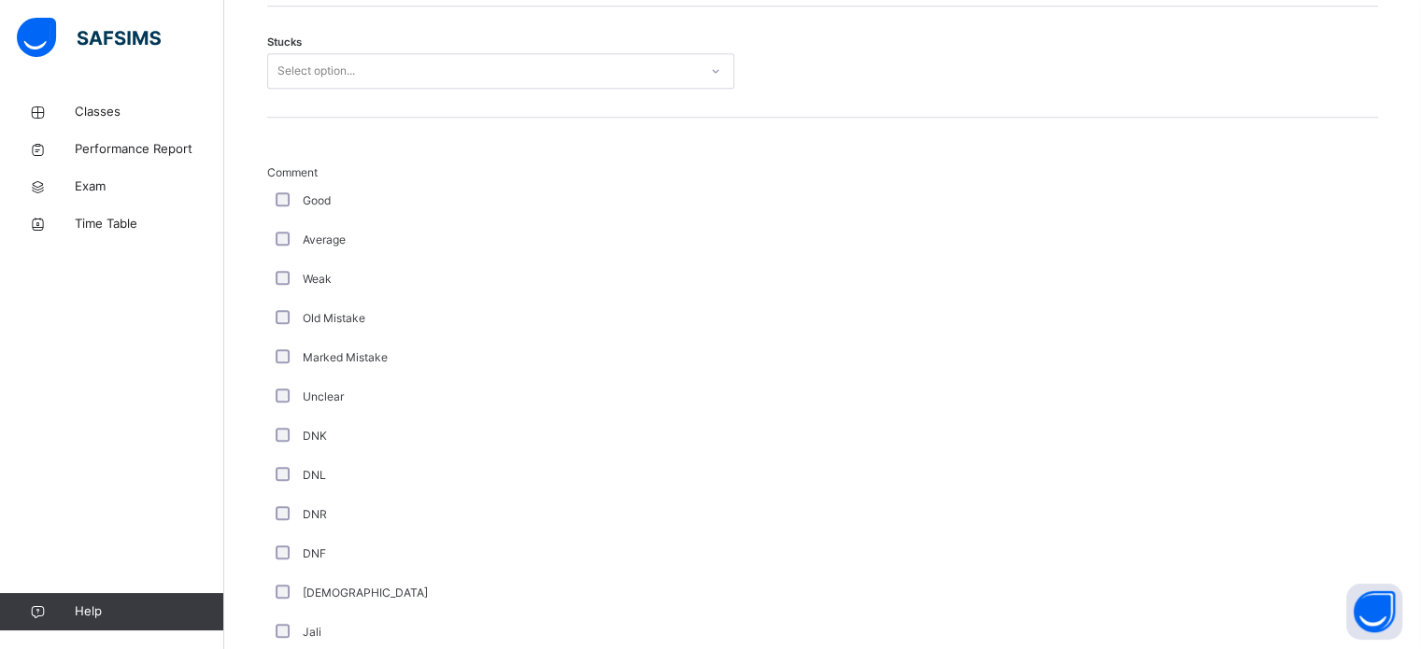
scroll to position [1248, 0]
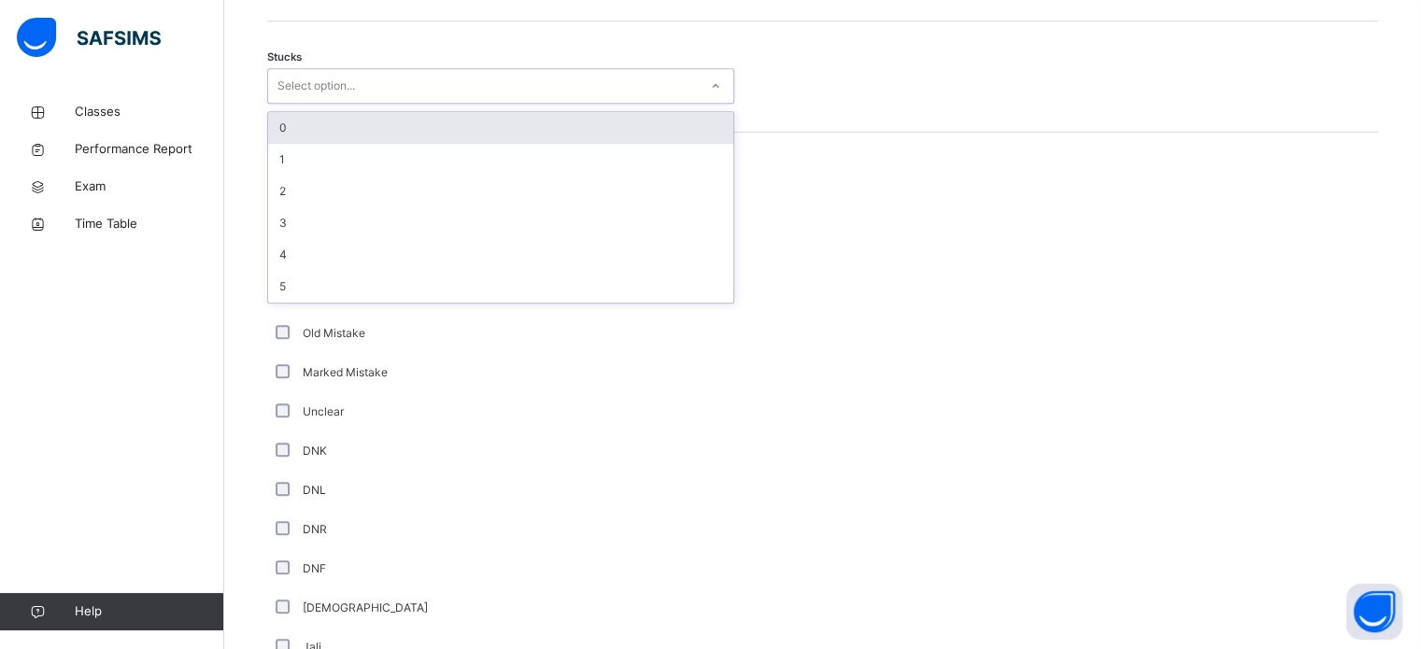
click at [380, 135] on div "0" at bounding box center [500, 128] width 465 height 32
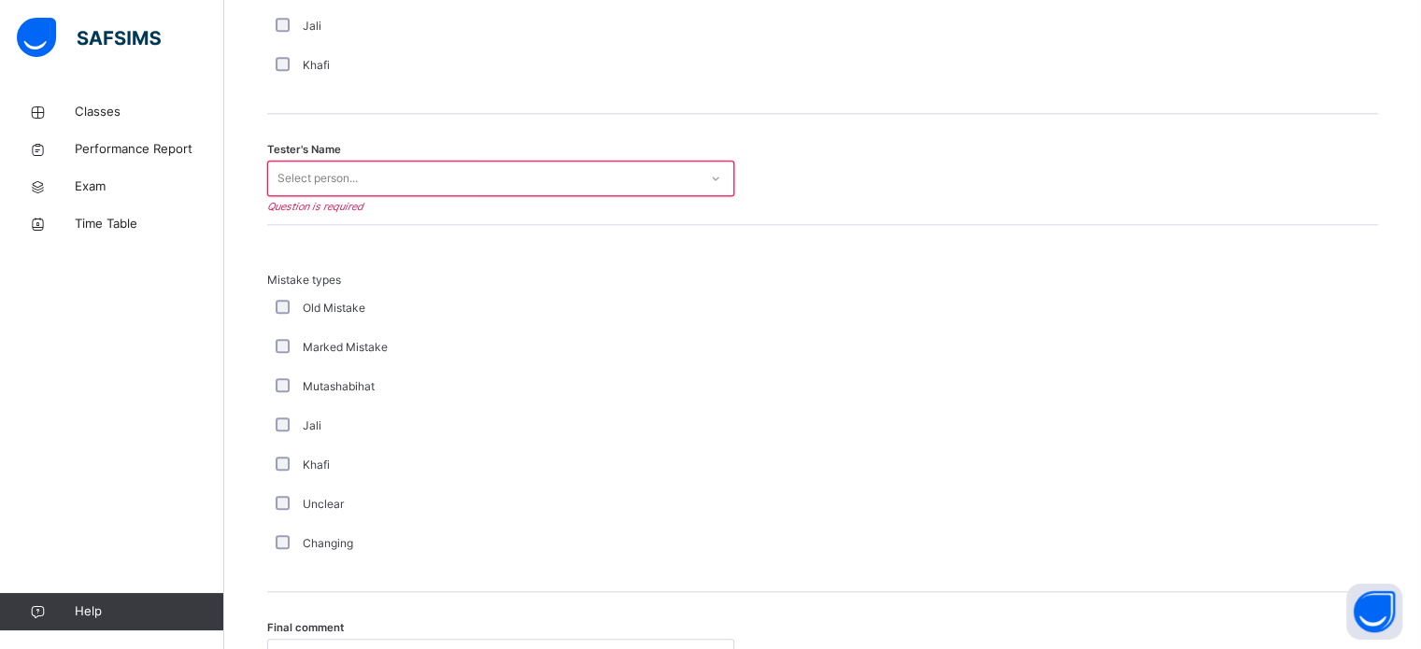
scroll to position [1825, 0]
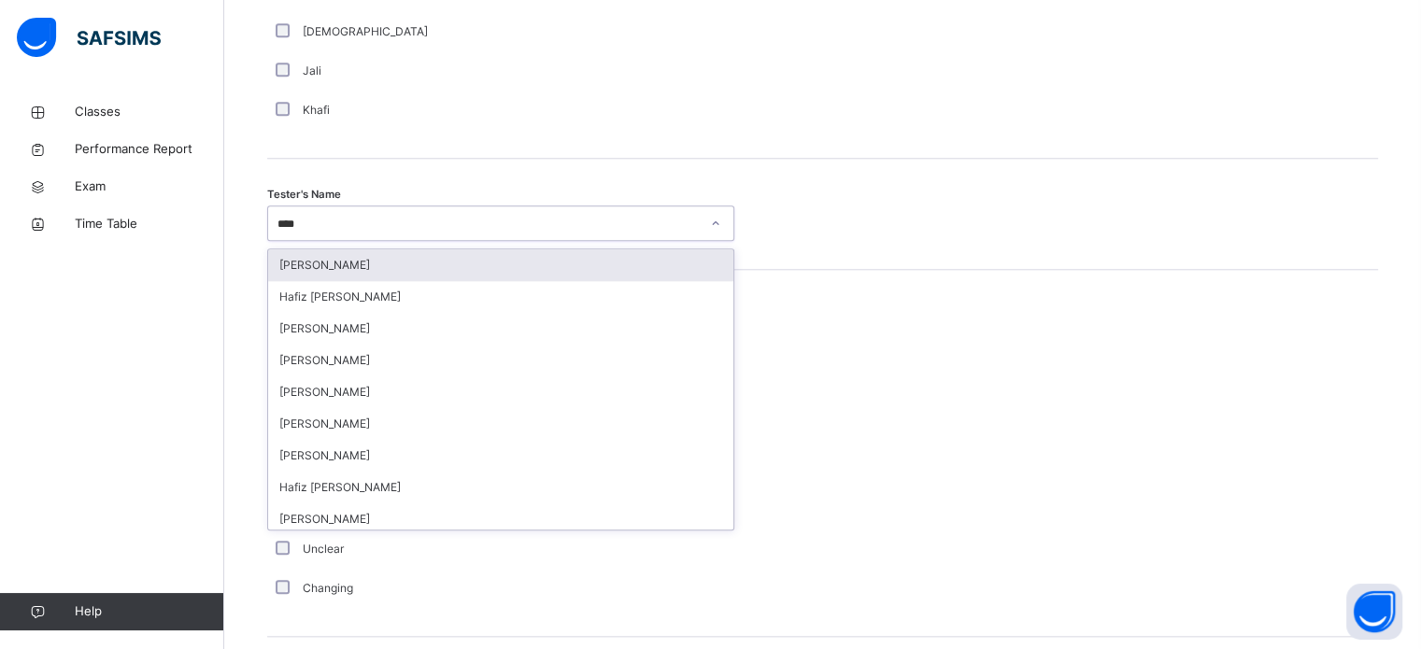
type input "*****"
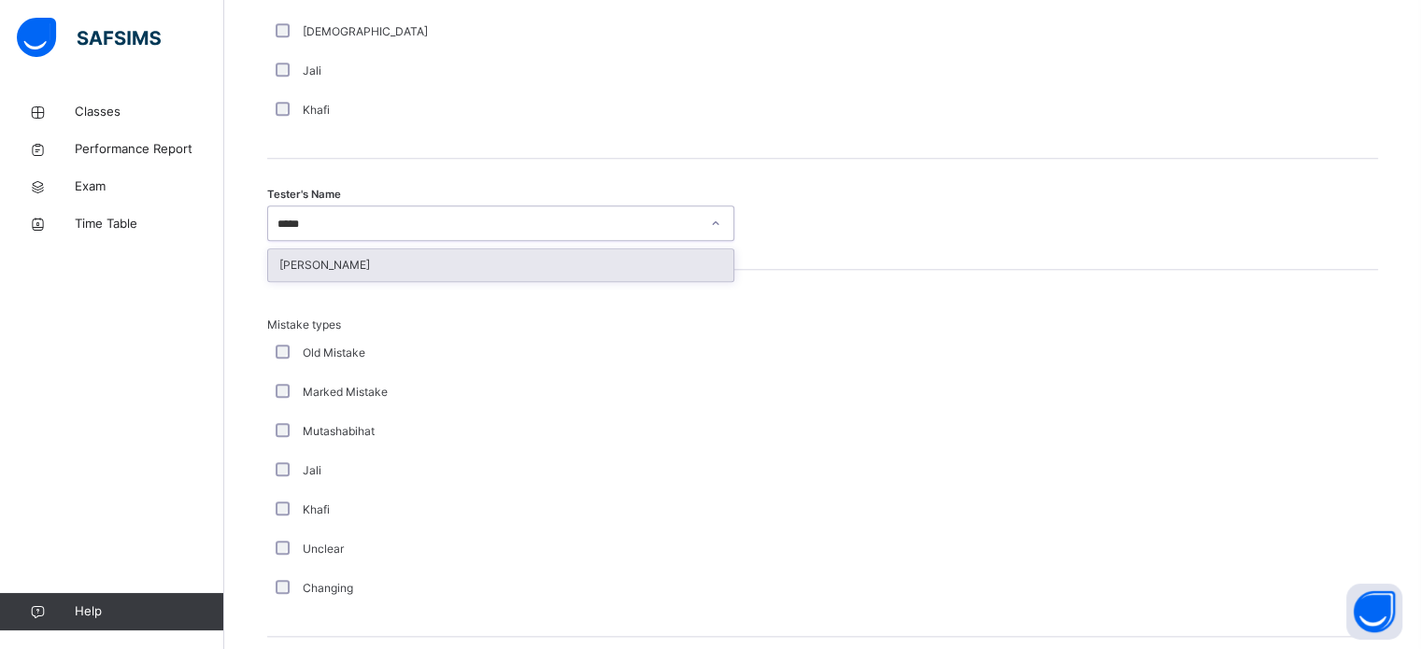
click at [445, 262] on div "[PERSON_NAME]" at bounding box center [500, 265] width 465 height 32
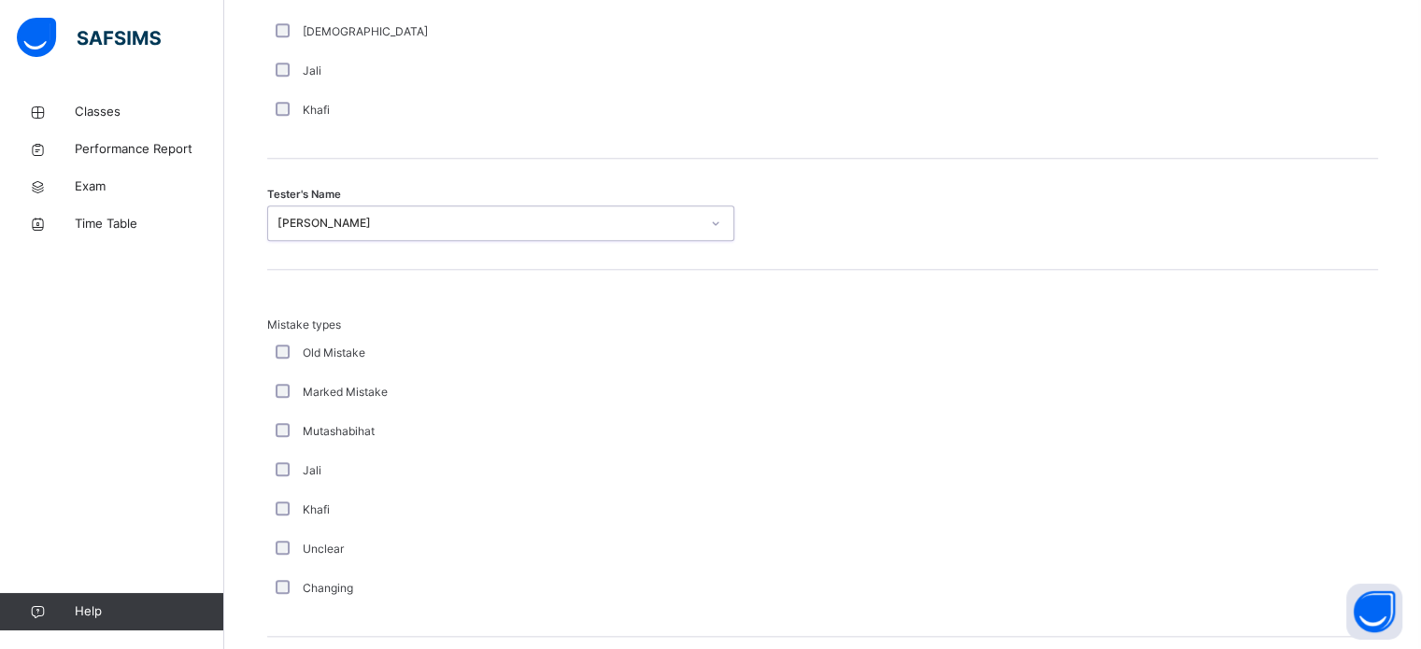
scroll to position [2055, 0]
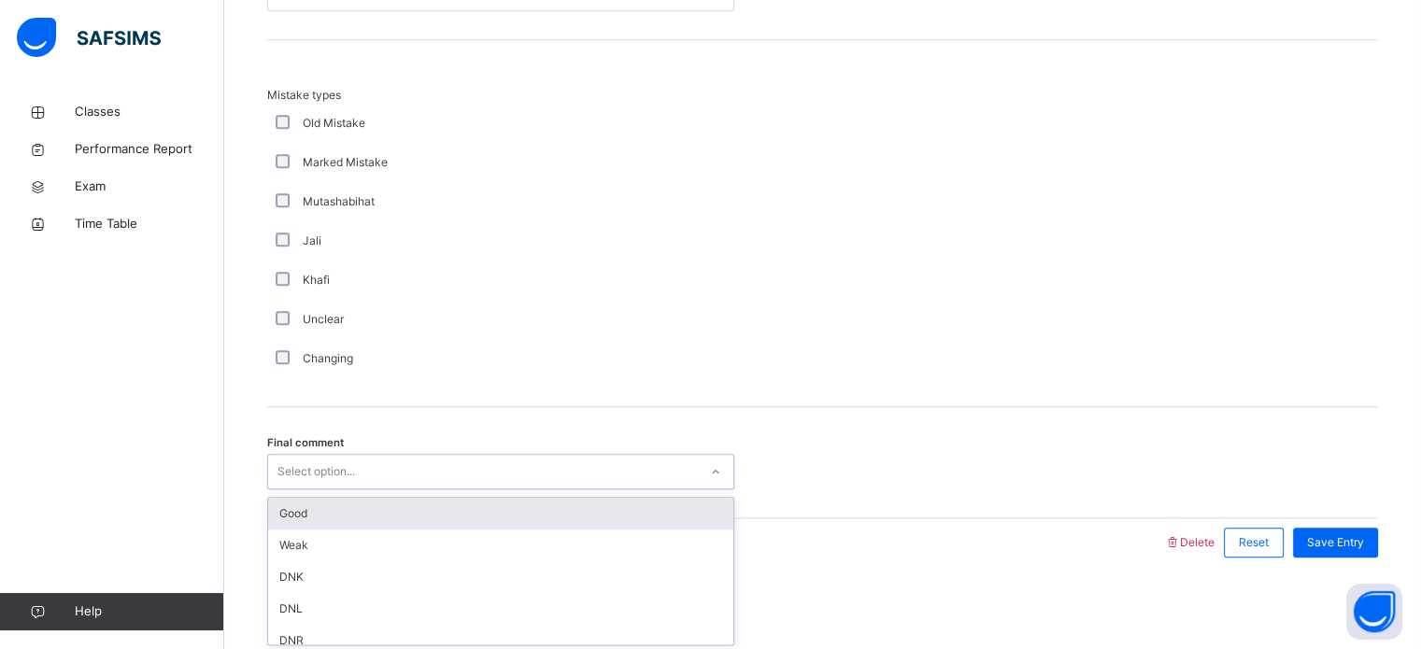
click at [392, 505] on div "Good" at bounding box center [500, 514] width 465 height 32
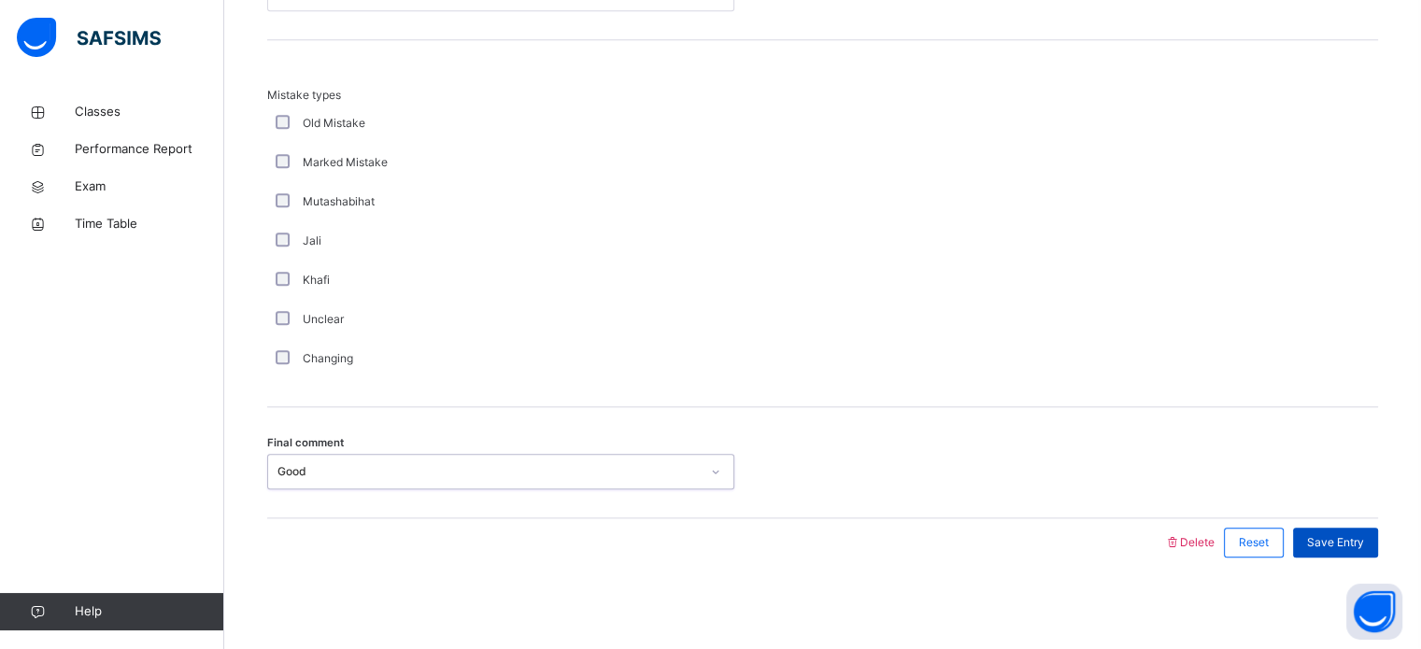
click at [1349, 540] on span "Save Entry" at bounding box center [1335, 542] width 57 height 17
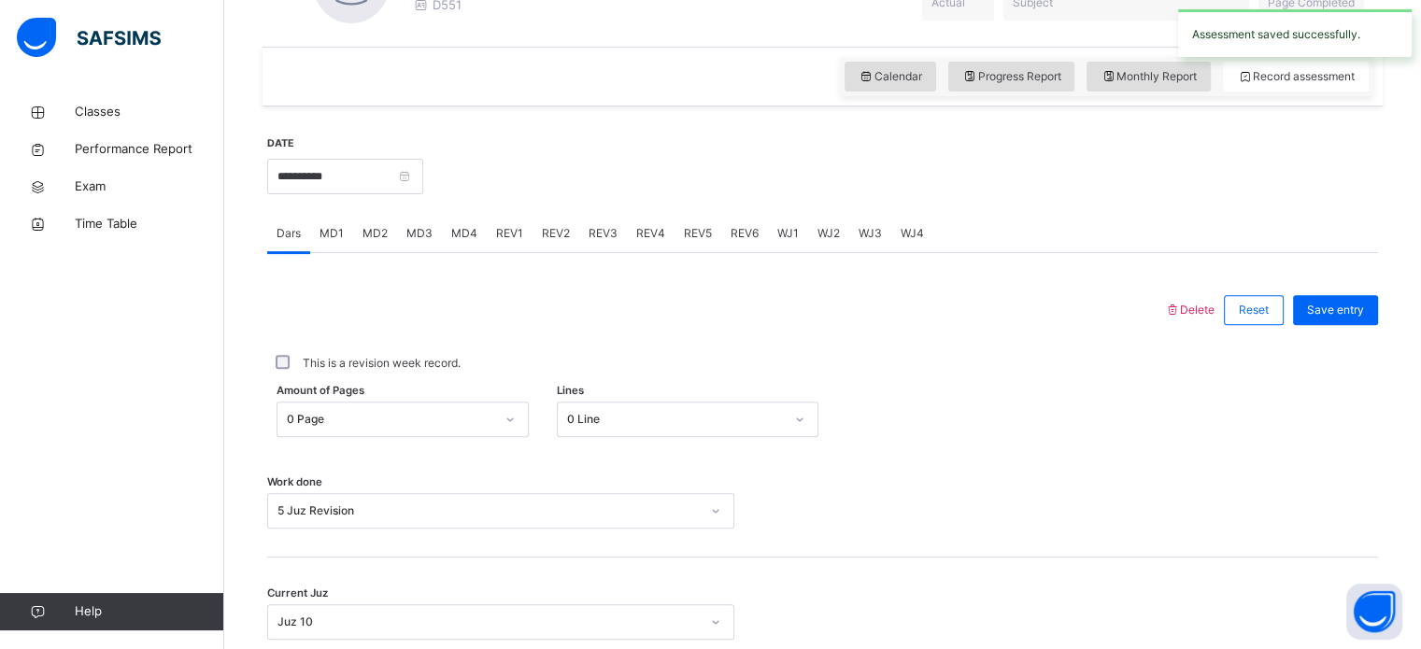
scroll to position [603, 0]
click at [551, 235] on span "REV2" at bounding box center [556, 232] width 28 height 17
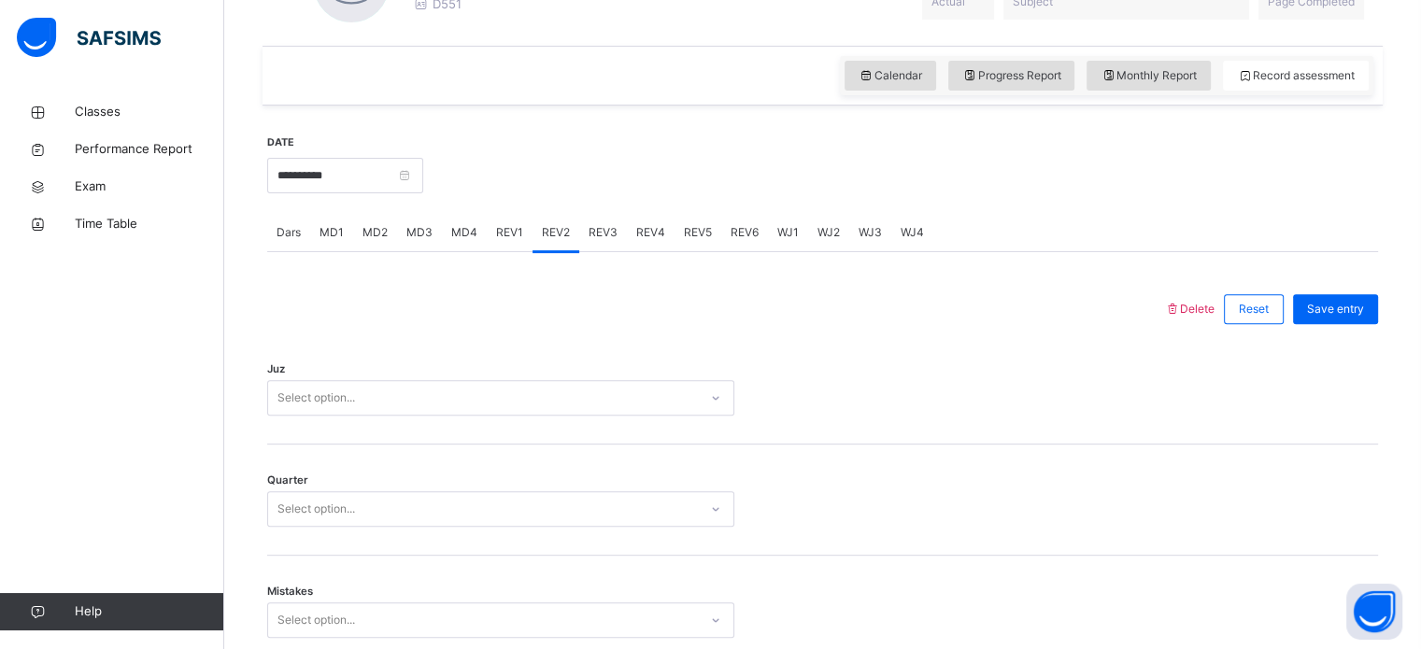
scroll to position [716, 0]
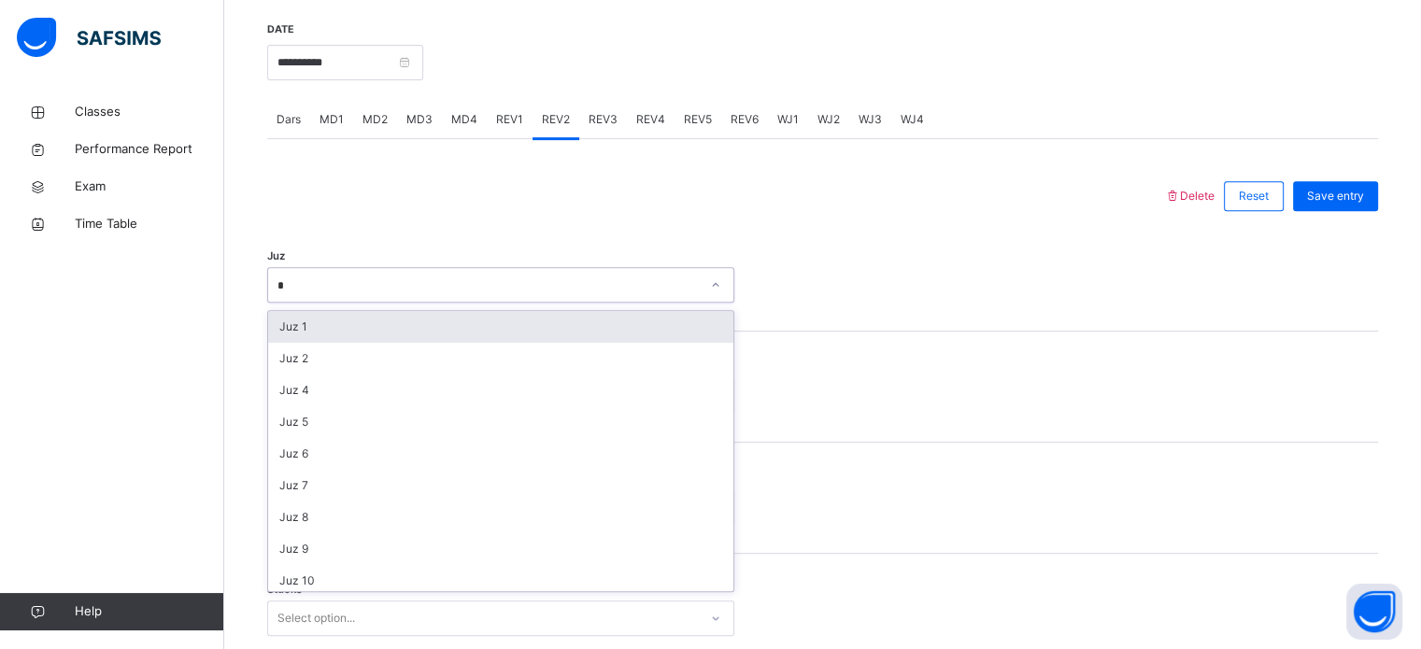
type input "**"
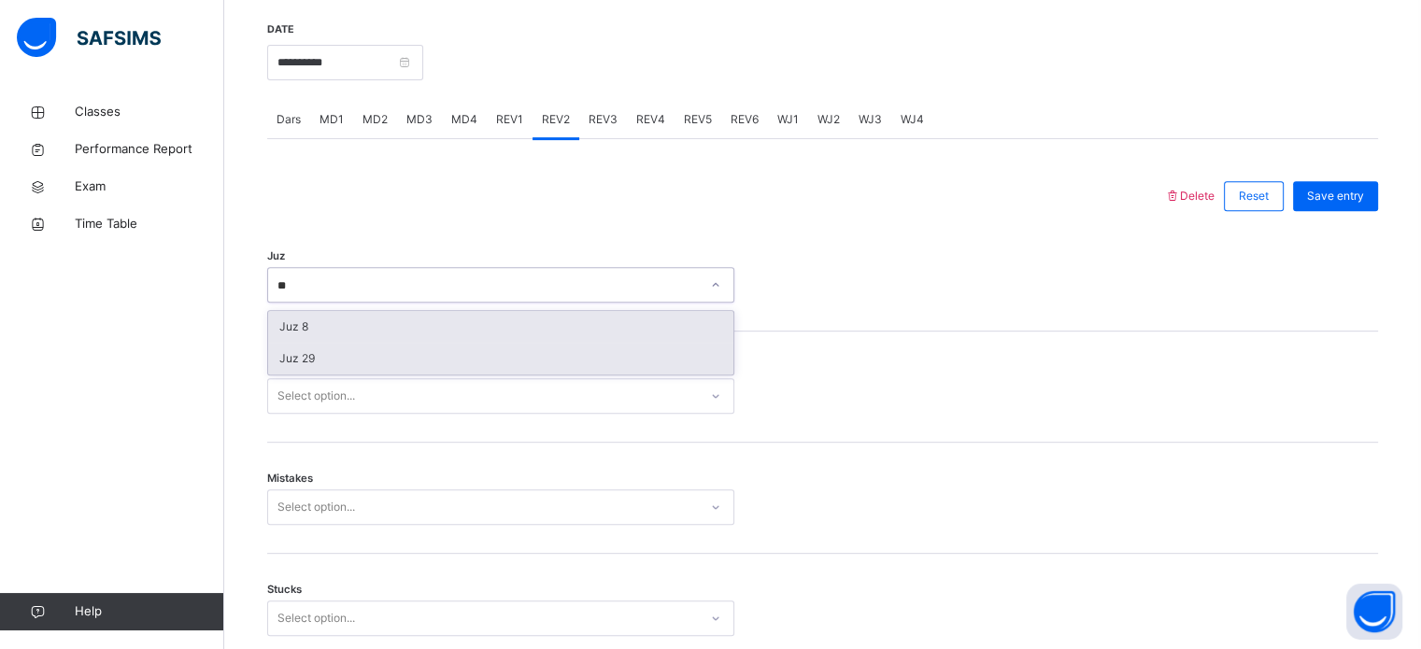
click at [389, 355] on div "Juz 29" at bounding box center [500, 359] width 465 height 32
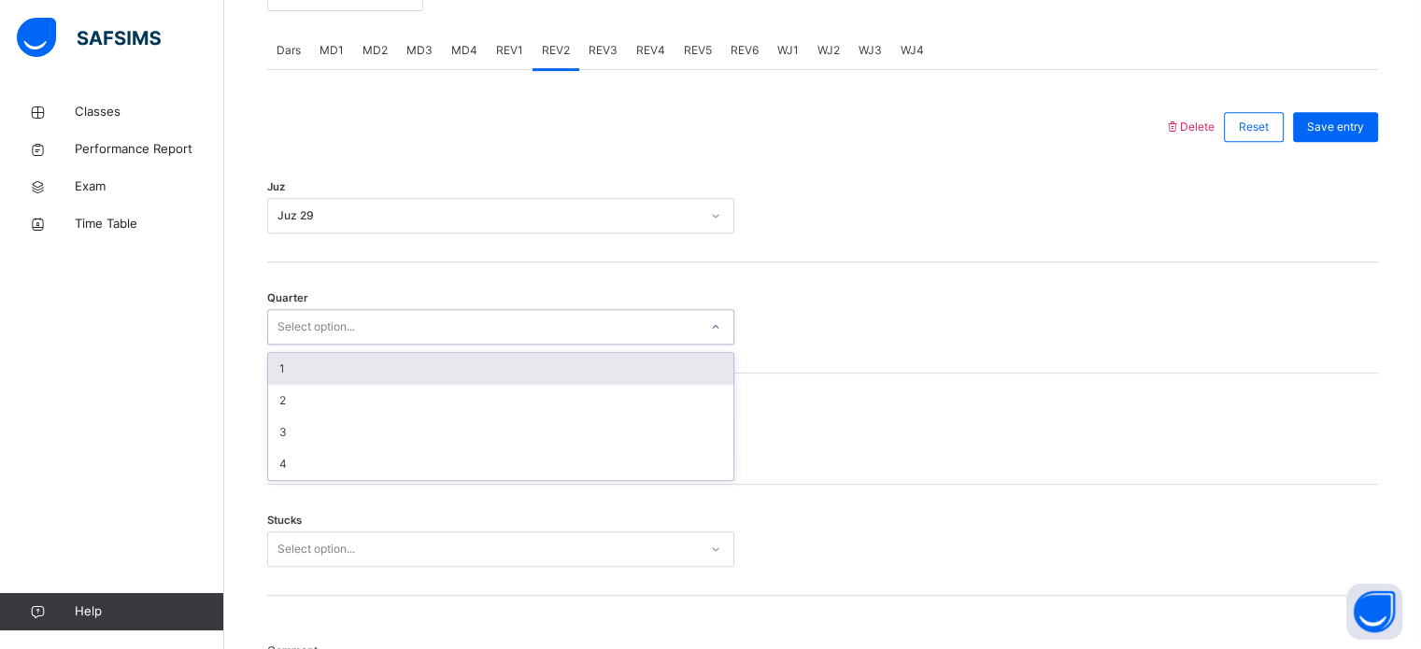
click at [343, 375] on div "1" at bounding box center [500, 369] width 465 height 32
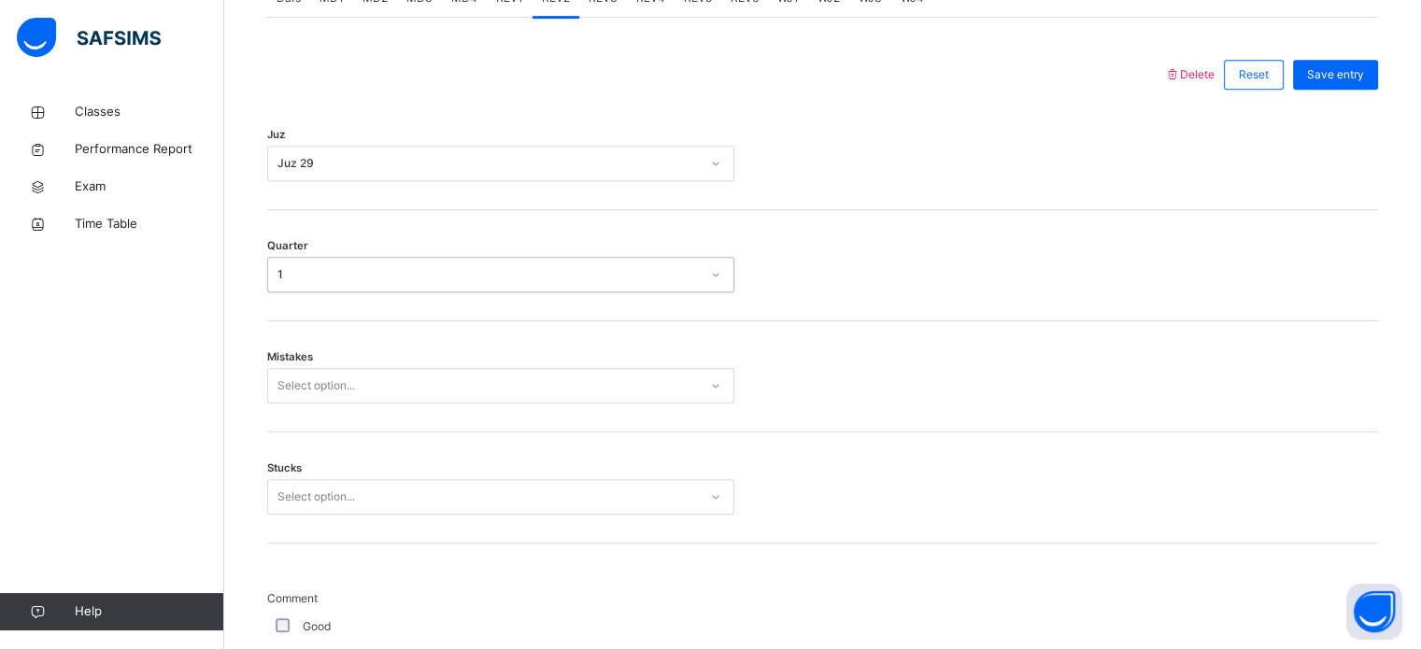
scroll to position [886, 0]
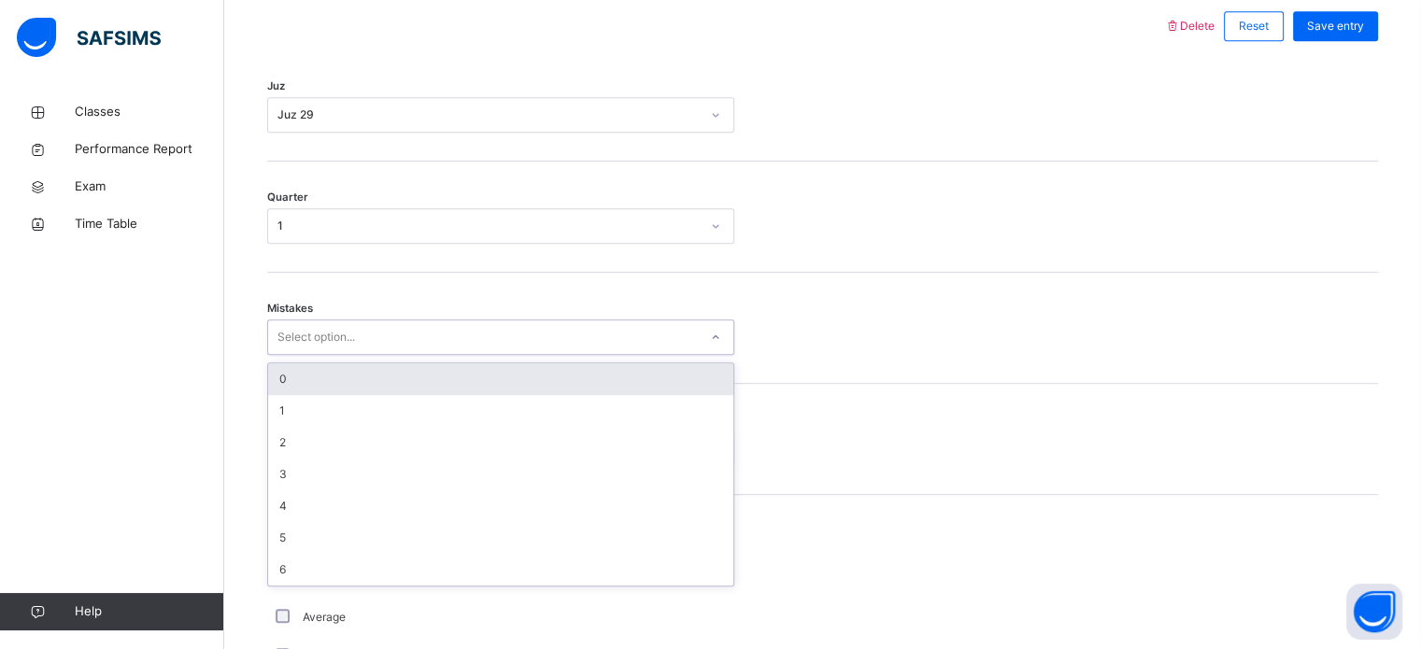
click at [348, 371] on div "0" at bounding box center [500, 379] width 465 height 32
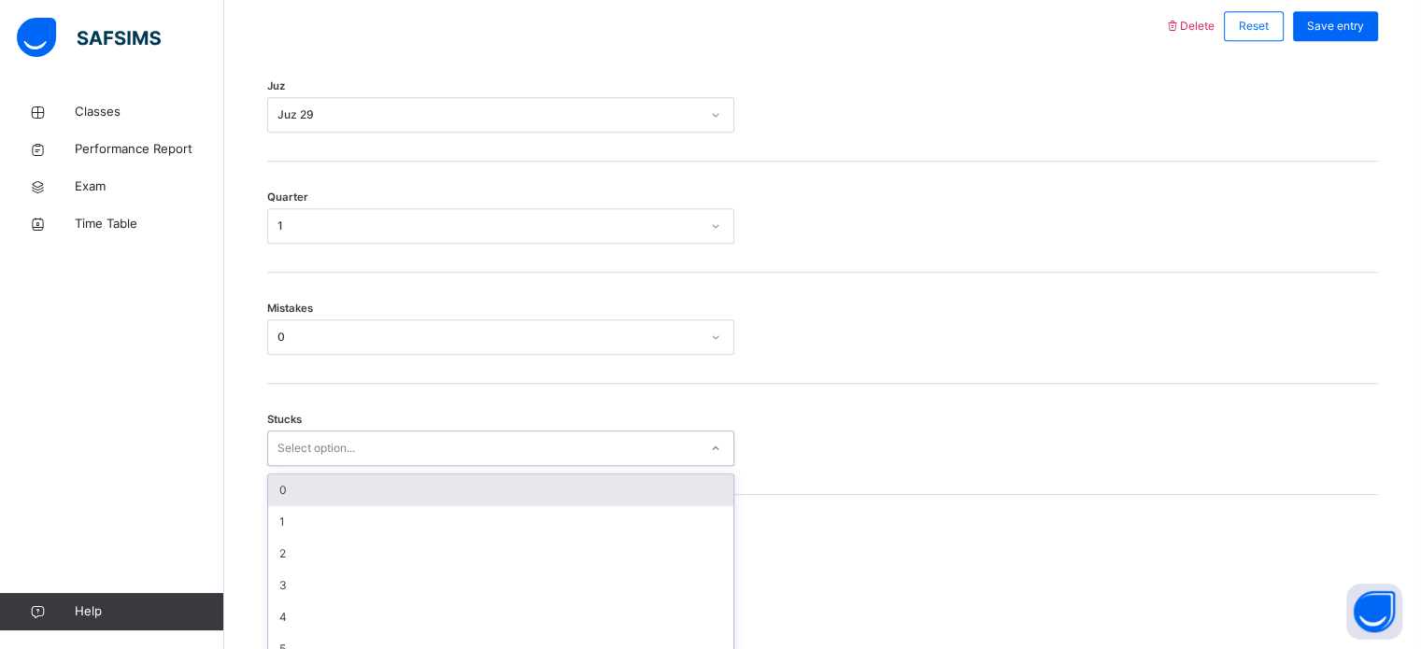
scroll to position [908, 0]
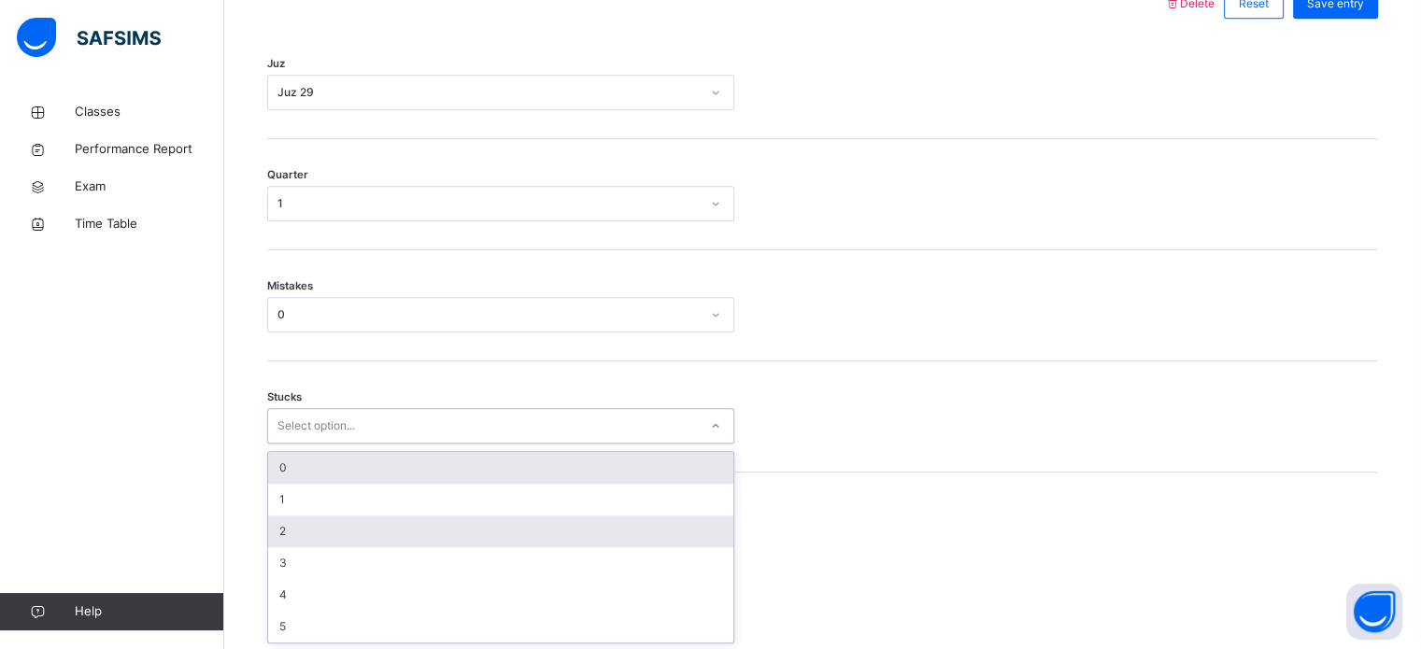
click at [314, 534] on div "2" at bounding box center [500, 532] width 465 height 32
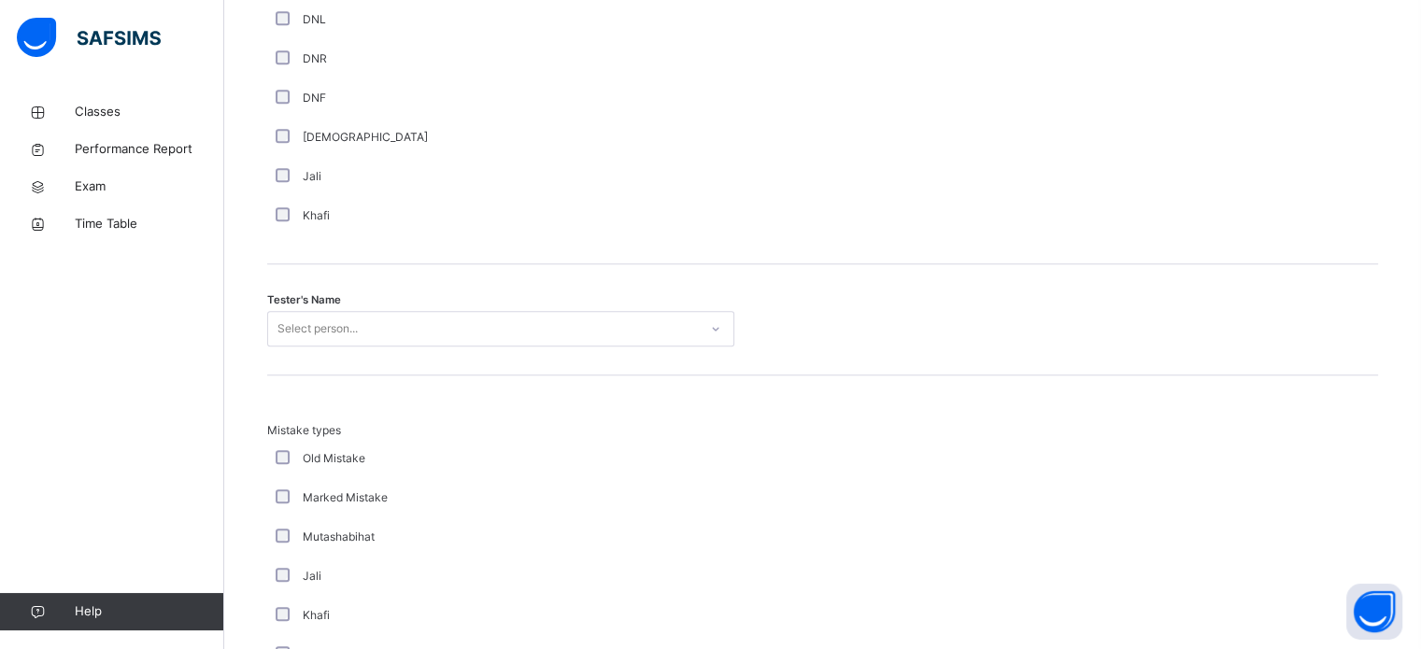
scroll to position [1726, 0]
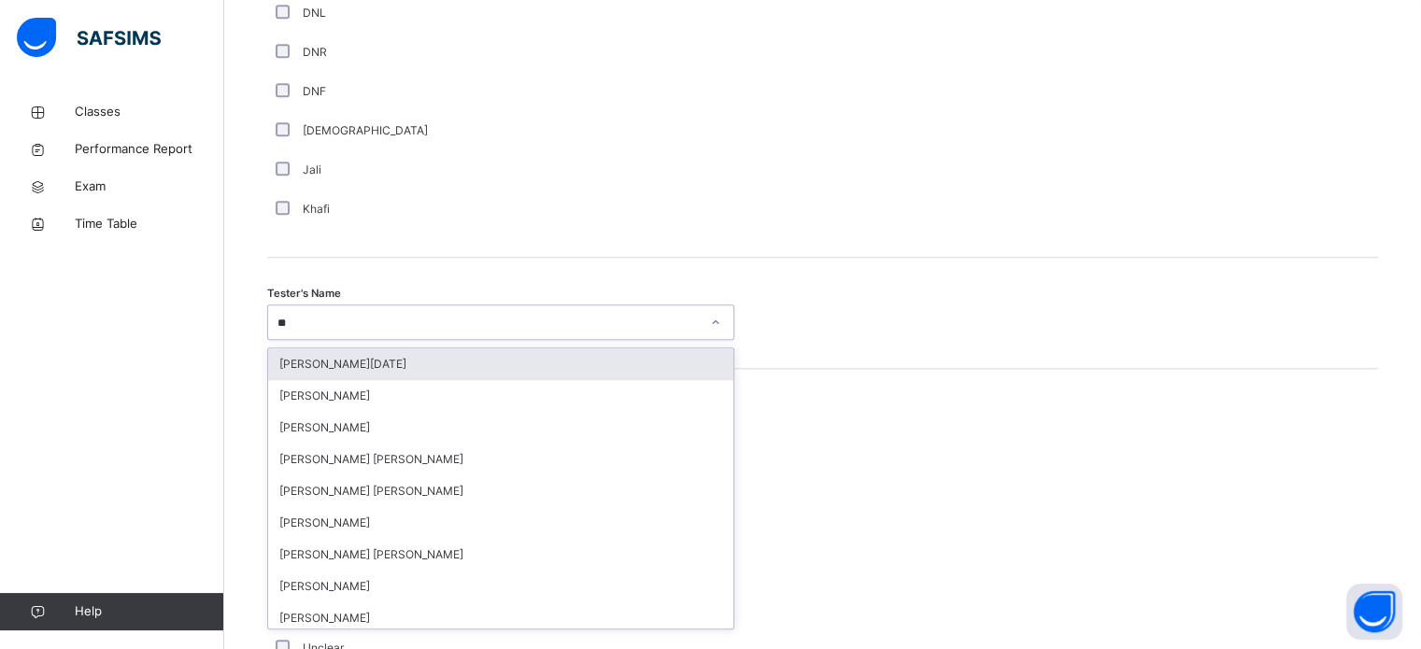
type input "*"
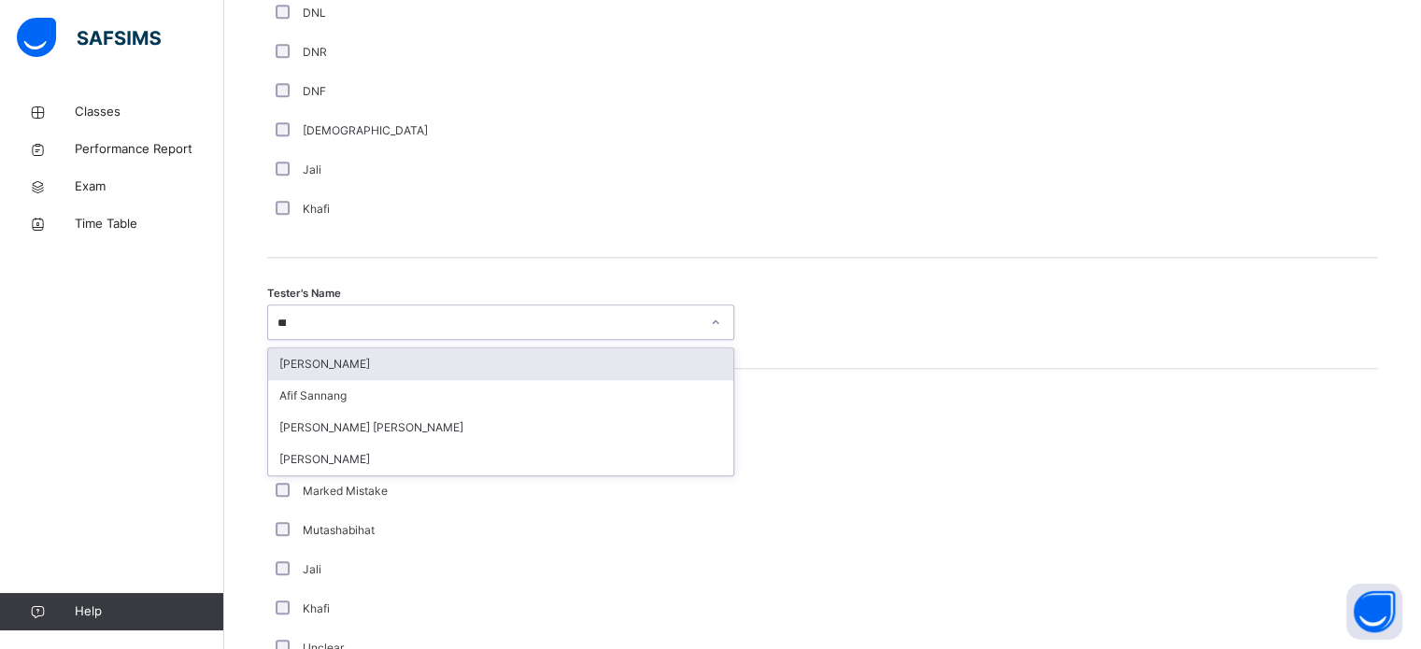
type input "****"
click at [450, 361] on div "[PERSON_NAME] [PERSON_NAME]" at bounding box center [500, 364] width 465 height 32
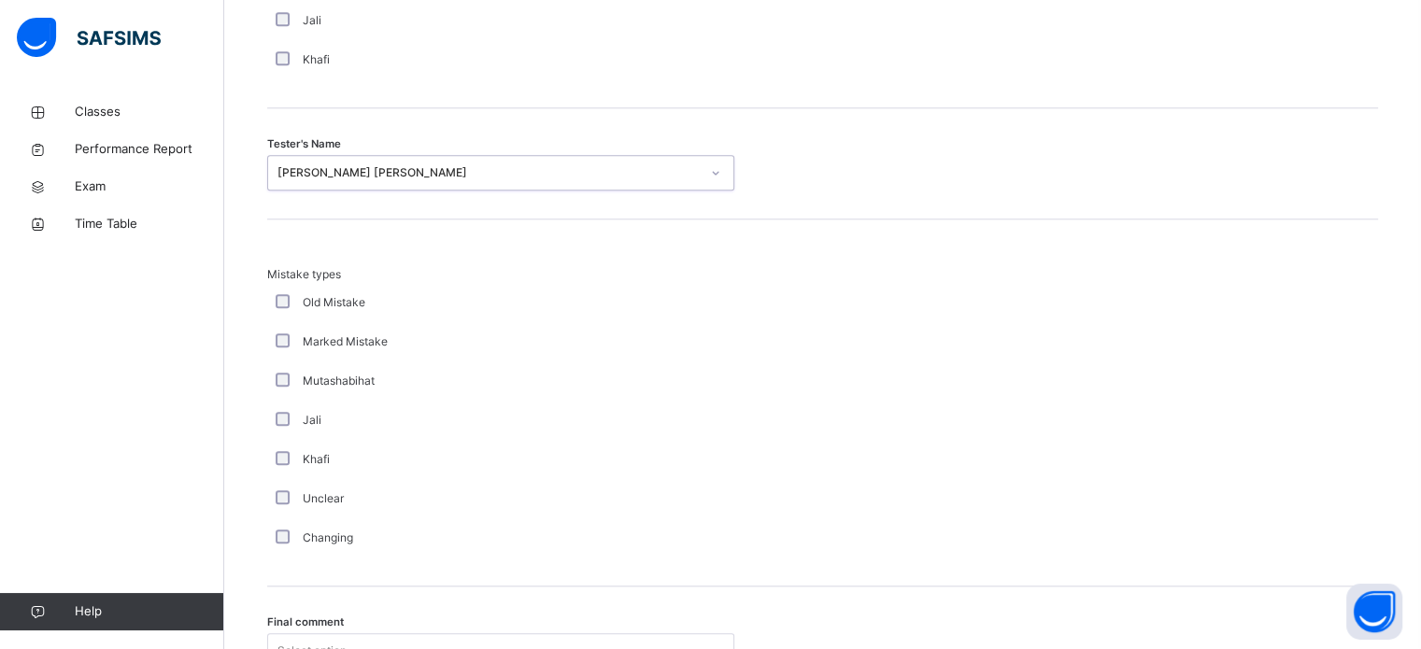
scroll to position [2055, 0]
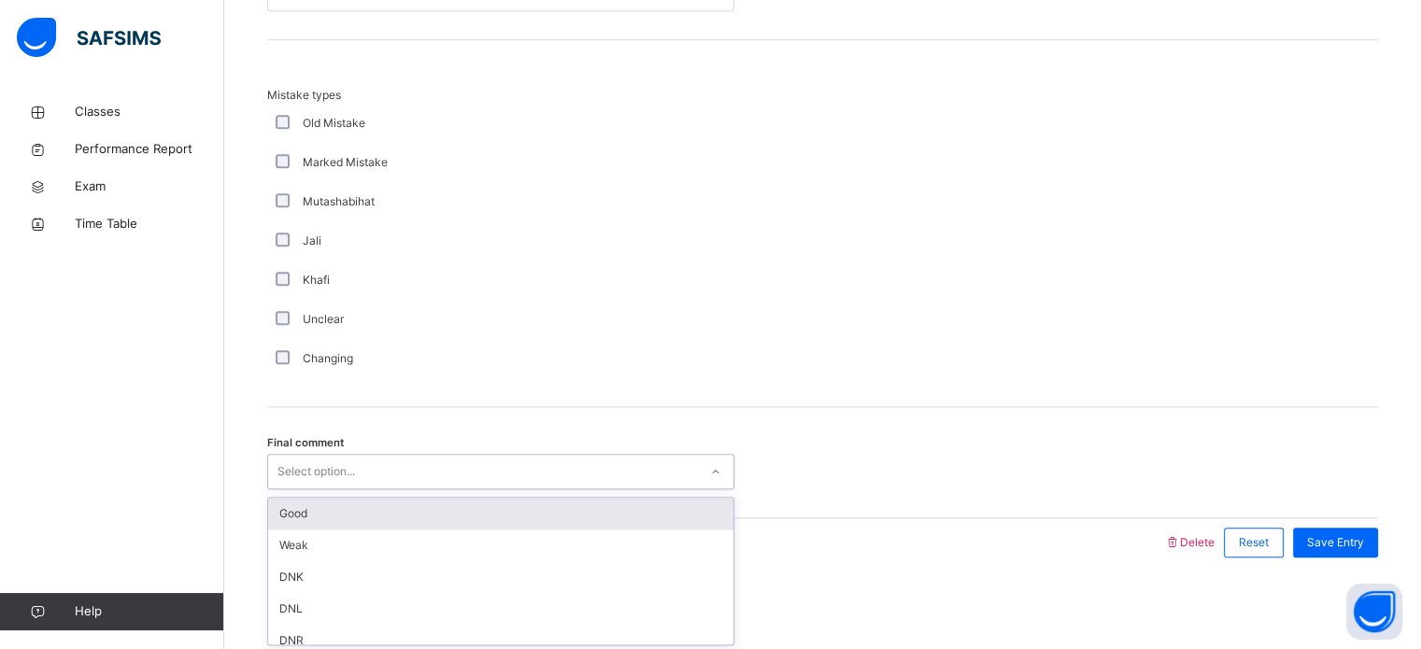
click at [404, 519] on div "Good" at bounding box center [500, 514] width 465 height 32
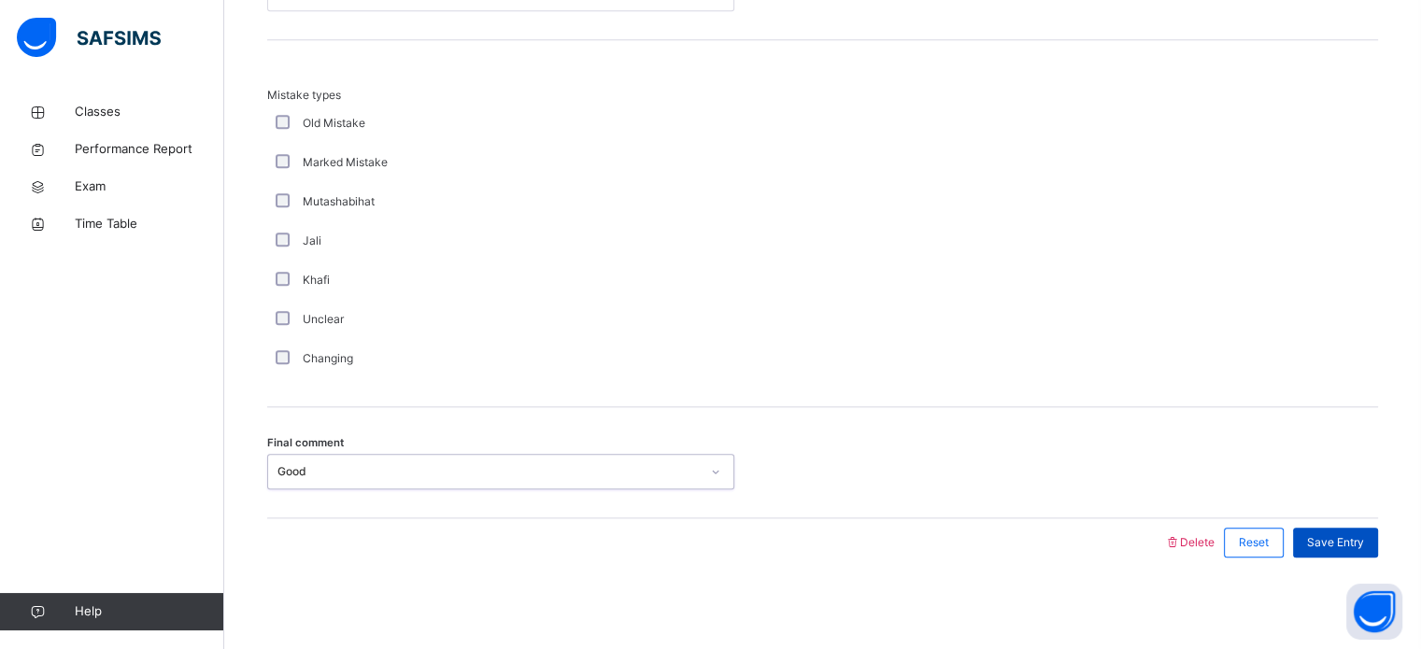
click at [1378, 546] on div "Save Entry" at bounding box center [1335, 543] width 85 height 30
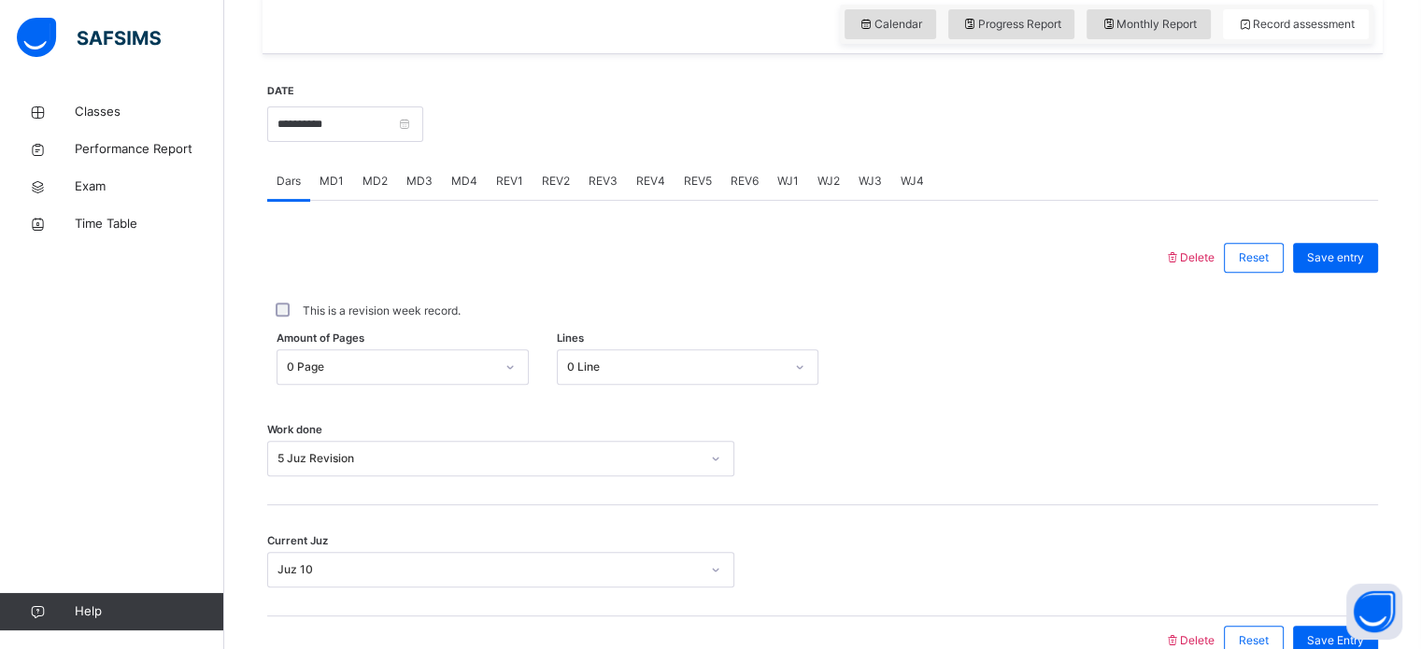
scroll to position [656, 0]
click at [605, 178] on span "REV3" at bounding box center [603, 179] width 29 height 17
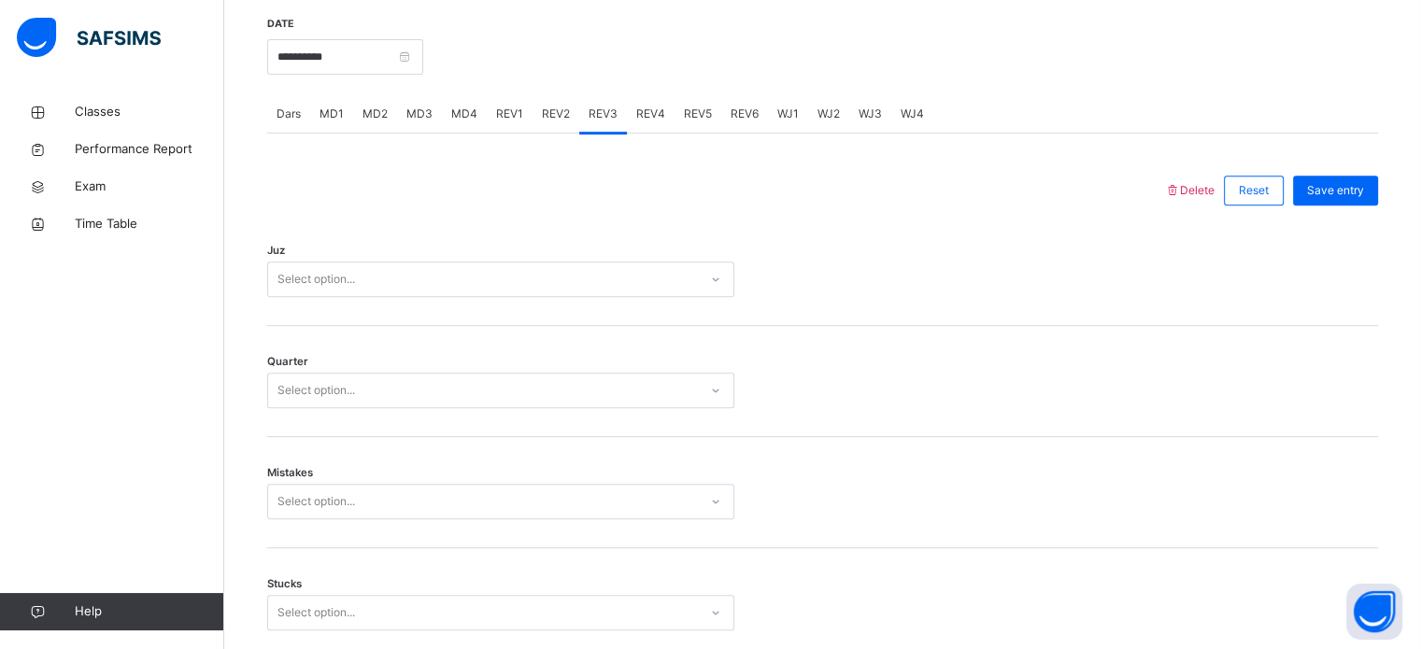
scroll to position [754, 0]
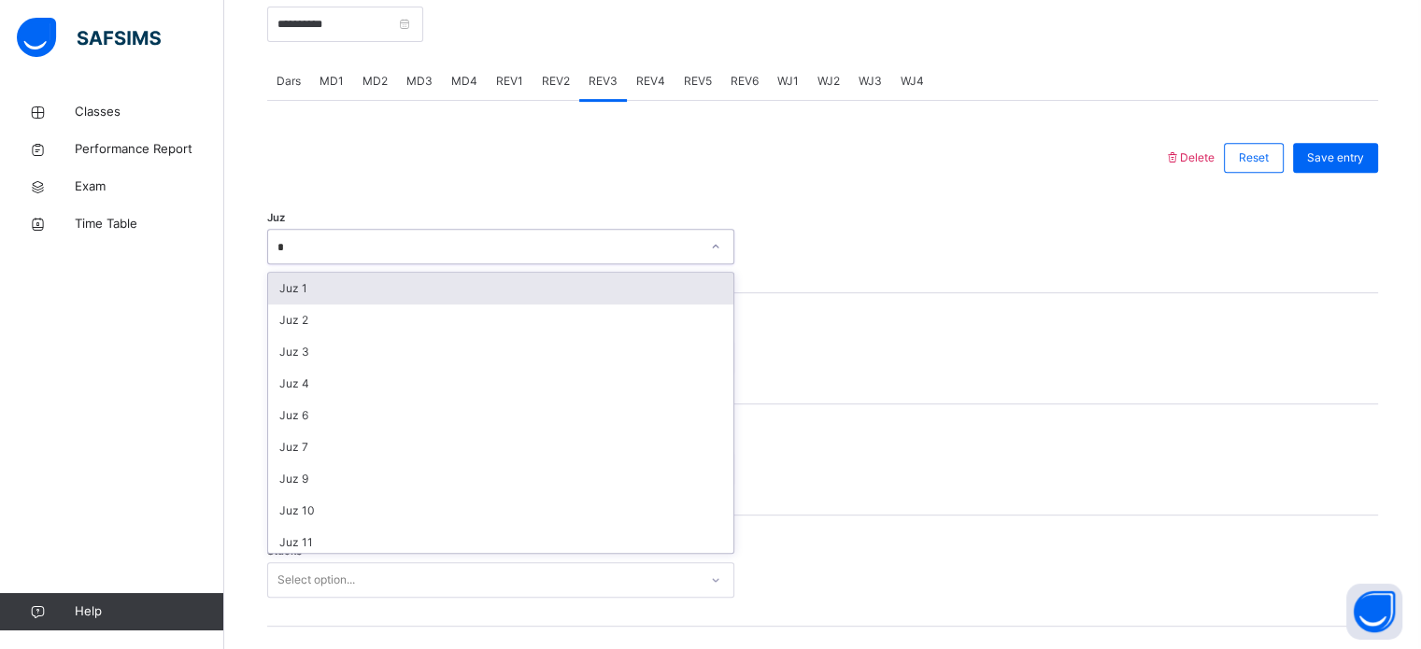
type input "**"
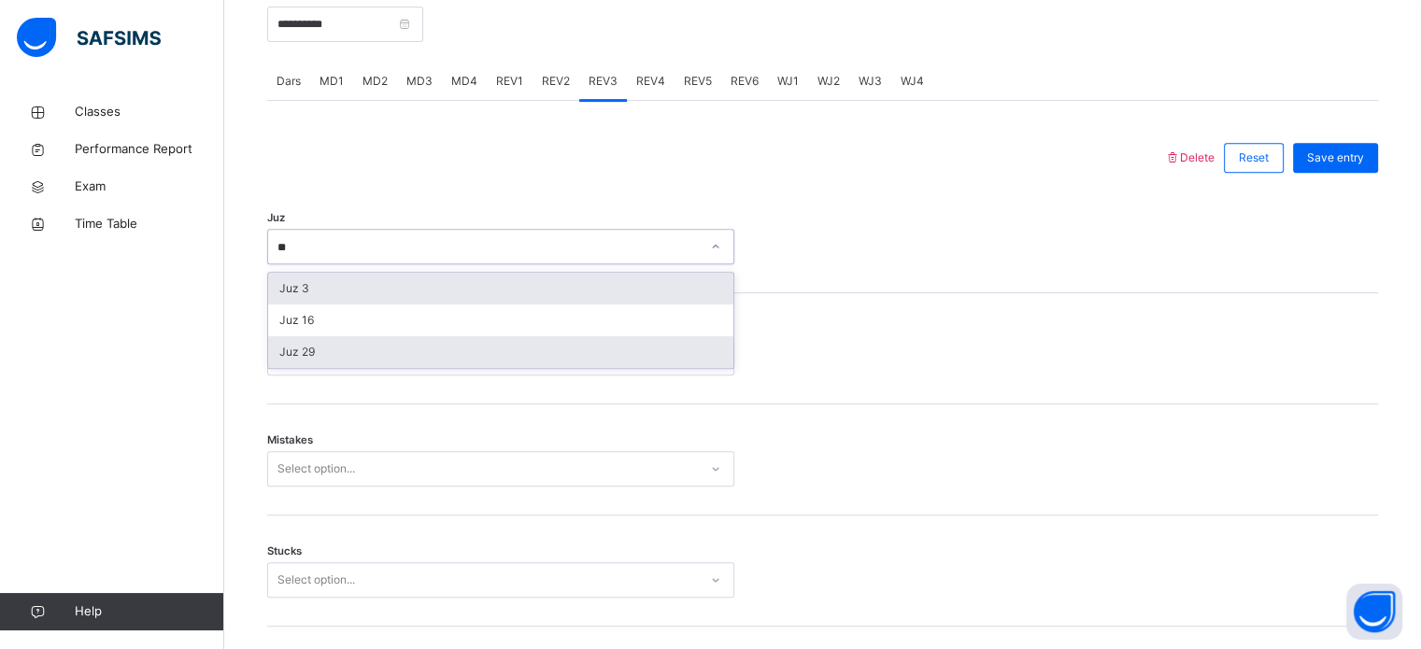
click at [385, 351] on div "Juz 29" at bounding box center [500, 352] width 465 height 32
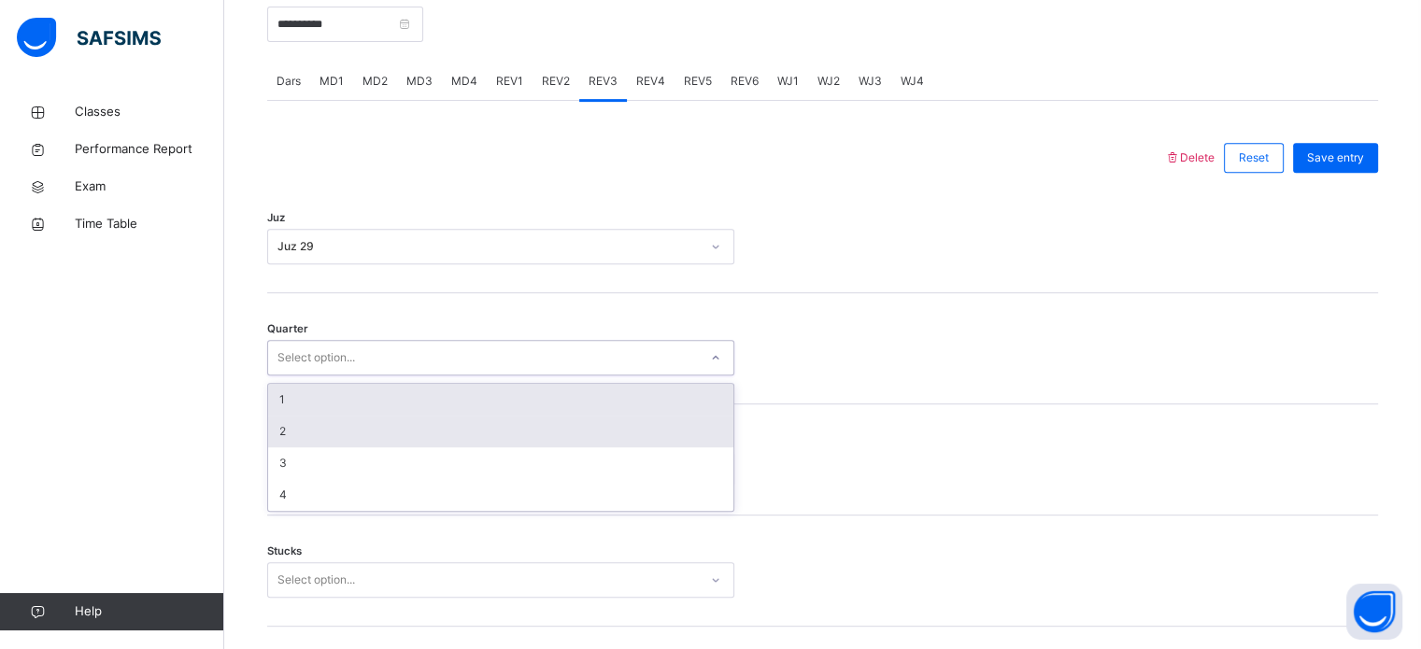
click at [333, 435] on div "2" at bounding box center [500, 432] width 465 height 32
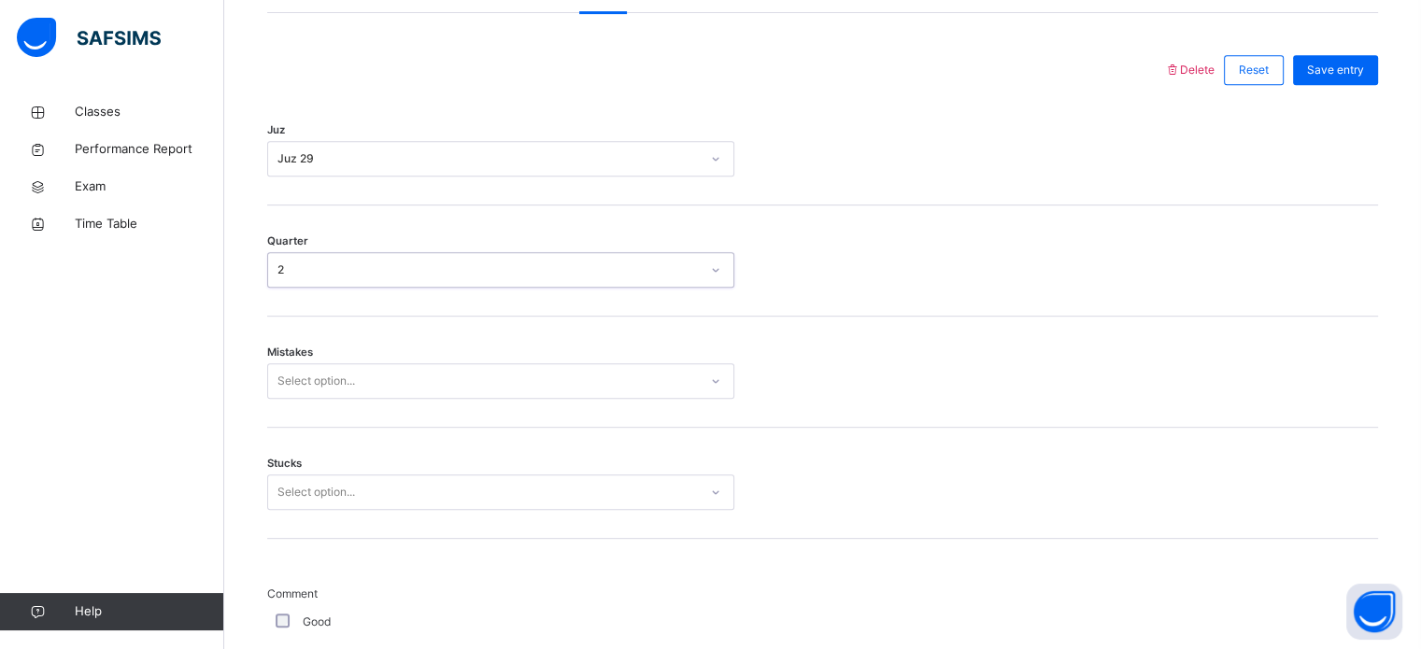
scroll to position [902, 0]
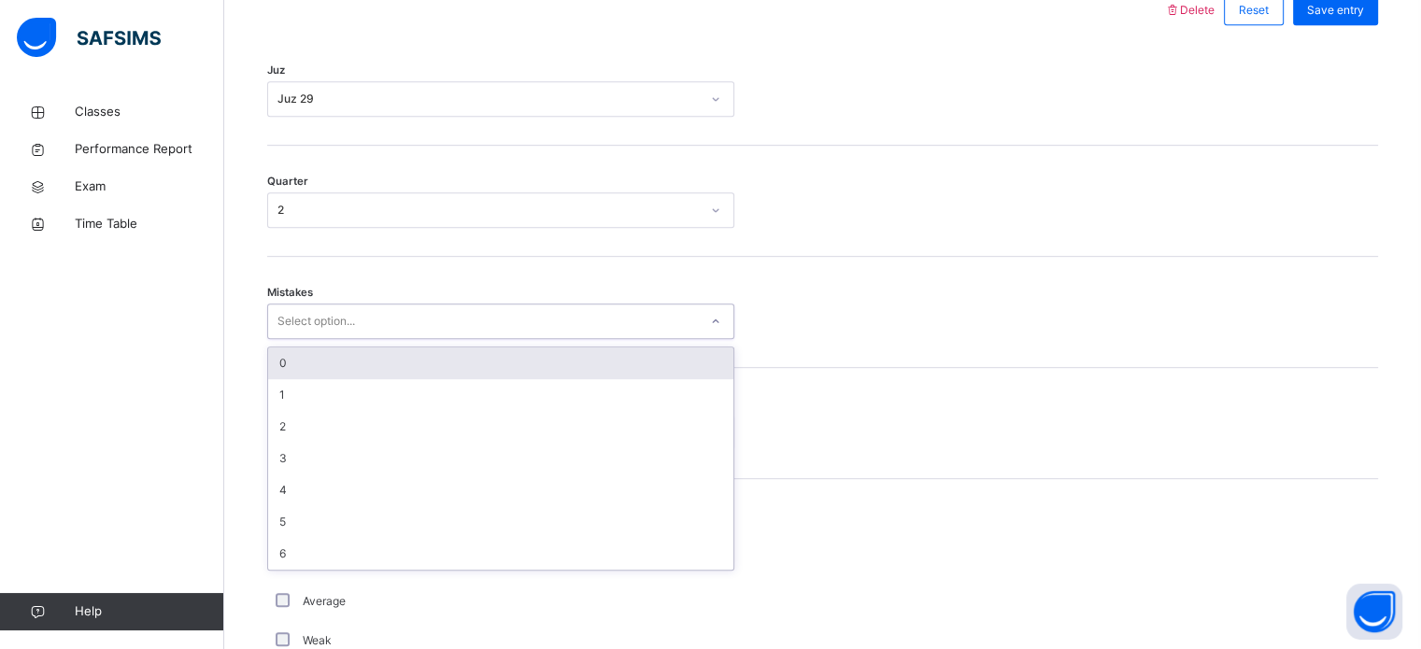
click at [325, 369] on div "0" at bounding box center [500, 364] width 465 height 32
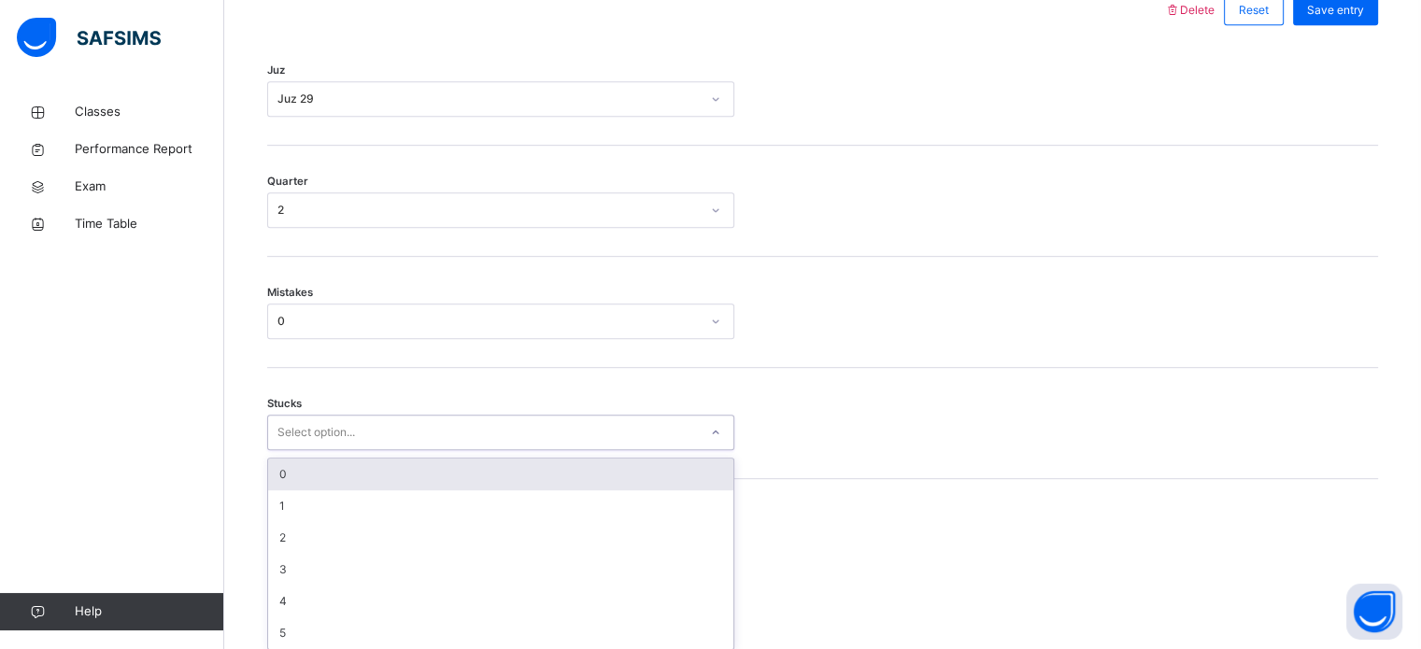
click at [343, 475] on div "0" at bounding box center [500, 475] width 465 height 32
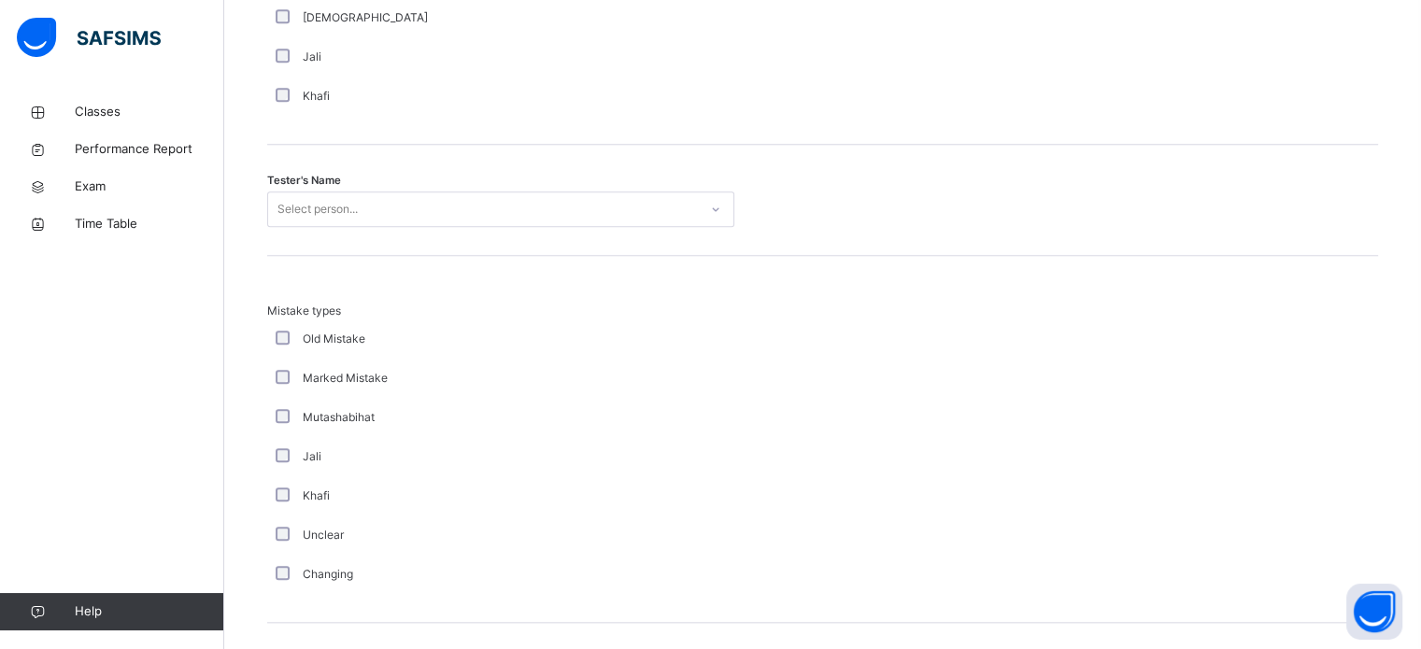
scroll to position [1840, 0]
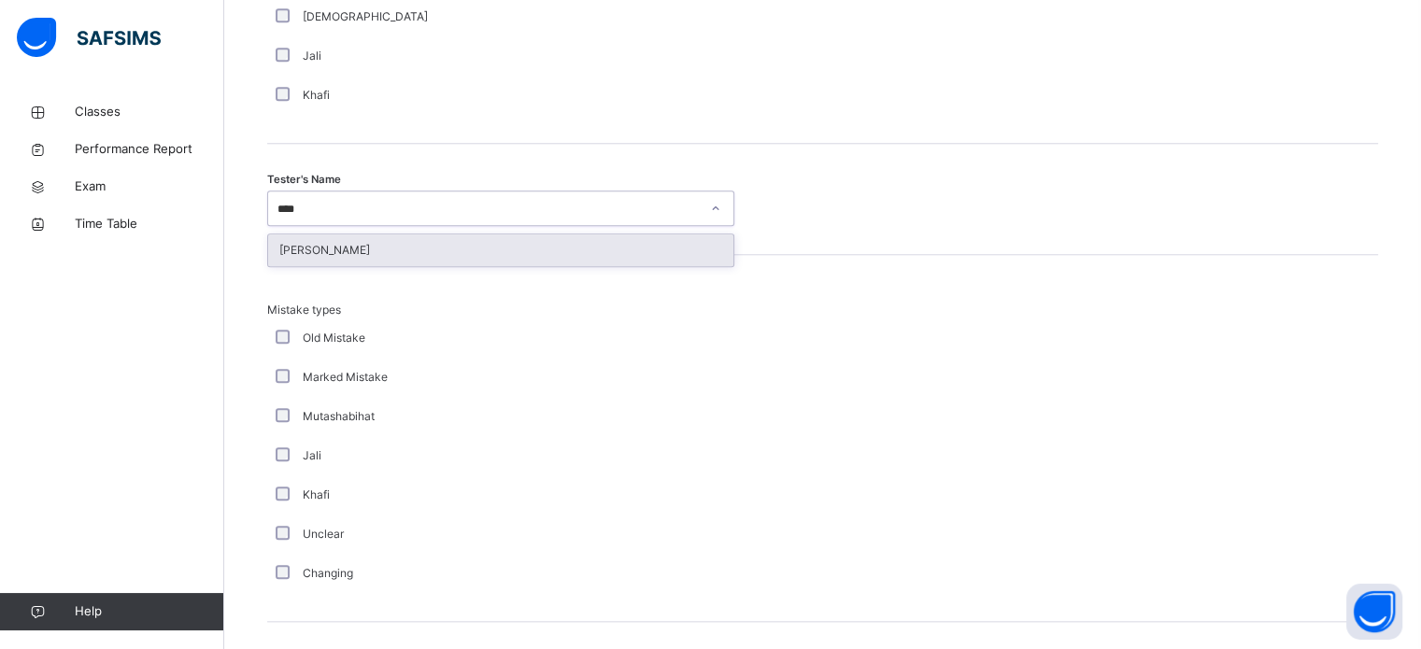
type input "*****"
click at [450, 237] on div "[PERSON_NAME]" at bounding box center [500, 251] width 465 height 32
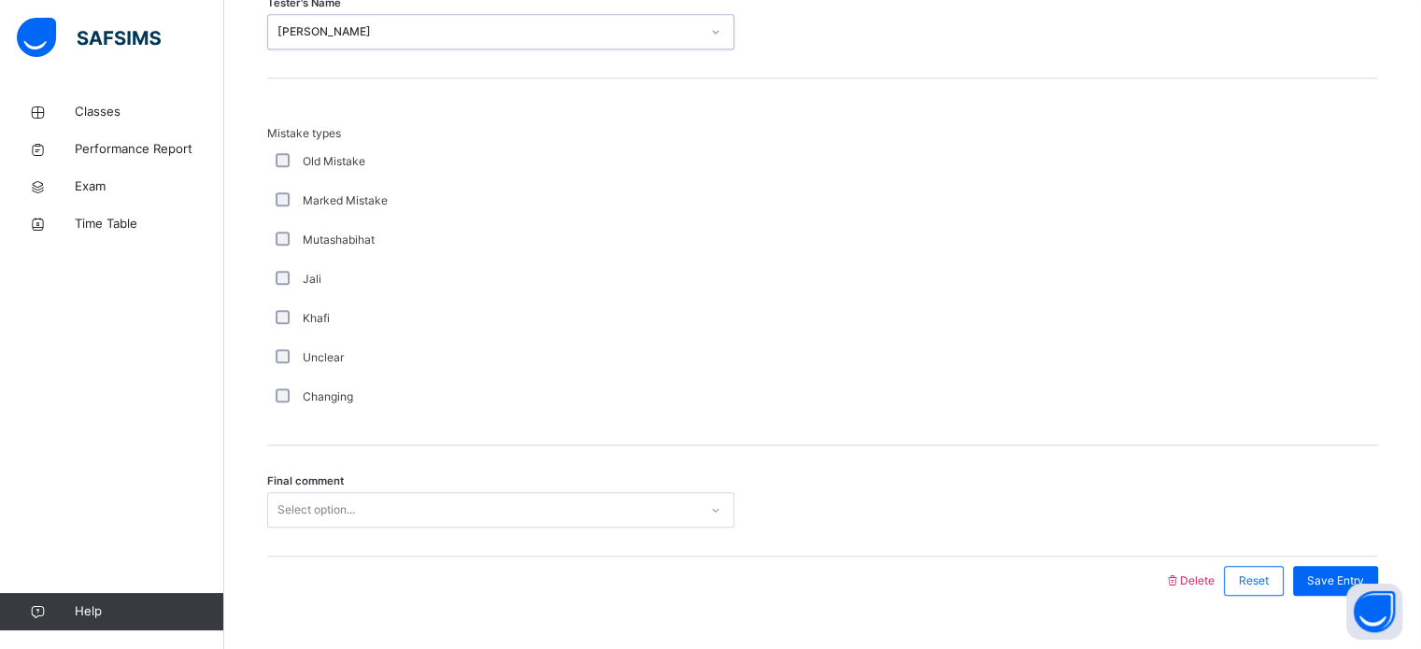
scroll to position [2055, 0]
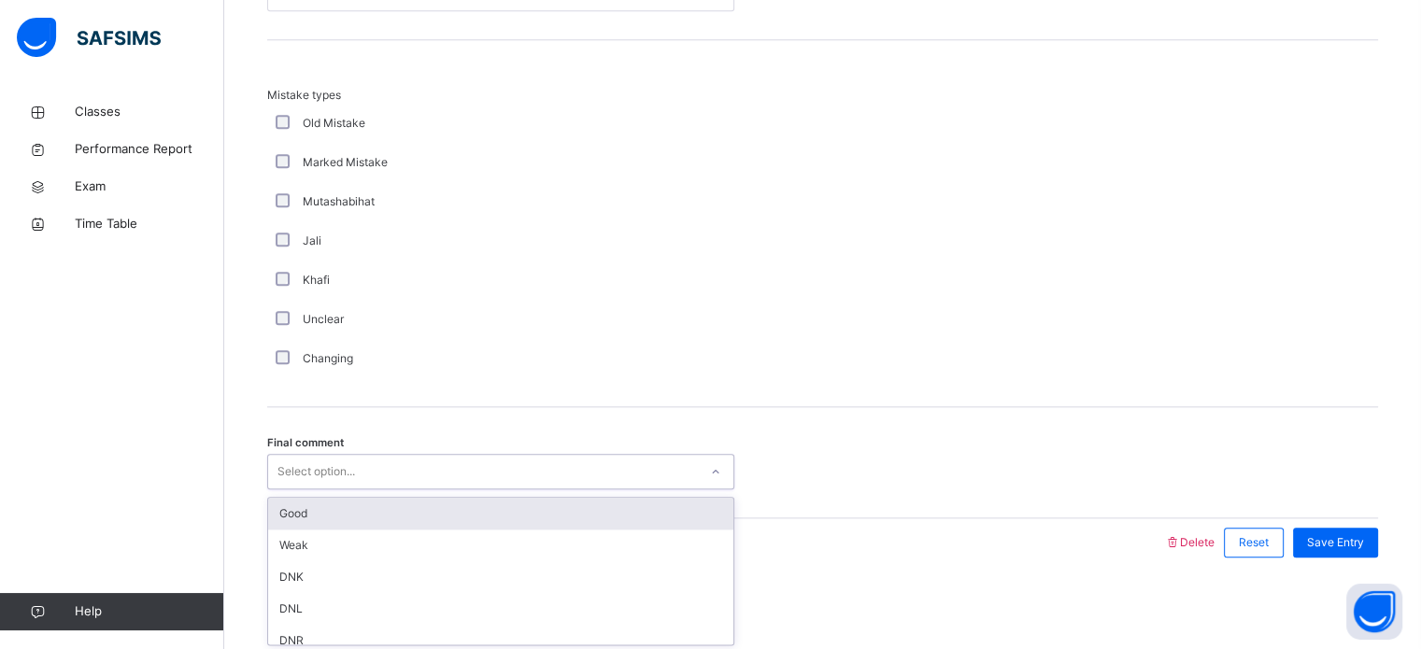
click at [387, 507] on div "Good" at bounding box center [500, 514] width 465 height 32
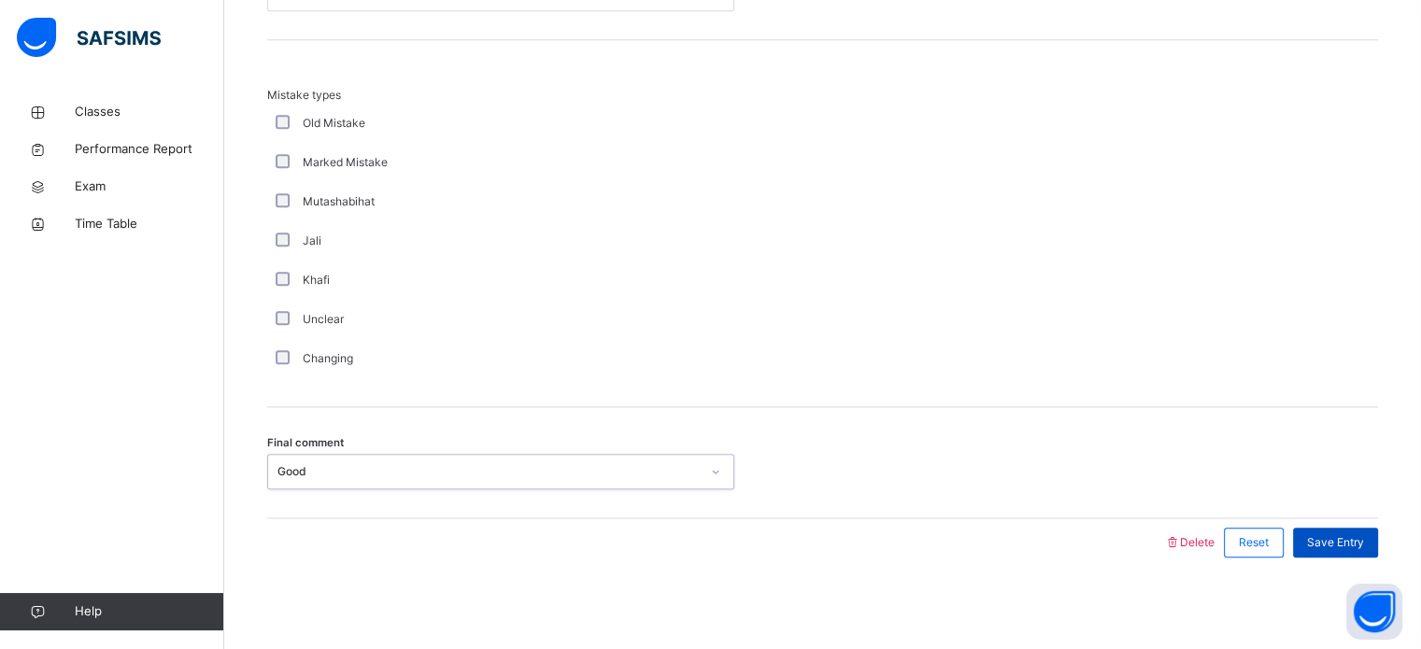
click at [1360, 539] on span "Save Entry" at bounding box center [1335, 542] width 57 height 17
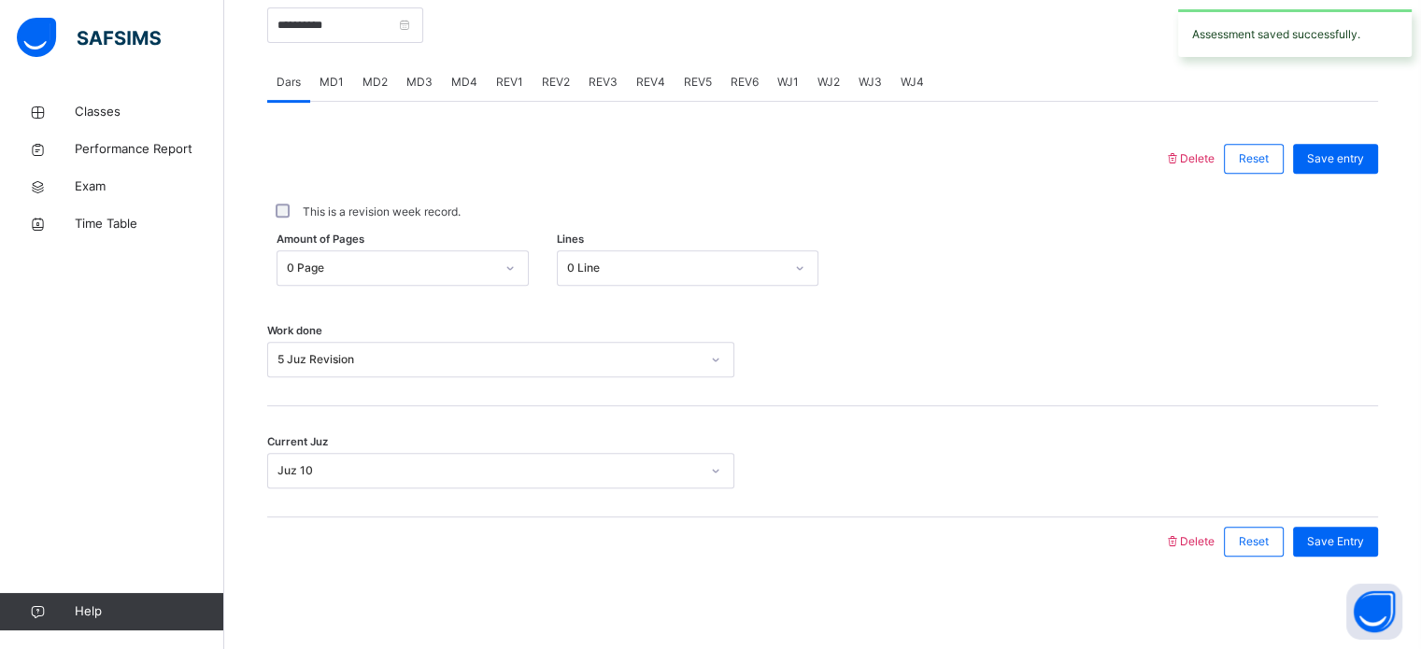
scroll to position [635, 0]
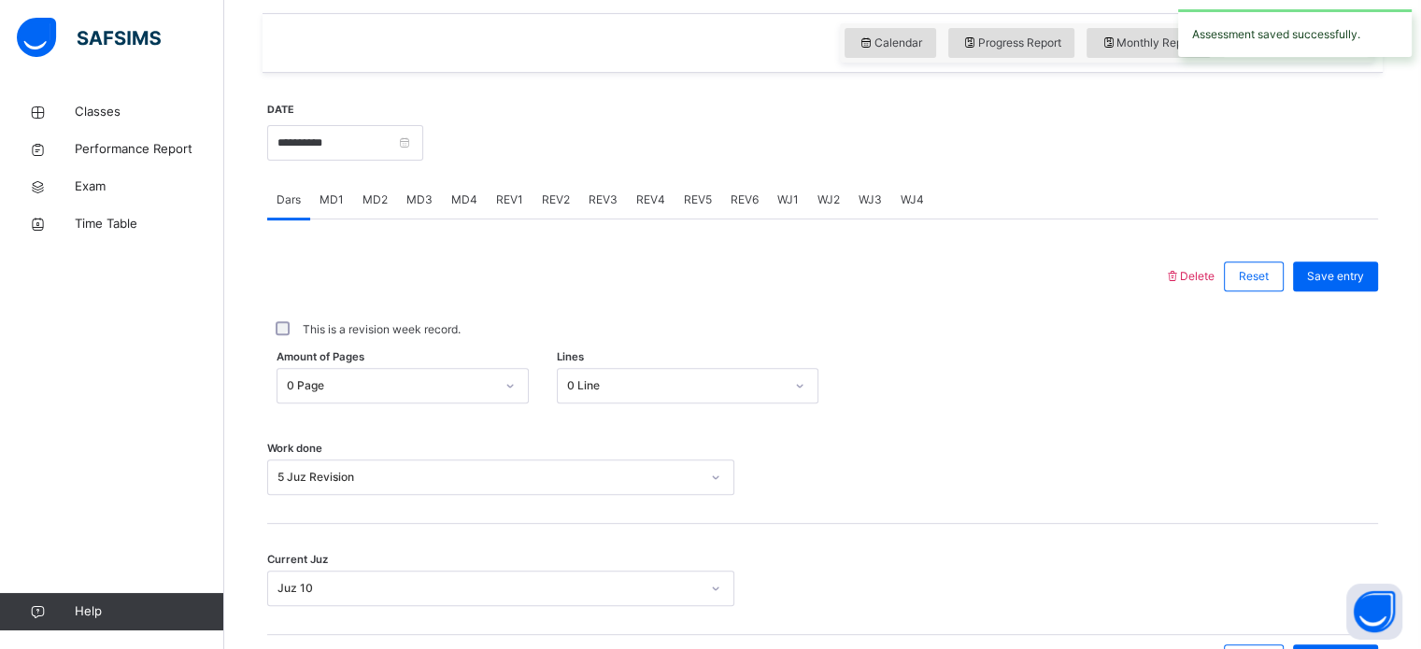
click at [646, 197] on span "REV4" at bounding box center [650, 200] width 29 height 17
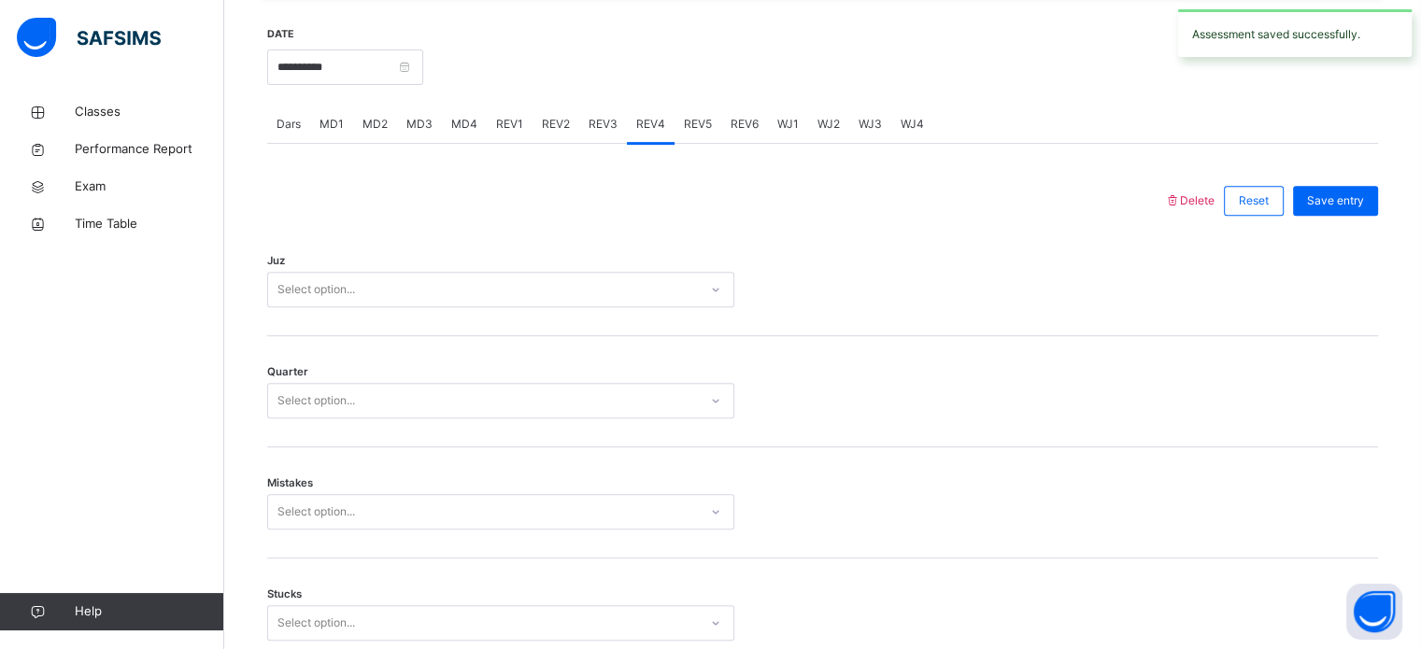
scroll to position [739, 0]
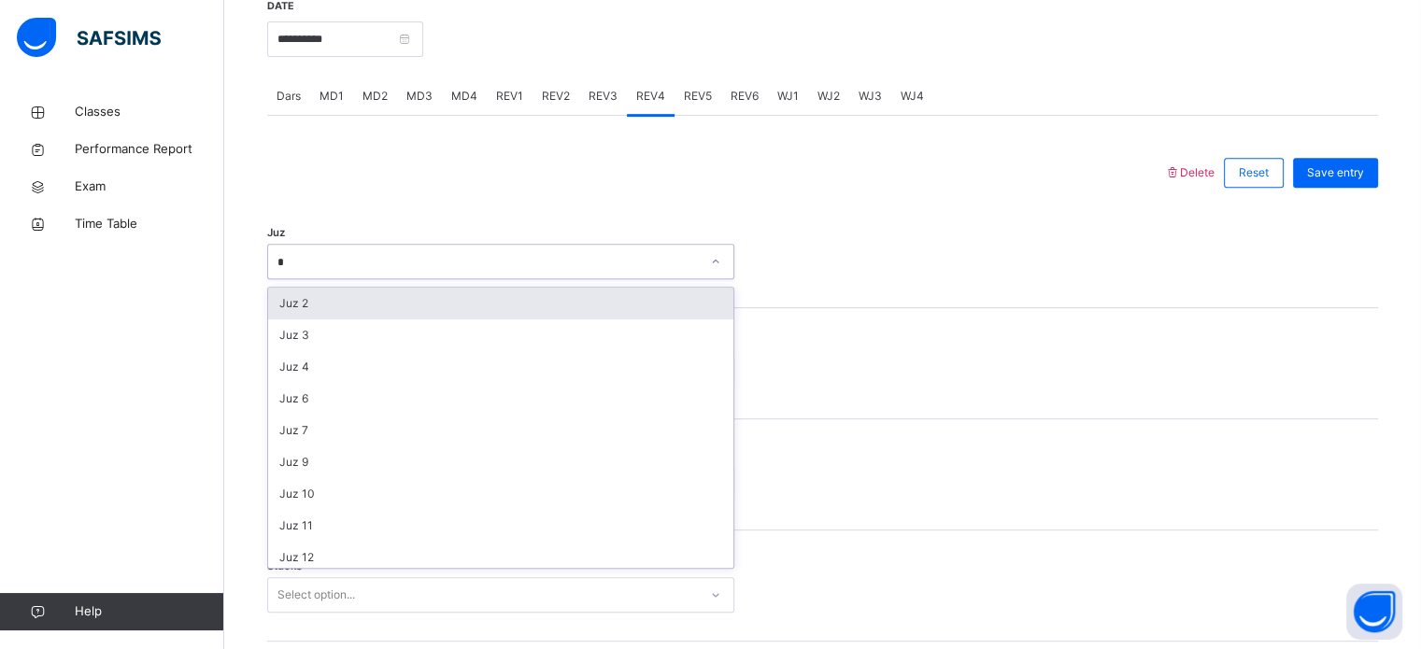
type input "**"
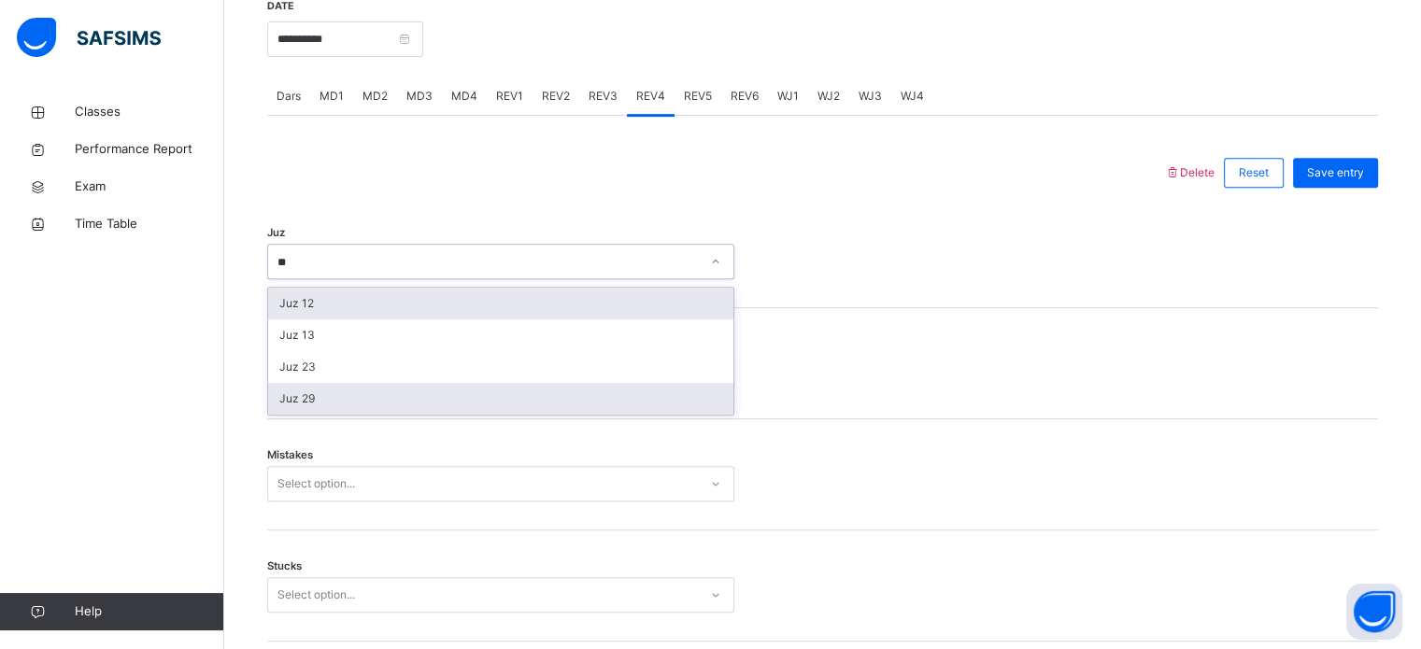
click at [399, 401] on div "Juz 29" at bounding box center [500, 399] width 465 height 32
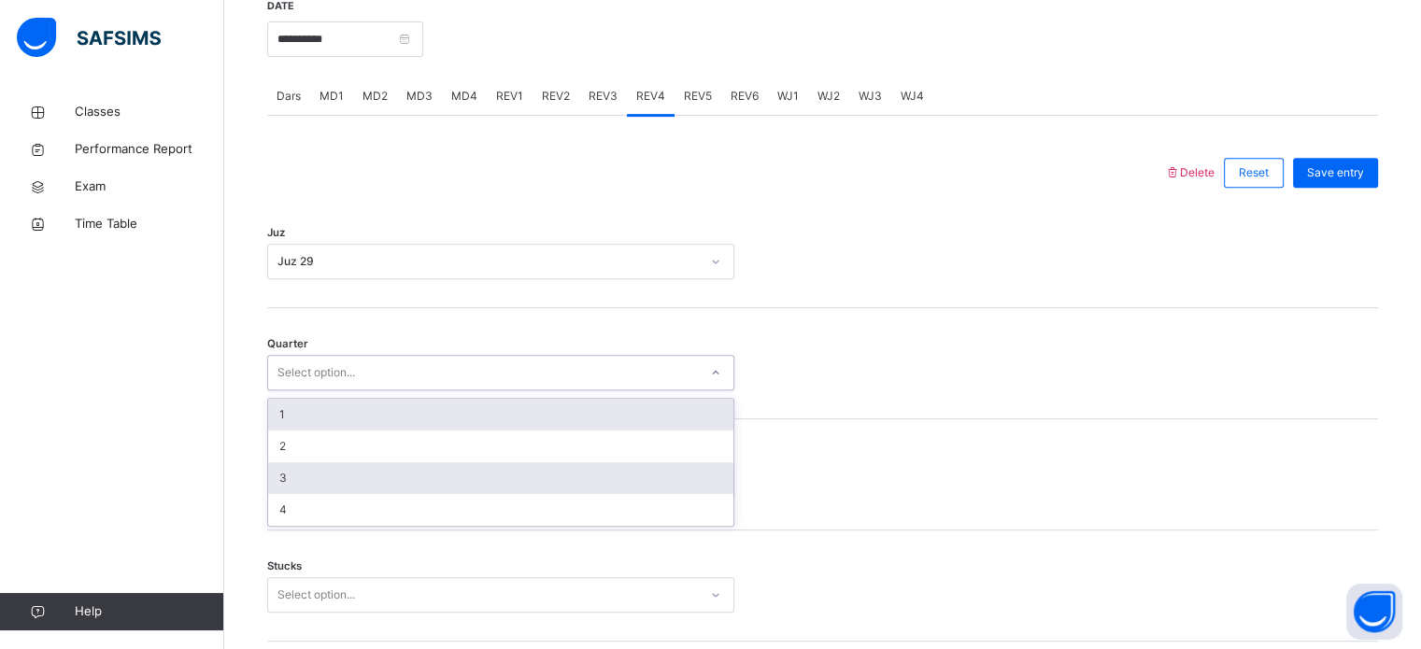
click at [335, 479] on div "3" at bounding box center [500, 478] width 465 height 32
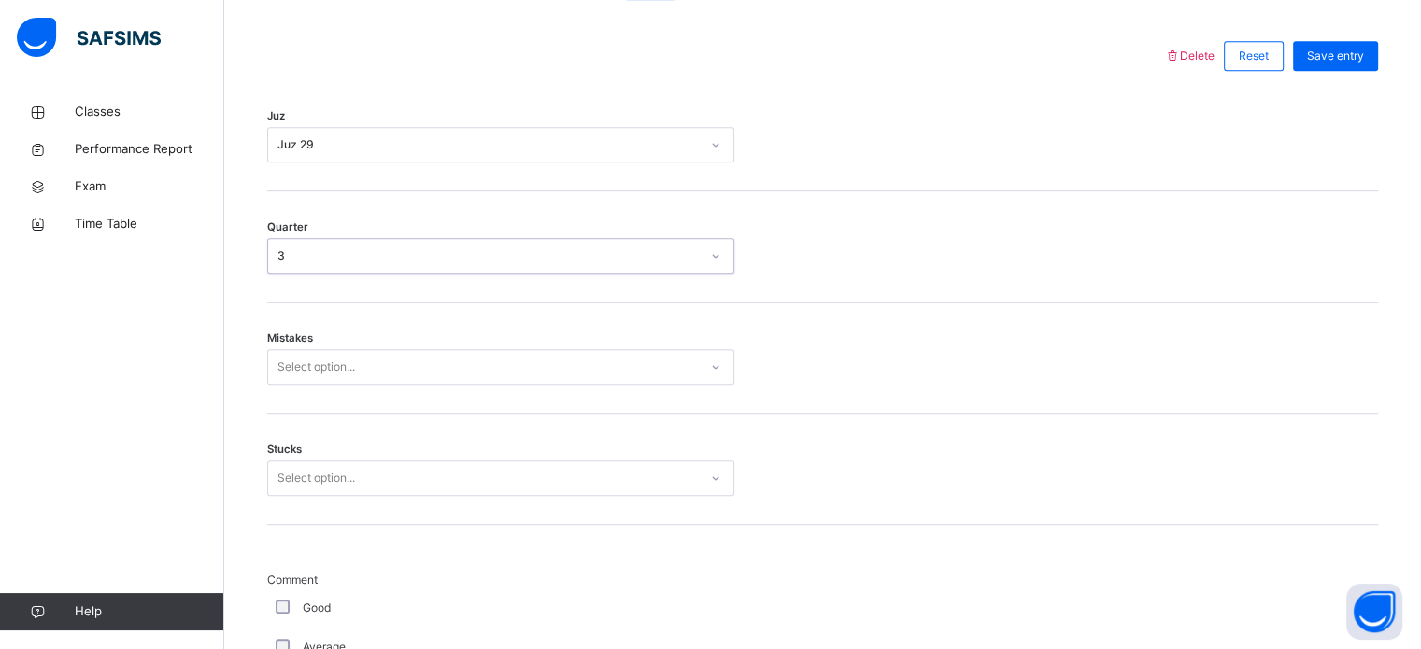
scroll to position [878, 0]
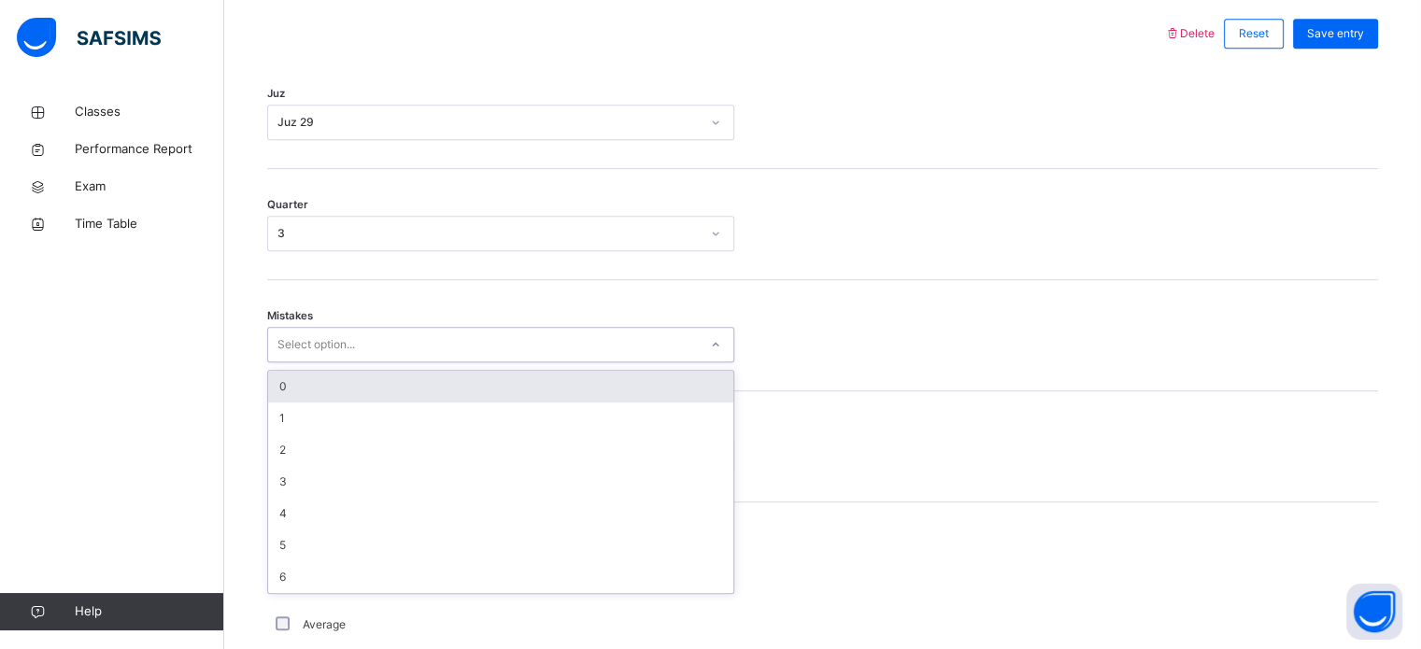
click at [348, 383] on div "0" at bounding box center [500, 387] width 465 height 32
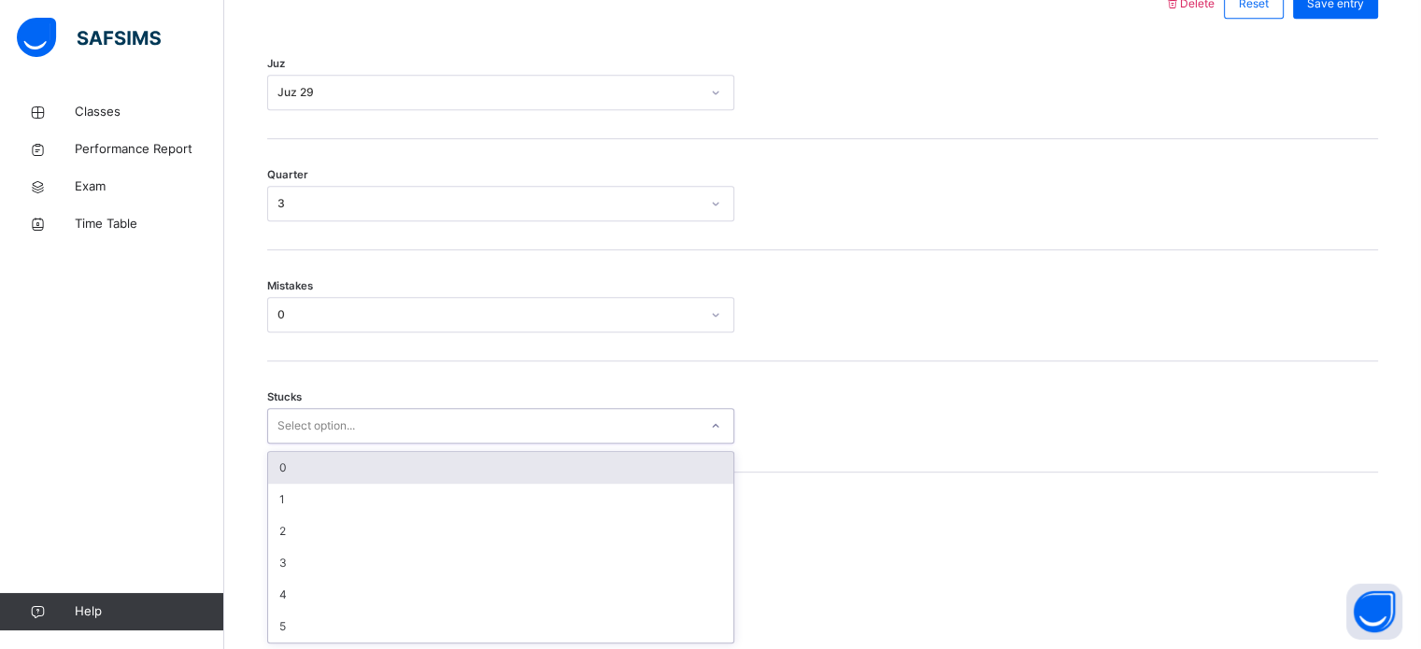
scroll to position [908, 0]
click at [341, 463] on div "0" at bounding box center [500, 468] width 465 height 32
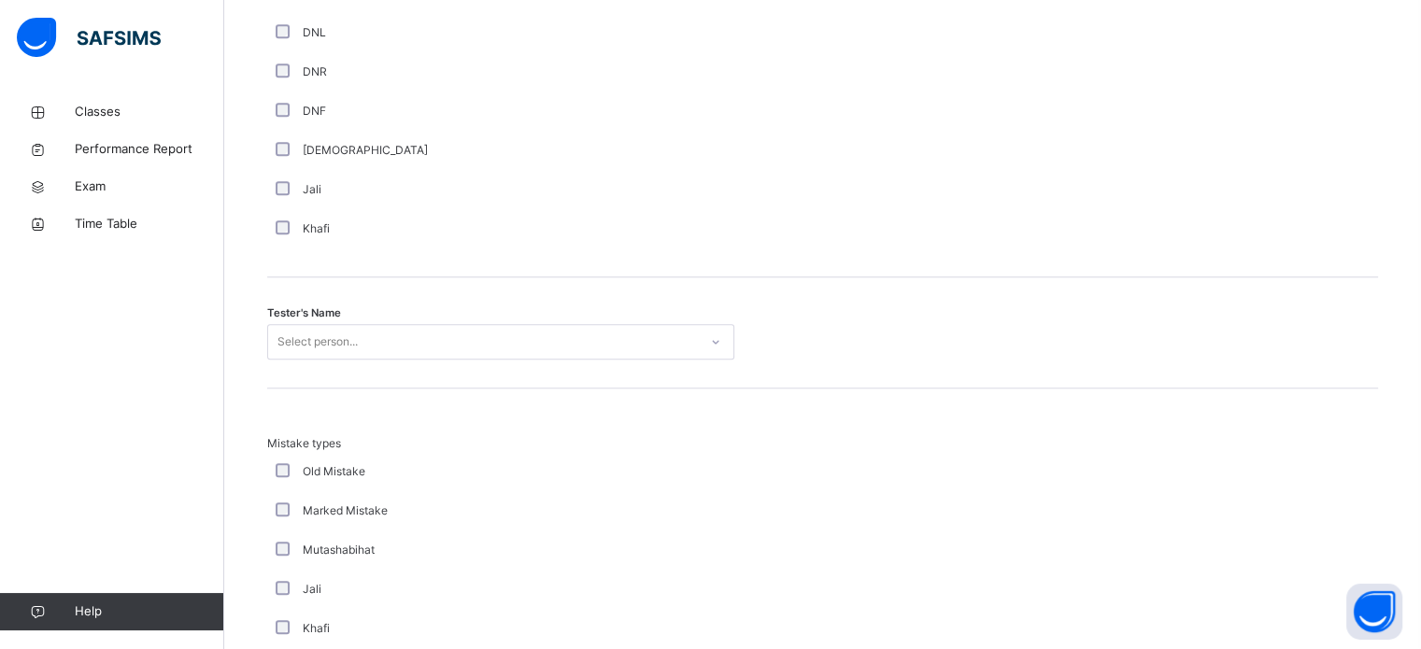
scroll to position [1705, 0]
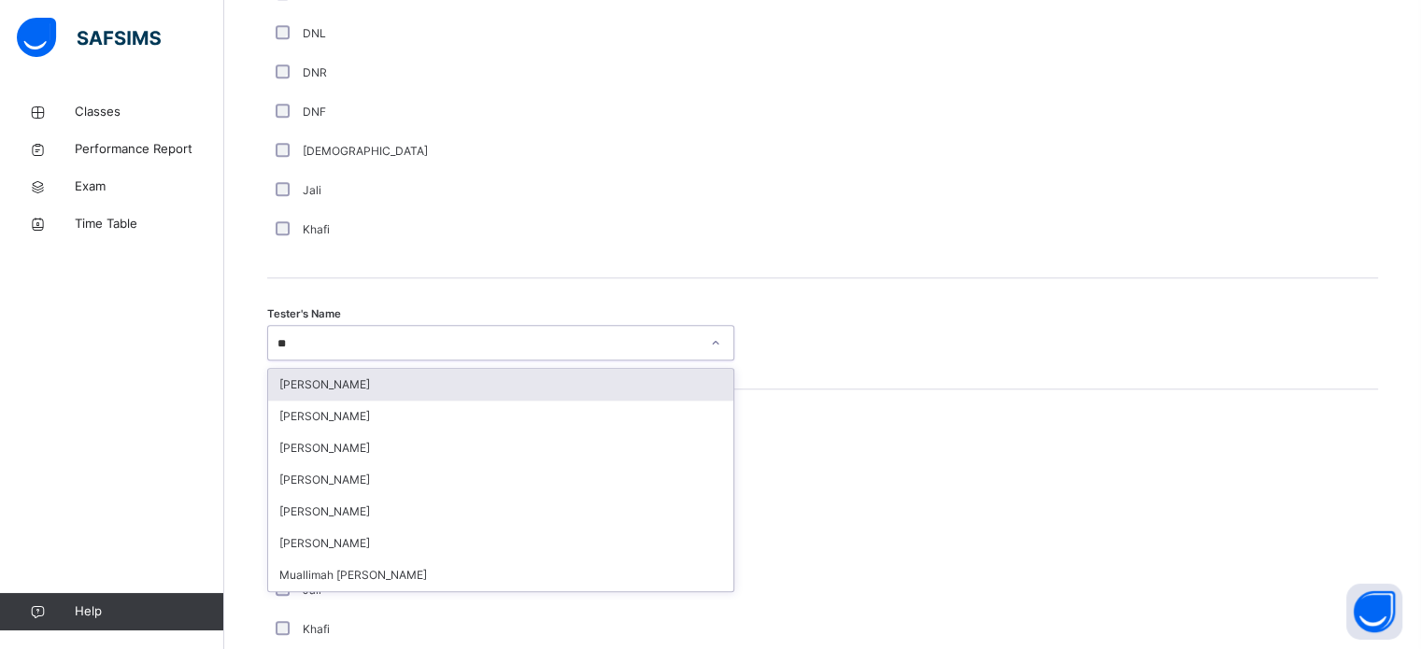
type input "*"
type input "****"
click at [474, 371] on div "[PERSON_NAME]" at bounding box center [500, 385] width 465 height 32
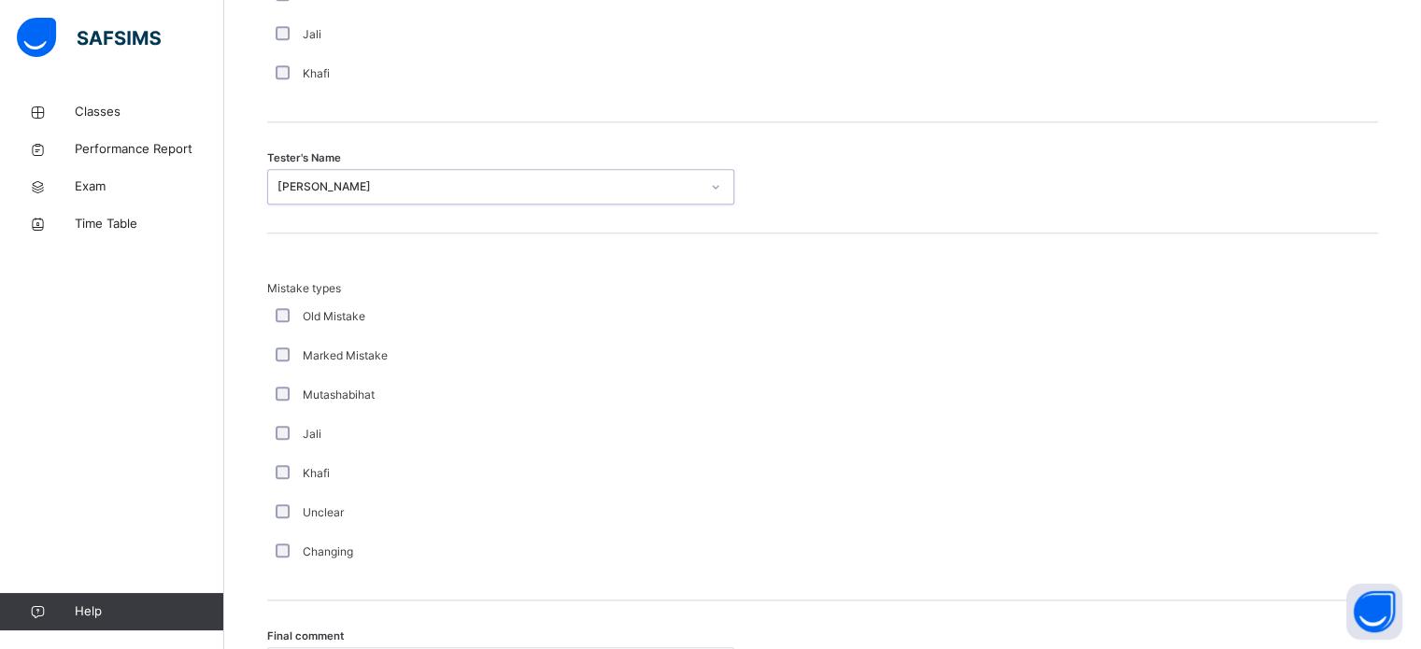
scroll to position [2055, 0]
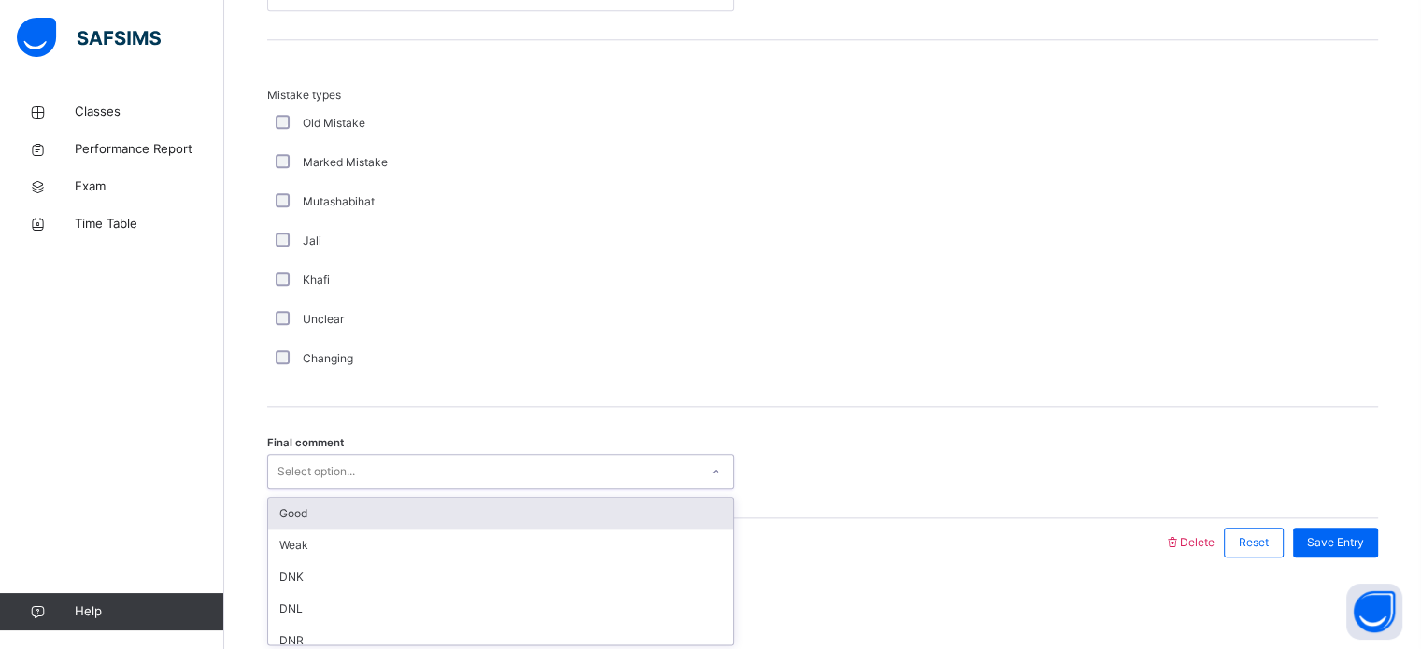
click at [420, 499] on div "Good" at bounding box center [500, 514] width 465 height 32
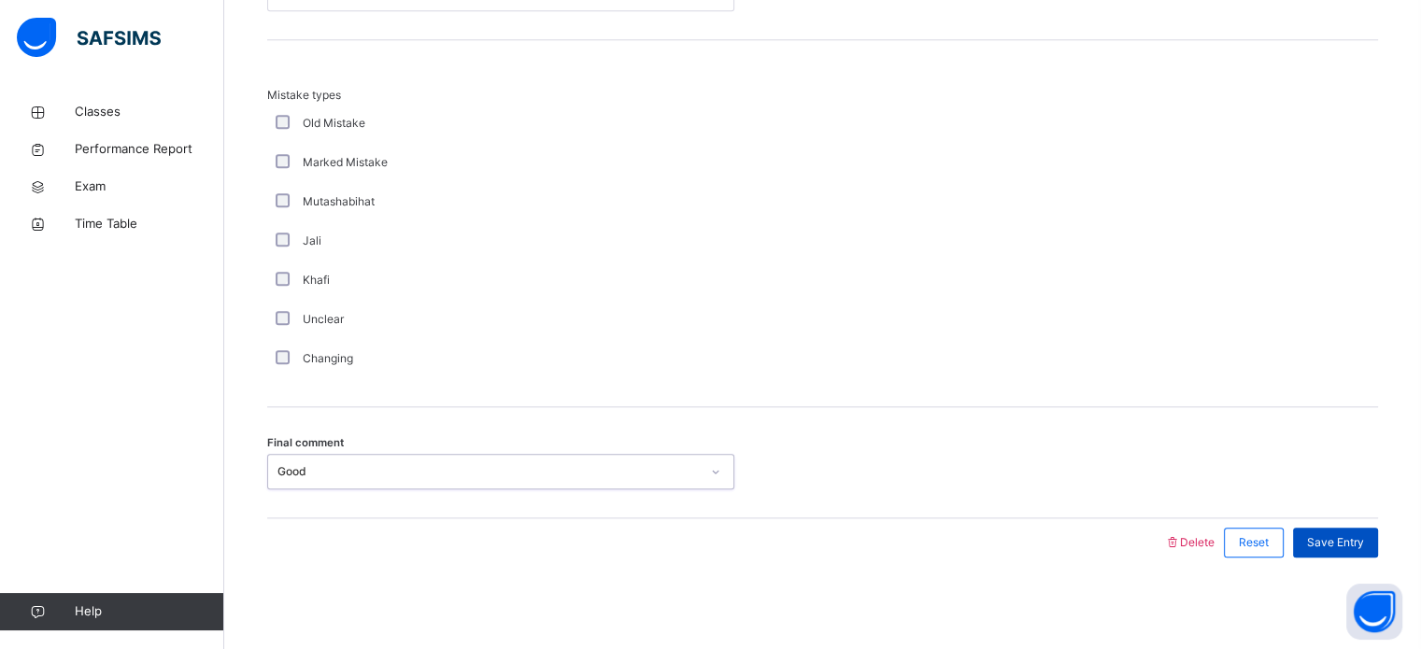
click at [1368, 554] on div "Save Entry" at bounding box center [1335, 543] width 85 height 30
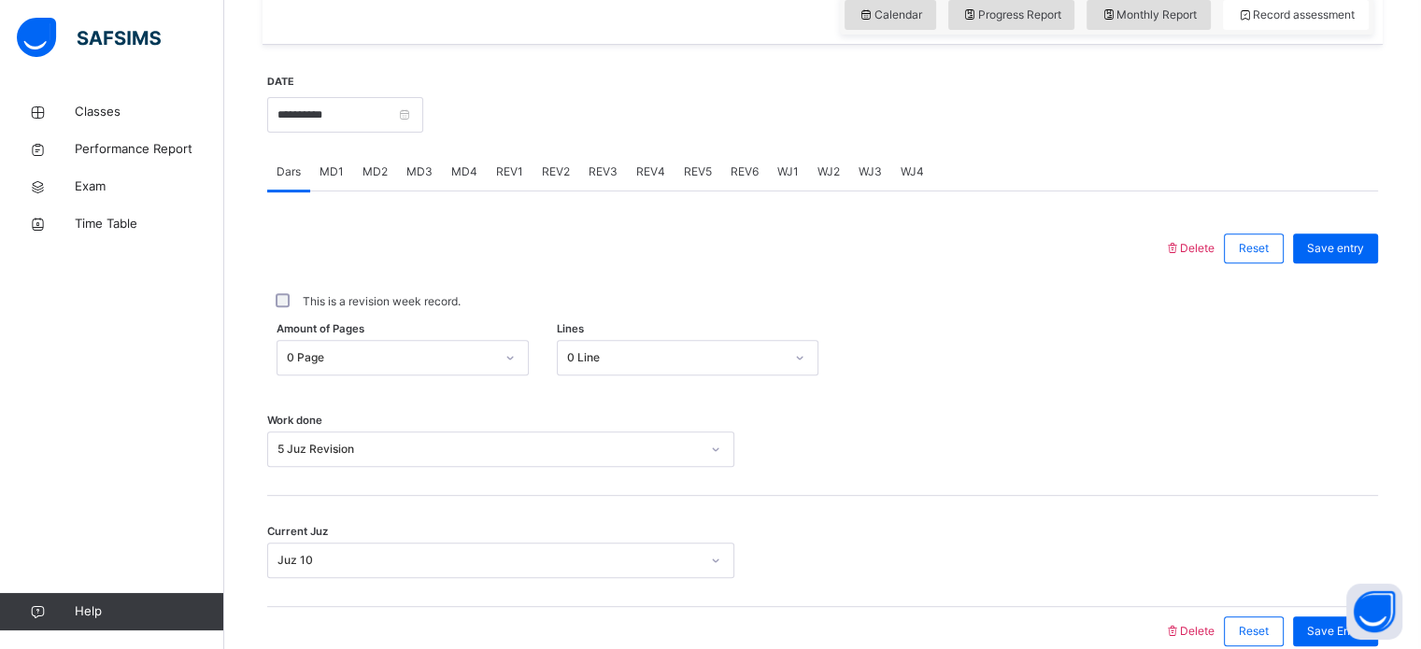
scroll to position [664, 0]
click at [378, 102] on input "**********" at bounding box center [345, 114] width 156 height 36
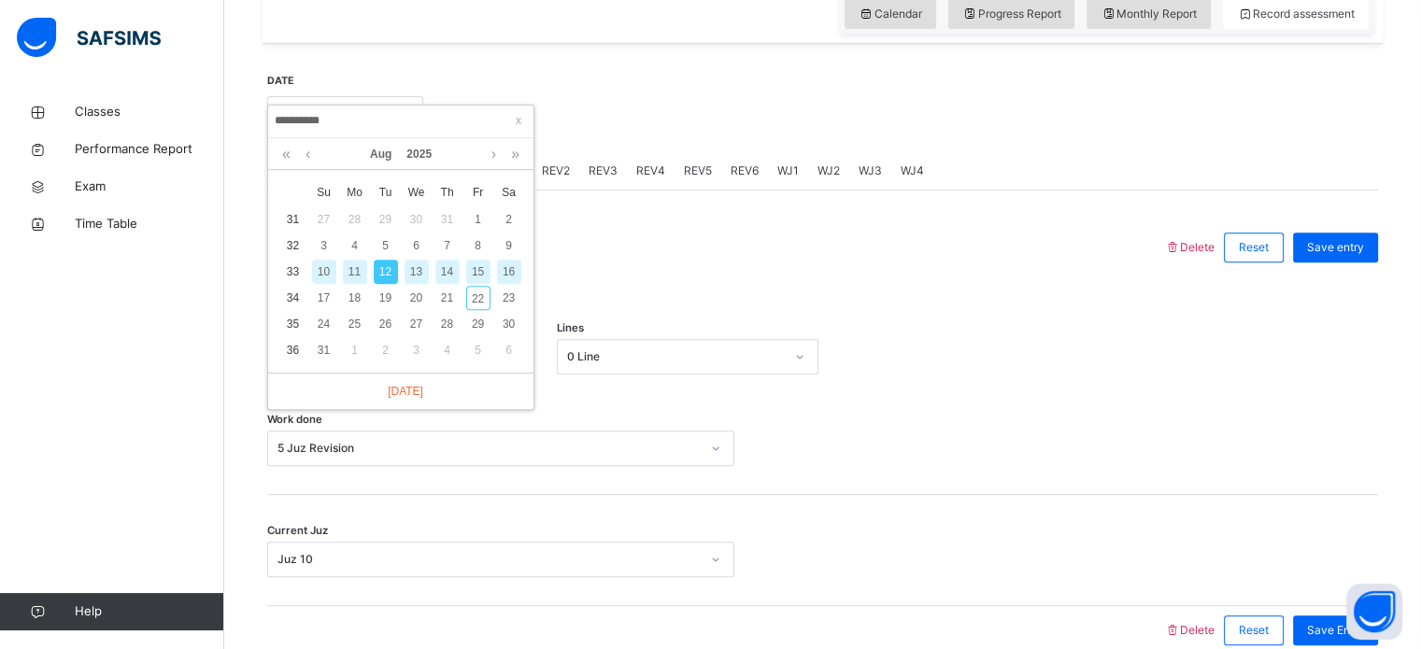
click at [425, 269] on div "13" at bounding box center [417, 272] width 24 height 24
type input "**********"
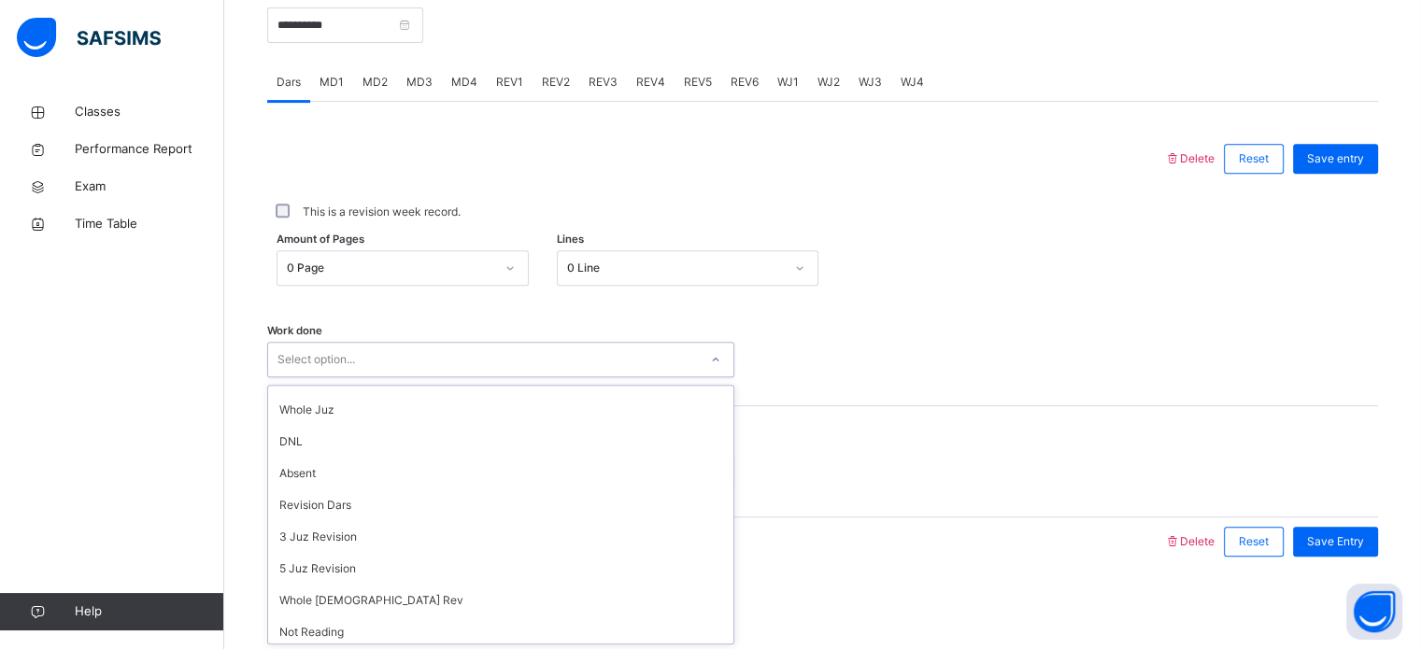
scroll to position [93, 0]
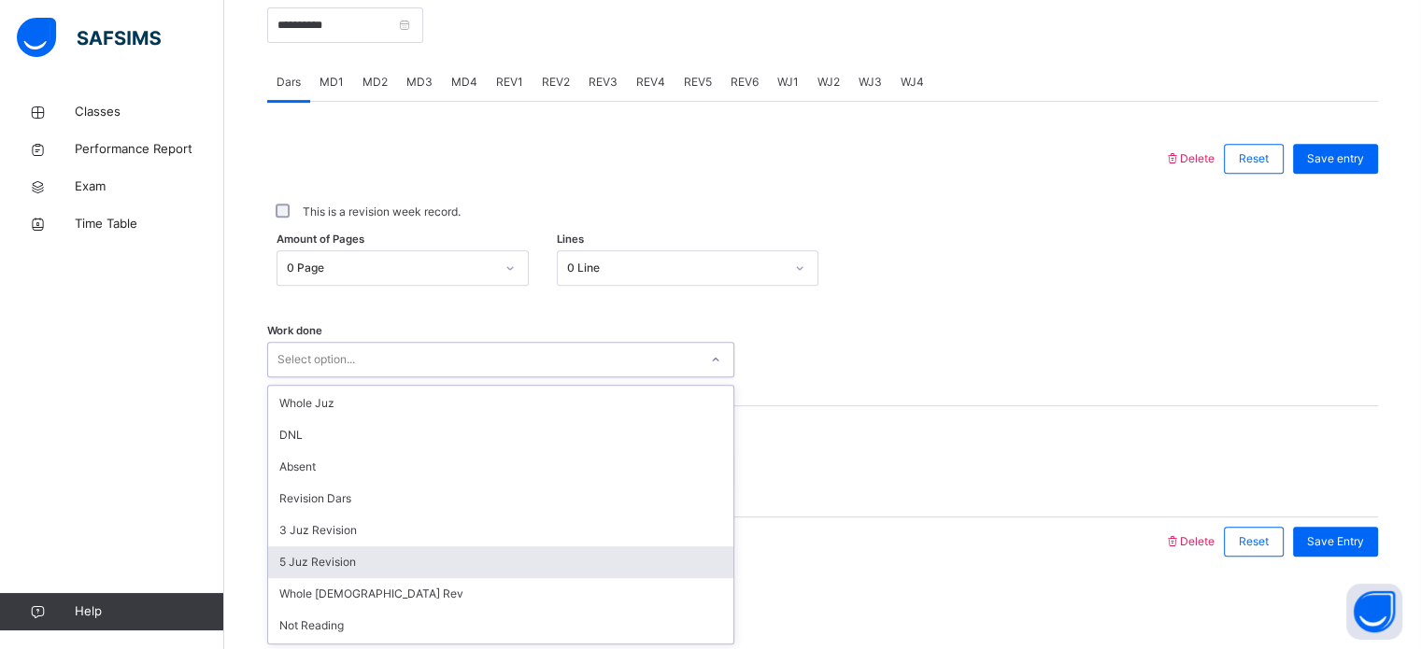
click at [374, 558] on div "5 Juz Revision" at bounding box center [500, 563] width 465 height 32
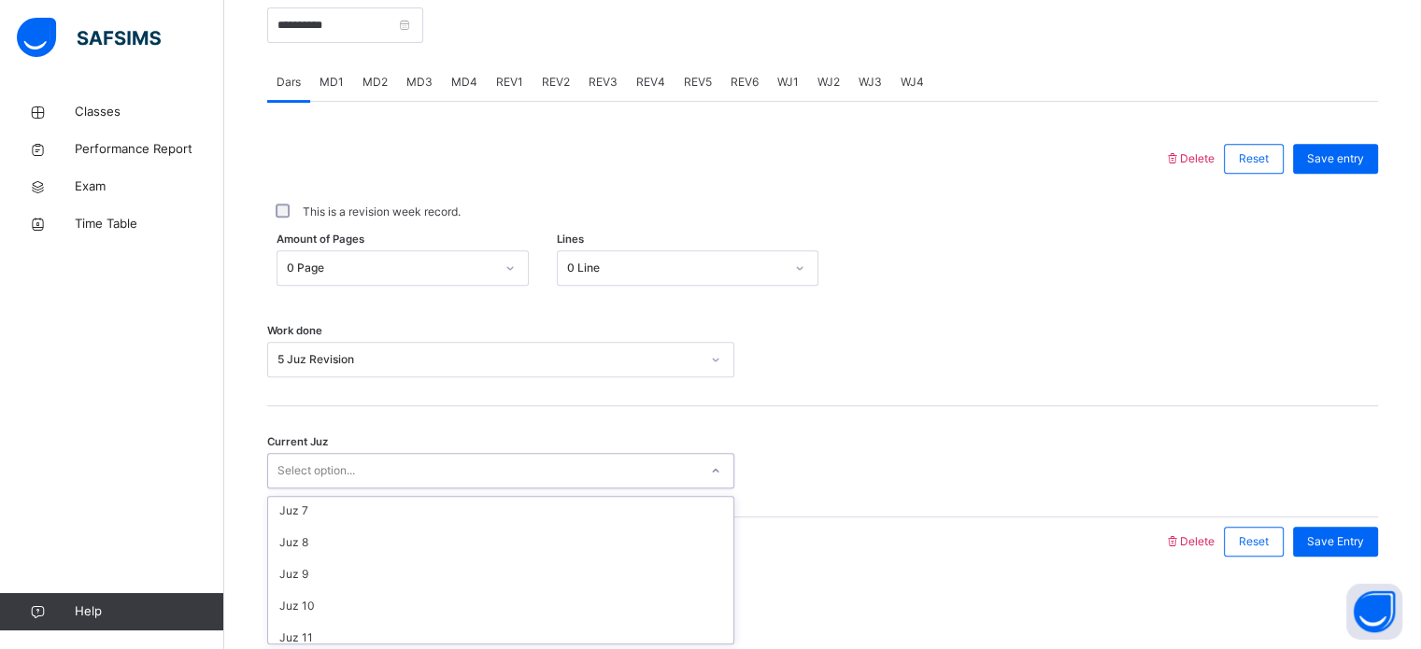
scroll to position [237, 0]
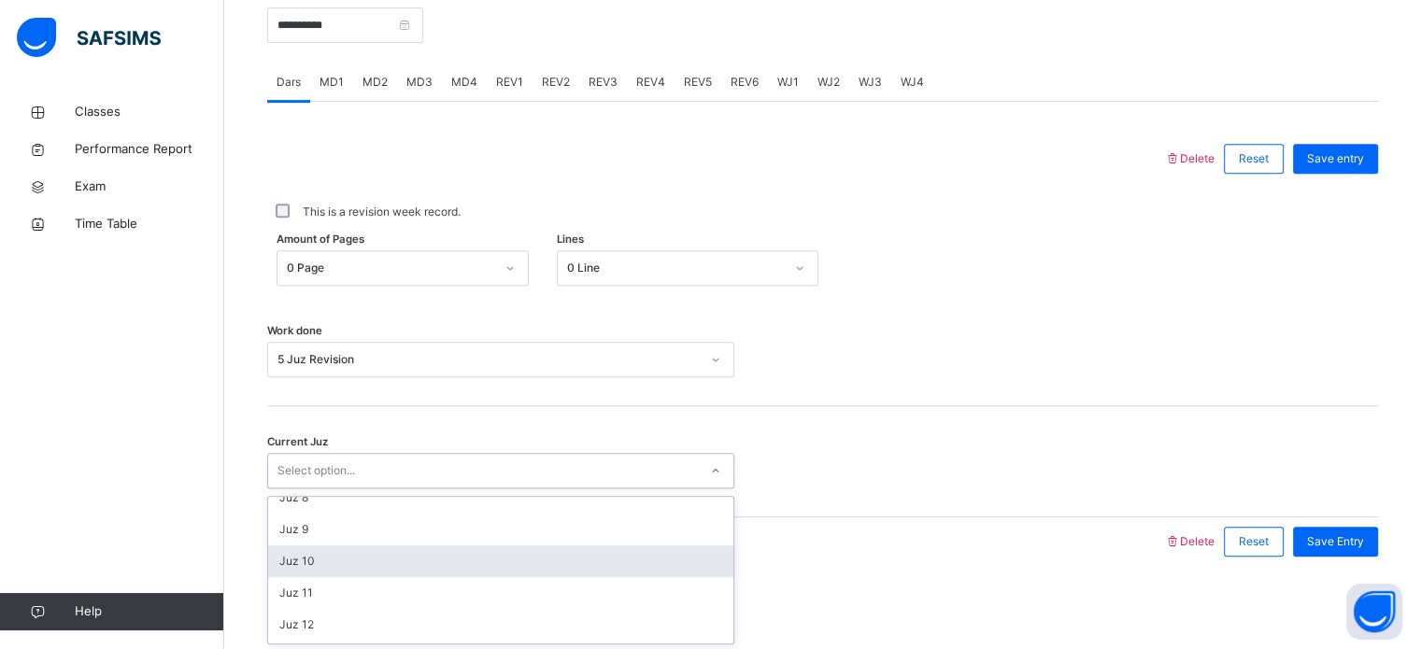
click at [359, 565] on div "Juz 10" at bounding box center [500, 562] width 465 height 32
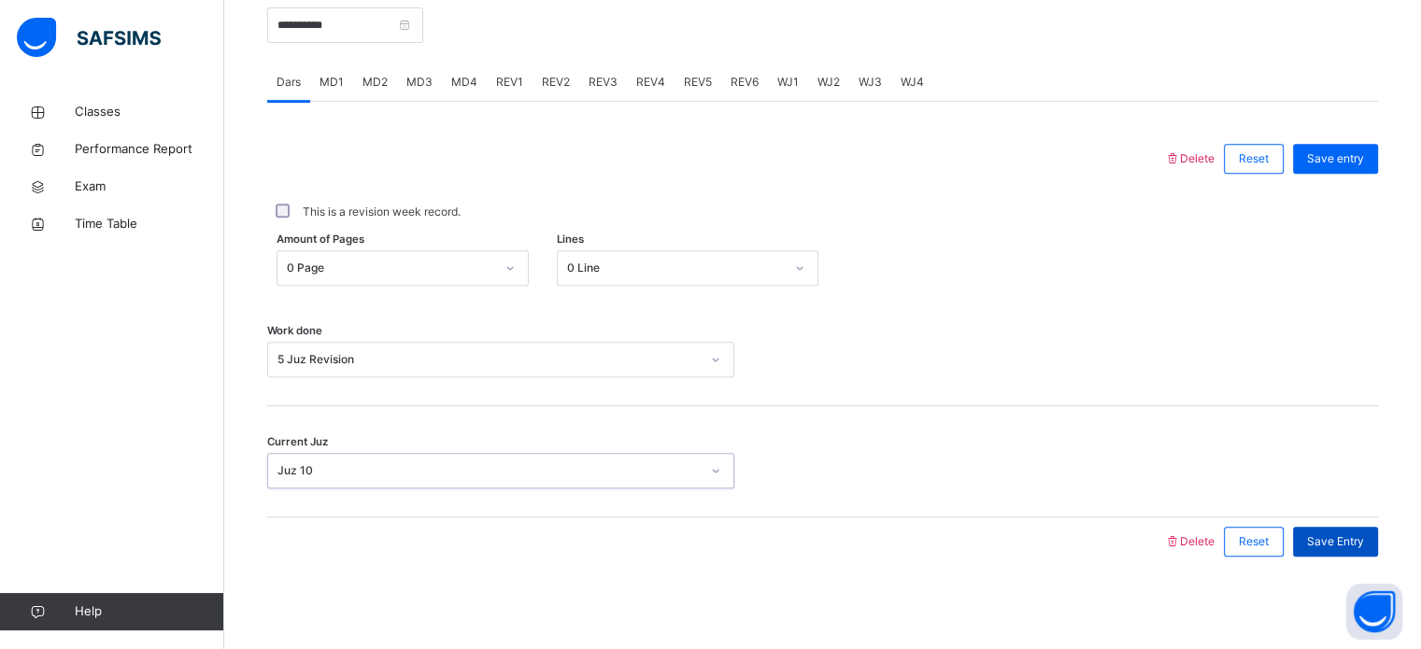
click at [1357, 539] on span "Save Entry" at bounding box center [1335, 541] width 57 height 17
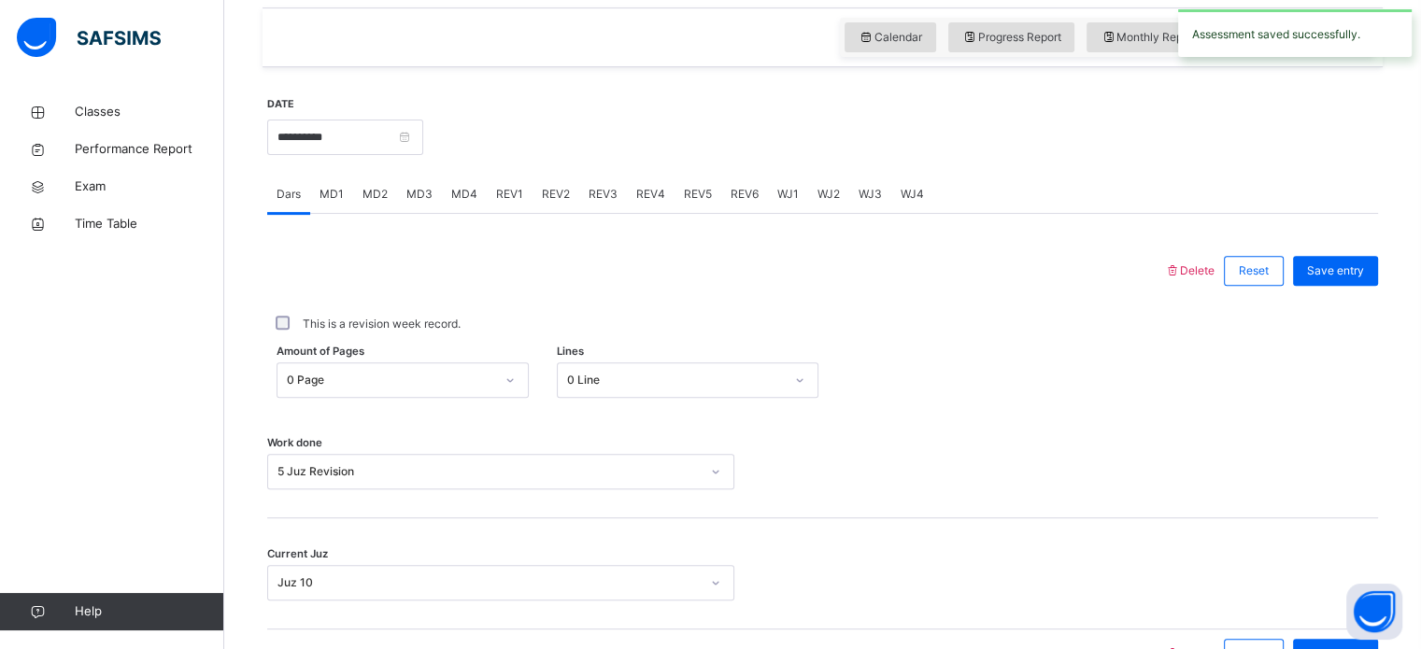
scroll to position [642, 0]
click at [500, 198] on span "REV1" at bounding box center [509, 193] width 27 height 17
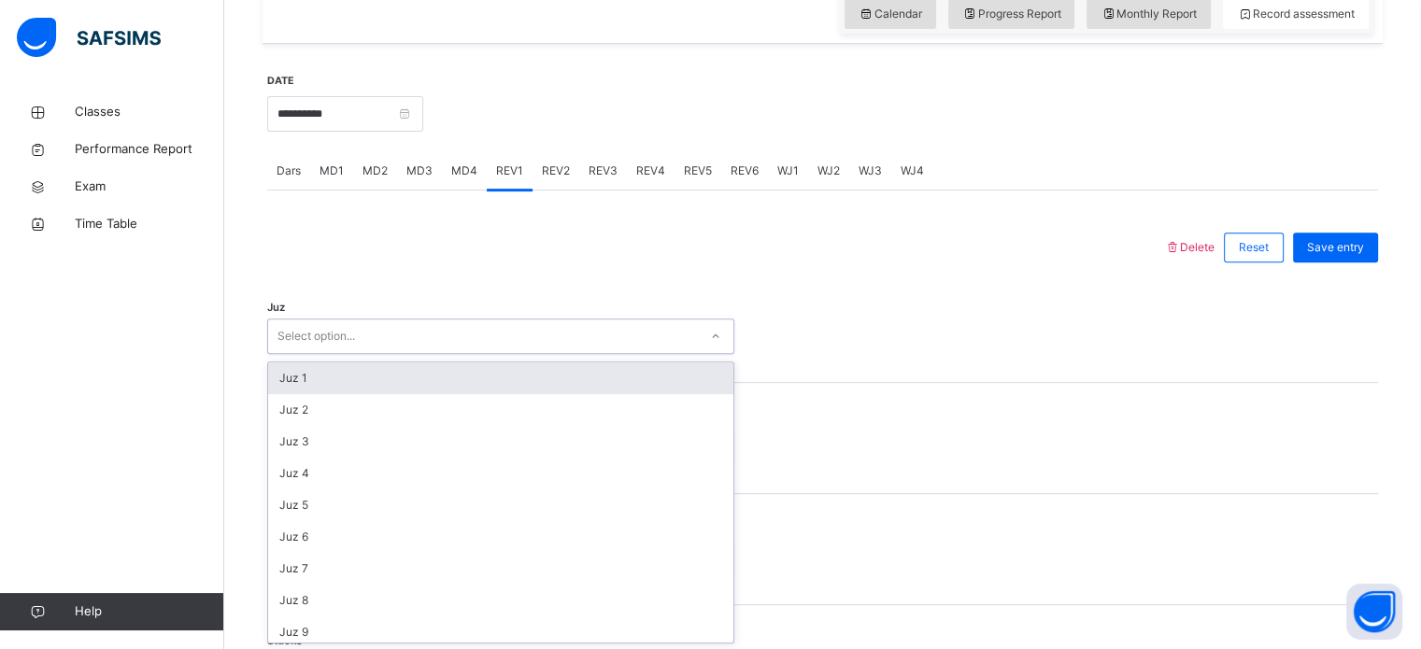
scroll to position [665, 0]
click at [357, 381] on div "Juz 1" at bounding box center [500, 378] width 465 height 32
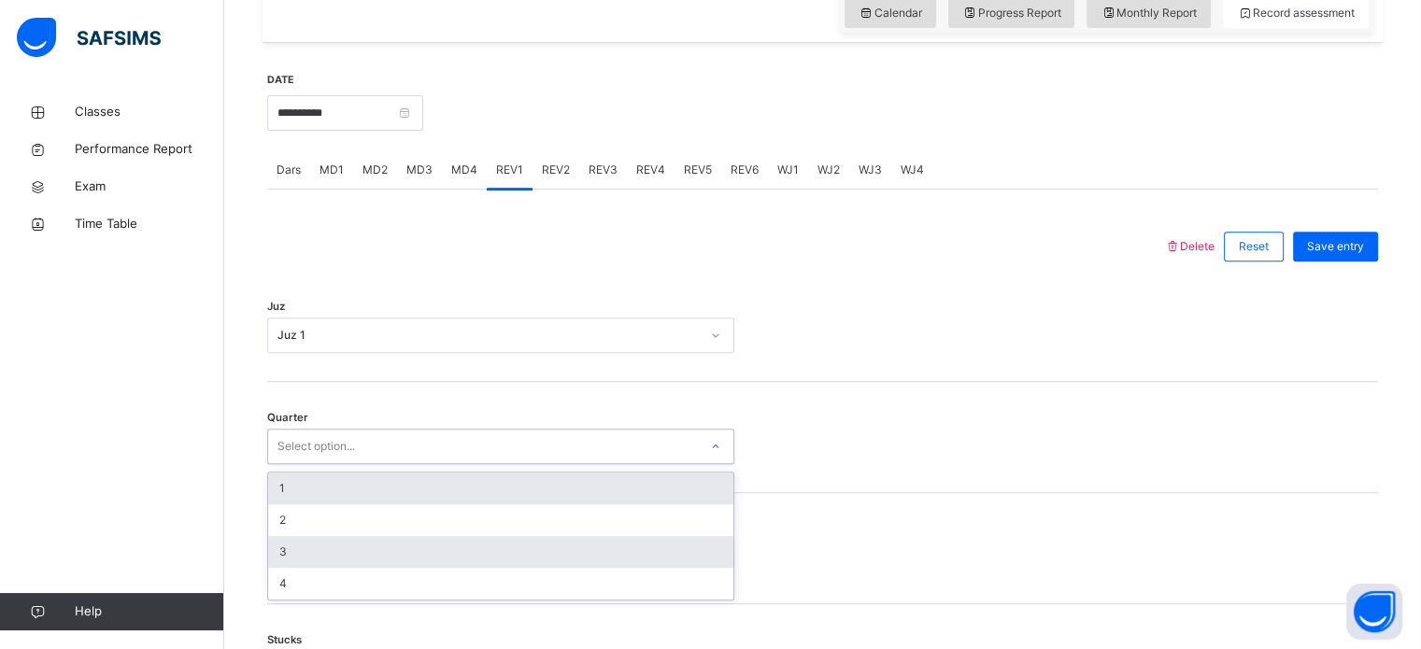
click at [332, 552] on div "3" at bounding box center [500, 552] width 465 height 32
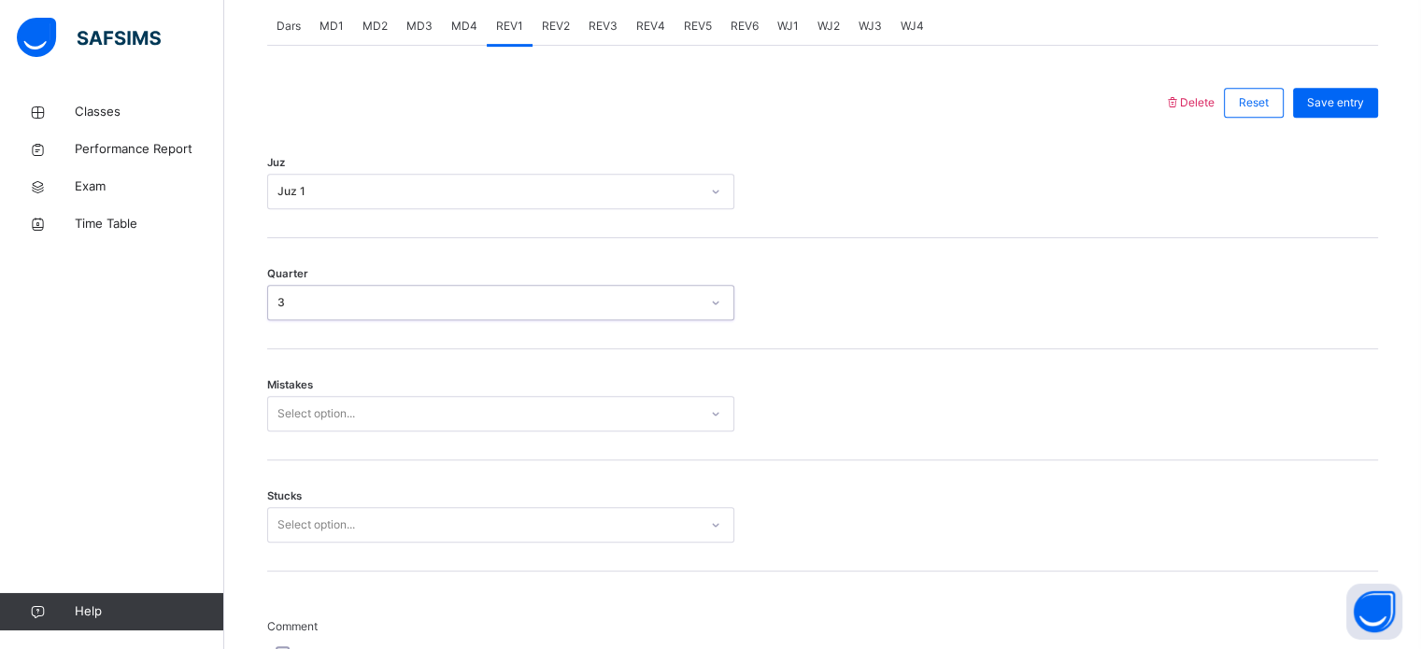
scroll to position [950, 0]
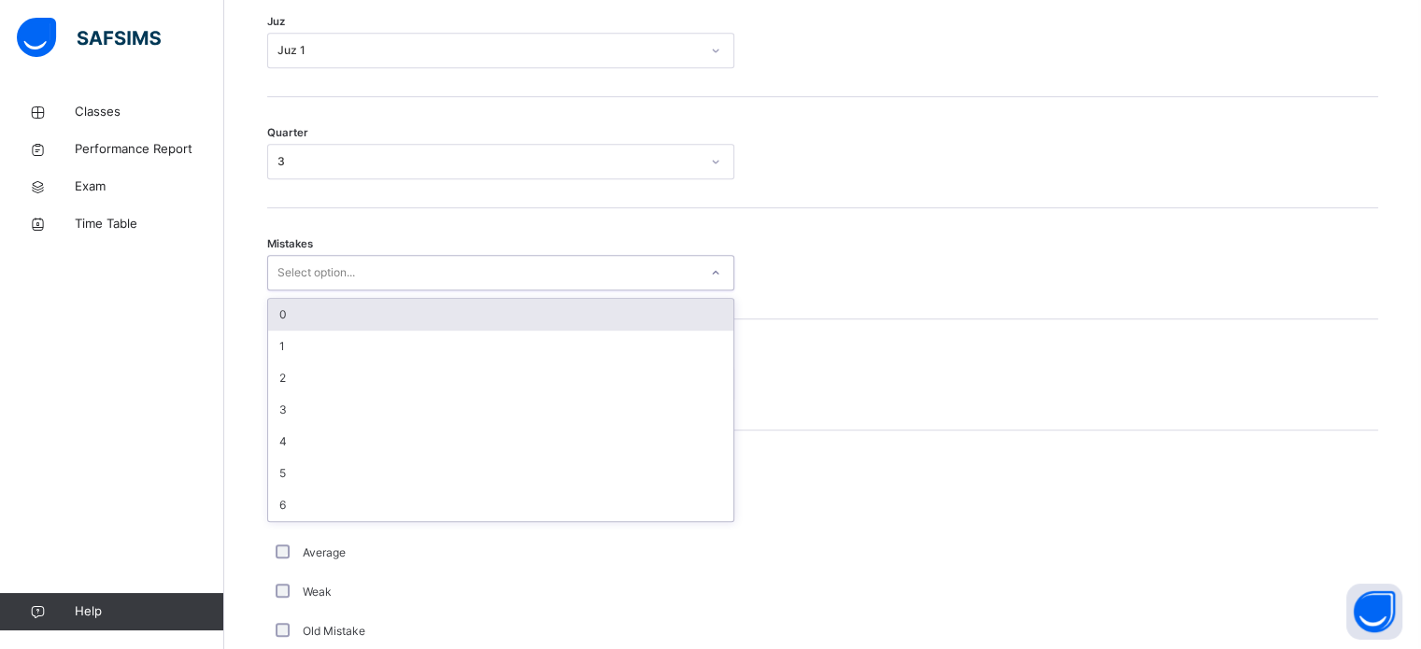
click at [355, 318] on div "0" at bounding box center [500, 315] width 465 height 32
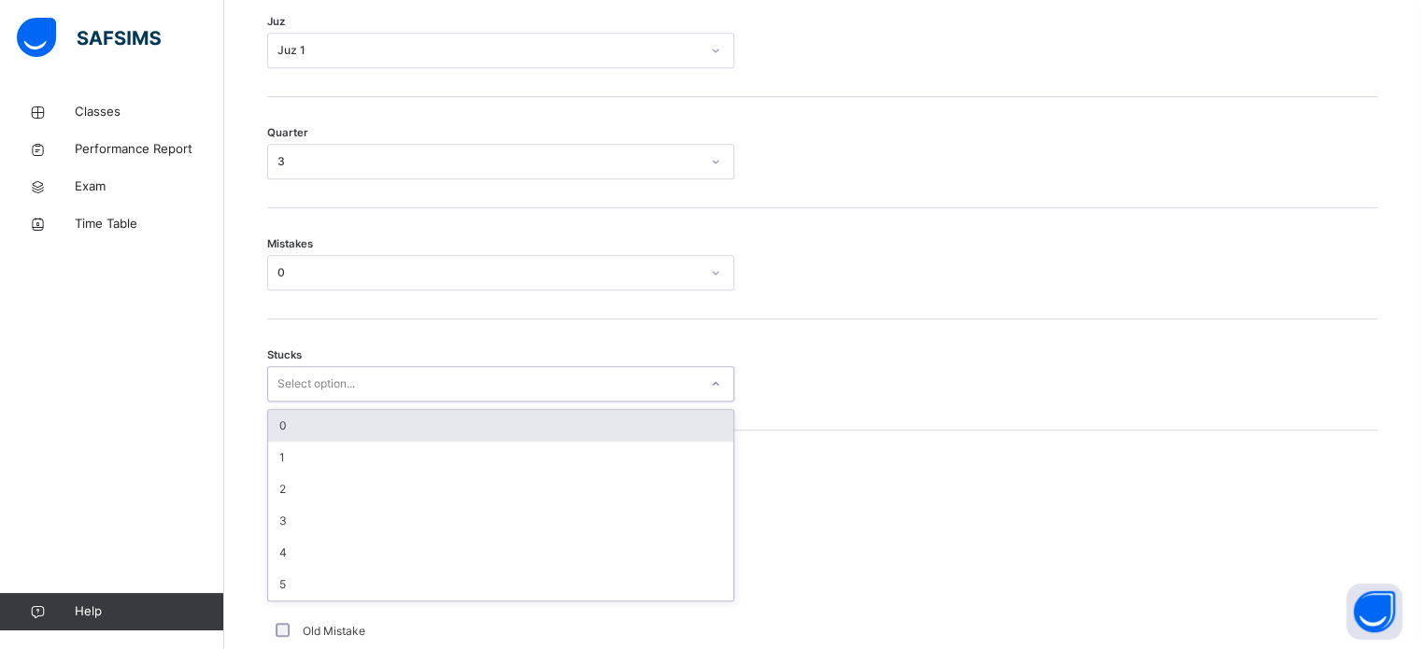
click at [338, 437] on div "0" at bounding box center [500, 426] width 465 height 32
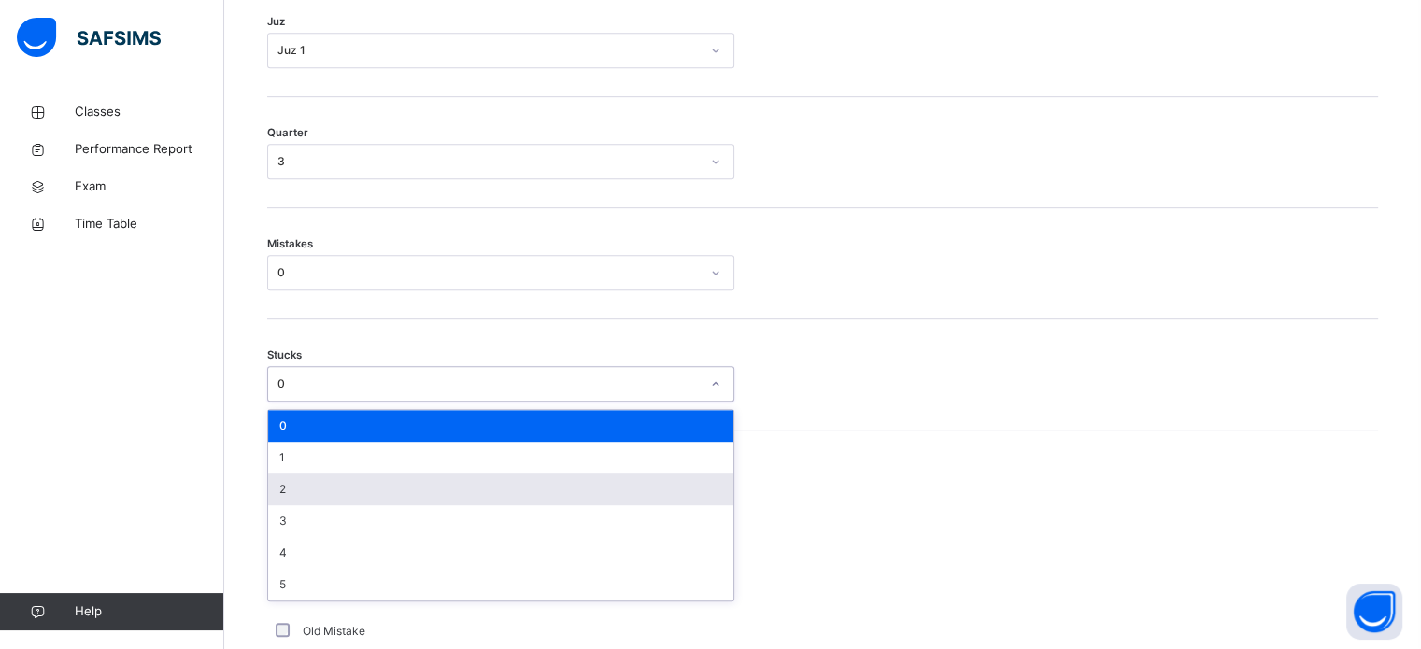
click at [332, 483] on div "2" at bounding box center [500, 490] width 465 height 32
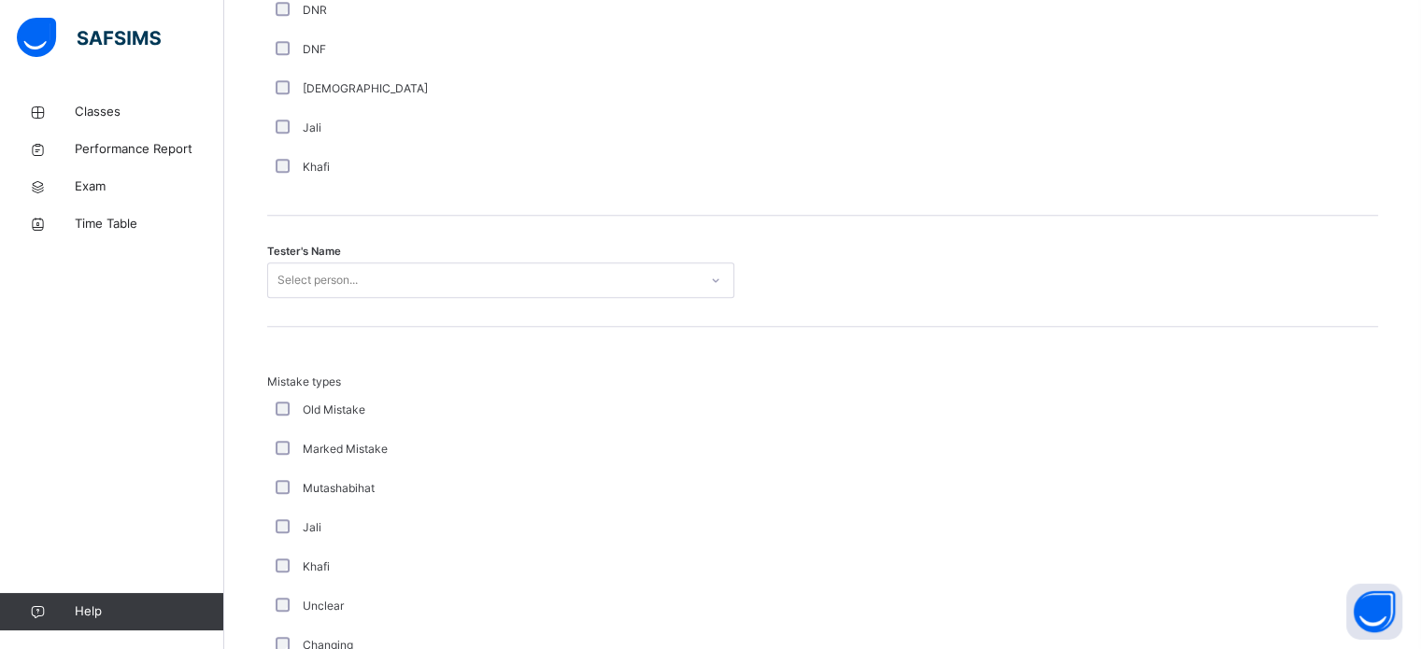
scroll to position [1783, 0]
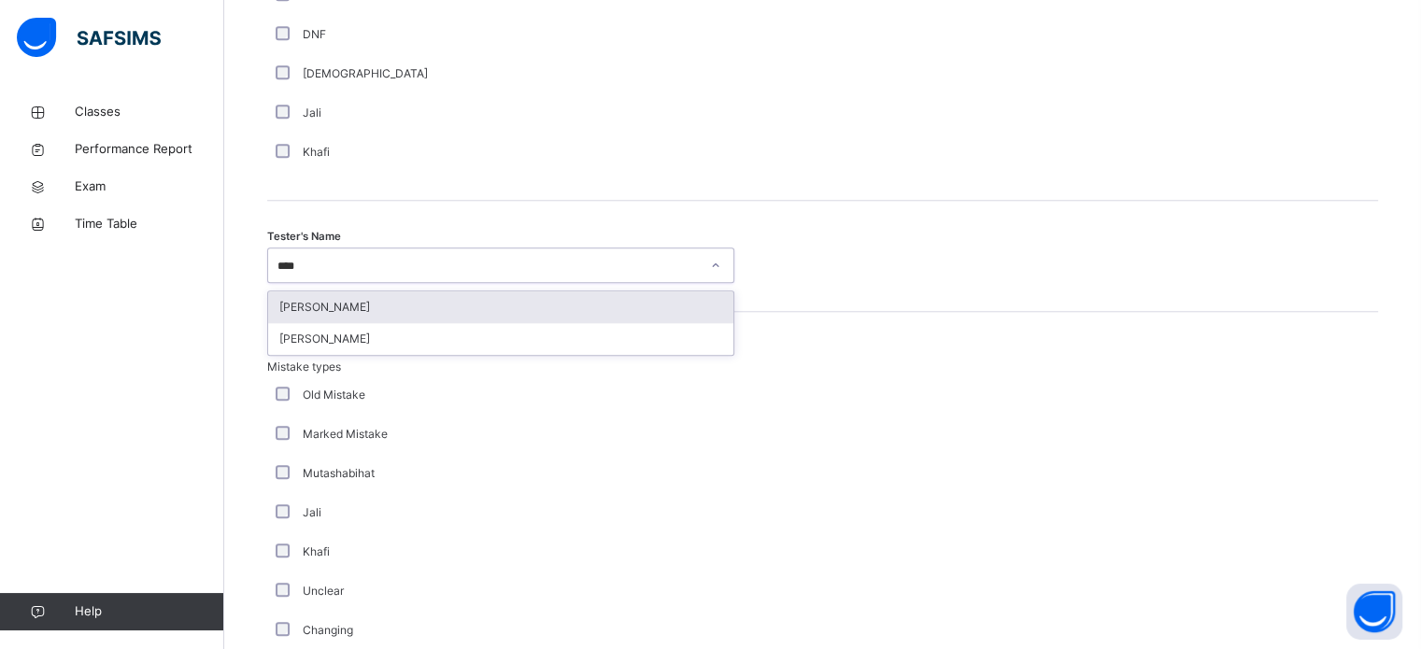
type input "*****"
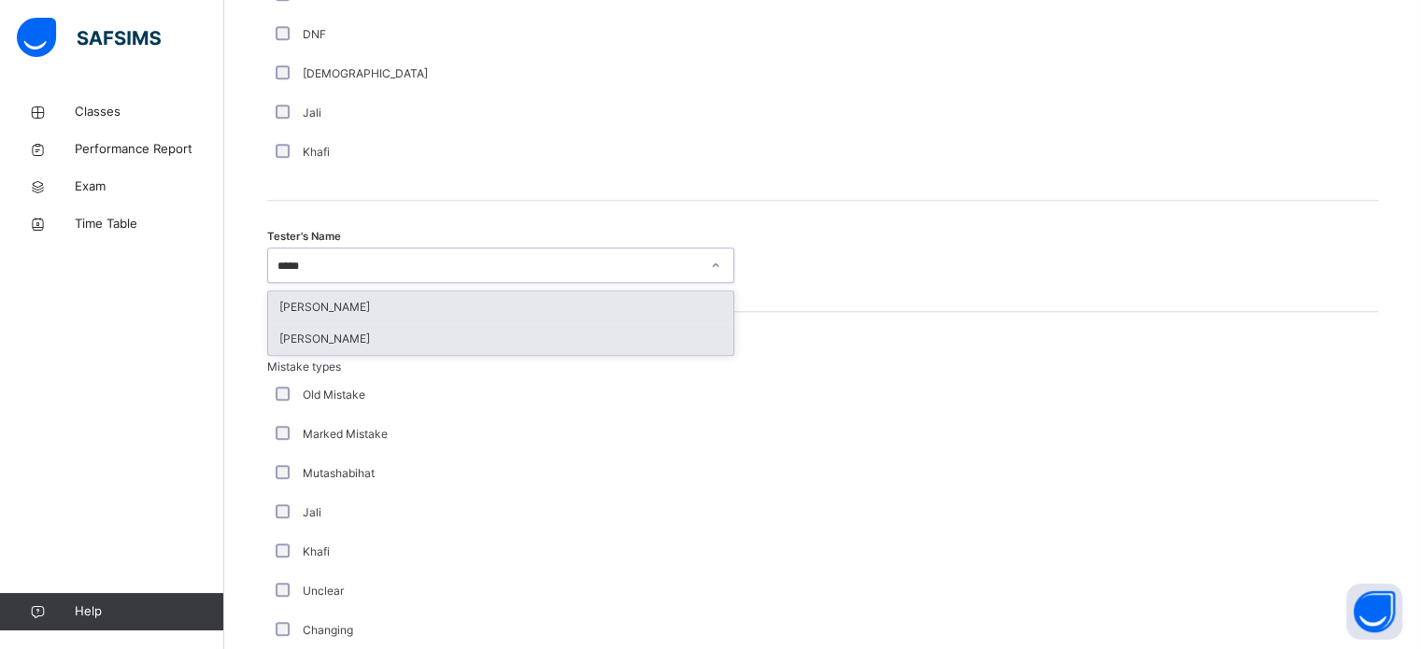
click at [396, 333] on div "[PERSON_NAME]" at bounding box center [500, 339] width 465 height 32
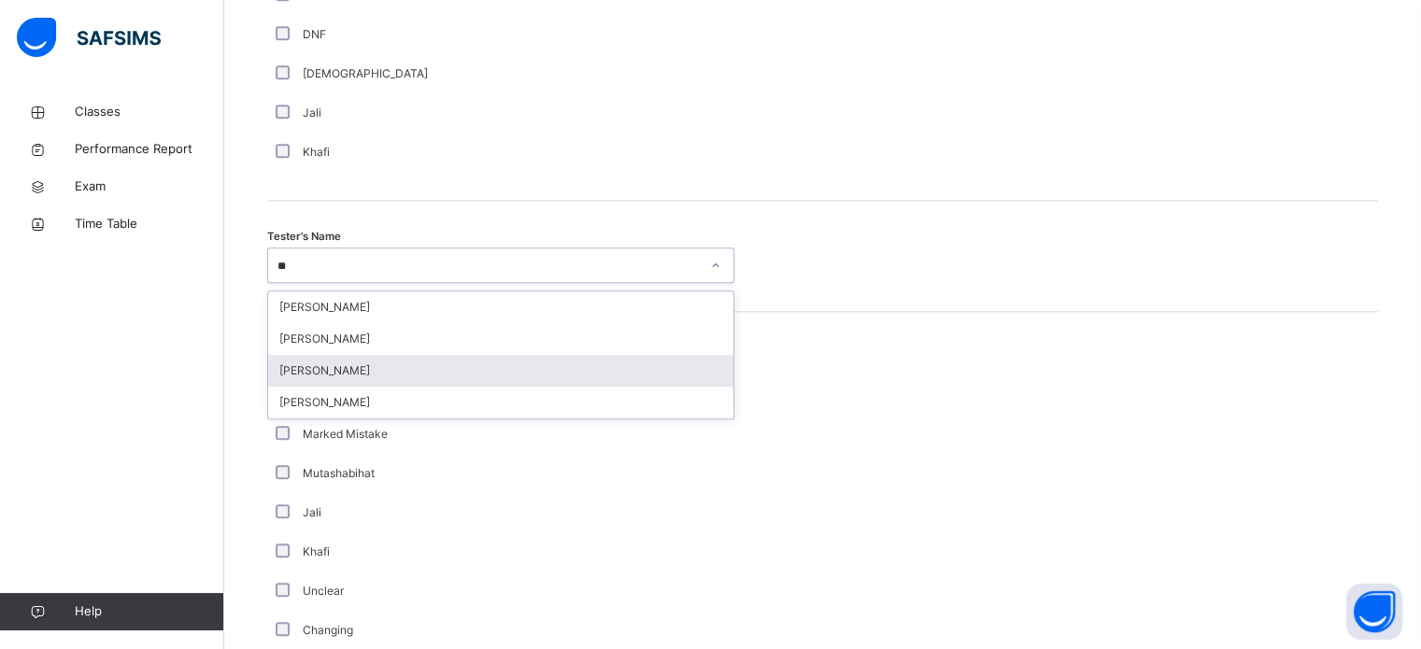
scroll to position [0, 0]
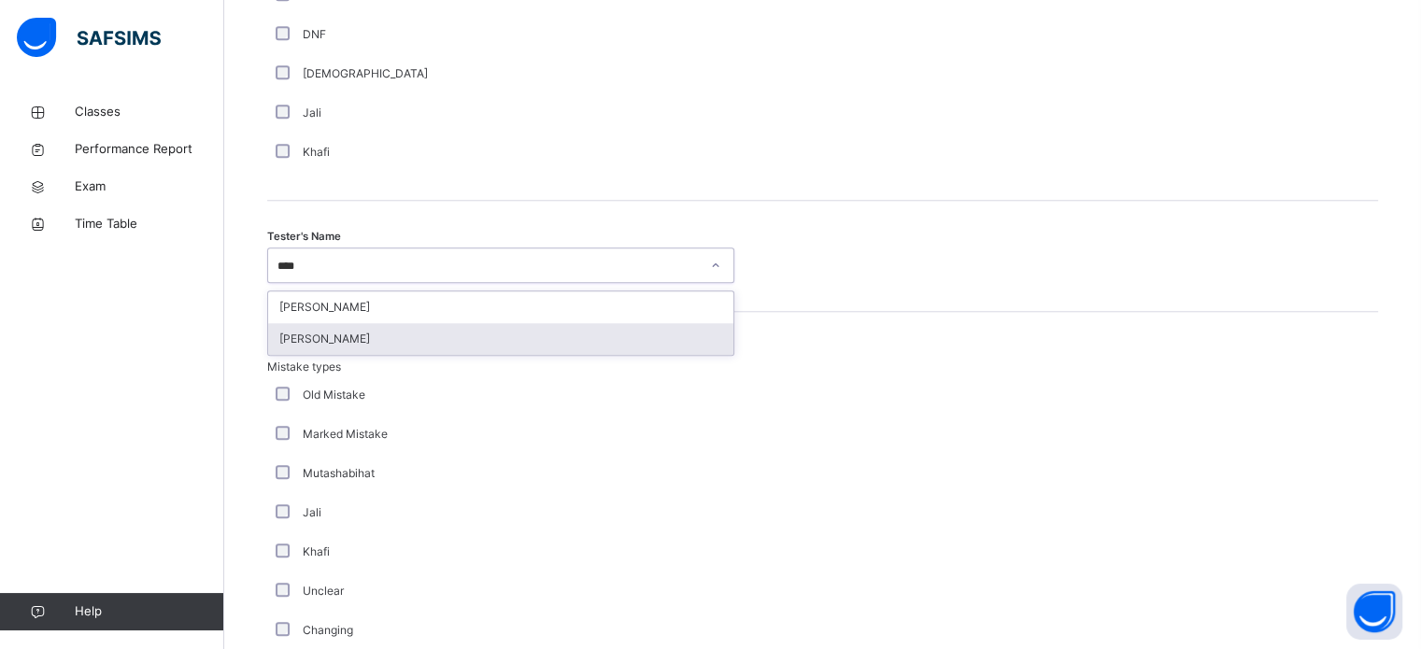
type input "*****"
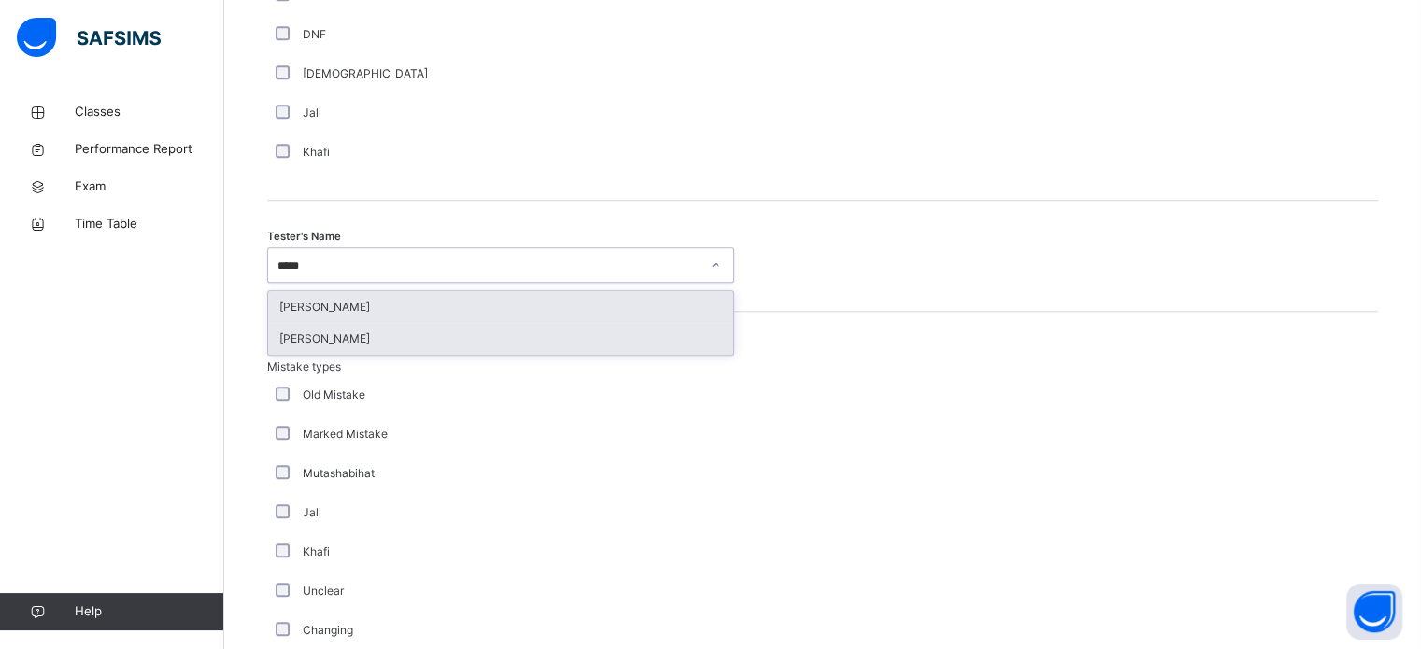
click at [450, 314] on div "[PERSON_NAME]" at bounding box center [500, 308] width 465 height 32
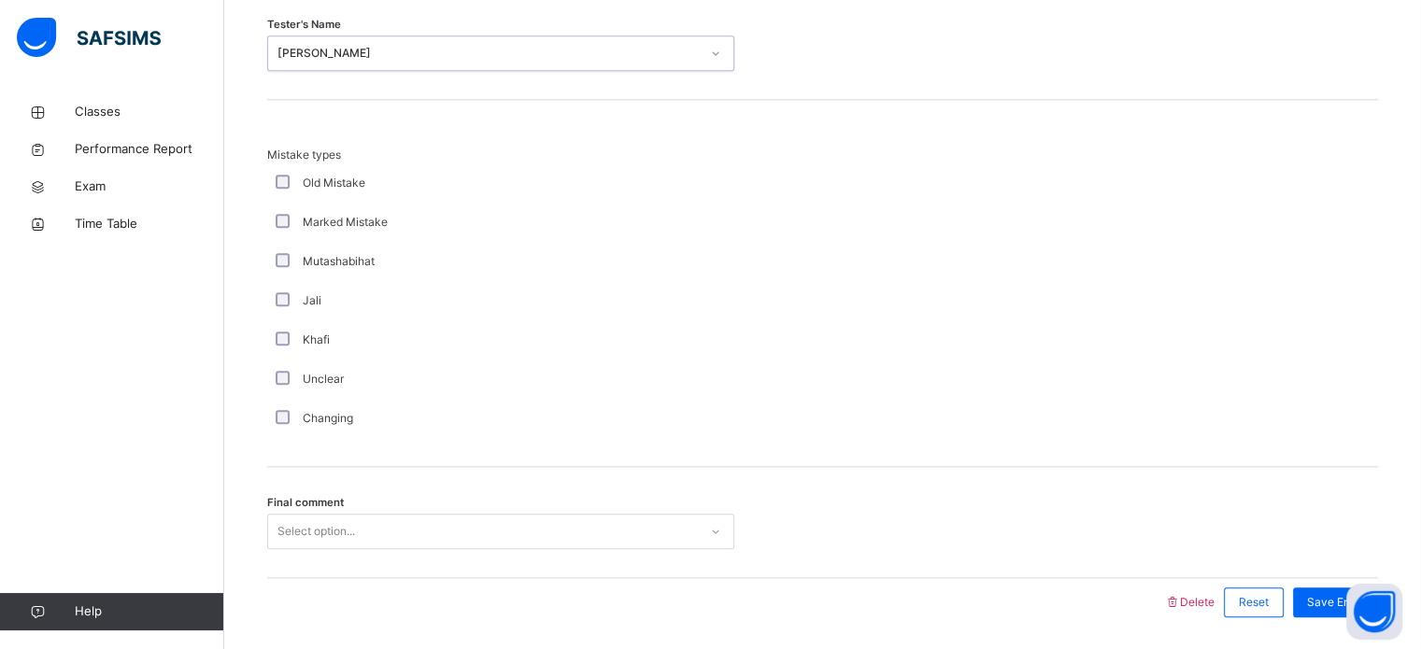
scroll to position [2055, 0]
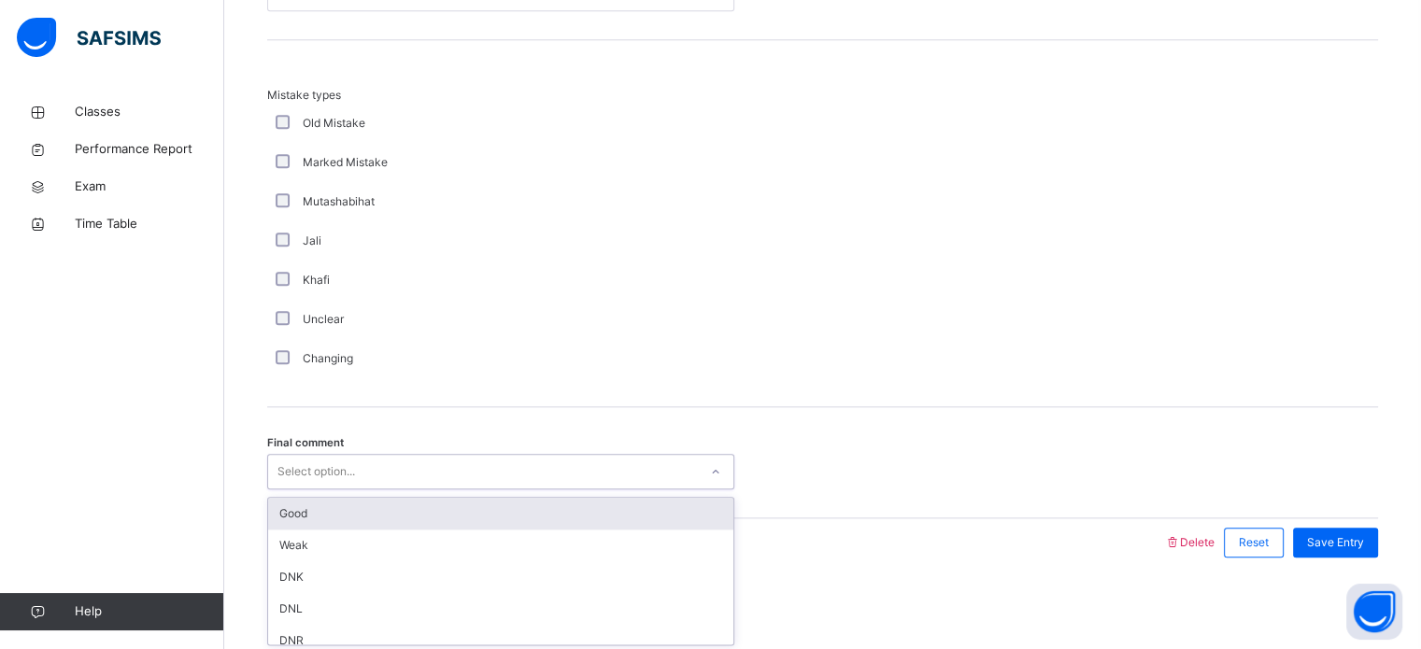
click at [419, 521] on div "Good" at bounding box center [500, 514] width 465 height 32
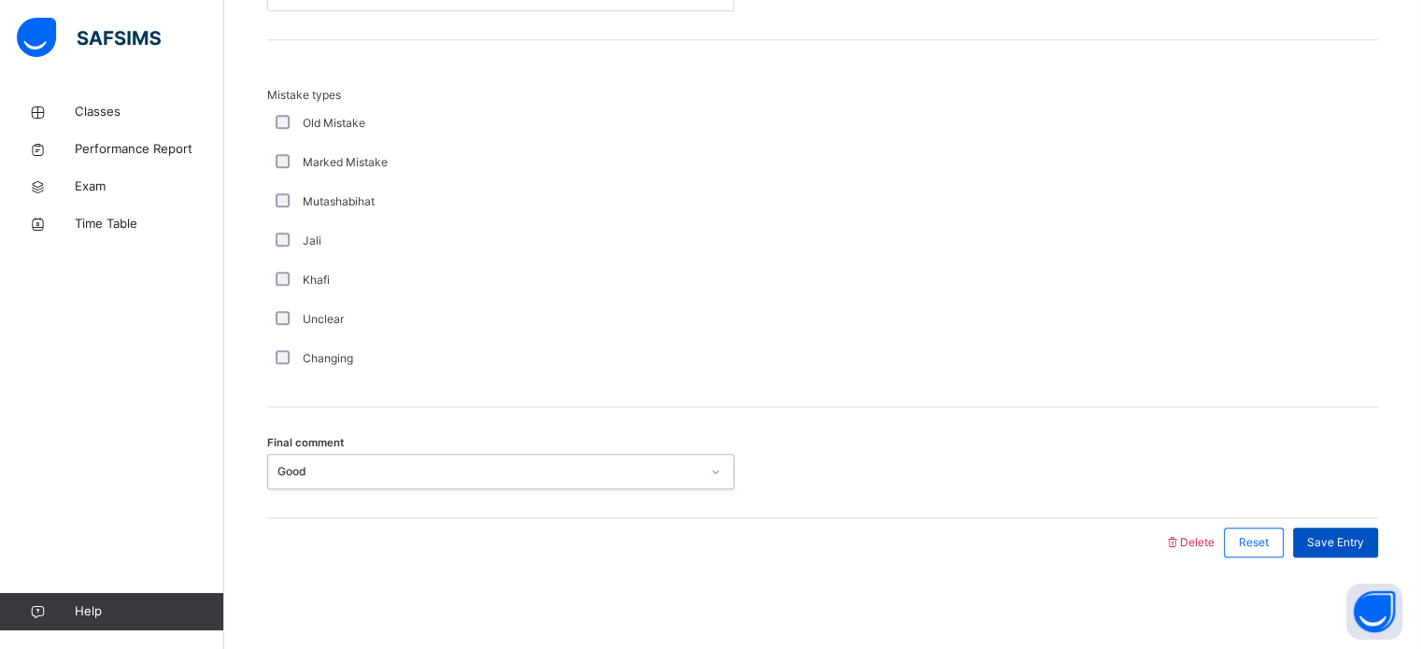
click at [1357, 555] on div "Save Entry" at bounding box center [1335, 543] width 85 height 30
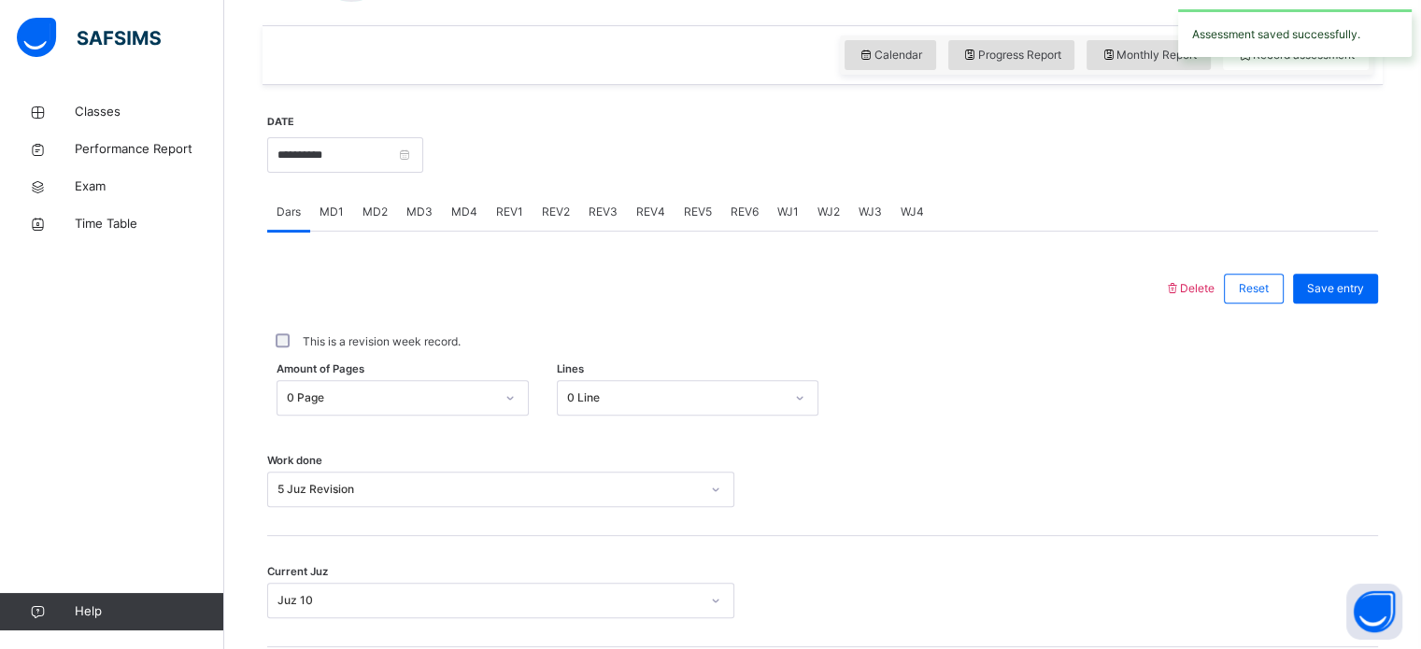
scroll to position [624, 0]
click at [507, 220] on div "REV1" at bounding box center [510, 210] width 46 height 37
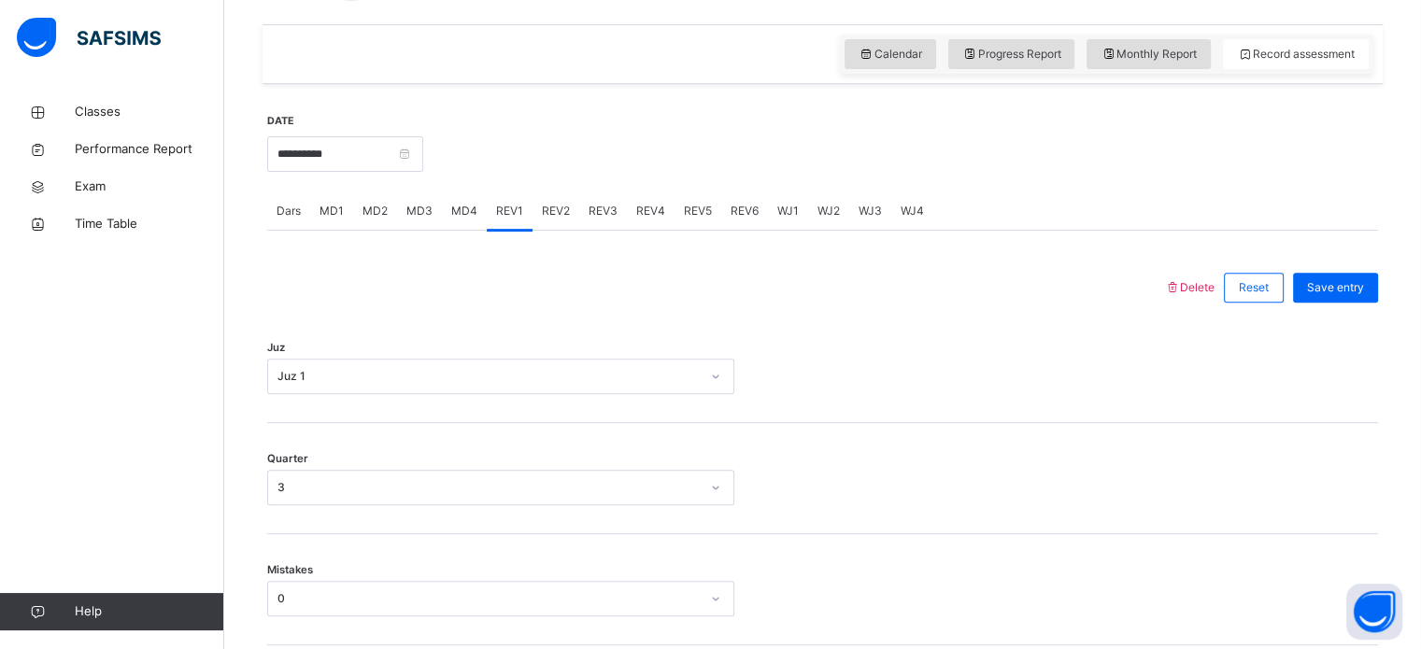
click at [555, 207] on span "REV2" at bounding box center [556, 211] width 28 height 17
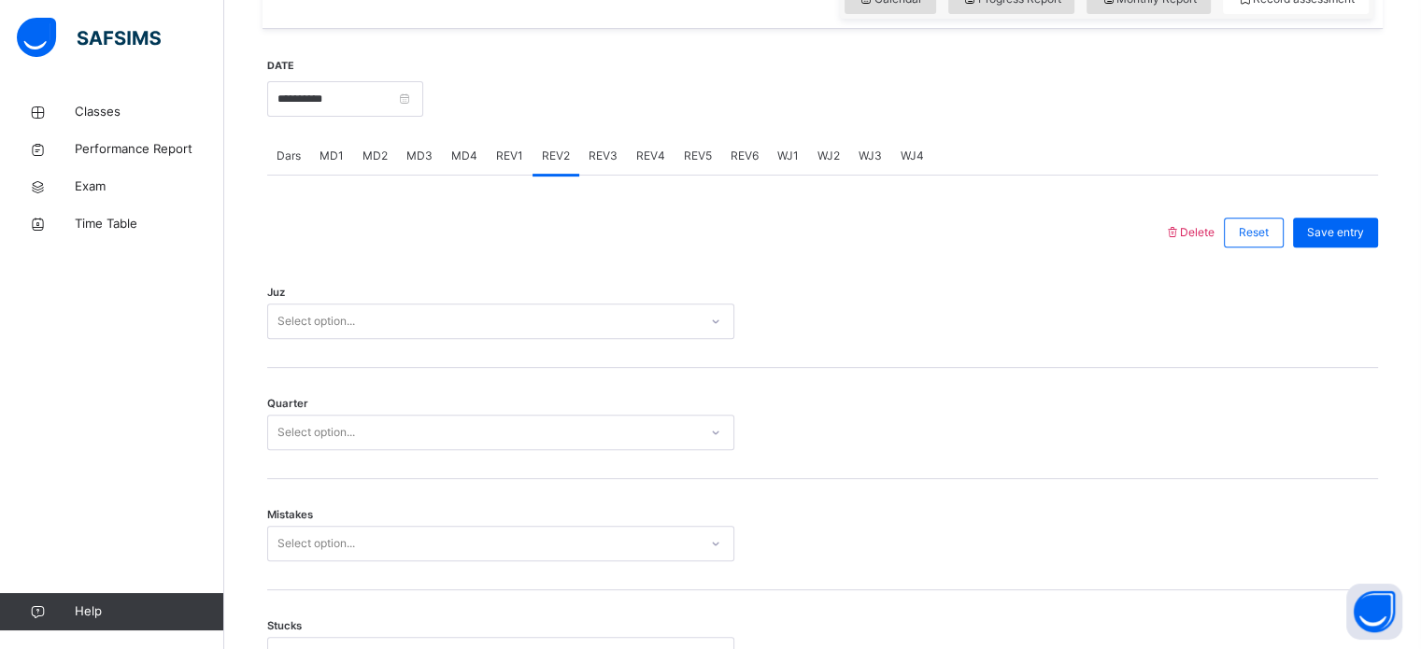
scroll to position [712, 0]
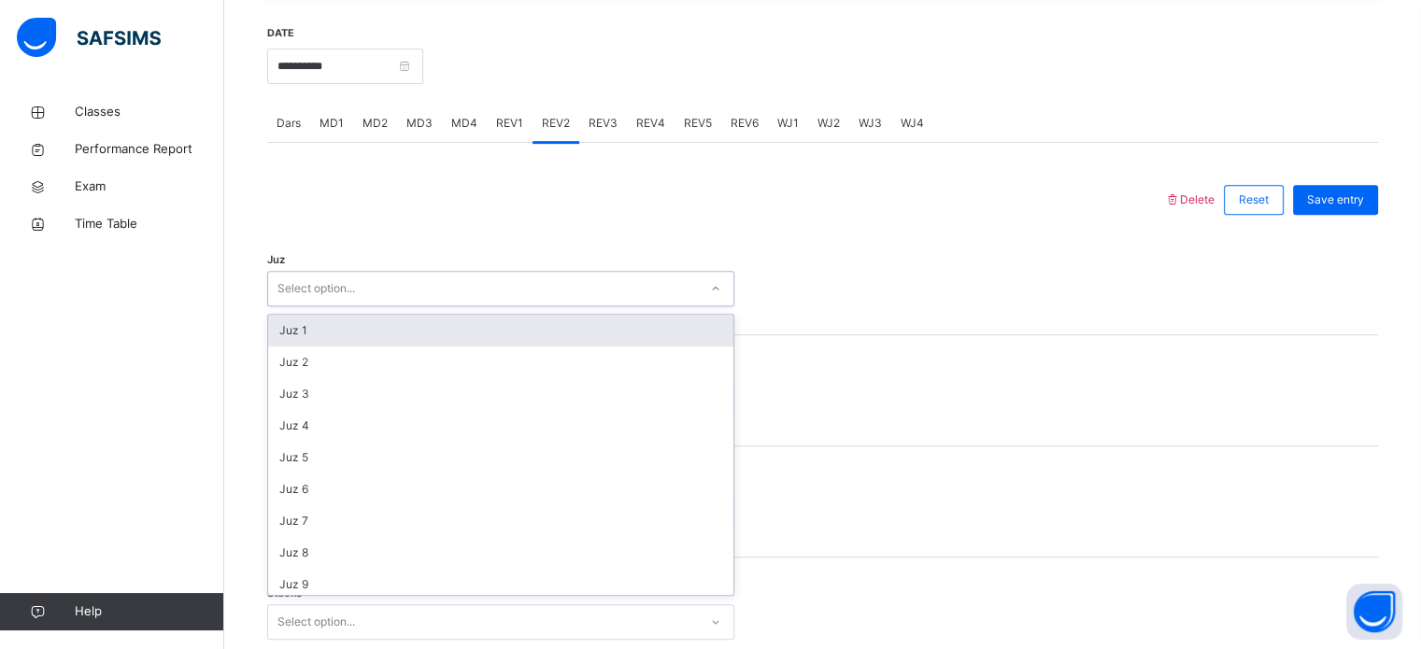
click at [377, 318] on div "Juz 1" at bounding box center [500, 331] width 465 height 32
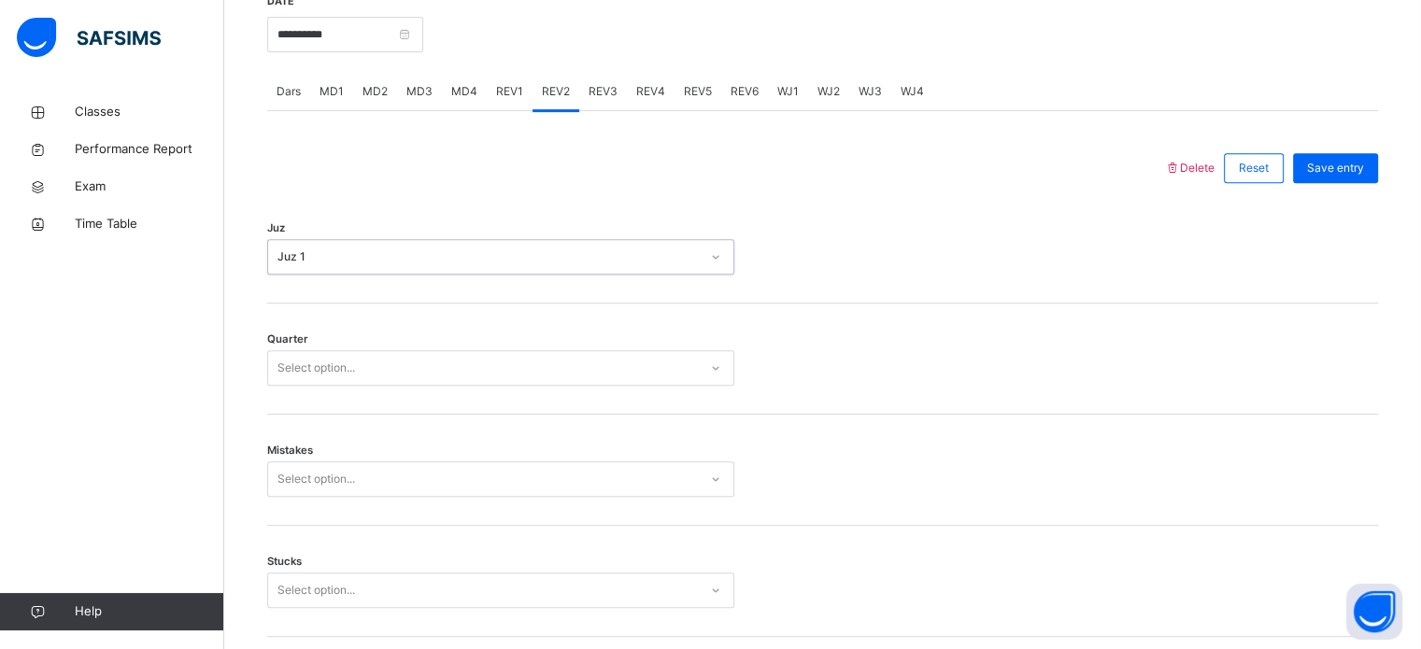
scroll to position [744, 0]
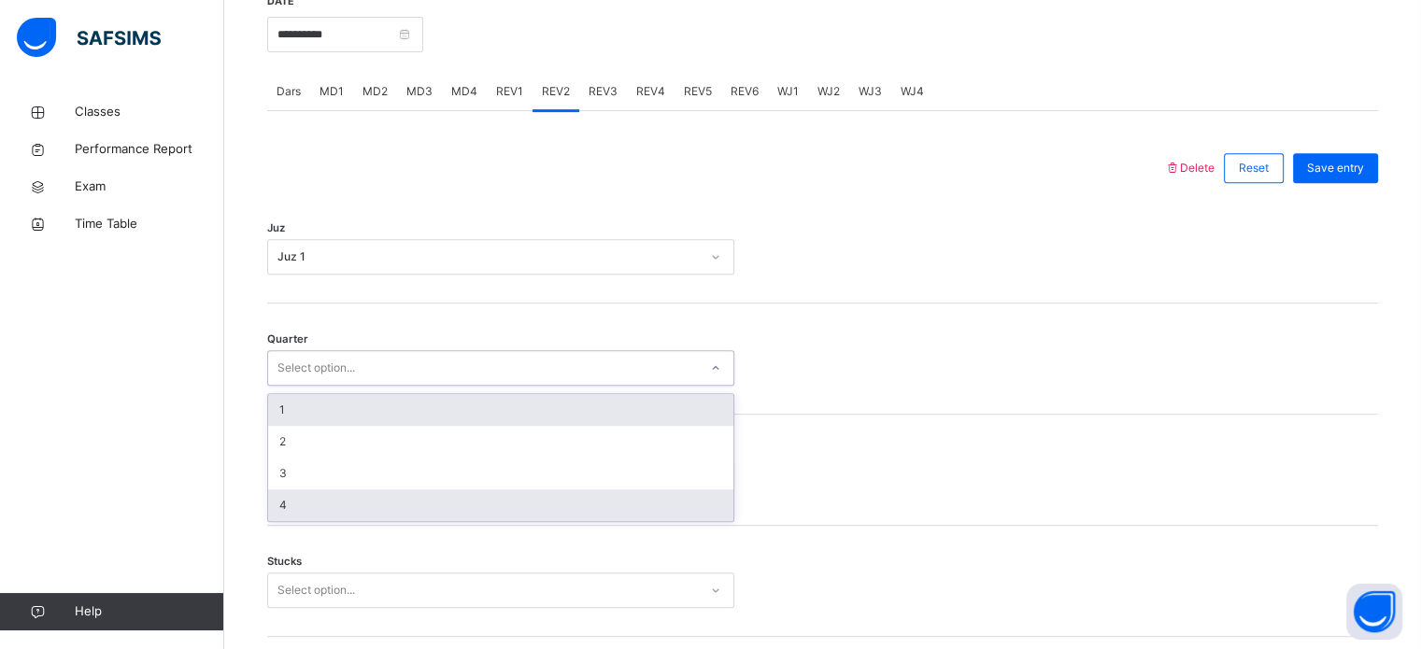
click at [338, 505] on div "4" at bounding box center [500, 506] width 465 height 32
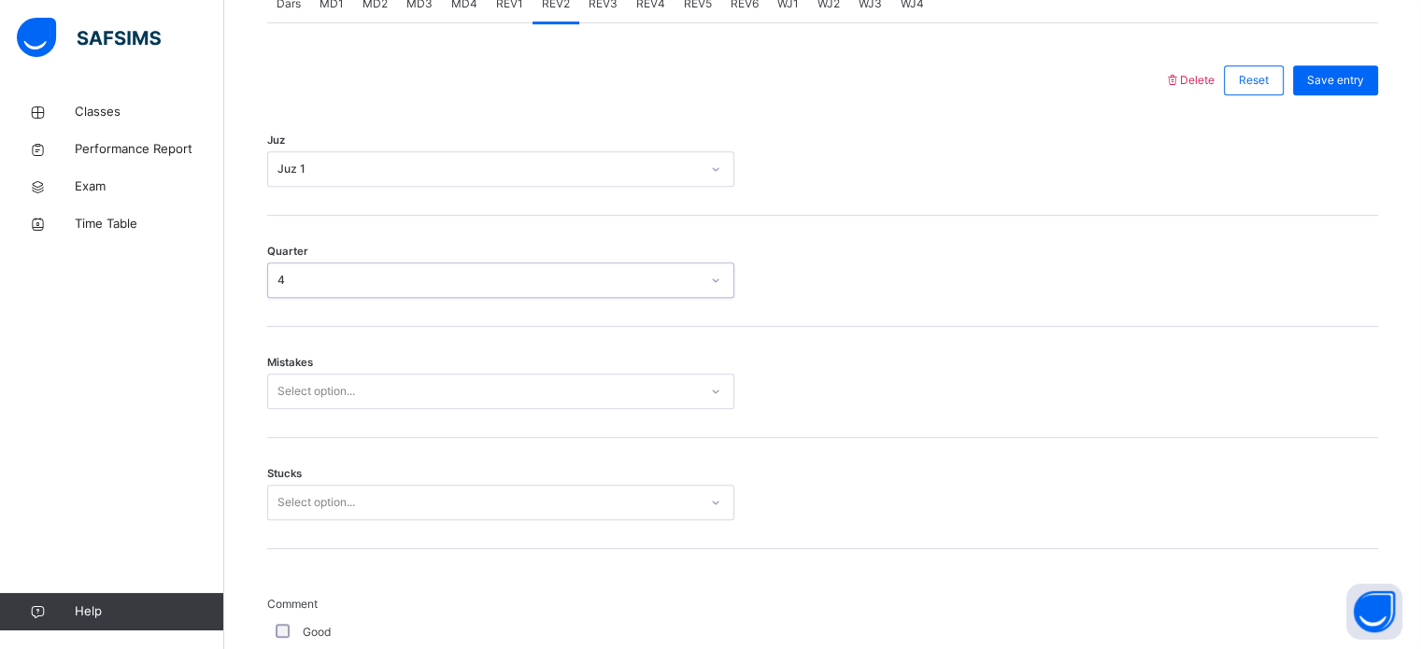
scroll to position [899, 0]
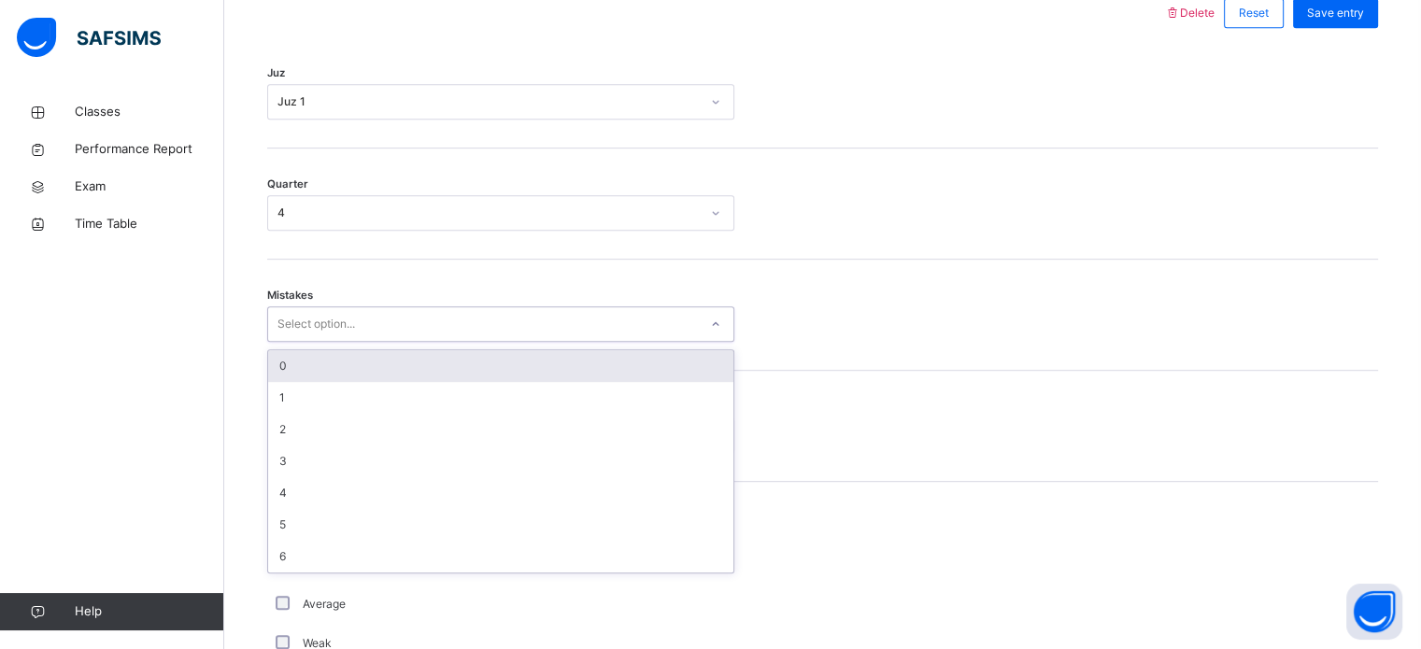
click at [372, 361] on div "0" at bounding box center [500, 366] width 465 height 32
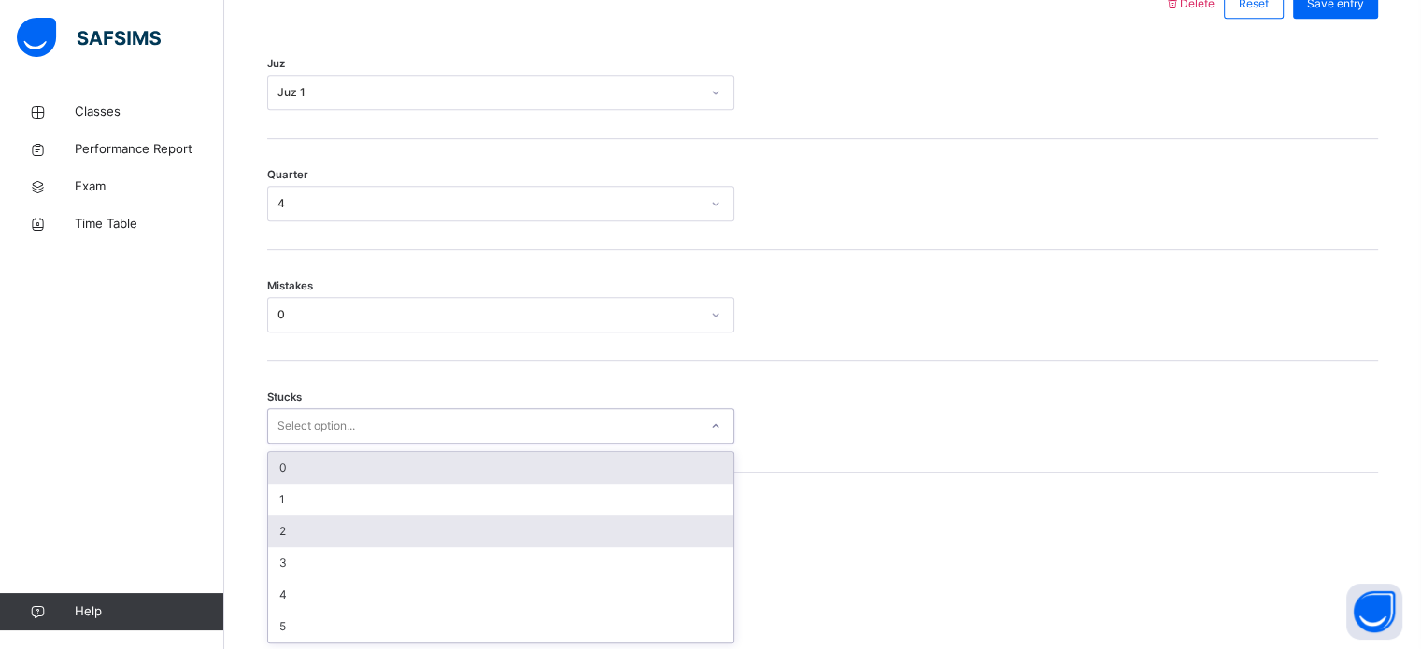
click at [318, 532] on div "2" at bounding box center [500, 532] width 465 height 32
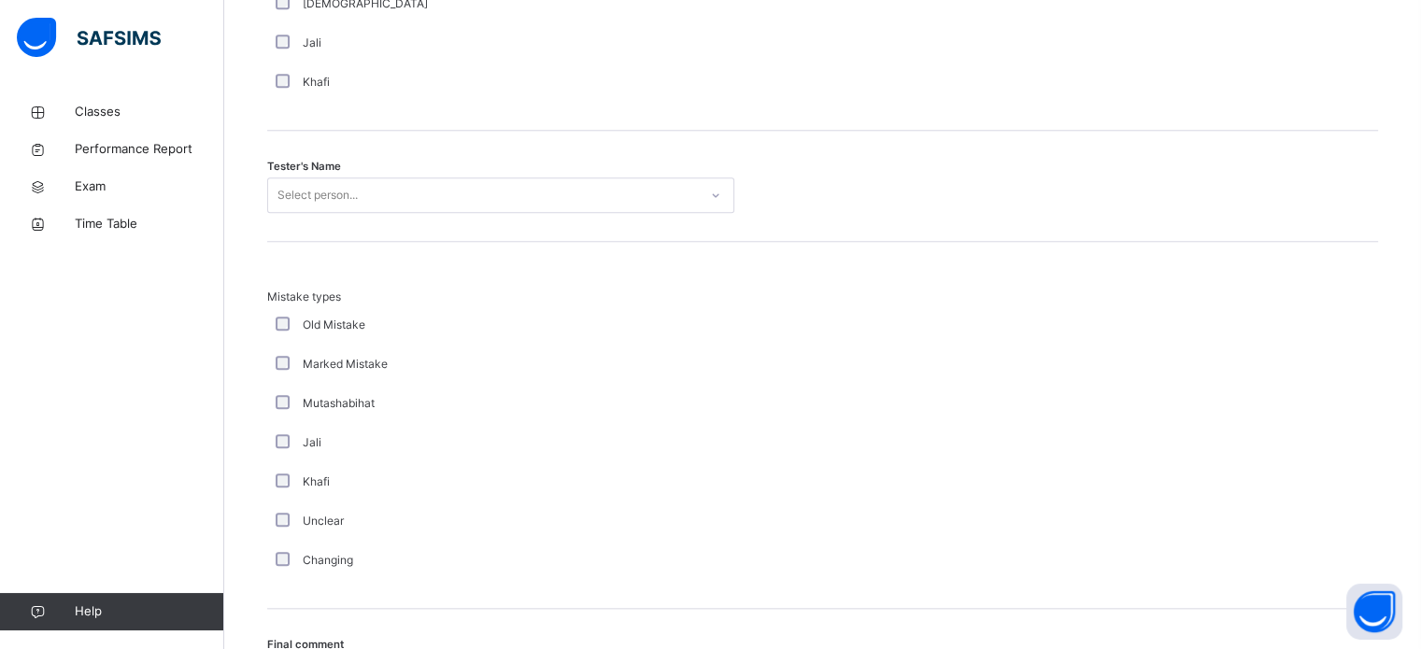
scroll to position [1855, 0]
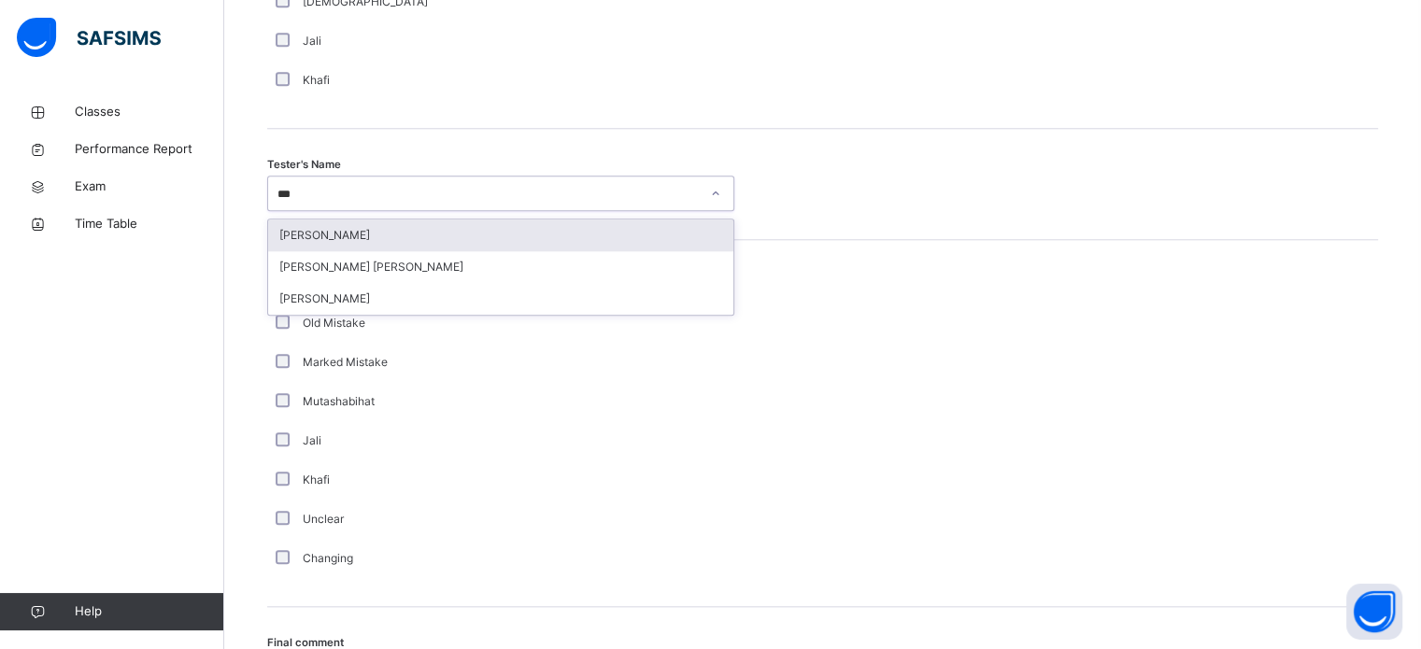
type input "****"
click at [458, 220] on div "[PERSON_NAME]" at bounding box center [500, 236] width 465 height 32
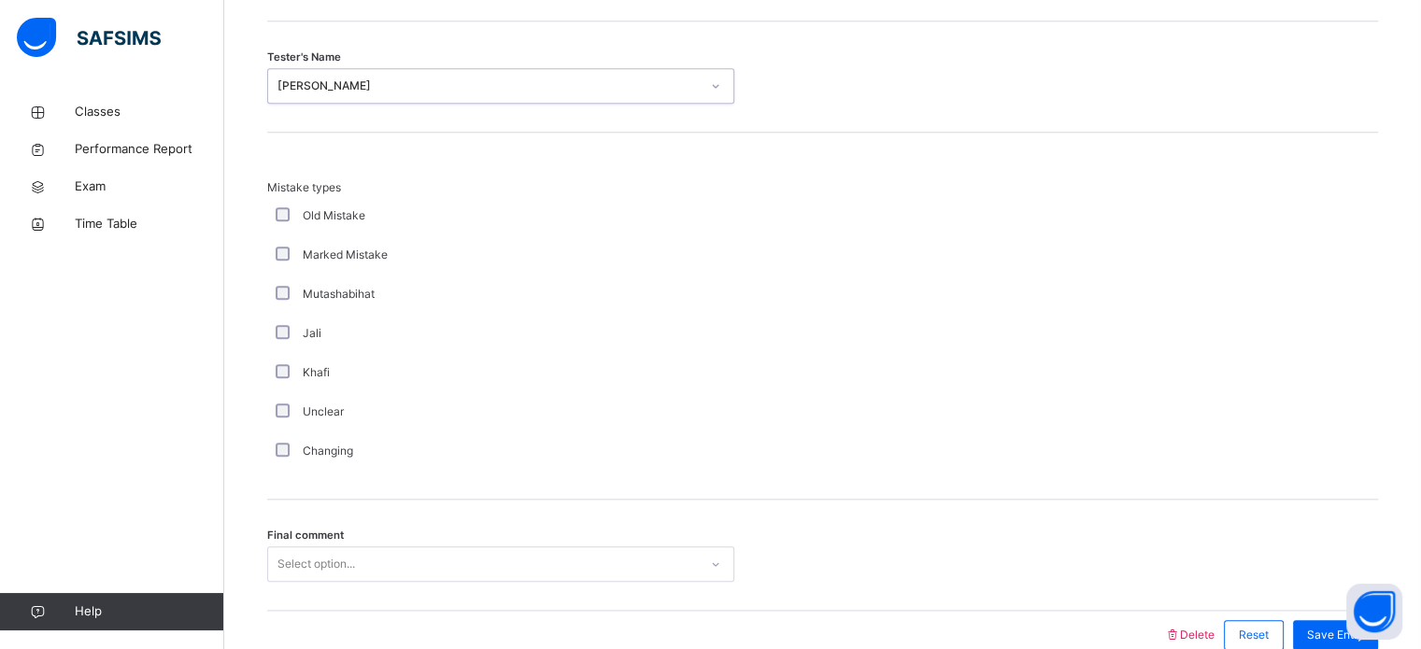
scroll to position [2055, 0]
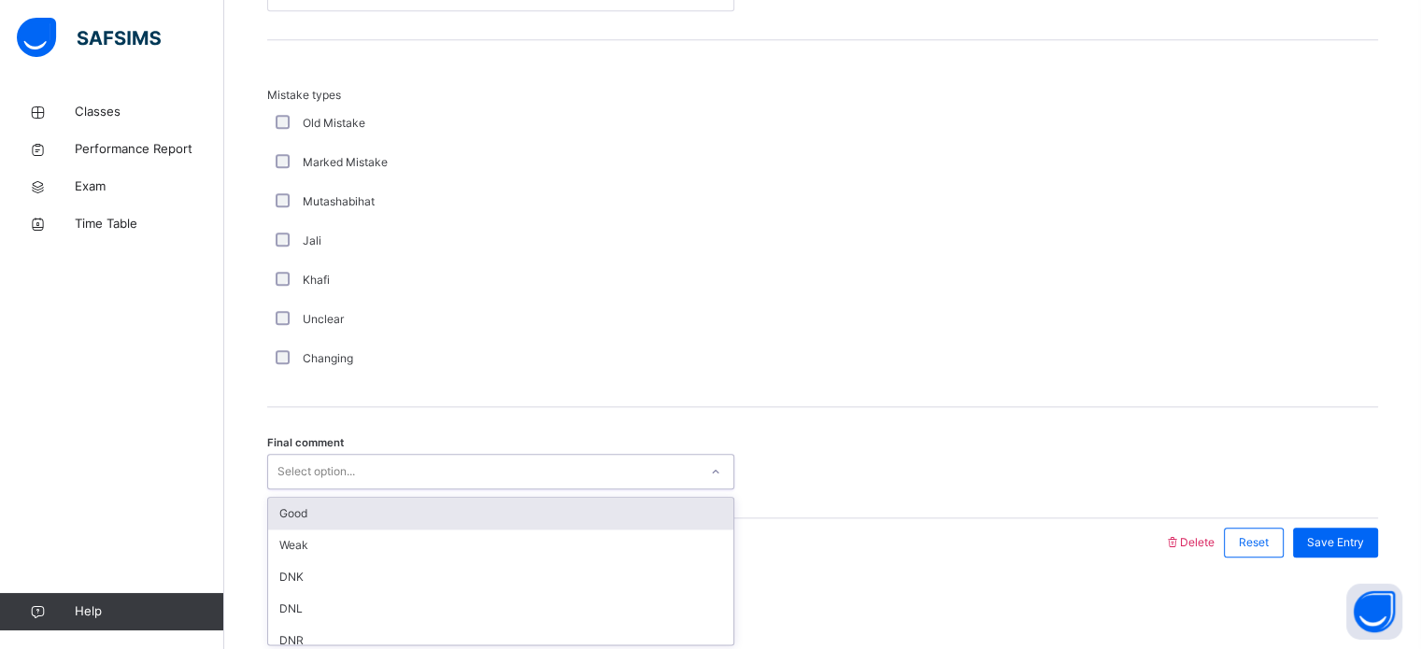
click at [402, 516] on div "Good" at bounding box center [500, 514] width 465 height 32
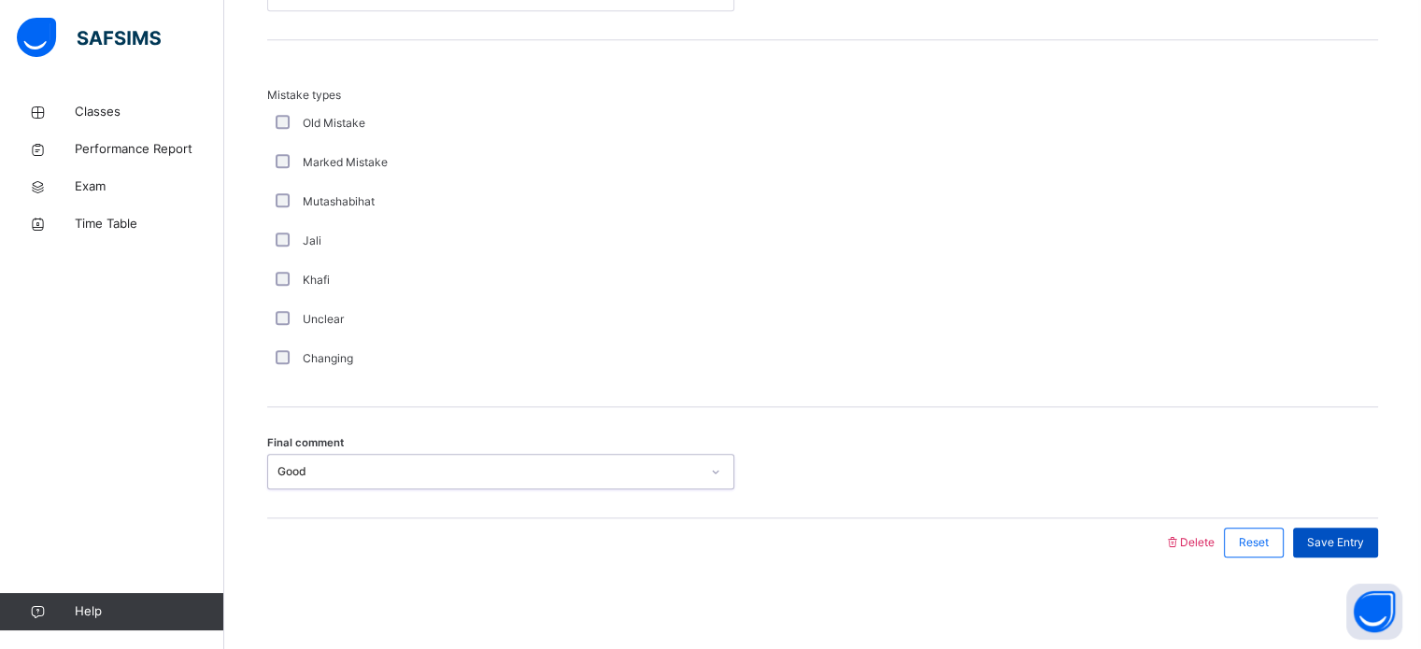
click at [1359, 549] on div "Save Entry" at bounding box center [1335, 543] width 85 height 30
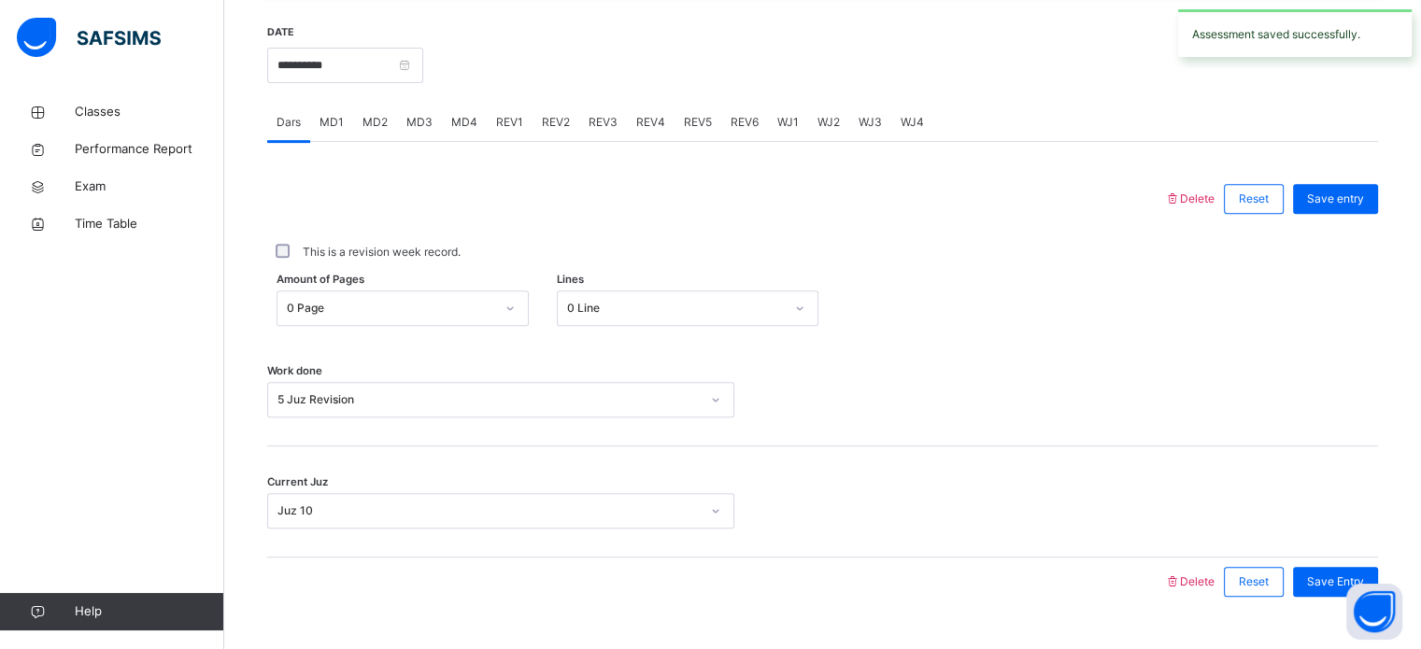
scroll to position [671, 0]
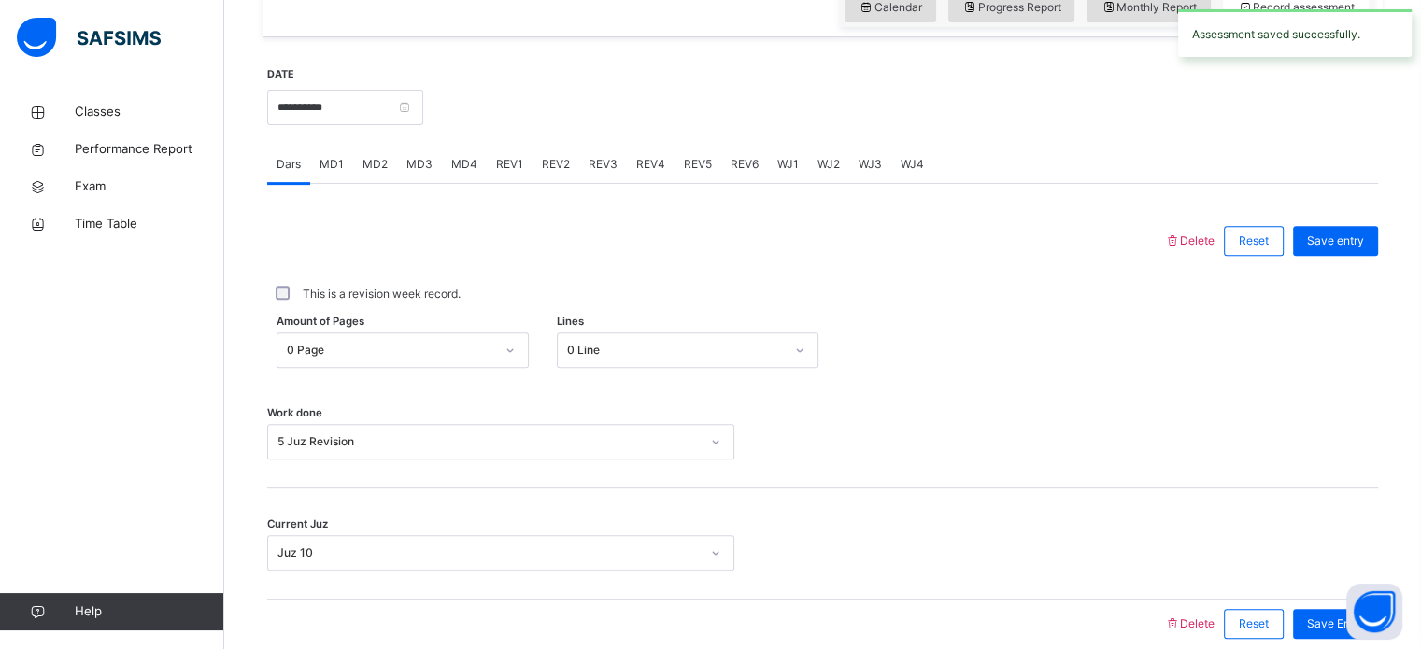
click at [500, 176] on div "REV1" at bounding box center [510, 164] width 46 height 37
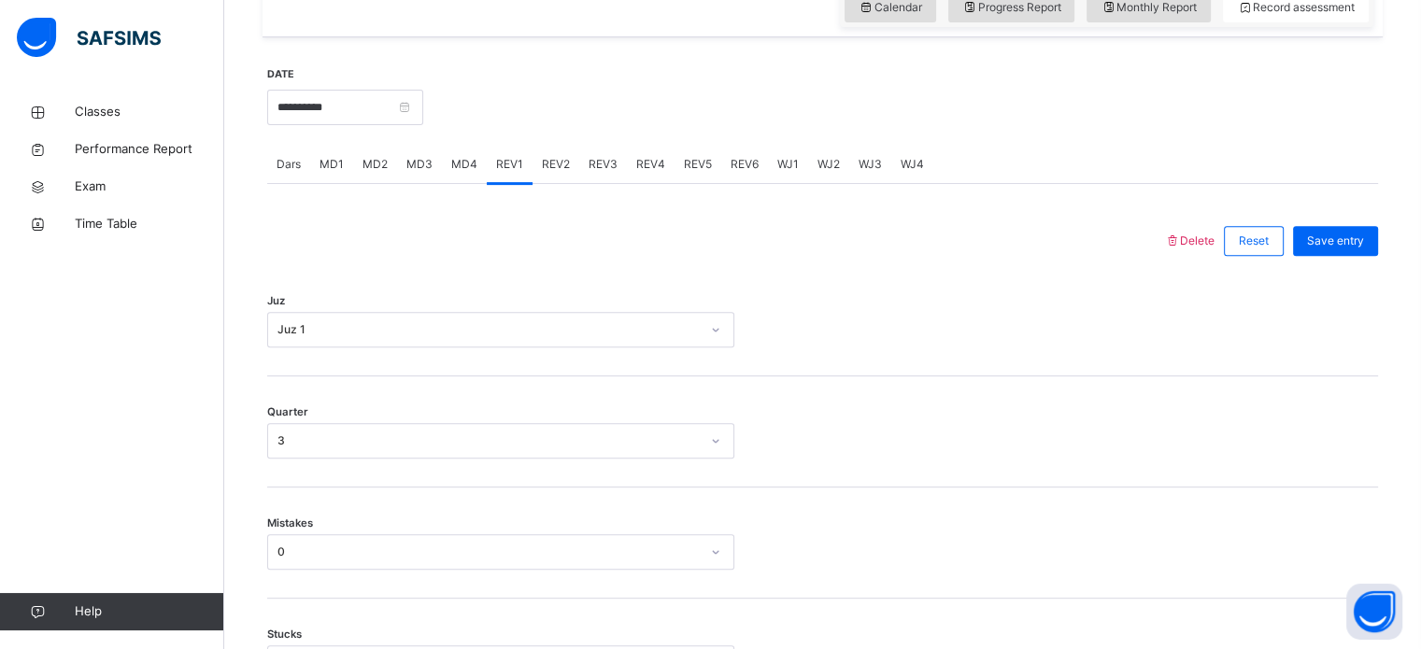
click at [562, 174] on div "REV2" at bounding box center [556, 164] width 47 height 37
click at [607, 178] on div "REV3" at bounding box center [603, 164] width 48 height 37
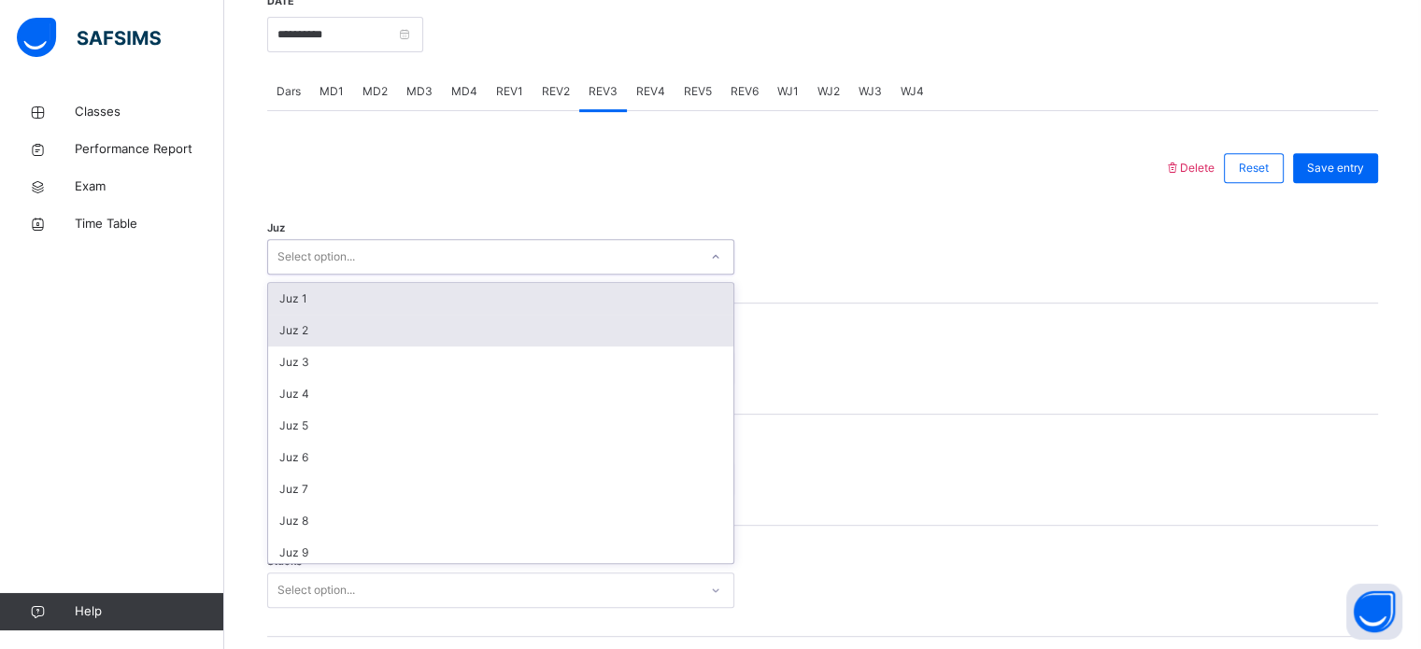
click at [349, 341] on div "Juz 2" at bounding box center [500, 331] width 465 height 32
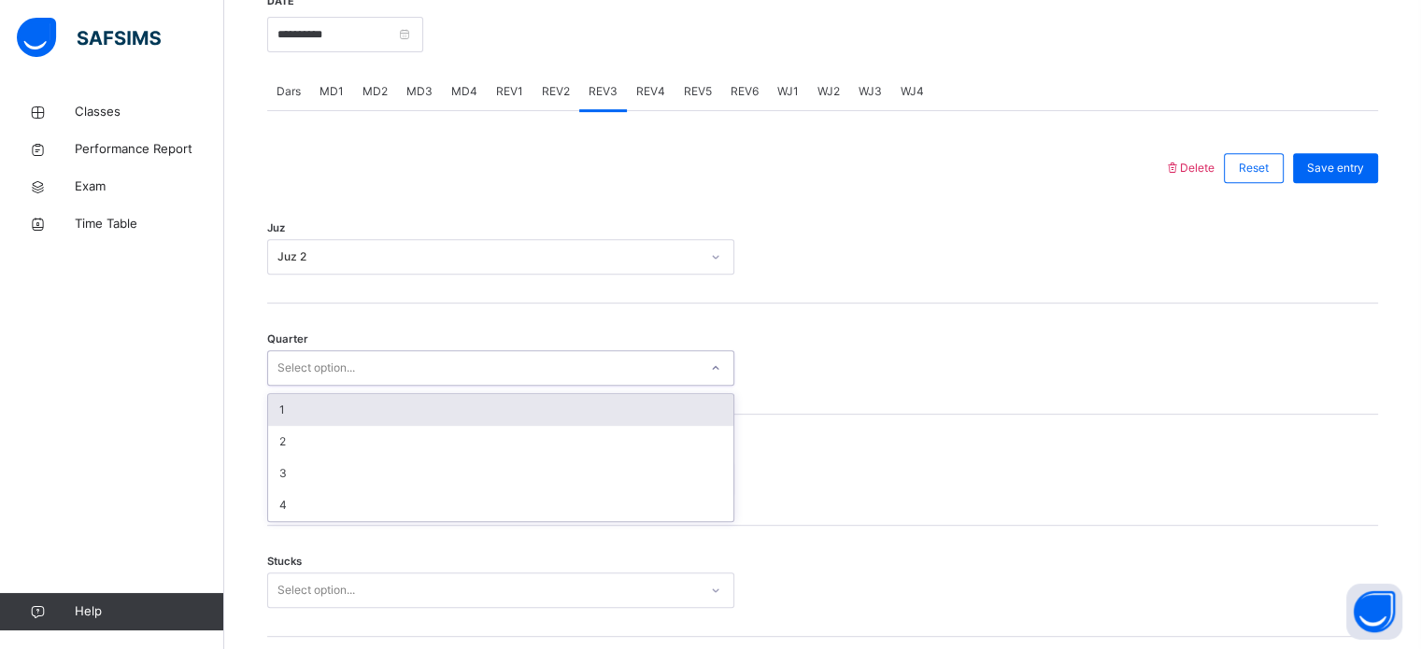
click at [341, 411] on div "1" at bounding box center [500, 410] width 465 height 32
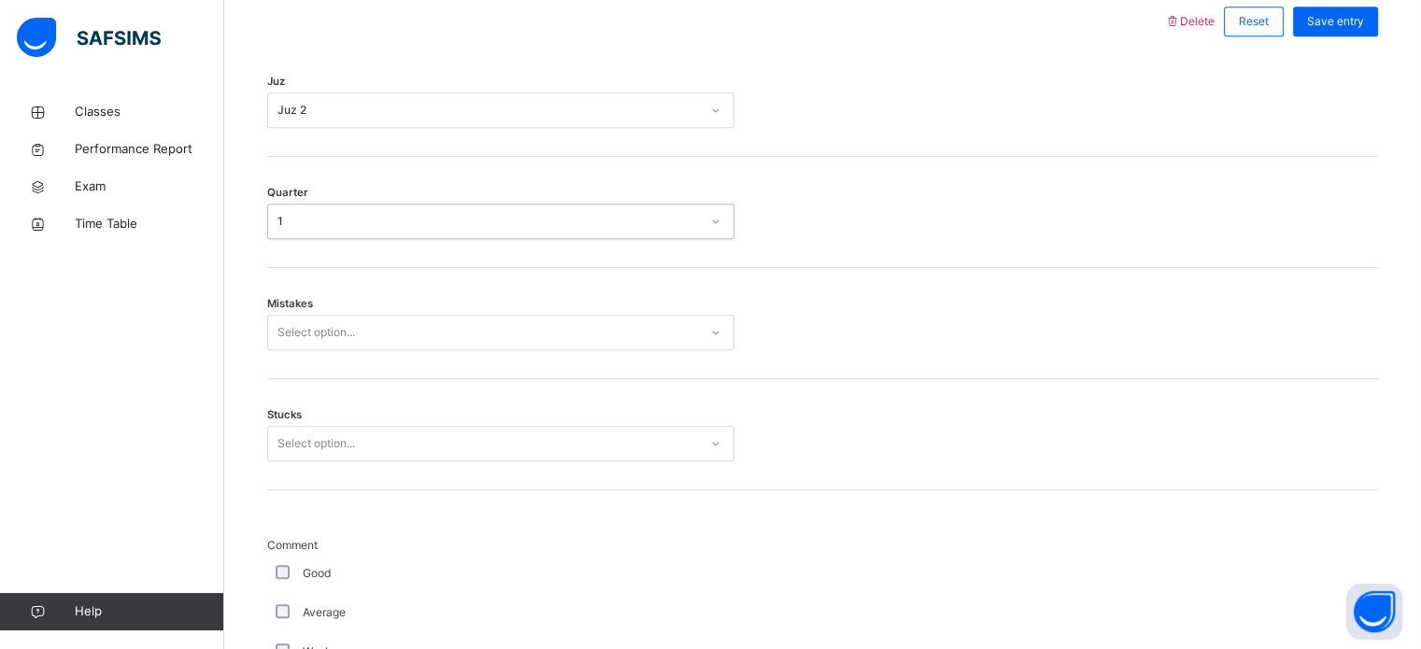
scroll to position [942, 0]
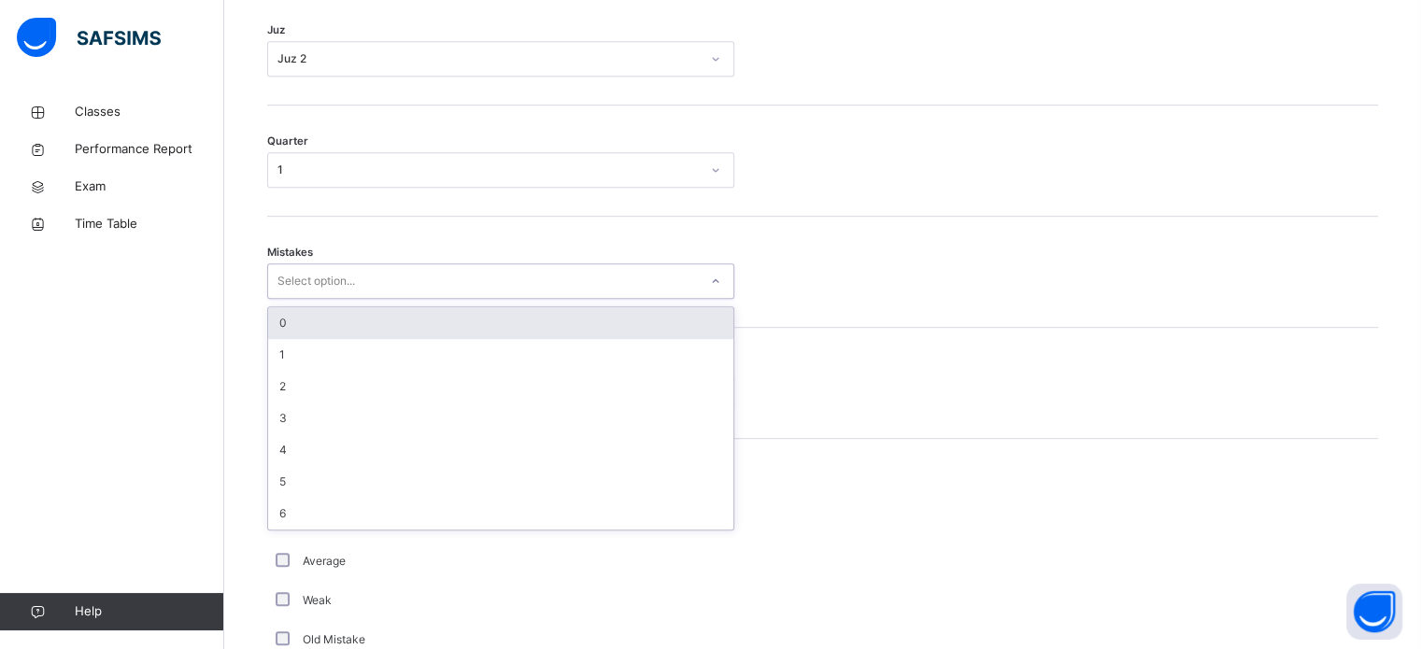
click at [384, 310] on div "0" at bounding box center [500, 323] width 465 height 32
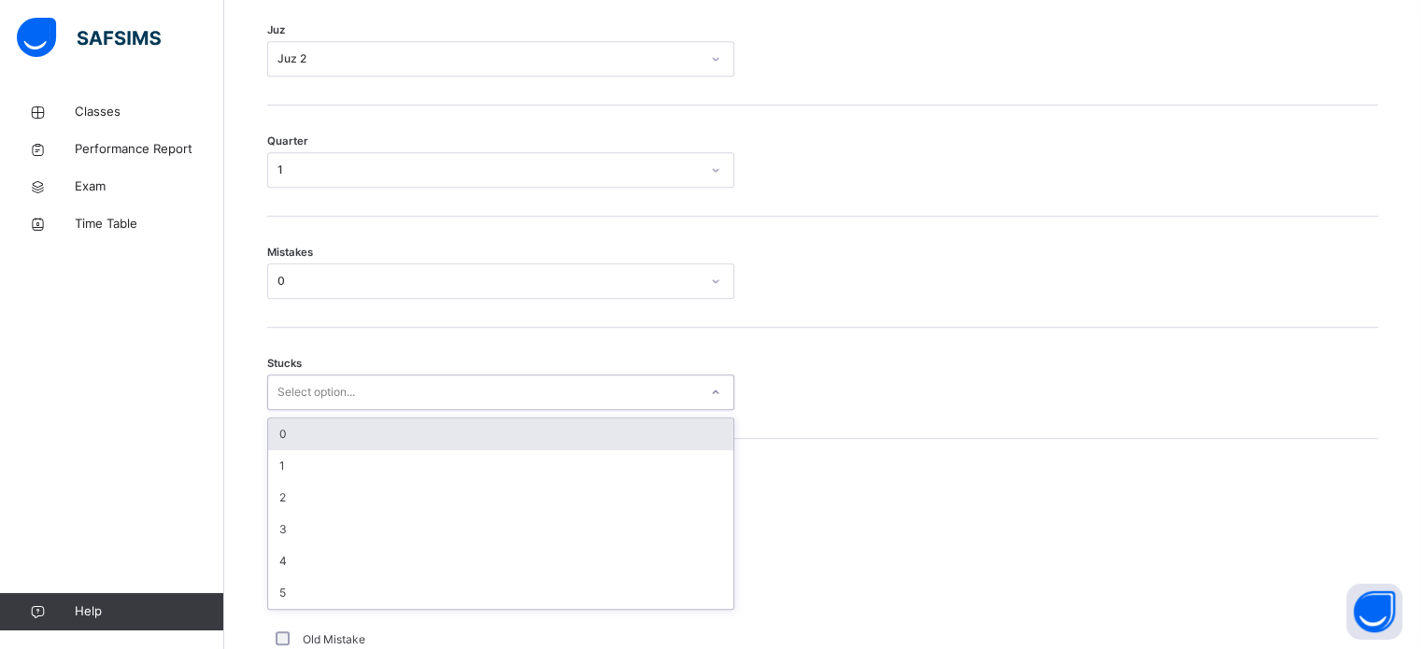
click at [334, 432] on div "0" at bounding box center [500, 435] width 465 height 32
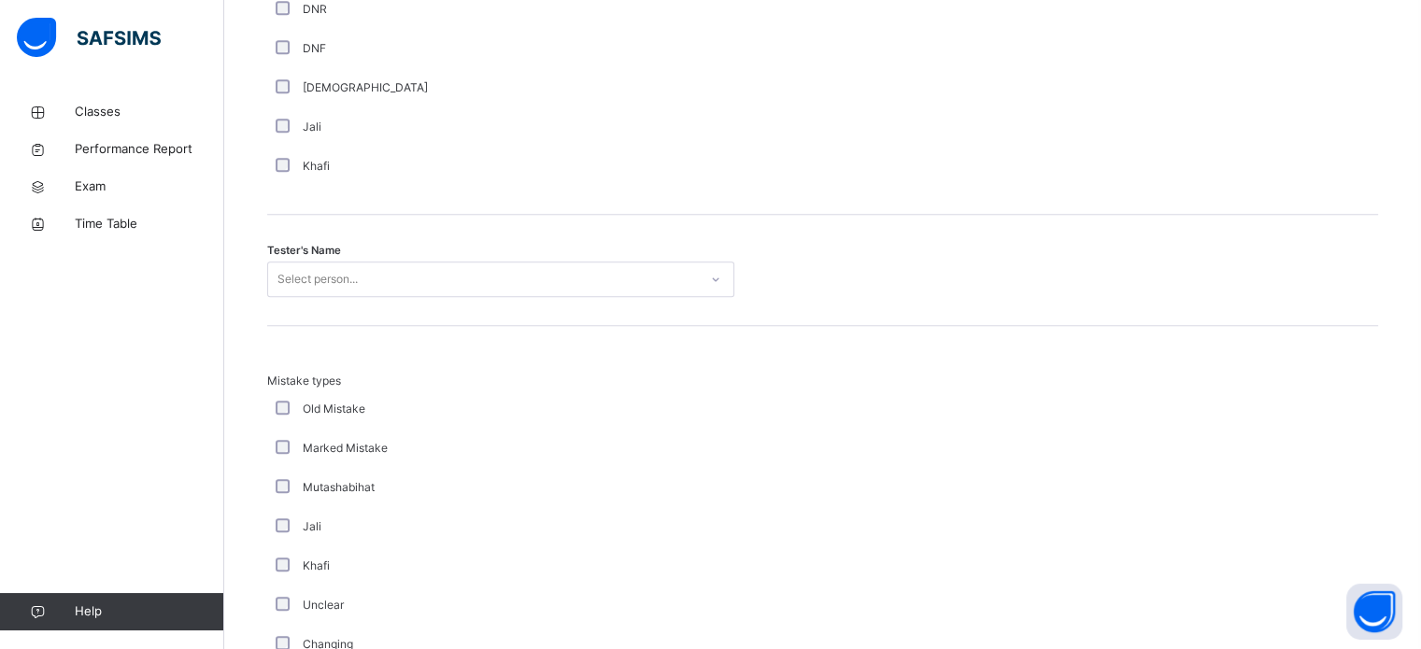
scroll to position [1770, 0]
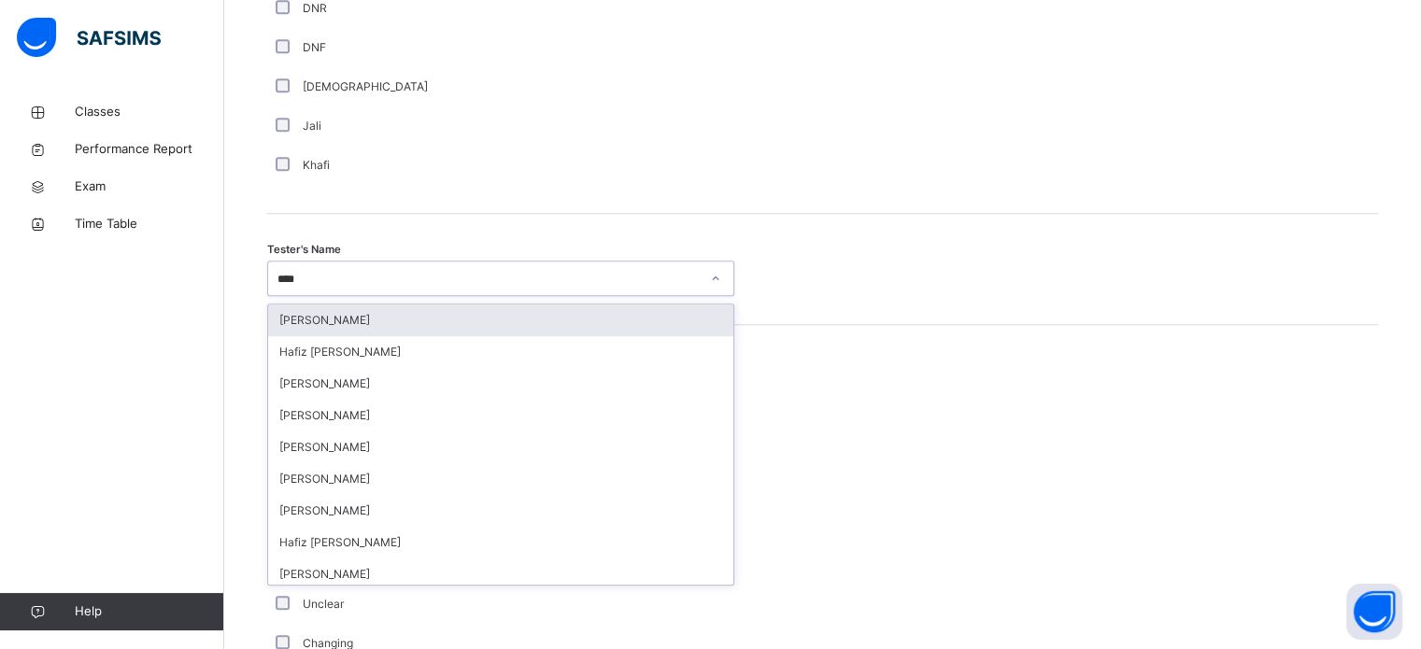
type input "*****"
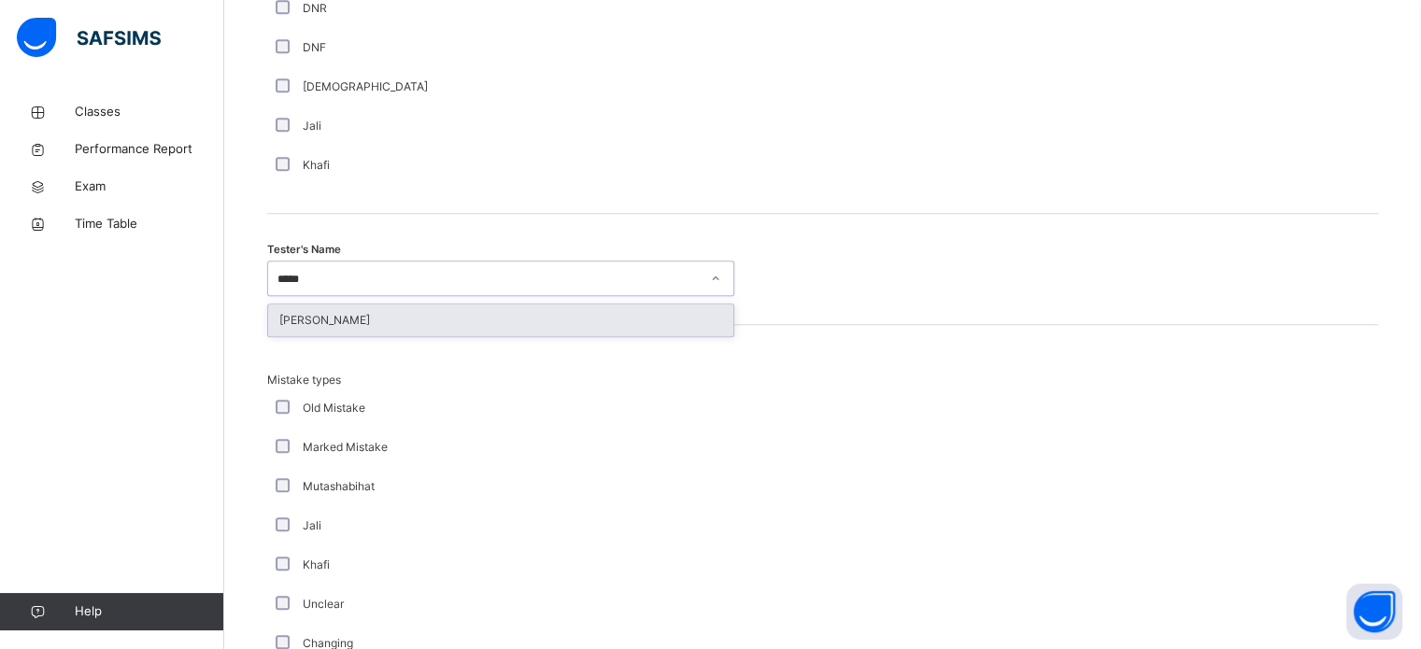
click at [412, 320] on div "[PERSON_NAME]" at bounding box center [500, 321] width 465 height 32
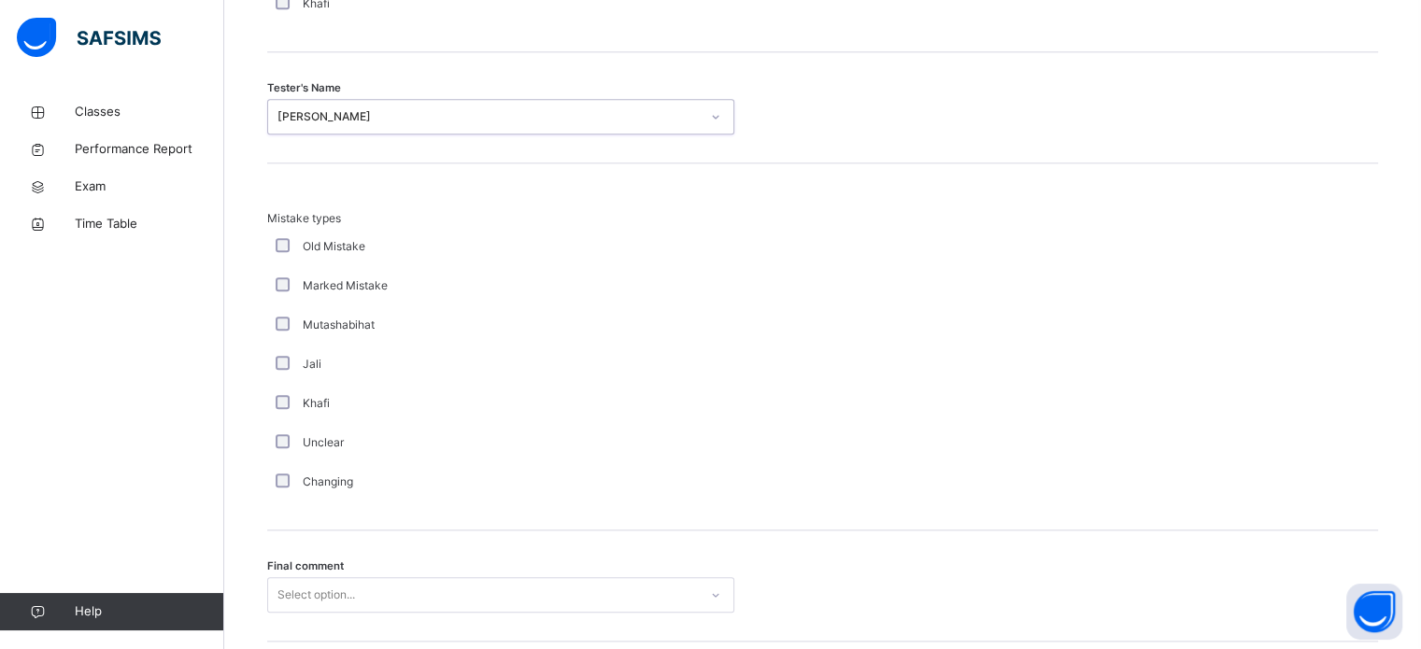
scroll to position [2055, 0]
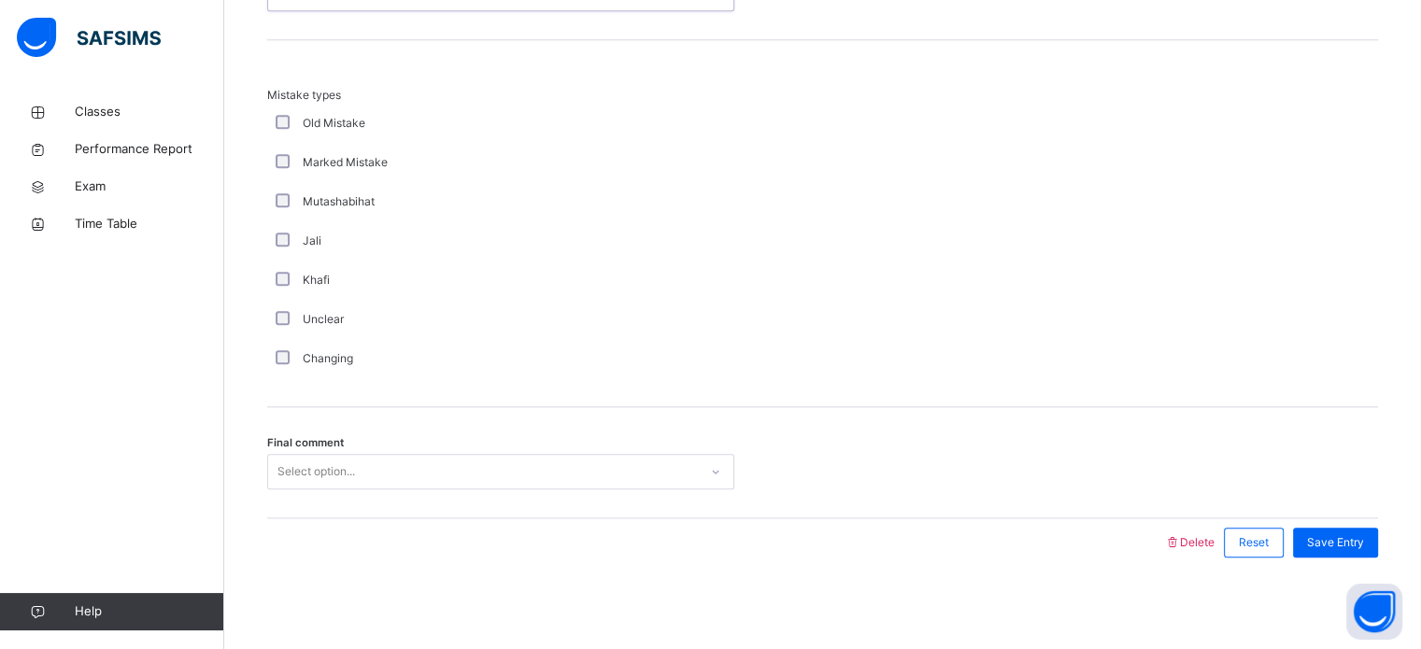
click at [405, 492] on div "Final comment Select option..." at bounding box center [822, 462] width 1111 height 111
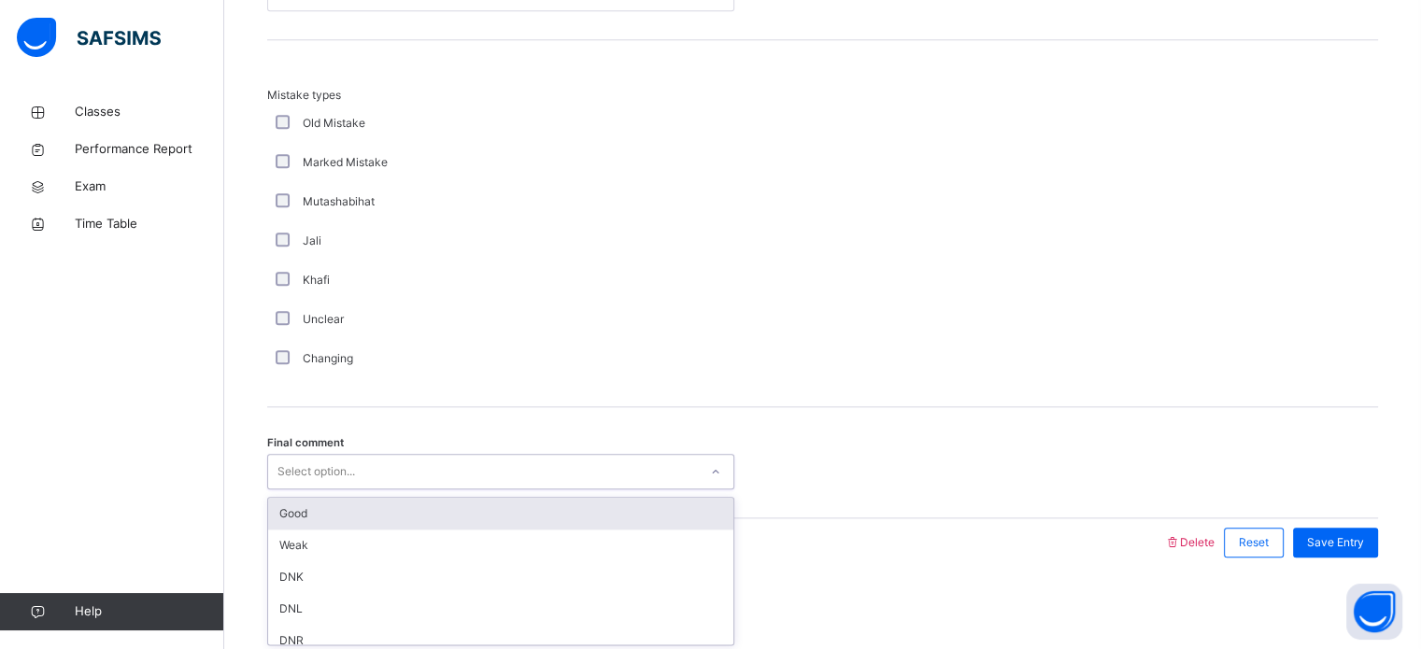
click at [357, 519] on div "Good" at bounding box center [500, 514] width 465 height 32
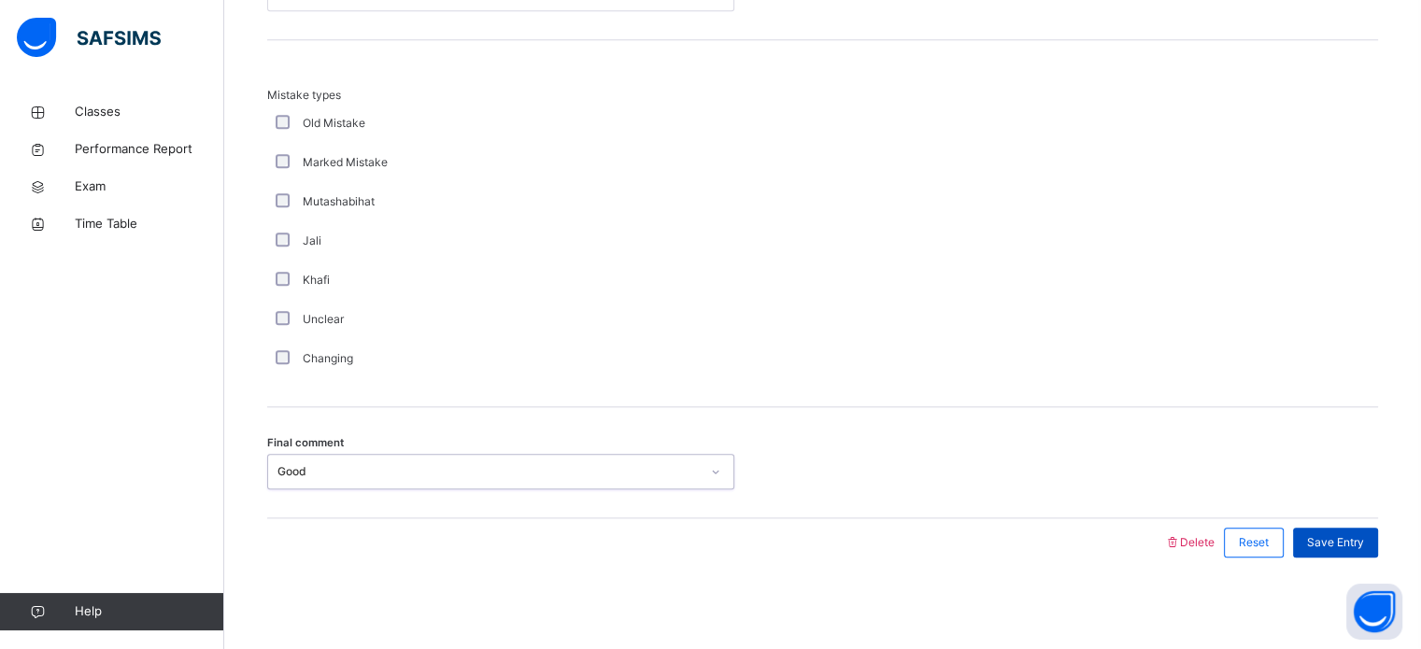
click at [1330, 550] on div "Save Entry" at bounding box center [1335, 543] width 85 height 30
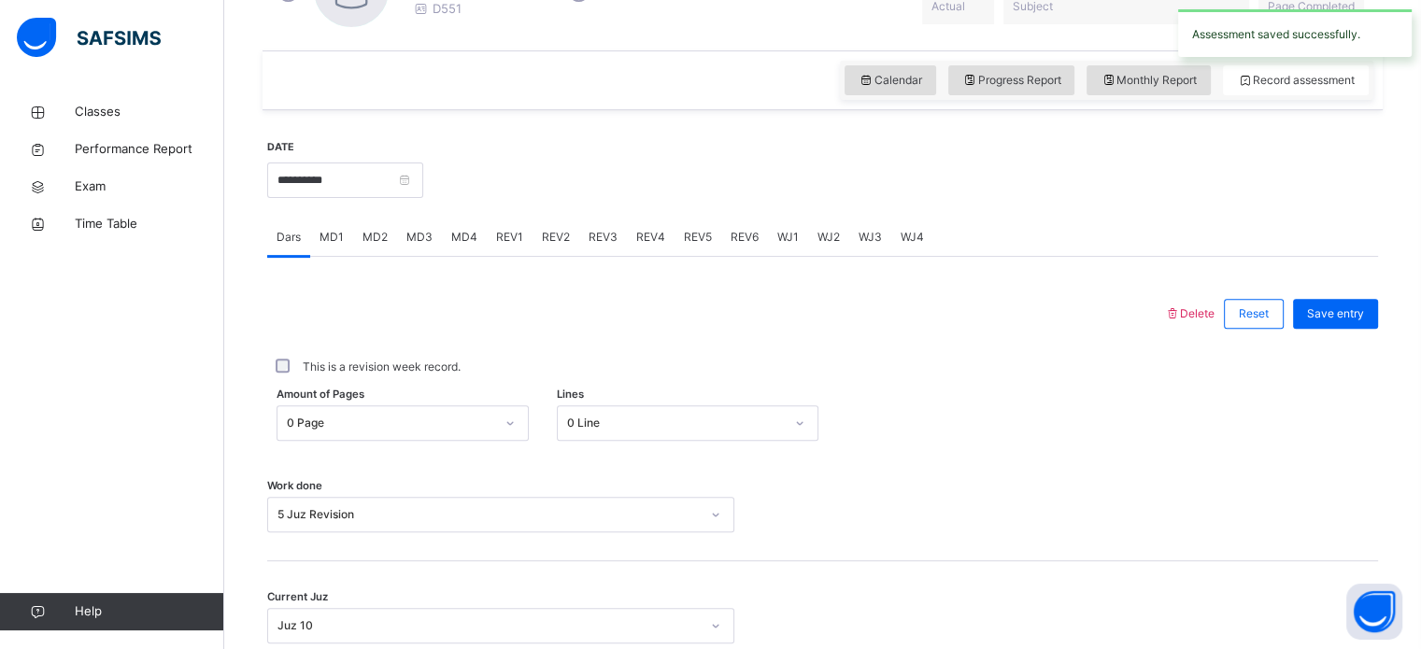
scroll to position [602, 0]
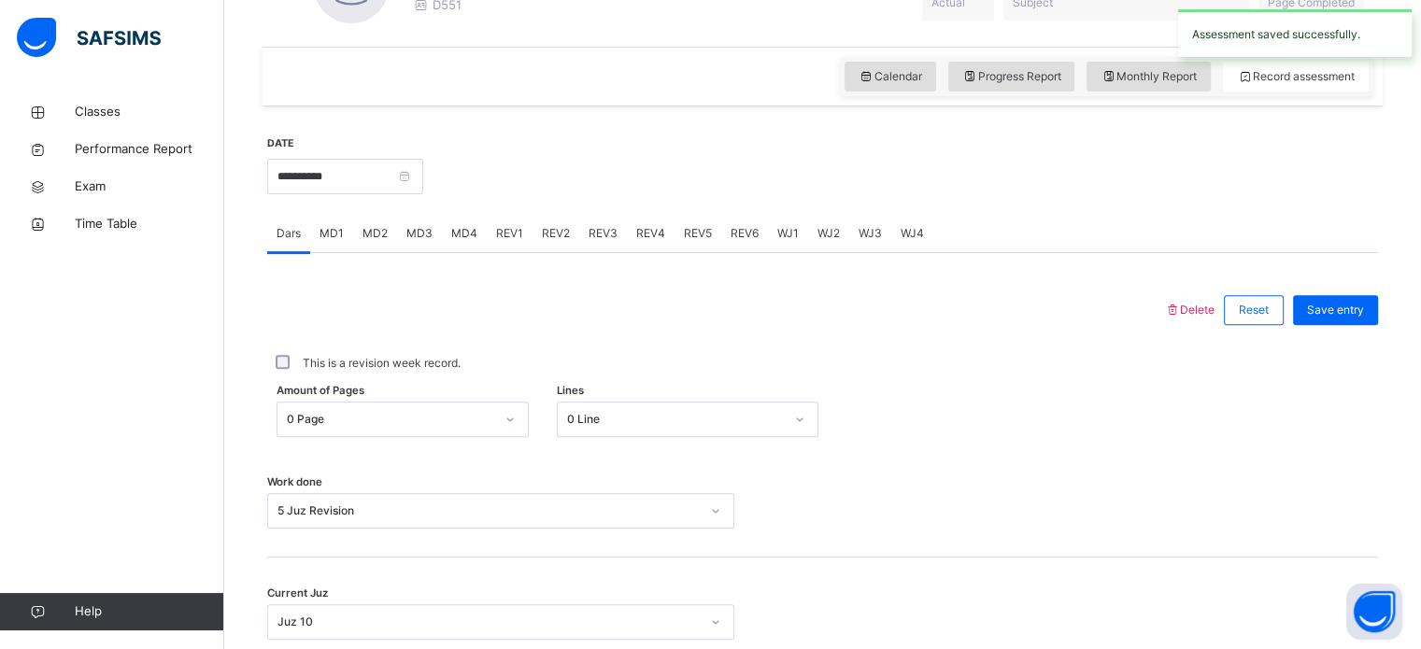
click at [639, 240] on span "REV4" at bounding box center [650, 233] width 29 height 17
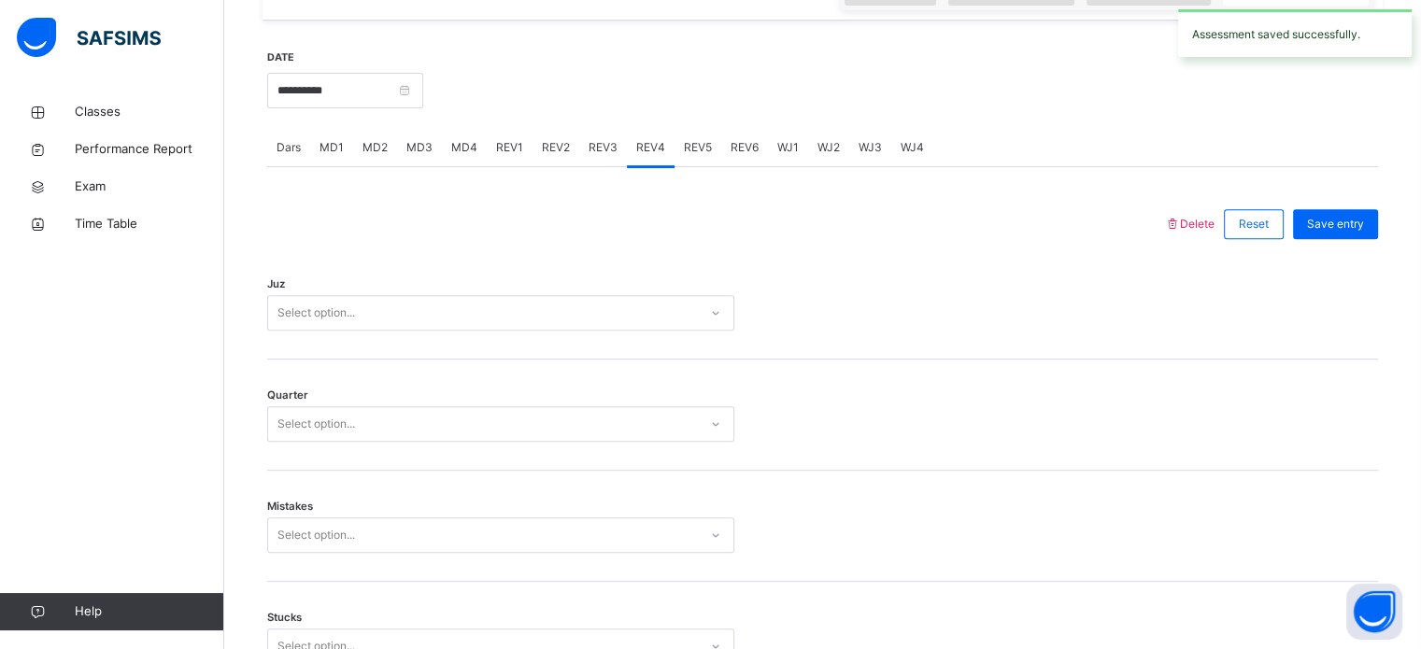
scroll to position [724, 0]
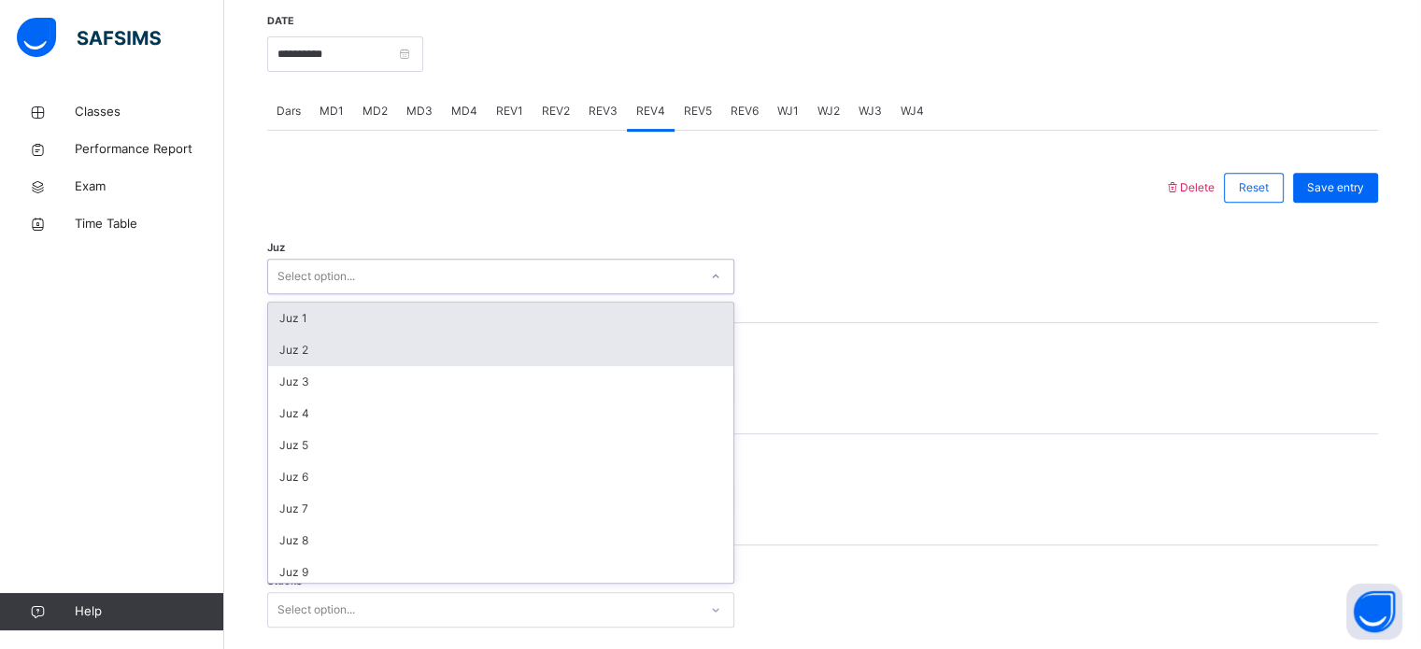
click at [354, 346] on div "Juz 2" at bounding box center [500, 350] width 465 height 32
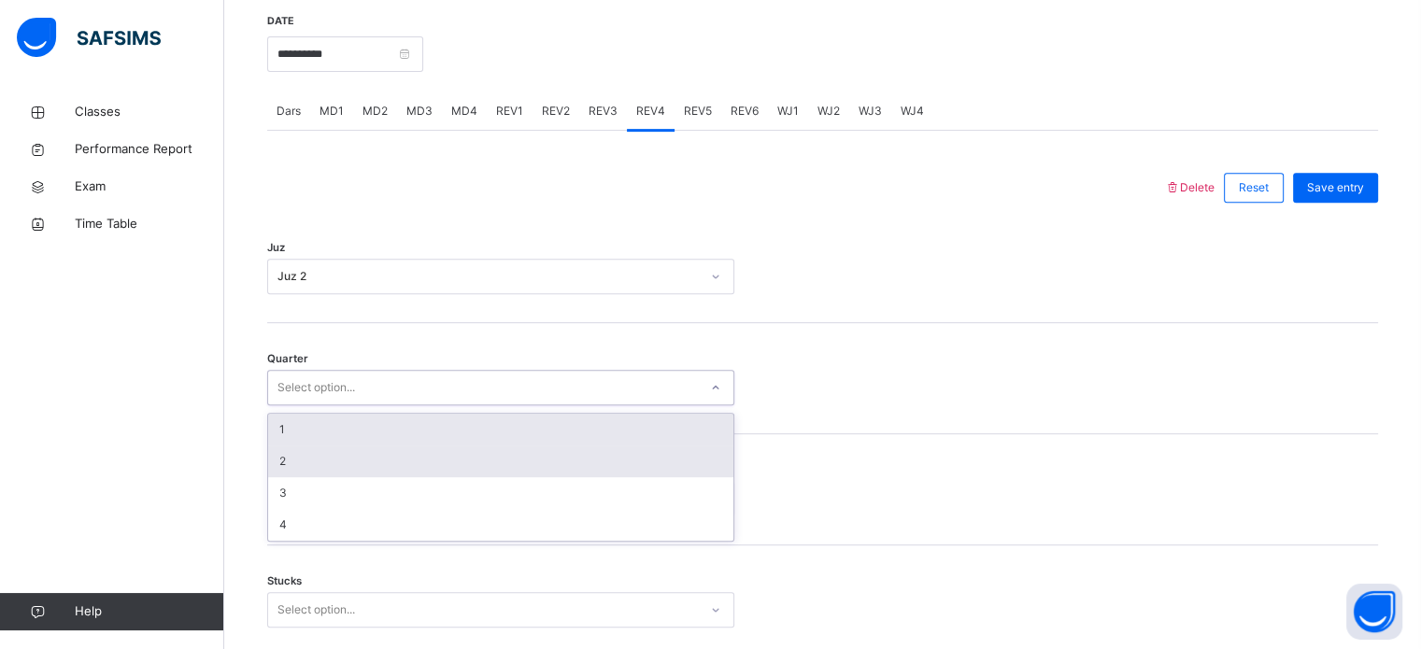
click at [325, 464] on div "2" at bounding box center [500, 462] width 465 height 32
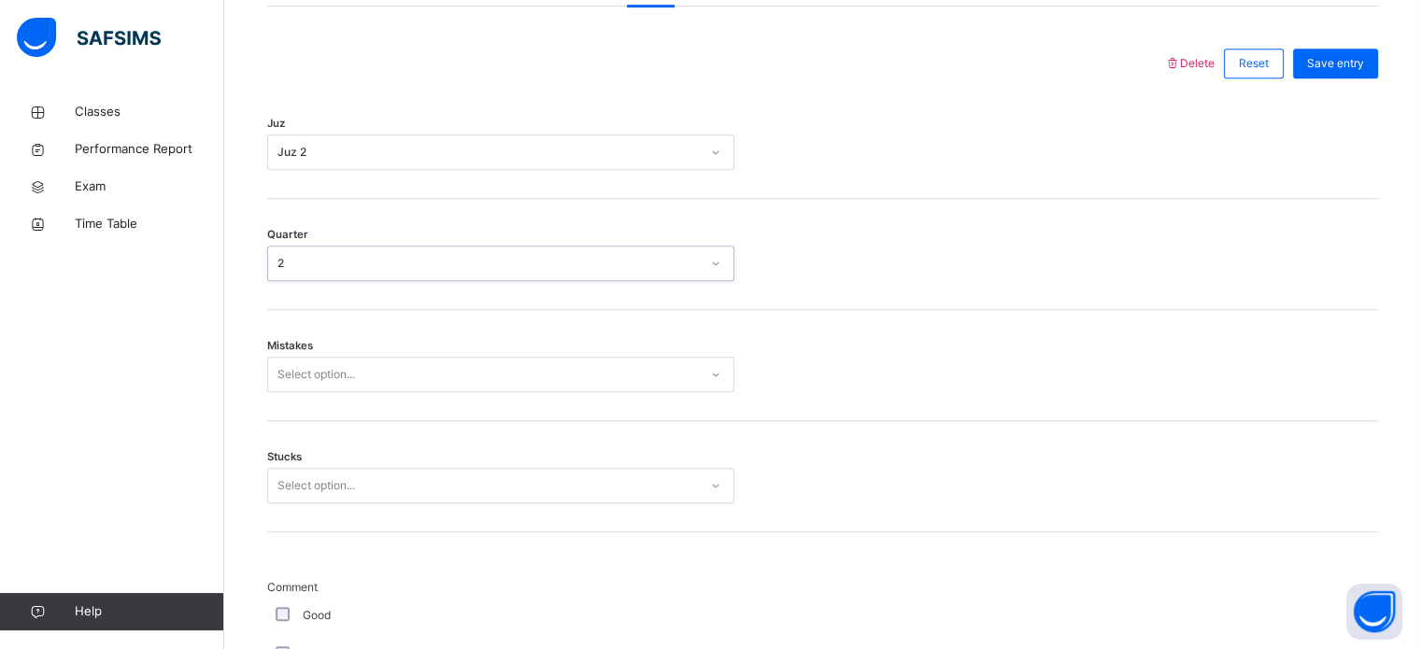
scroll to position [919, 0]
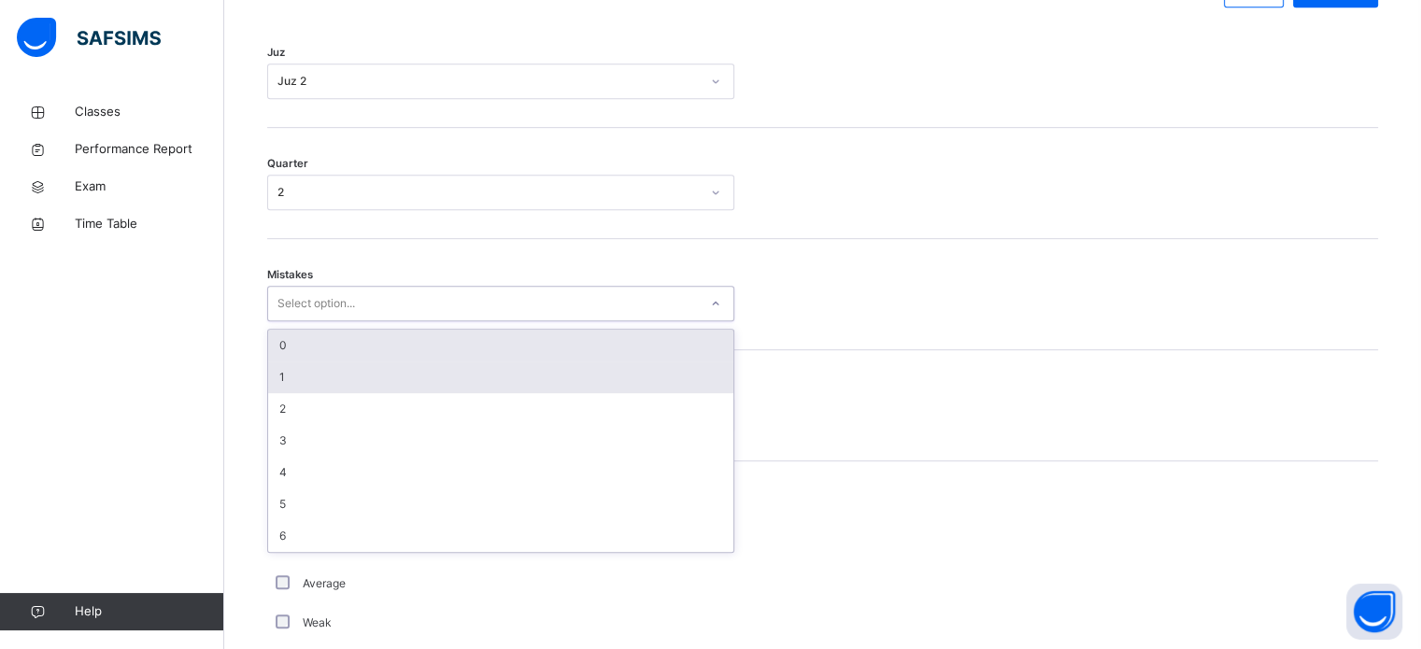
click at [345, 362] on div "1" at bounding box center [500, 378] width 465 height 32
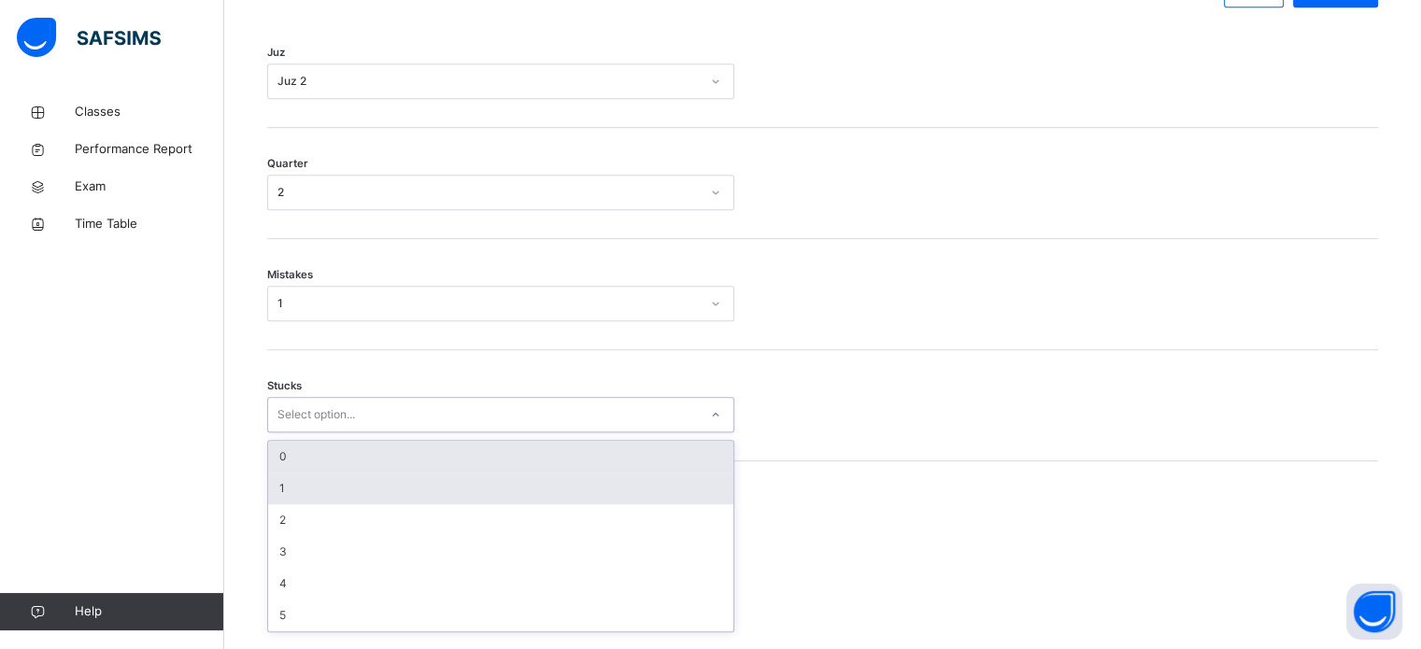
click at [326, 486] on div "1" at bounding box center [500, 489] width 465 height 32
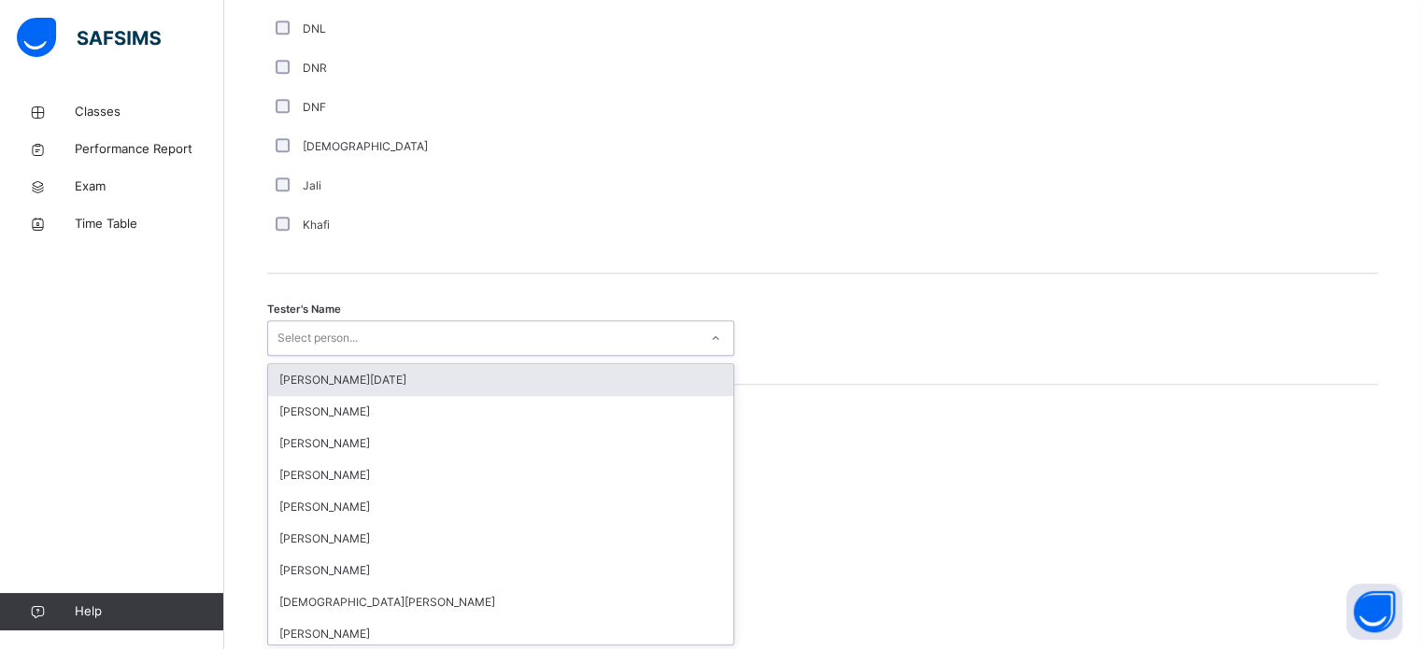
scroll to position [1712, 0]
type input "*"
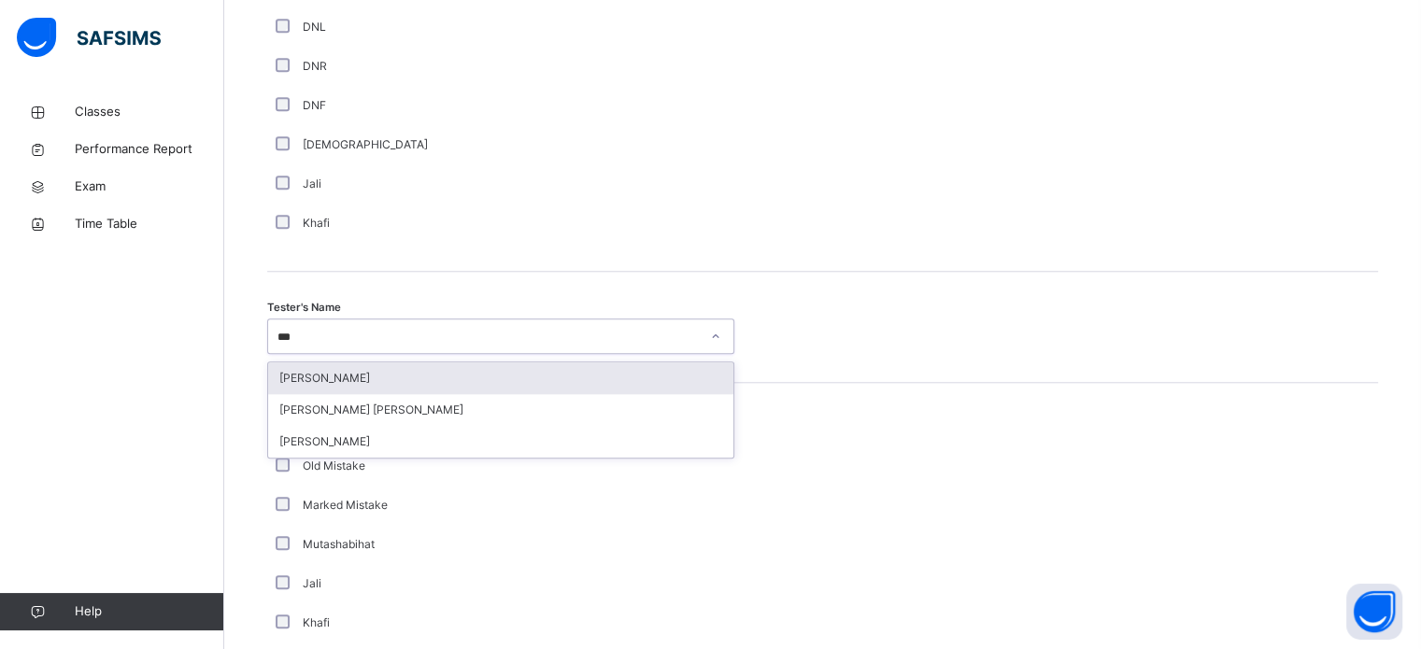
type input "****"
click at [445, 374] on div "[PERSON_NAME]" at bounding box center [500, 379] width 465 height 32
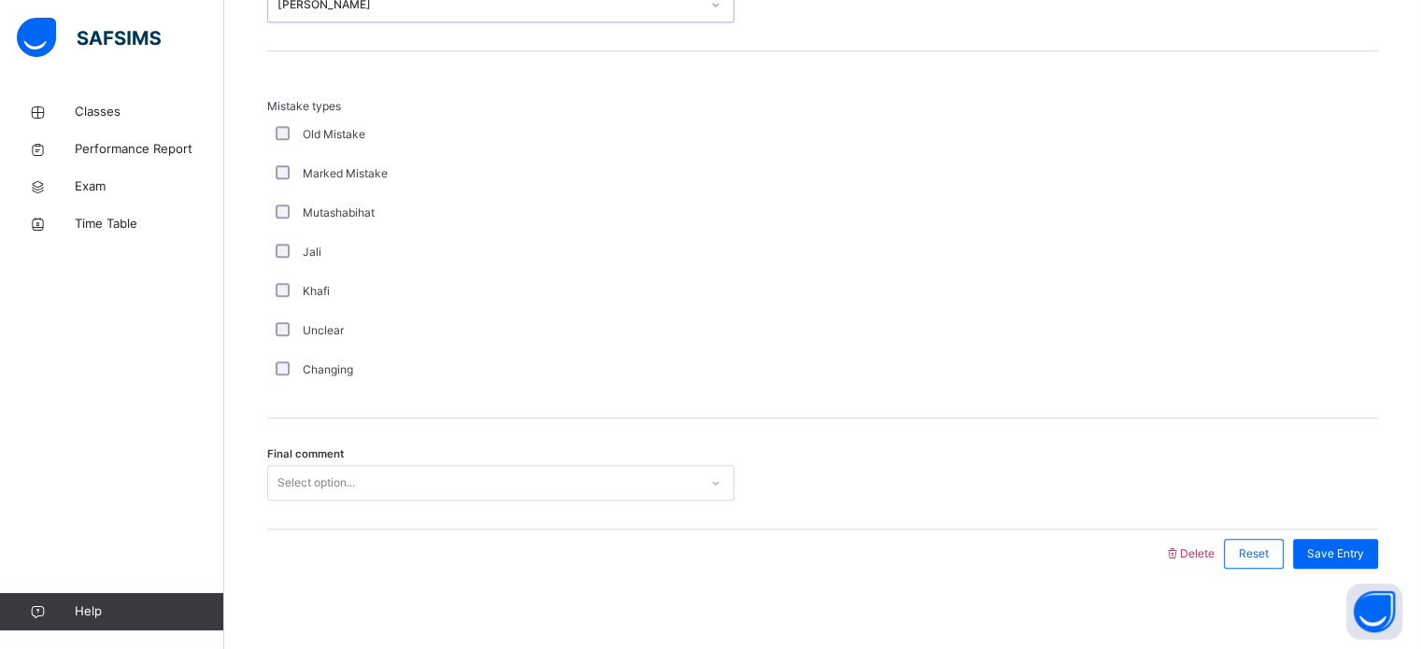
scroll to position [2055, 0]
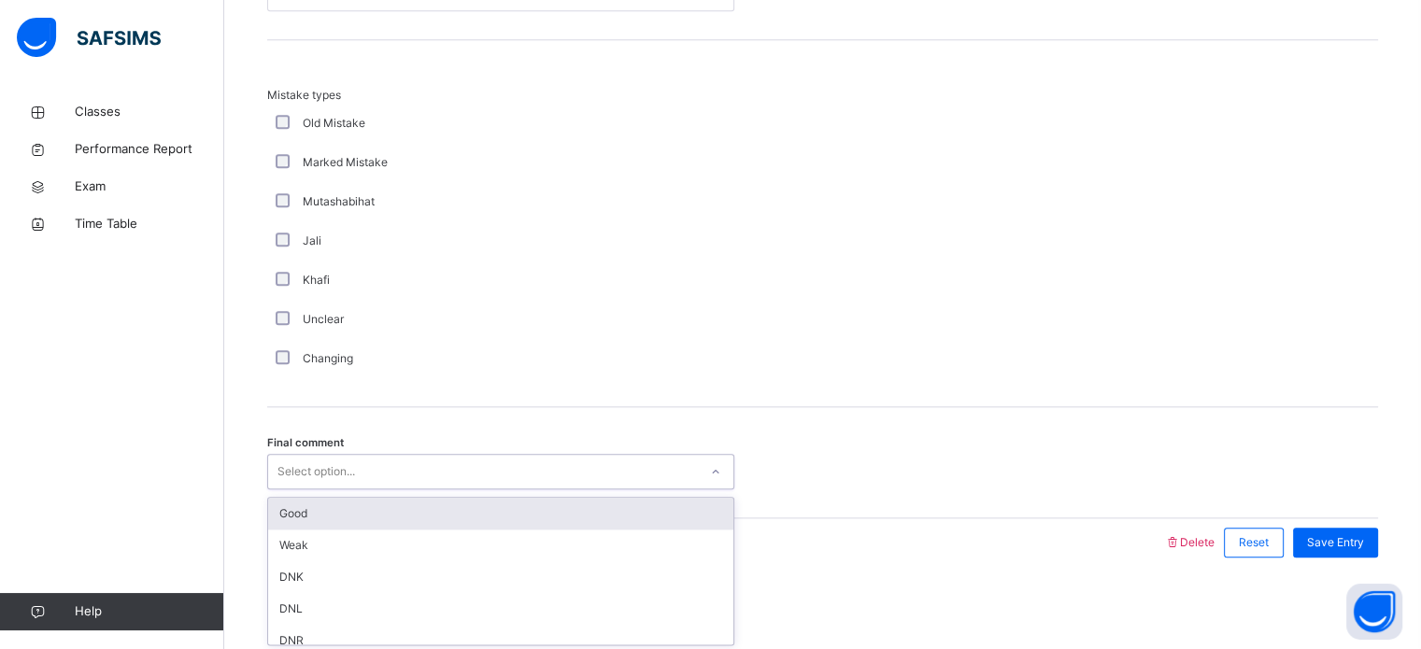
click at [412, 519] on div "Good" at bounding box center [500, 514] width 465 height 32
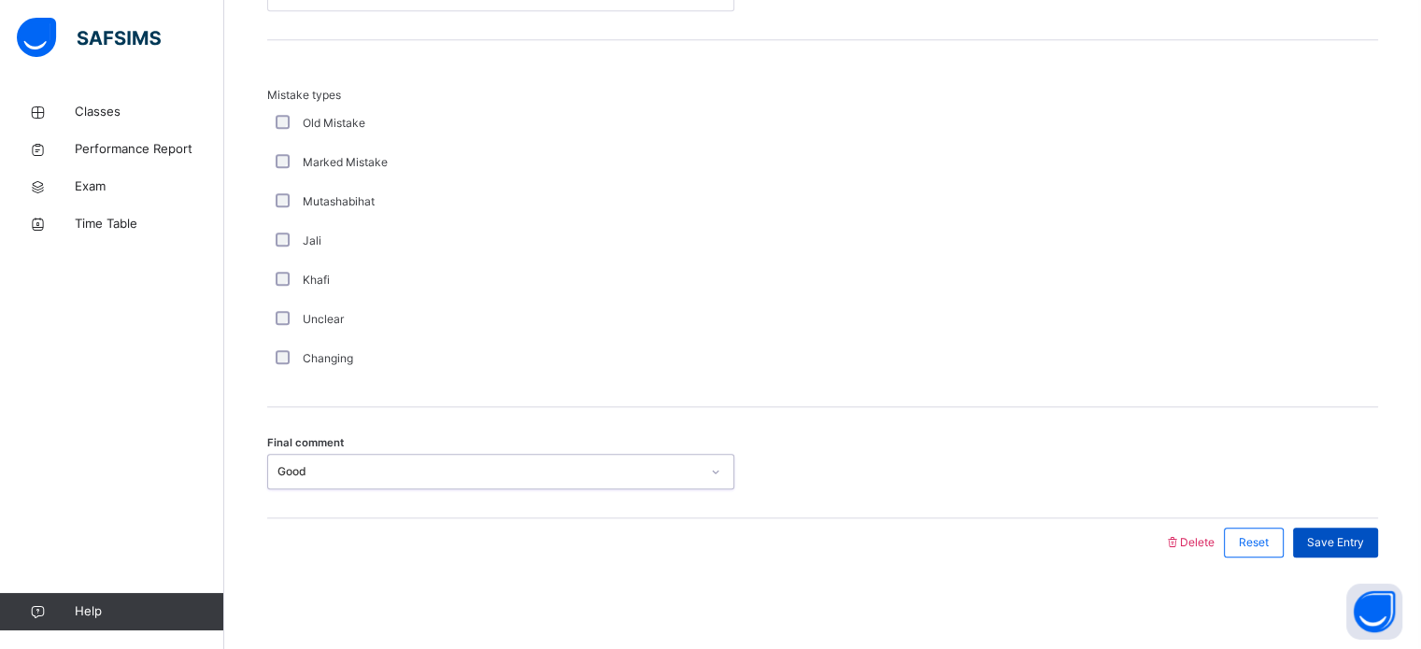
click at [1364, 538] on span "Save Entry" at bounding box center [1335, 542] width 57 height 17
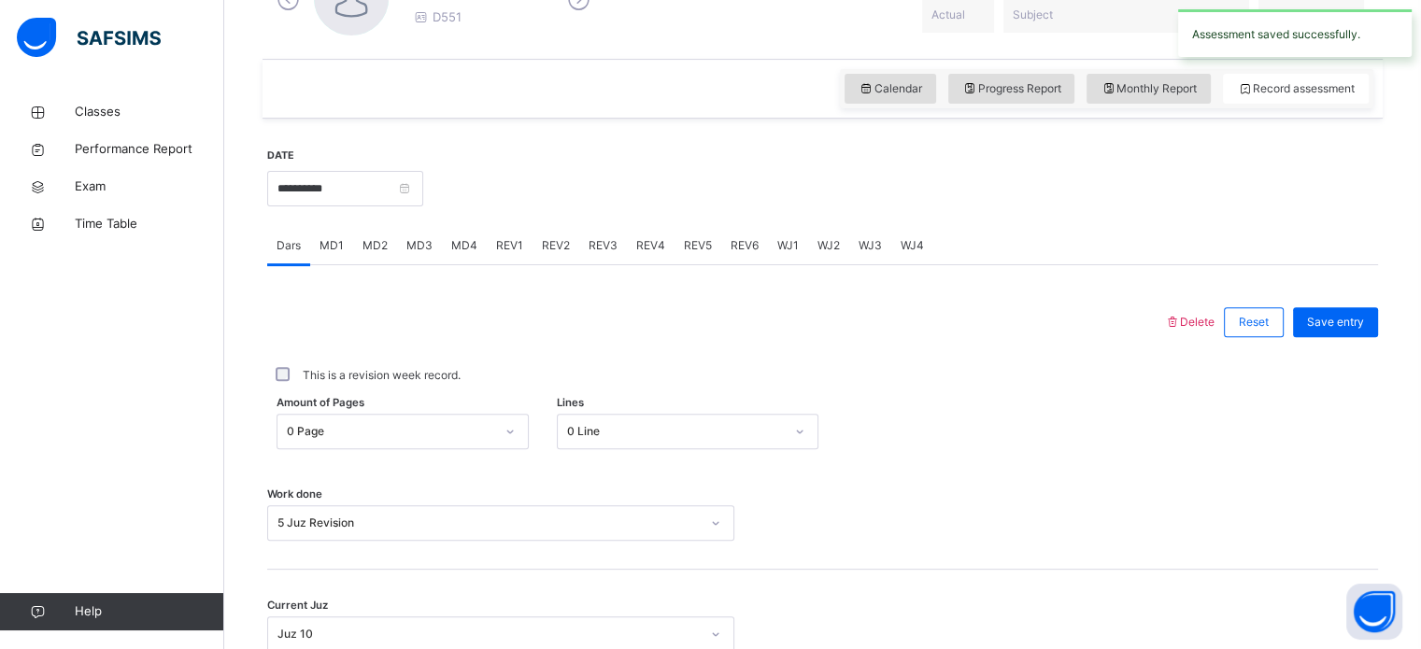
scroll to position [590, 0]
click at [370, 198] on input "**********" at bounding box center [345, 188] width 156 height 36
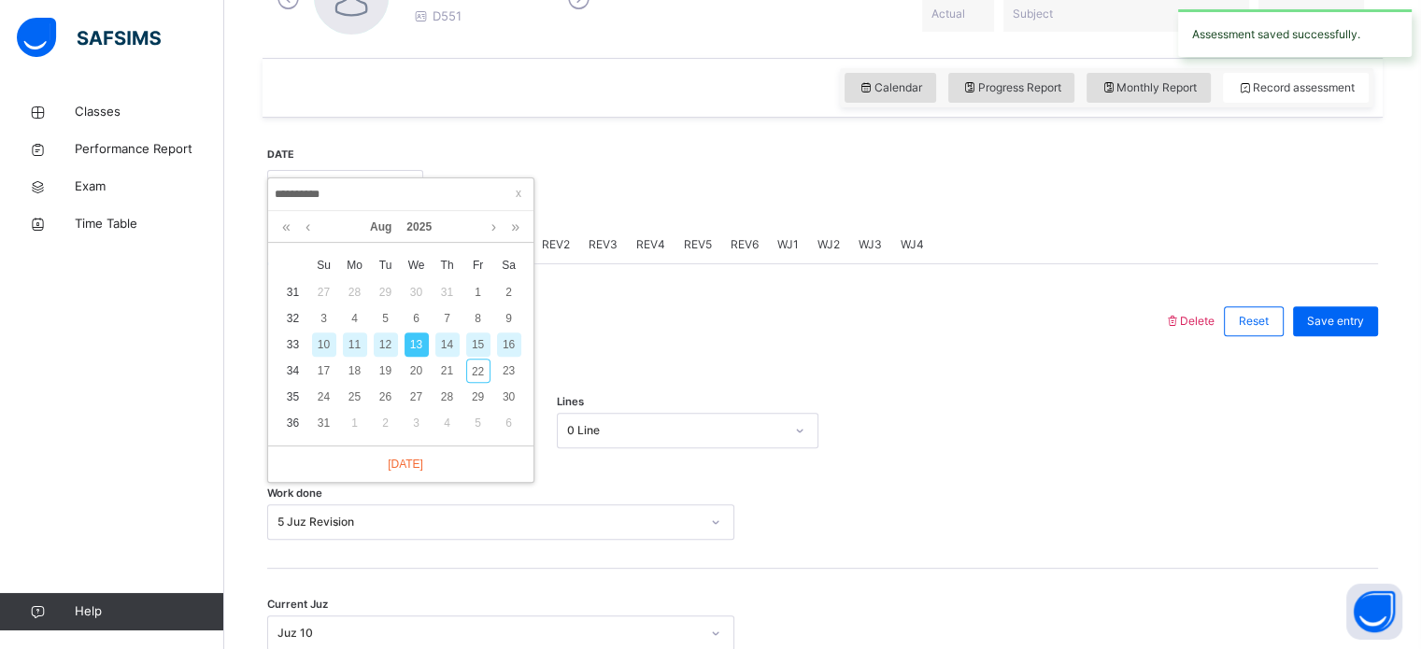
click at [453, 346] on div "14" at bounding box center [447, 345] width 24 height 24
type input "**********"
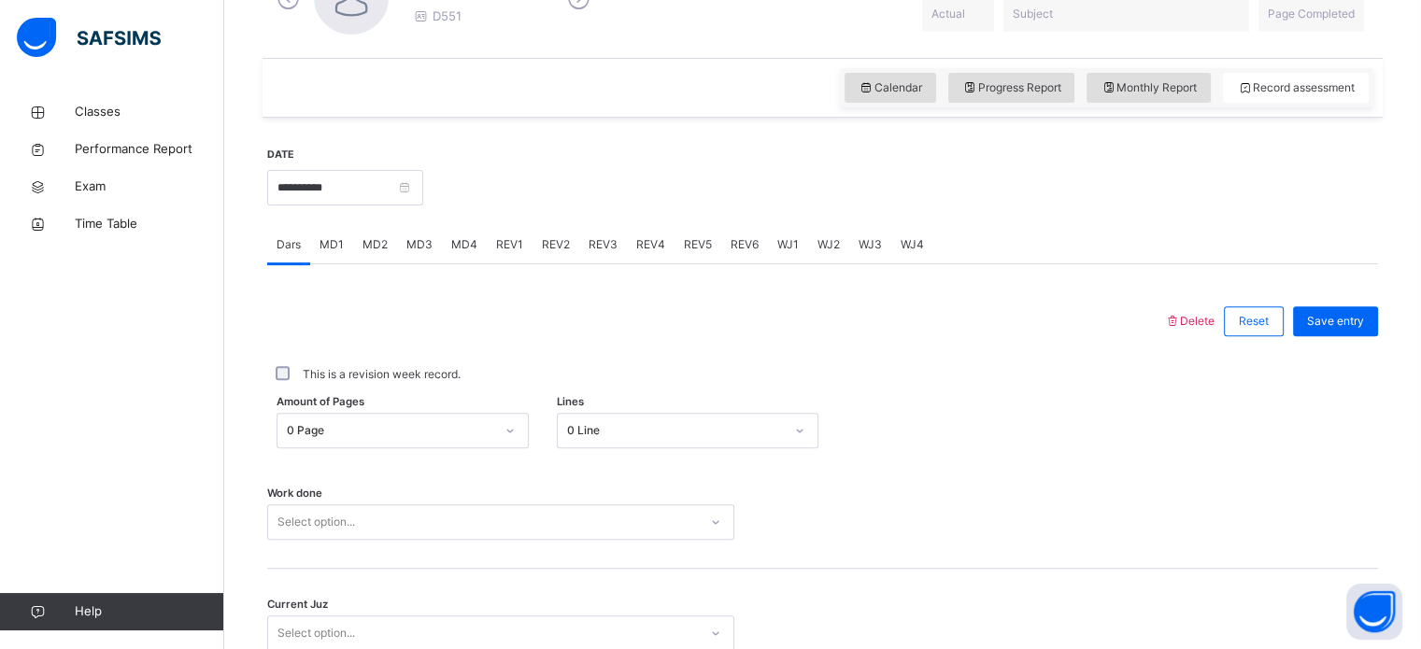
click at [512, 390] on div "This is a revision week record." at bounding box center [822, 374] width 1111 height 39
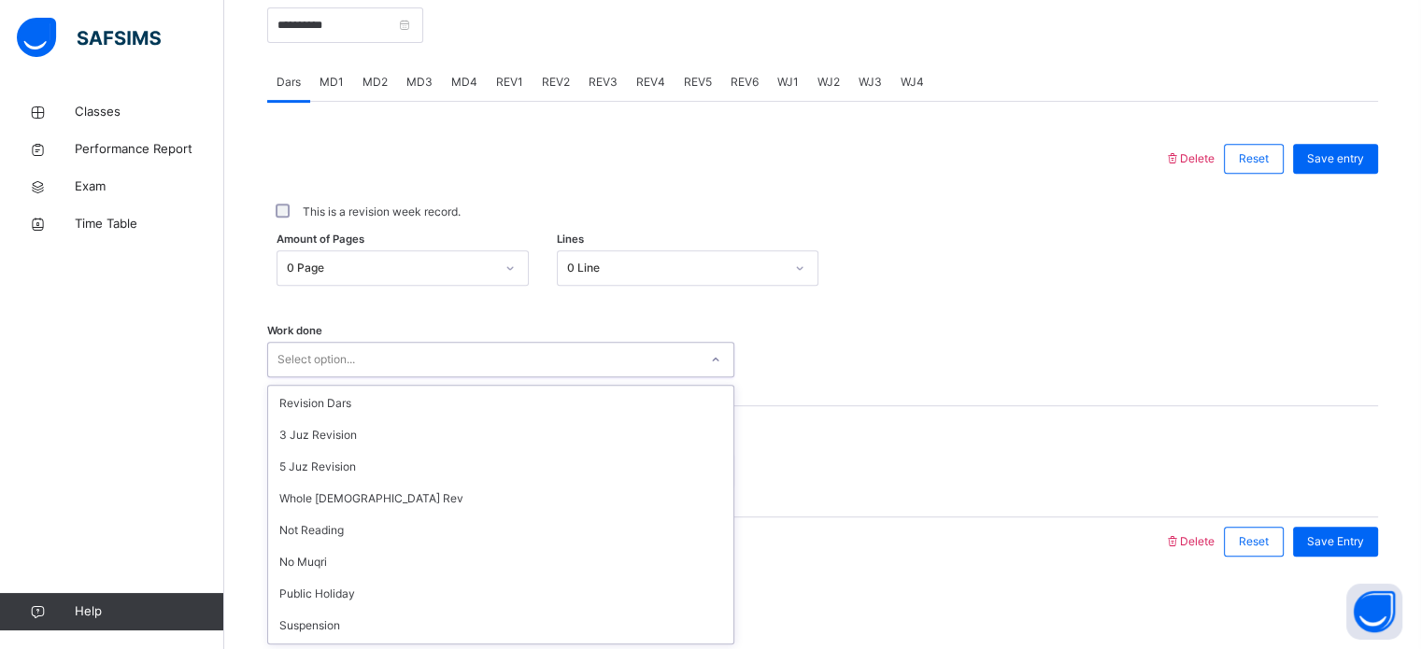
scroll to position [187, 0]
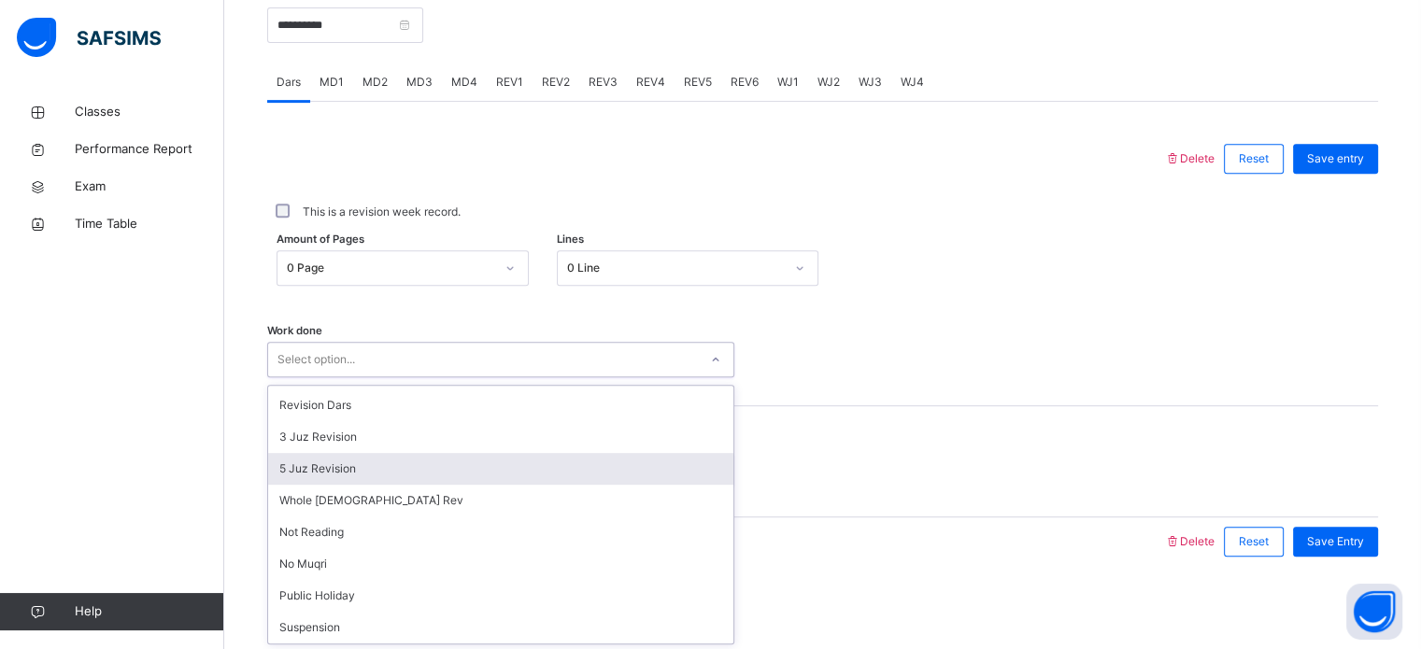
click at [365, 466] on div "5 Juz Revision" at bounding box center [500, 469] width 465 height 32
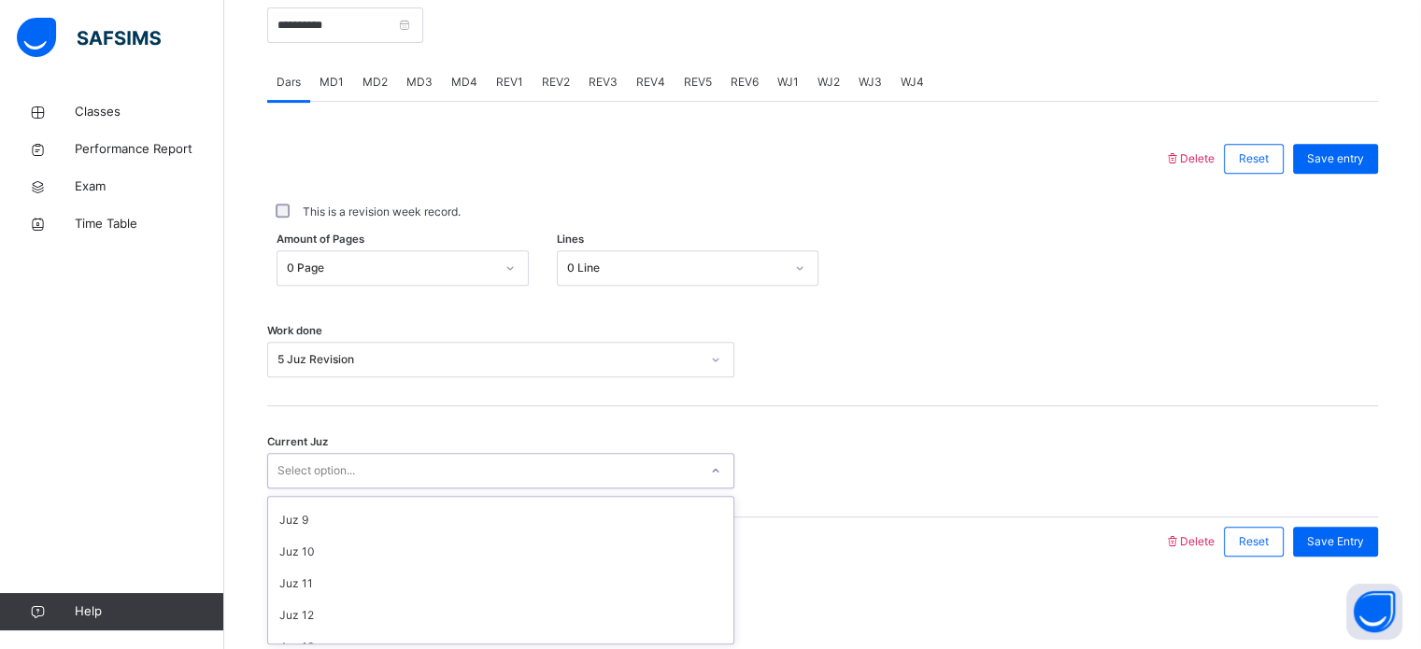
scroll to position [257, 0]
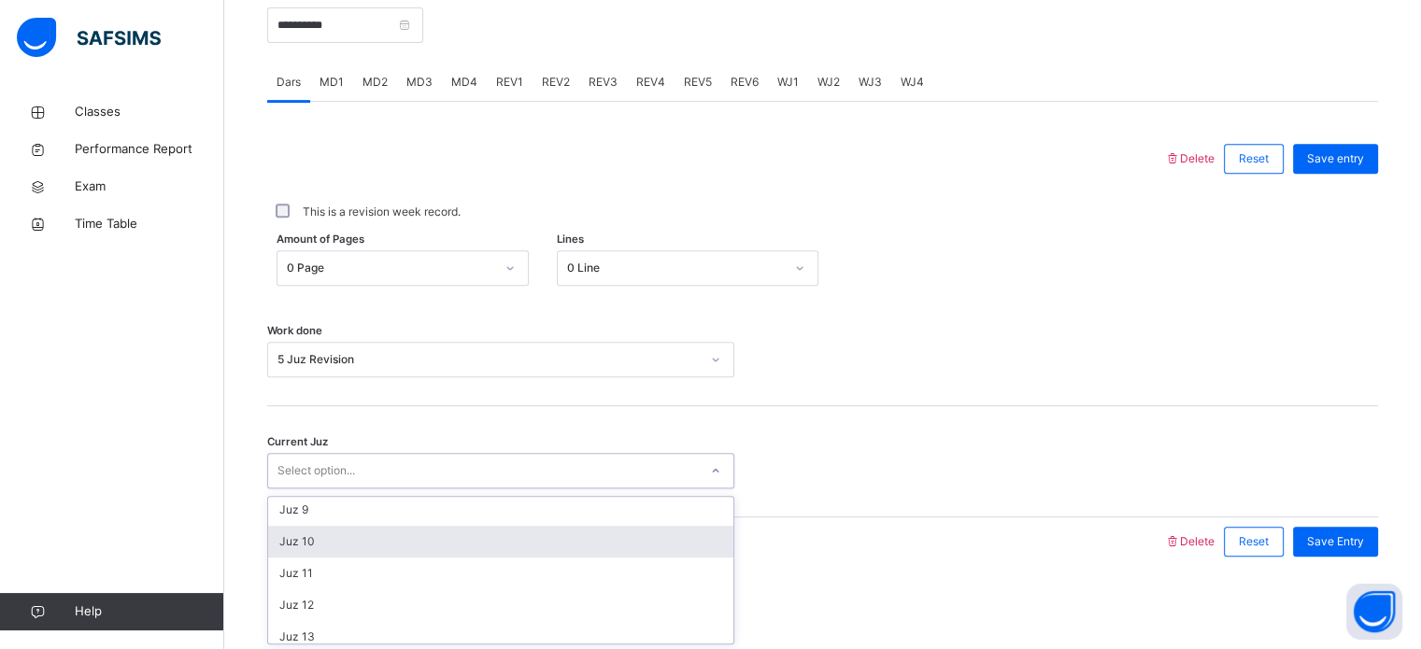
click at [357, 533] on div "Juz 10" at bounding box center [500, 542] width 465 height 32
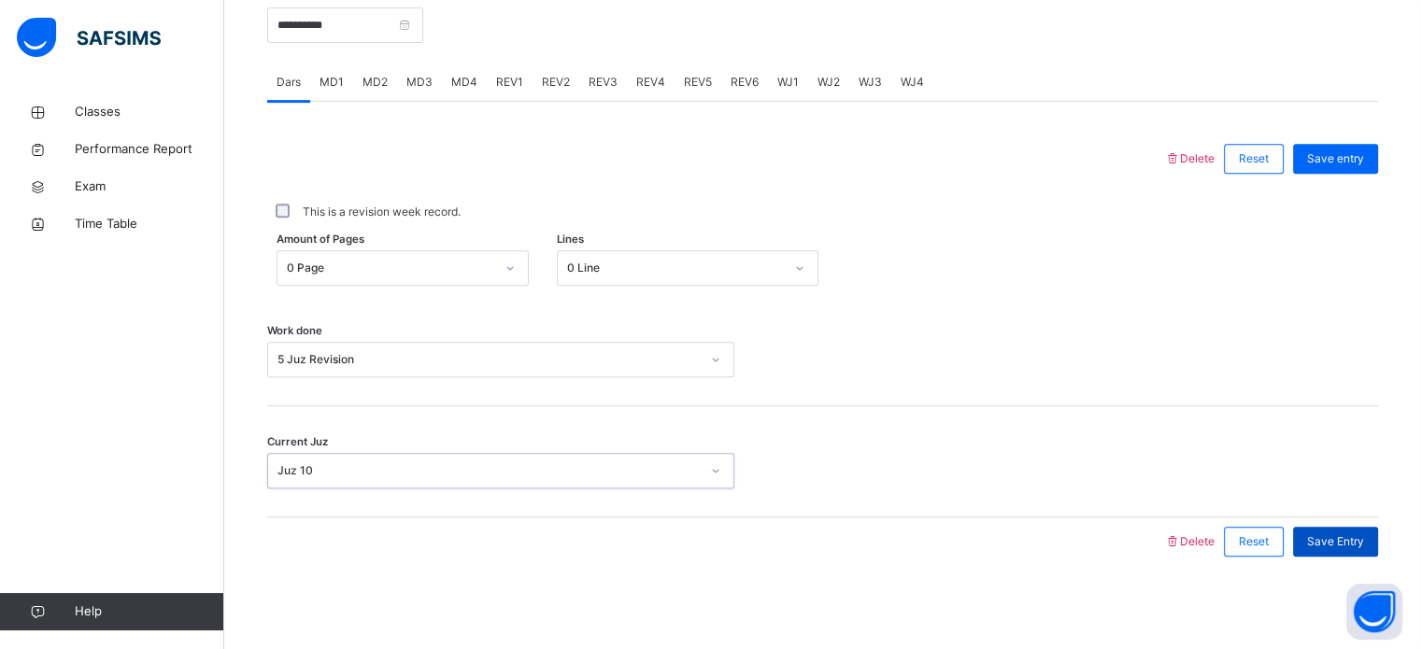
click at [1363, 549] on div "Save Entry" at bounding box center [1335, 542] width 85 height 30
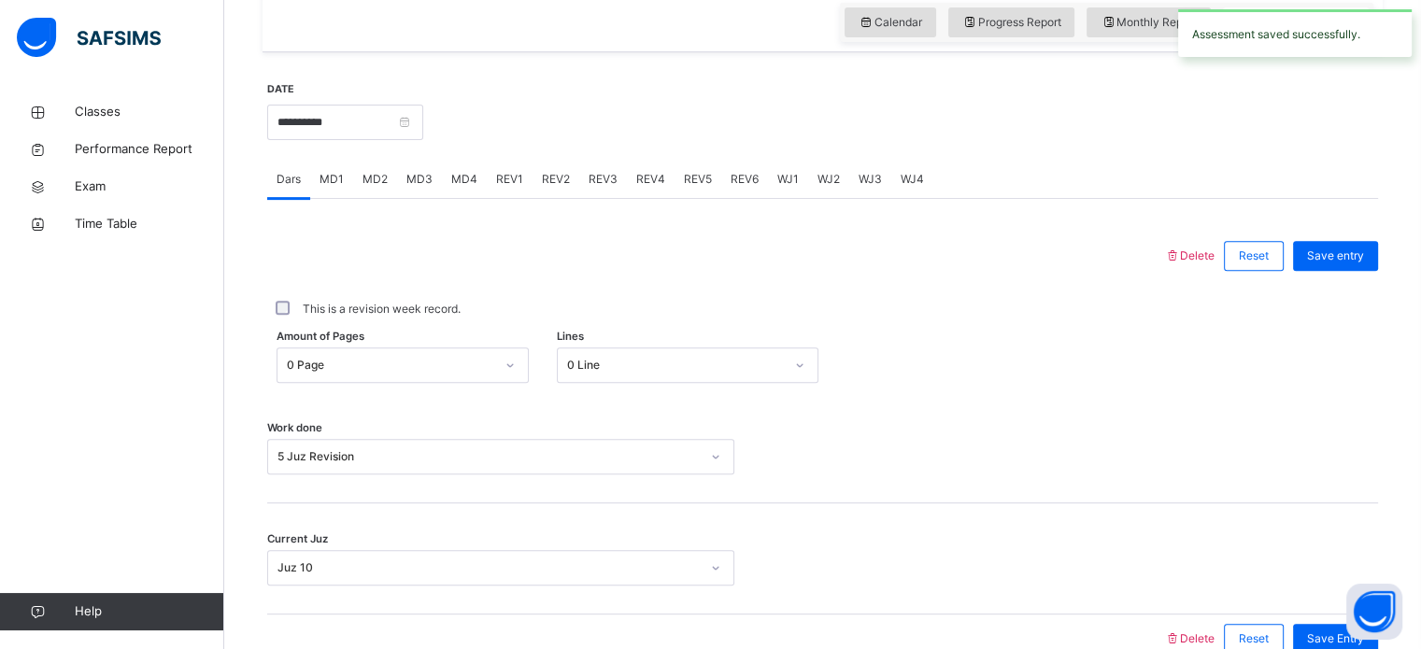
scroll to position [654, 0]
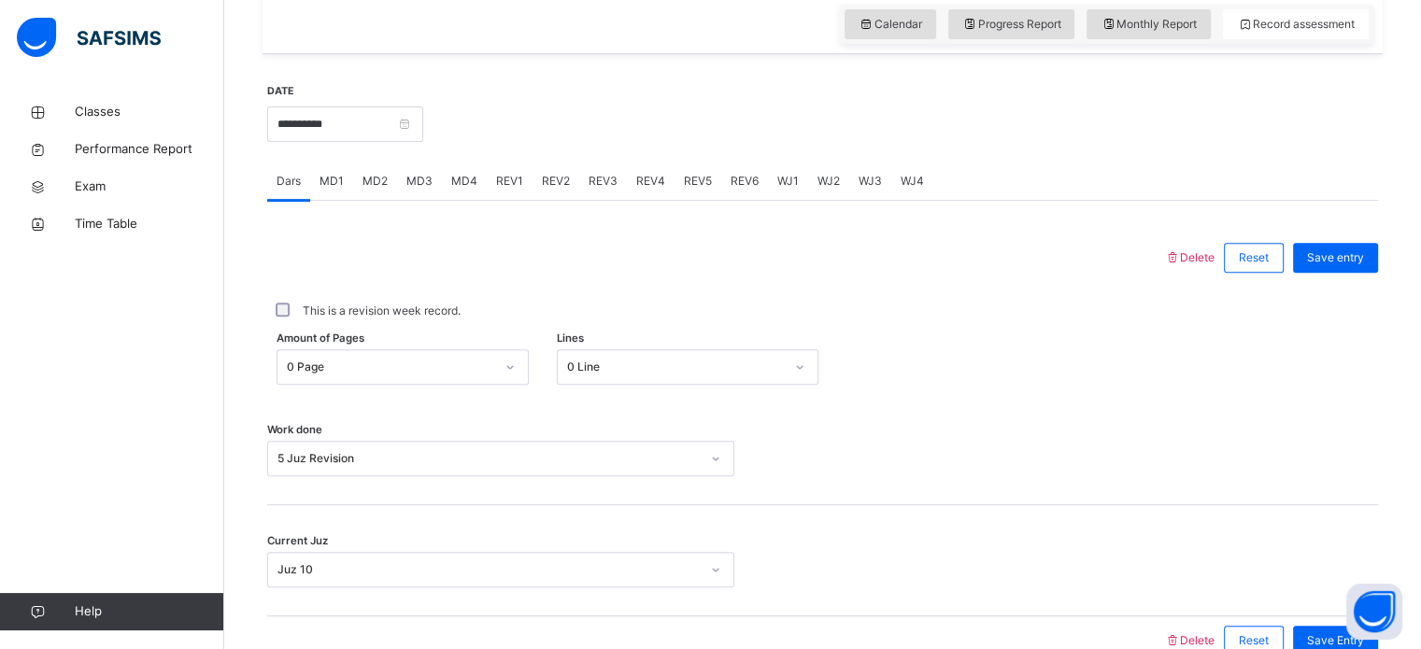
click at [507, 184] on span "REV1" at bounding box center [509, 181] width 27 height 17
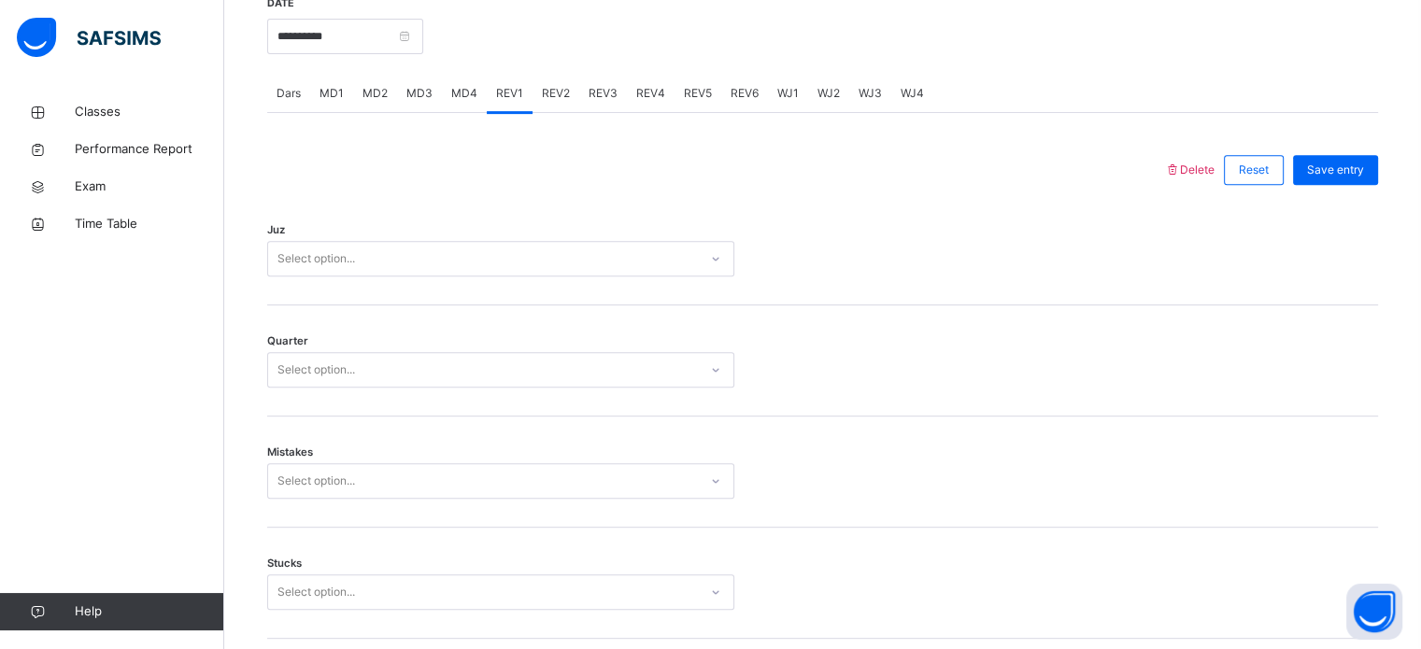
scroll to position [794, 0]
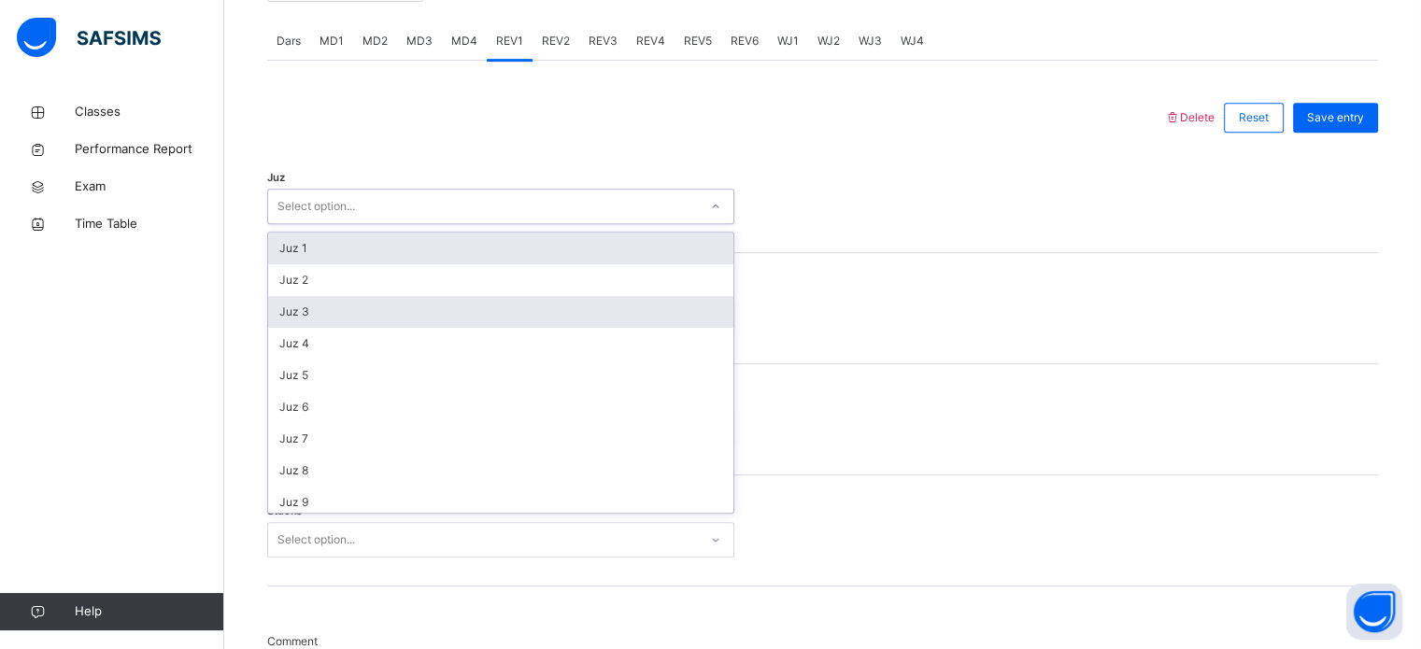
click at [345, 306] on div "Juz 3" at bounding box center [500, 312] width 465 height 32
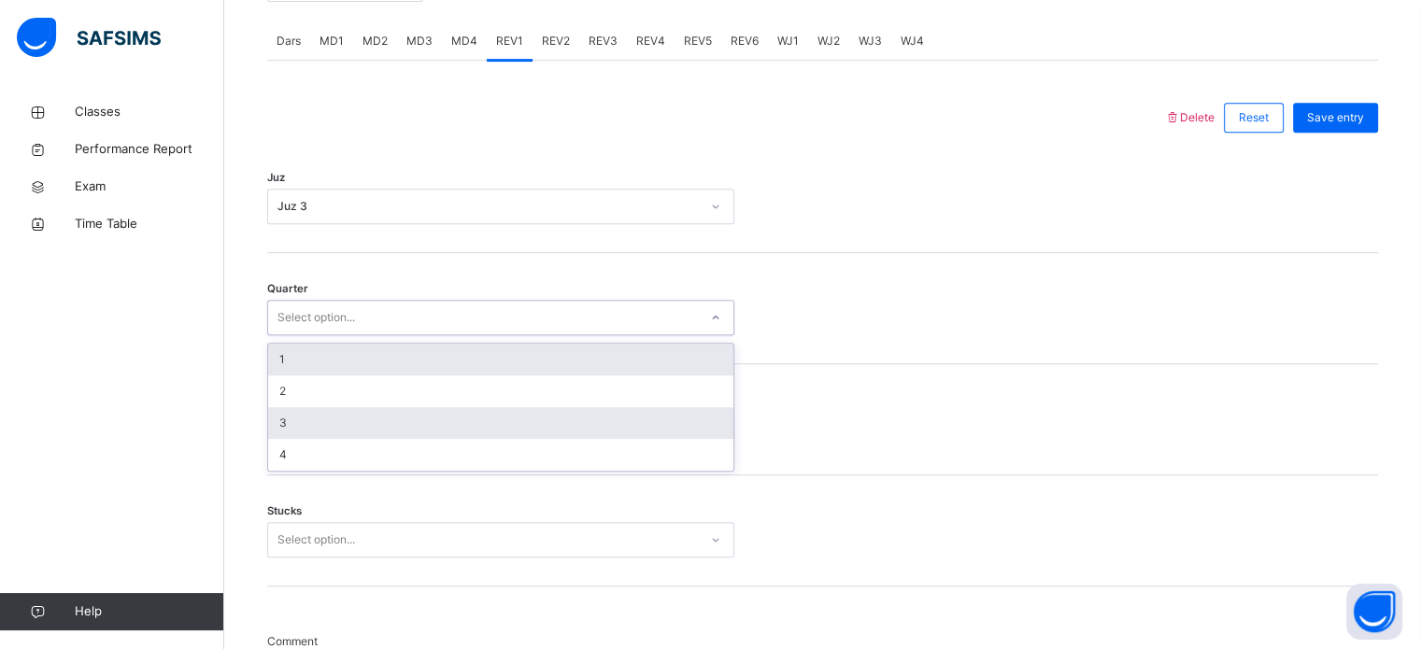
click at [324, 419] on div "3" at bounding box center [500, 423] width 465 height 32
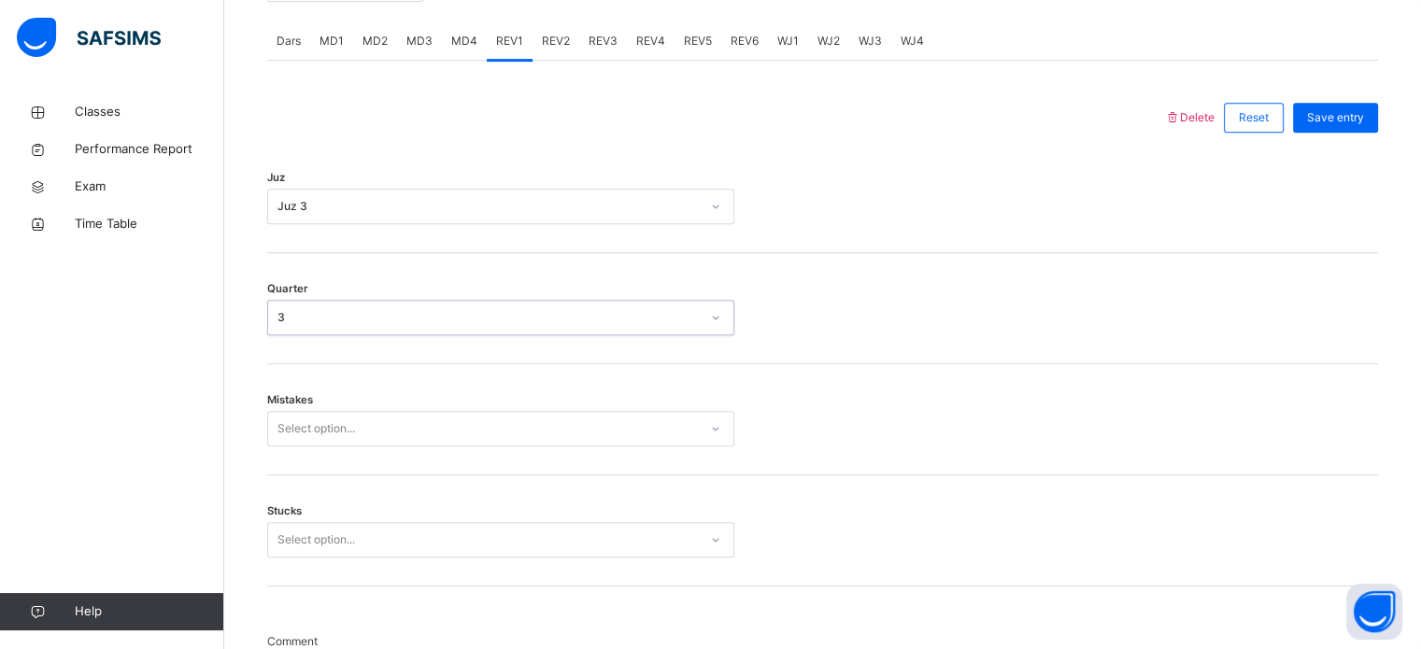
scroll to position [1005, 0]
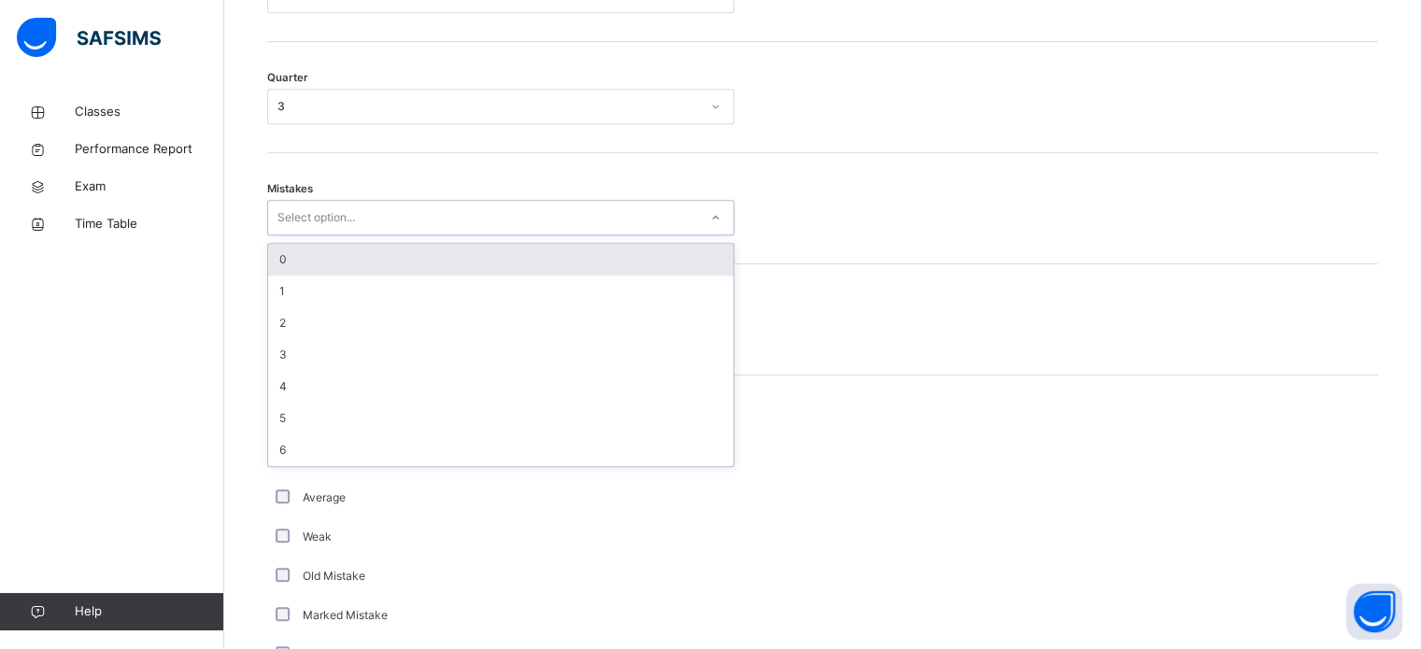
click at [360, 244] on div "0" at bounding box center [500, 260] width 465 height 32
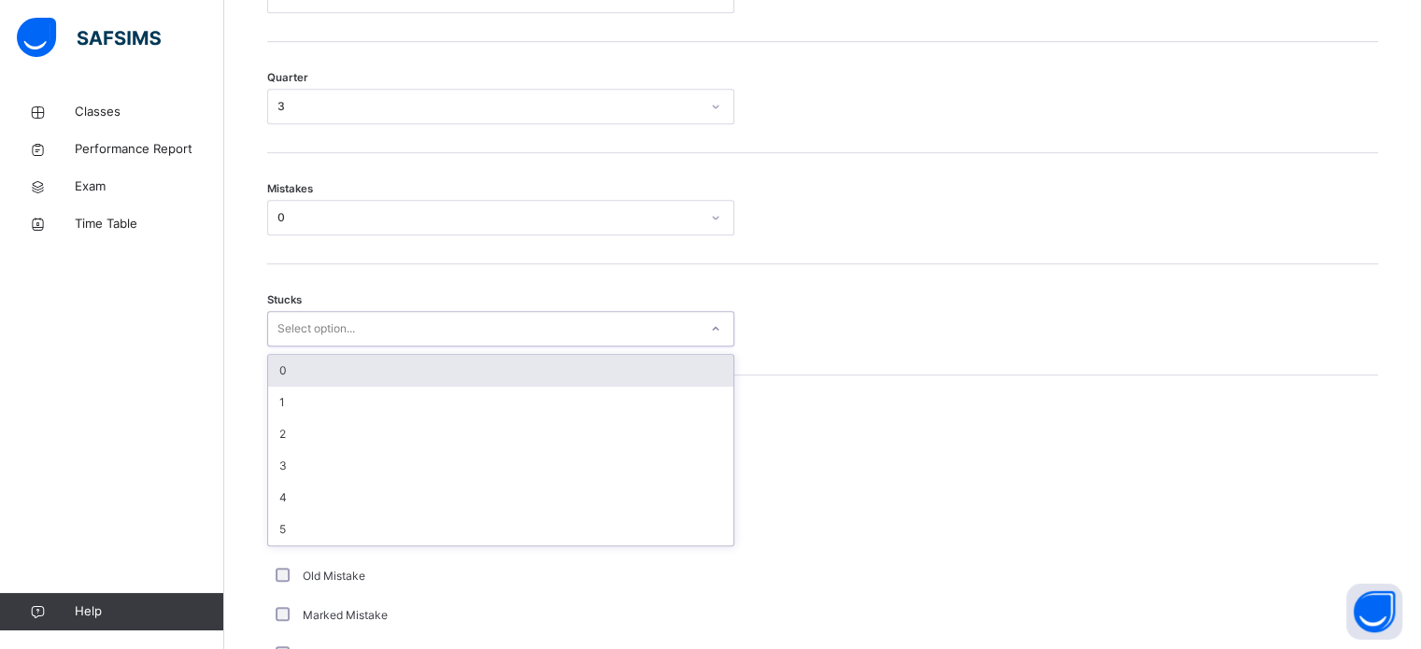
click at [341, 379] on div "0" at bounding box center [500, 371] width 465 height 32
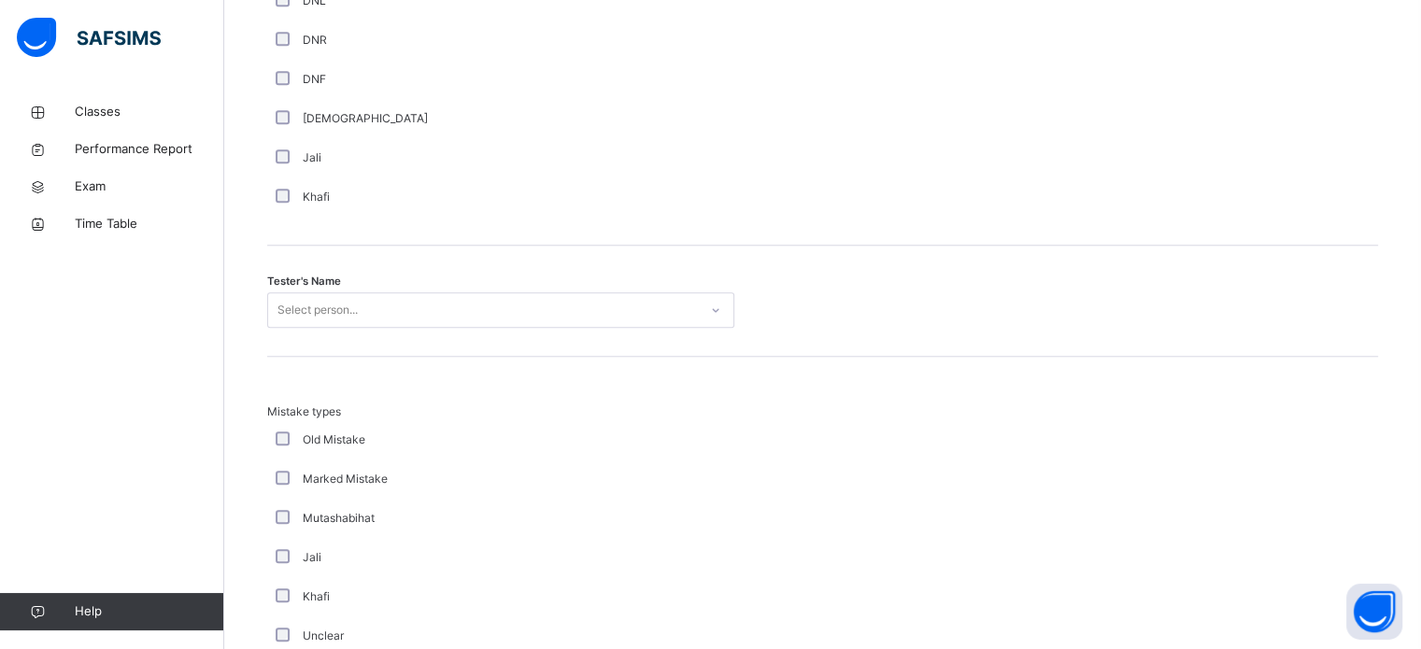
scroll to position [1744, 0]
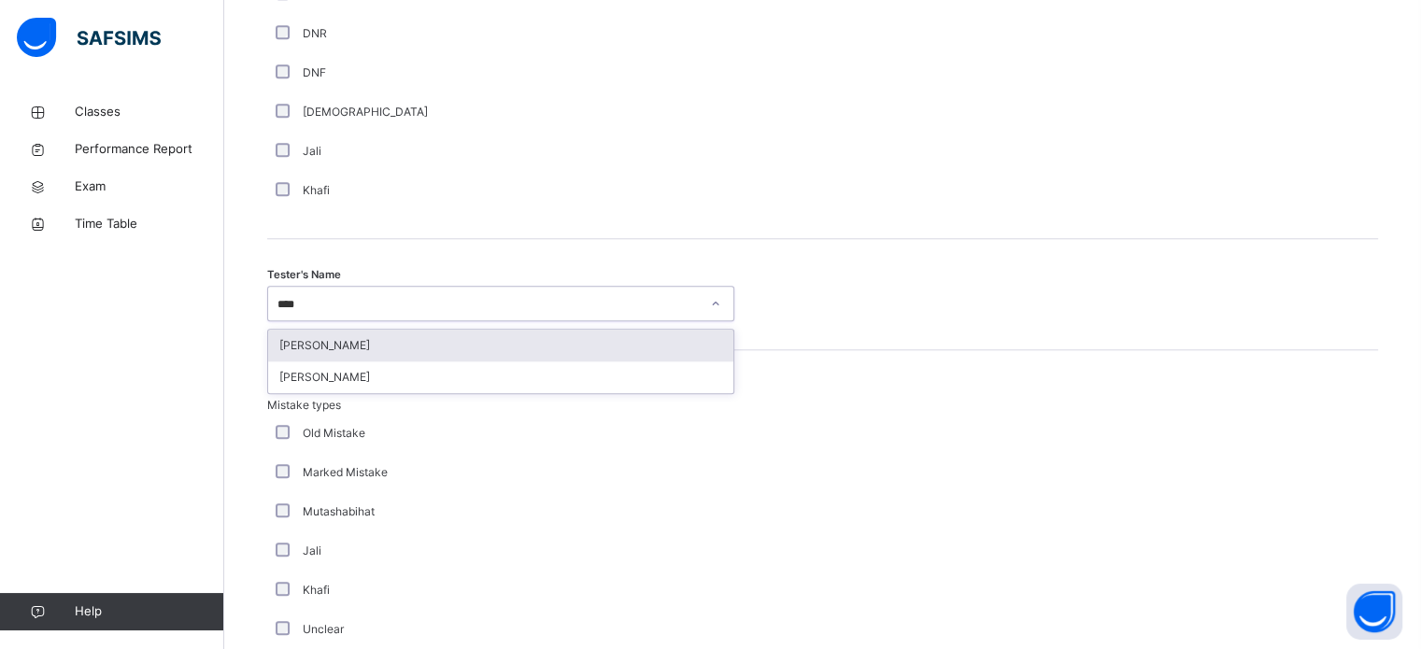
type input "*****"
click at [430, 346] on div "[PERSON_NAME]" at bounding box center [500, 346] width 465 height 32
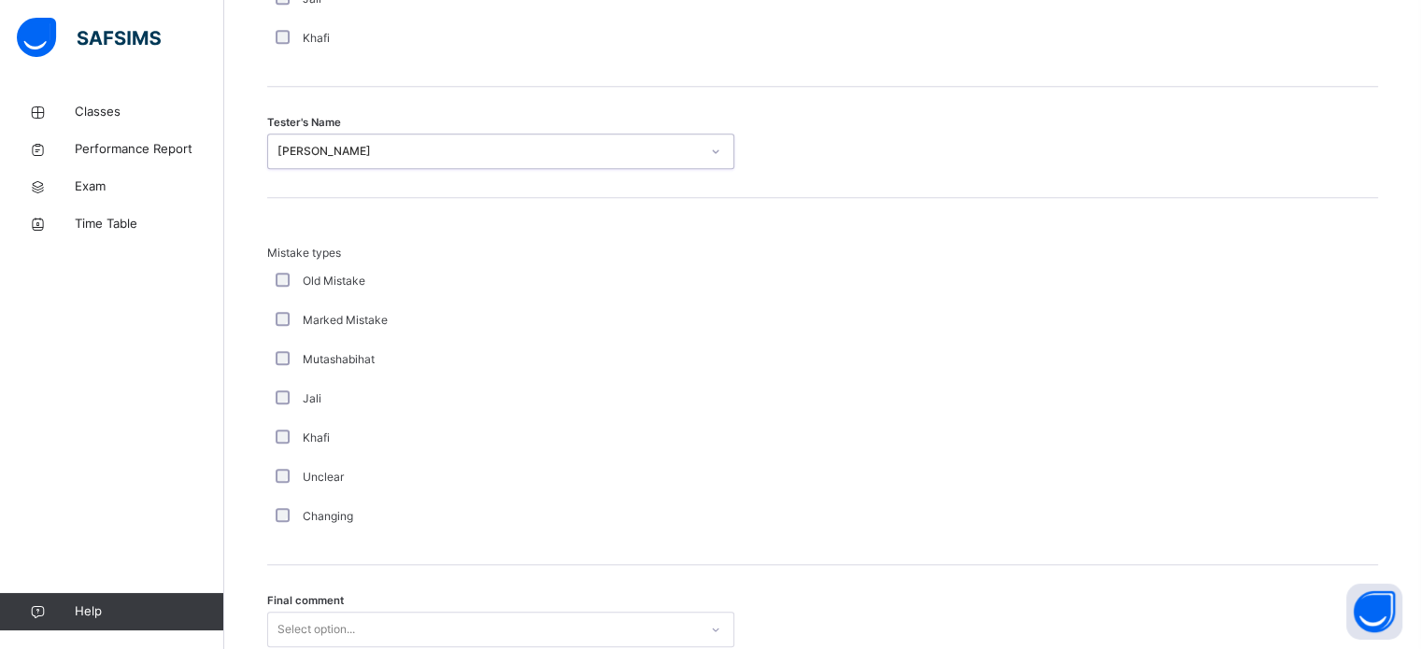
scroll to position [2055, 0]
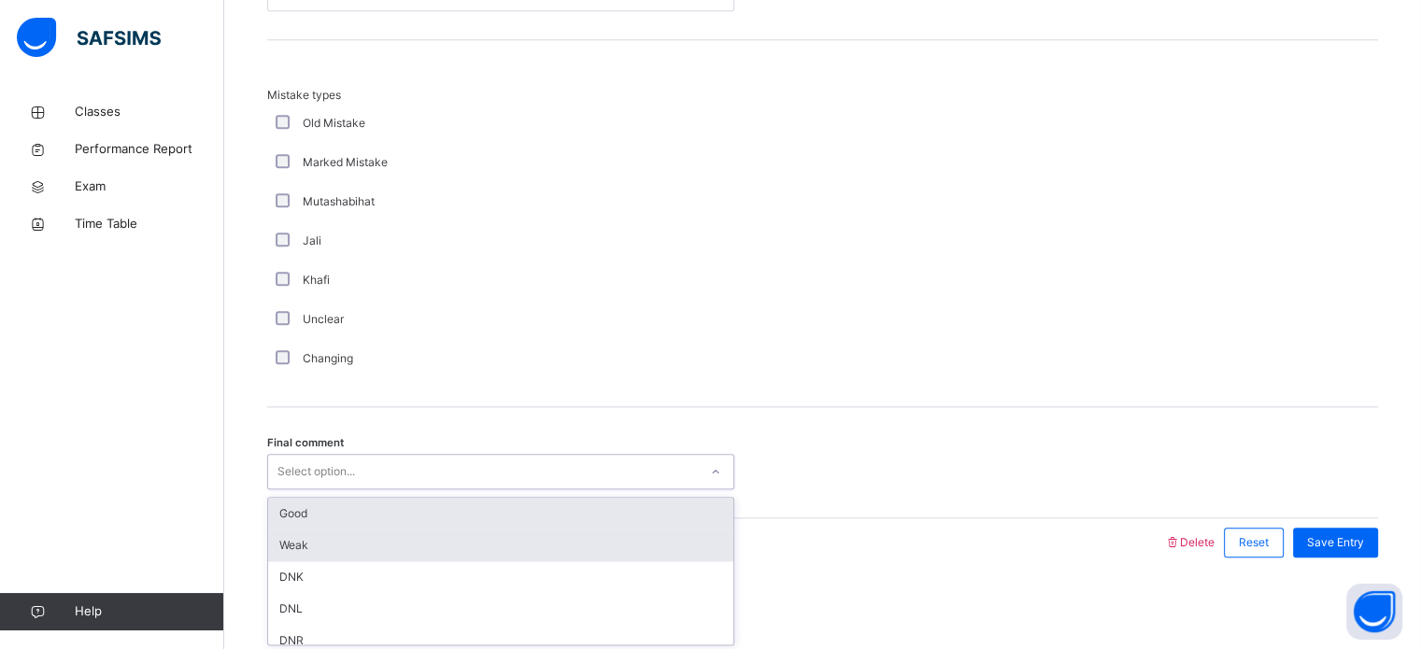
click at [386, 532] on div "Weak" at bounding box center [500, 546] width 465 height 32
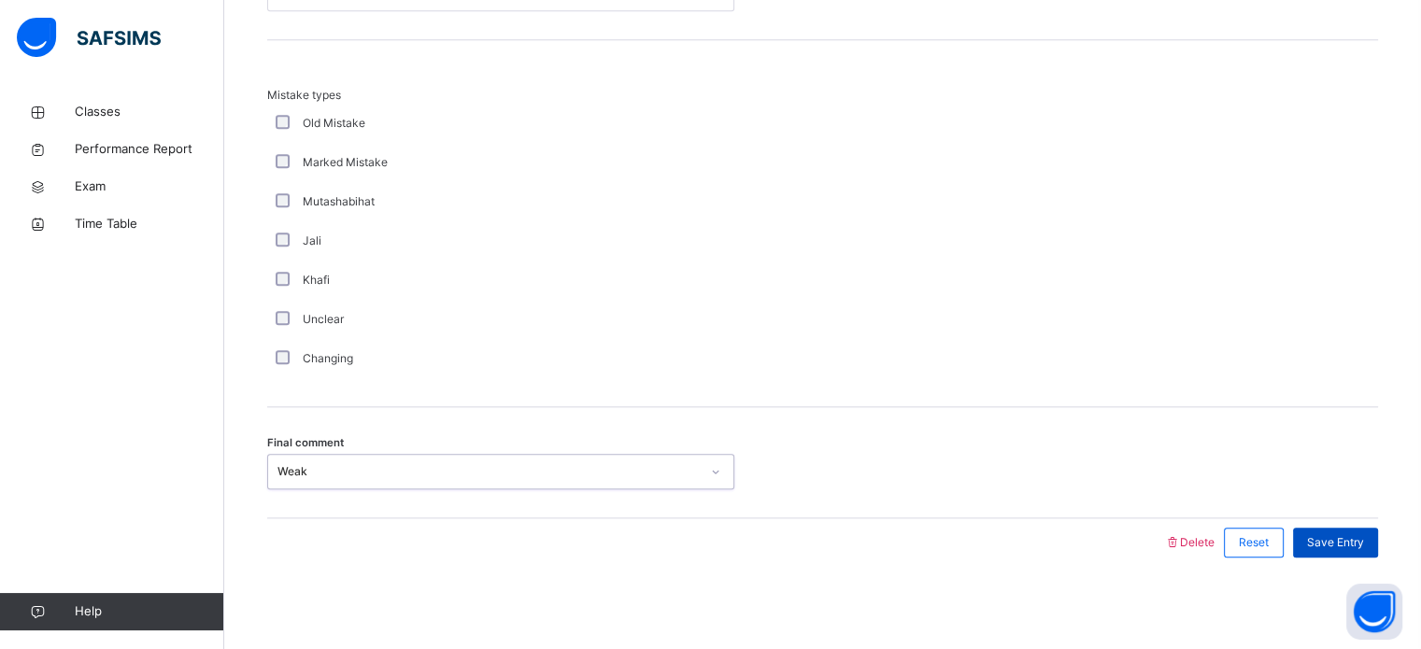
click at [1345, 548] on span "Save Entry" at bounding box center [1335, 542] width 57 height 17
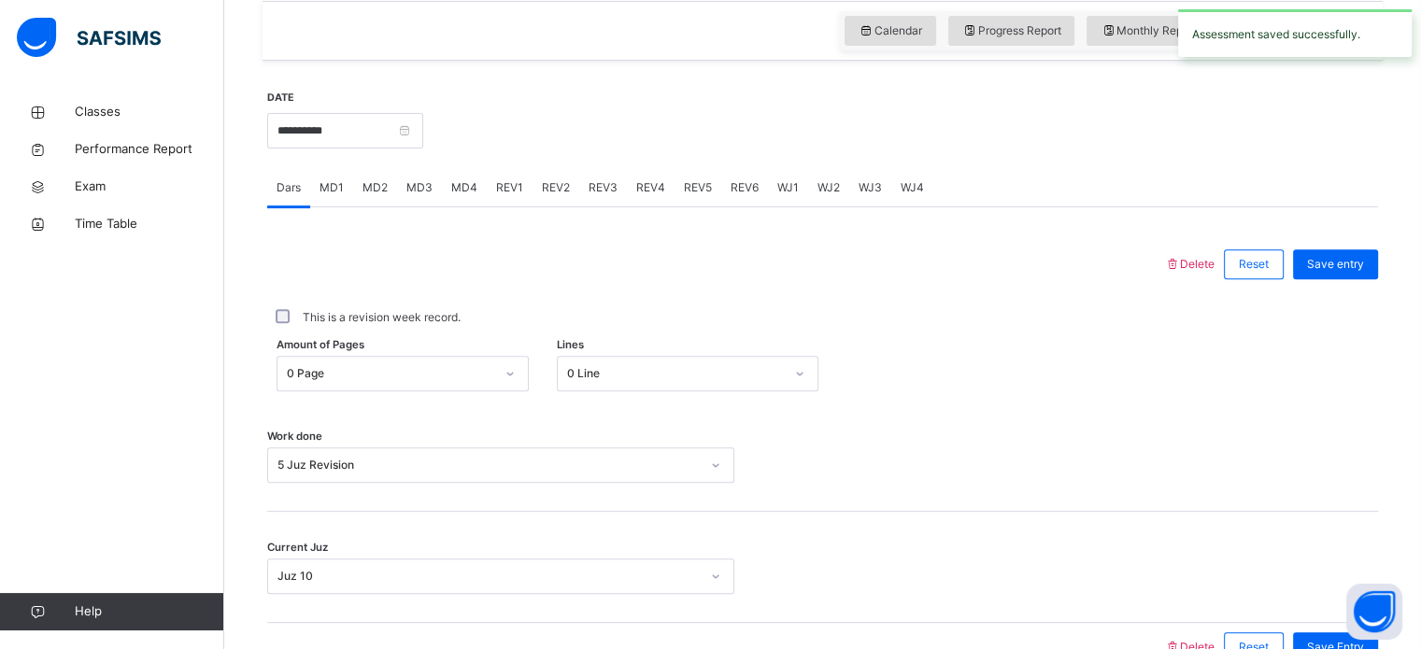
scroll to position [634, 0]
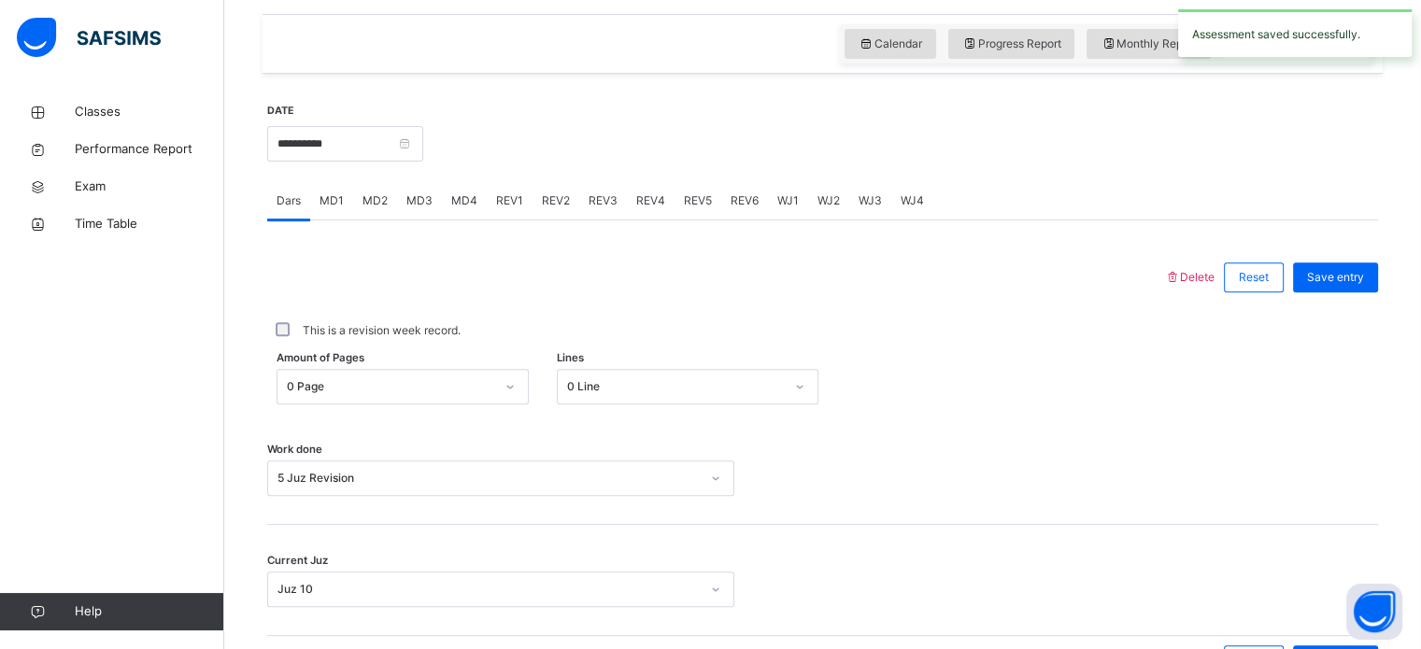
click at [606, 206] on span "REV3" at bounding box center [603, 200] width 29 height 17
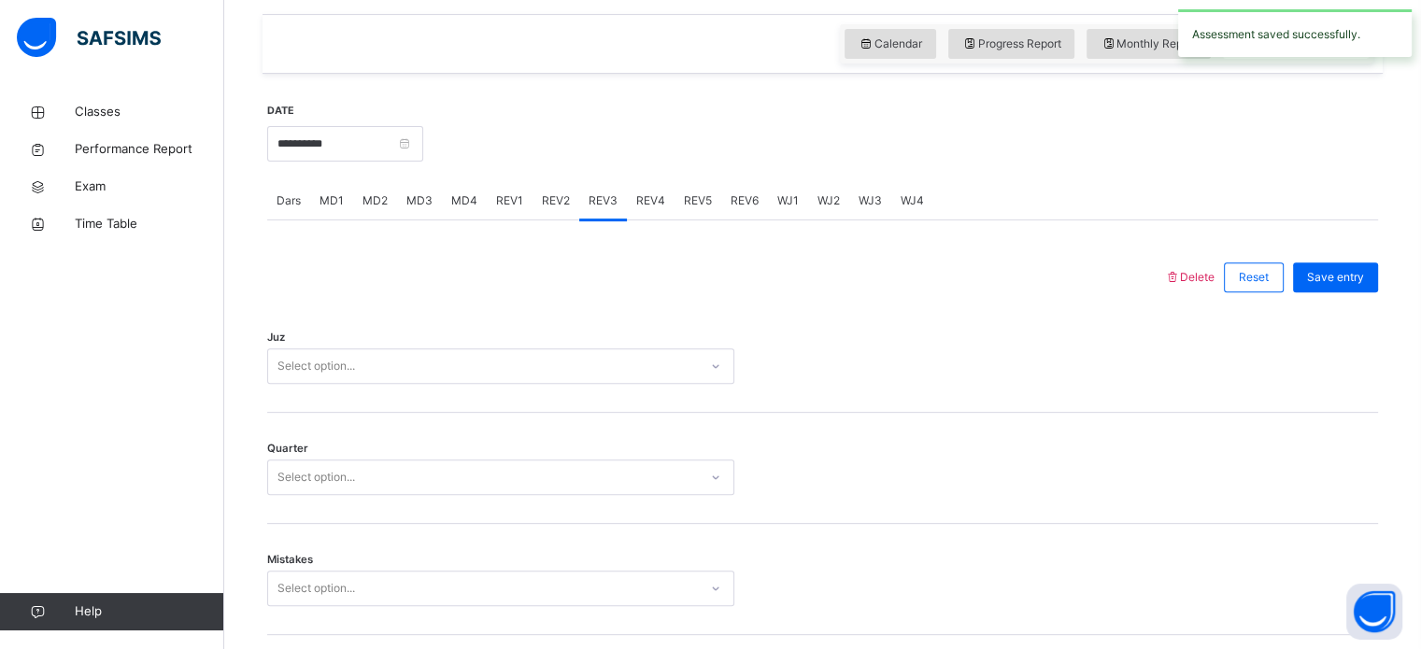
click at [557, 208] on span "REV2" at bounding box center [556, 200] width 28 height 17
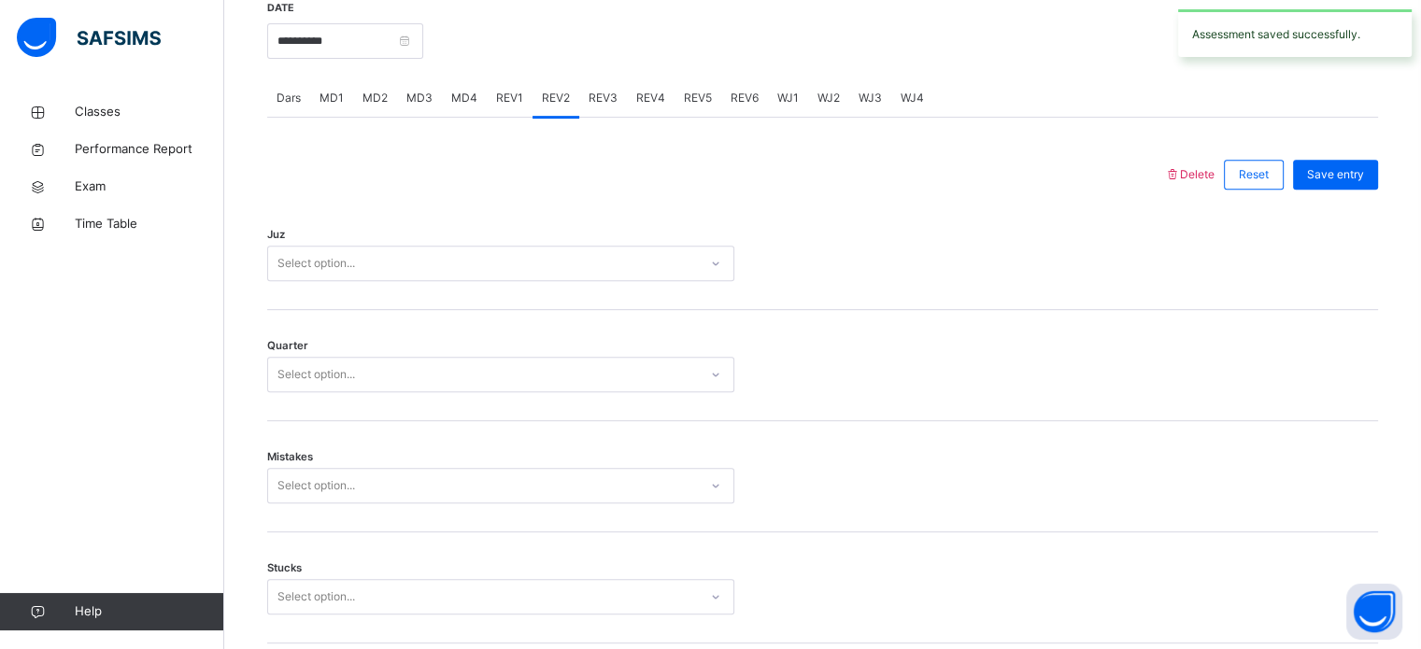
scroll to position [783, 0]
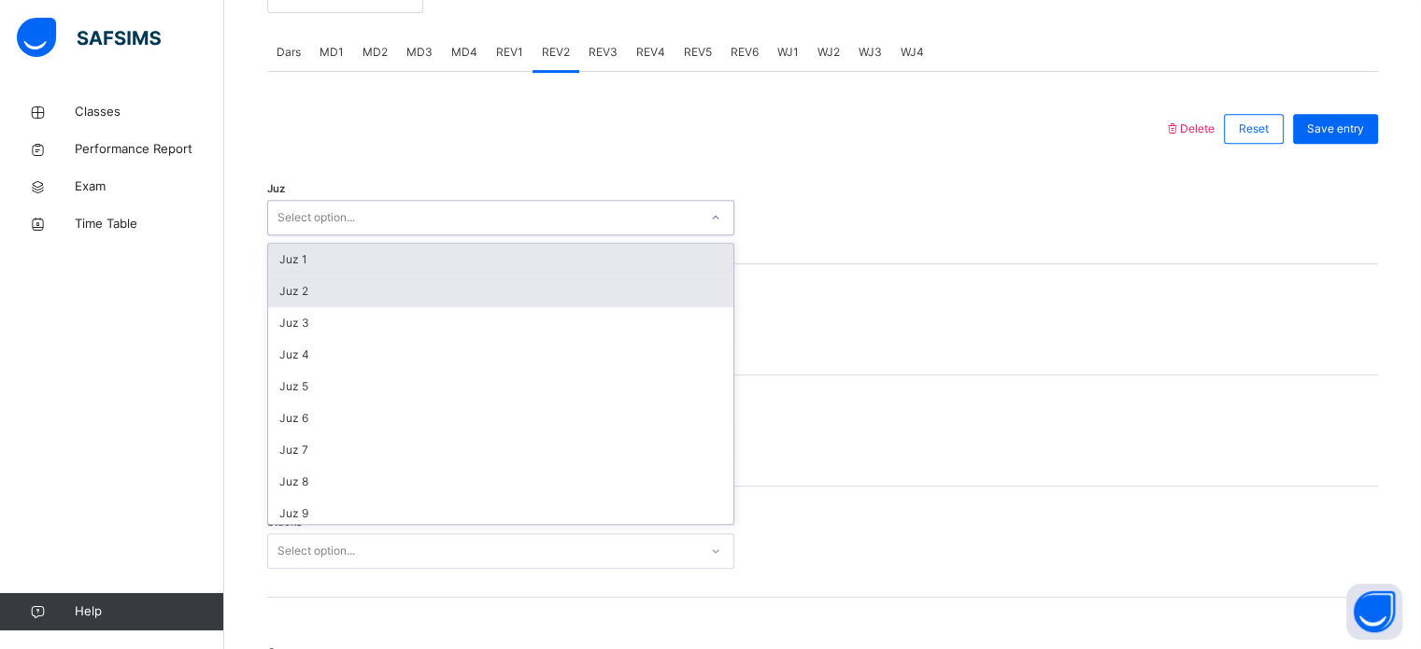
click at [363, 294] on div "Juz 2" at bounding box center [500, 292] width 465 height 32
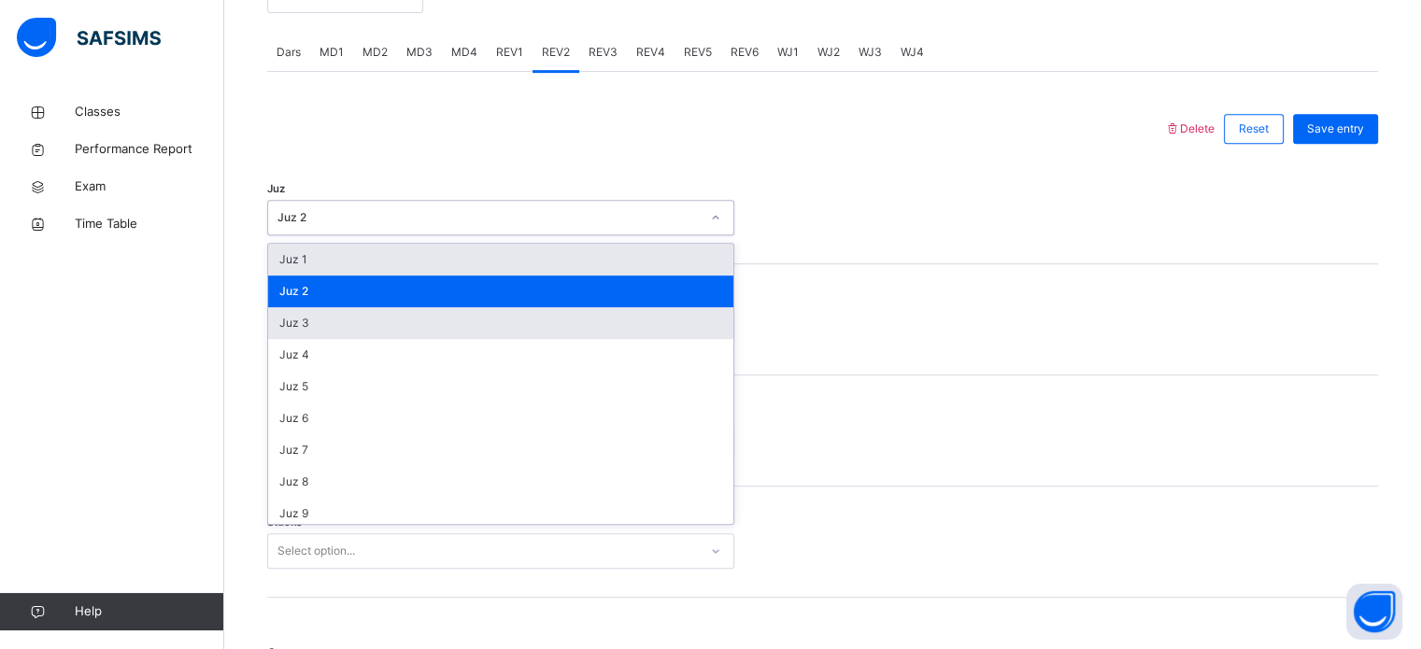
click at [344, 324] on div "Juz 3" at bounding box center [500, 323] width 465 height 32
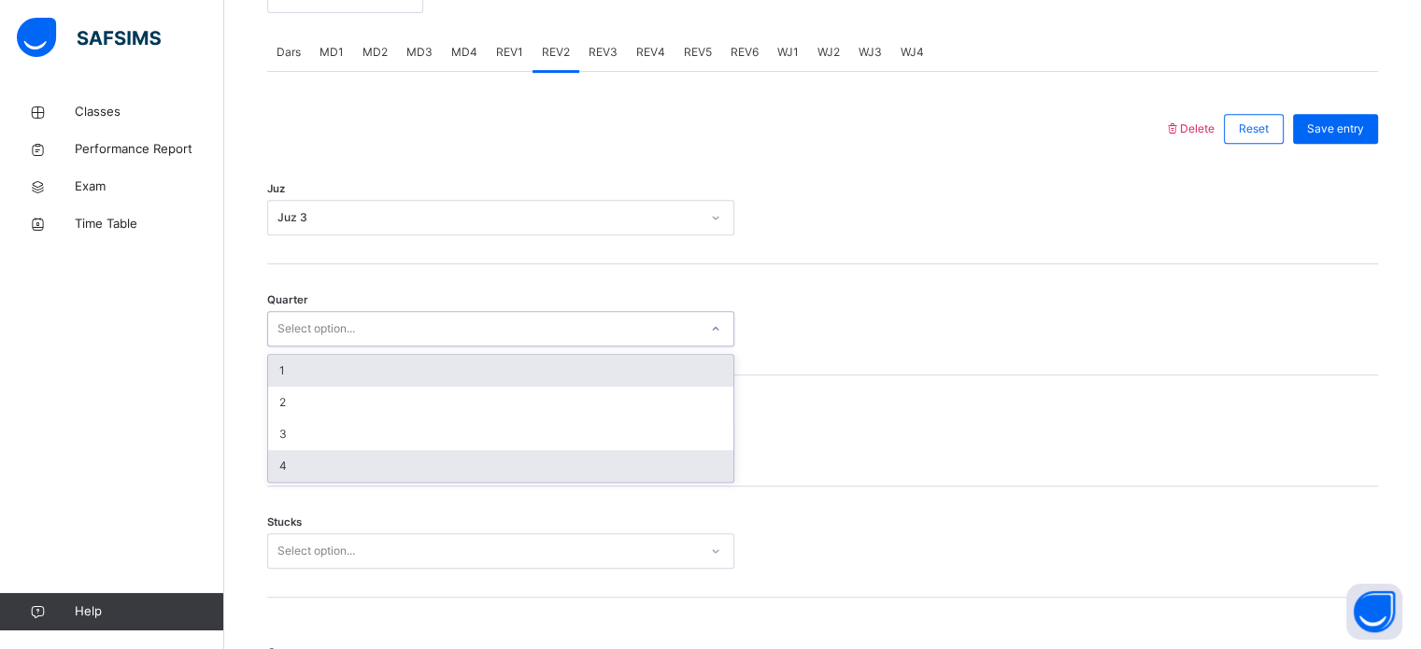
click at [330, 461] on div "4" at bounding box center [500, 466] width 465 height 32
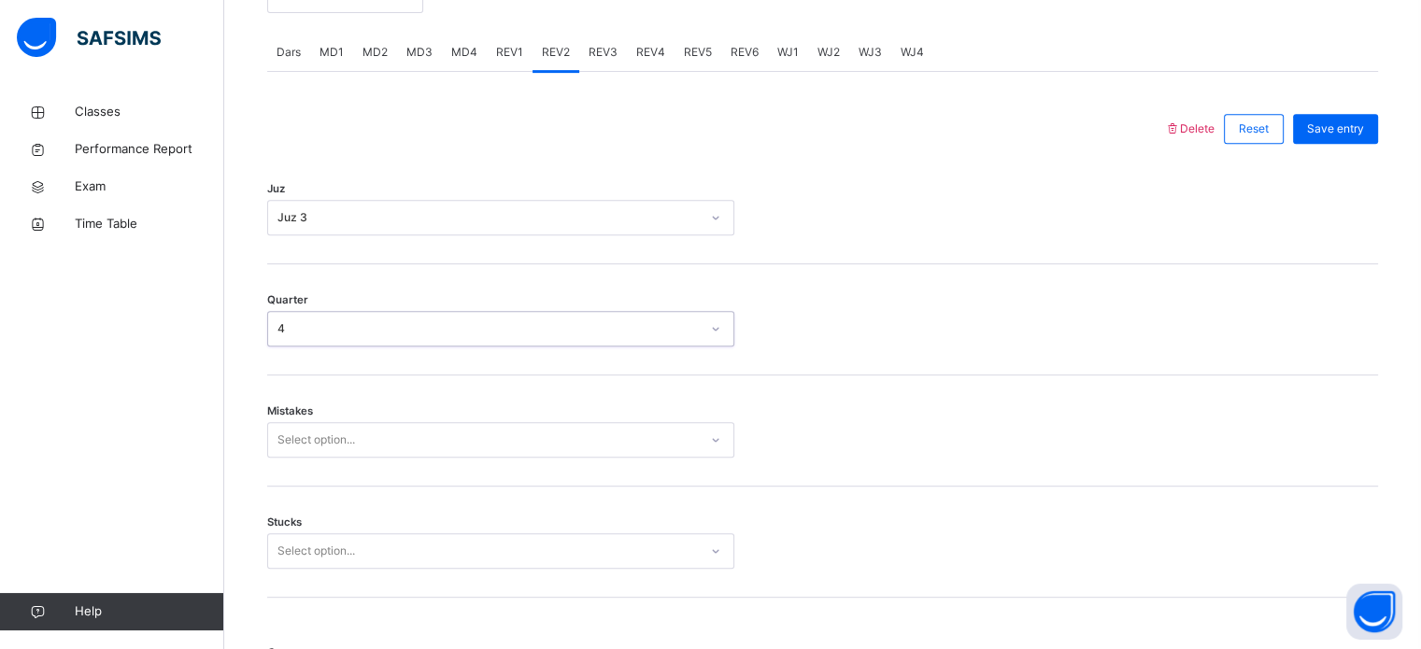
scroll to position [950, 0]
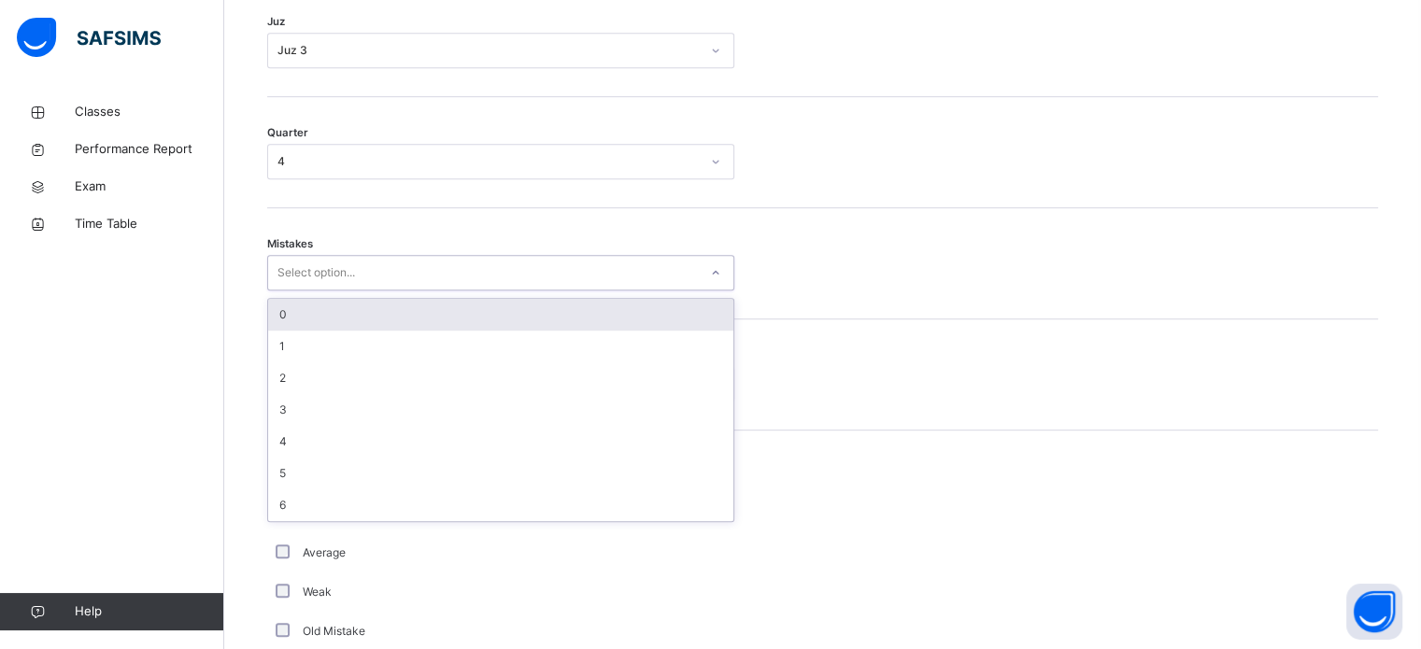
click at [357, 318] on div "0" at bounding box center [500, 315] width 465 height 32
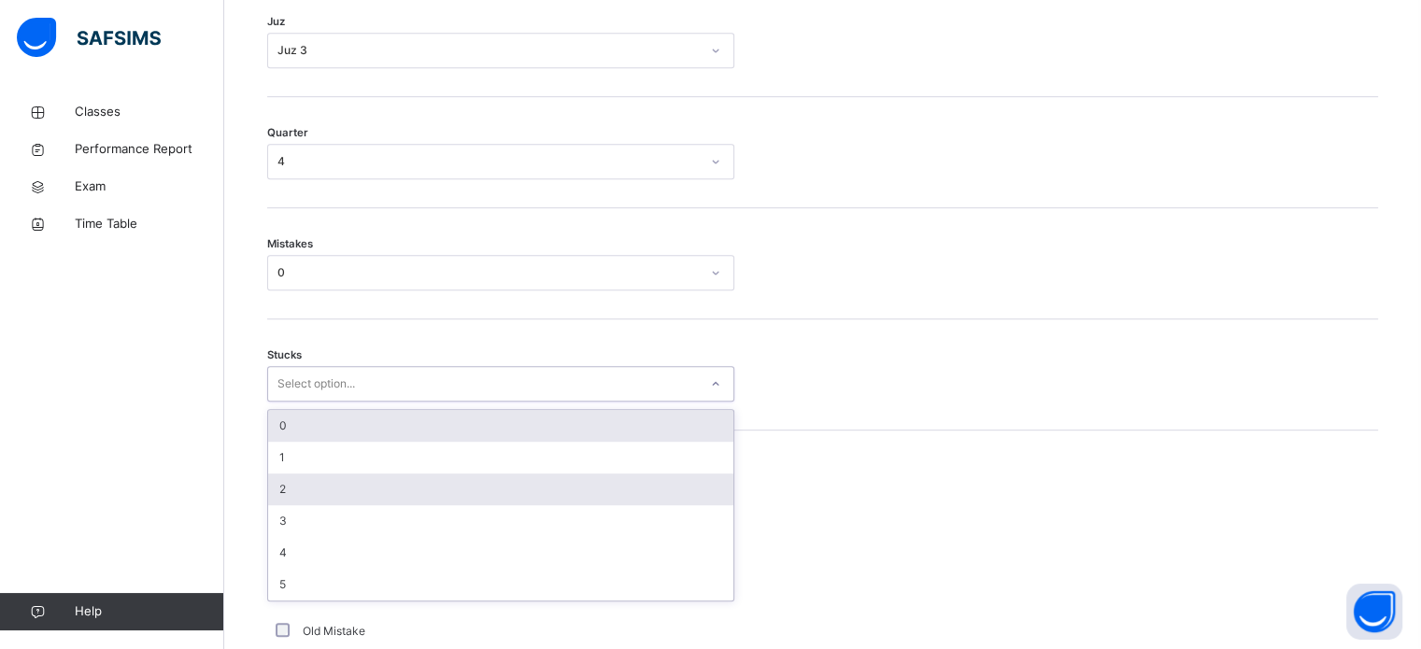
click at [322, 493] on div "2" at bounding box center [500, 490] width 465 height 32
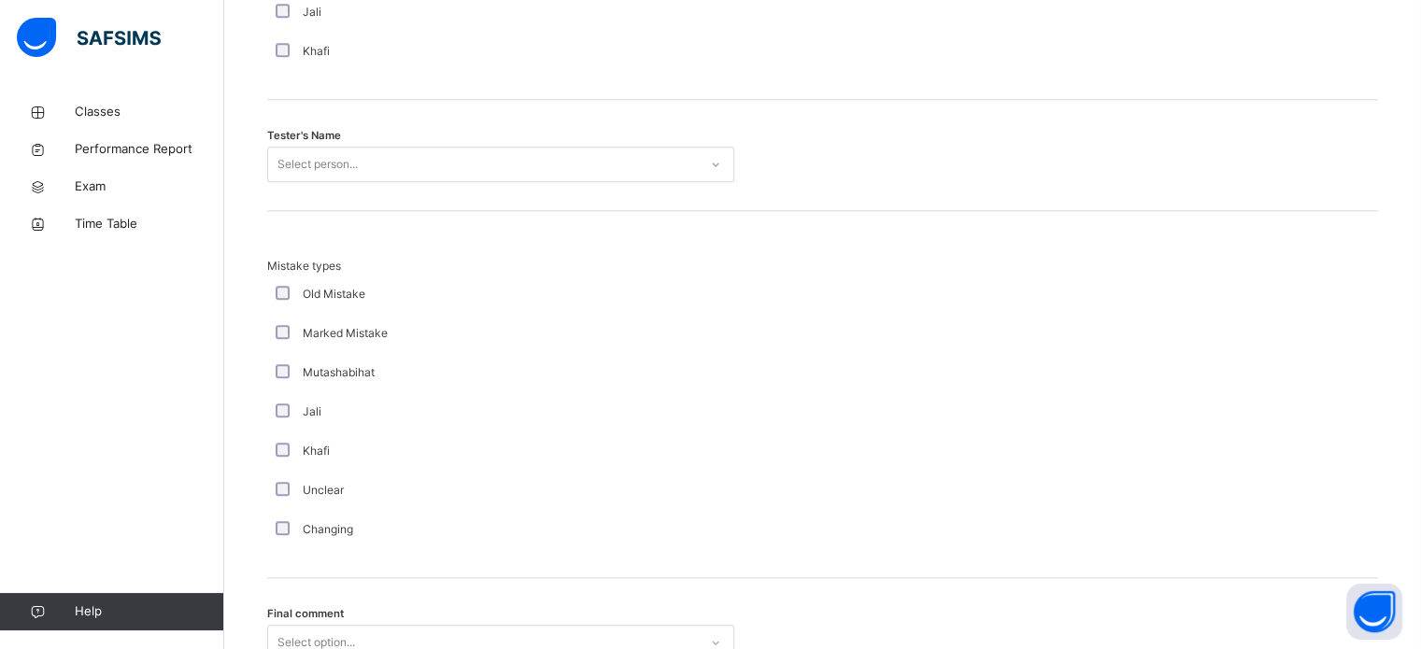
scroll to position [1887, 0]
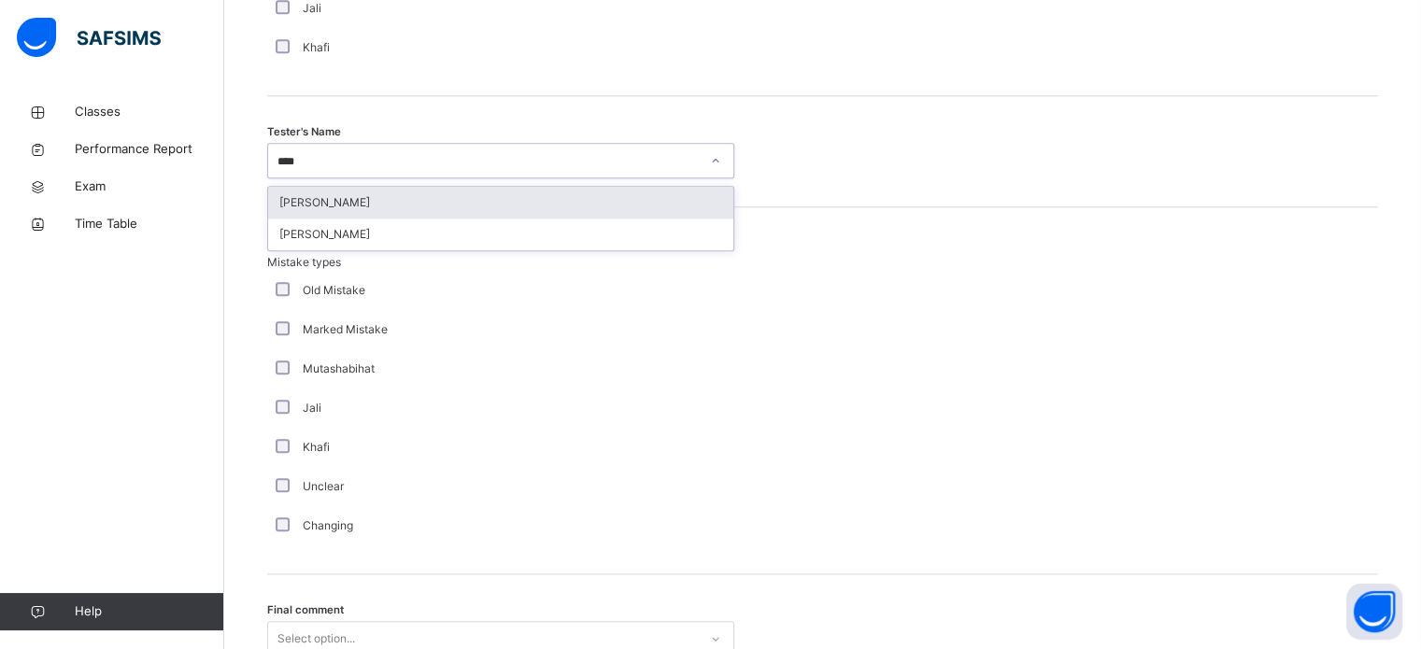
type input "*****"
click at [447, 189] on div "[PERSON_NAME]" at bounding box center [500, 203] width 465 height 32
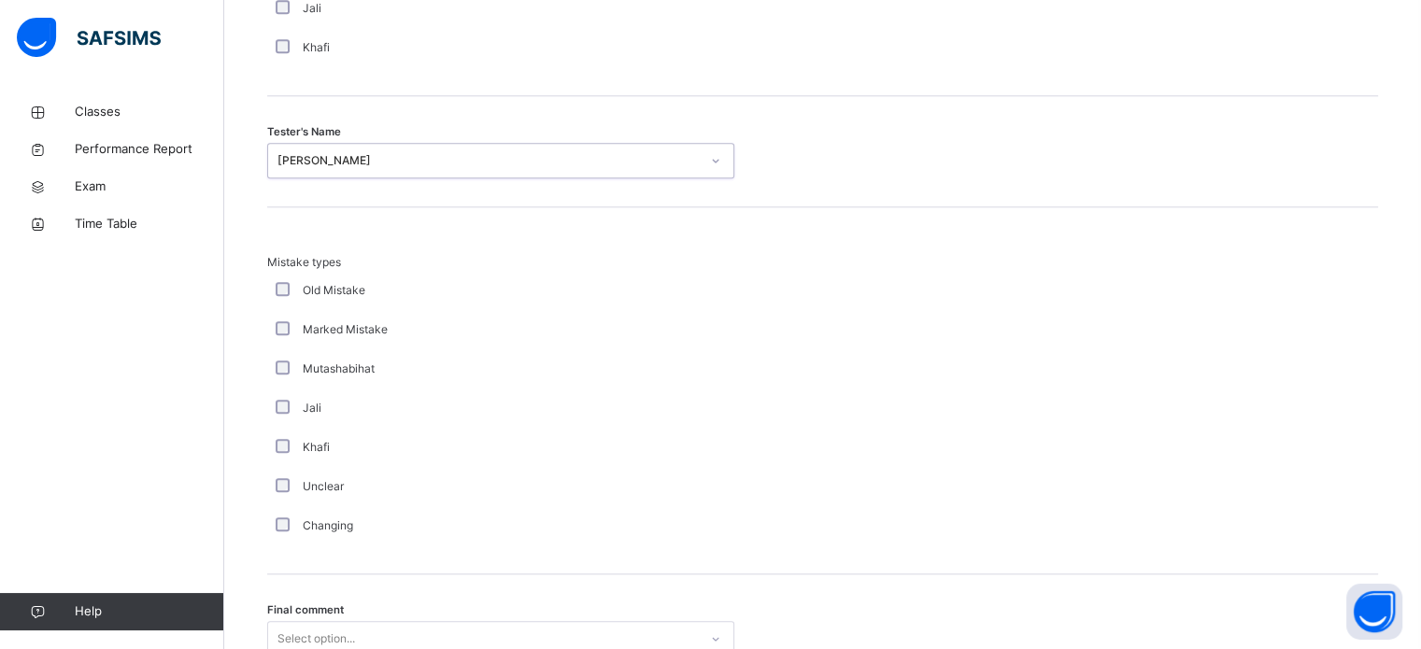
scroll to position [2055, 0]
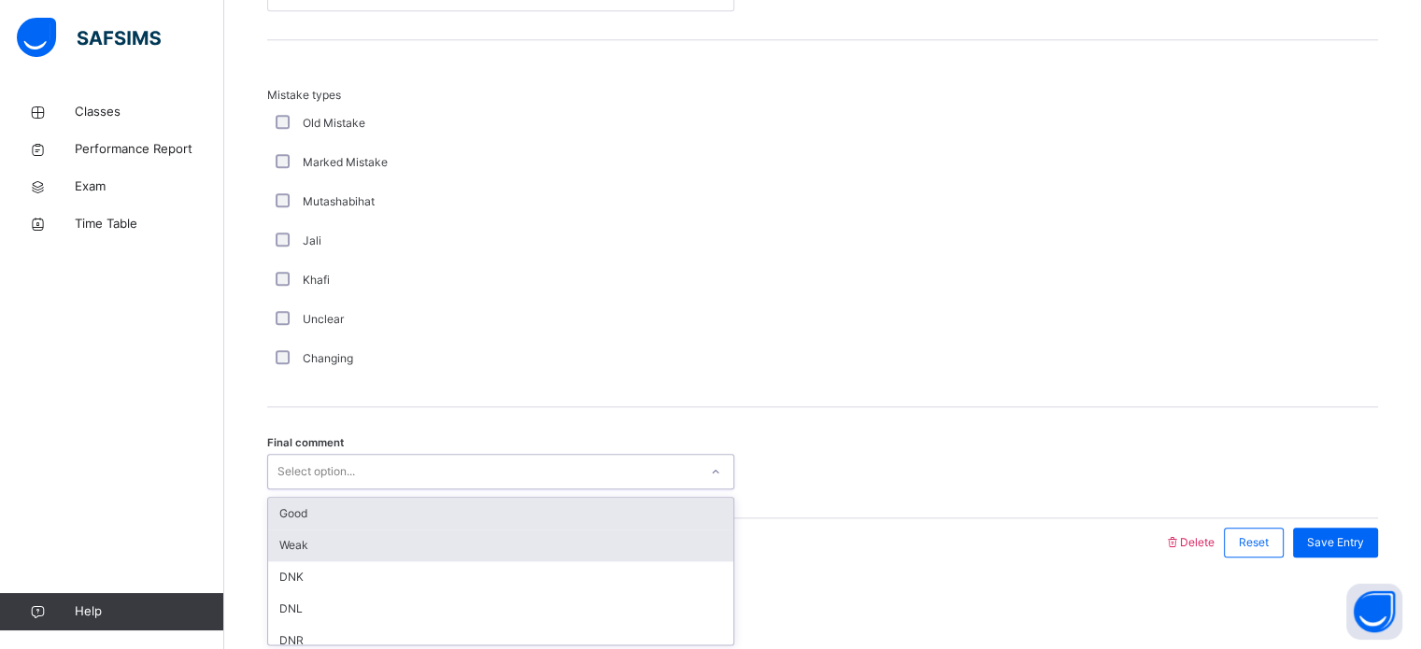
click at [400, 533] on div "Weak" at bounding box center [500, 546] width 465 height 32
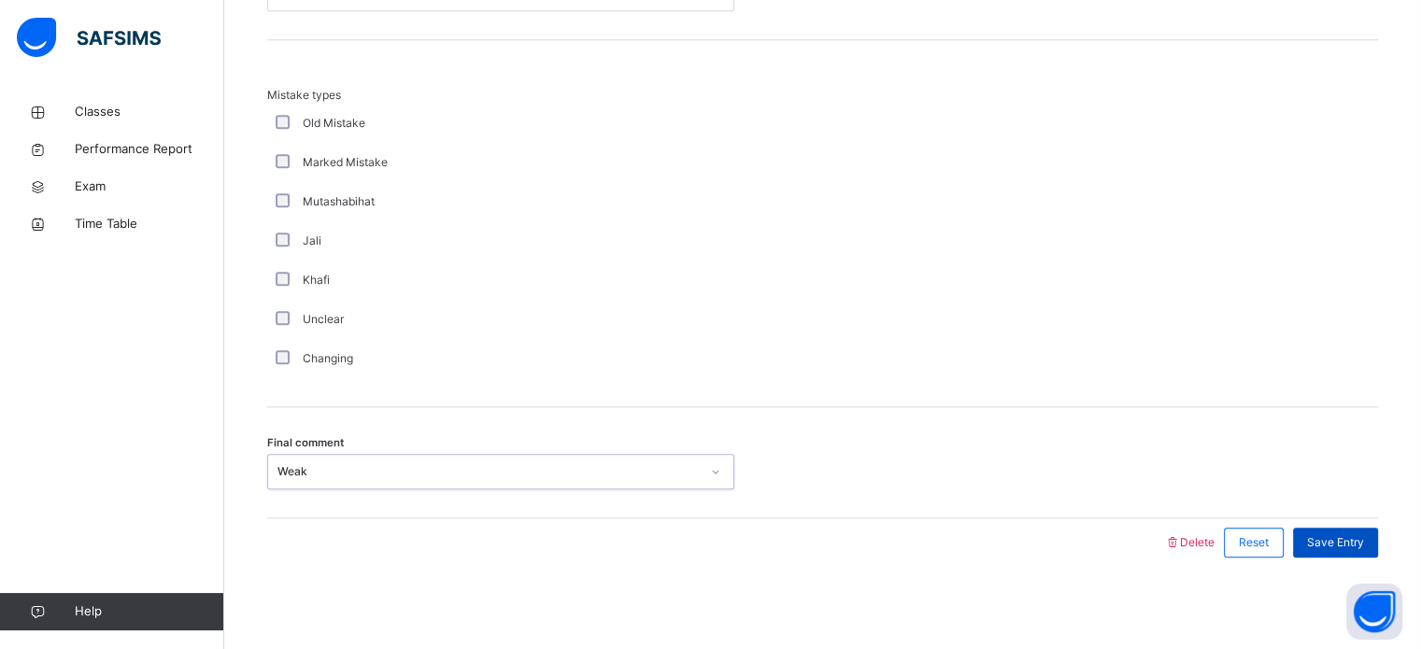
click at [1357, 549] on div "Save Entry" at bounding box center [1335, 543] width 85 height 30
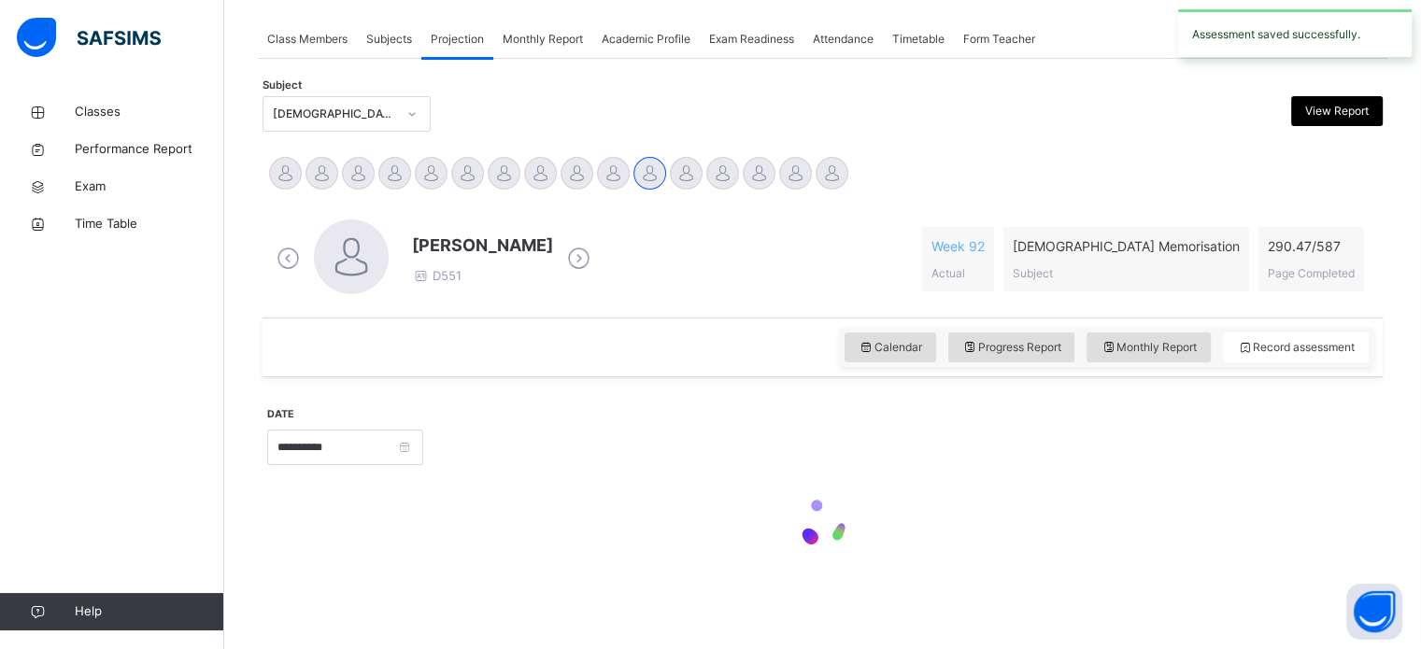
scroll to position [330, 0]
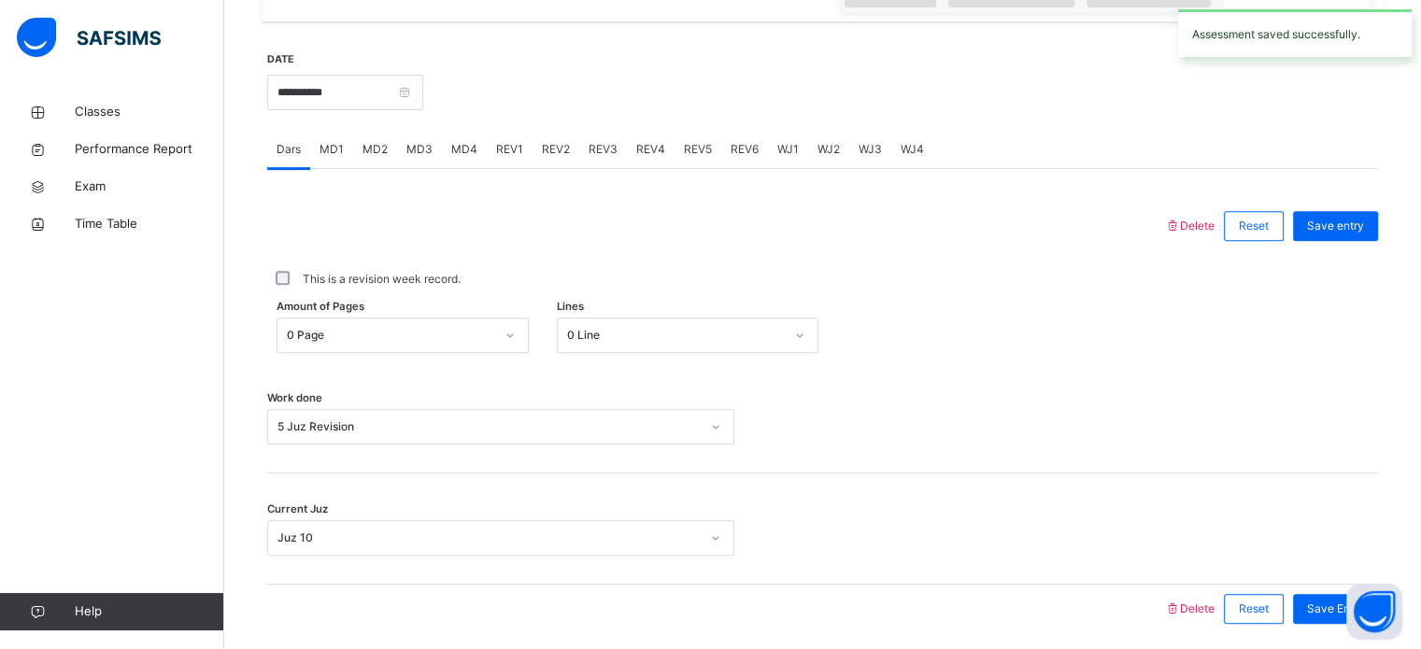
click at [605, 144] on span "REV3" at bounding box center [603, 149] width 29 height 17
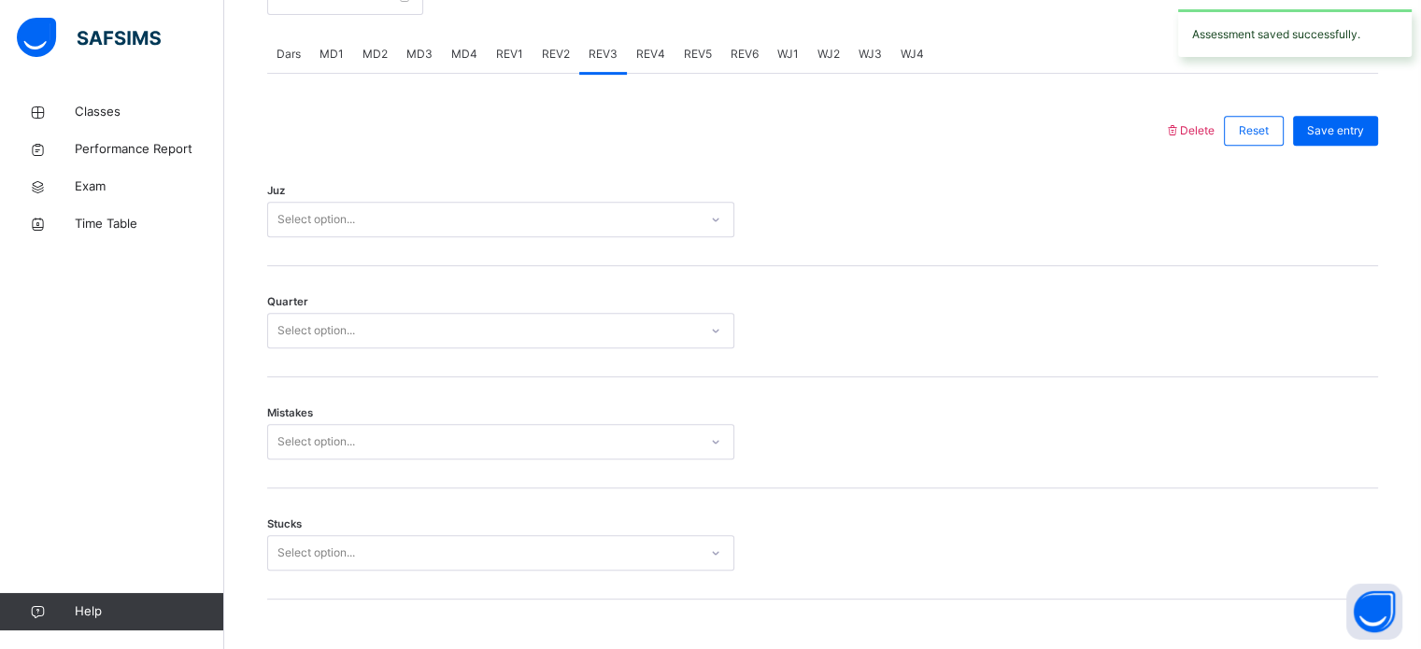
scroll to position [796, 0]
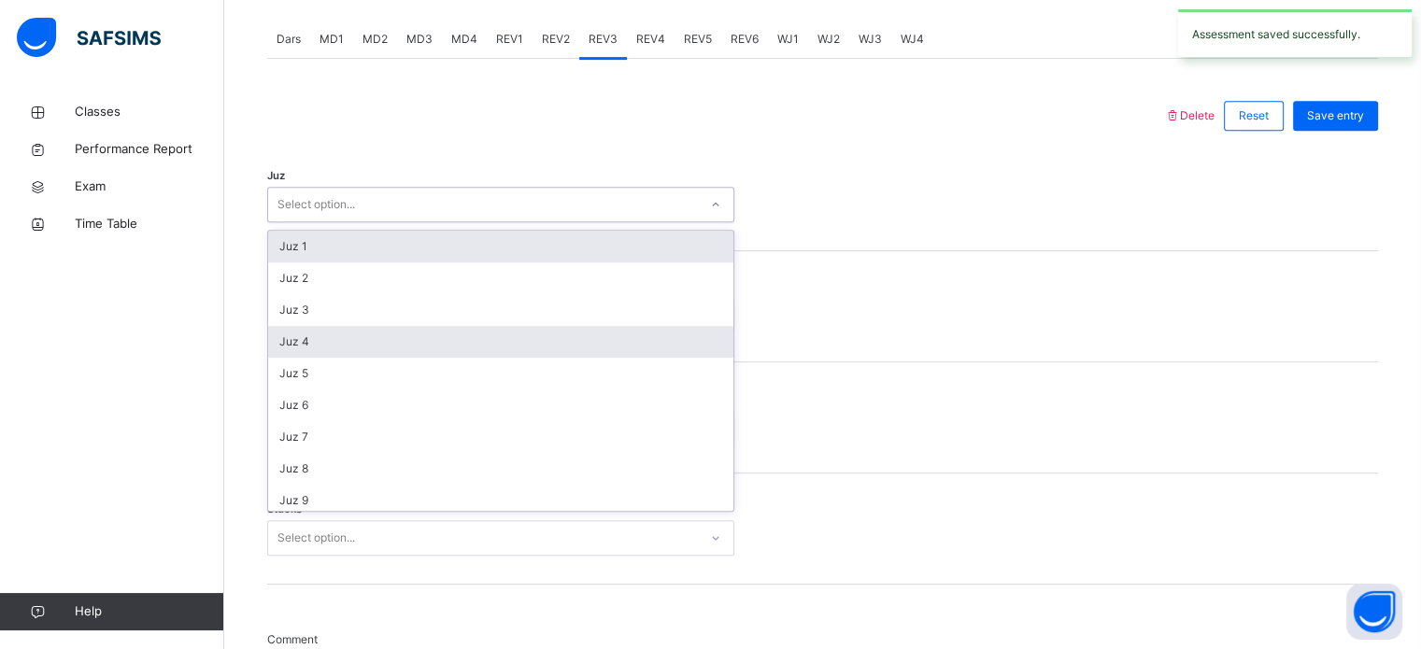
click at [336, 344] on div "Juz 4" at bounding box center [500, 342] width 465 height 32
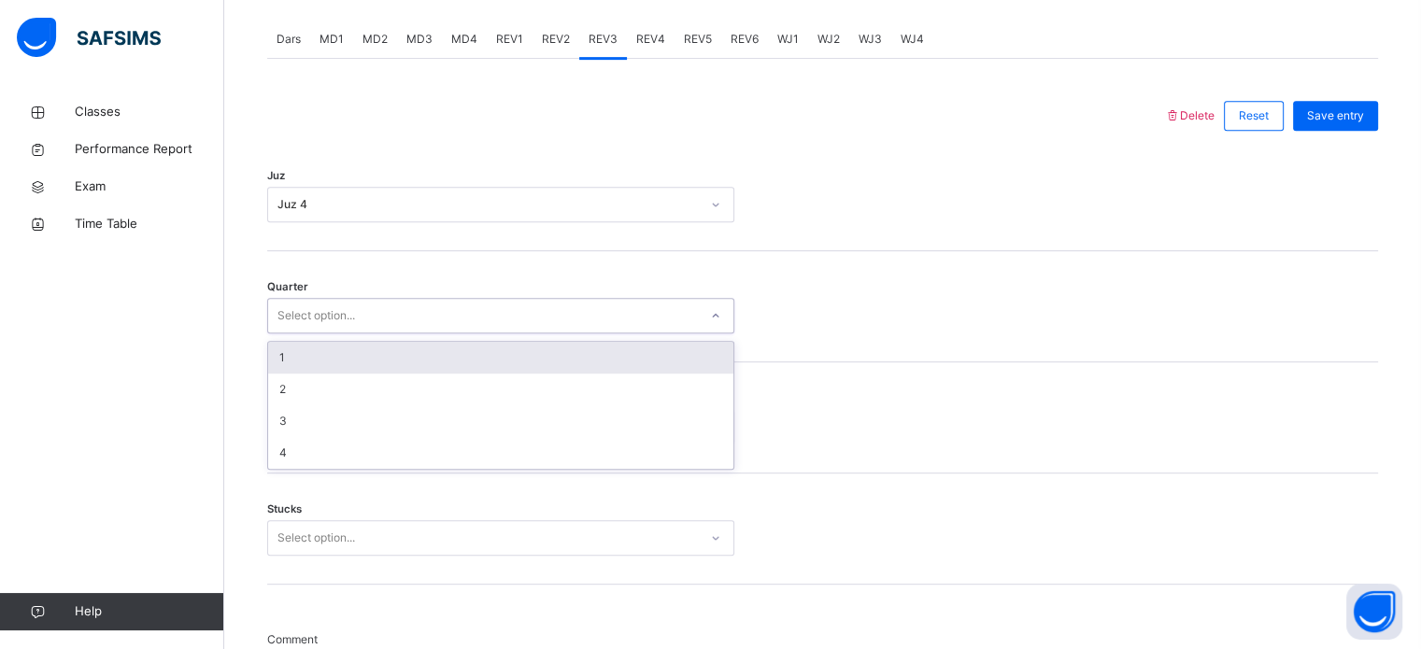
click at [323, 363] on div "1" at bounding box center [500, 358] width 465 height 32
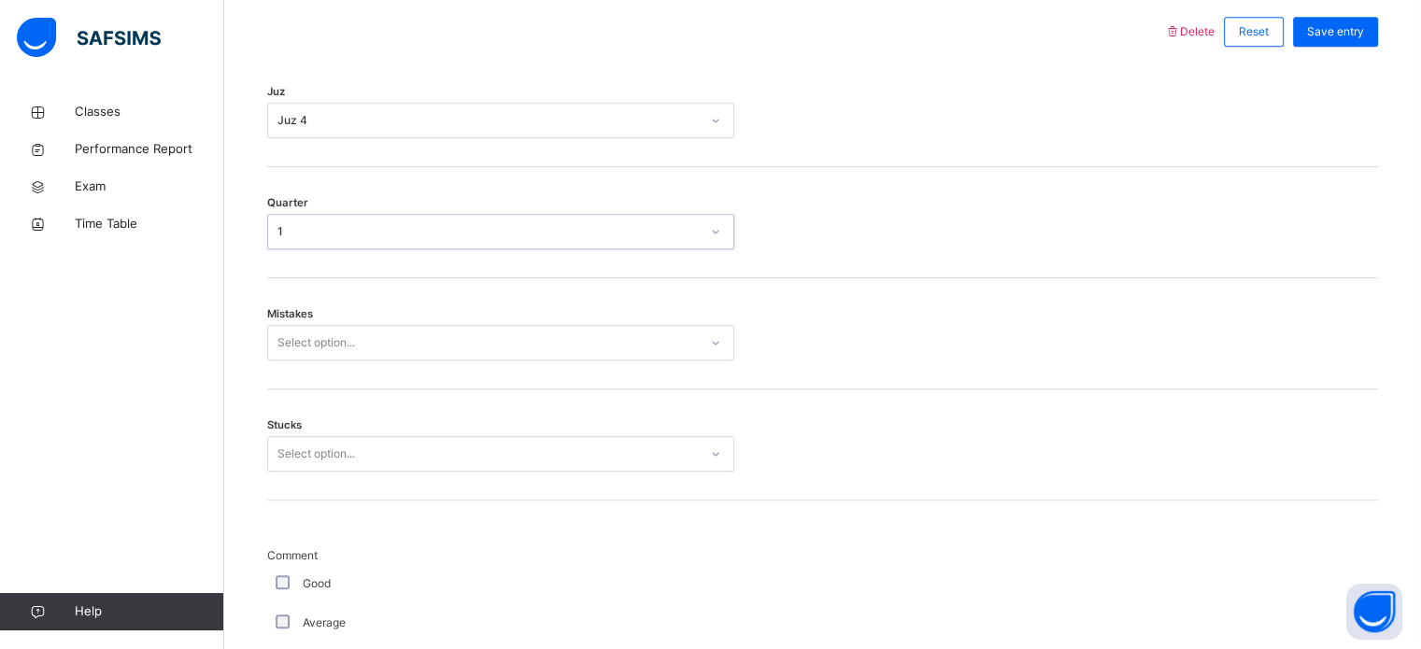
scroll to position [949, 0]
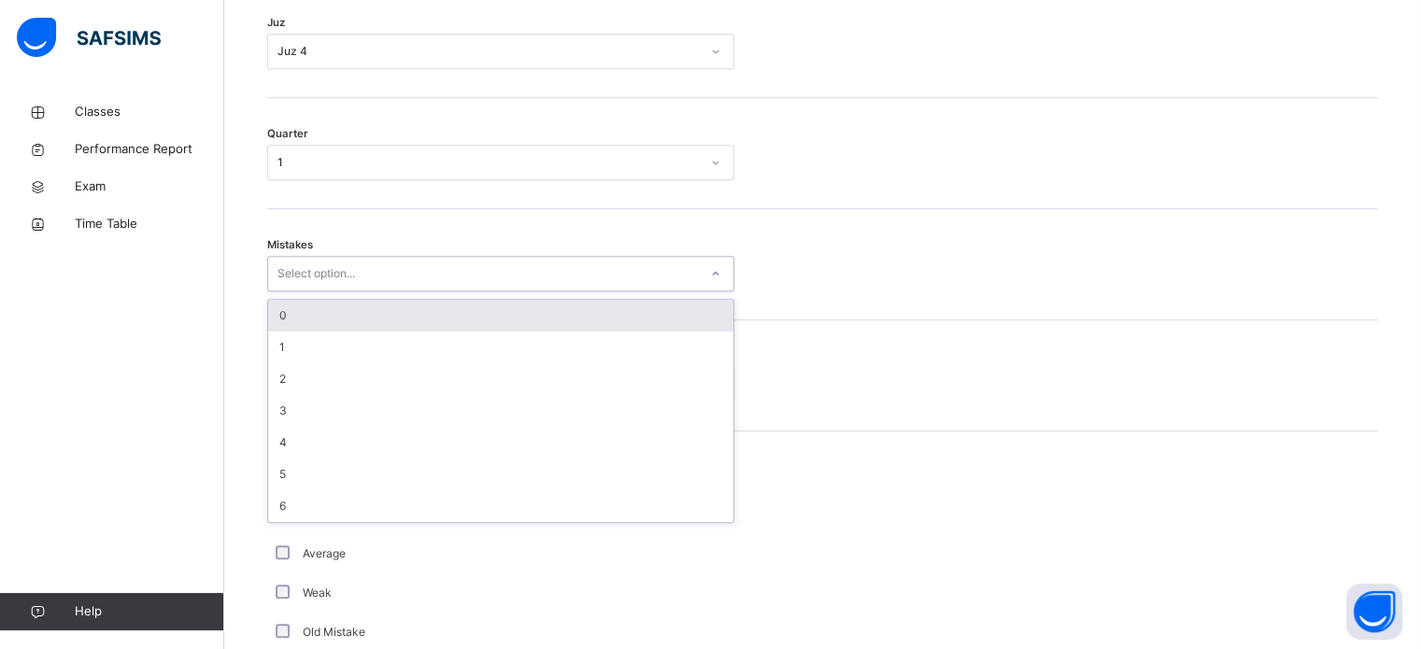
click at [374, 301] on div "0" at bounding box center [500, 316] width 465 height 32
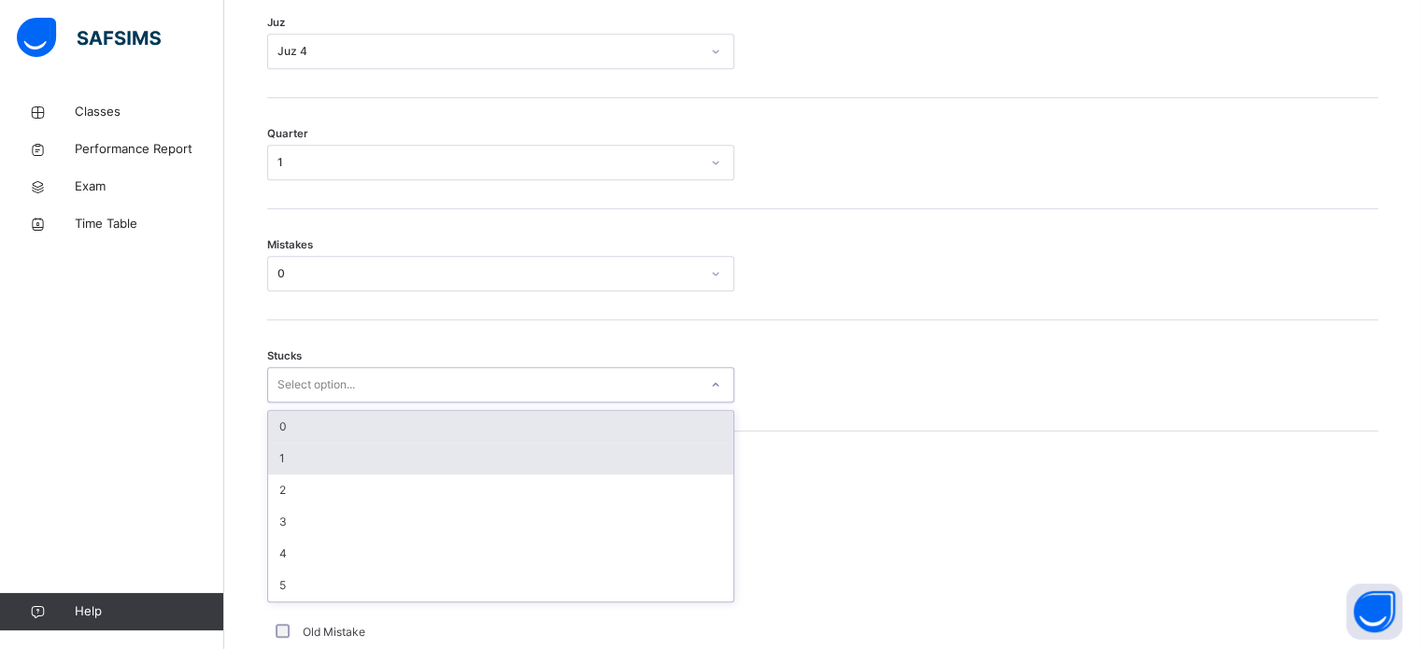
click at [319, 471] on div "1" at bounding box center [500, 459] width 465 height 32
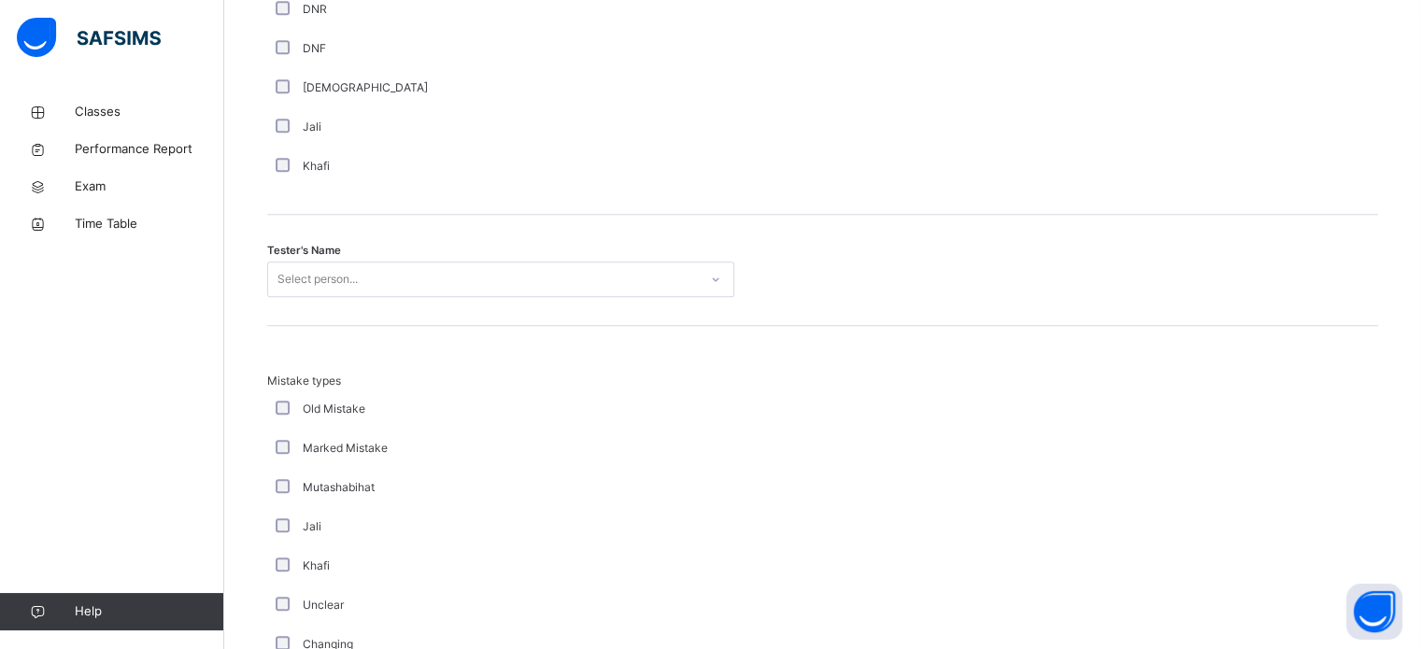
scroll to position [1778, 0]
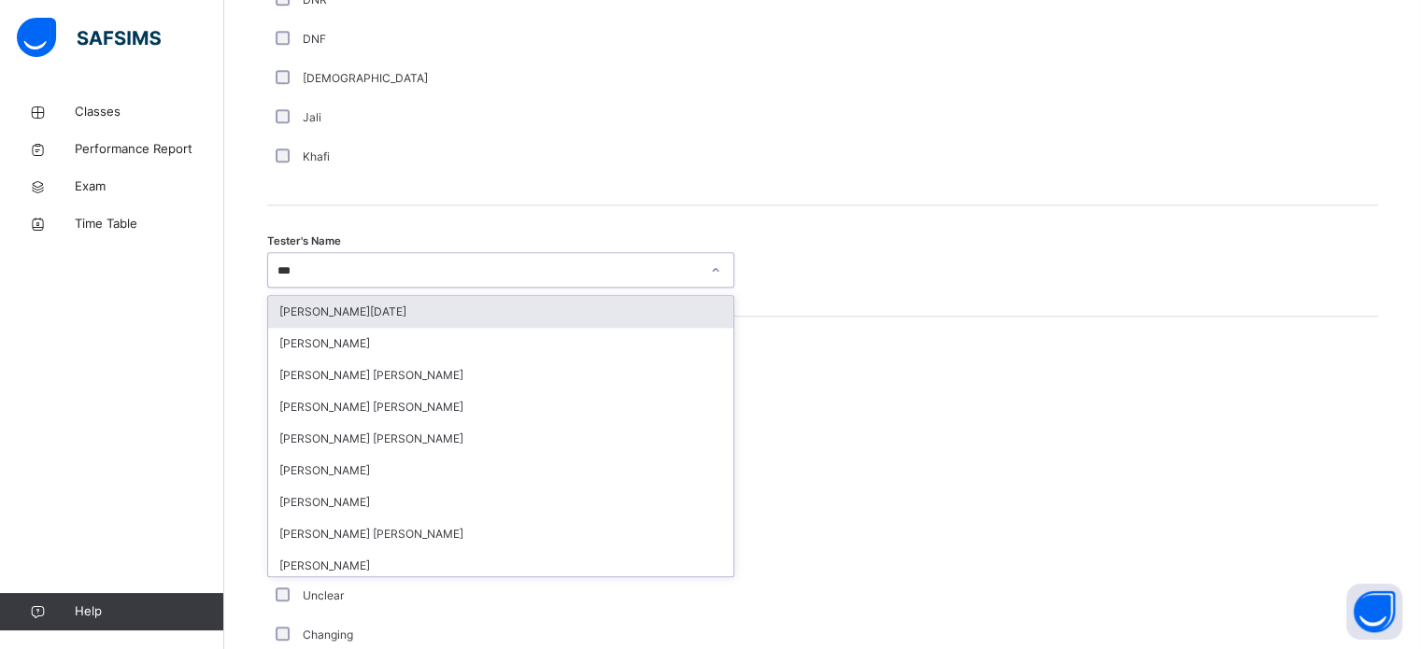
type input "****"
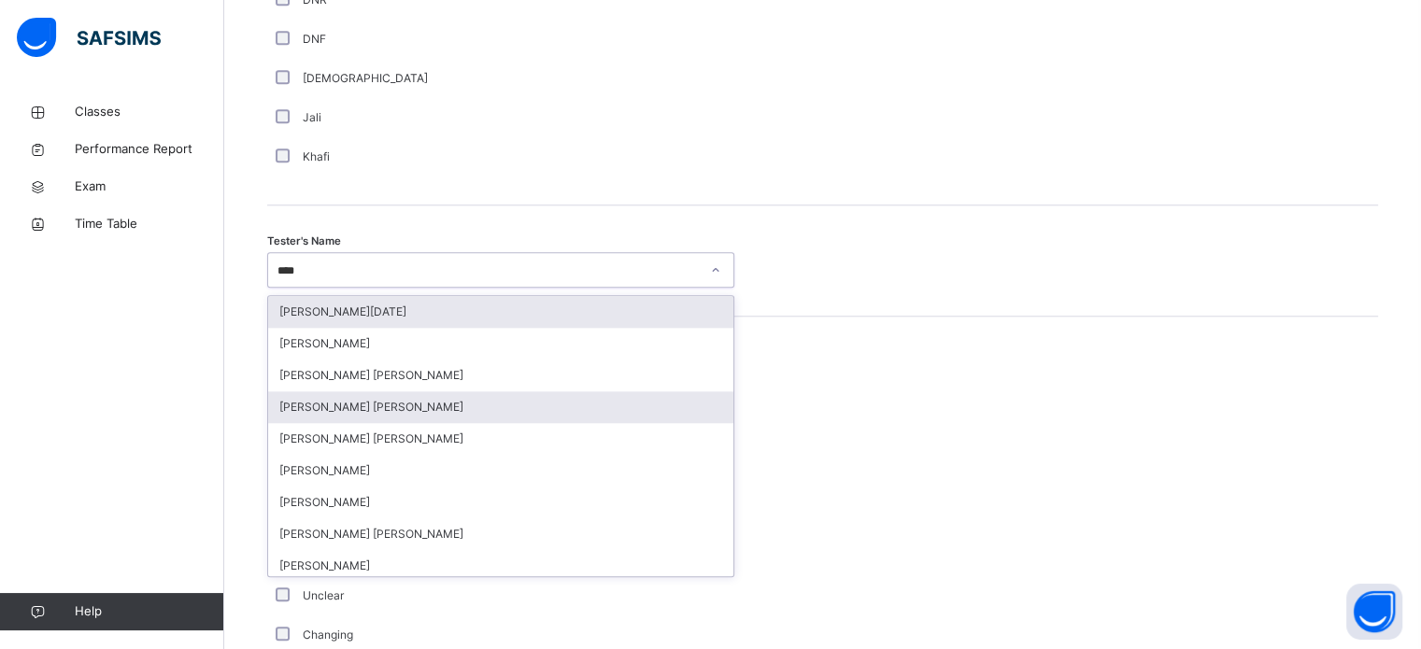
click at [459, 397] on div "[PERSON_NAME] [PERSON_NAME]" at bounding box center [500, 407] width 465 height 32
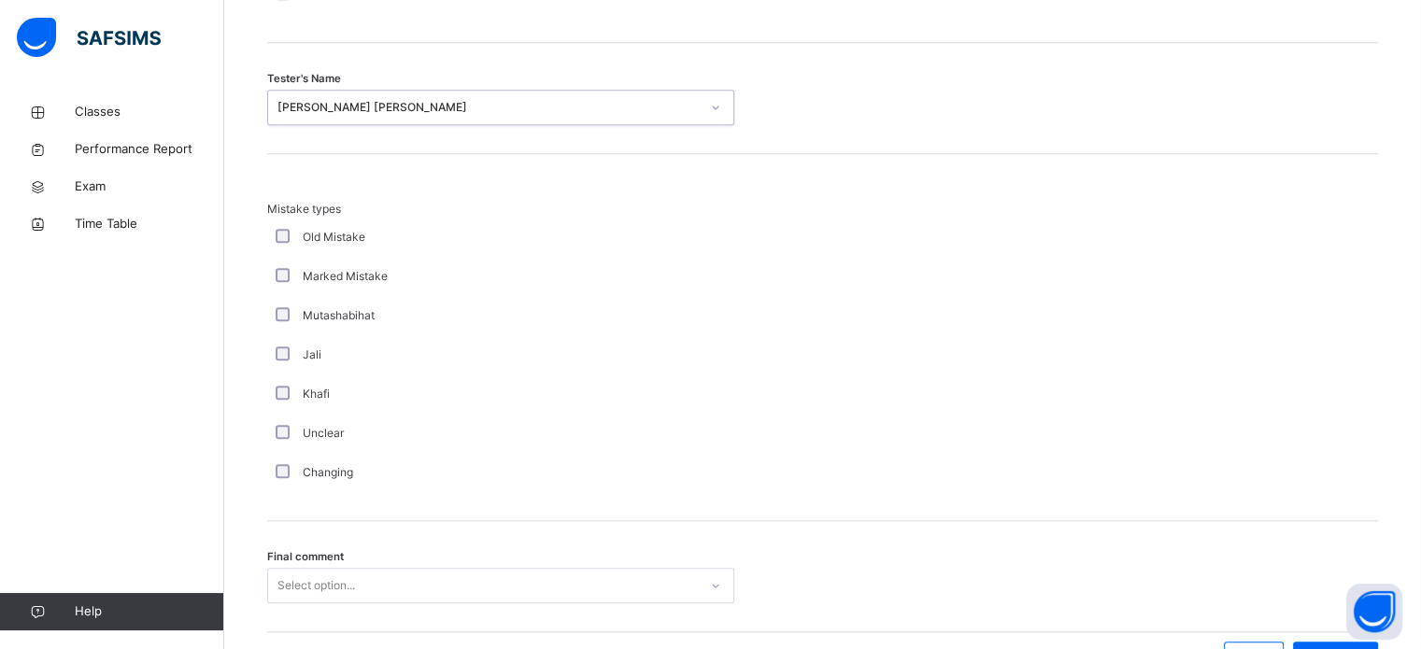
scroll to position [2055, 0]
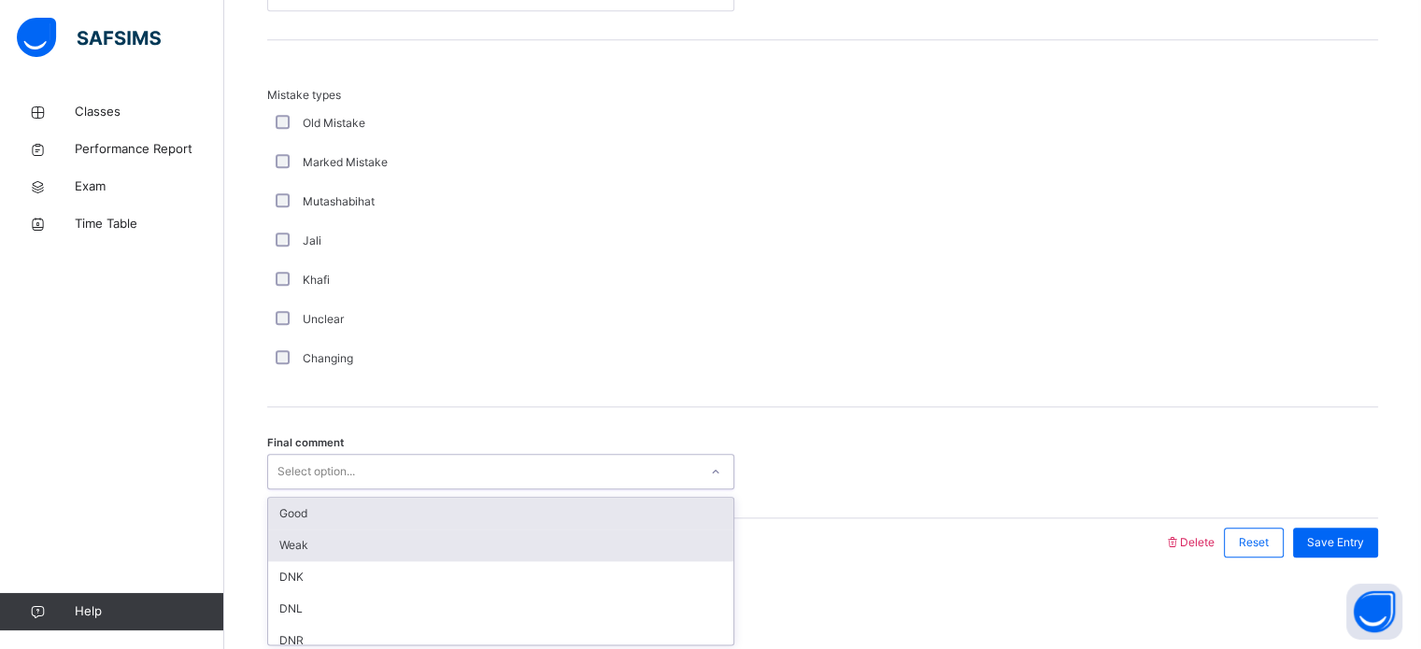
click at [374, 530] on div "Weak" at bounding box center [500, 546] width 465 height 32
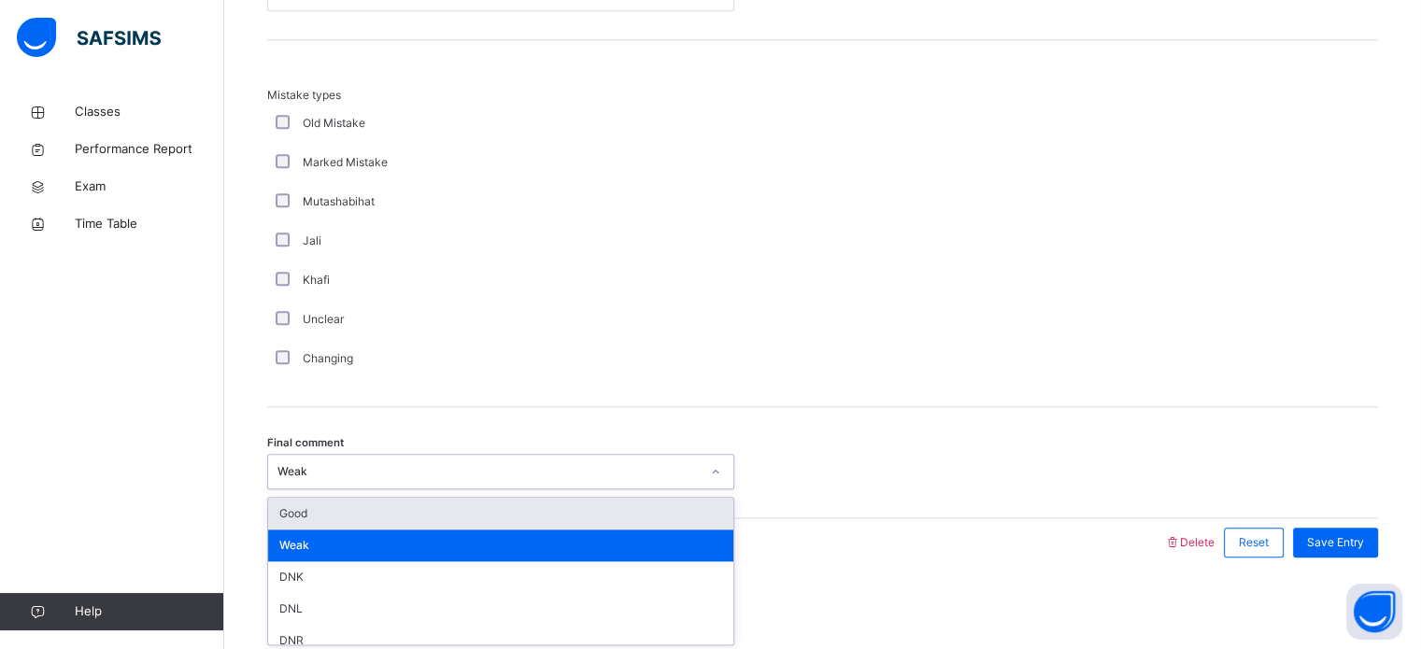
click at [357, 518] on div "Good" at bounding box center [500, 514] width 465 height 32
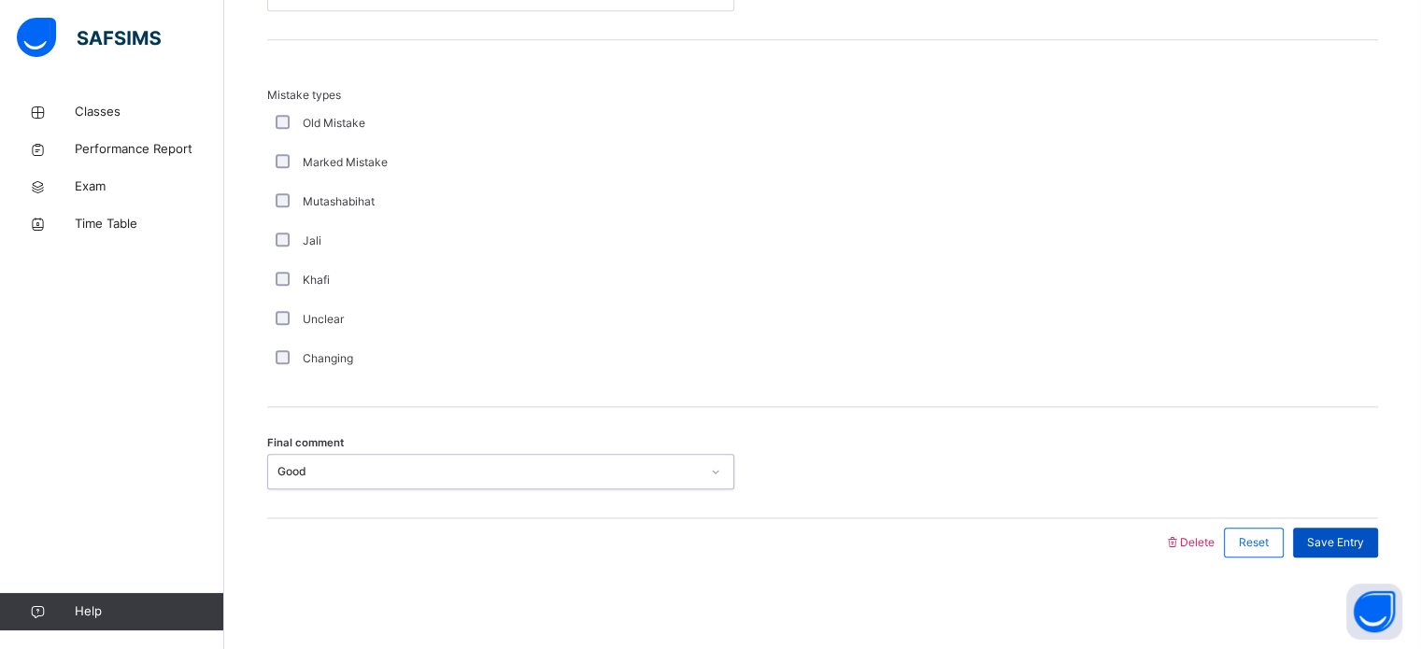
click at [1360, 547] on span "Save Entry" at bounding box center [1335, 542] width 57 height 17
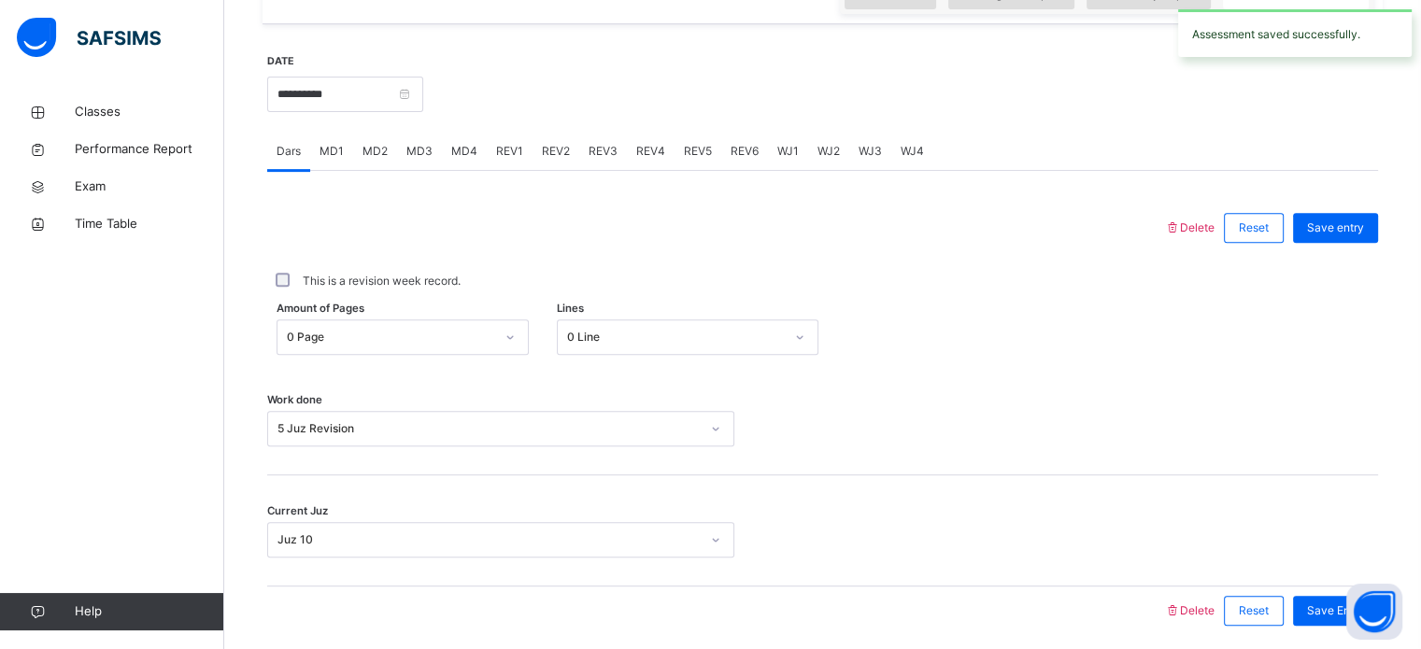
scroll to position [691, 0]
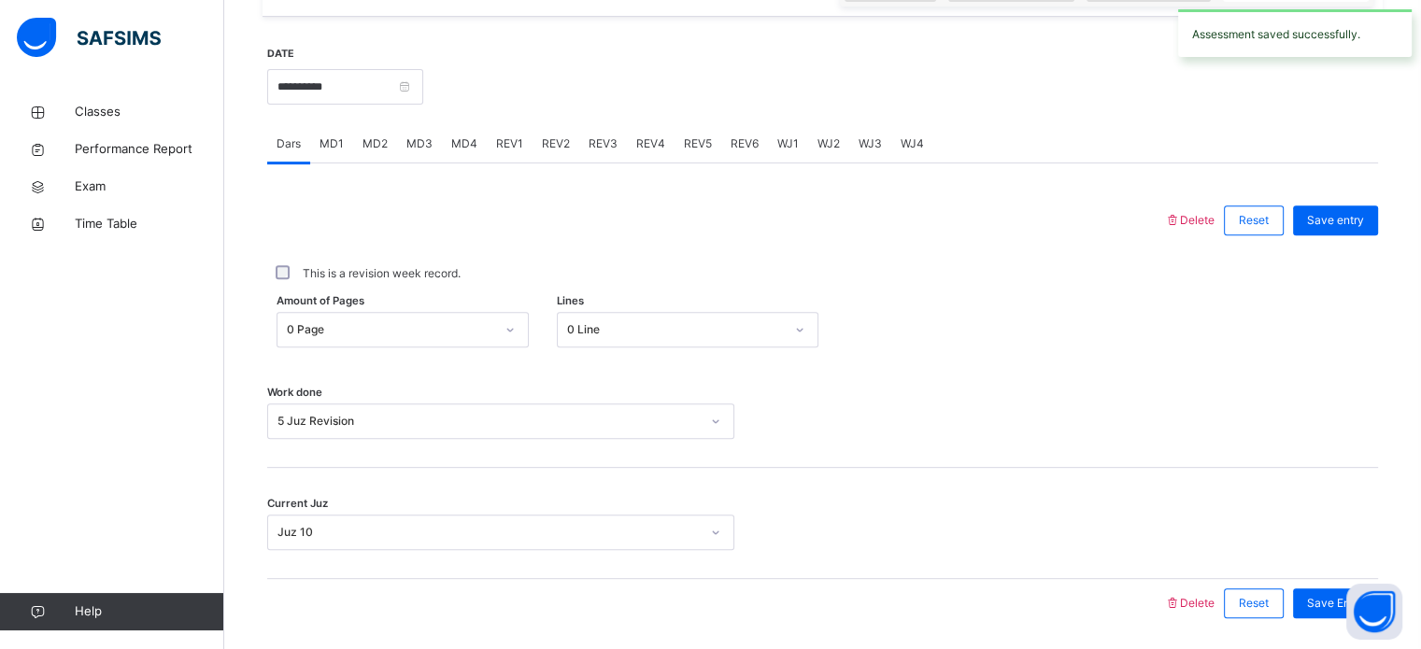
click at [652, 141] on span "REV4" at bounding box center [650, 143] width 29 height 17
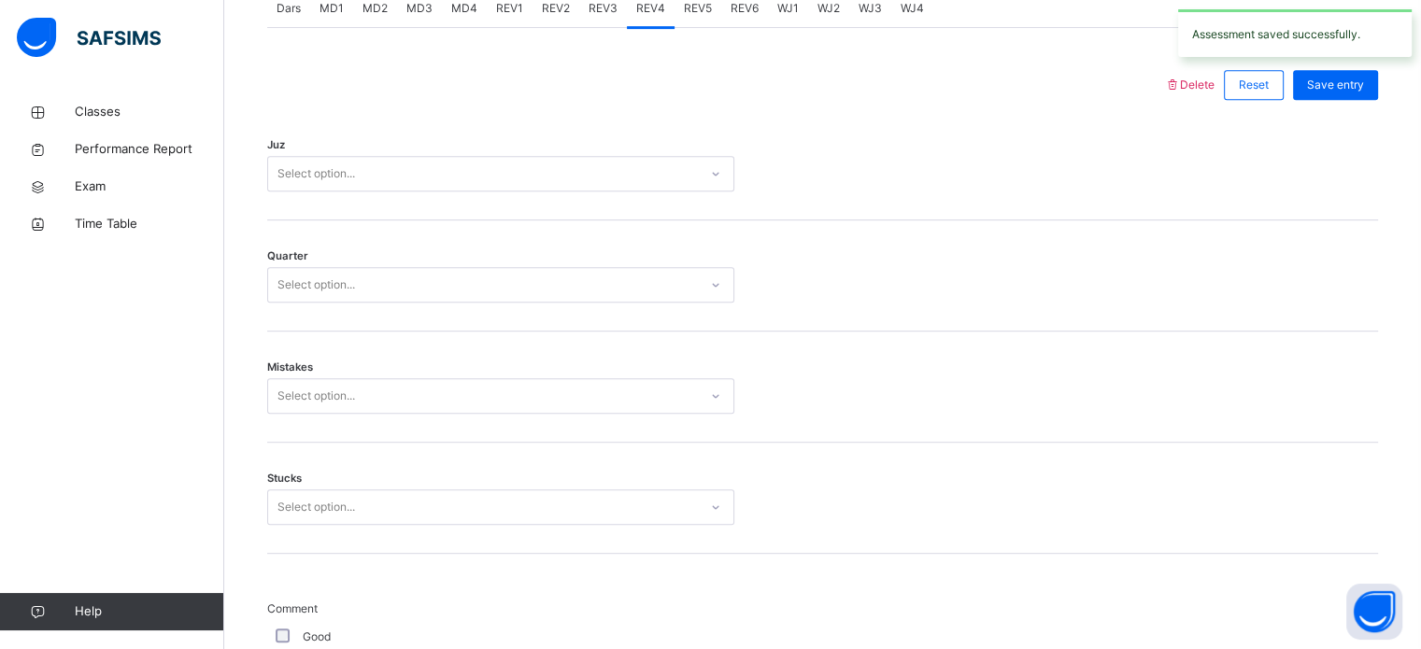
scroll to position [841, 0]
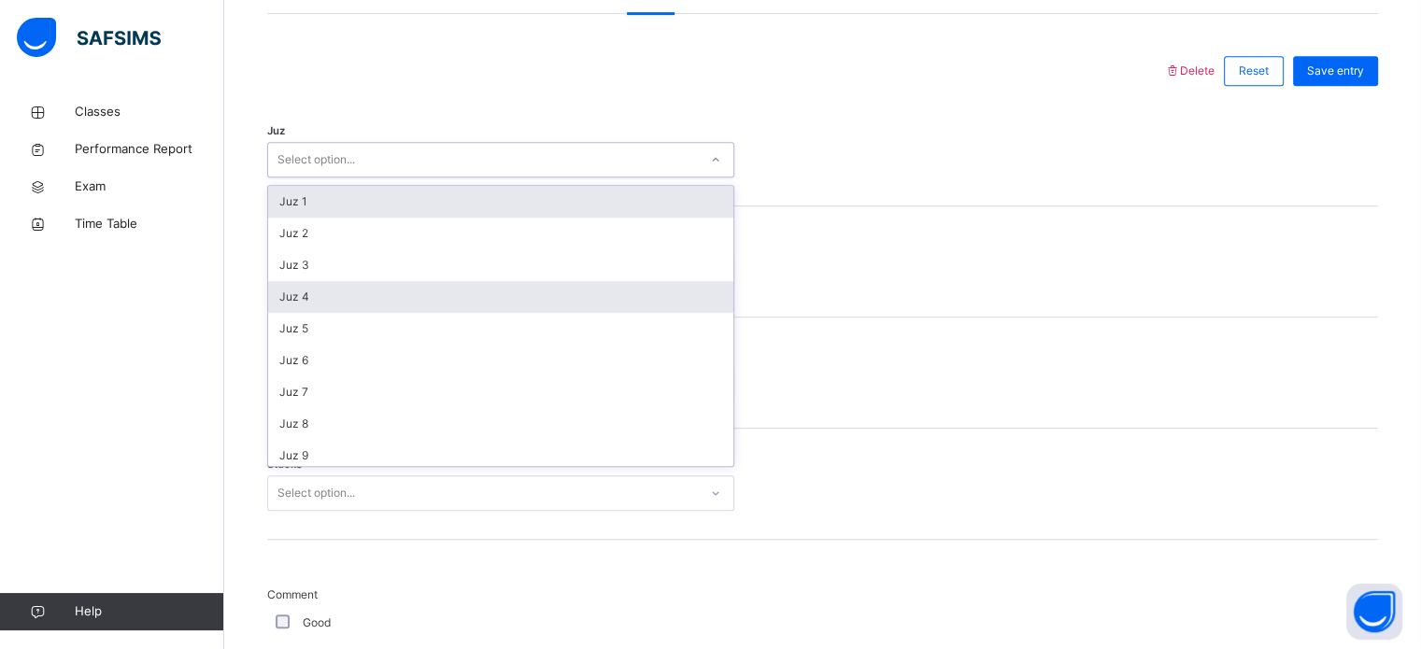
click at [350, 290] on div "Juz 4" at bounding box center [500, 297] width 465 height 32
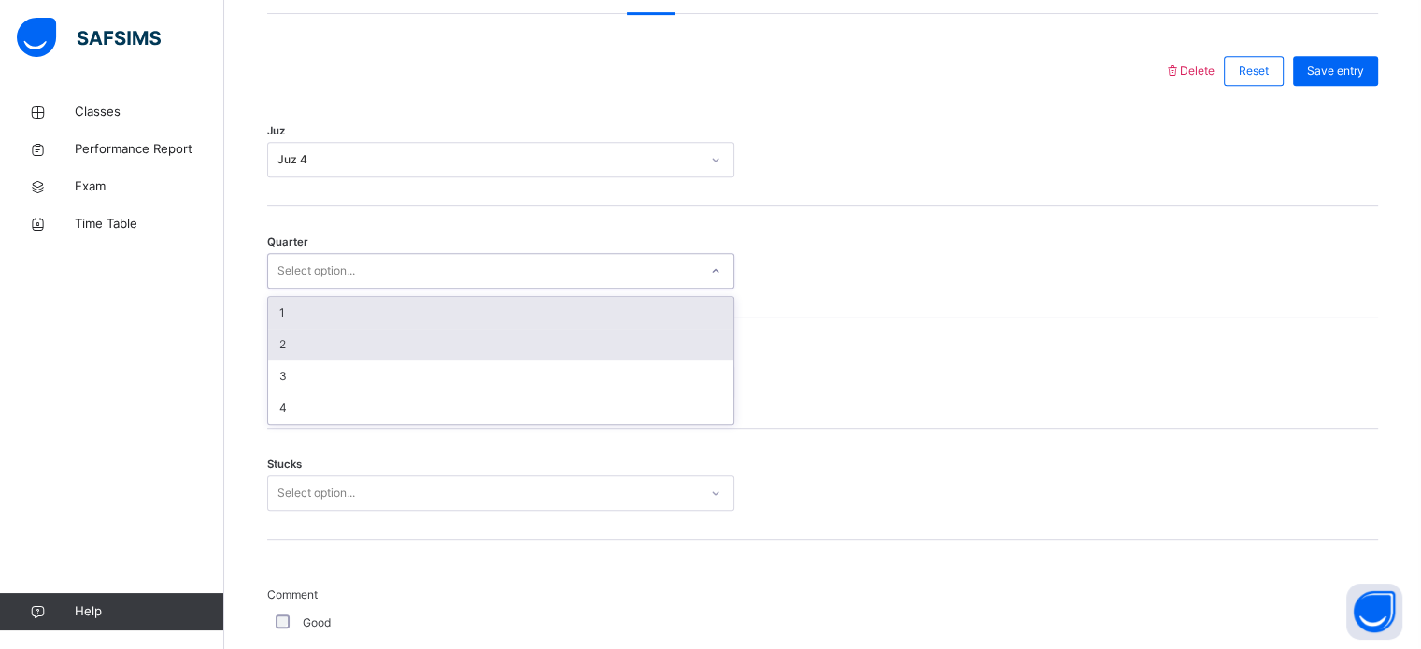
click at [325, 347] on div "2" at bounding box center [500, 345] width 465 height 32
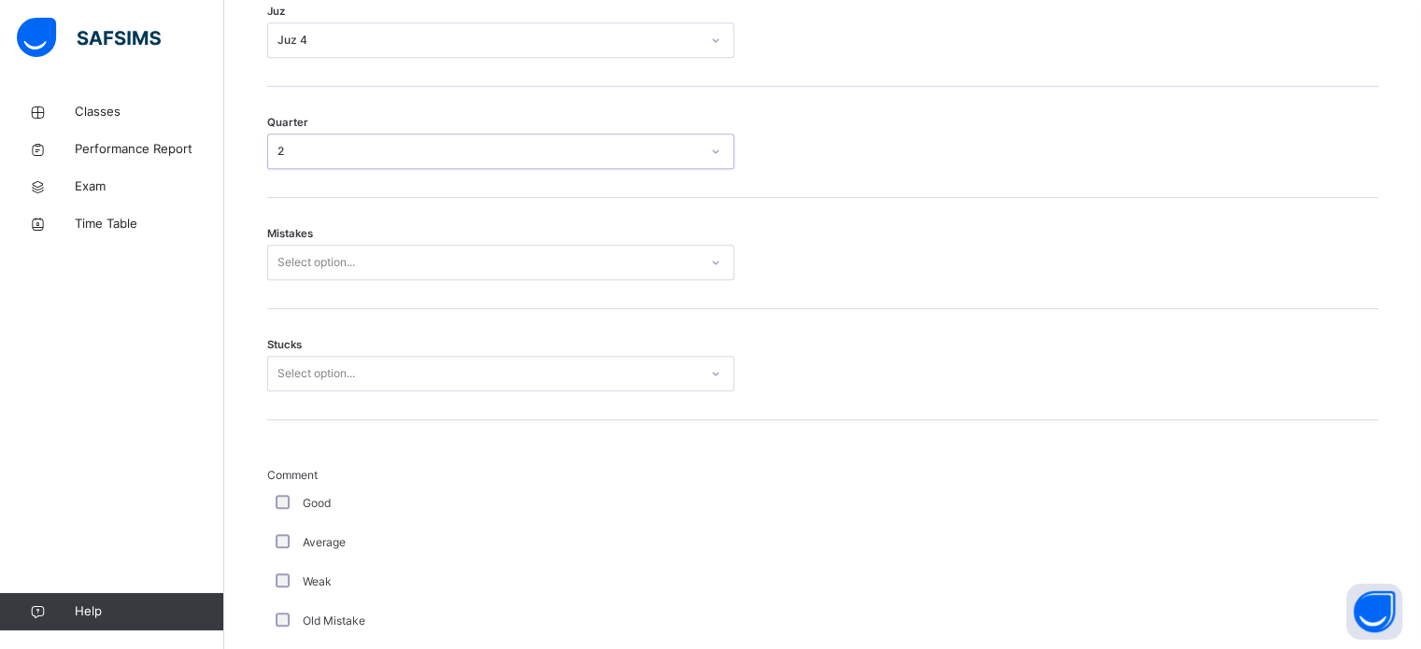
scroll to position [1004, 0]
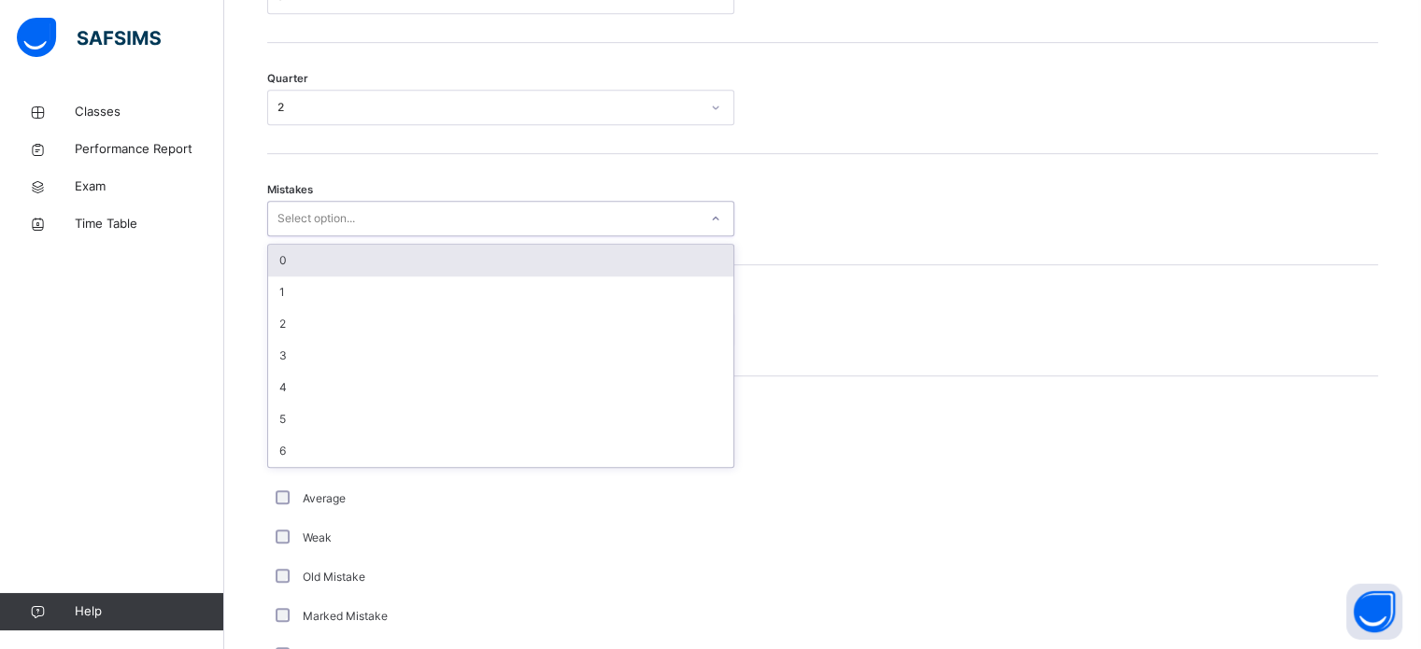
click at [330, 254] on div "0" at bounding box center [500, 261] width 465 height 32
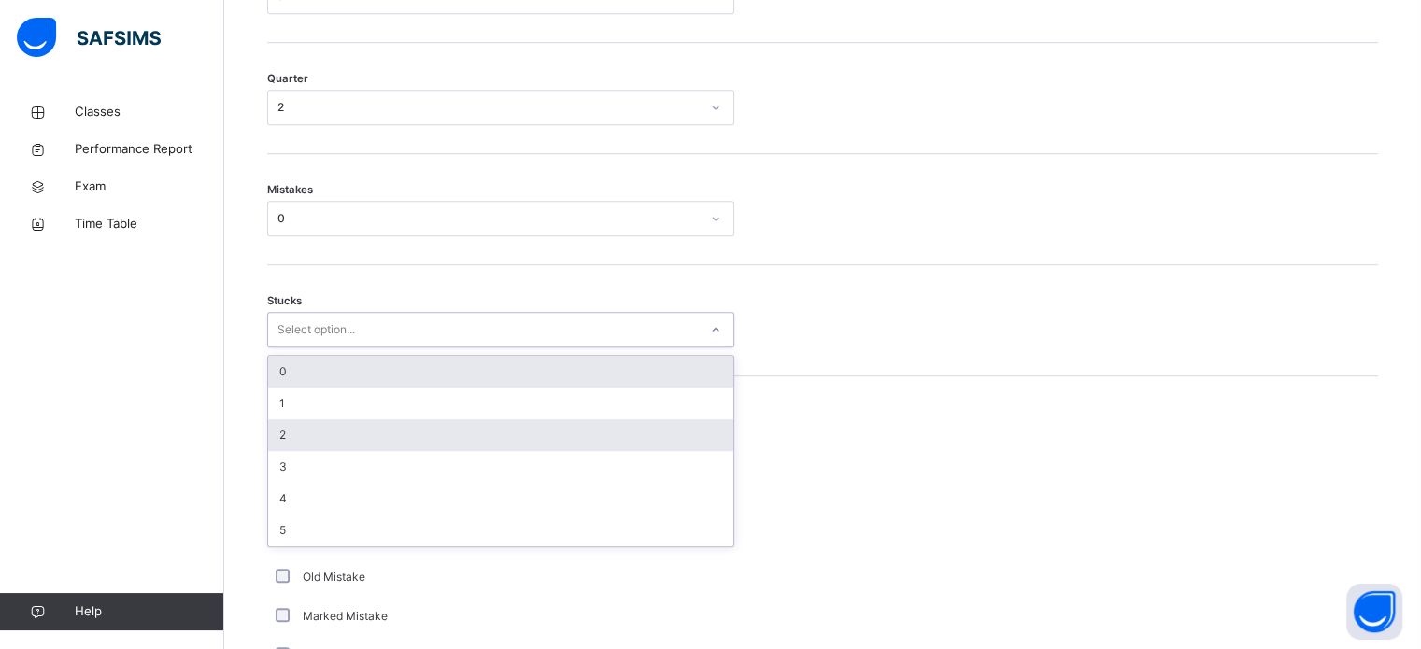
click at [325, 439] on div "2" at bounding box center [500, 436] width 465 height 32
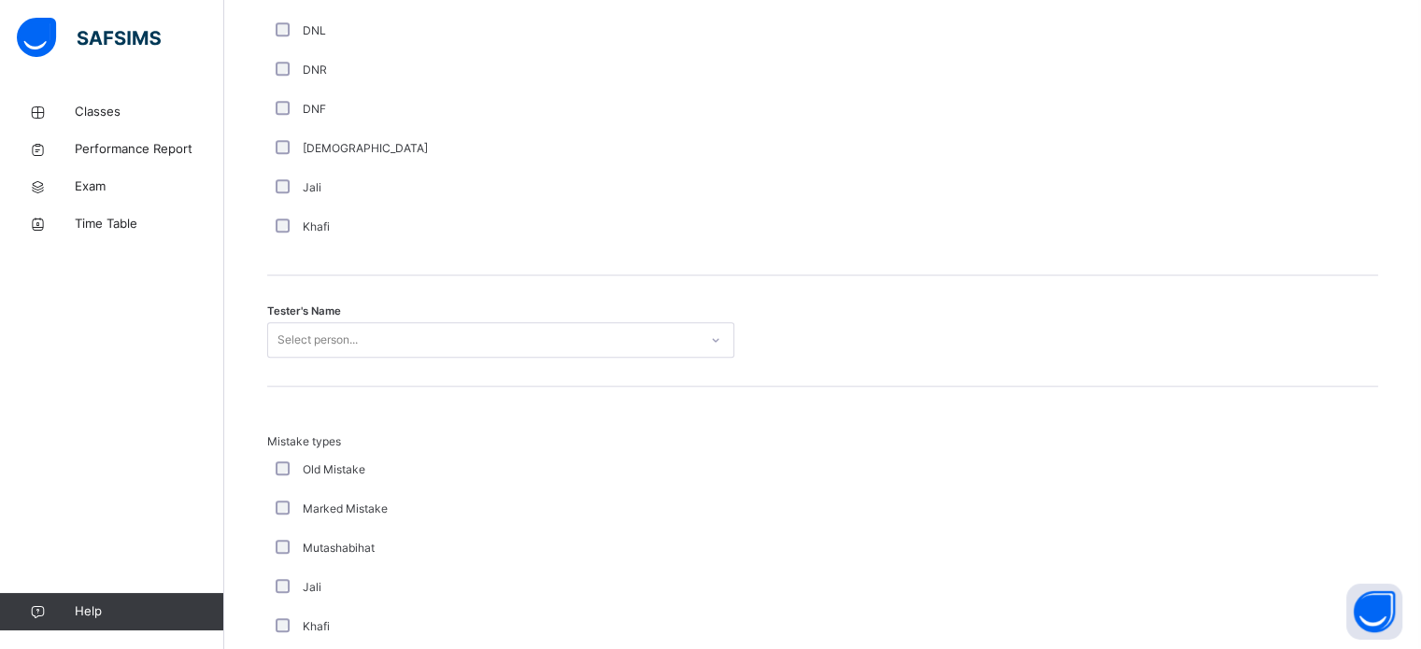
scroll to position [1712, 0]
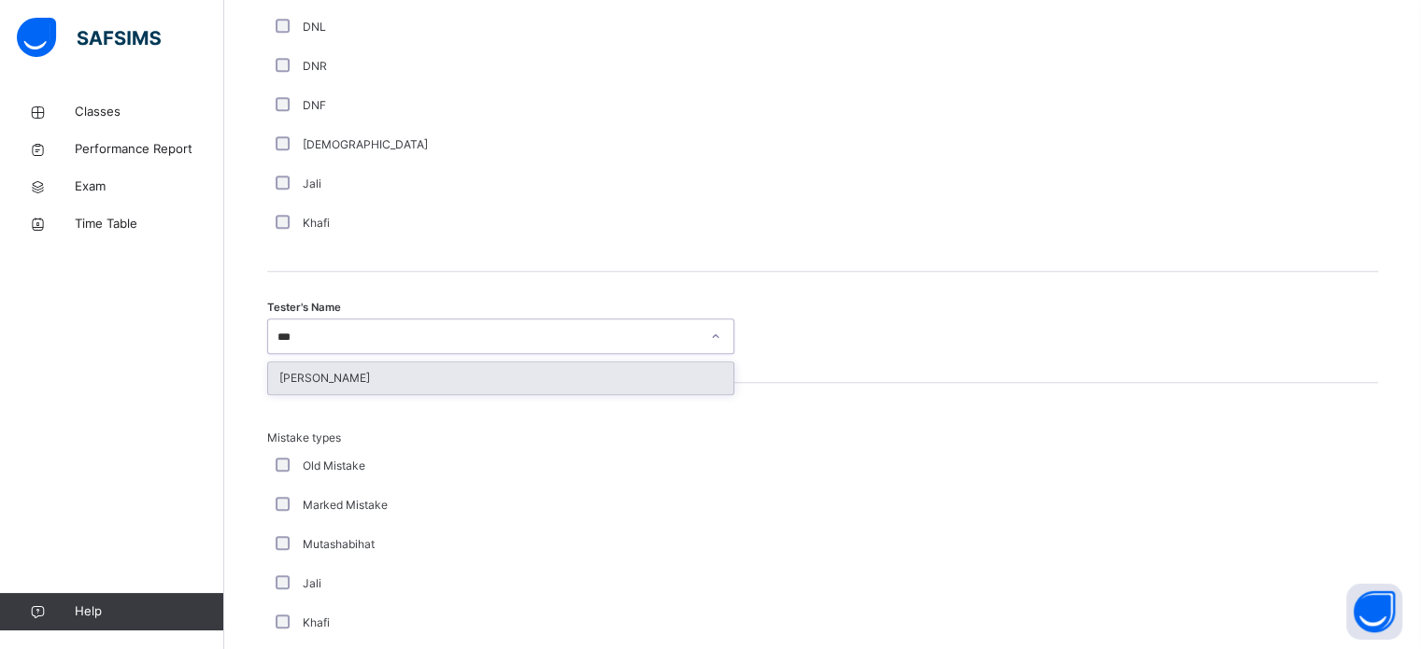
type input "****"
click at [465, 376] on div "[PERSON_NAME]" at bounding box center [500, 379] width 465 height 32
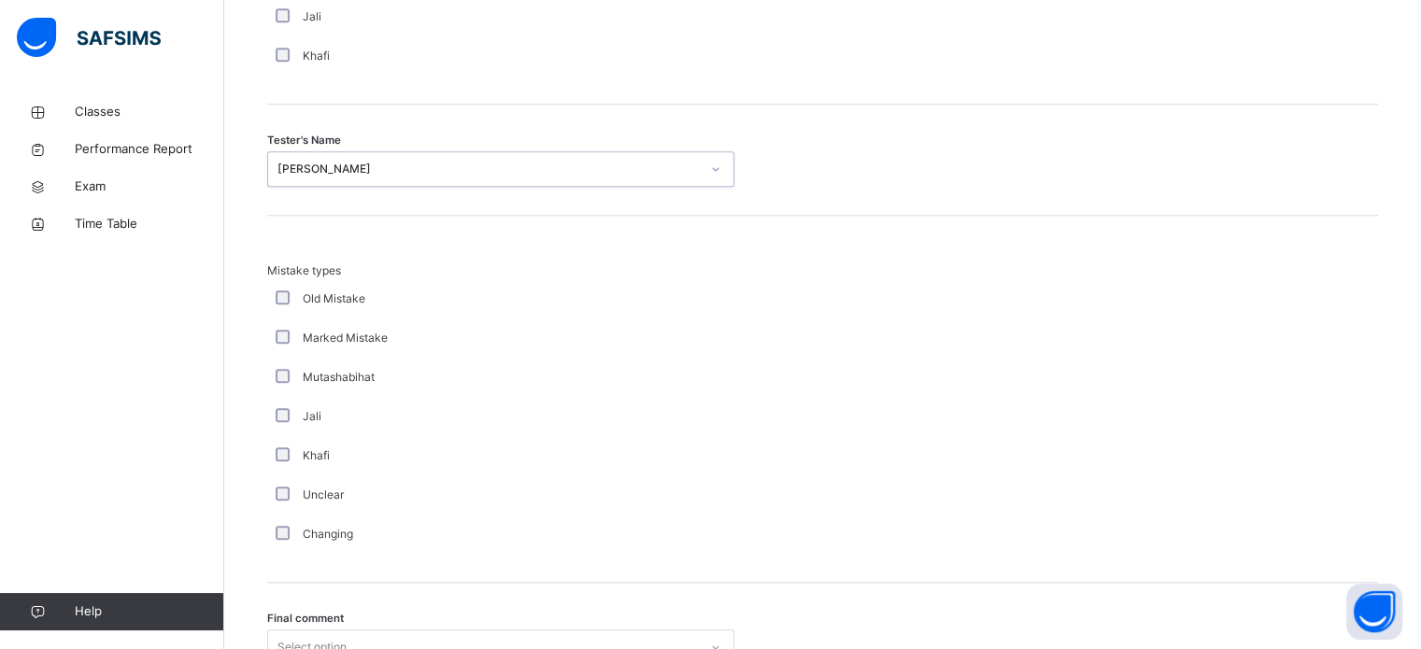
scroll to position [2055, 0]
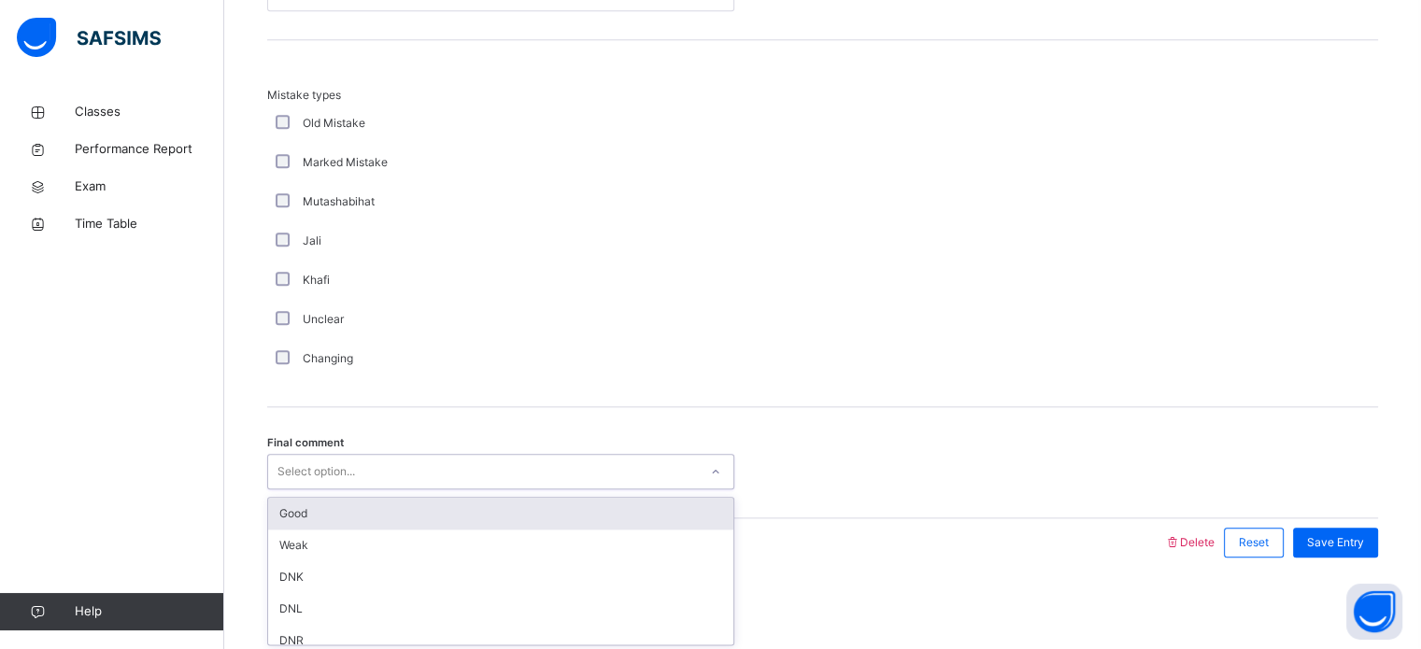
click at [380, 524] on div "Good" at bounding box center [500, 514] width 465 height 32
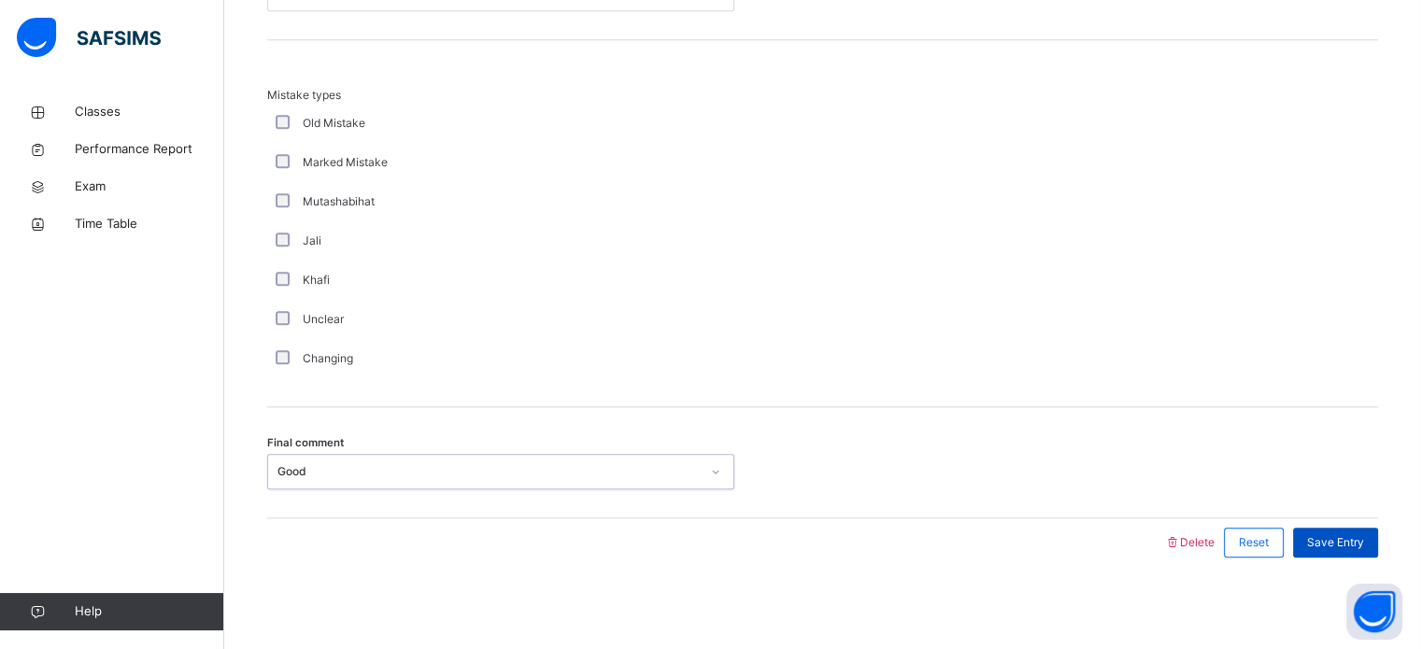
click at [1364, 541] on span "Save Entry" at bounding box center [1335, 542] width 57 height 17
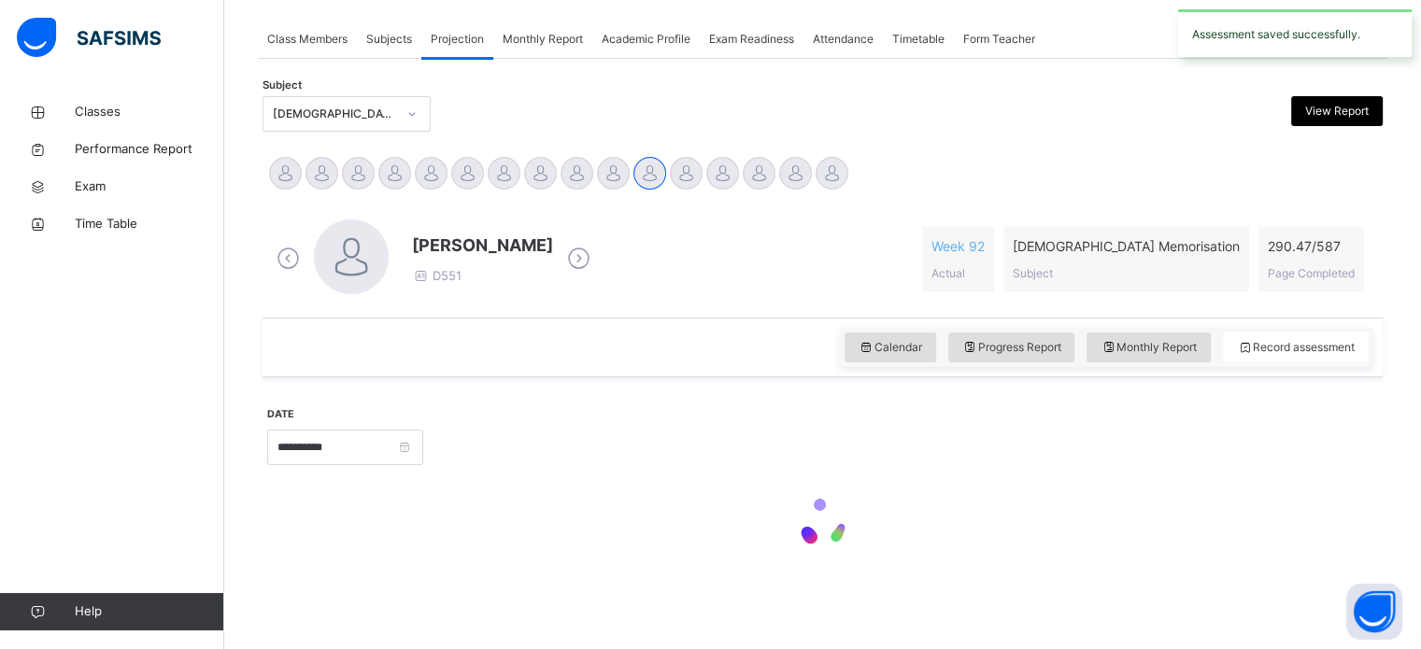
scroll to position [330, 0]
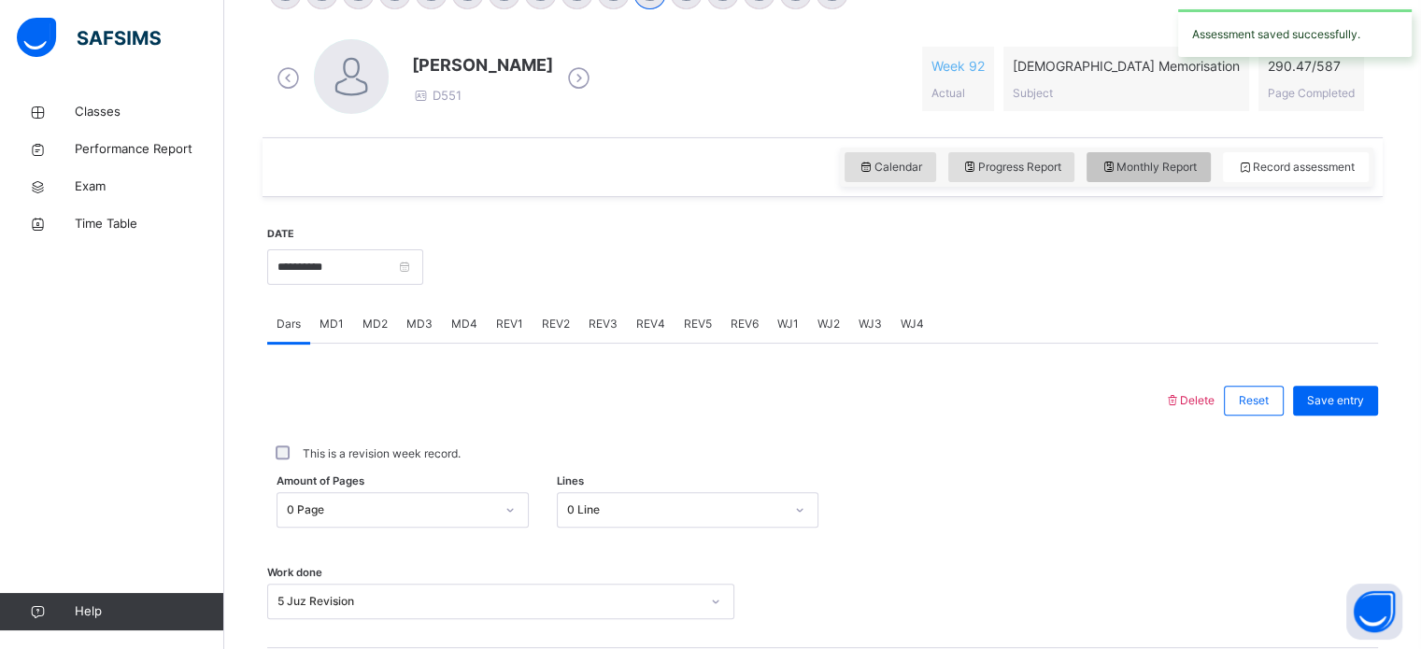
click at [1175, 172] on span "Monthly Report" at bounding box center [1149, 167] width 96 height 17
select select "****"
select select "*"
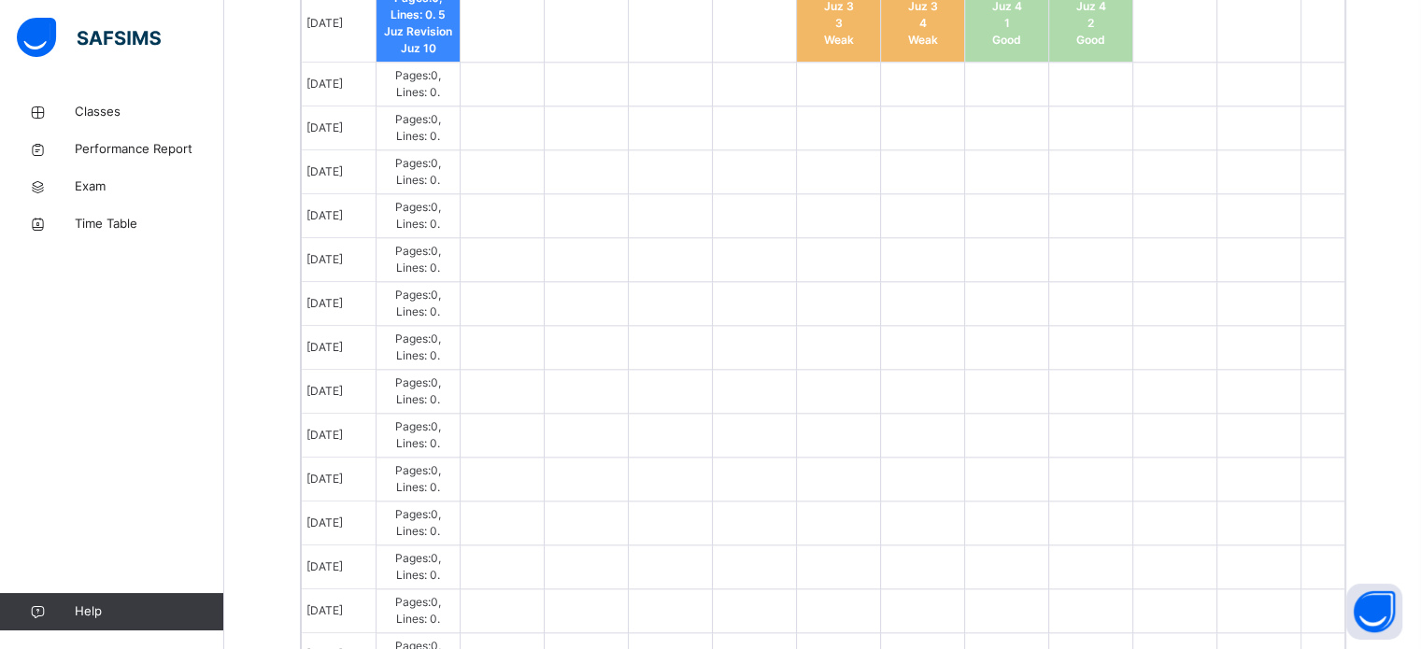
scroll to position [2029, 0]
